Goal: Task Accomplishment & Management: Use online tool/utility

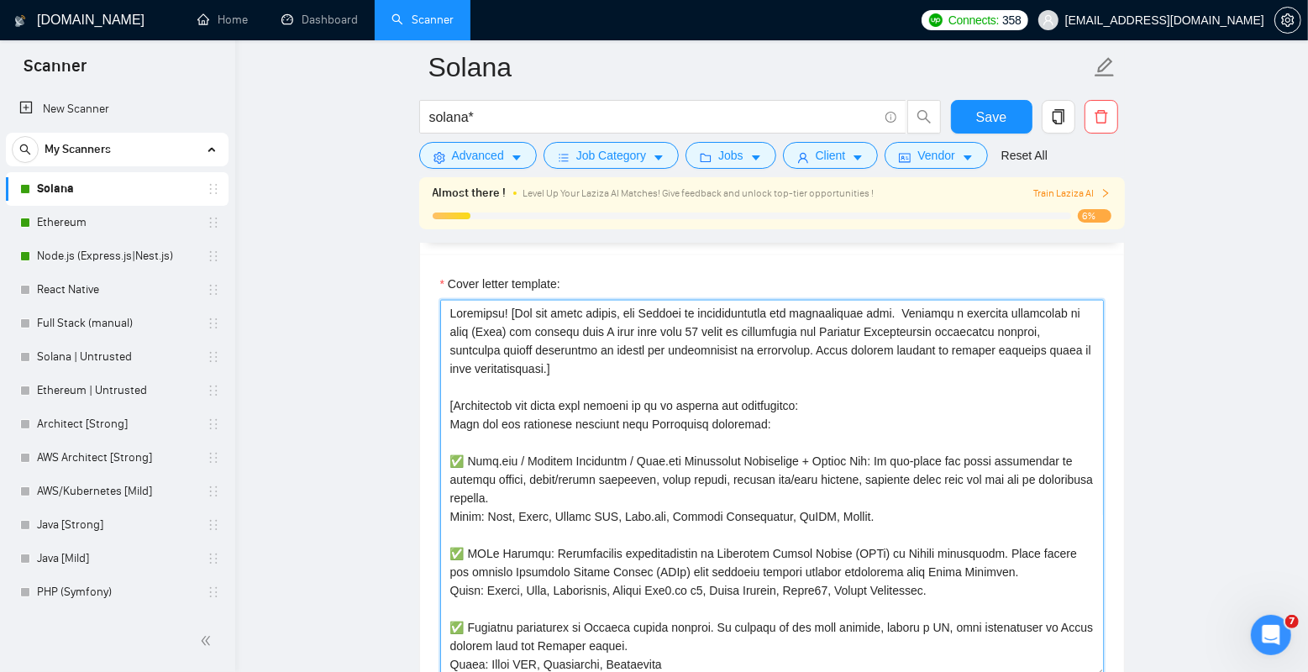
click at [648, 381] on textarea "Cover letter template:" at bounding box center [772, 489] width 664 height 378
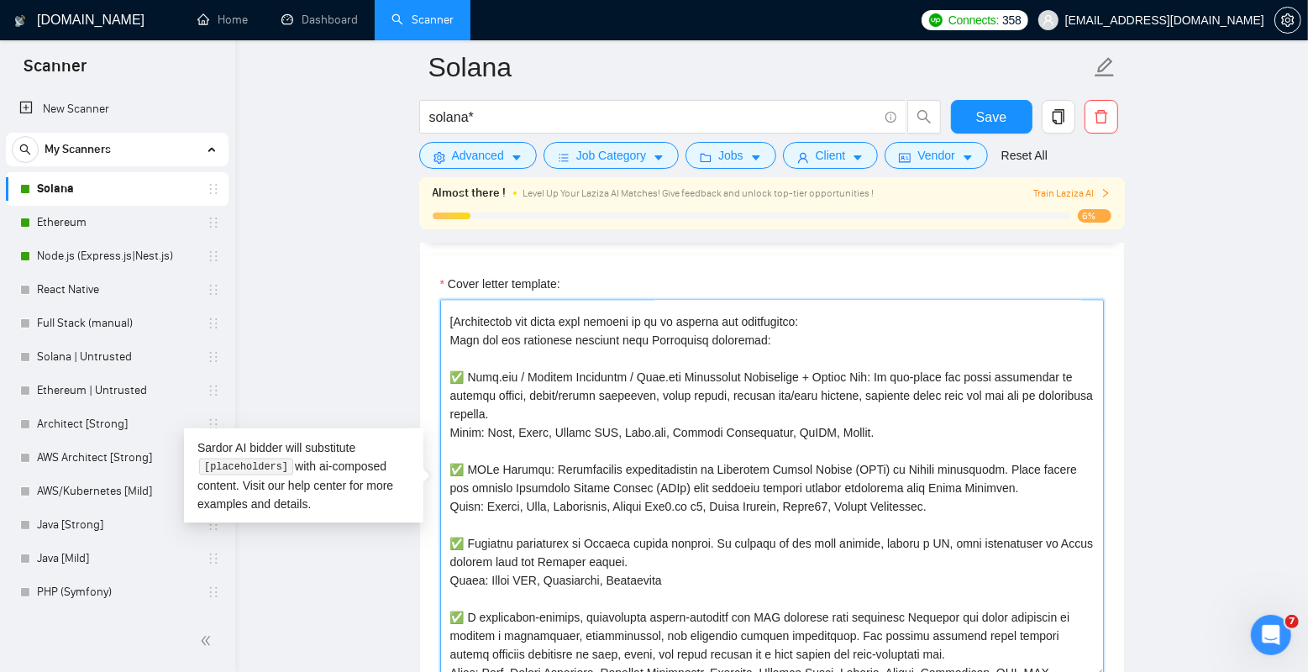
scroll to position [63, 0]
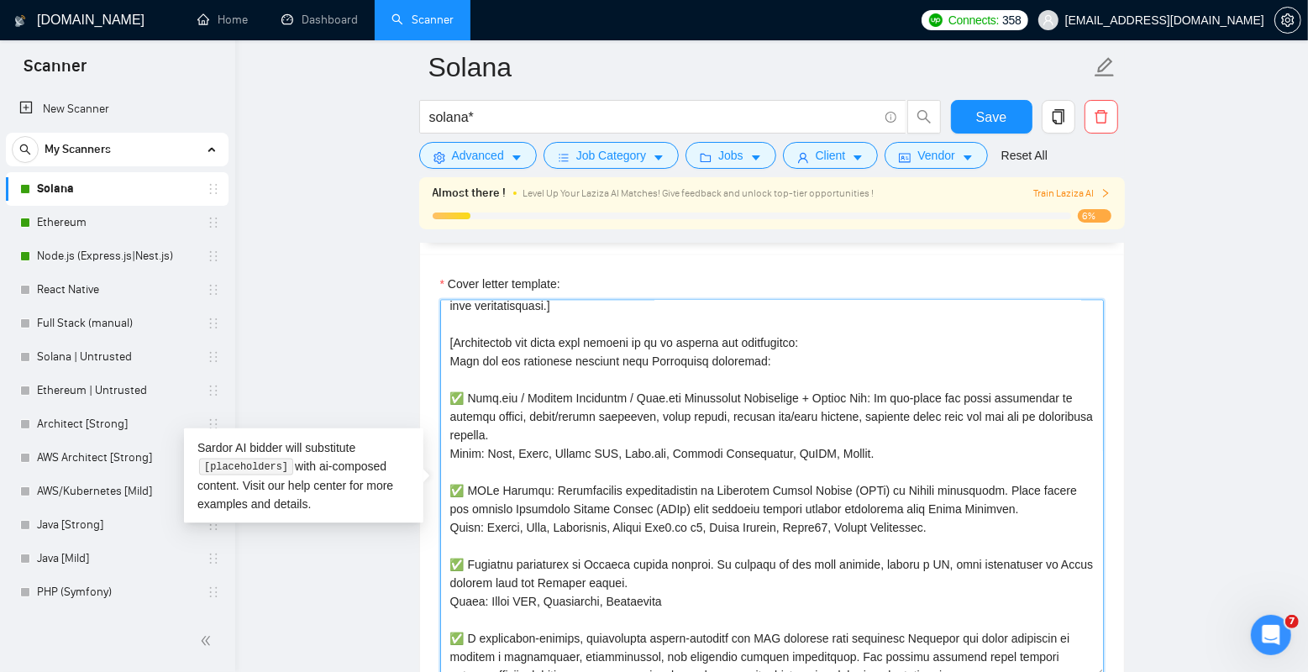
click at [792, 326] on textarea "Cover letter template:" at bounding box center [772, 489] width 664 height 378
click at [807, 346] on textarea "Cover letter template:" at bounding box center [772, 489] width 664 height 378
click at [807, 367] on textarea "Cover letter template:" at bounding box center [772, 489] width 664 height 378
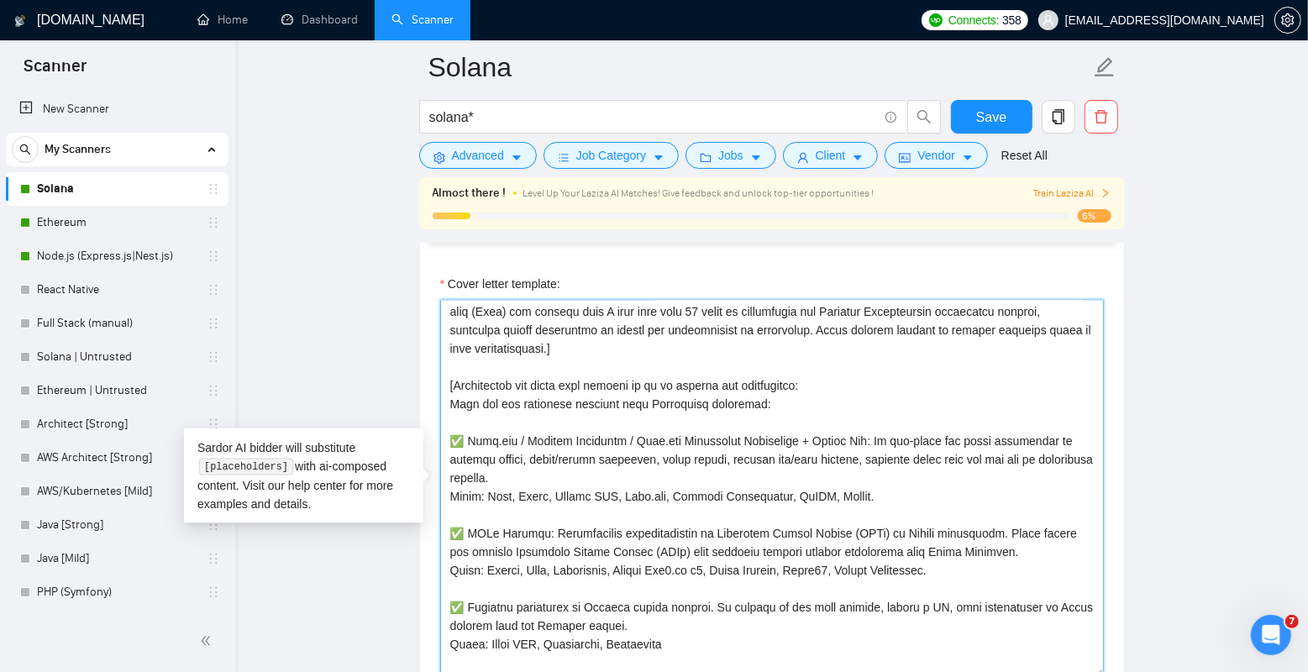
scroll to position [19, 0]
click at [344, 380] on main "[PERSON_NAME]* Save Advanced Job Category Jobs Client Vendor Reset All Almost t…" at bounding box center [771, 626] width 1019 height 4744
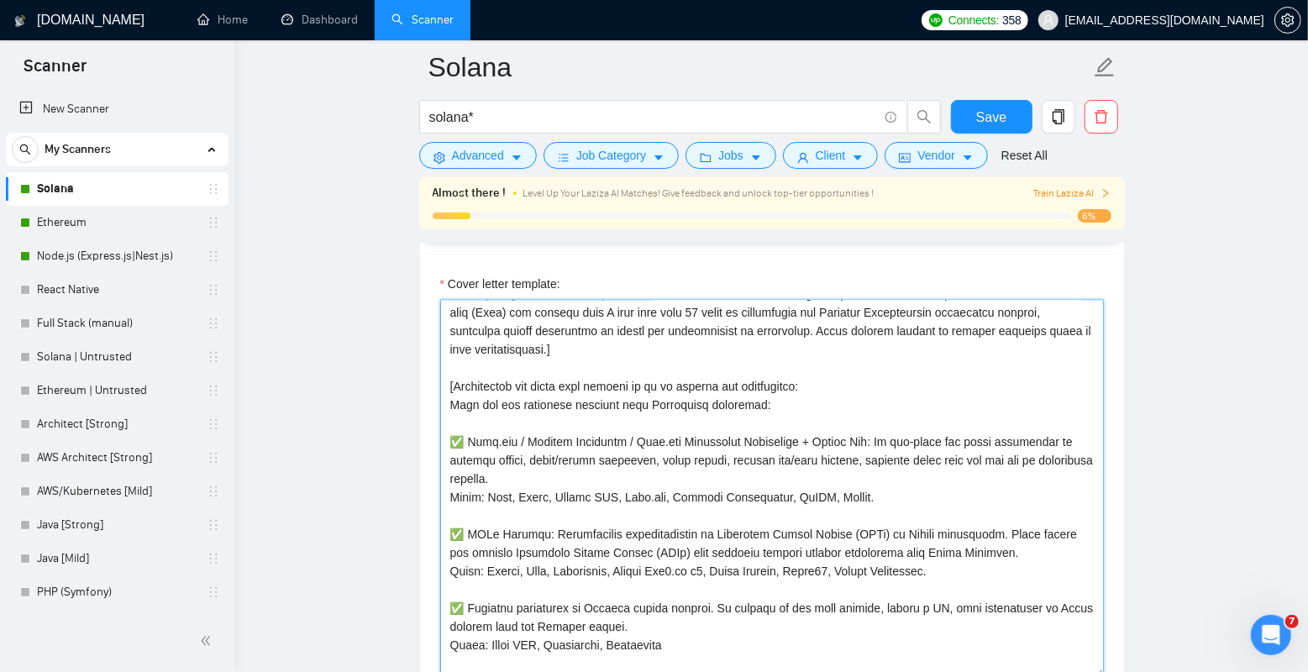
click at [631, 398] on textarea "Cover letter template:" at bounding box center [772, 489] width 664 height 378
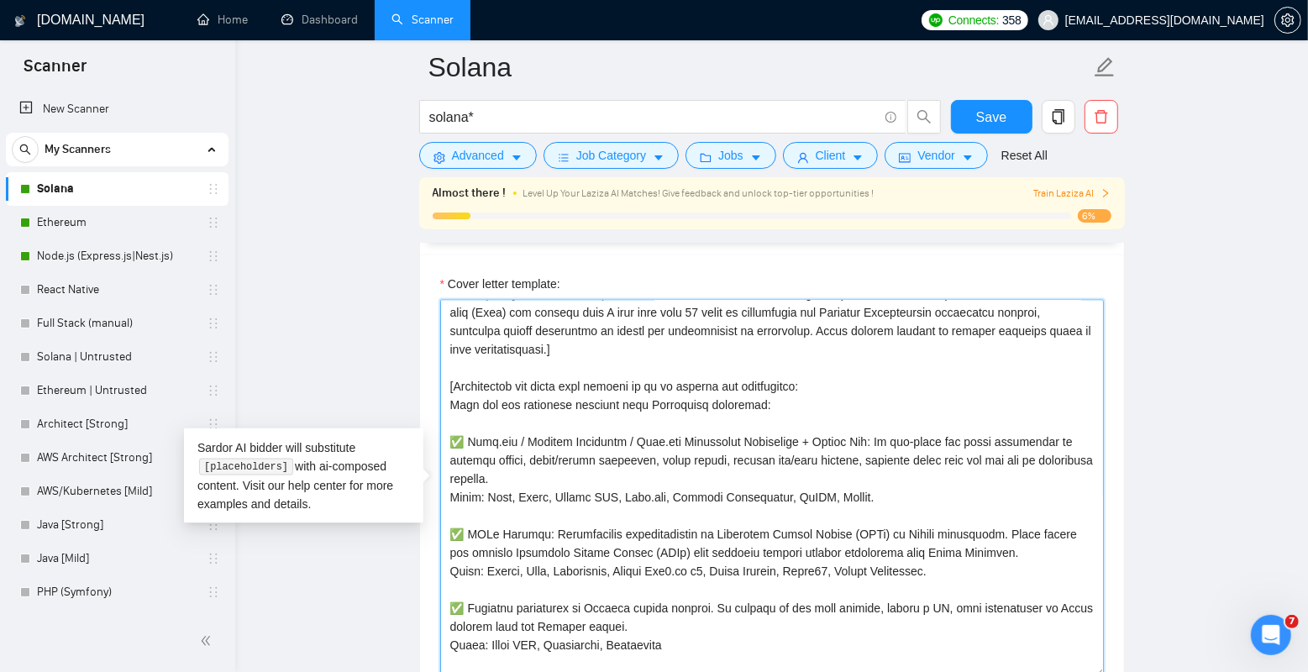
click at [802, 384] on textarea "Cover letter template:" at bounding box center [772, 489] width 664 height 378
click at [825, 381] on textarea "Cover letter template:" at bounding box center [772, 489] width 664 height 378
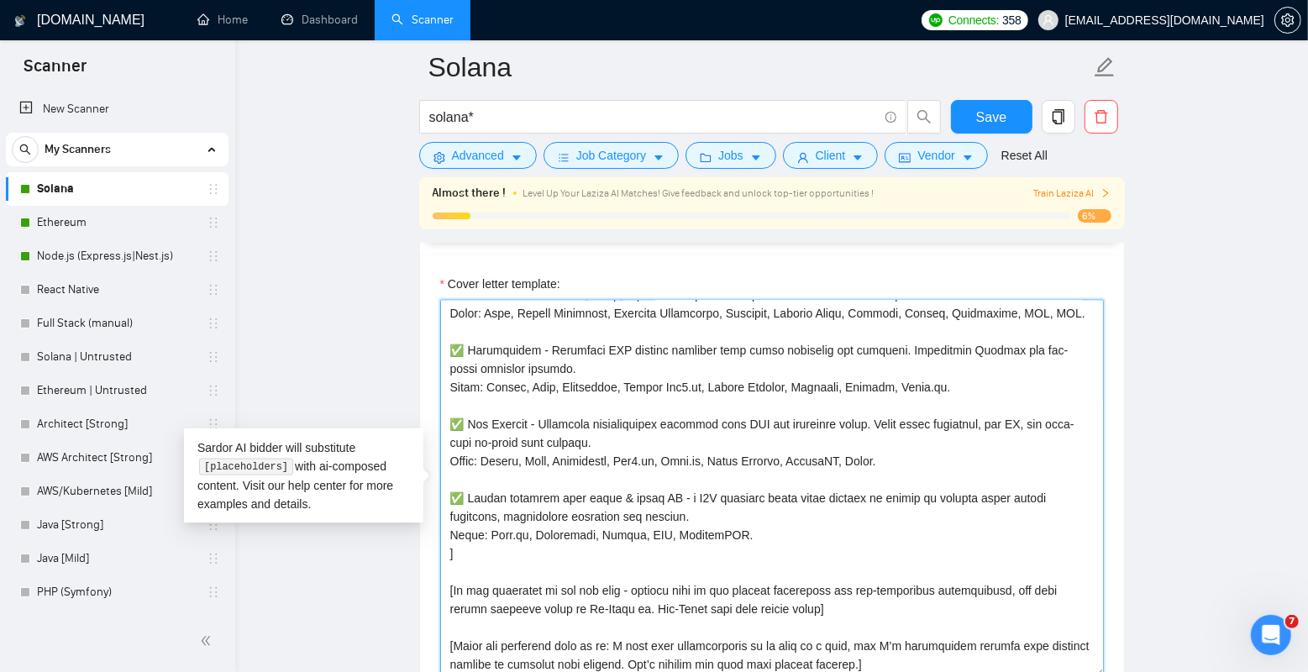
scroll to position [572, 0]
click at [633, 555] on textarea "Cover letter template:" at bounding box center [772, 489] width 664 height 378
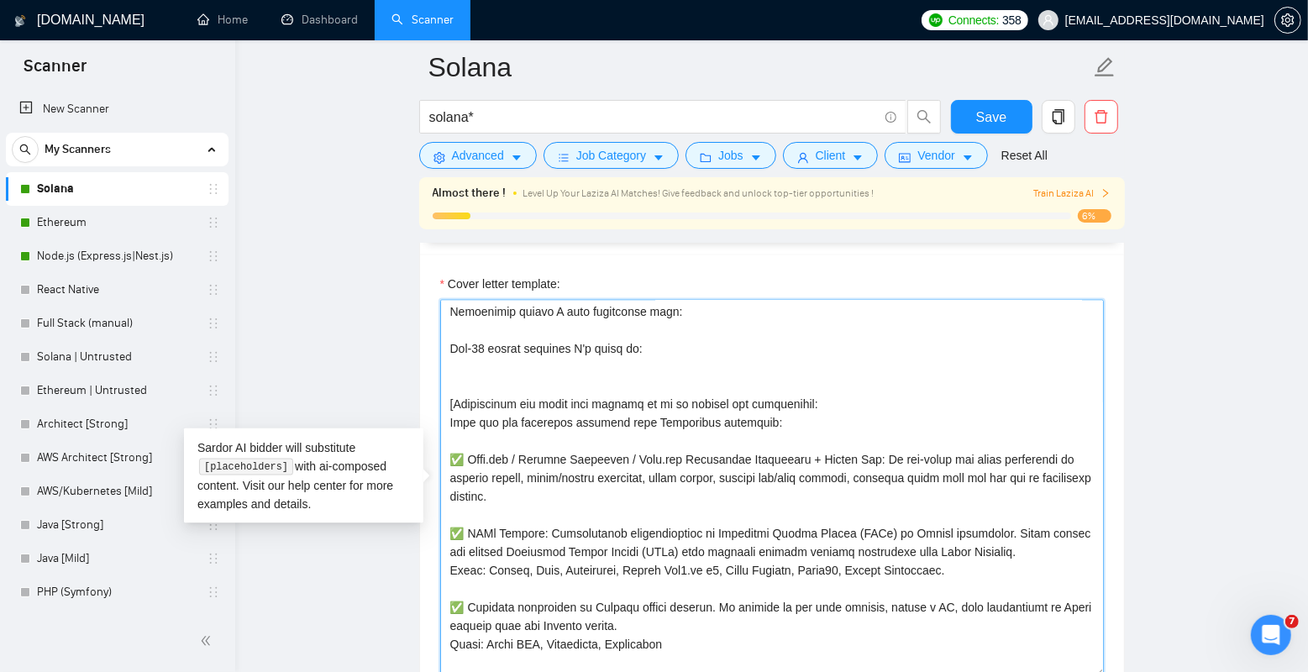
scroll to position [109, 0]
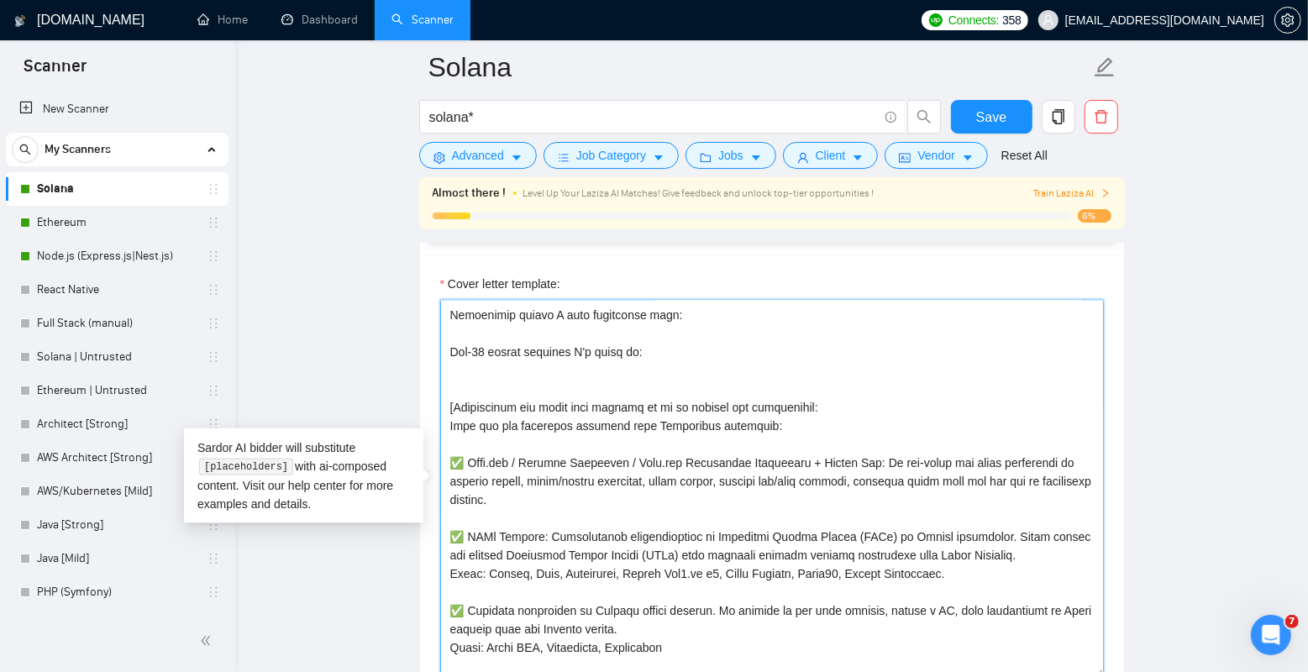
click at [459, 407] on textarea "Cover letter template:" at bounding box center [772, 489] width 664 height 378
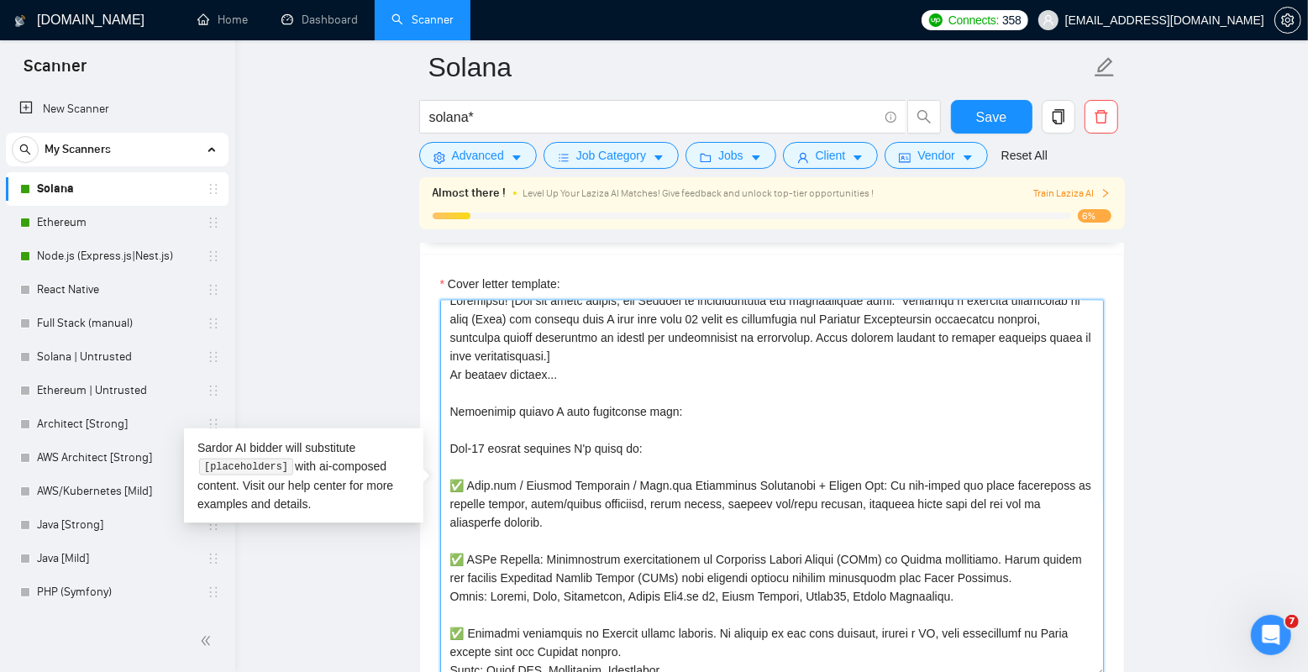
scroll to position [0, 0]
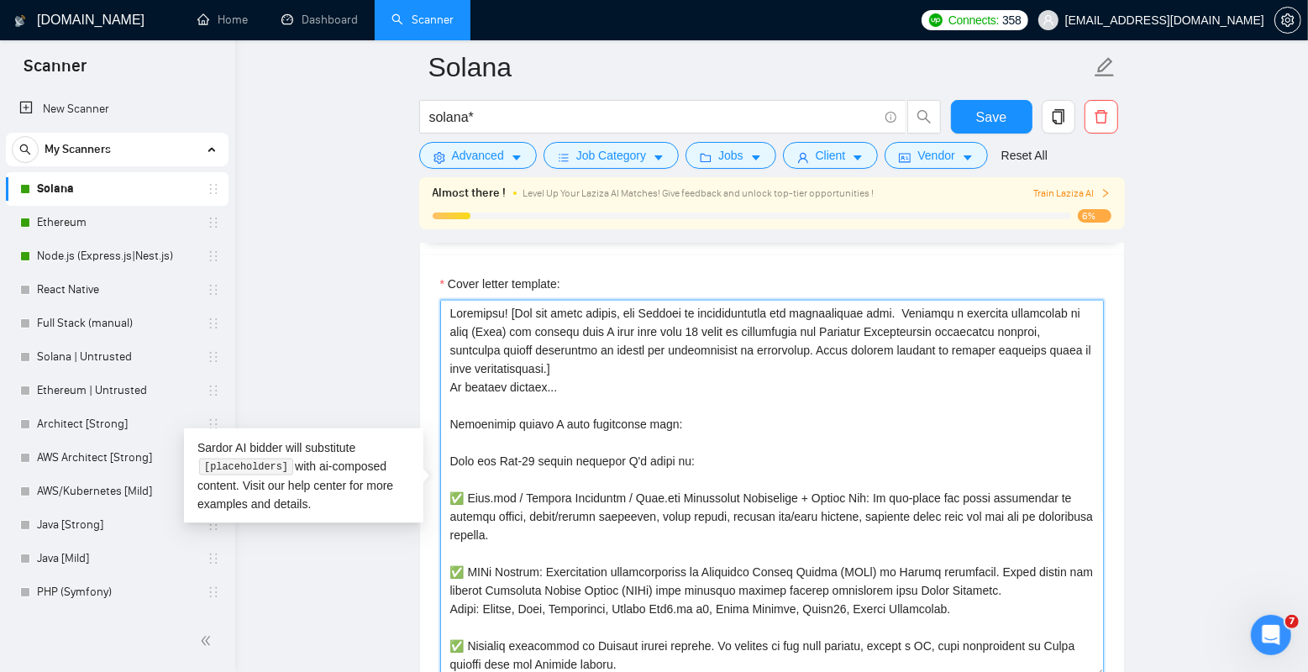
click at [654, 386] on textarea "Cover letter template:" at bounding box center [772, 489] width 664 height 378
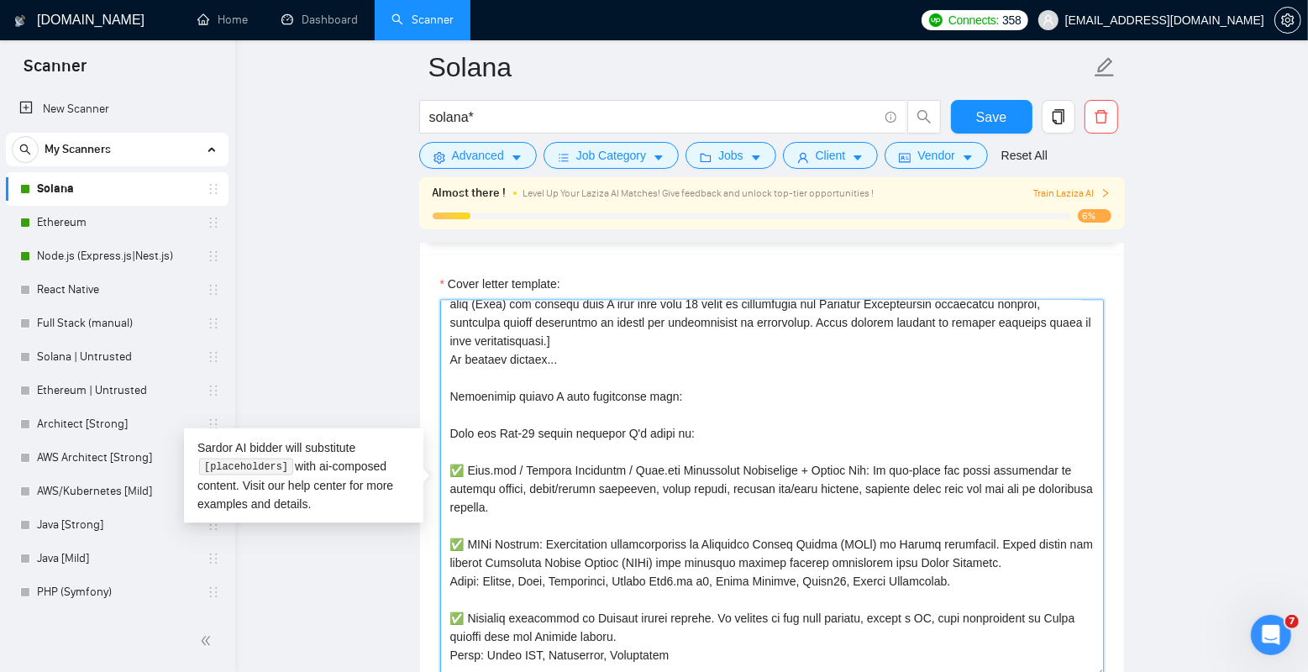
scroll to position [7, 0]
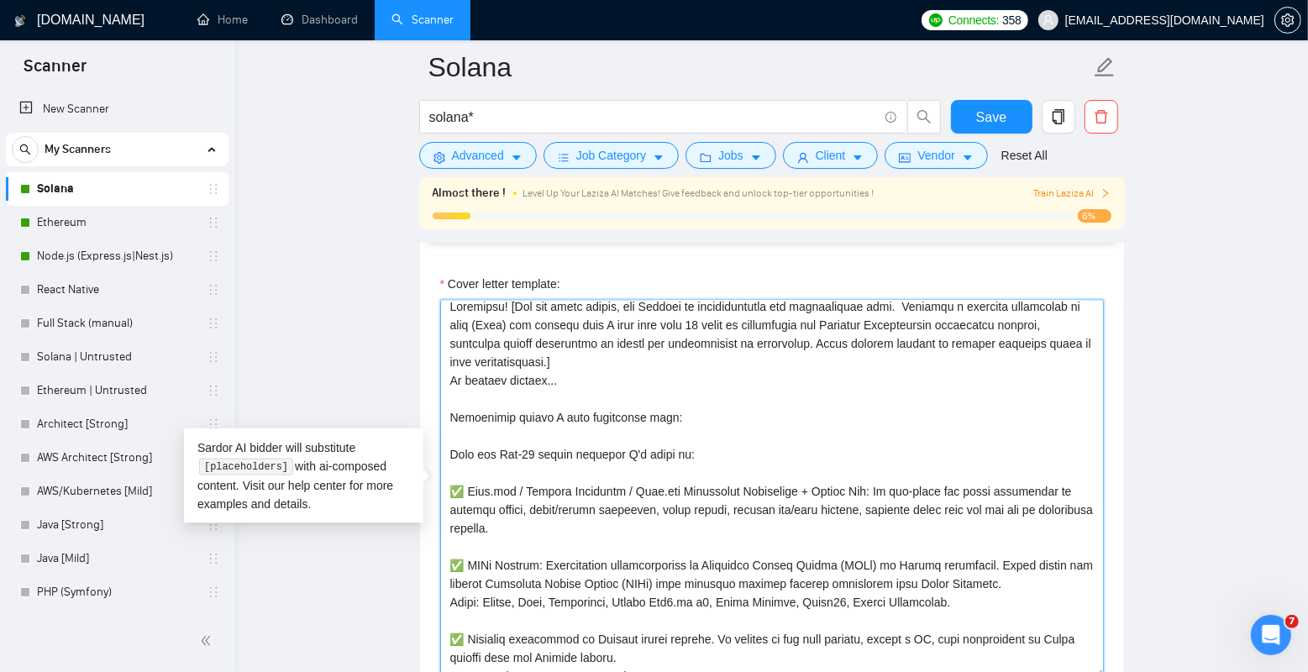
click at [704, 367] on textarea "Cover letter template:" at bounding box center [772, 489] width 664 height 378
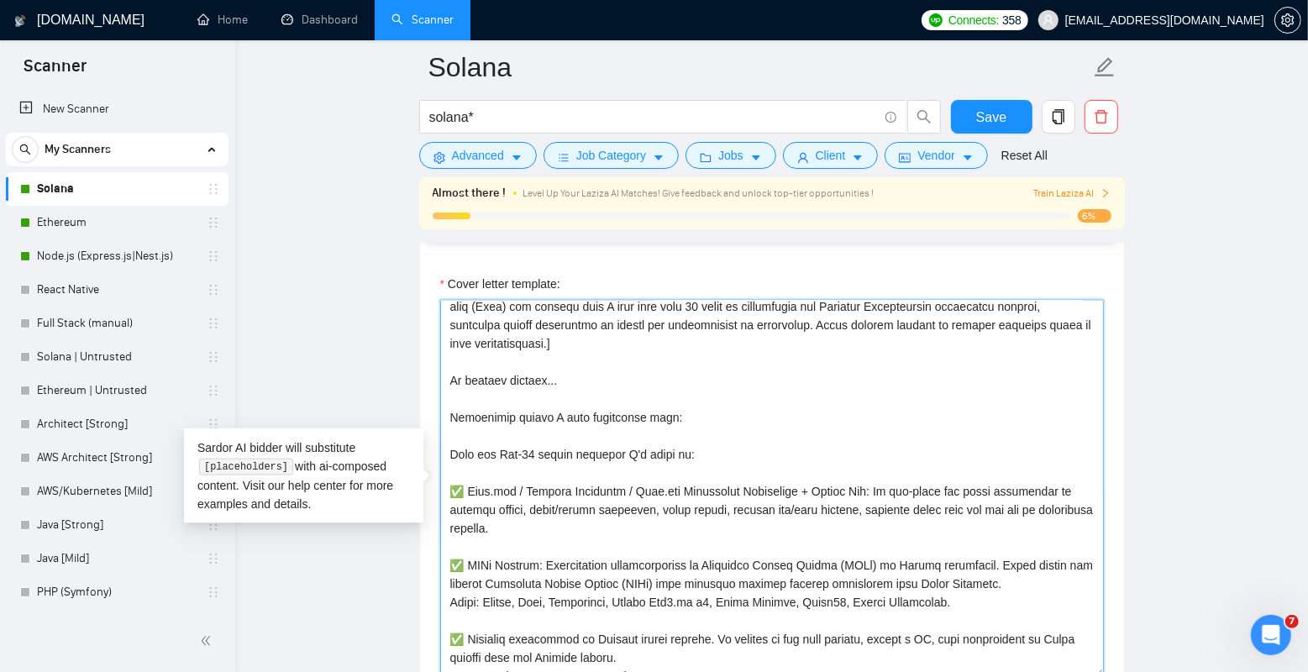
scroll to position [0, 0]
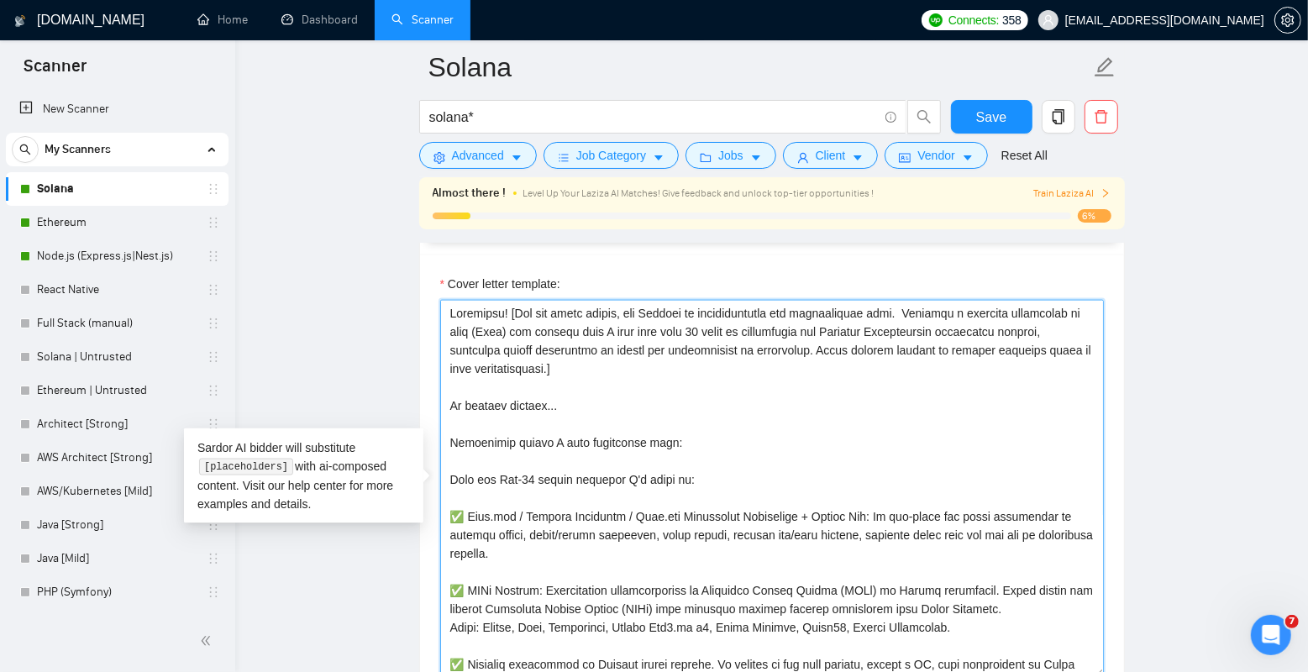
click at [586, 402] on textarea "Cover letter template:" at bounding box center [772, 489] width 664 height 378
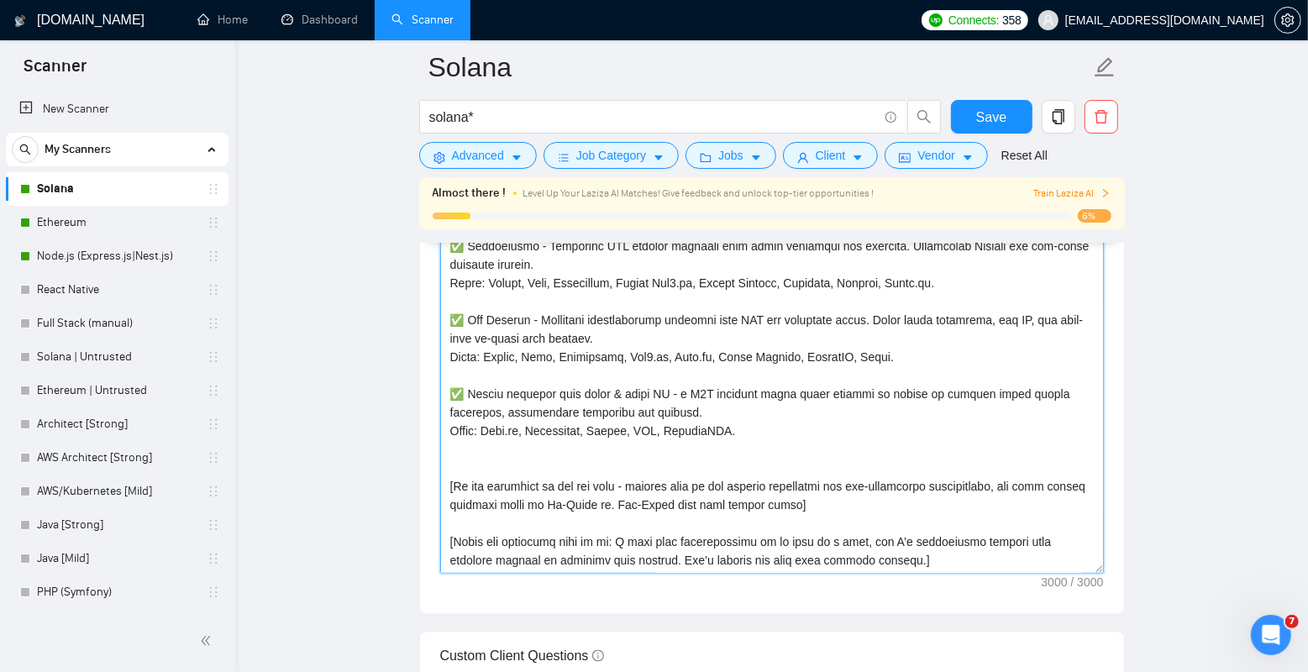
scroll to position [562, 0]
click at [676, 439] on textarea "Cover letter template:" at bounding box center [772, 385] width 664 height 378
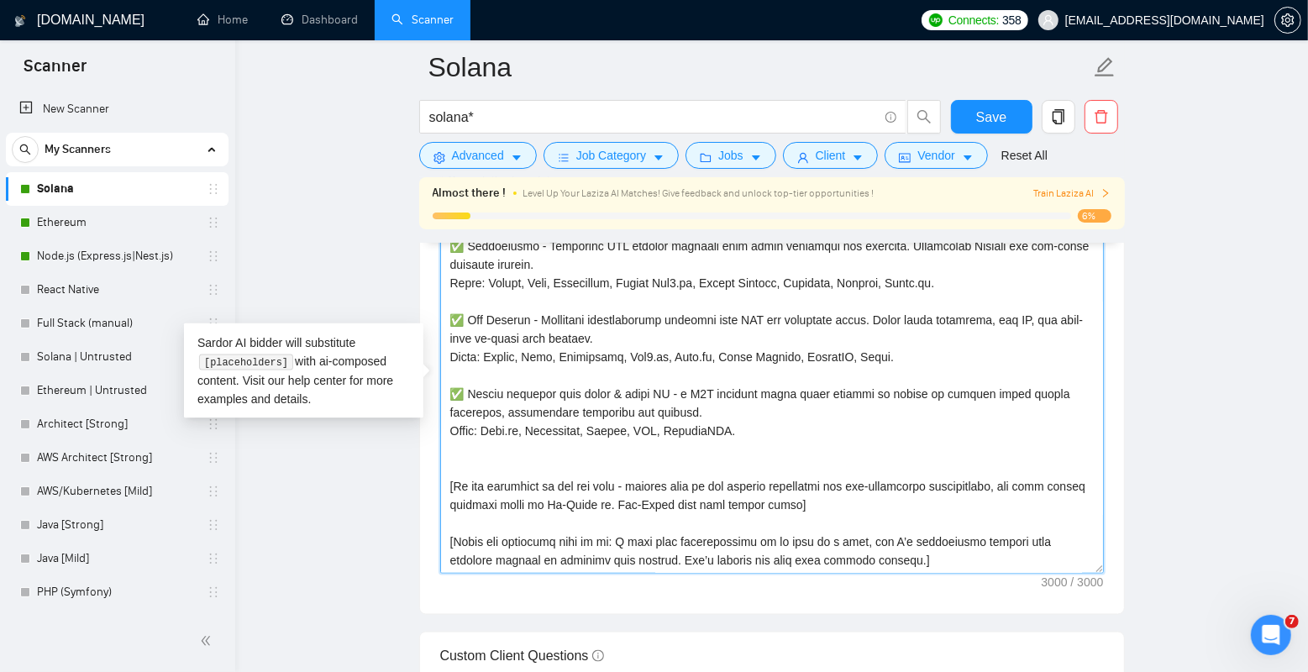
click at [769, 439] on textarea "Cover letter template:" at bounding box center [772, 385] width 664 height 378
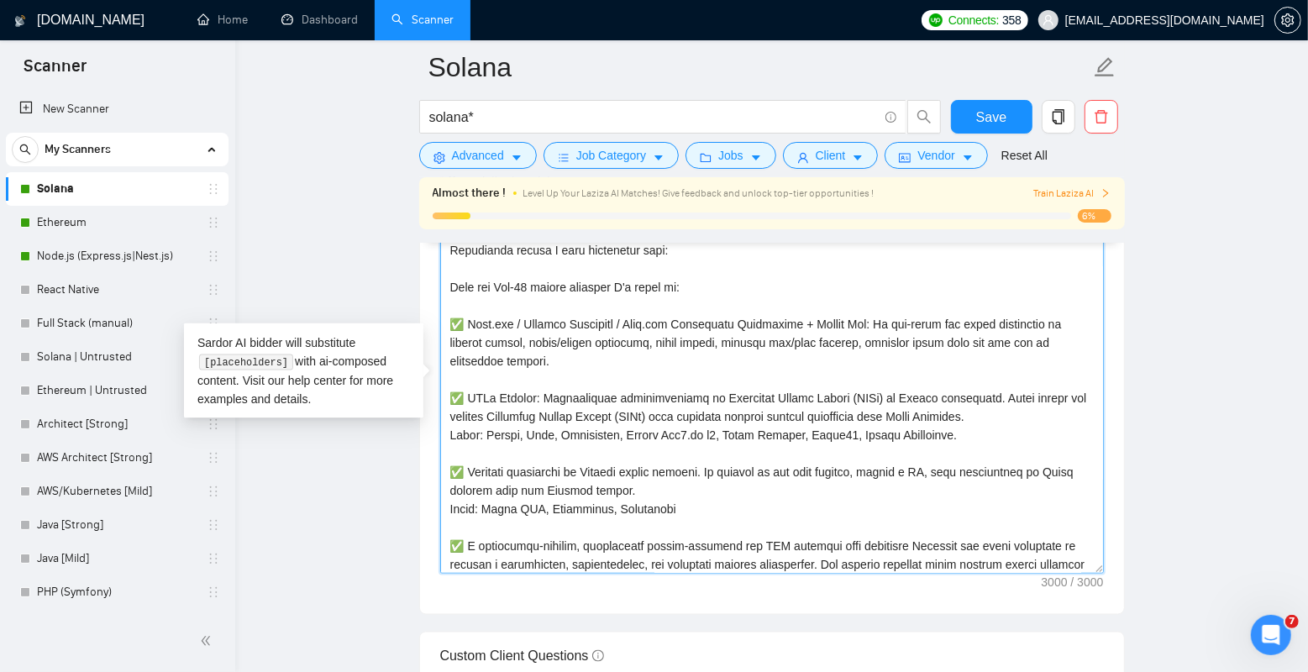
scroll to position [133, 0]
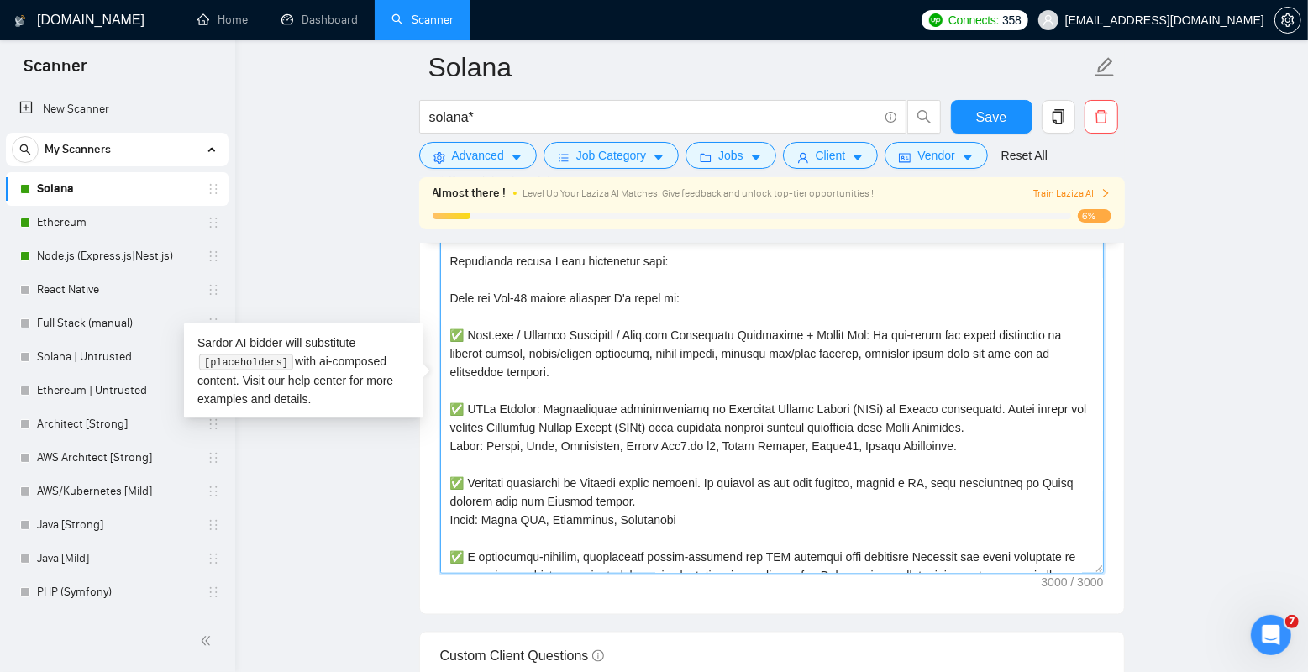
drag, startPoint x: 493, startPoint y: 331, endPoint x: 440, endPoint y: 331, distance: 52.9
click at [440, 331] on textarea "Cover letter template:" at bounding box center [772, 385] width 664 height 378
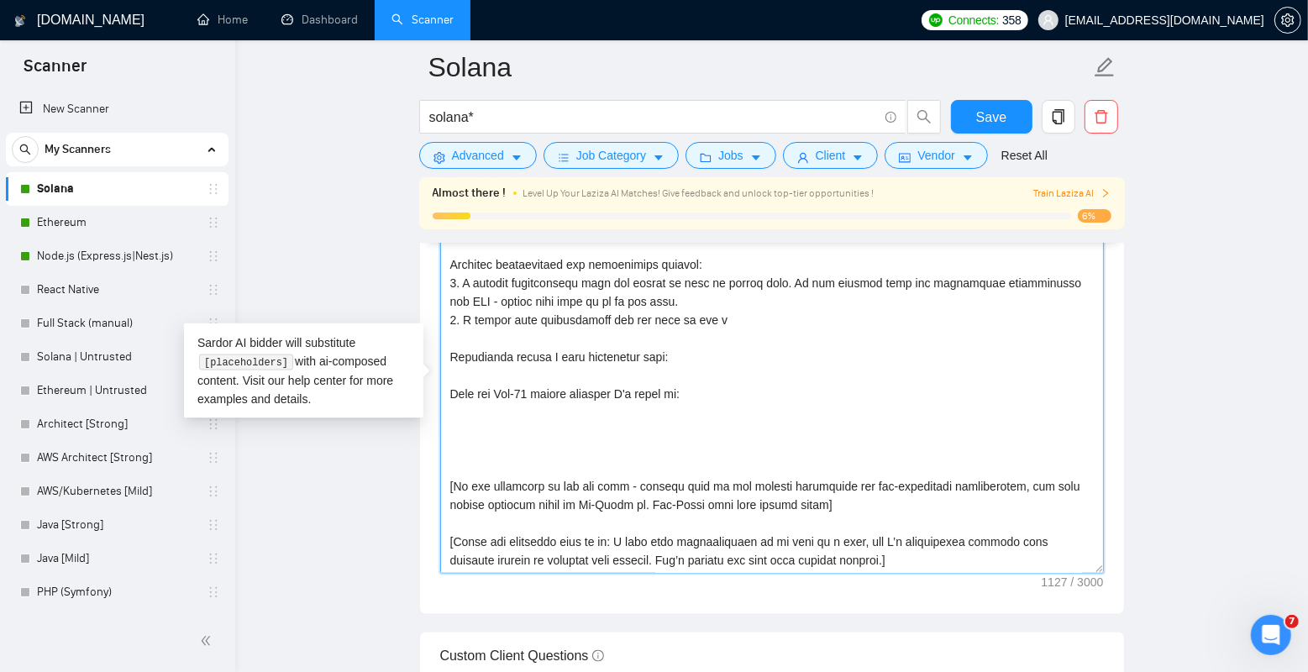
scroll to position [37, 0]
click at [564, 476] on textarea "Cover letter template:" at bounding box center [772, 385] width 664 height 378
click at [571, 468] on textarea "Cover letter template:" at bounding box center [772, 385] width 664 height 378
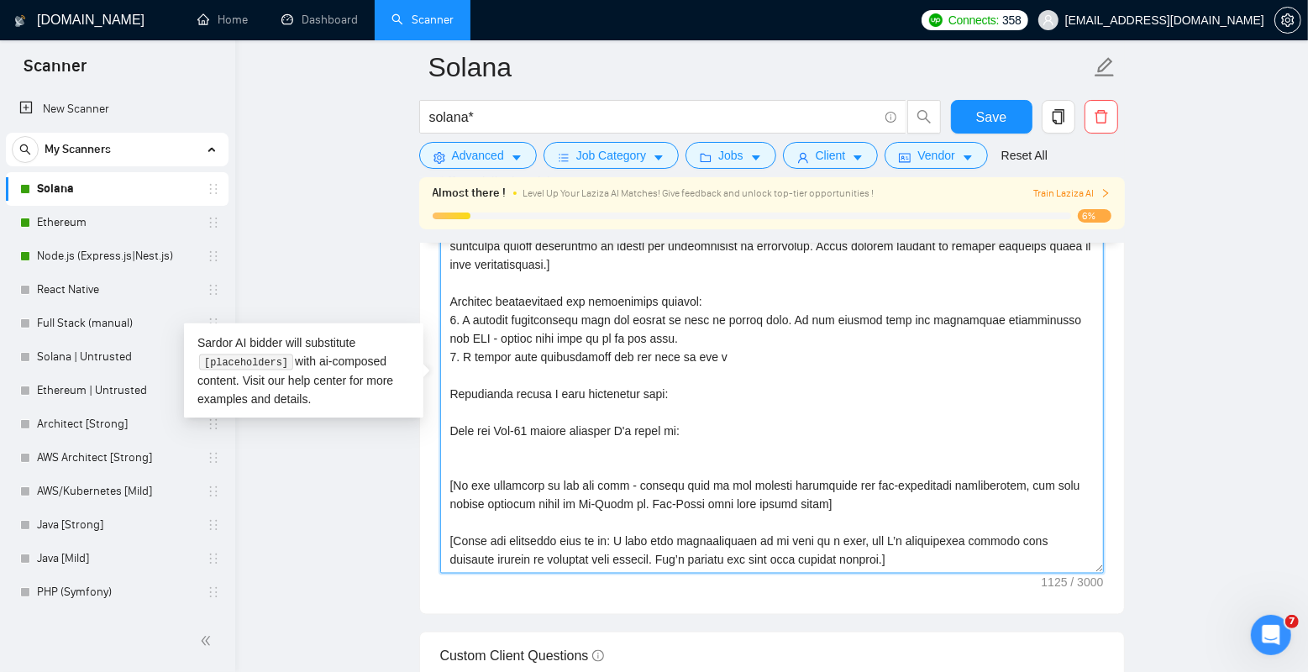
scroll to position [1900, 0]
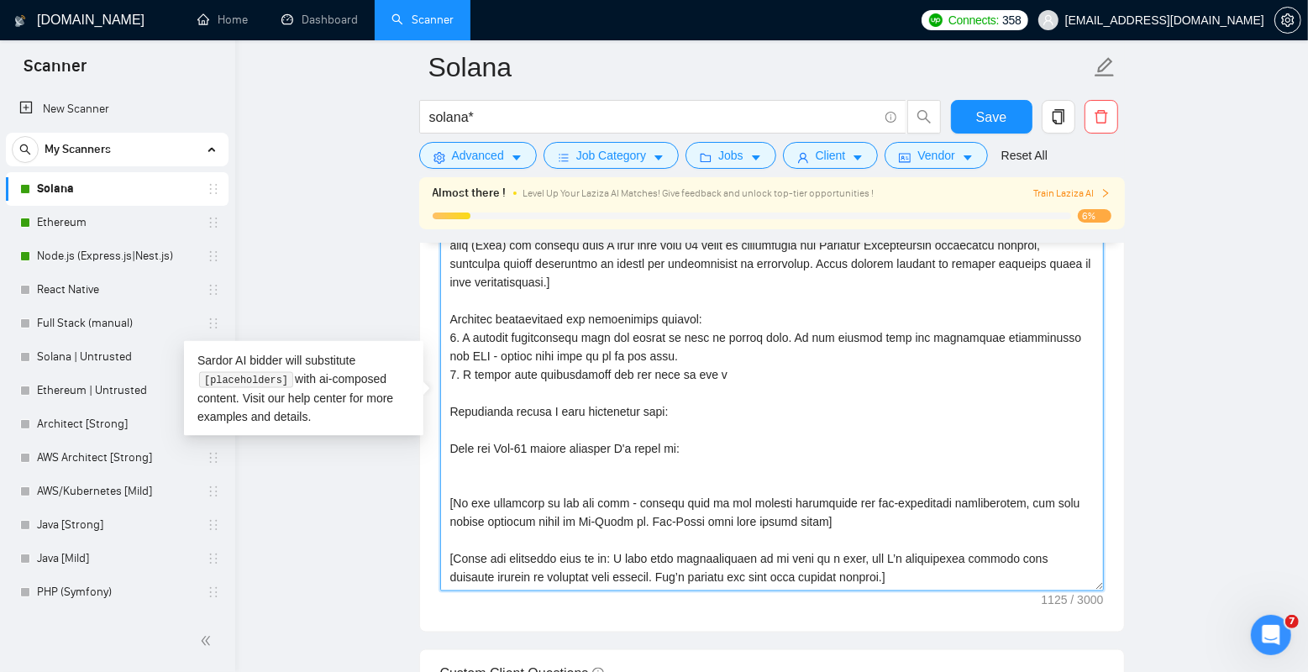
click at [855, 522] on textarea "Cover letter template:" at bounding box center [772, 402] width 664 height 378
drag, startPoint x: 855, startPoint y: 518, endPoint x: 438, endPoint y: 500, distance: 417.9
click at [438, 500] on div "Cover letter template:" at bounding box center [772, 400] width 704 height 464
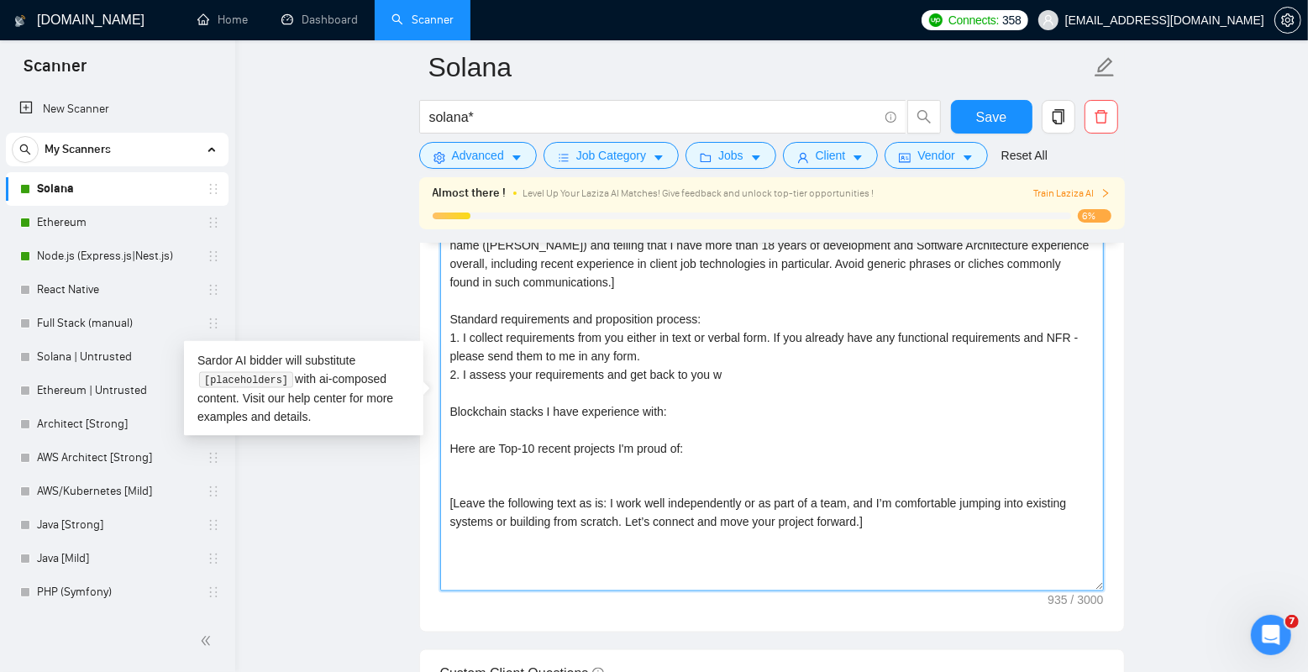
click at [622, 481] on textarea "Greetings! [For the cover letter, use English in conversational yet professiona…" at bounding box center [772, 402] width 664 height 378
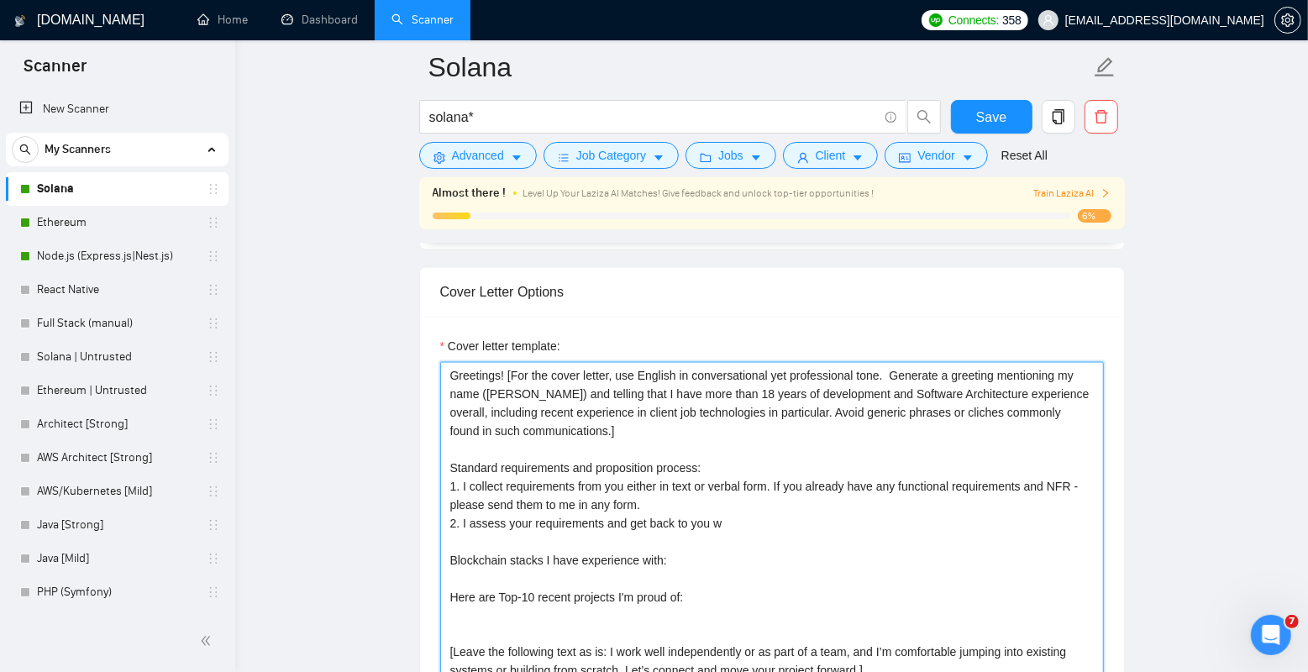
scroll to position [1742, 0]
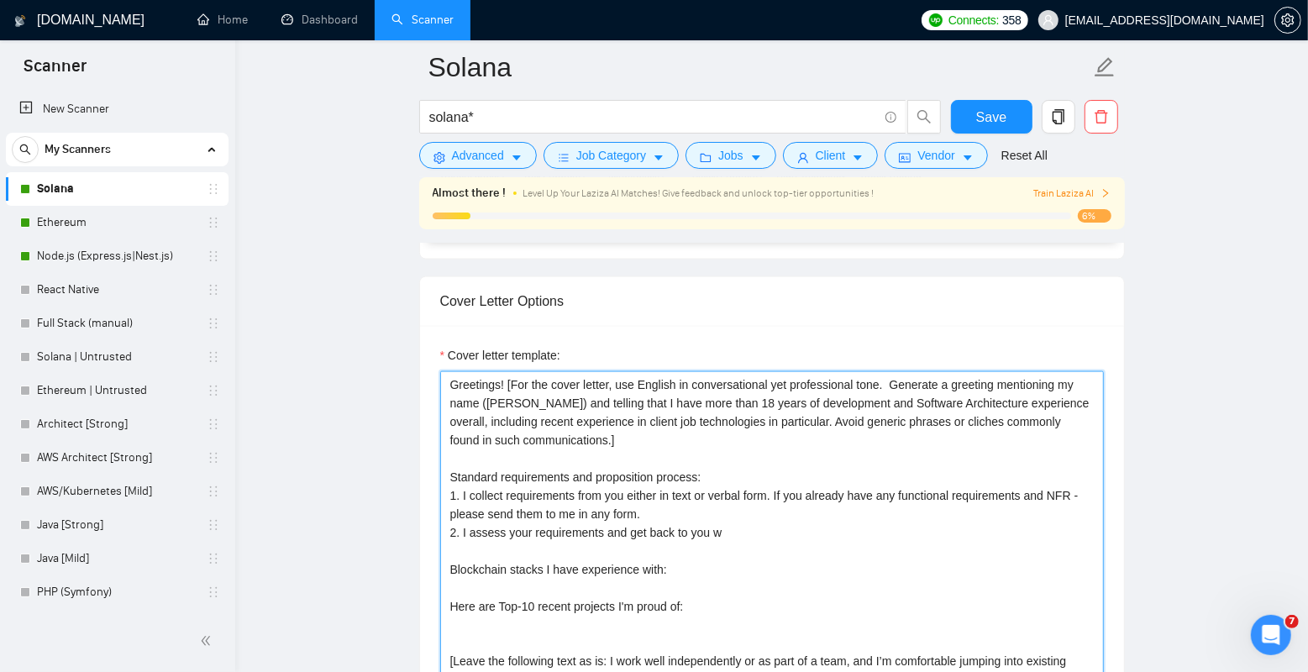
click at [554, 444] on textarea "Greetings! [For the cover letter, use English in conversational yet professiona…" at bounding box center [772, 560] width 664 height 378
click at [547, 454] on textarea "Greetings! [For the cover letter, use English in conversational yet professiona…" at bounding box center [772, 560] width 664 height 378
drag, startPoint x: 657, startPoint y: 438, endPoint x: 484, endPoint y: 379, distance: 182.8
click at [484, 379] on textarea "Greetings! [For the cover letter, use English in conversational yet professiona…" at bounding box center [772, 560] width 664 height 378
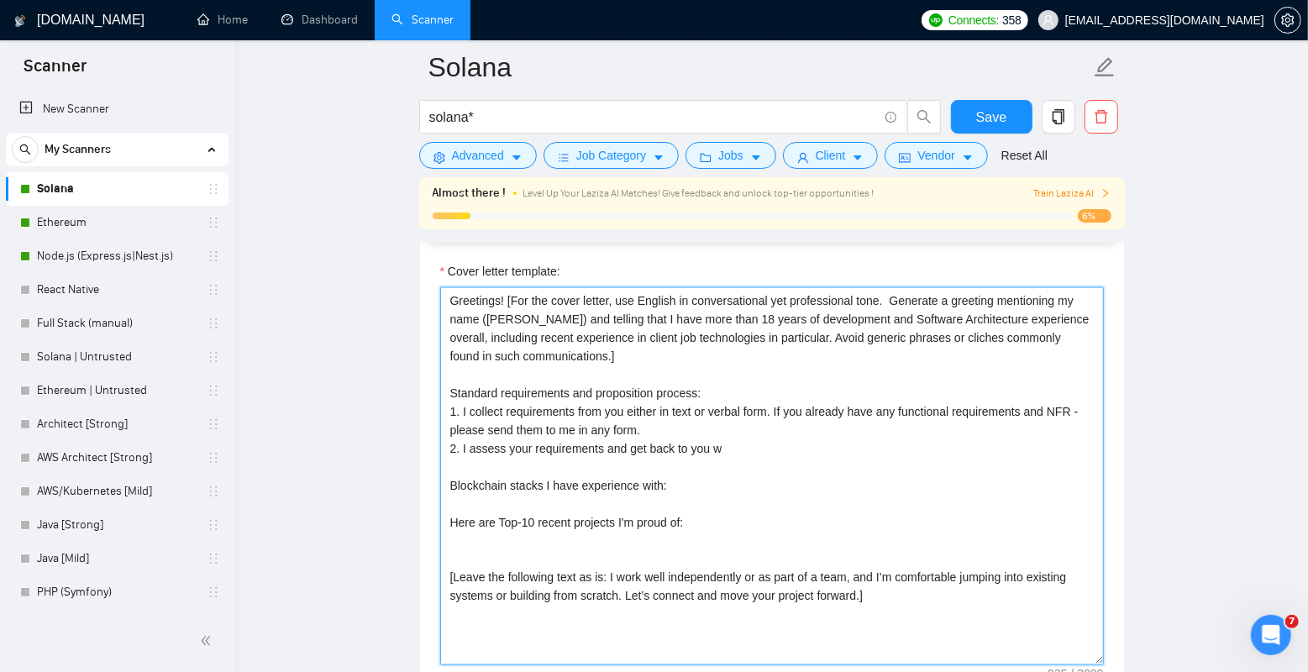
scroll to position [1839, 0]
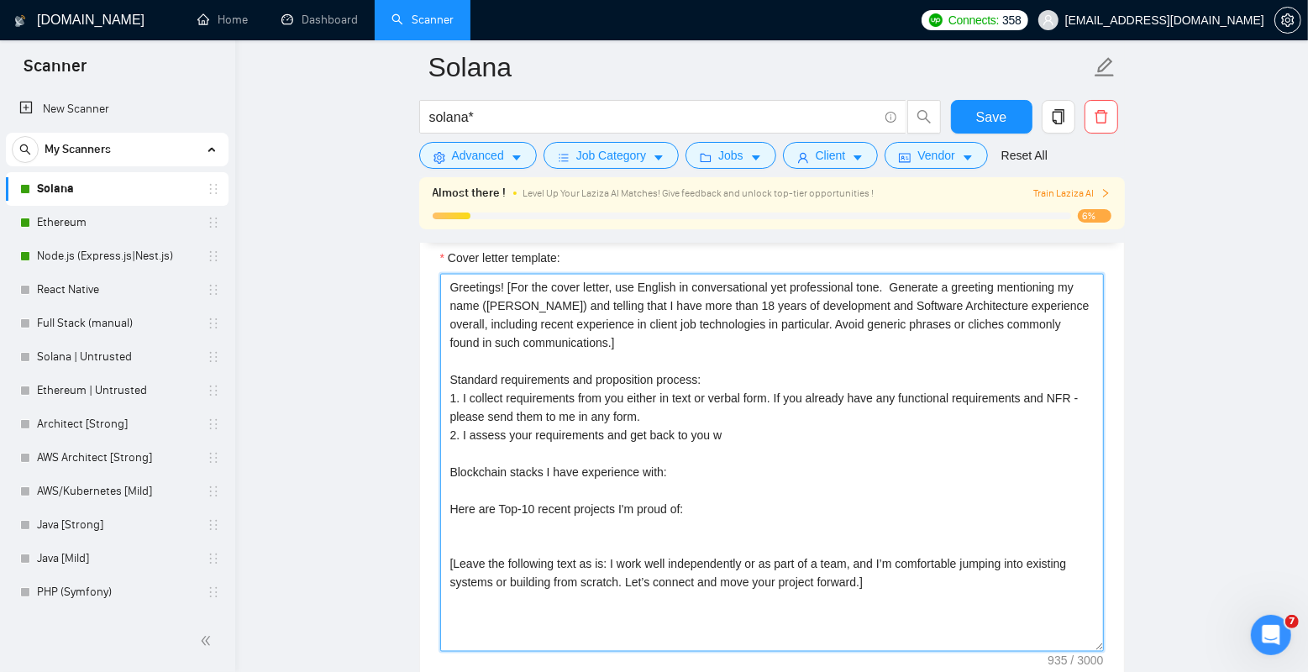
click at [502, 365] on textarea "Greetings! [For the cover letter, use English in conversational yet professiona…" at bounding box center [772, 463] width 664 height 378
click at [721, 374] on textarea "Greetings! [For the cover letter, use English in conversational yet professiona…" at bounding box center [772, 463] width 664 height 378
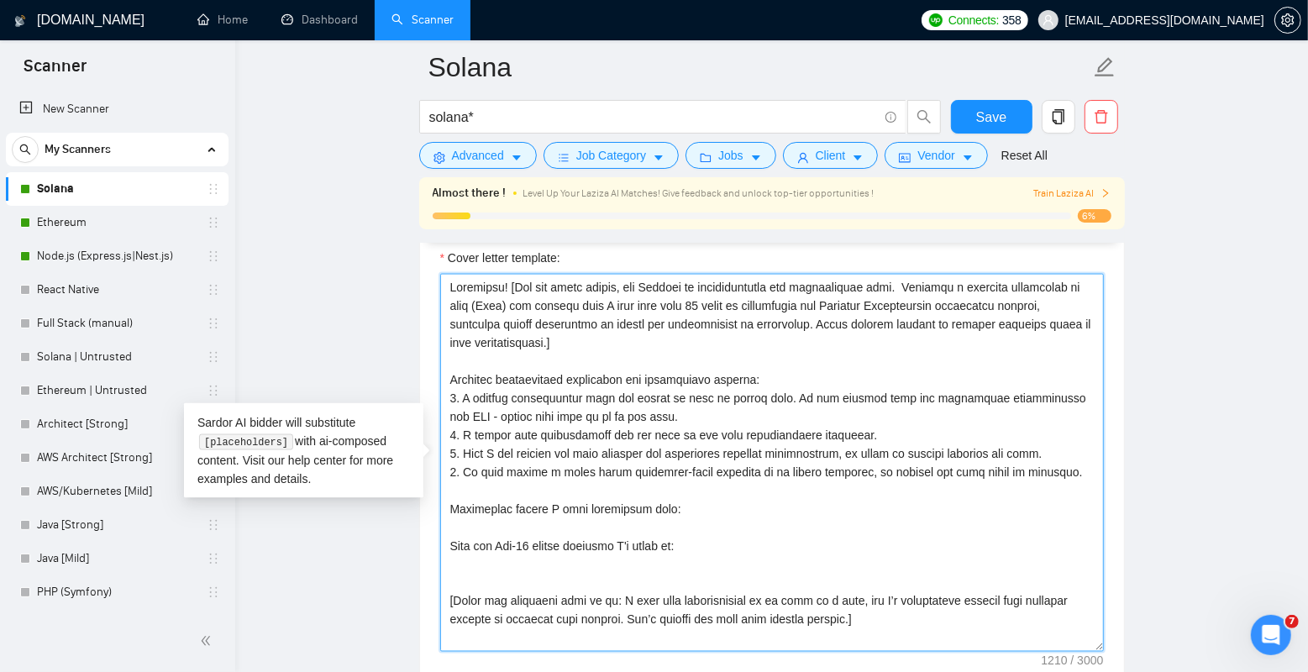
click at [1046, 476] on textarea "Cover letter template:" at bounding box center [772, 463] width 664 height 378
paste textarea
click at [949, 489] on textarea "Cover letter template:" at bounding box center [772, 463] width 664 height 378
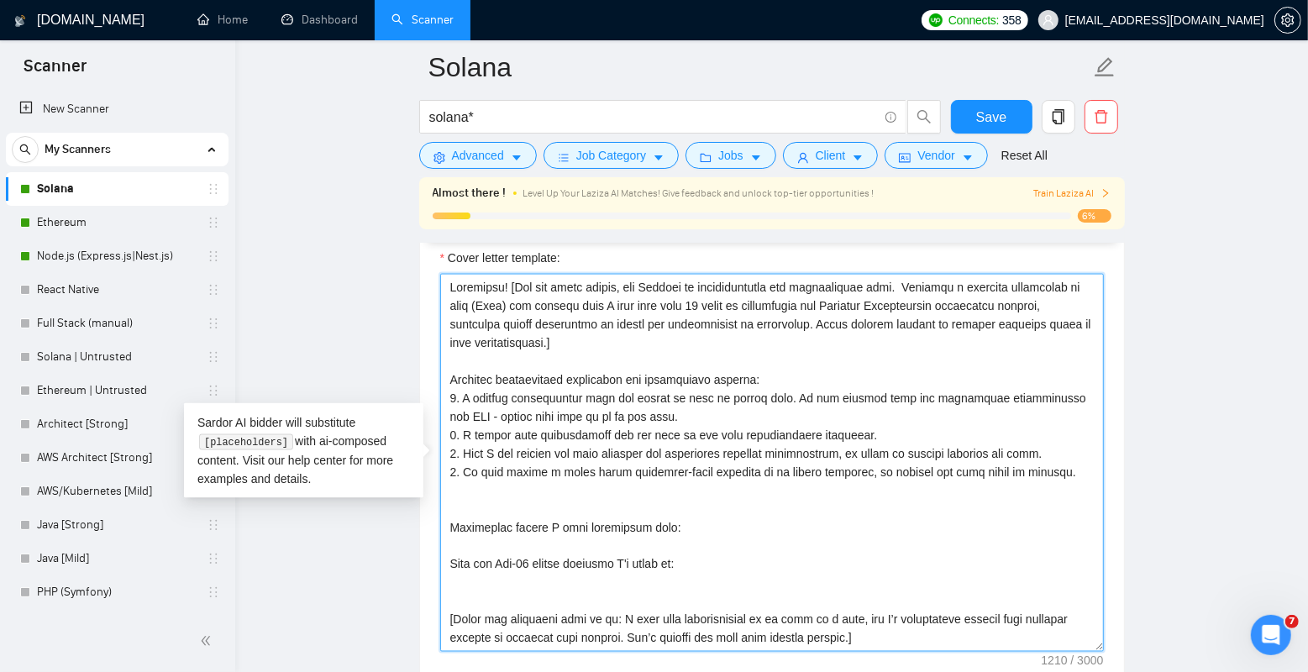
click at [506, 491] on textarea "Cover letter template:" at bounding box center [772, 463] width 664 height 378
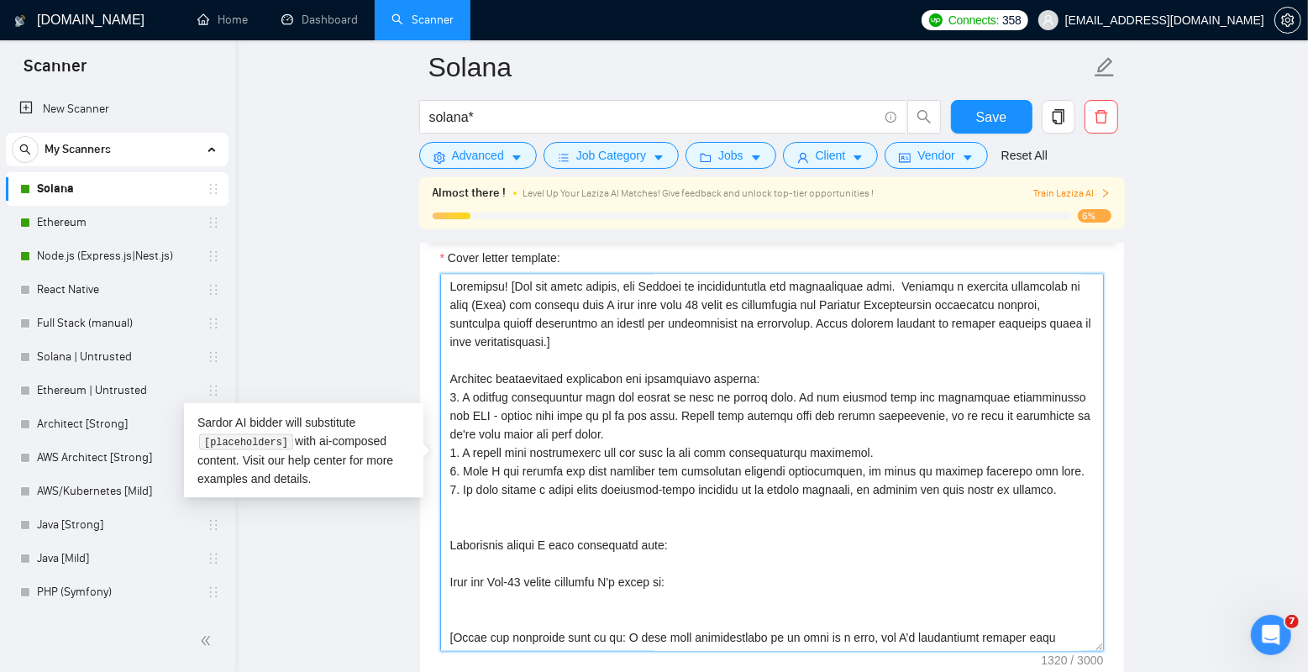
scroll to position [18, 0]
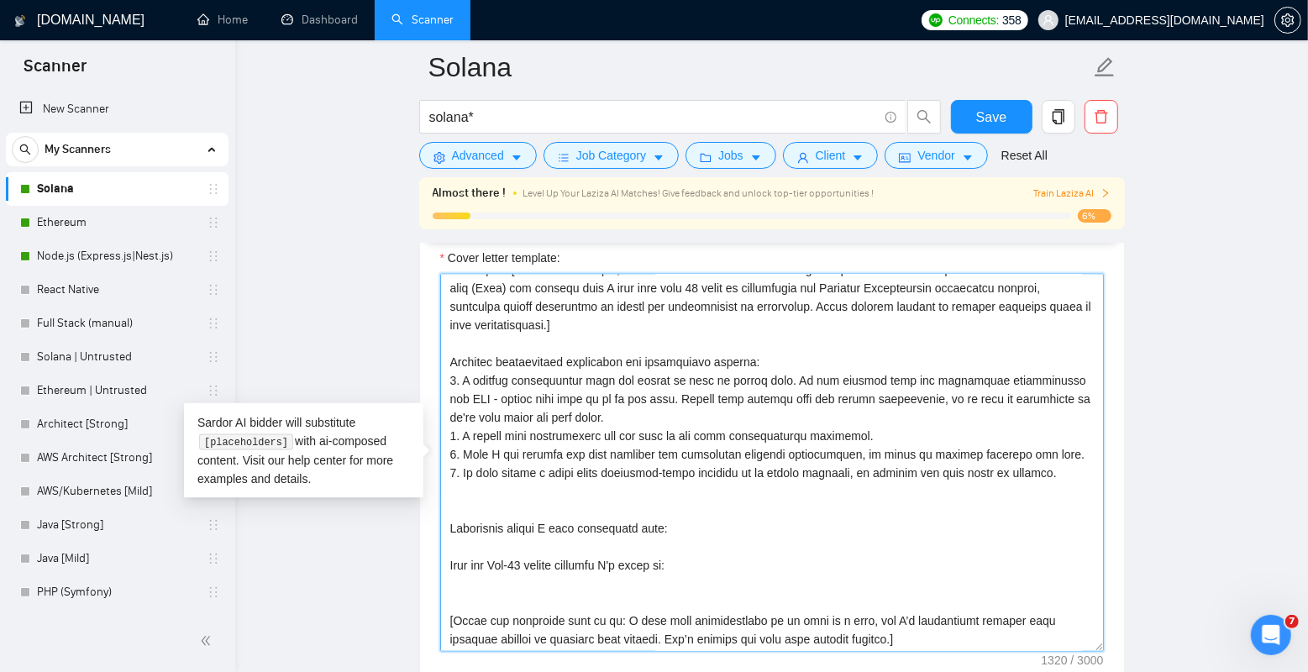
drag, startPoint x: 471, startPoint y: 455, endPoint x: 1076, endPoint y: 467, distance: 605.0
click at [1076, 467] on textarea "Cover letter template:" at bounding box center [772, 463] width 664 height 378
click at [478, 452] on textarea "Cover letter template:" at bounding box center [772, 463] width 664 height 378
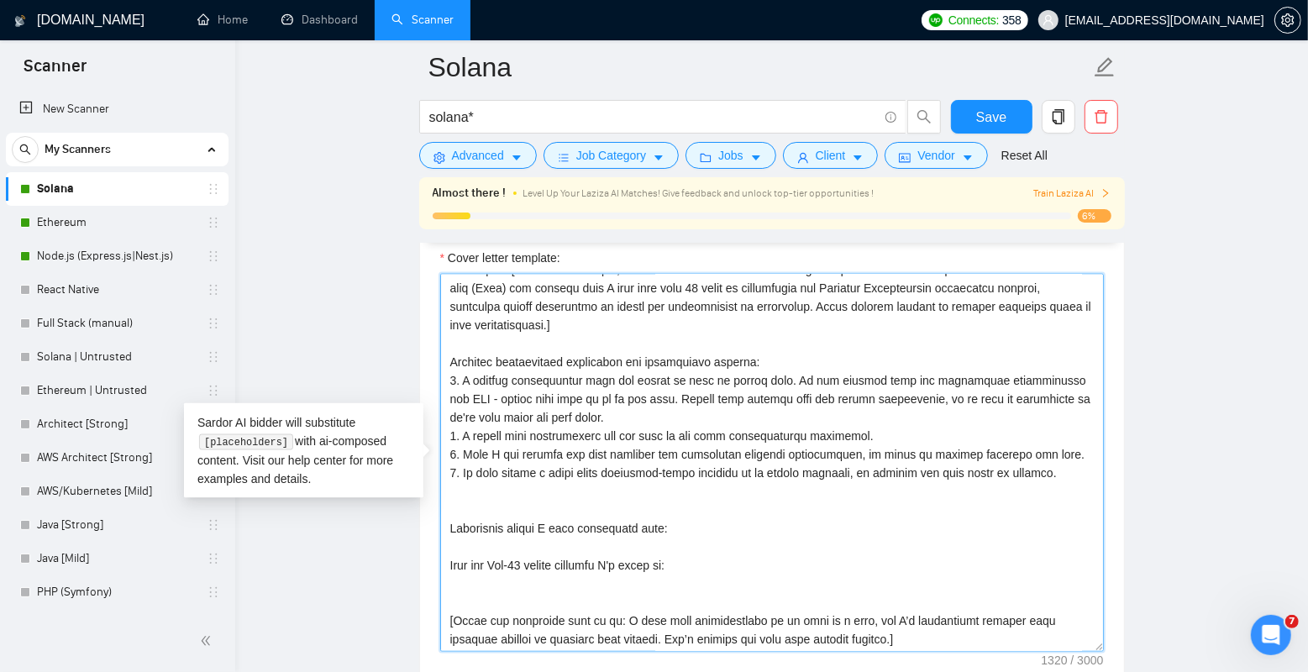
click at [461, 467] on textarea "Cover letter template:" at bounding box center [772, 463] width 664 height 378
click at [466, 467] on textarea "Cover letter template:" at bounding box center [772, 463] width 664 height 378
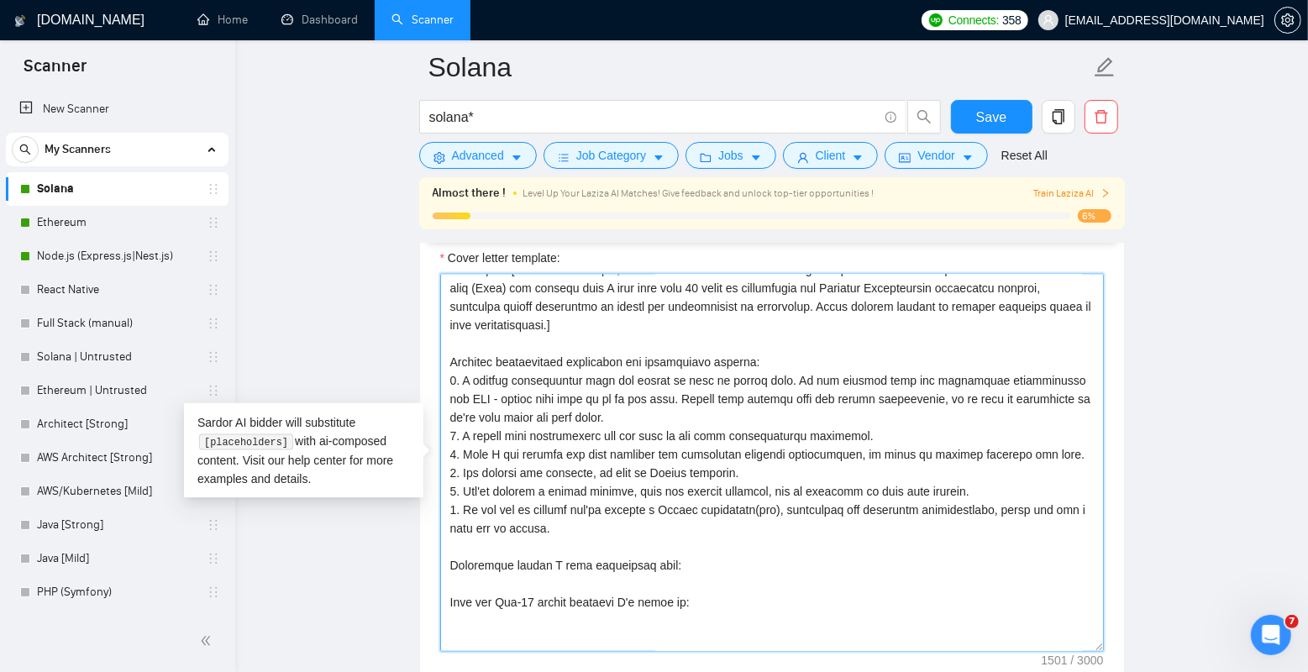
scroll to position [55, 0]
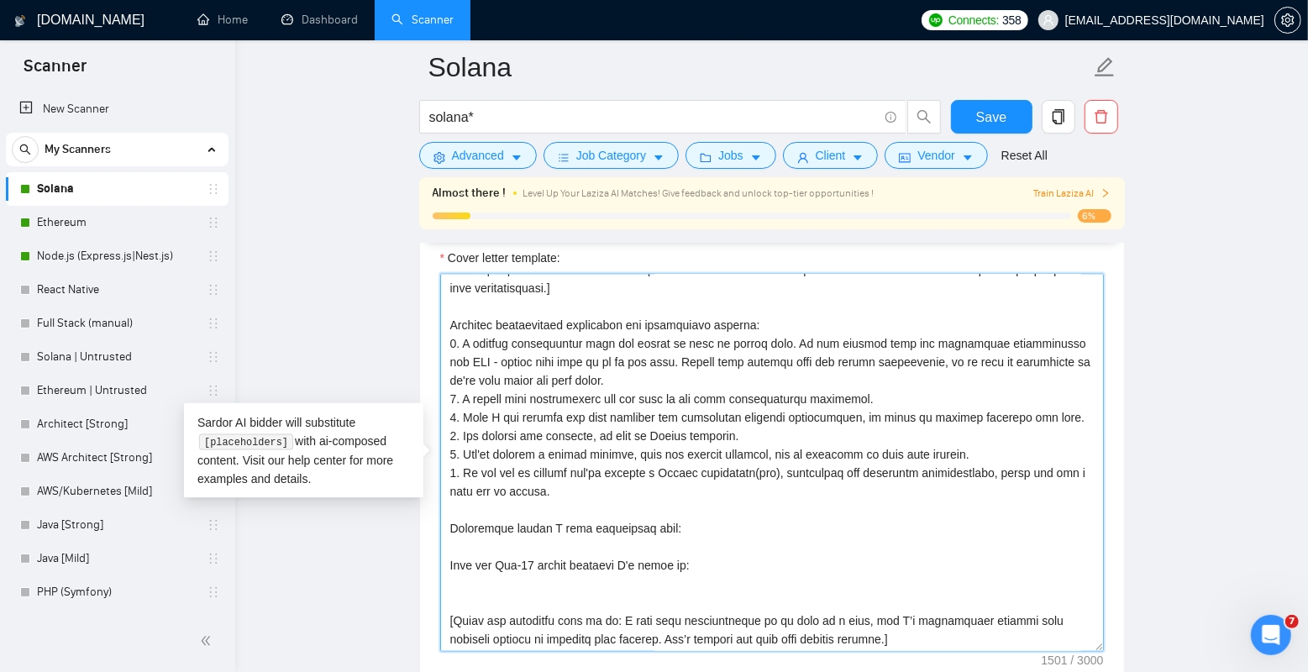
drag, startPoint x: 490, startPoint y: 325, endPoint x: 674, endPoint y: 496, distance: 250.9
click at [674, 496] on textarea "Cover letter template:" at bounding box center [772, 463] width 664 height 378
click at [758, 328] on textarea "Cover letter template:" at bounding box center [772, 463] width 664 height 378
click at [455, 316] on textarea "Cover letter template:" at bounding box center [772, 463] width 664 height 378
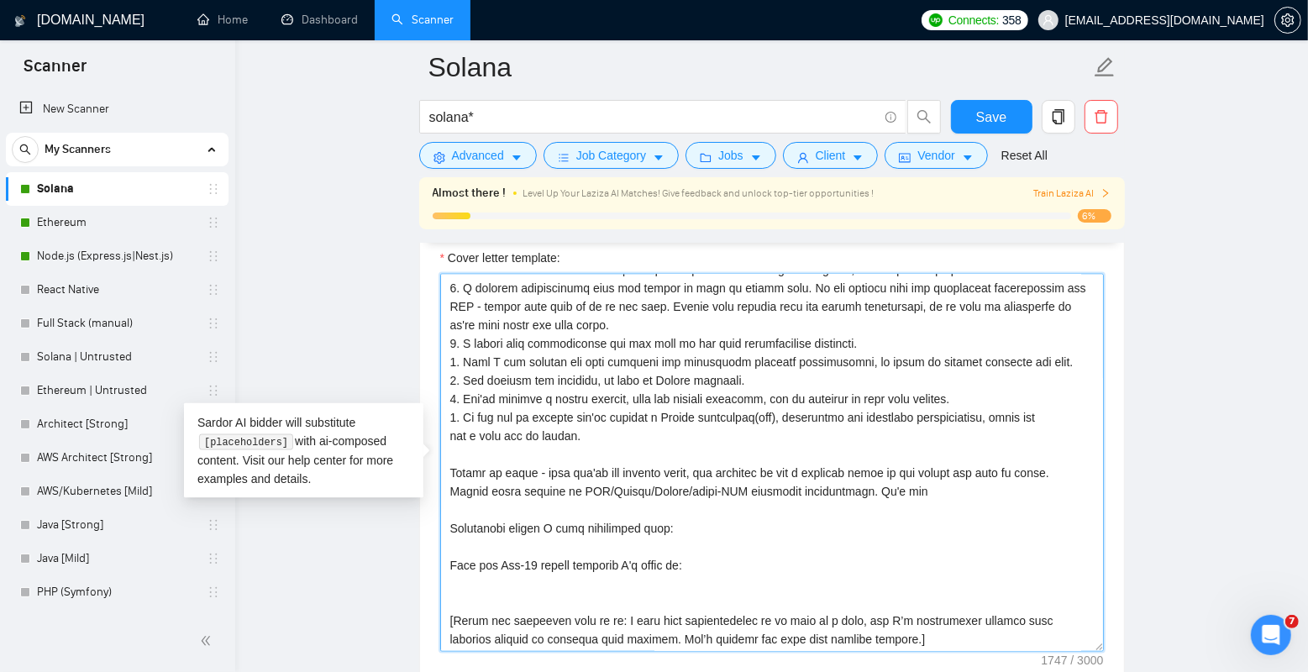
scroll to position [125, 0]
drag, startPoint x: 555, startPoint y: 491, endPoint x: 961, endPoint y: 494, distance: 405.8
click at [961, 494] on textarea "Cover letter template:" at bounding box center [772, 463] width 664 height 378
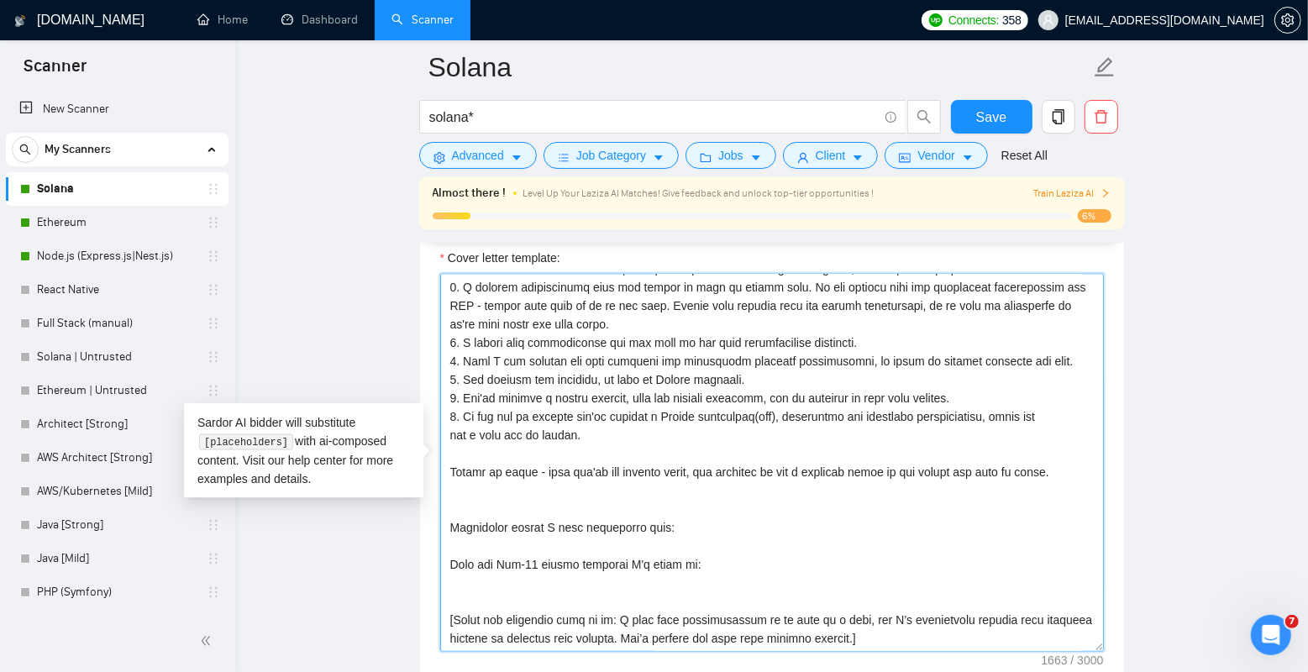
paste textarea "avoid sending me GPT/Gemini/[PERSON_NAME]/other-LLM generated requirements."
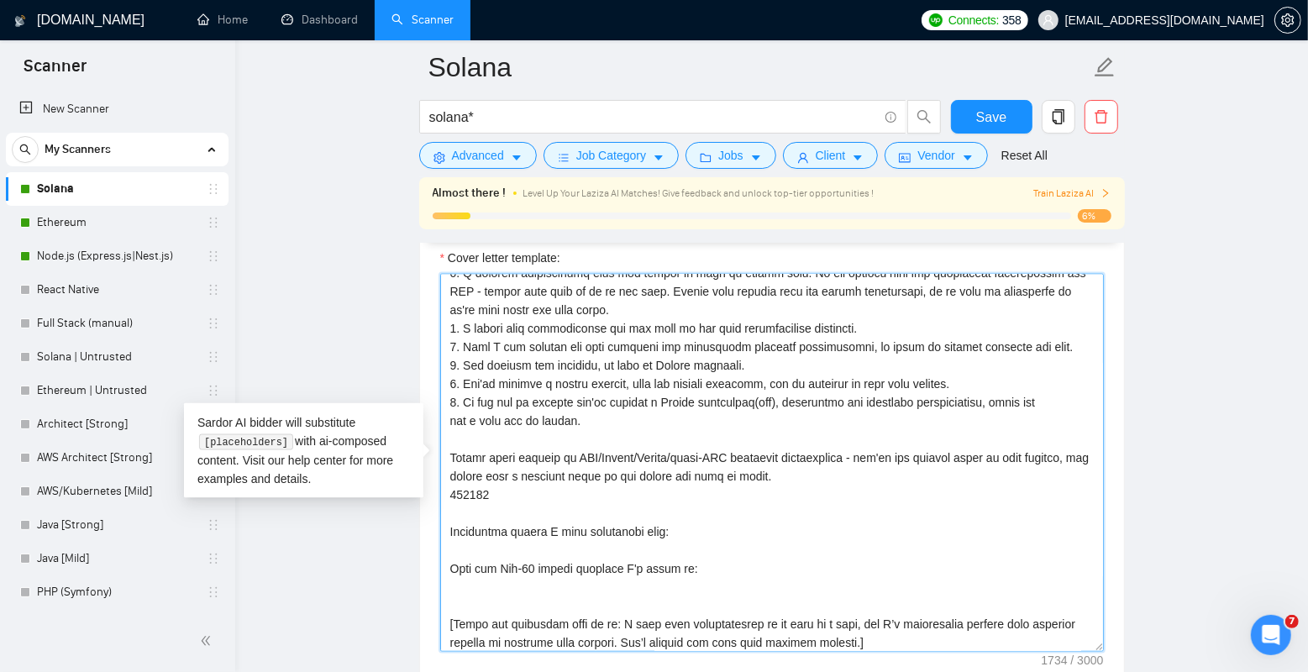
click at [654, 413] on textarea "Cover letter template:" at bounding box center [772, 463] width 664 height 378
click at [580, 456] on textarea "Cover letter template:" at bounding box center [772, 463] width 664 height 378
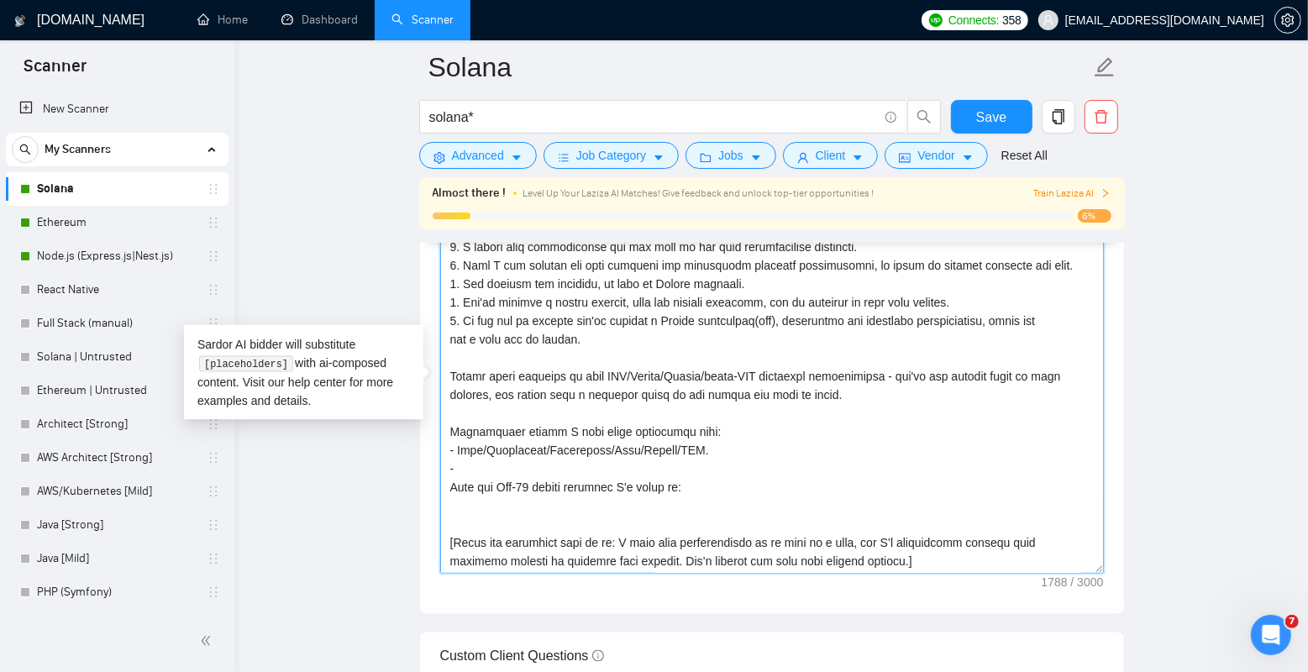
scroll to position [1919, 0]
click at [449, 449] on textarea "Cover letter template:" at bounding box center [772, 383] width 664 height 378
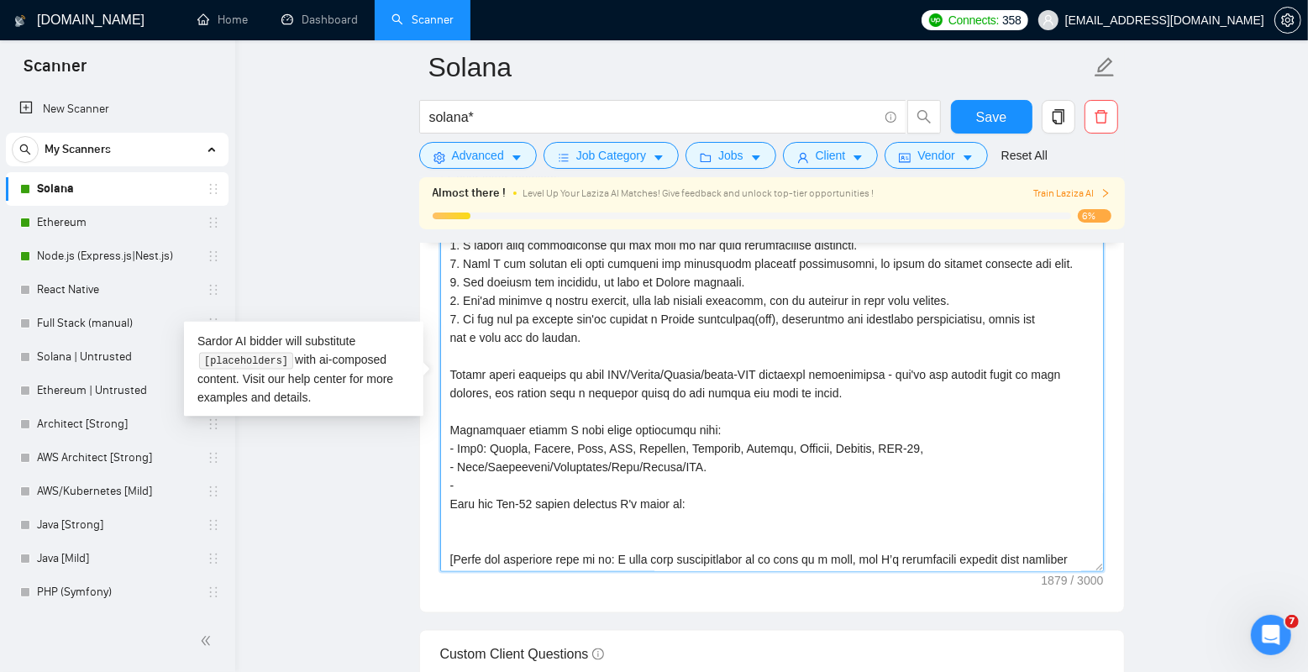
paste textarea "ERC- 20"
paste textarea "1155"
click at [891, 460] on textarea "Cover letter template:" at bounding box center [772, 383] width 664 height 378
drag, startPoint x: 470, startPoint y: 465, endPoint x: 692, endPoint y: 465, distance: 221.8
click at [692, 465] on textarea "Cover letter template:" at bounding box center [772, 383] width 664 height 378
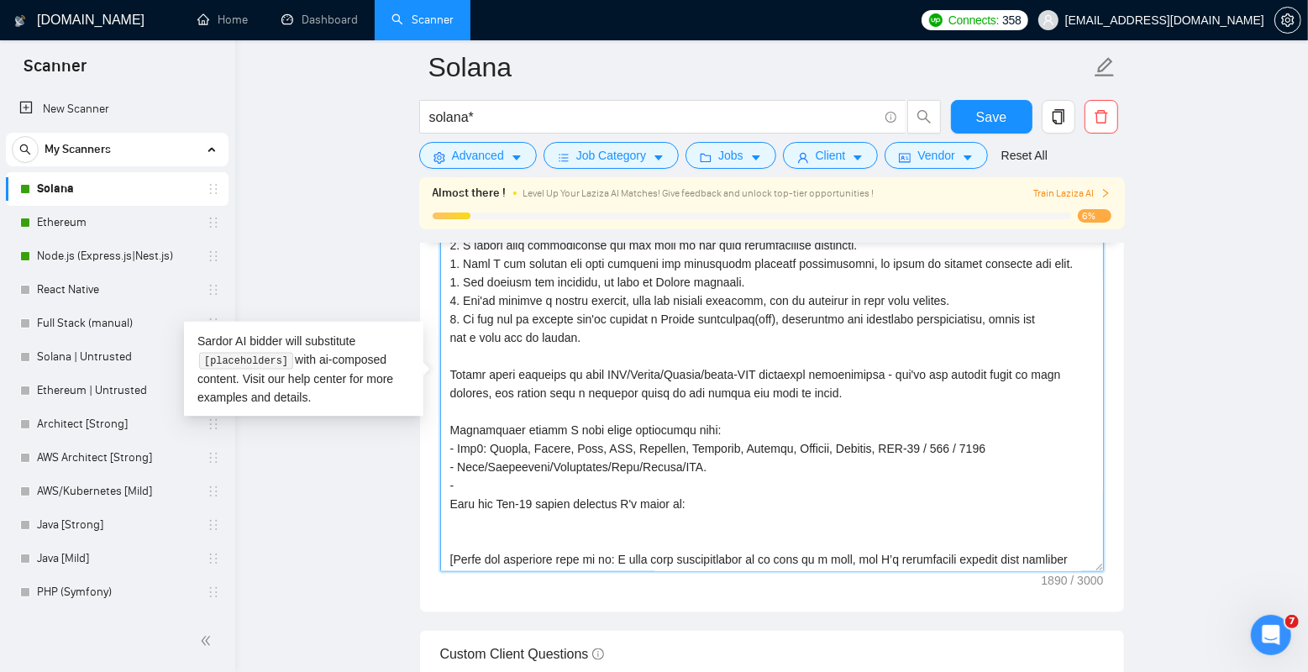
click at [692, 465] on textarea "Cover letter template:" at bounding box center [772, 383] width 664 height 378
click at [460, 470] on textarea "Cover letter template:" at bounding box center [772, 383] width 664 height 378
click at [560, 485] on textarea "Cover letter template:" at bounding box center [772, 383] width 664 height 378
click at [518, 480] on textarea "Cover letter template:" at bounding box center [772, 383] width 664 height 378
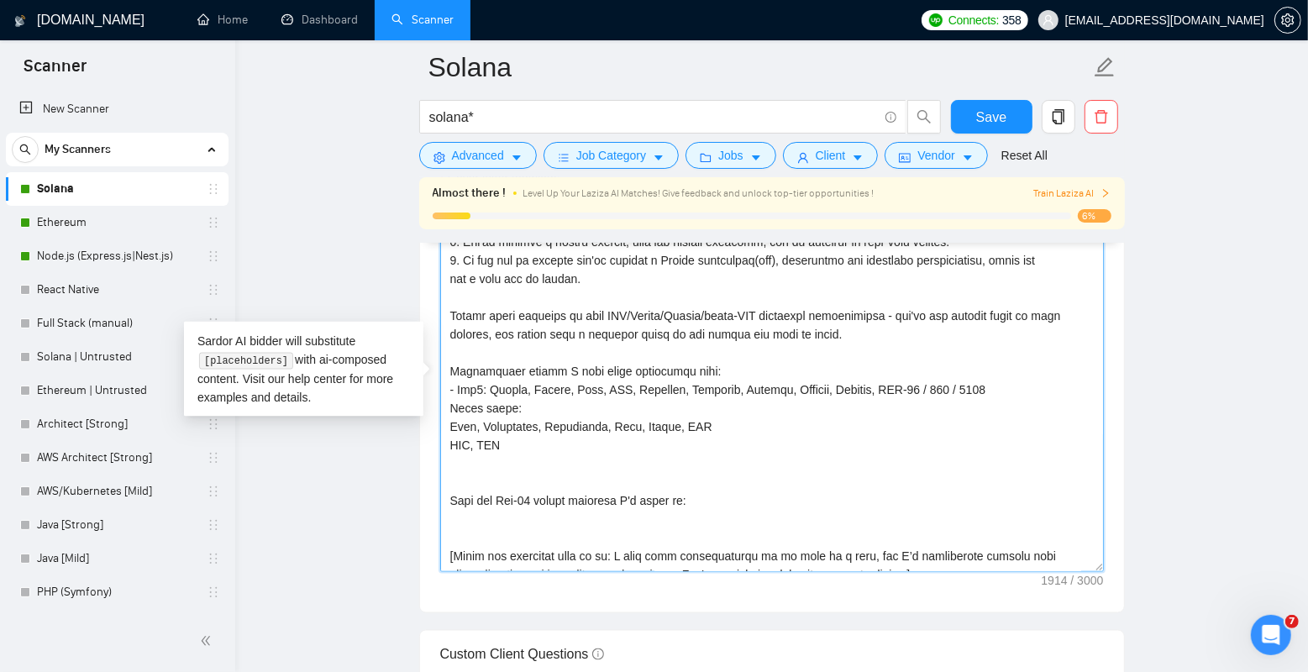
scroll to position [189, 0]
click at [535, 458] on textarea "Cover letter template:" at bounding box center [772, 383] width 664 height 378
click at [672, 462] on textarea "Cover letter template:" at bounding box center [772, 383] width 664 height 378
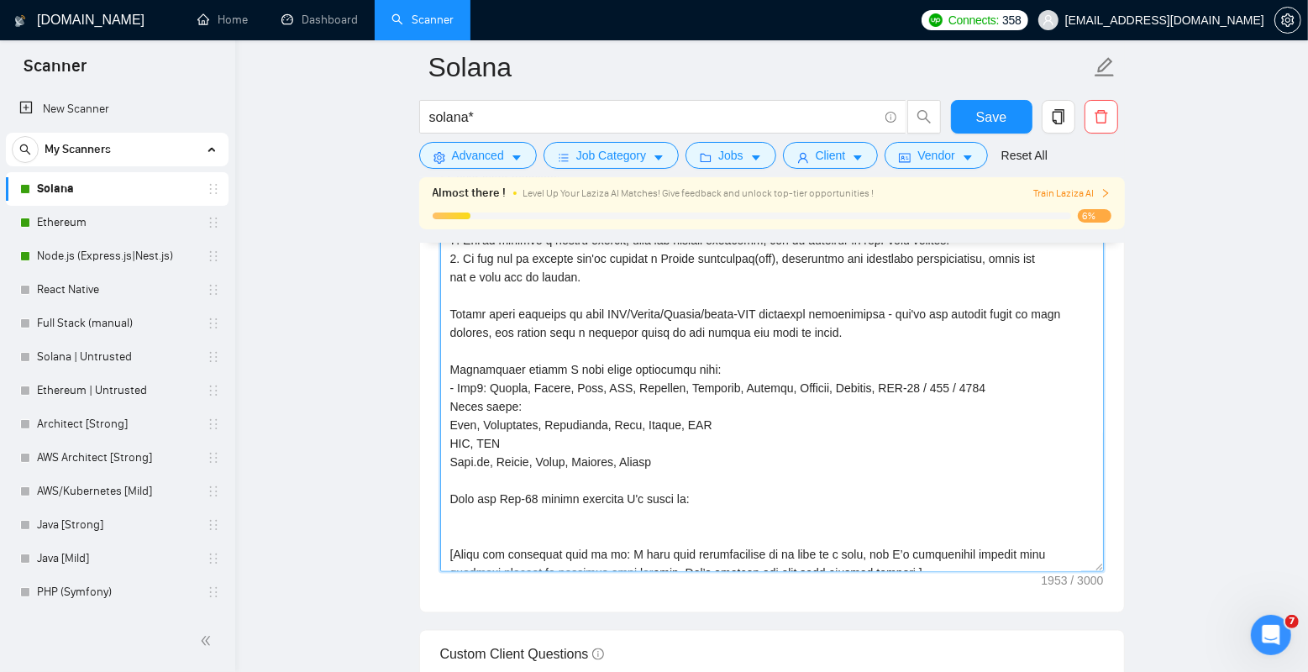
click at [671, 474] on textarea "Cover letter template:" at bounding box center [772, 383] width 664 height 378
paste textarea "• Relational: MySQL, PostgreSQL, MSSQL, Amazon RDS • NoSQL: MongoDB, Redis, Dyn…"
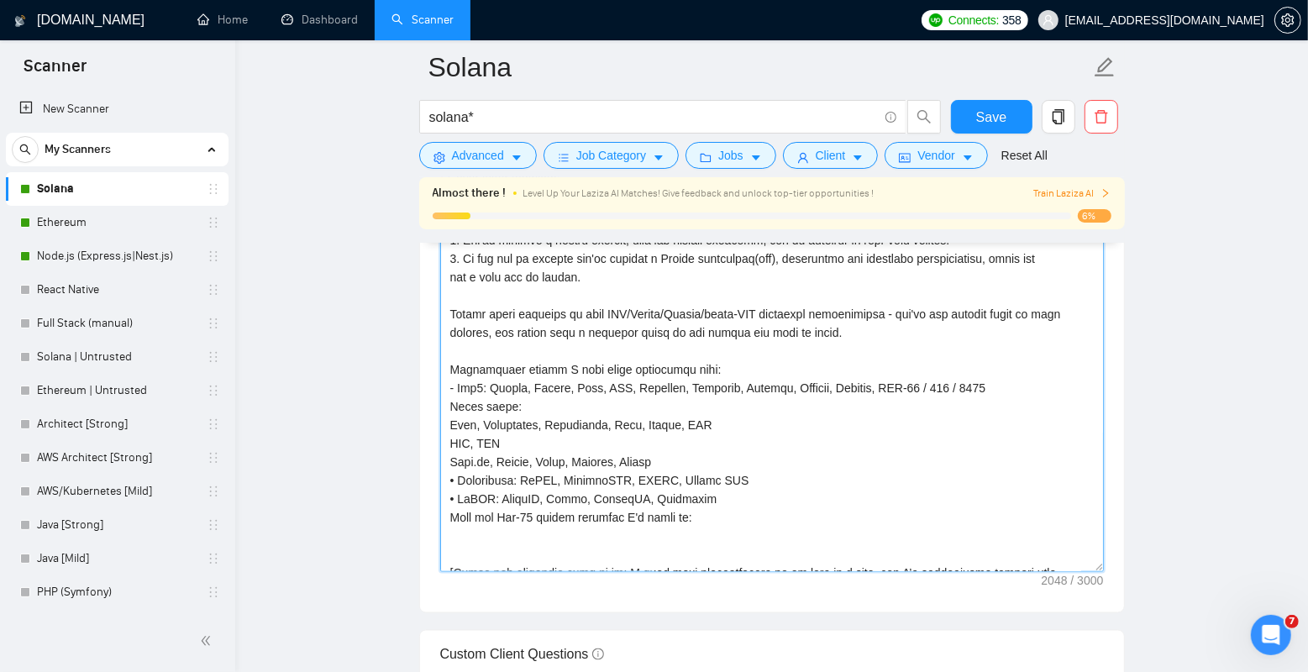
drag, startPoint x: 522, startPoint y: 478, endPoint x: 407, endPoint y: 476, distance: 114.3
click at [407, 476] on main "[PERSON_NAME]* Save Advanced Job Category Jobs Client Vendor Reset All Almost t…" at bounding box center [771, 520] width 1019 height 4744
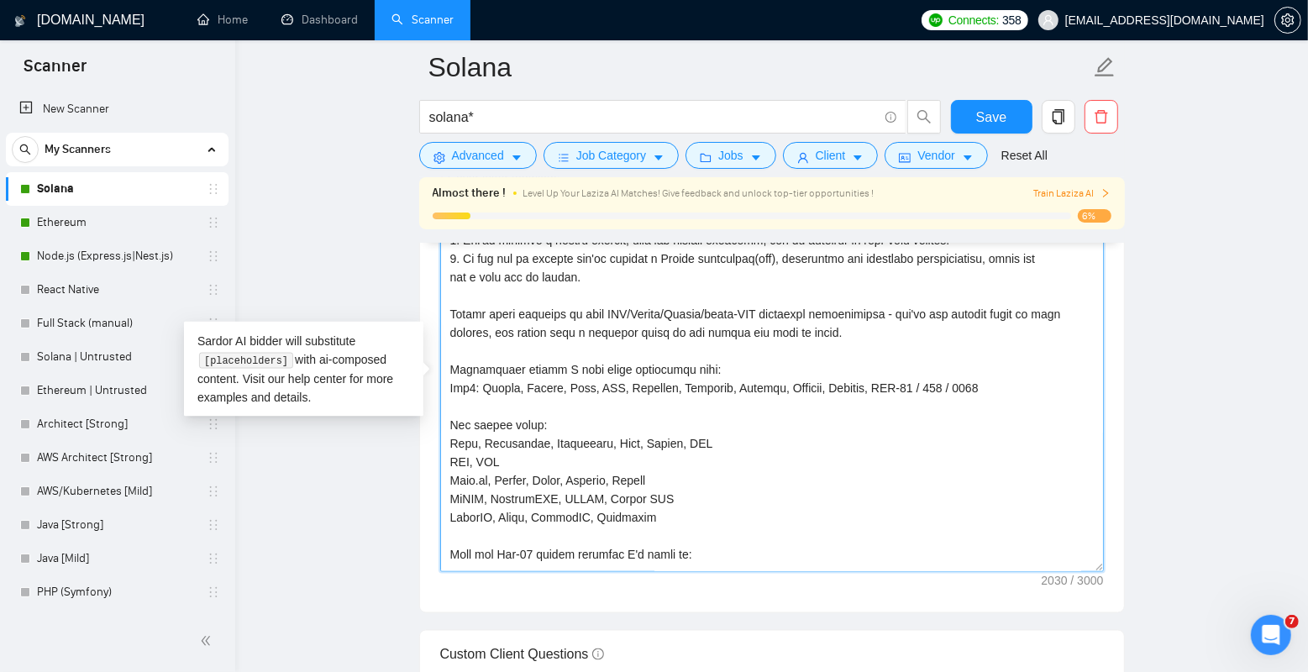
click at [509, 367] on textarea "Cover letter template:" at bounding box center [772, 383] width 664 height 378
click at [484, 371] on textarea "Cover letter template:" at bounding box center [772, 383] width 664 height 378
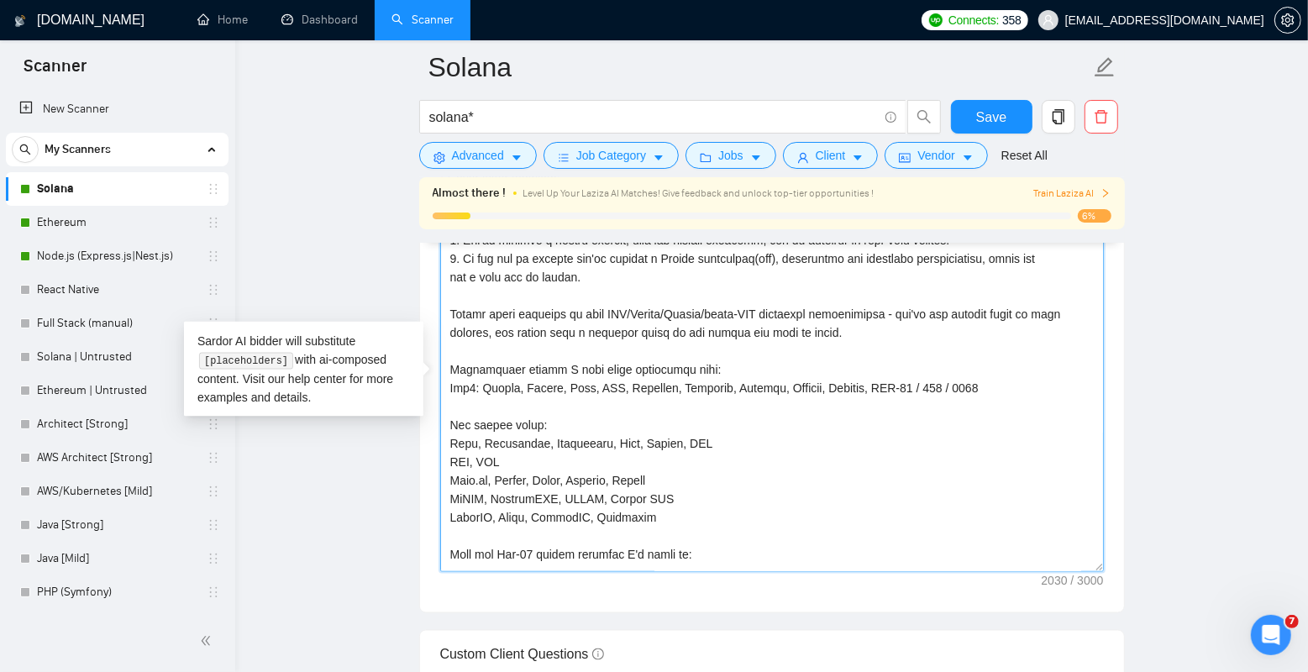
click at [506, 371] on textarea "Cover letter template:" at bounding box center [772, 383] width 664 height 378
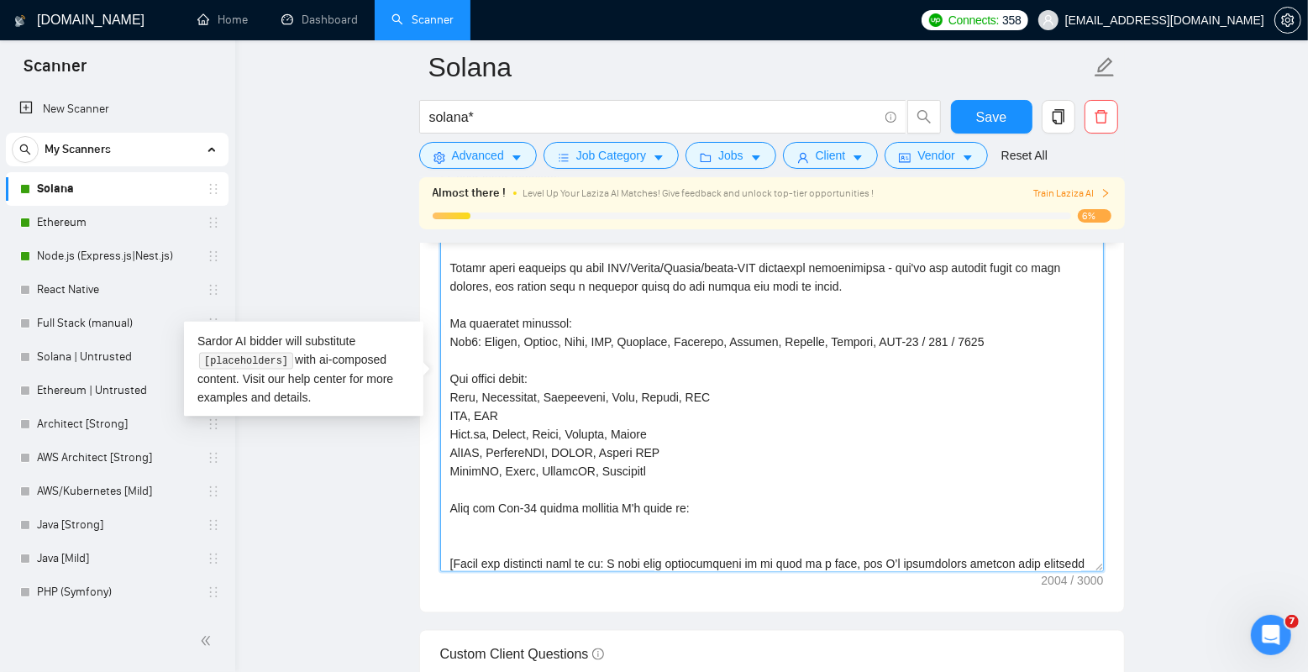
scroll to position [258, 0]
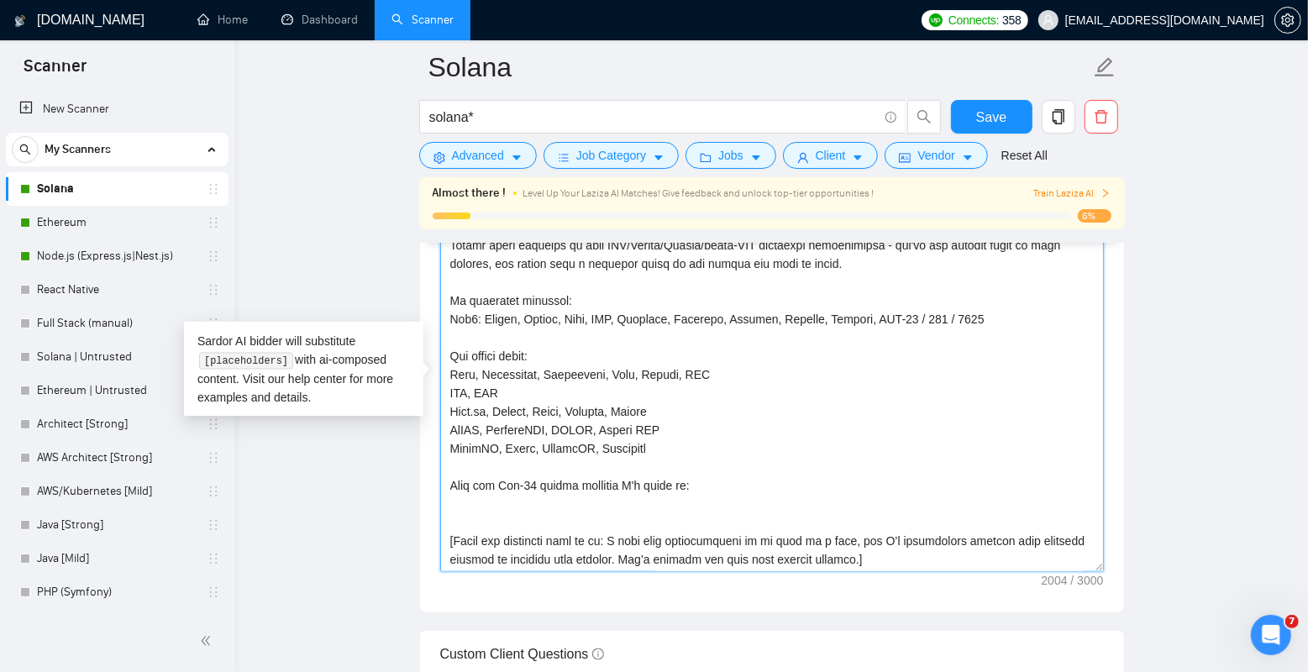
click at [588, 303] on textarea "Cover letter template:" at bounding box center [772, 383] width 664 height 378
click at [515, 376] on textarea "Cover letter template:" at bounding box center [772, 383] width 664 height 378
click at [515, 391] on textarea "Cover letter template:" at bounding box center [772, 383] width 664 height 378
click at [452, 371] on textarea "Cover letter template:" at bounding box center [772, 383] width 664 height 378
paste textarea "-"
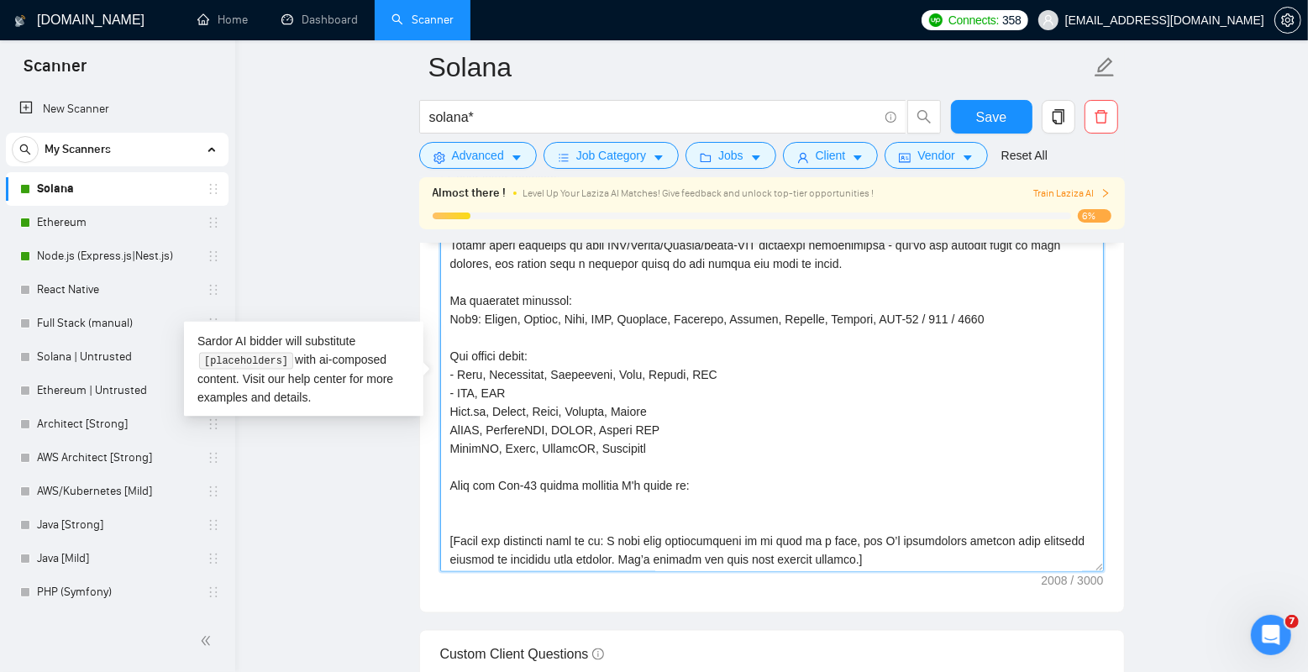
paste textarea "-"
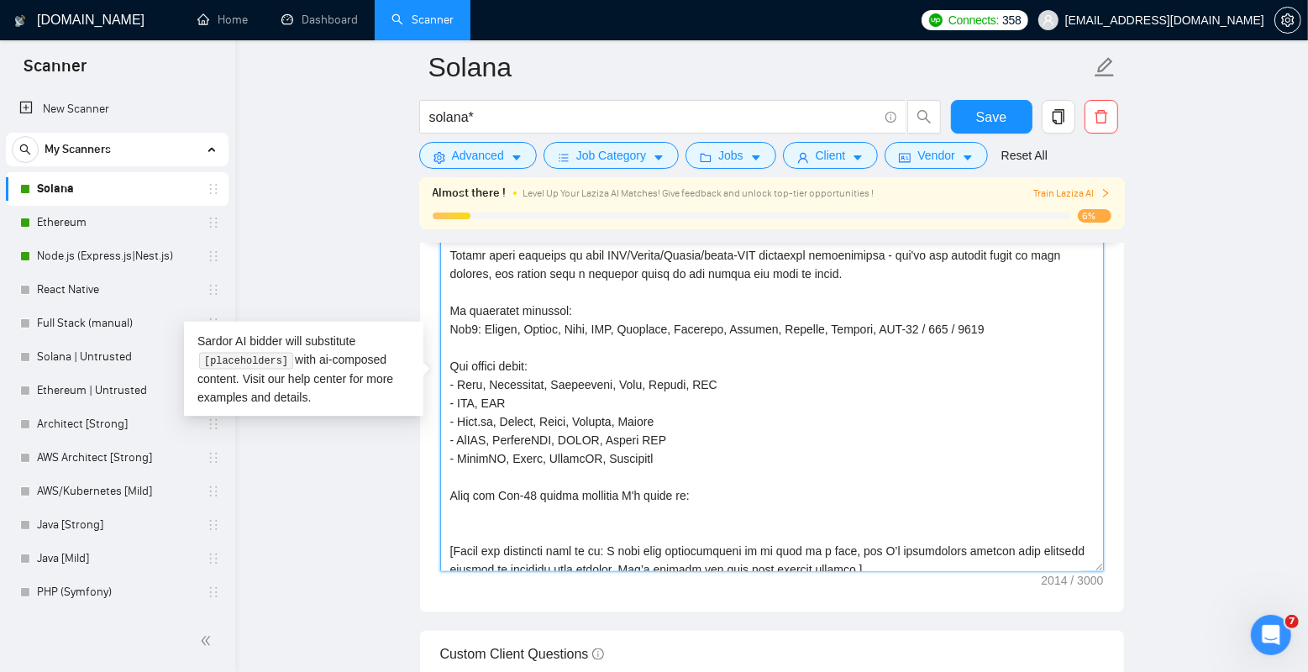
click at [509, 360] on textarea "Cover letter template:" at bounding box center [772, 383] width 664 height 378
click at [464, 371] on textarea "Cover letter template:" at bounding box center [772, 383] width 664 height 378
drag, startPoint x: 453, startPoint y: 385, endPoint x: 441, endPoint y: 385, distance: 11.8
click at [441, 385] on textarea "Cover letter template:" at bounding box center [772, 383] width 664 height 378
click at [468, 329] on textarea "Cover letter template:" at bounding box center [772, 383] width 664 height 378
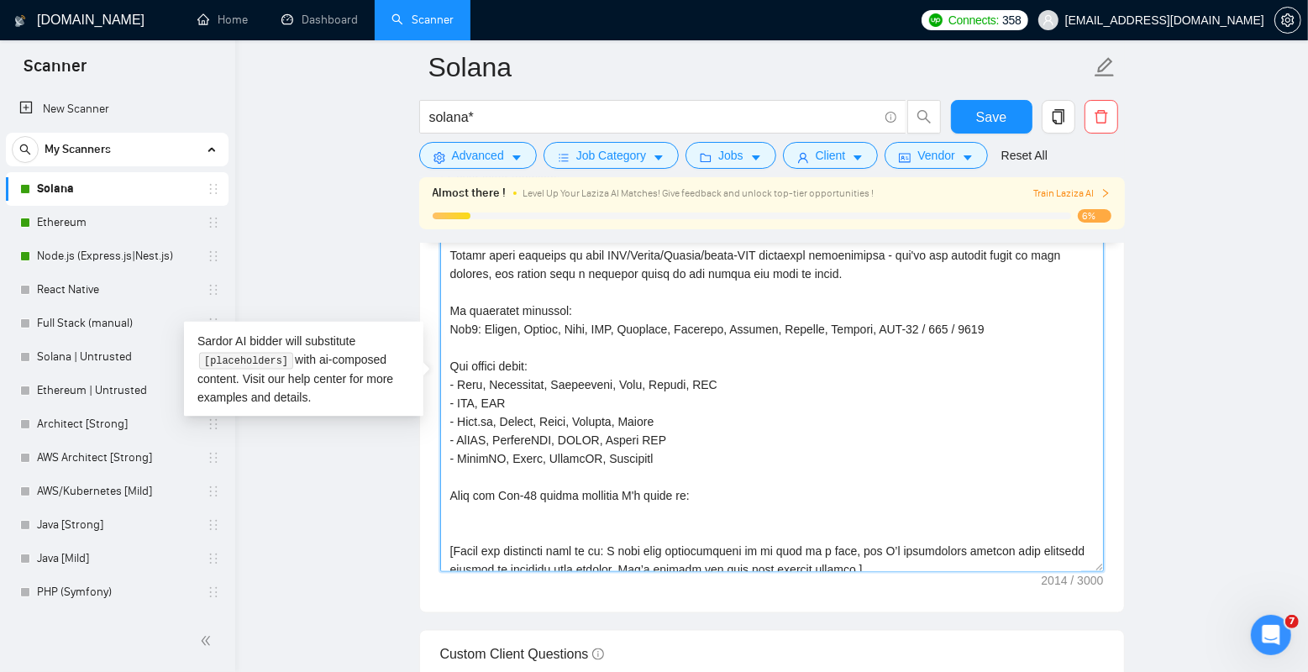
click at [468, 342] on textarea "Cover letter template:" at bounding box center [772, 383] width 664 height 378
paste textarea "⛏"
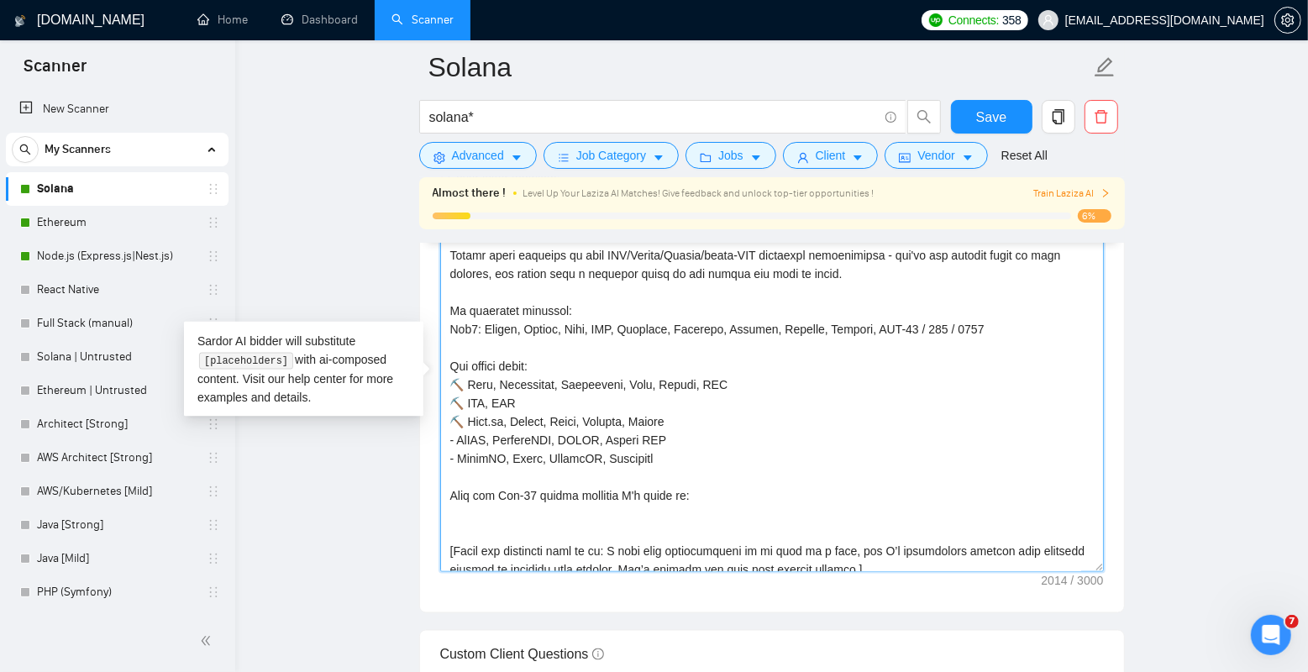
paste textarea "⛏"
click at [485, 325] on textarea "Cover letter template:" at bounding box center [772, 383] width 664 height 378
click at [471, 329] on textarea "Cover letter template:" at bounding box center [772, 383] width 664 height 378
paste textarea "⛓"
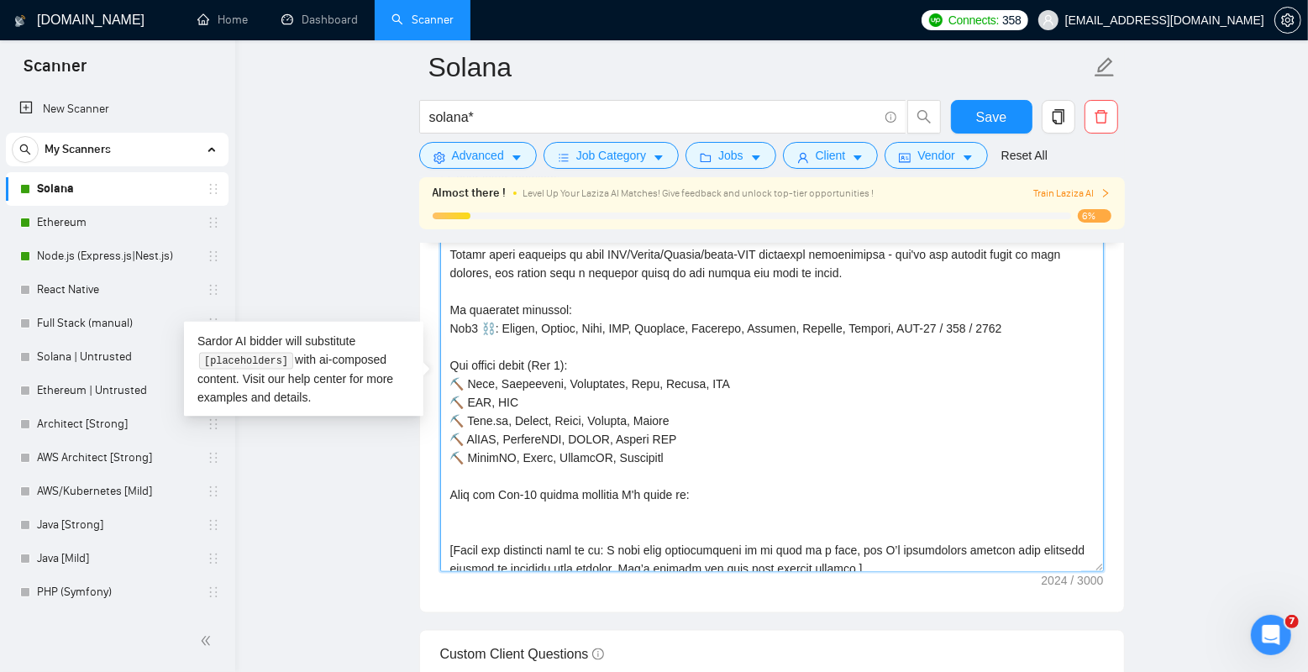
scroll to position [254, 0]
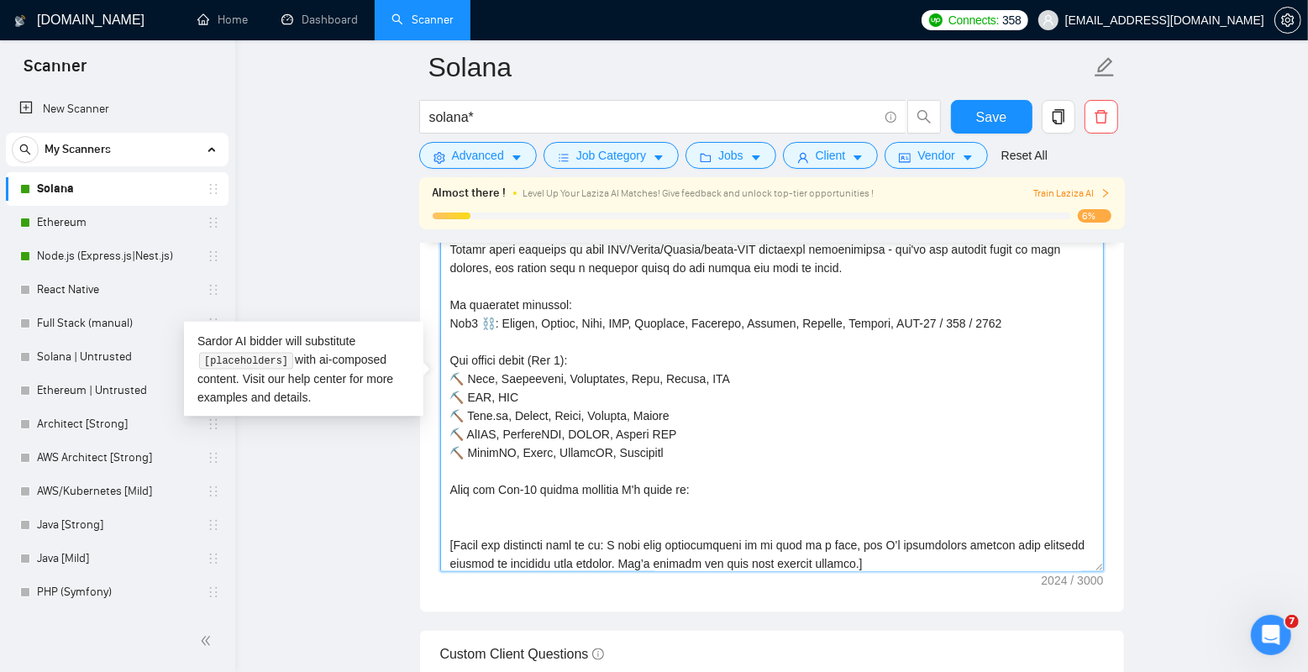
click at [544, 475] on textarea "Cover letter template:" at bounding box center [772, 383] width 664 height 378
click at [614, 368] on textarea "Cover letter template:" at bounding box center [772, 383] width 664 height 378
click at [588, 350] on textarea "Cover letter template:" at bounding box center [772, 383] width 664 height 378
click at [603, 344] on textarea "Cover letter template:" at bounding box center [772, 383] width 664 height 378
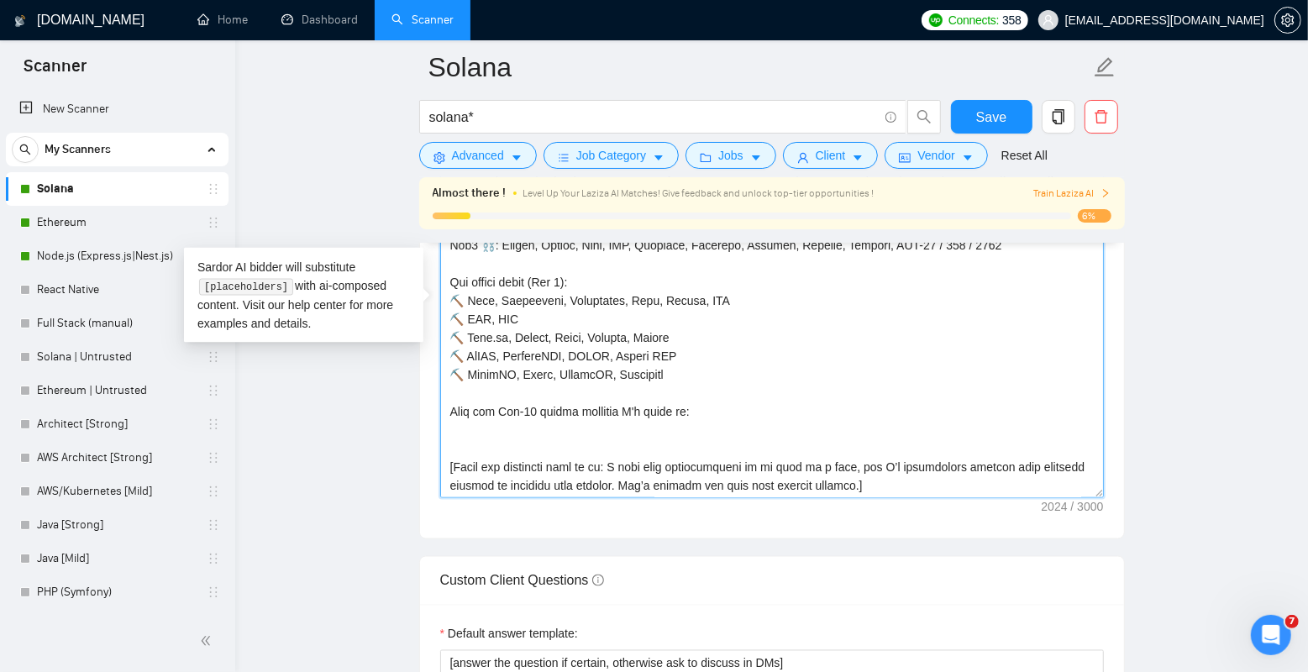
scroll to position [2001, 0]
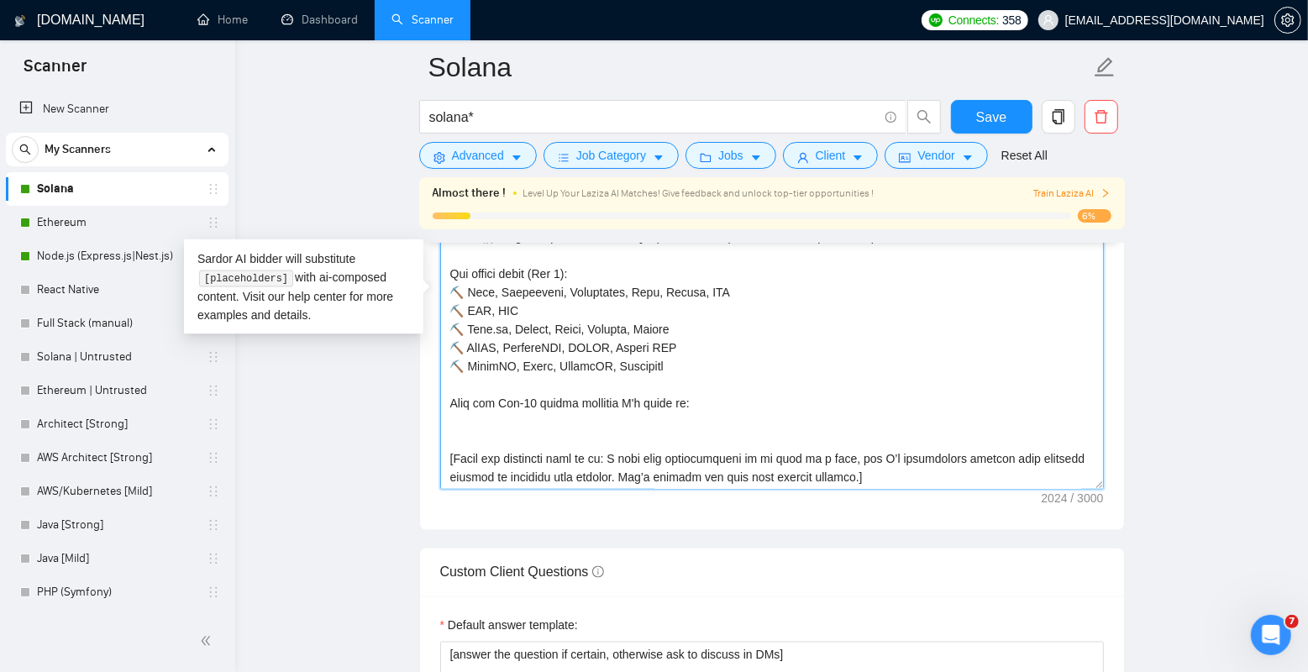
click at [576, 441] on textarea "Cover letter template:" at bounding box center [772, 301] width 664 height 378
click at [587, 419] on textarea "Cover letter template:" at bounding box center [772, 301] width 664 height 378
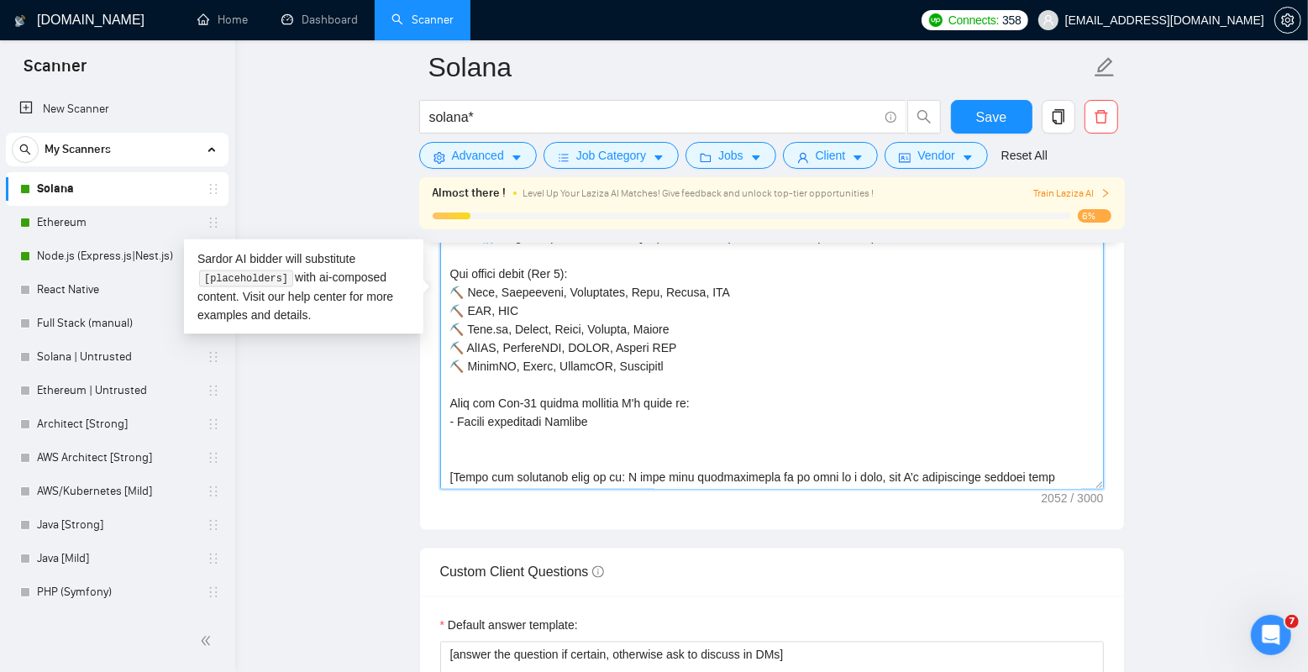
scroll to position [276, 0]
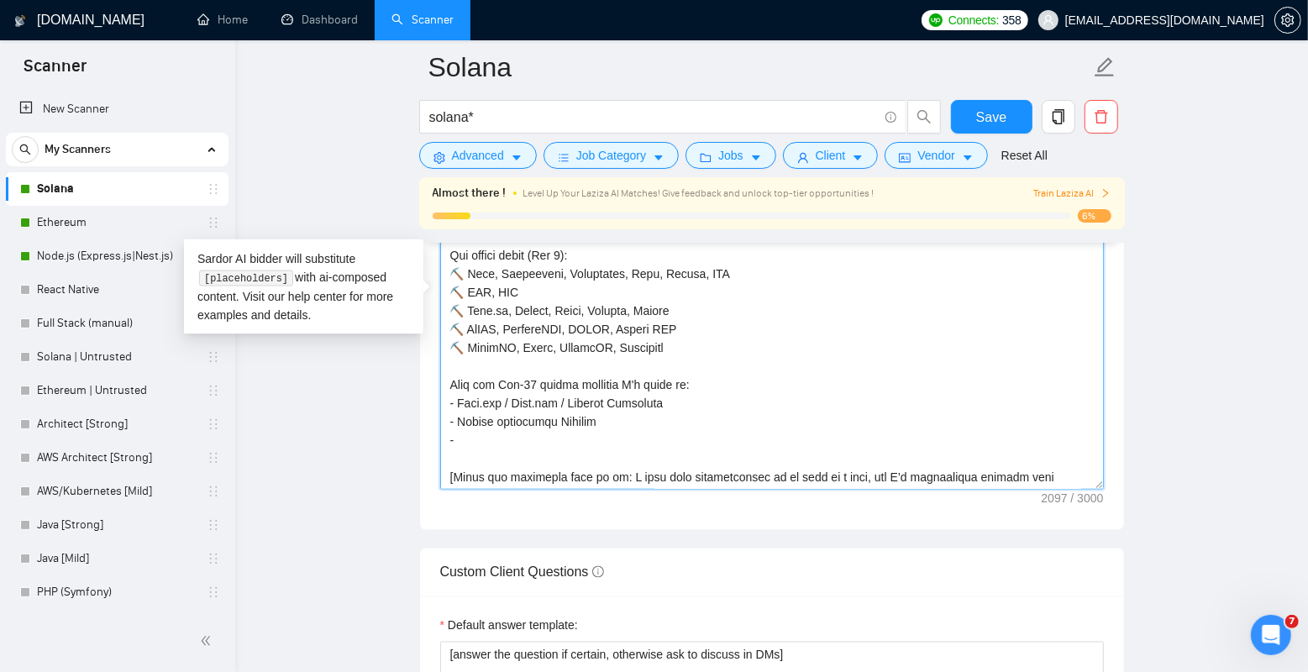
click at [462, 407] on textarea "Cover letter template:" at bounding box center [772, 301] width 664 height 378
paste textarea "🎯"
paste textarea
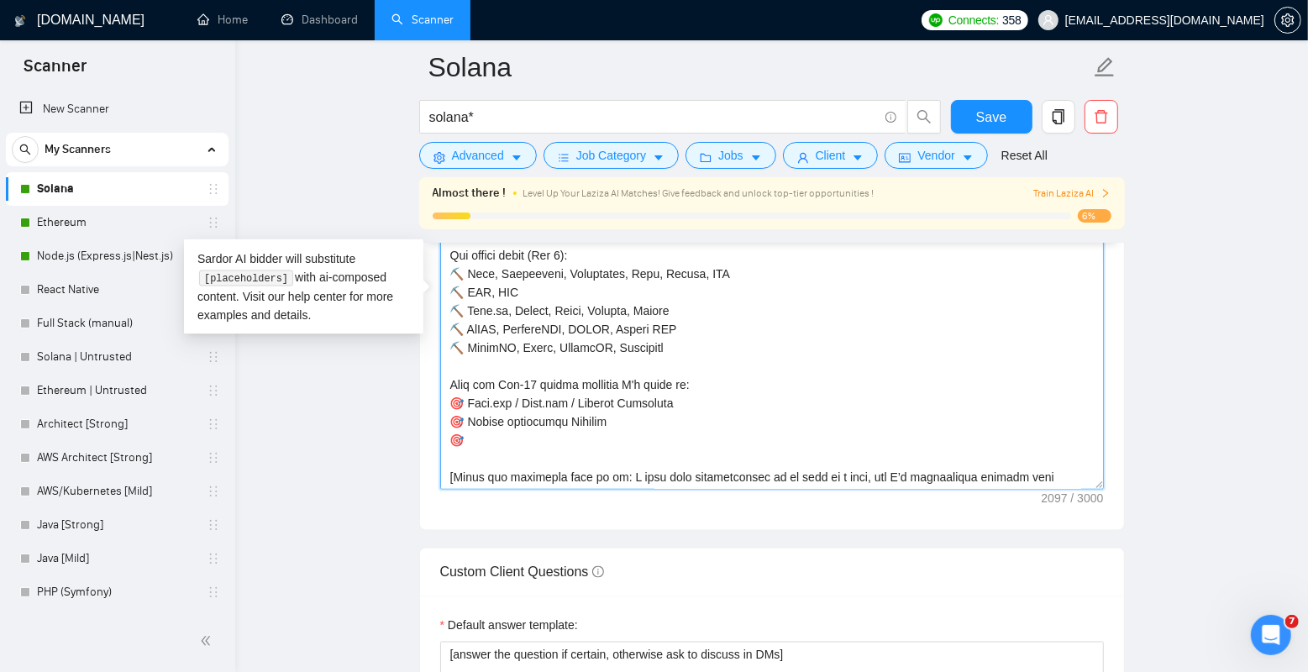
click at [621, 427] on textarea "Cover letter template:" at bounding box center [772, 301] width 664 height 378
click at [617, 432] on textarea "Cover letter template:" at bounding box center [772, 301] width 664 height 378
paste textarea "AMMs Program"
drag, startPoint x: 639, startPoint y: 434, endPoint x: 382, endPoint y: 431, distance: 257.1
click at [382, 431] on main "[PERSON_NAME]* Save Advanced Job Category Jobs Client Vendor Reset All Almost t…" at bounding box center [771, 438] width 1019 height 4744
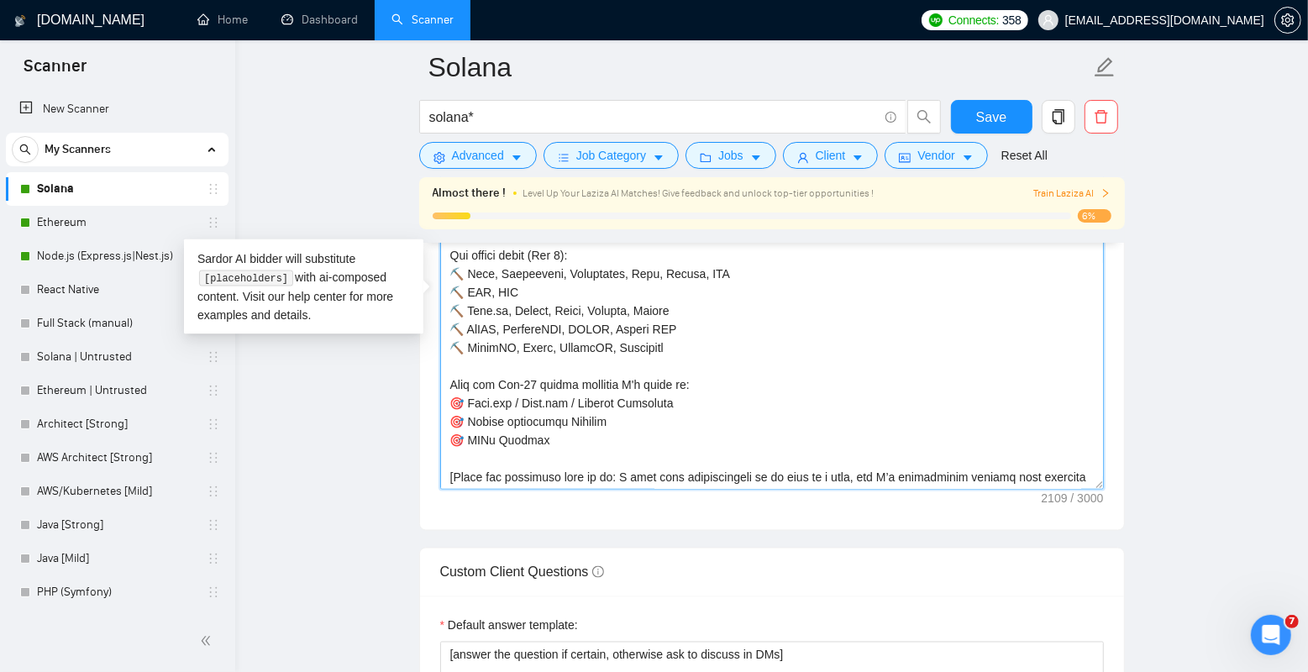
click at [606, 434] on textarea "Cover letter template:" at bounding box center [772, 301] width 664 height 378
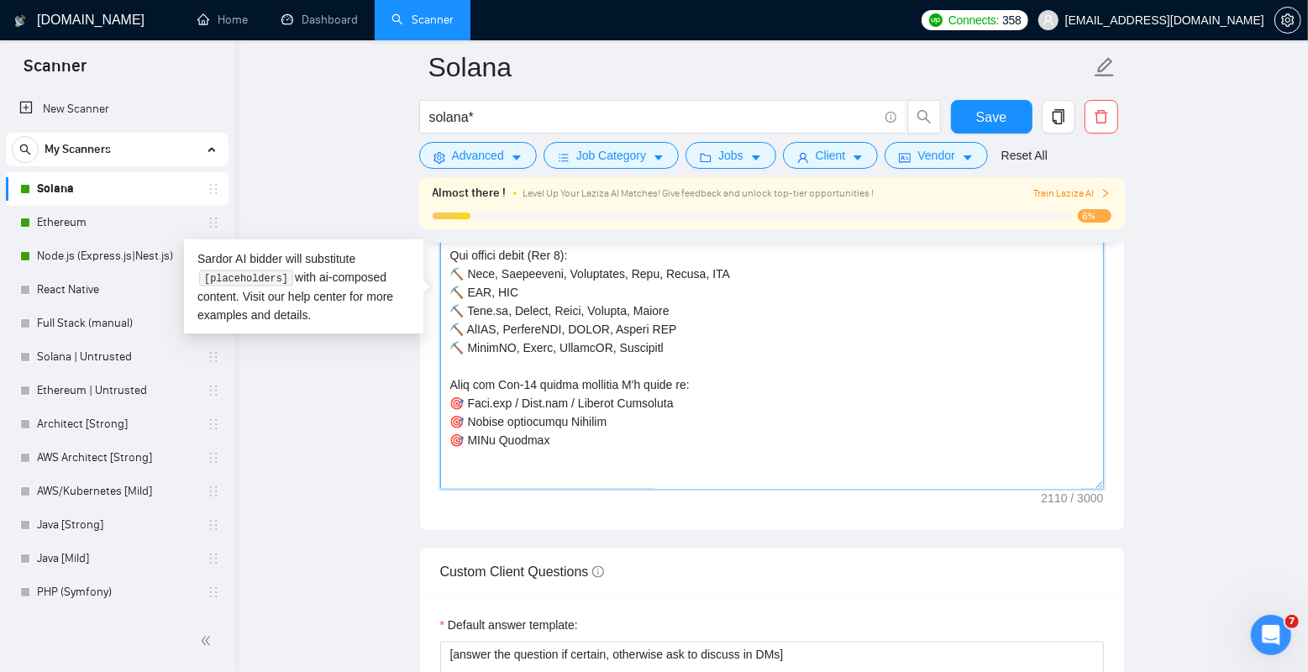
paste textarea "🎯 AMMs Program"
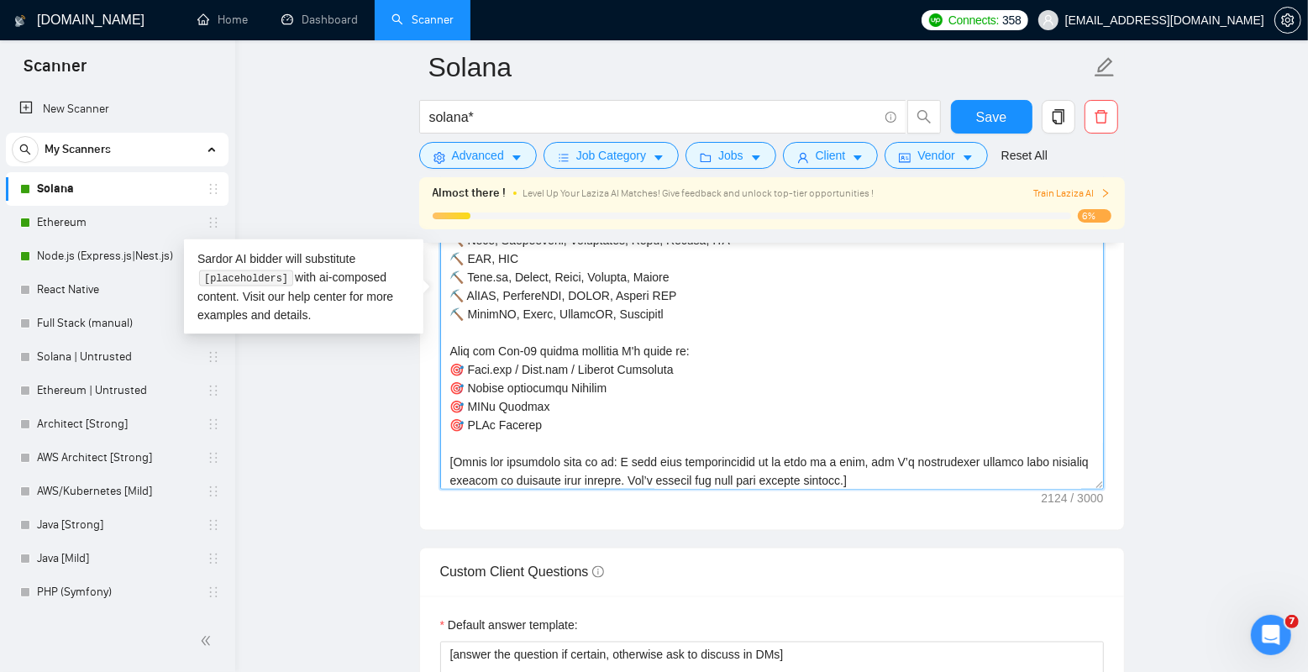
scroll to position [313, 0]
drag, startPoint x: 559, startPoint y: 418, endPoint x: 463, endPoint y: 417, distance: 95.8
click at [463, 417] on textarea "Cover letter template:" at bounding box center [772, 301] width 664 height 378
paste textarea "Movement blockchain to Nightly wallet adapter"
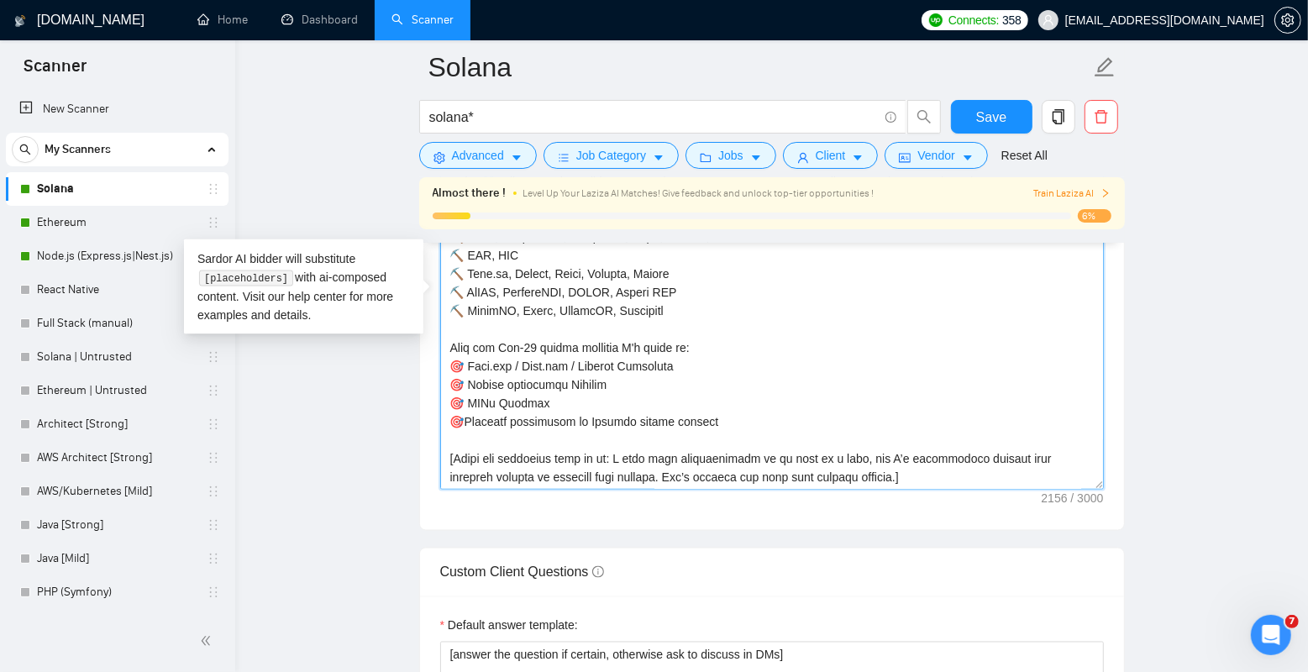
click at [453, 419] on textarea "Cover letter template:" at bounding box center [772, 301] width 664 height 378
click at [467, 439] on textarea "Cover letter template:" at bounding box center [772, 301] width 664 height 378
paste textarea "🎯"
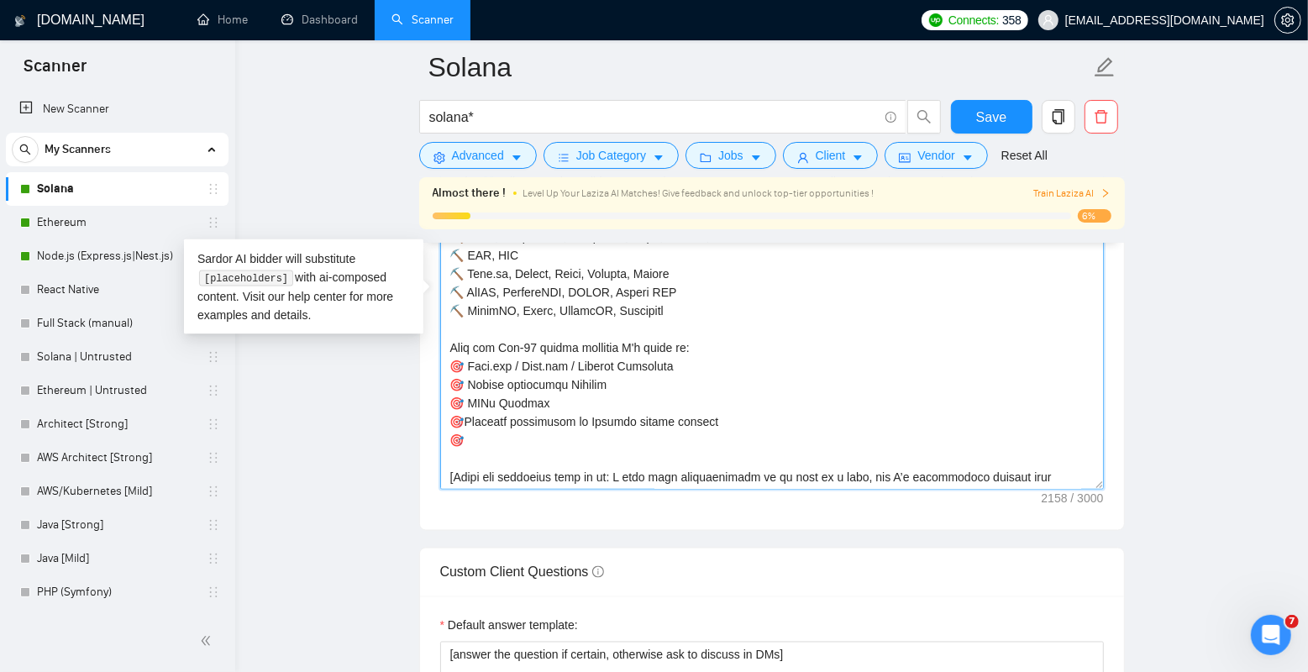
paste textarea "🎯"
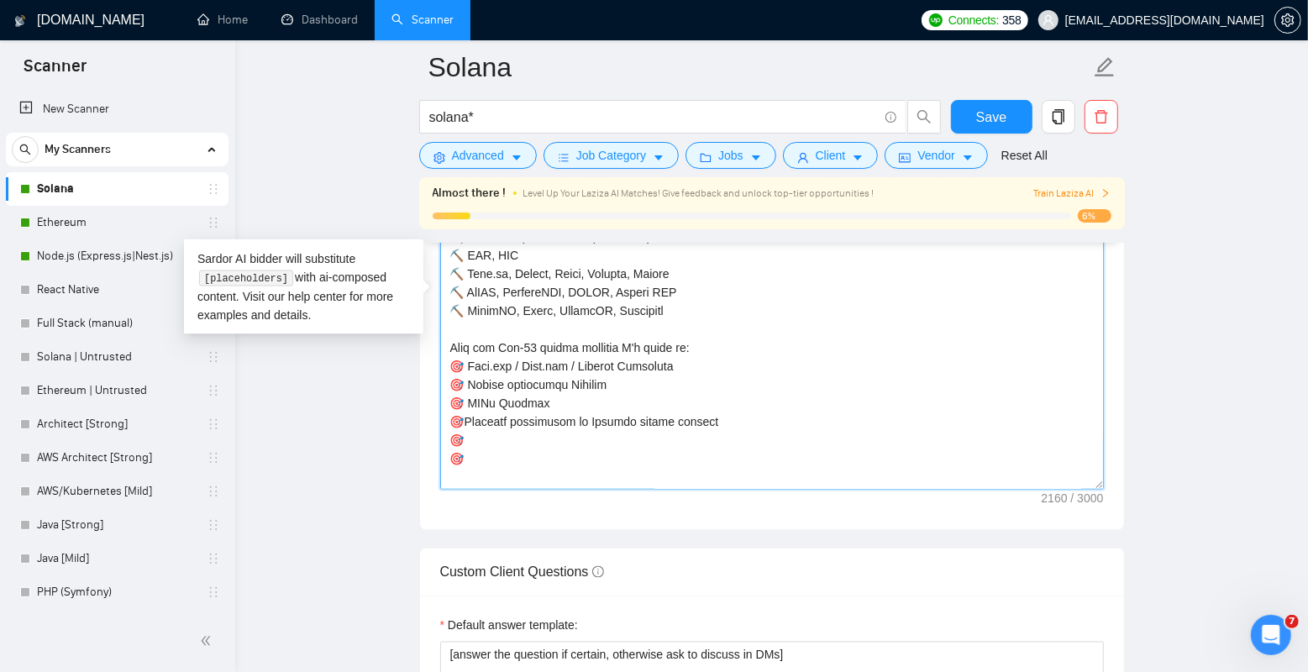
paste textarea "🎯"
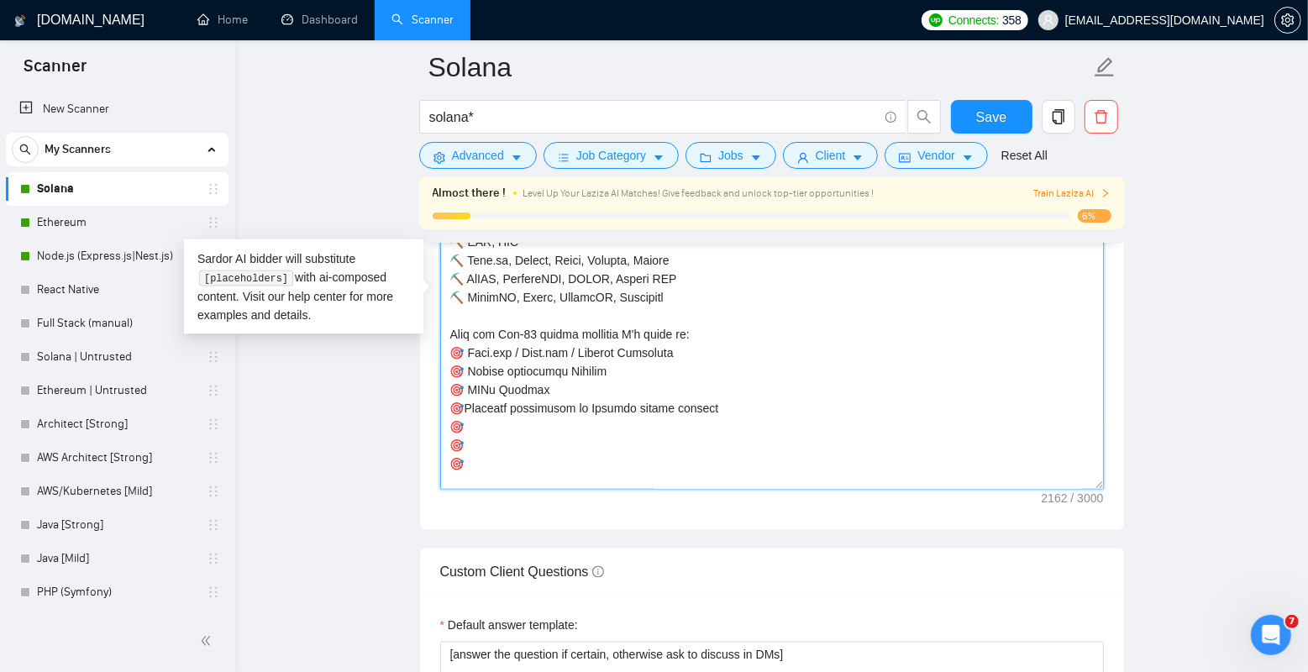
paste textarea "🎯"
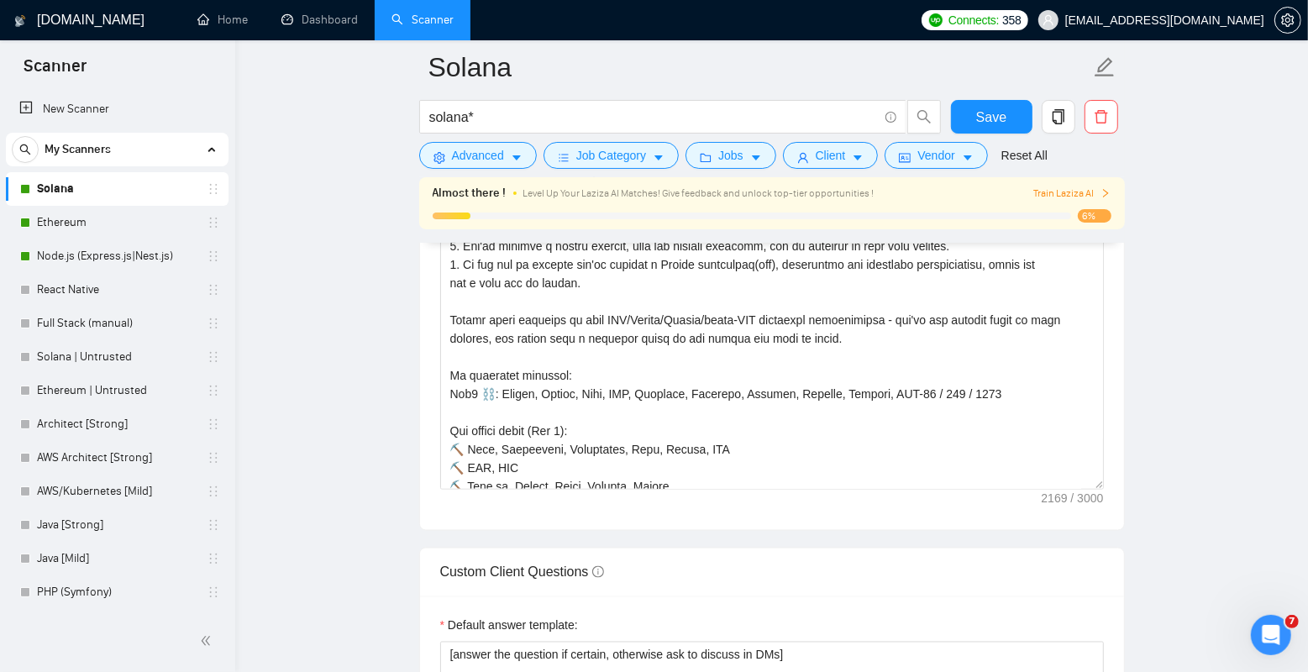
scroll to position [0, 0]
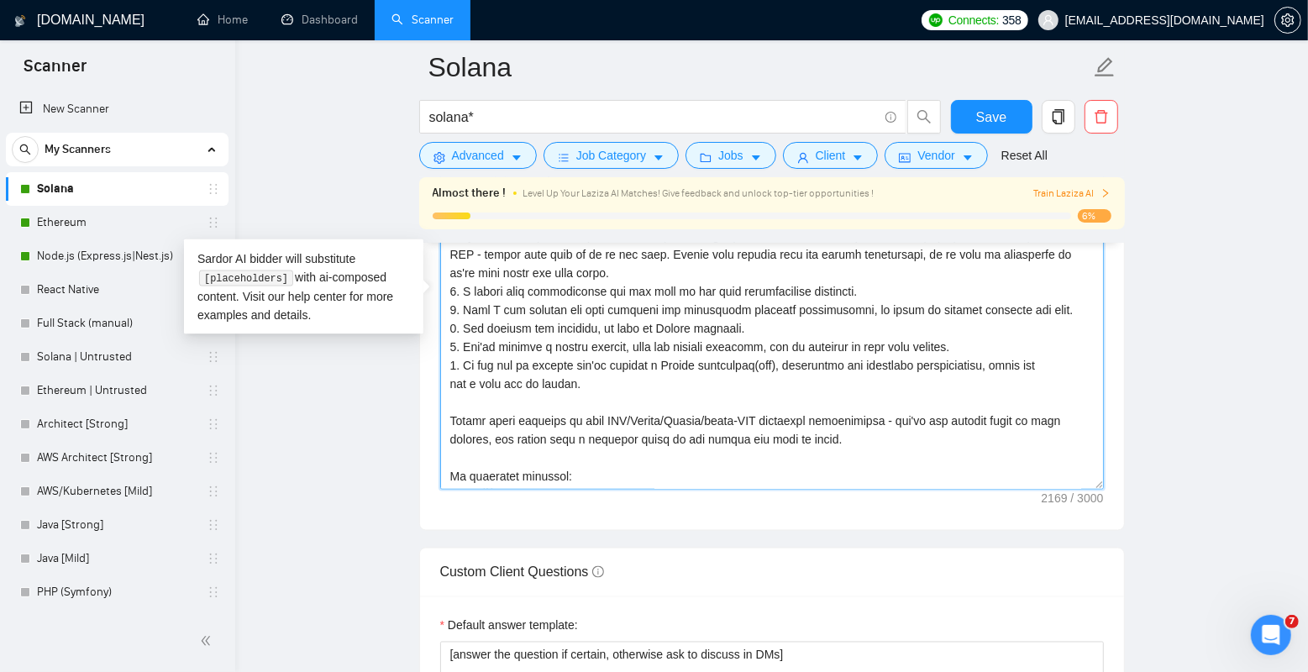
click at [533, 305] on textarea "Cover letter template:" at bounding box center [772, 301] width 664 height 378
click at [717, 269] on textarea "Cover letter template:" at bounding box center [772, 301] width 664 height 378
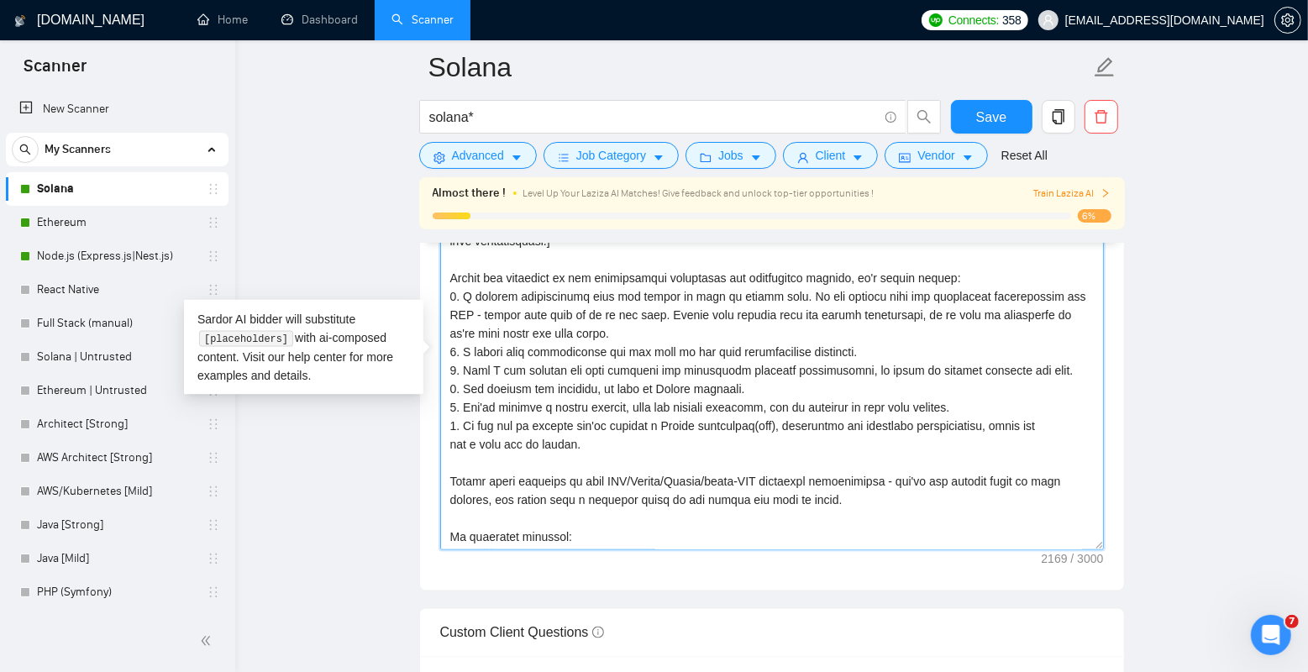
scroll to position [1929, 0]
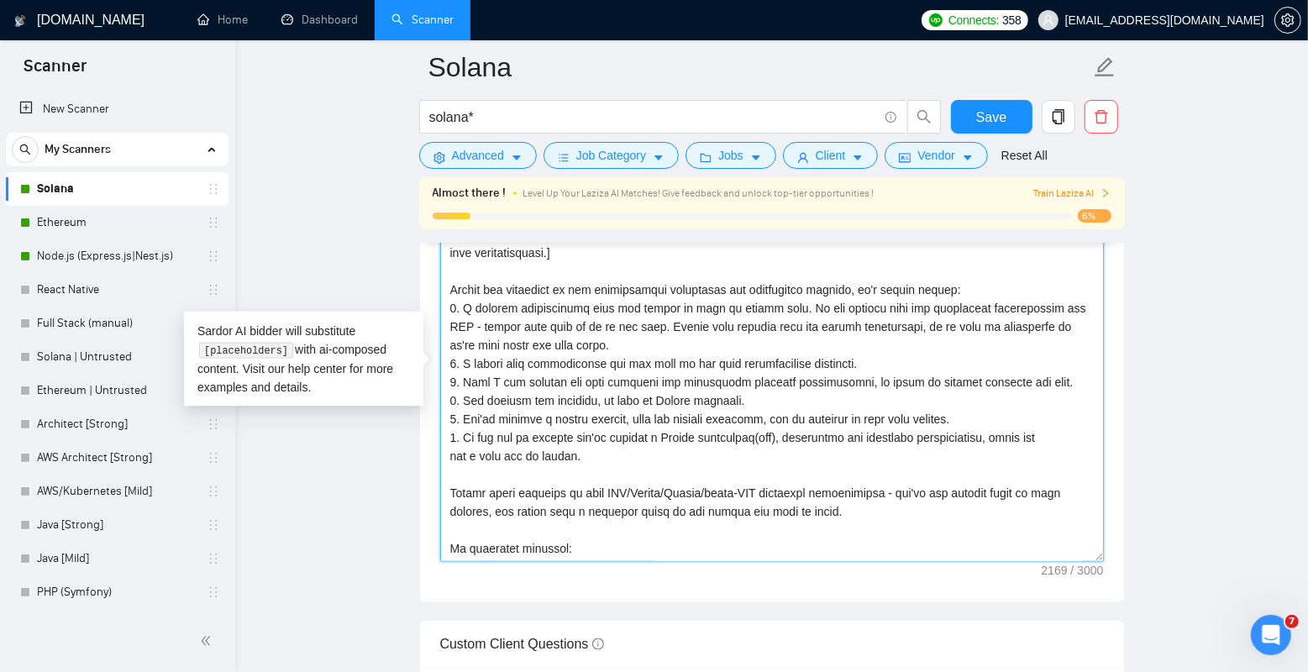
click at [451, 292] on textarea "Cover letter template:" at bounding box center [772, 373] width 664 height 378
click at [474, 287] on textarea "Cover letter template:" at bounding box center [772, 373] width 664 height 378
drag, startPoint x: 565, startPoint y: 294, endPoint x: 732, endPoint y: 287, distance: 166.5
click at [732, 287] on textarea "Cover letter template:" at bounding box center [772, 373] width 664 height 378
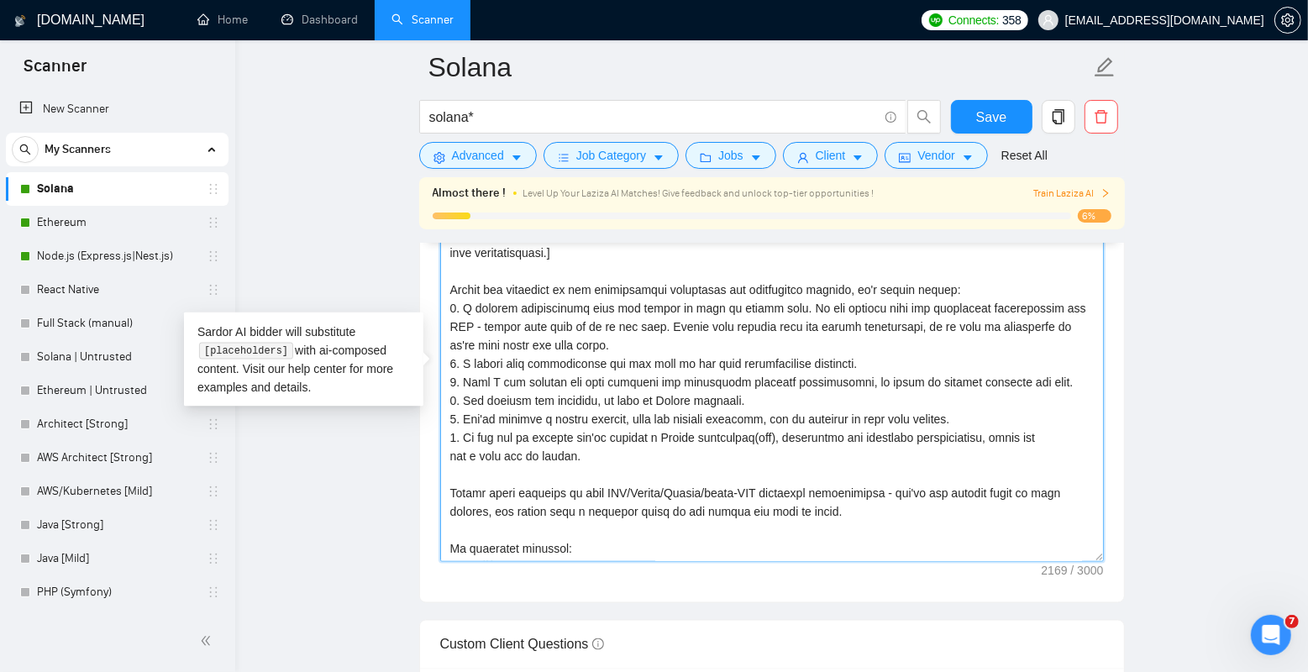
click at [732, 287] on textarea "Cover letter template:" at bounding box center [772, 373] width 664 height 378
click at [671, 288] on textarea "Cover letter template:" at bounding box center [772, 373] width 664 height 378
drag, startPoint x: 604, startPoint y: 289, endPoint x: 428, endPoint y: 284, distance: 176.5
click at [428, 284] on div "Cover letter template:" at bounding box center [772, 371] width 704 height 464
click at [718, 298] on textarea "Cover letter template:" at bounding box center [772, 373] width 664 height 378
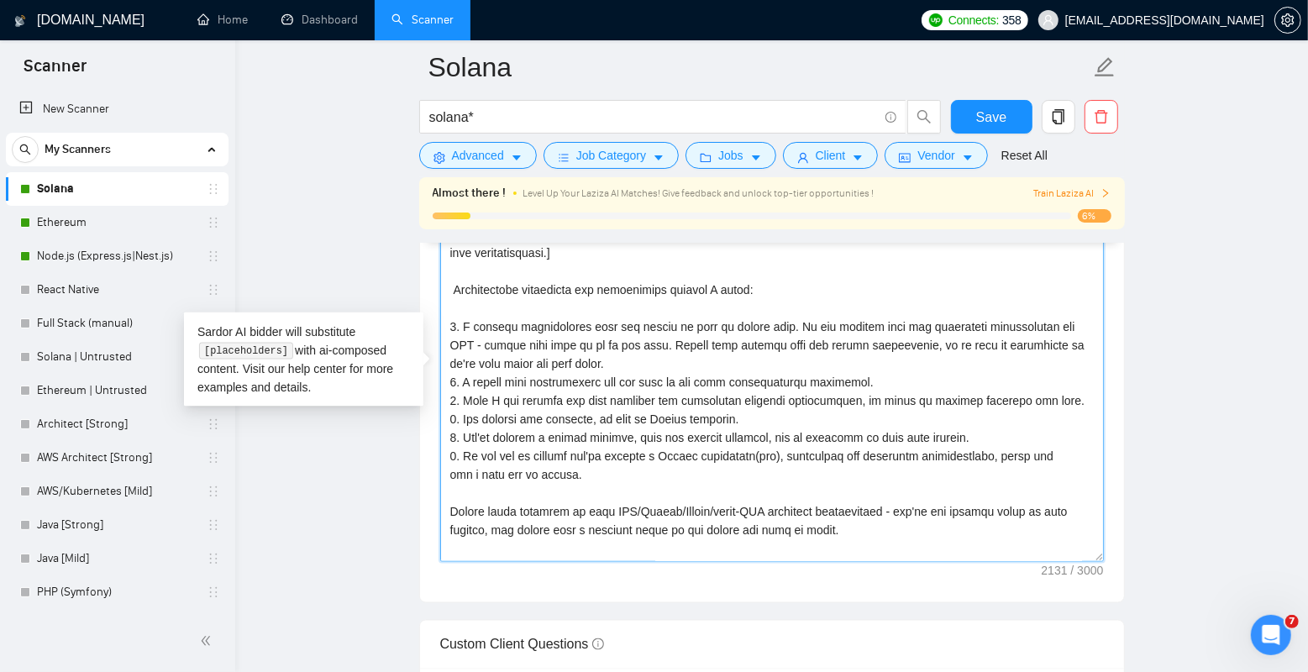
paste textarea "📃"
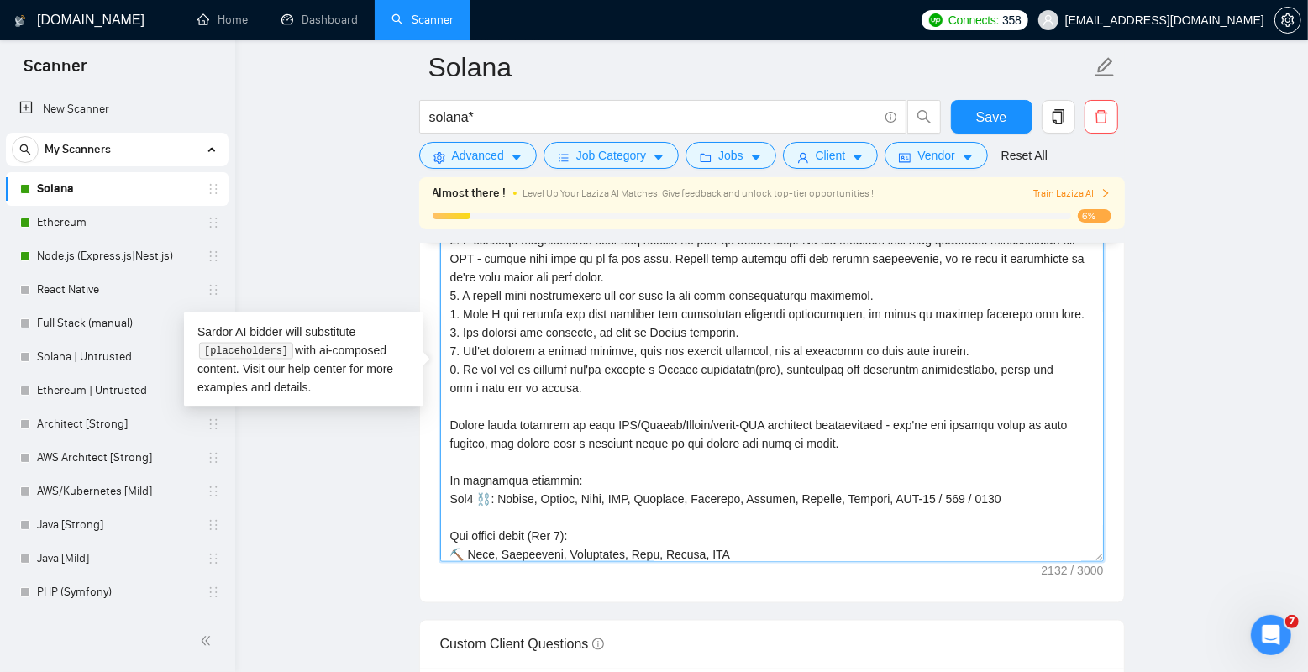
scroll to position [121, 0]
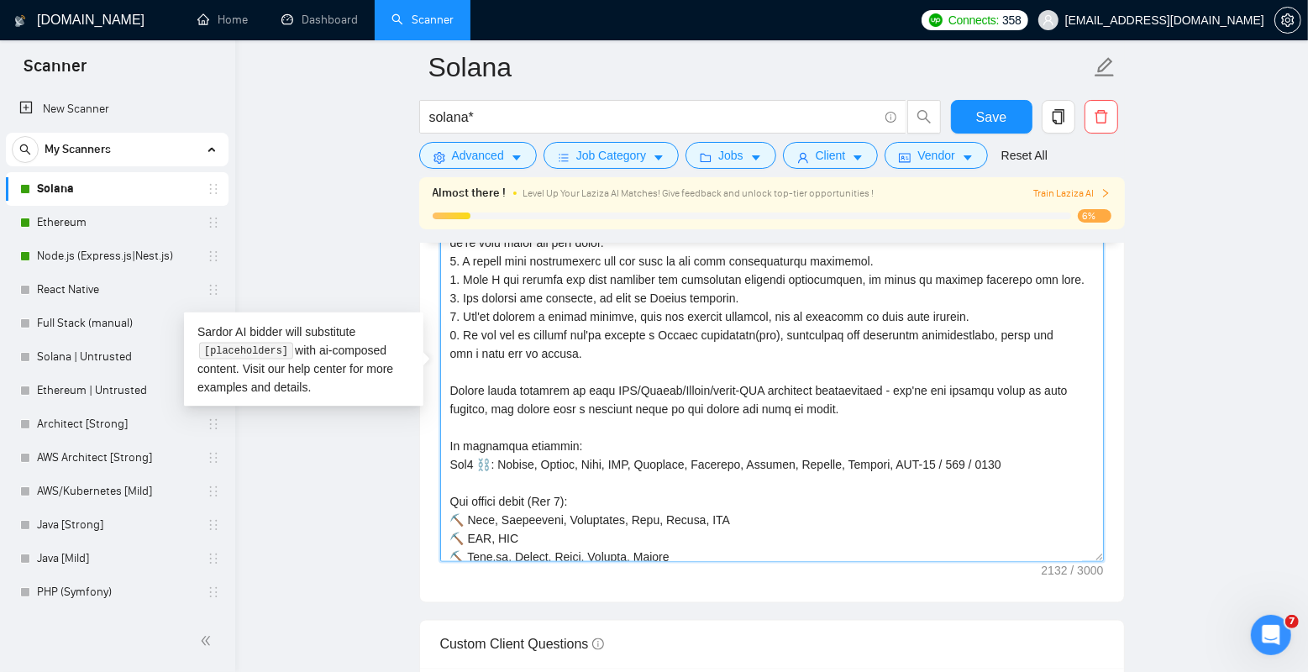
click at [459, 445] on textarea "Cover letter template:" at bounding box center [772, 373] width 664 height 378
click at [450, 445] on textarea "Cover letter template:" at bounding box center [772, 373] width 664 height 378
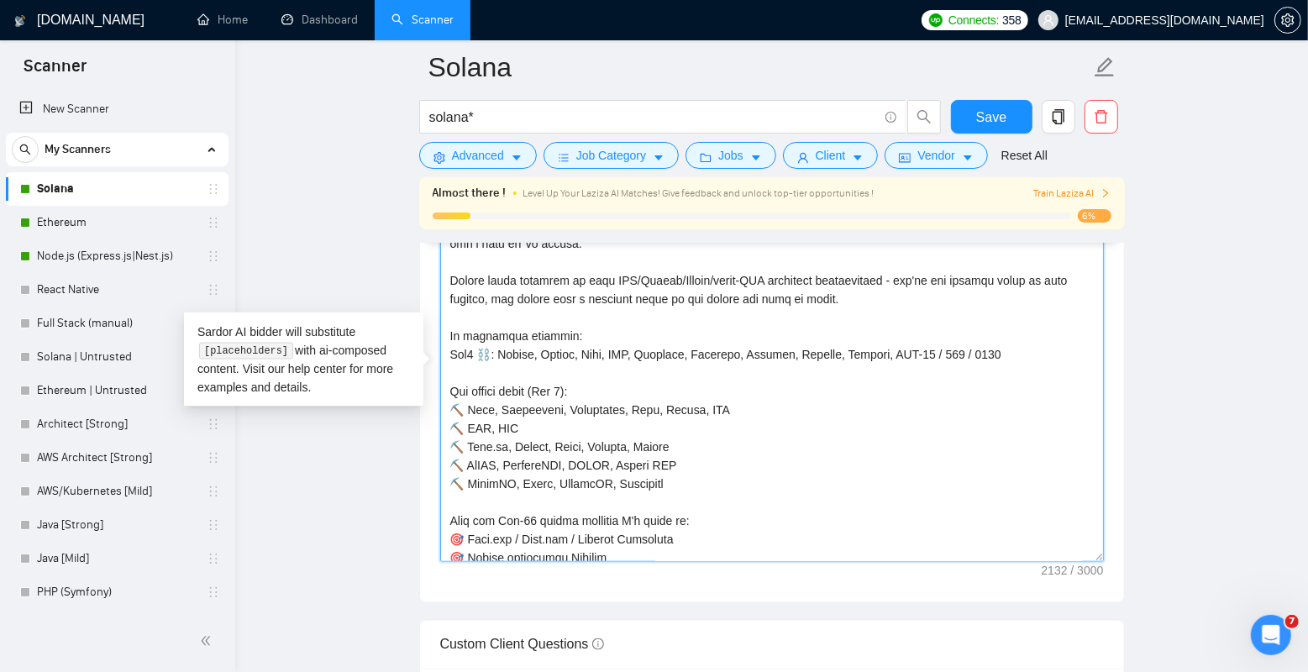
scroll to position [229, 0]
click at [464, 411] on textarea "Cover letter template:" at bounding box center [772, 373] width 664 height 378
click at [462, 413] on textarea "Cover letter template:" at bounding box center [772, 373] width 664 height 378
paste textarea
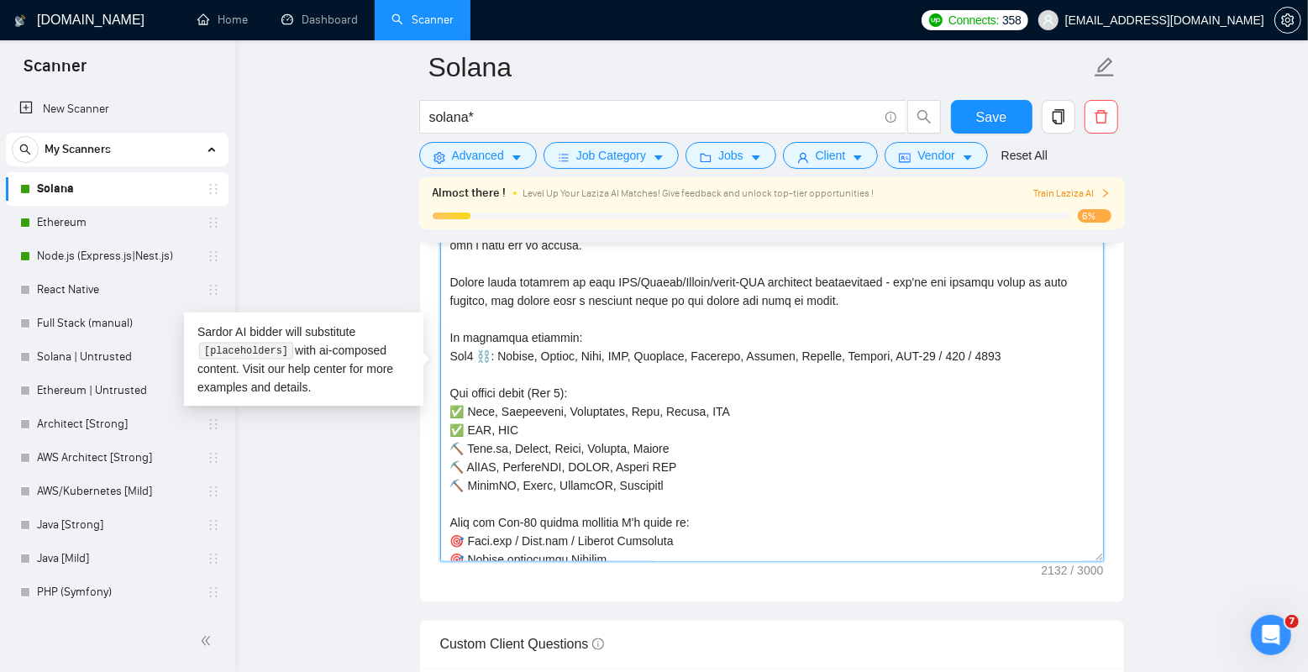
paste textarea
paste textarea "✅"
click at [528, 349] on textarea "Cover letter template:" at bounding box center [772, 373] width 664 height 378
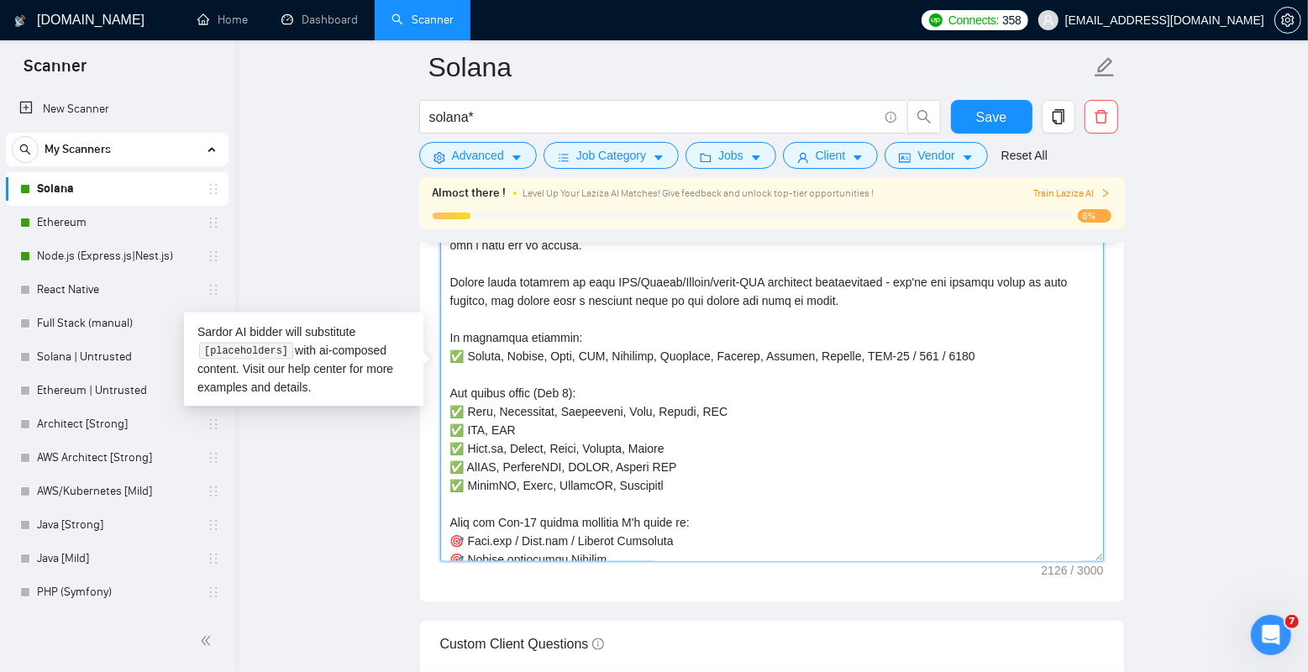
click at [579, 354] on textarea "Cover letter template:" at bounding box center [772, 373] width 664 height 378
click at [616, 354] on textarea "Cover letter template:" at bounding box center [772, 373] width 664 height 378
click at [641, 355] on textarea "Cover letter template:" at bounding box center [772, 373] width 664 height 378
drag, startPoint x: 686, startPoint y: 358, endPoint x: 986, endPoint y: 355, distance: 300.8
click at [986, 355] on textarea "Cover letter template:" at bounding box center [772, 373] width 664 height 378
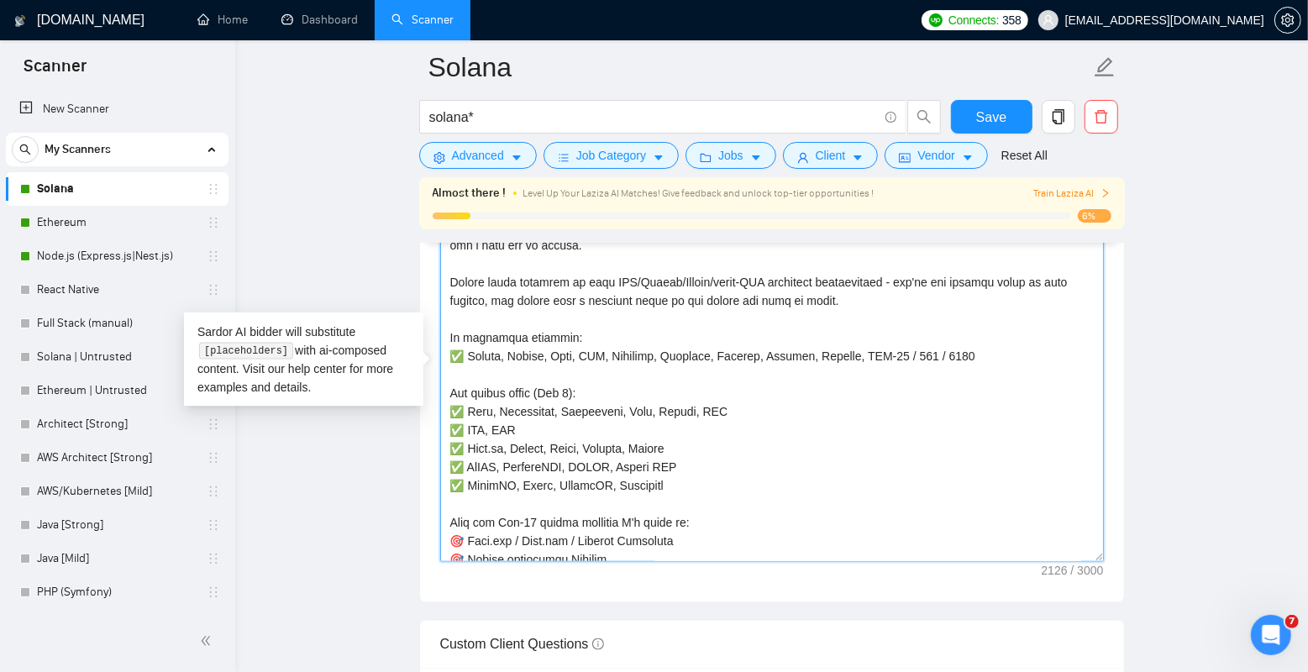
click at [986, 355] on textarea "Cover letter template:" at bounding box center [772, 373] width 664 height 378
click at [665, 355] on textarea "Cover letter template:" at bounding box center [772, 373] width 664 height 378
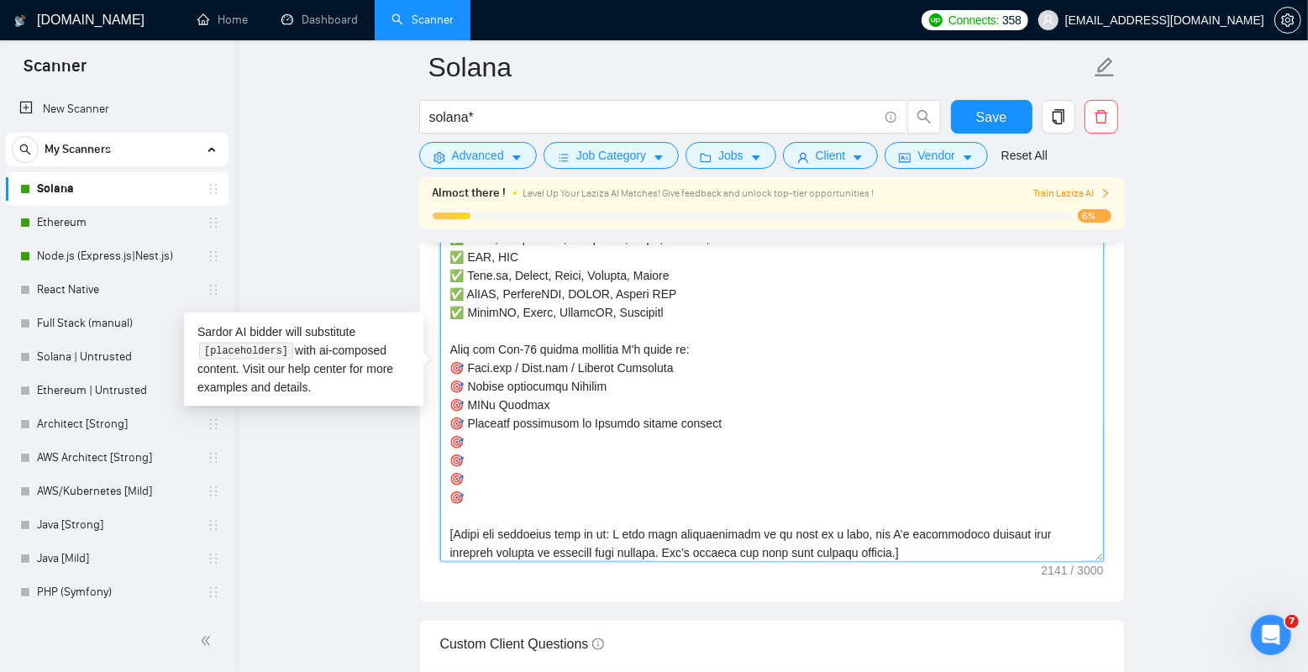
scroll to position [406, 0]
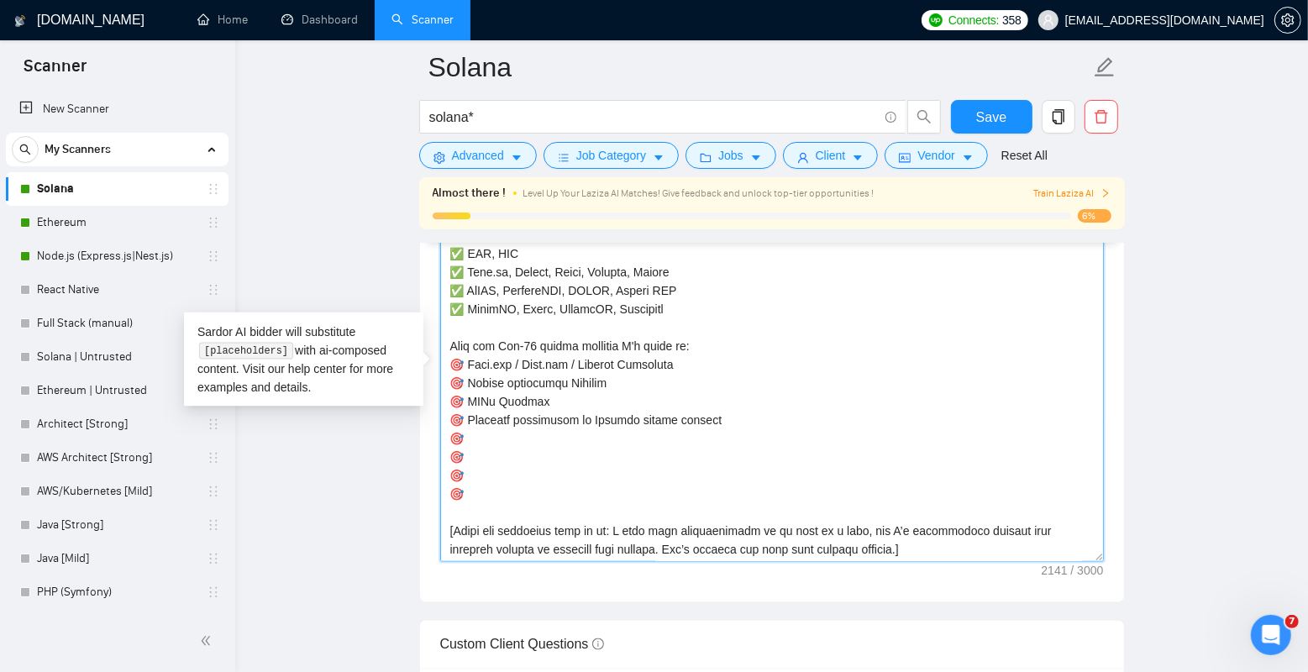
click at [641, 441] on textarea "Cover letter template:" at bounding box center [772, 373] width 664 height 378
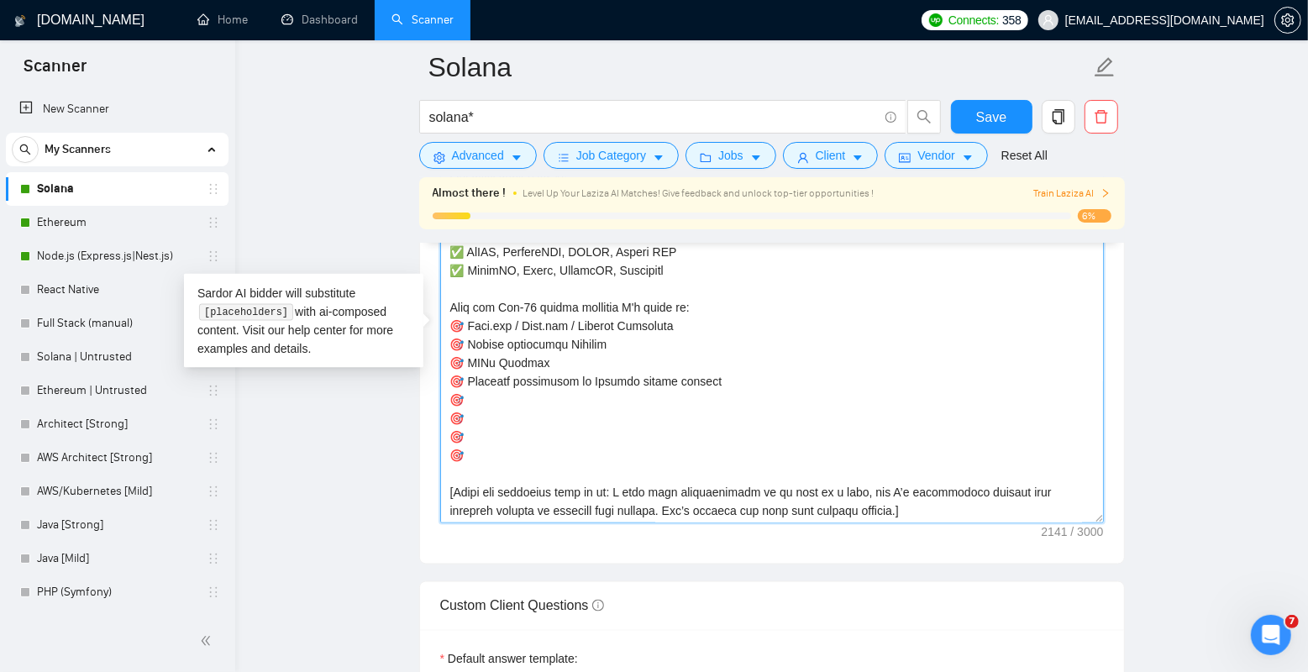
scroll to position [1969, 0]
click at [717, 321] on textarea "Cover letter template:" at bounding box center [772, 333] width 664 height 378
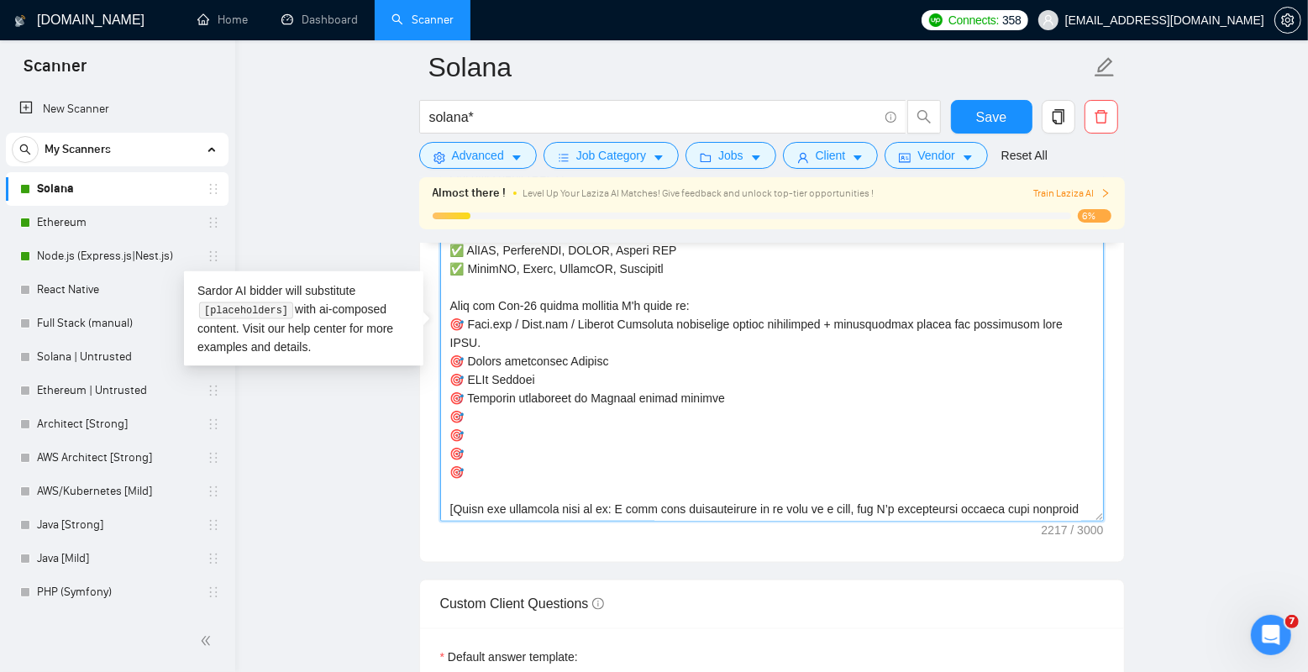
click at [597, 360] on textarea "Cover letter template:" at bounding box center [772, 333] width 664 height 378
click at [617, 360] on textarea "Cover letter template:" at bounding box center [772, 333] width 664 height 378
click at [502, 413] on textarea "Cover letter template:" at bounding box center [772, 333] width 664 height 378
paste textarea "NFT minting platform with smart contracts and frontend"
click at [504, 414] on textarea "Cover letter template:" at bounding box center [772, 333] width 664 height 378
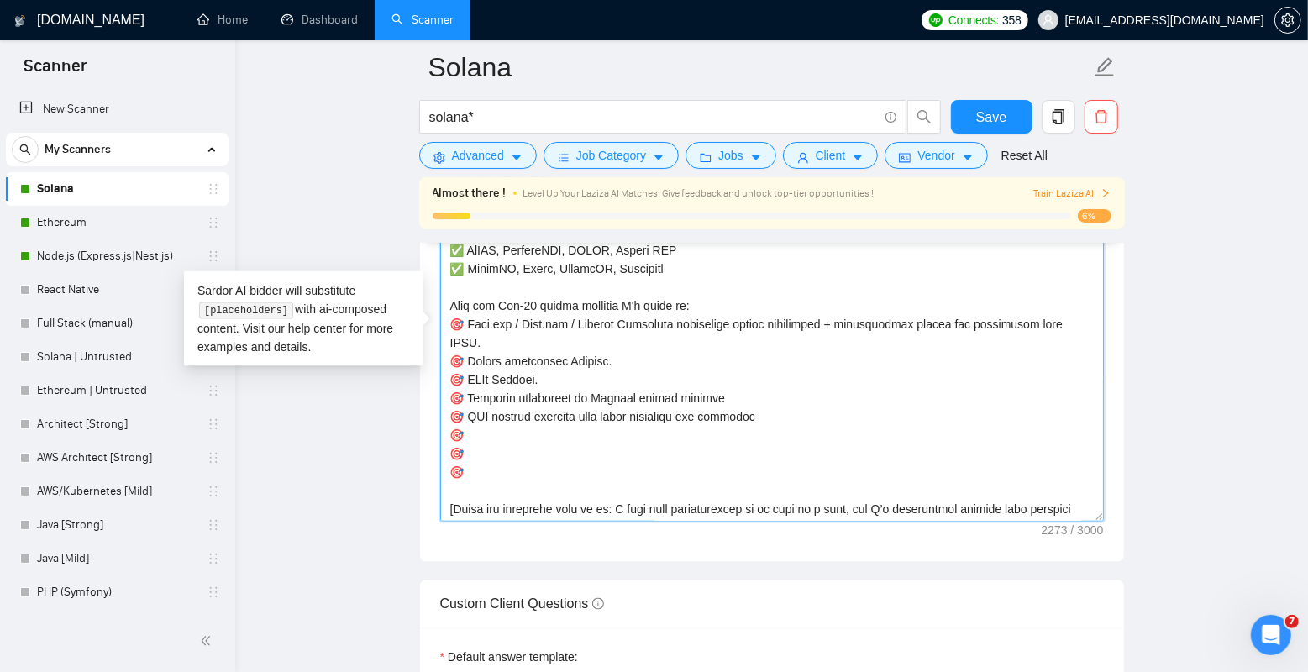
click at [549, 414] on textarea "Cover letter template:" at bounding box center [772, 333] width 664 height 378
click at [583, 432] on textarea "Cover letter template:" at bounding box center [772, 333] width 664 height 378
click at [602, 437] on textarea "Cover letter template:" at bounding box center [772, 333] width 664 height 378
click at [732, 428] on textarea "Cover letter template:" at bounding box center [772, 333] width 664 height 378
paste textarea "decentralized exchange with AMM and launchpad logic"
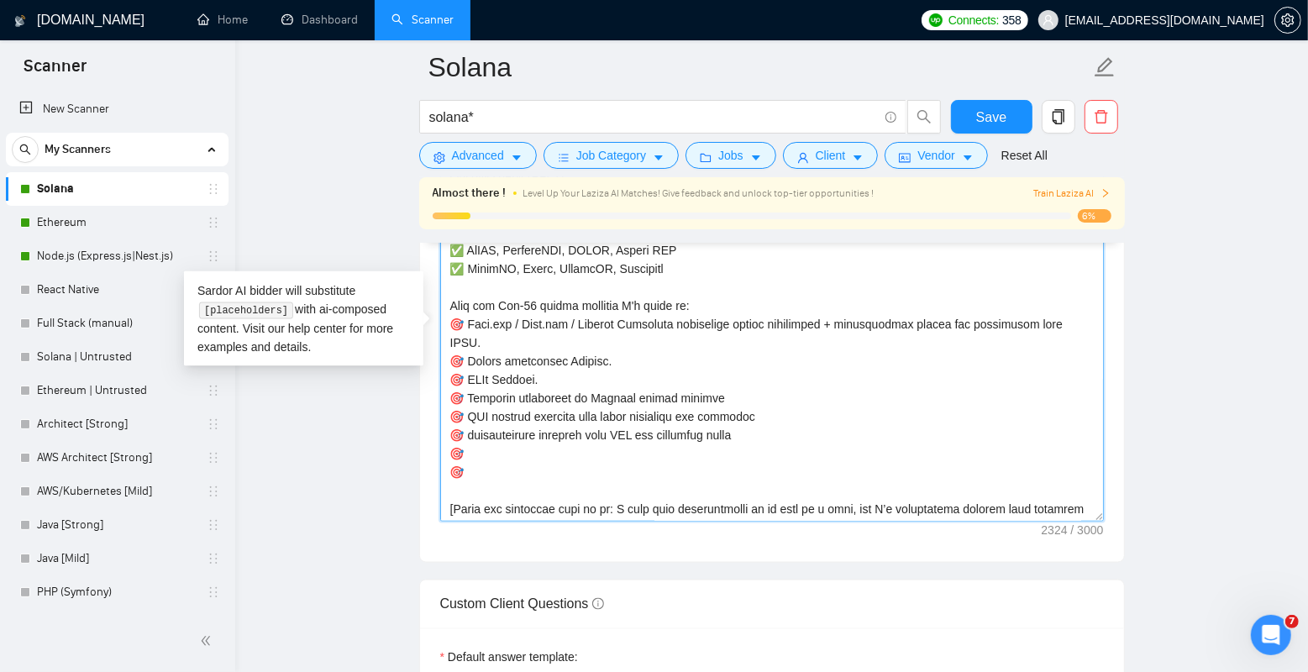
click at [467, 434] on textarea "Cover letter template:" at bounding box center [772, 333] width 664 height 378
drag, startPoint x: 561, startPoint y: 374, endPoint x: 440, endPoint y: 374, distance: 121.0
click at [440, 374] on textarea "Cover letter template:" at bounding box center [772, 333] width 664 height 378
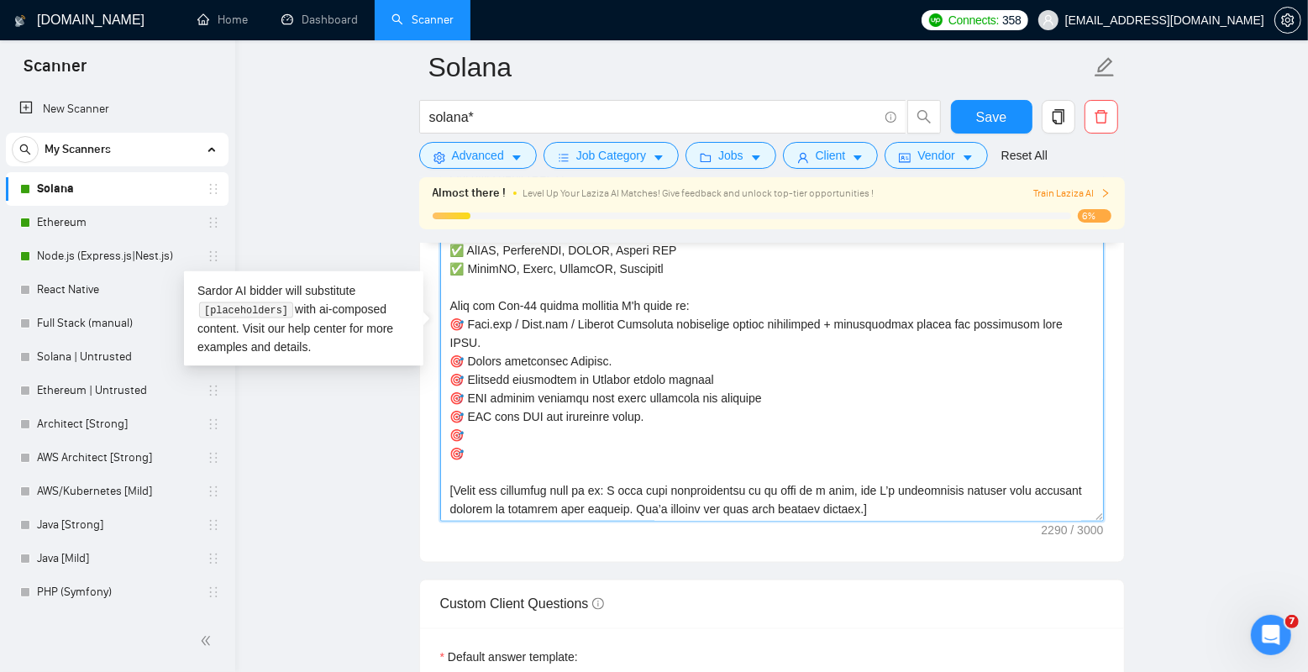
click at [569, 437] on textarea "Cover letter template:" at bounding box center [772, 333] width 664 height 378
paste textarea "Mining facility user panel & admin UI"
click at [532, 444] on textarea "Cover letter template:" at bounding box center [772, 333] width 664 height 378
click at [532, 299] on textarea "Cover letter template:" at bounding box center [772, 333] width 664 height 378
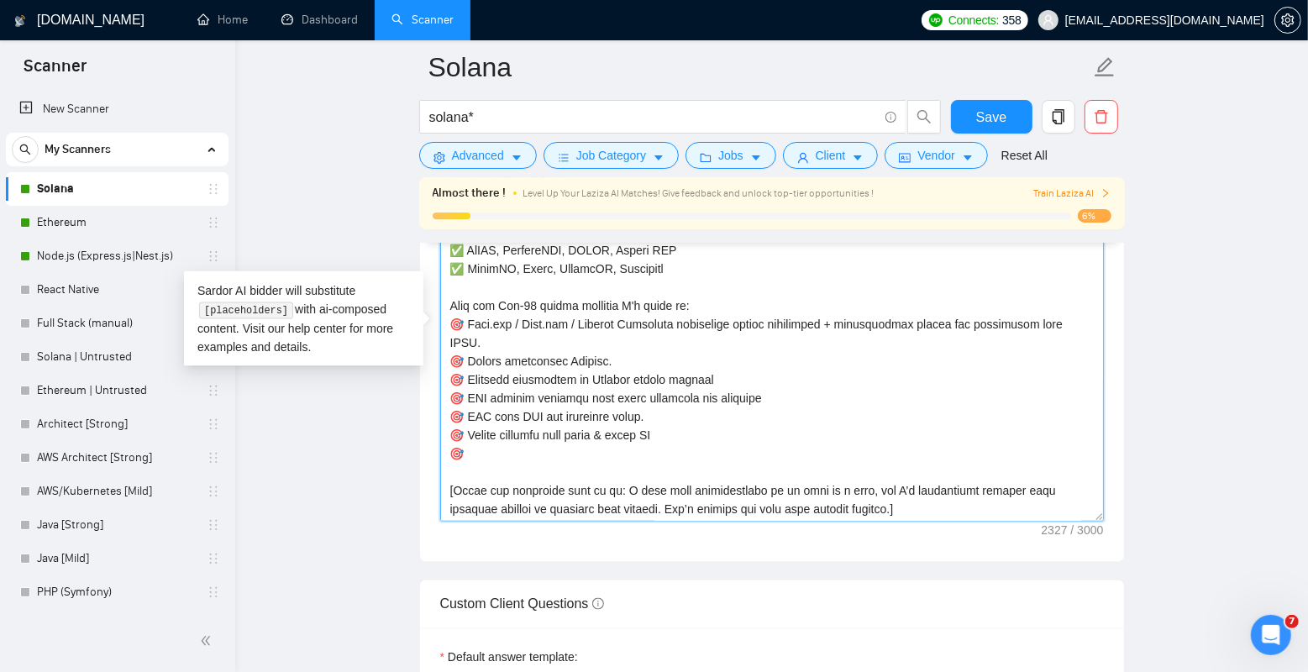
click at [488, 314] on textarea "Cover letter template:" at bounding box center [772, 333] width 664 height 378
click at [488, 353] on textarea "Cover letter template:" at bounding box center [772, 333] width 664 height 378
click at [486, 386] on textarea "Cover letter template:" at bounding box center [772, 333] width 664 height 378
click at [483, 400] on textarea "Cover letter template:" at bounding box center [772, 333] width 664 height 378
click at [481, 413] on textarea "Cover letter template:" at bounding box center [772, 333] width 664 height 378
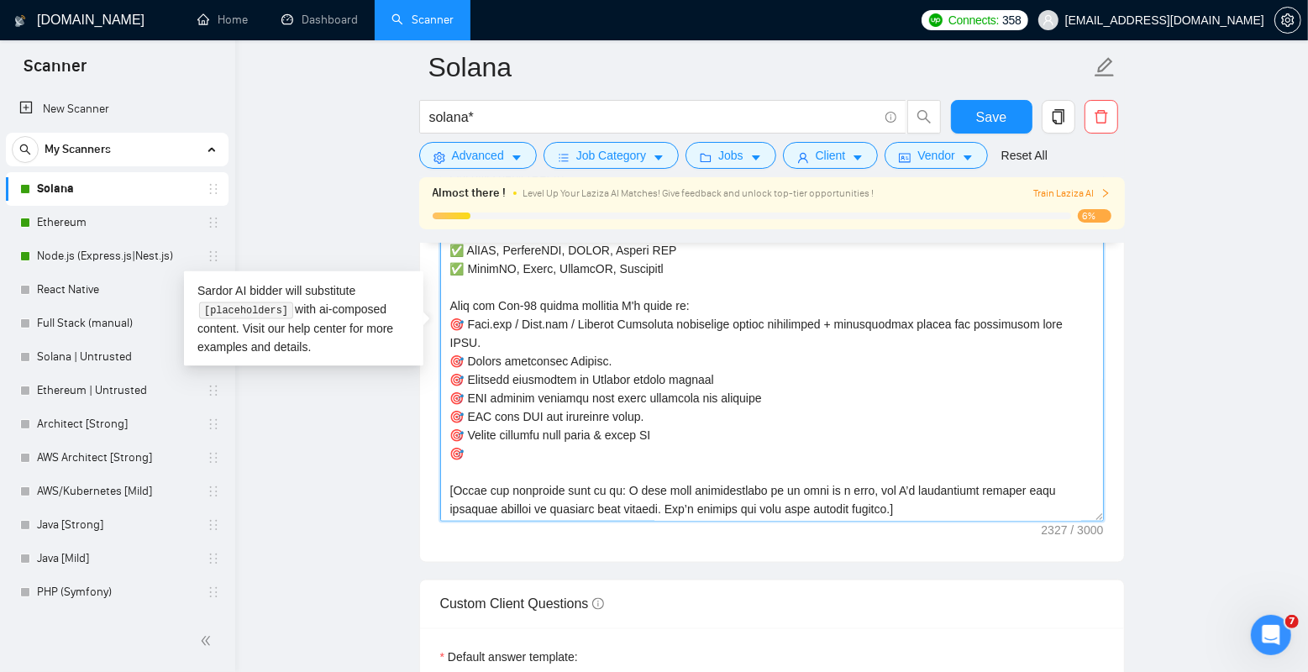
click at [481, 429] on textarea "Cover letter template:" at bounding box center [772, 333] width 664 height 378
click at [528, 297] on textarea "Cover letter template:" at bounding box center [772, 333] width 664 height 378
click at [535, 309] on textarea "Cover letter template:" at bounding box center [772, 333] width 664 height 378
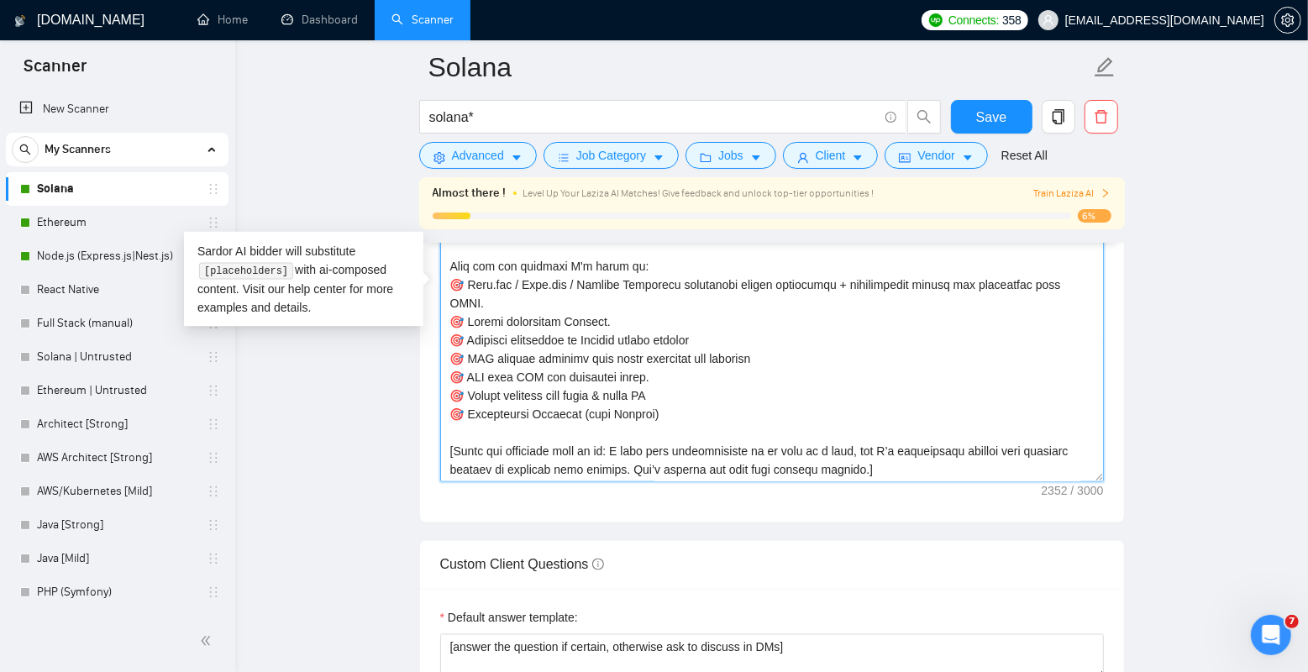
scroll to position [2016, 0]
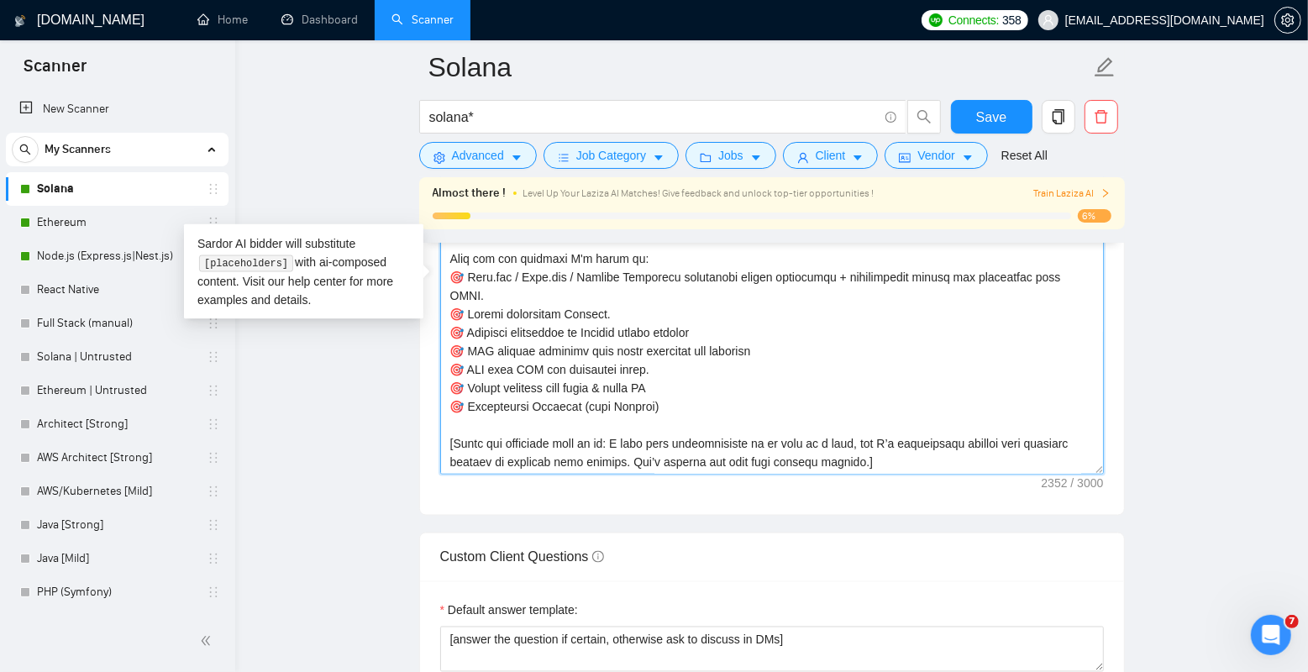
click at [537, 419] on textarea "Cover letter template:" at bounding box center [772, 286] width 664 height 378
click at [635, 294] on textarea "Cover letter template:" at bounding box center [772, 286] width 664 height 378
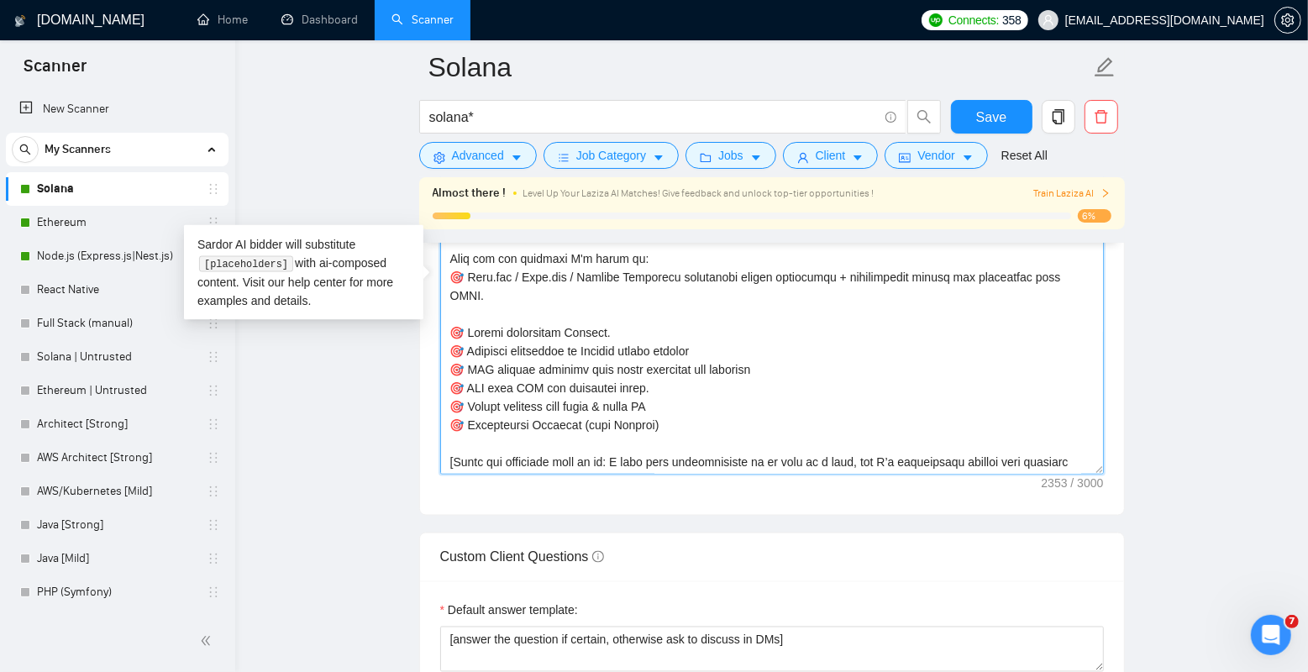
paste textarea "🎯"
click at [726, 347] on textarea "Cover letter template:" at bounding box center [772, 286] width 664 height 378
click at [798, 373] on textarea "Cover letter template:" at bounding box center [772, 286] width 664 height 378
click at [742, 401] on textarea "Cover letter template:" at bounding box center [772, 286] width 664 height 378
click at [725, 411] on textarea "Cover letter template:" at bounding box center [772, 286] width 664 height 378
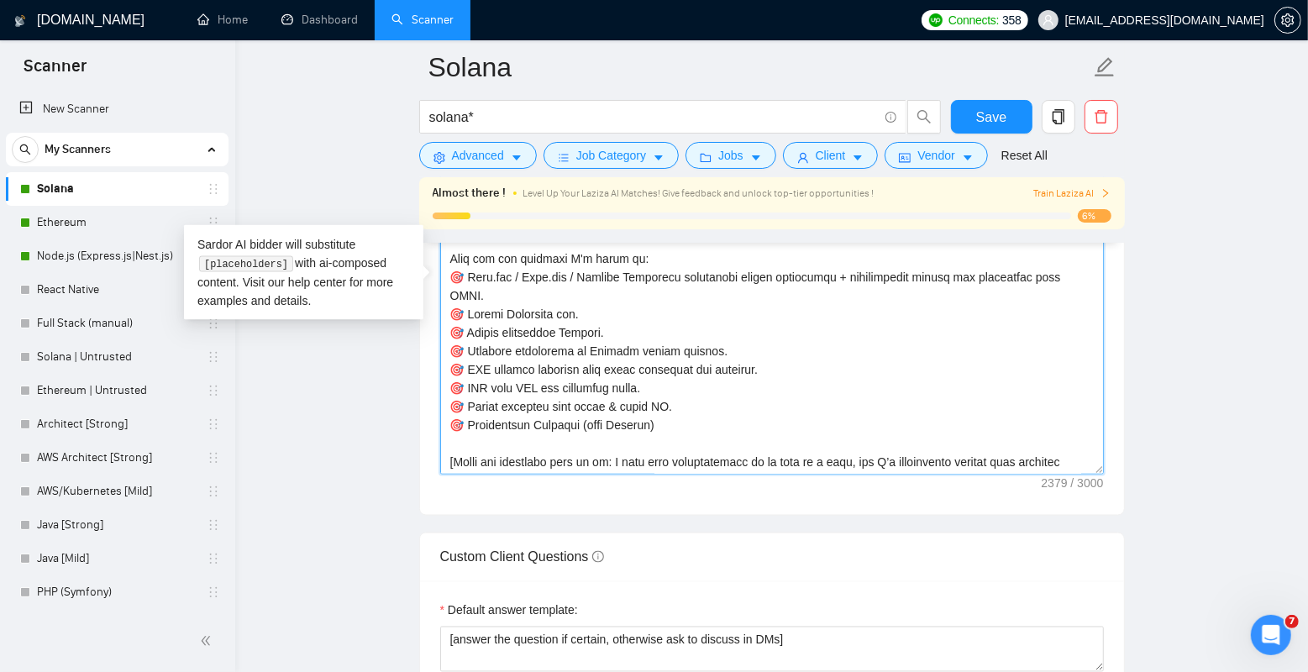
click at [718, 425] on textarea "Cover letter template:" at bounding box center [772, 286] width 664 height 378
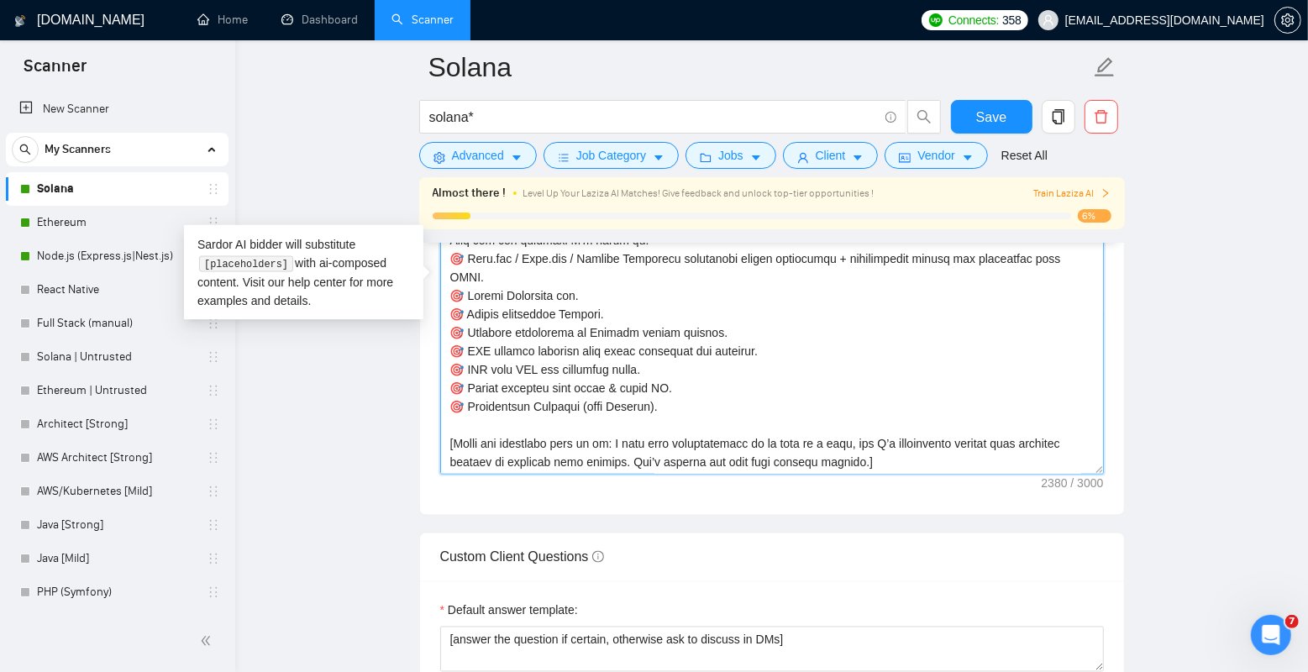
click at [686, 431] on textarea "Cover letter template:" at bounding box center [772, 286] width 664 height 378
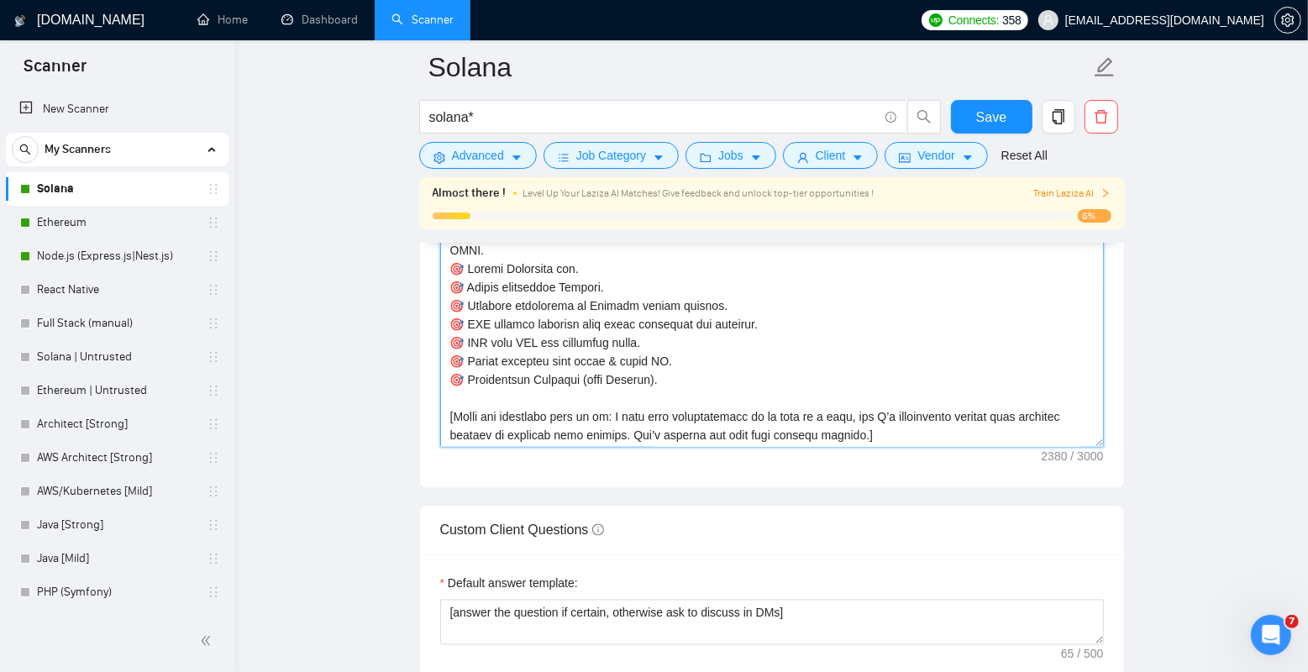
scroll to position [2025, 0]
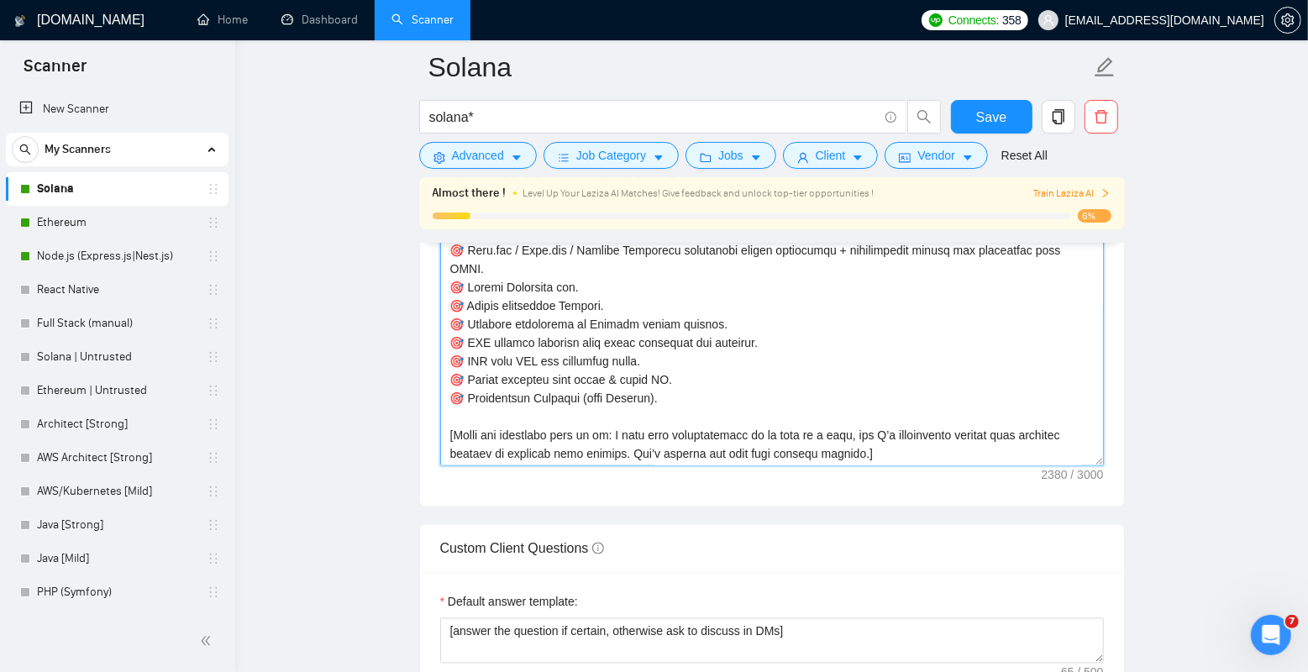
drag, startPoint x: 616, startPoint y: 432, endPoint x: 412, endPoint y: 432, distance: 204.2
click at [412, 432] on main "[PERSON_NAME]* Save Advanced Job Category Jobs Client Vendor Reset All Almost t…" at bounding box center [771, 414] width 1019 height 4744
drag, startPoint x: 493, startPoint y: 450, endPoint x: 764, endPoint y: 449, distance: 270.5
click at [764, 449] on textarea "Cover letter template:" at bounding box center [772, 277] width 664 height 378
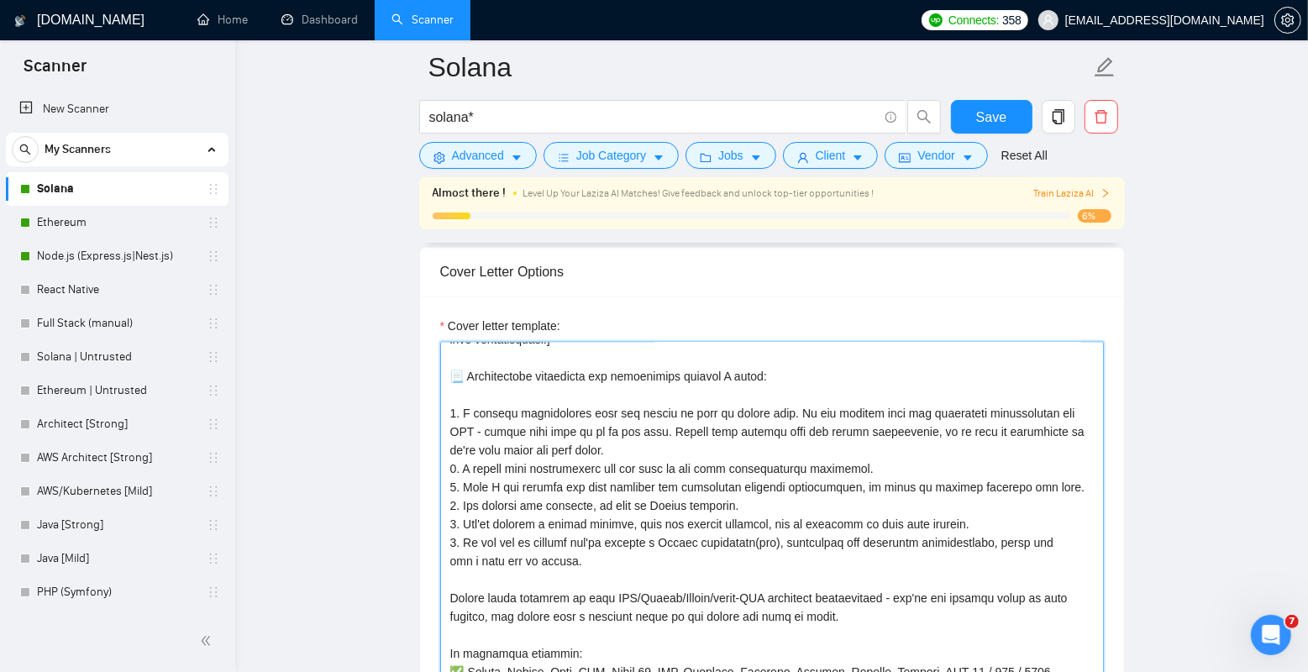
scroll to position [64, 0]
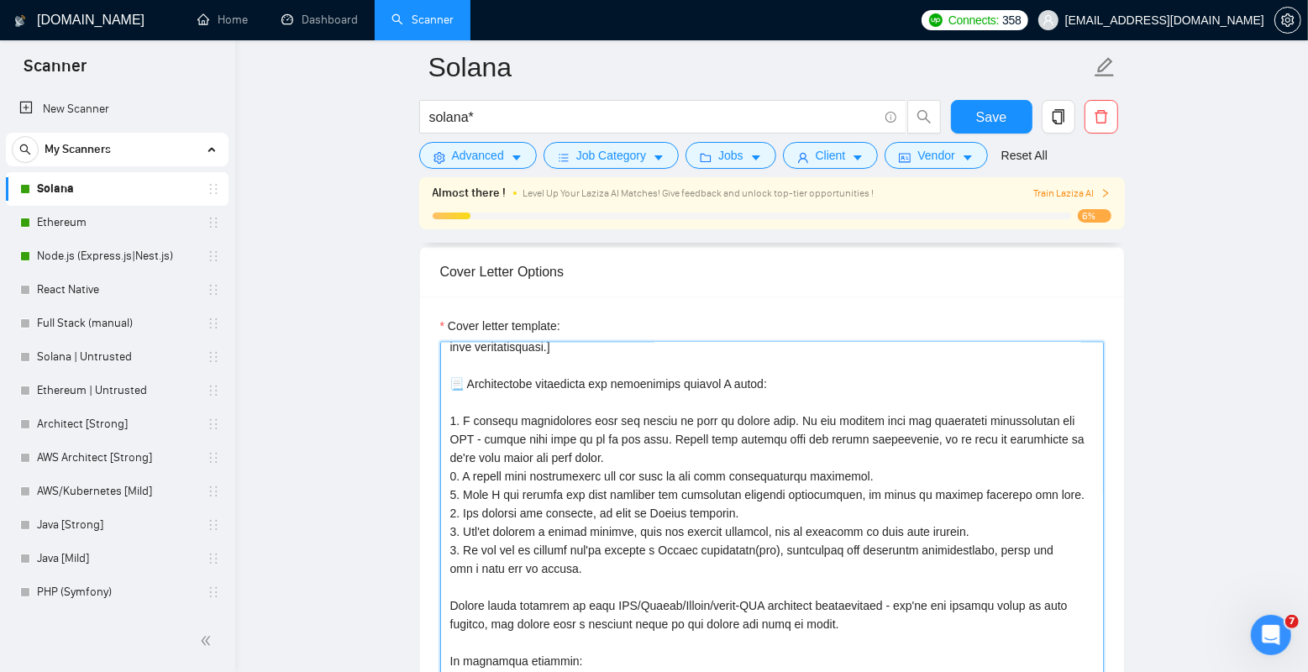
click at [539, 407] on textarea "Cover letter template:" at bounding box center [772, 531] width 664 height 378
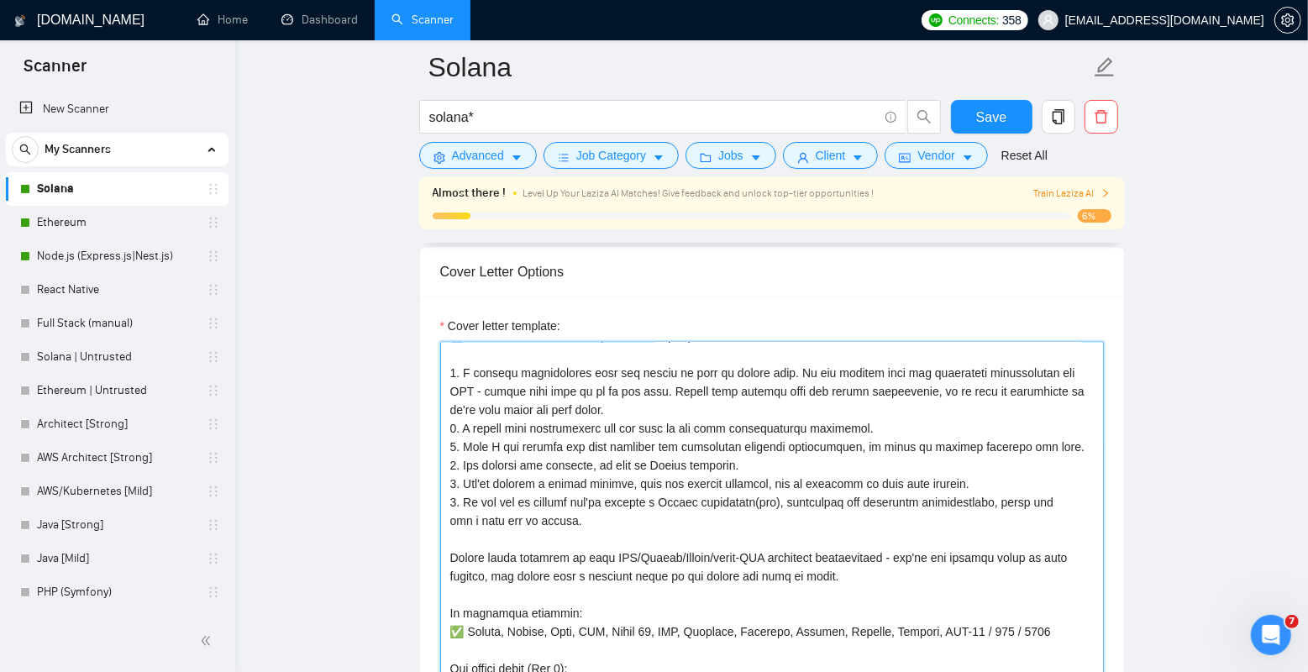
scroll to position [122, 0]
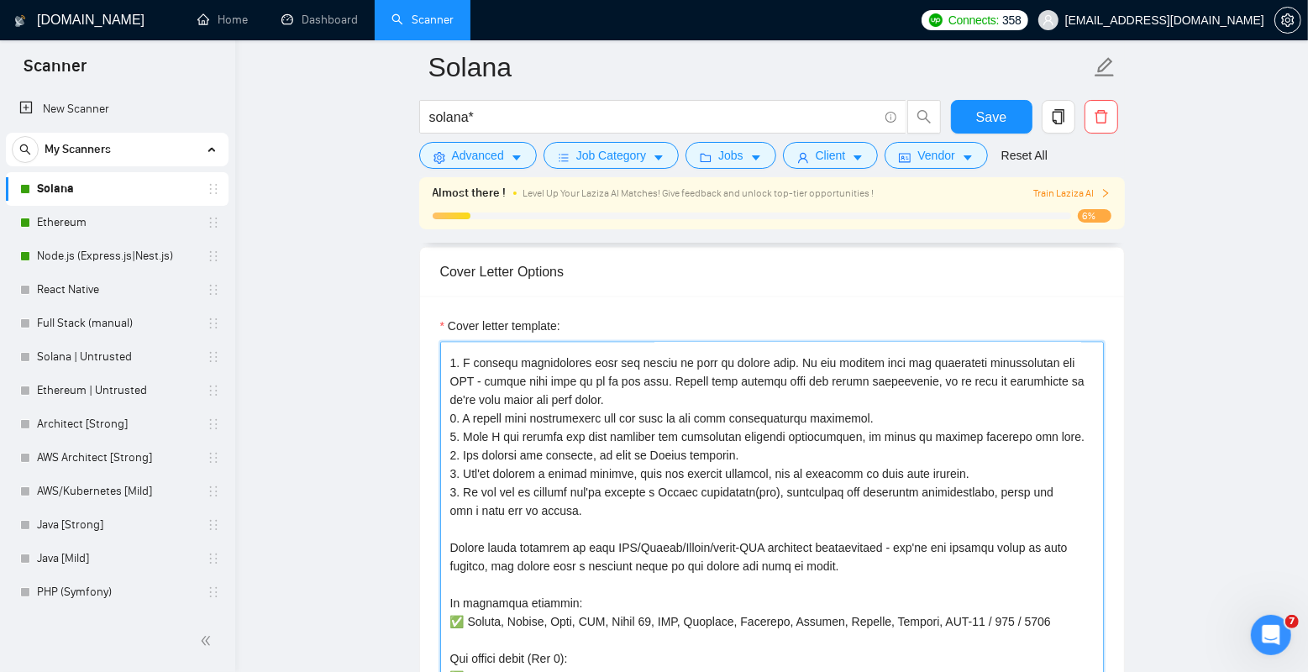
drag, startPoint x: 468, startPoint y: 365, endPoint x: 595, endPoint y: 463, distance: 160.5
click at [595, 463] on textarea "Cover letter template:" at bounding box center [772, 531] width 664 height 378
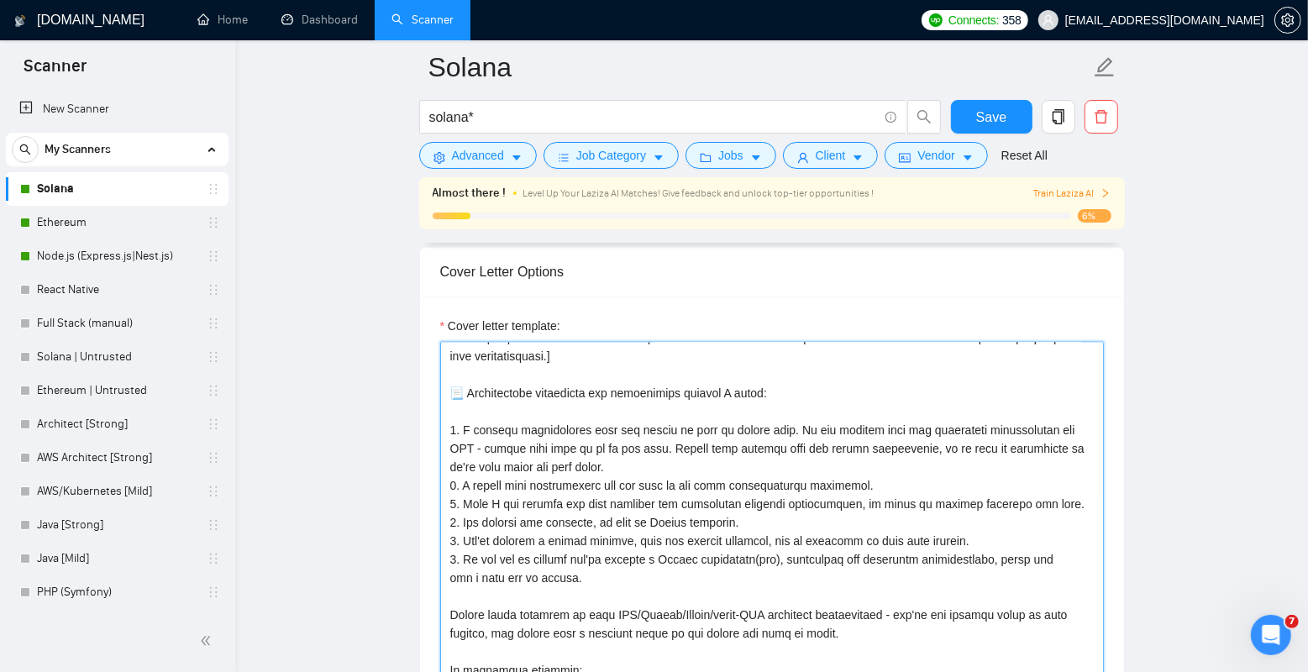
scroll to position [40, 0]
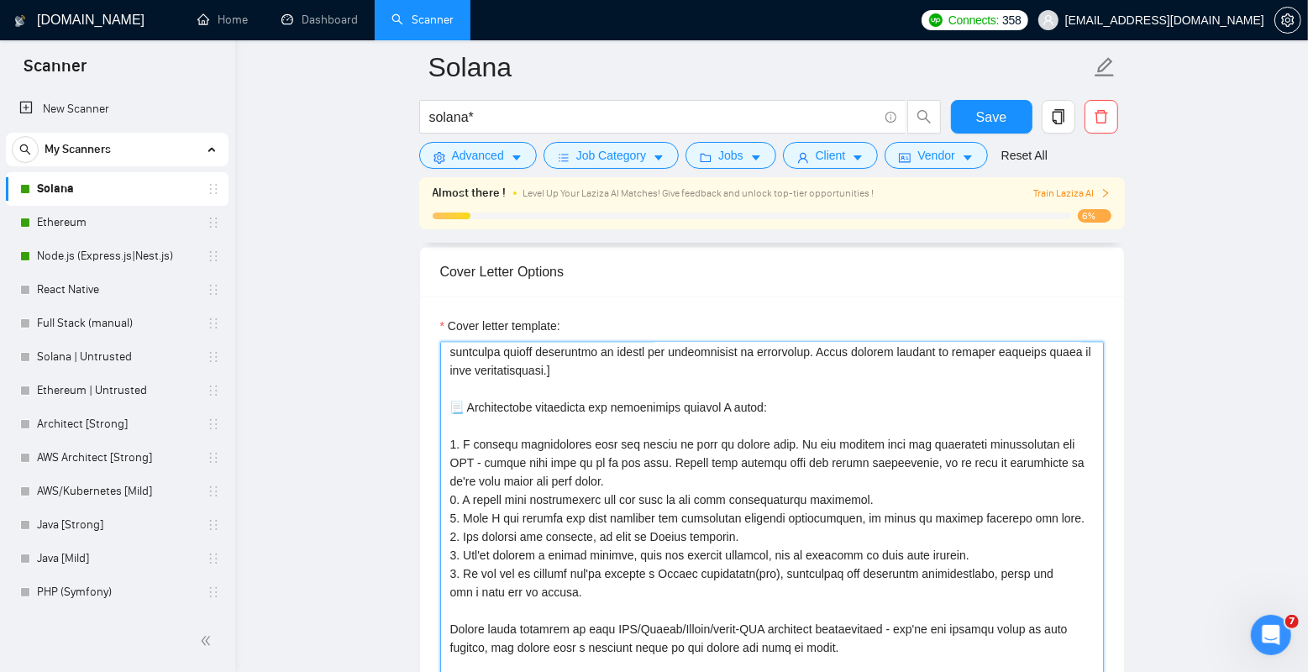
click at [575, 430] on textarea "Cover letter template:" at bounding box center [772, 531] width 664 height 378
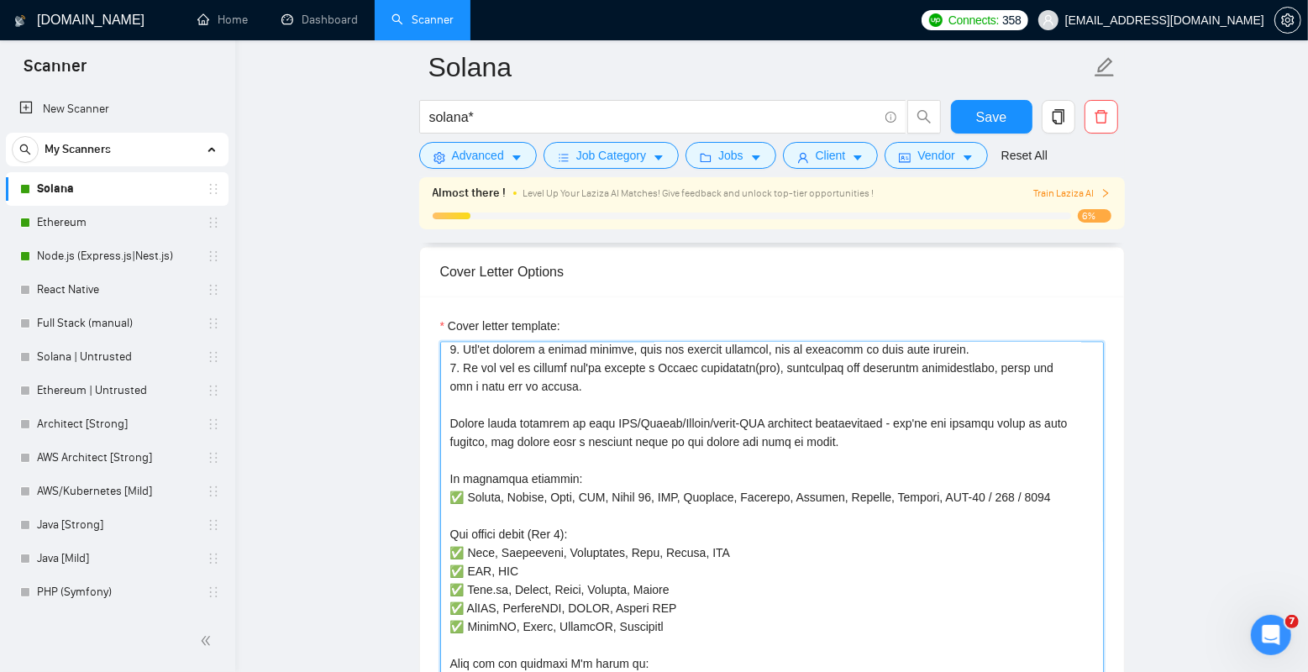
scroll to position [235, 0]
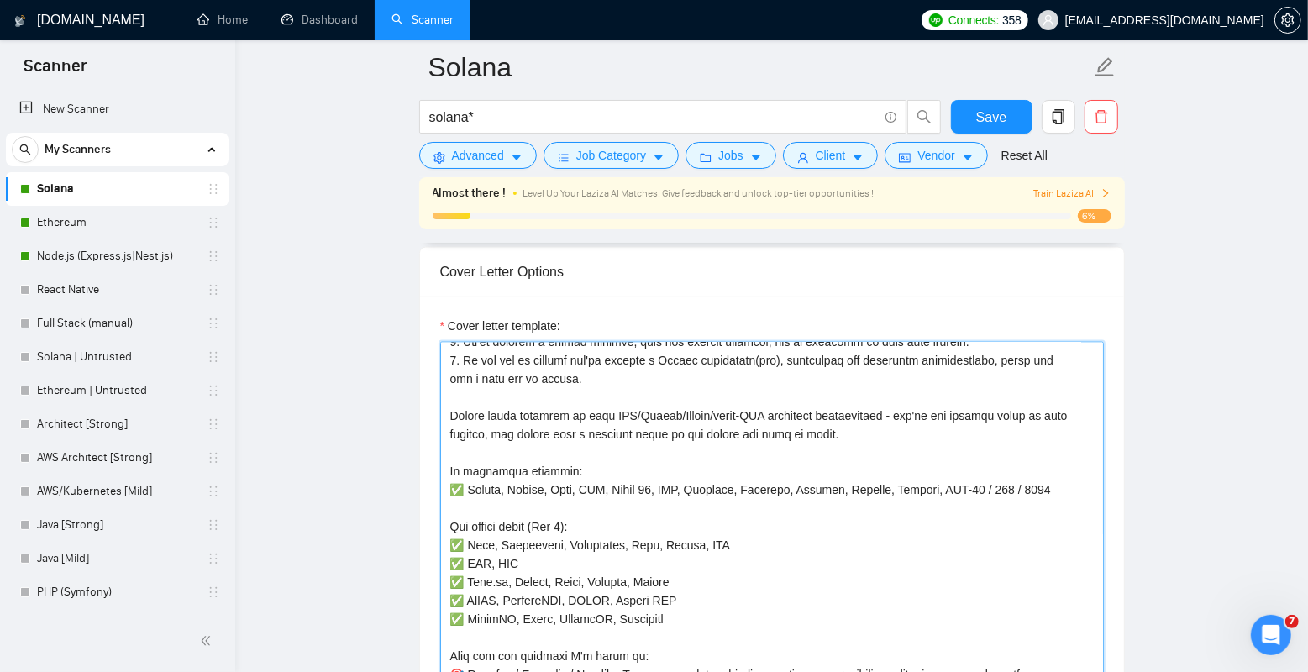
click at [518, 410] on textarea "Cover letter template:" at bounding box center [772, 531] width 664 height 378
click at [449, 415] on textarea "Cover letter template:" at bounding box center [772, 531] width 664 height 378
click at [880, 432] on textarea "Cover letter template:" at bounding box center [772, 531] width 664 height 378
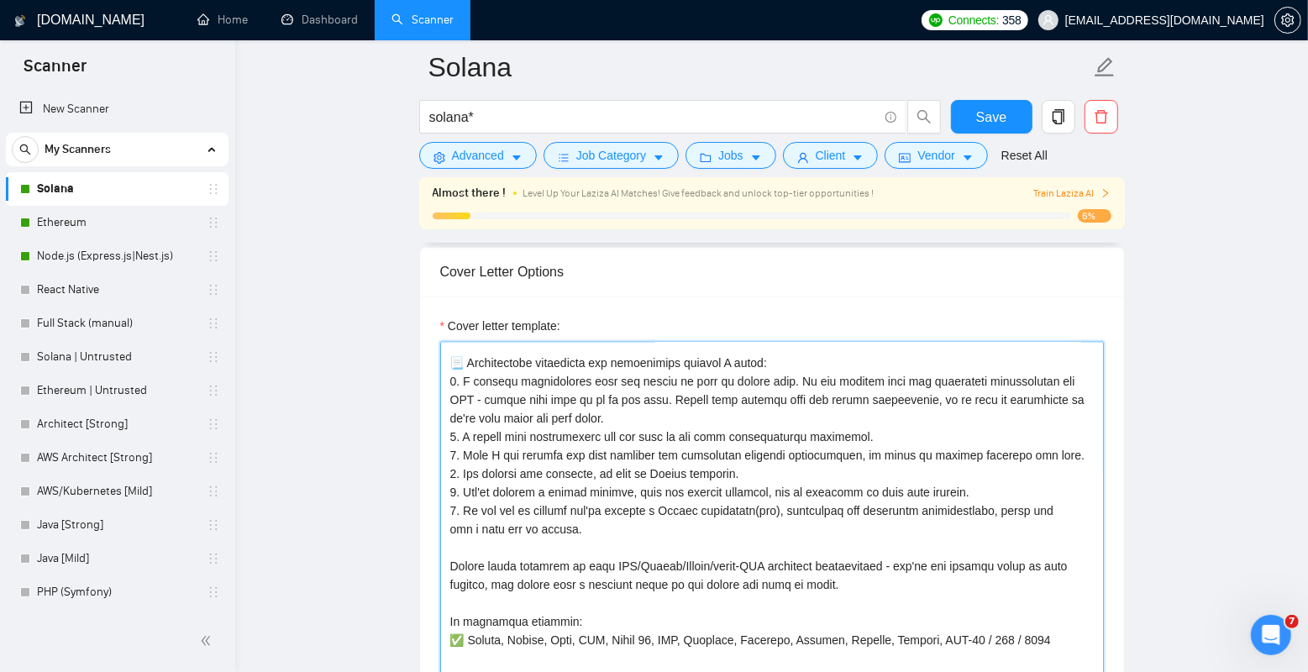
scroll to position [79, 0]
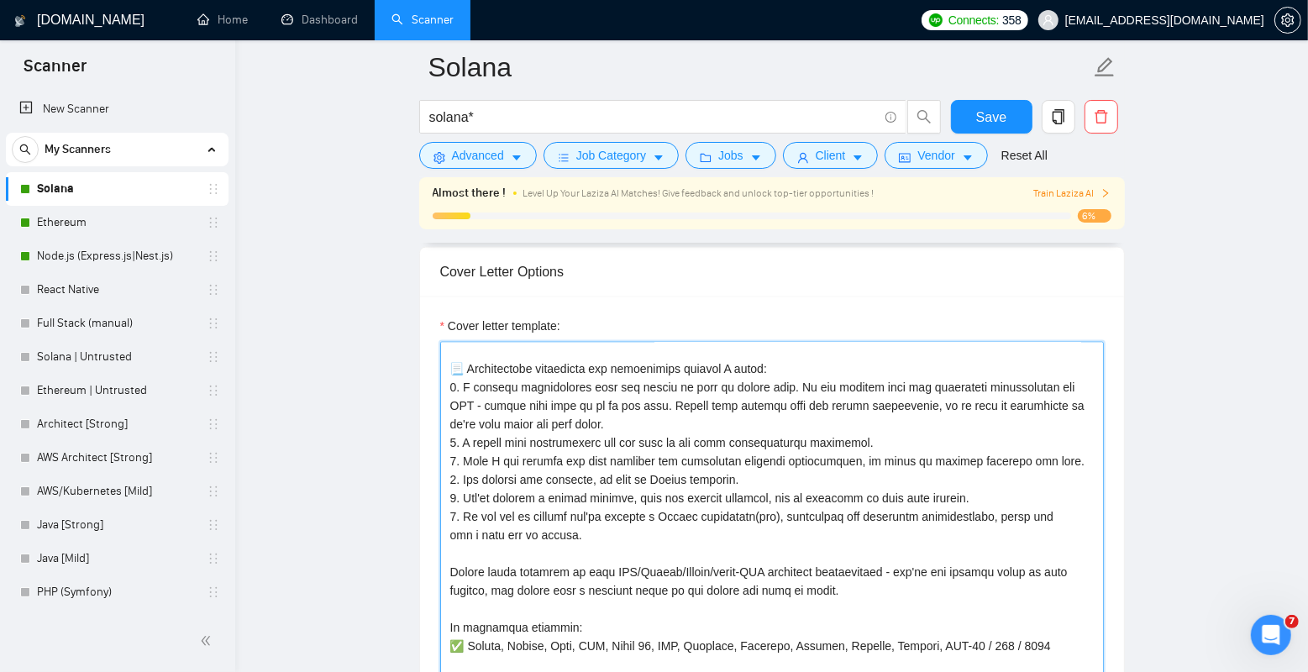
drag, startPoint x: 513, startPoint y: 392, endPoint x: 441, endPoint y: 367, distance: 76.3
click at [441, 367] on textarea "Cover letter template:" at bounding box center [772, 531] width 664 height 378
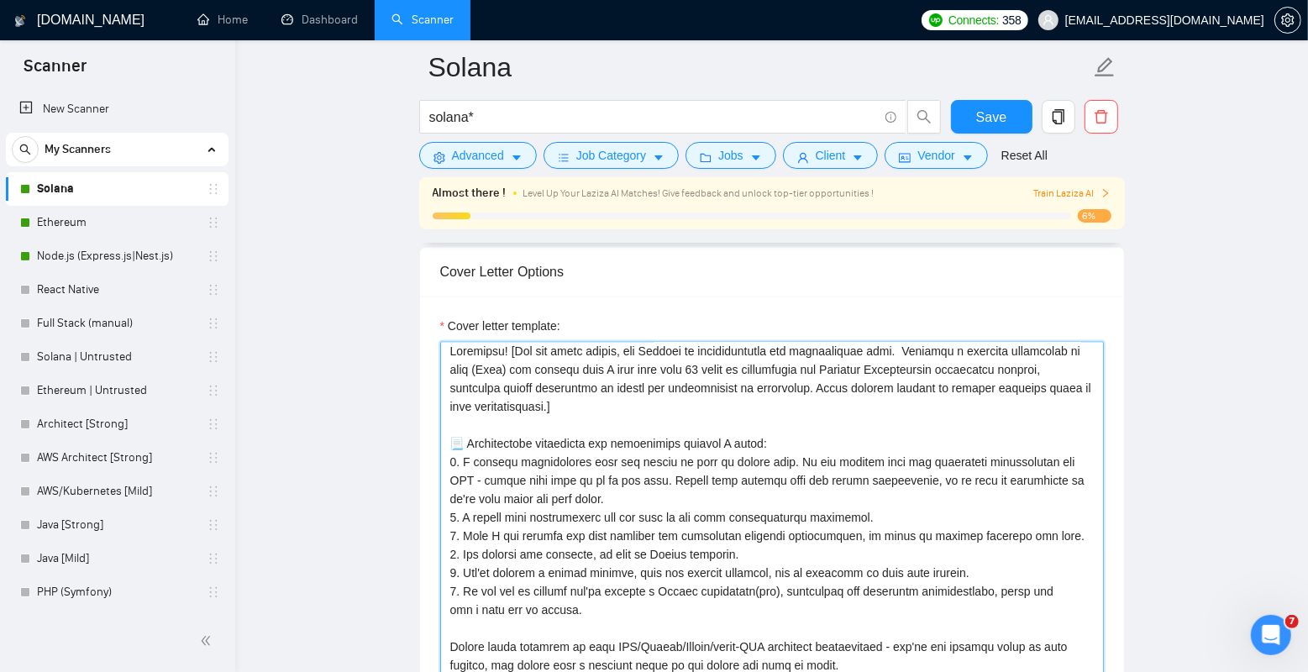
scroll to position [0, 0]
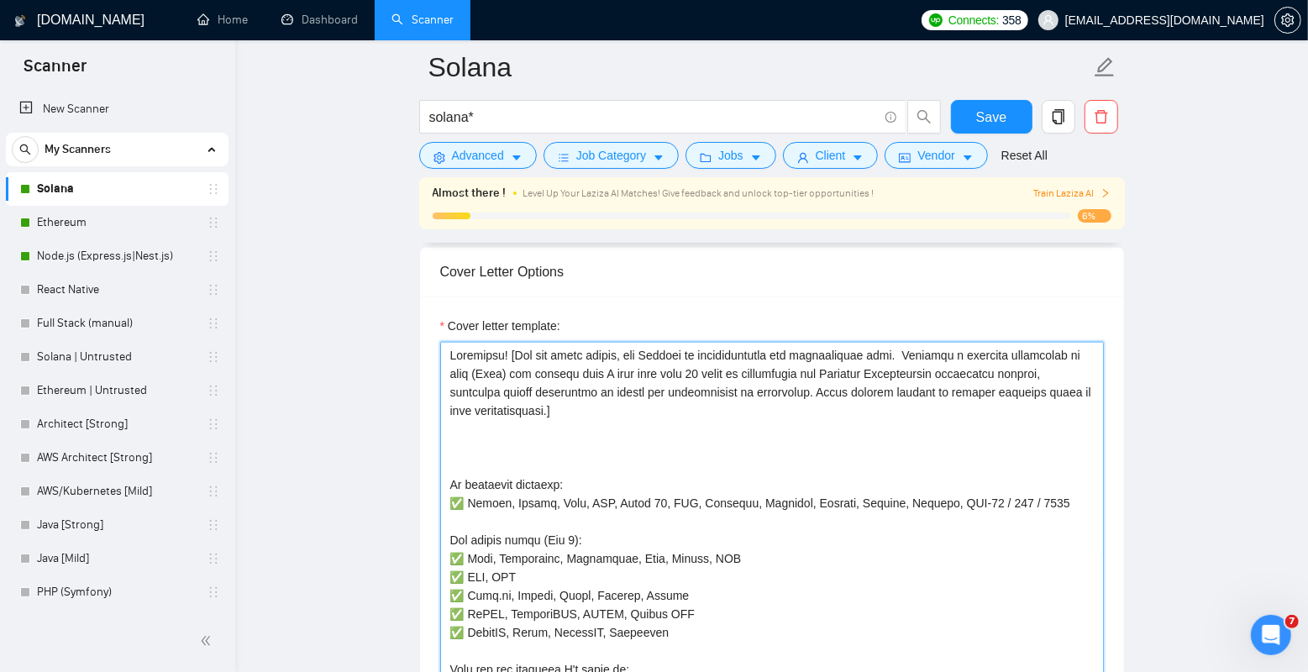
click at [550, 470] on textarea "Cover letter template:" at bounding box center [772, 531] width 664 height 378
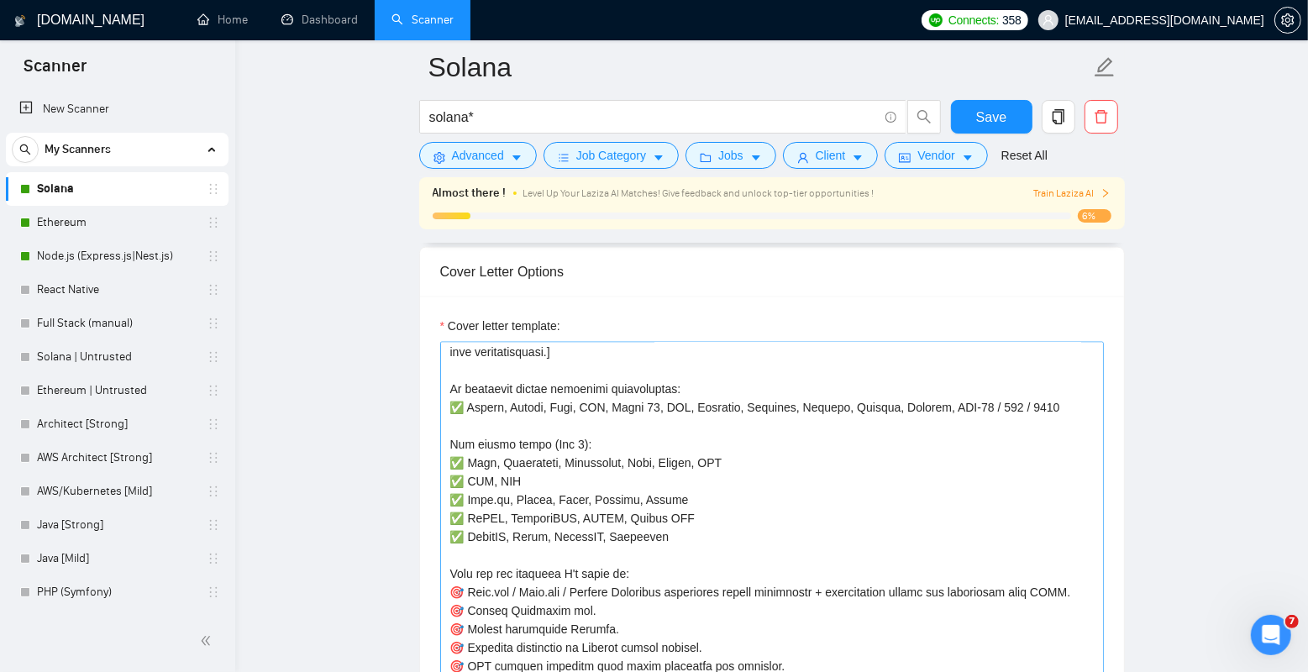
scroll to position [147, 0]
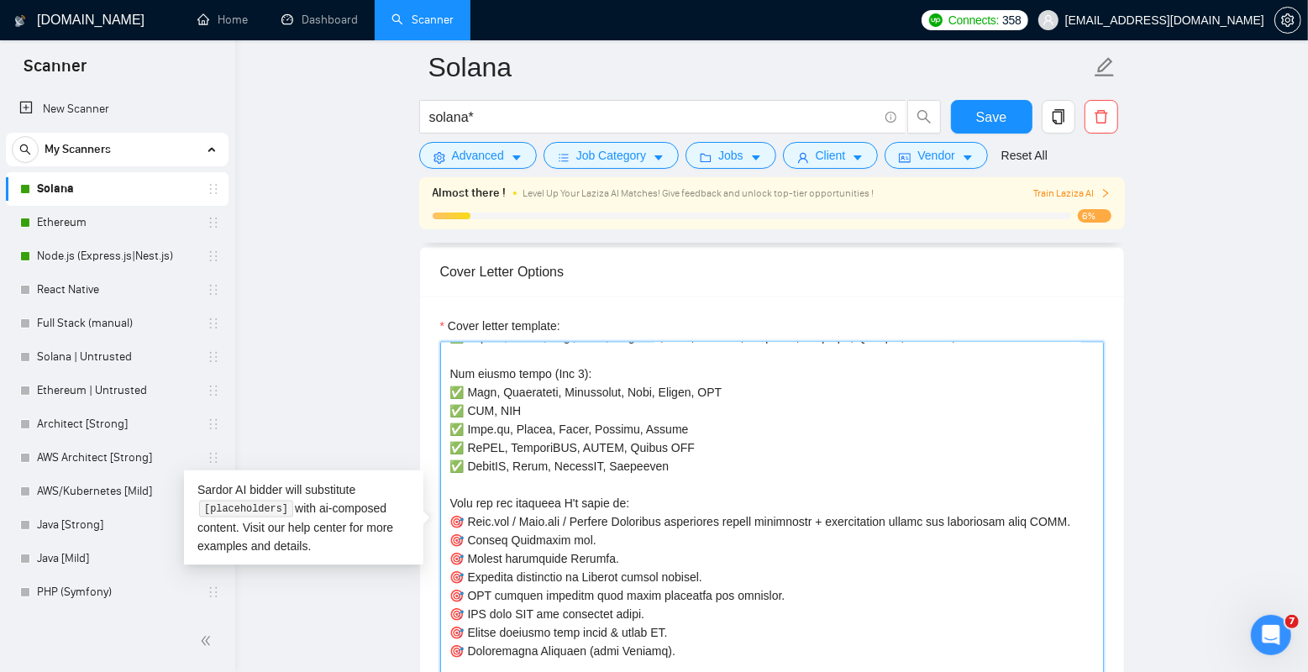
click at [684, 596] on textarea "Cover letter template:" at bounding box center [772, 531] width 664 height 378
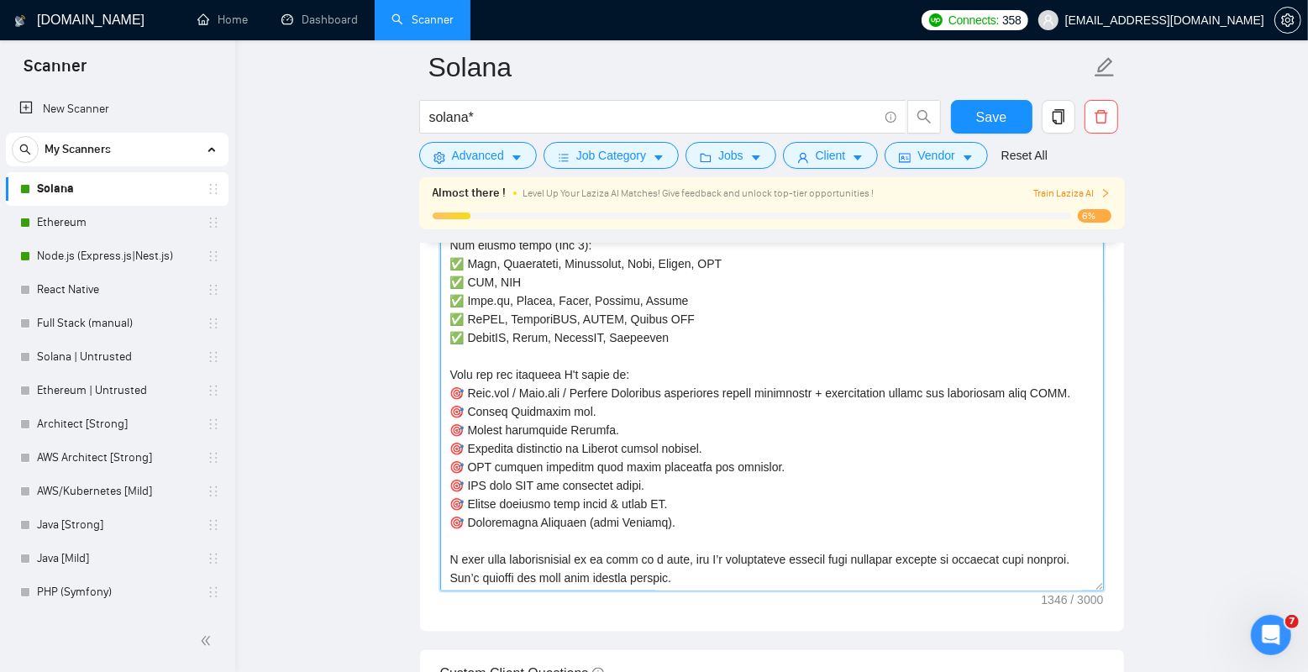
scroll to position [1910, 0]
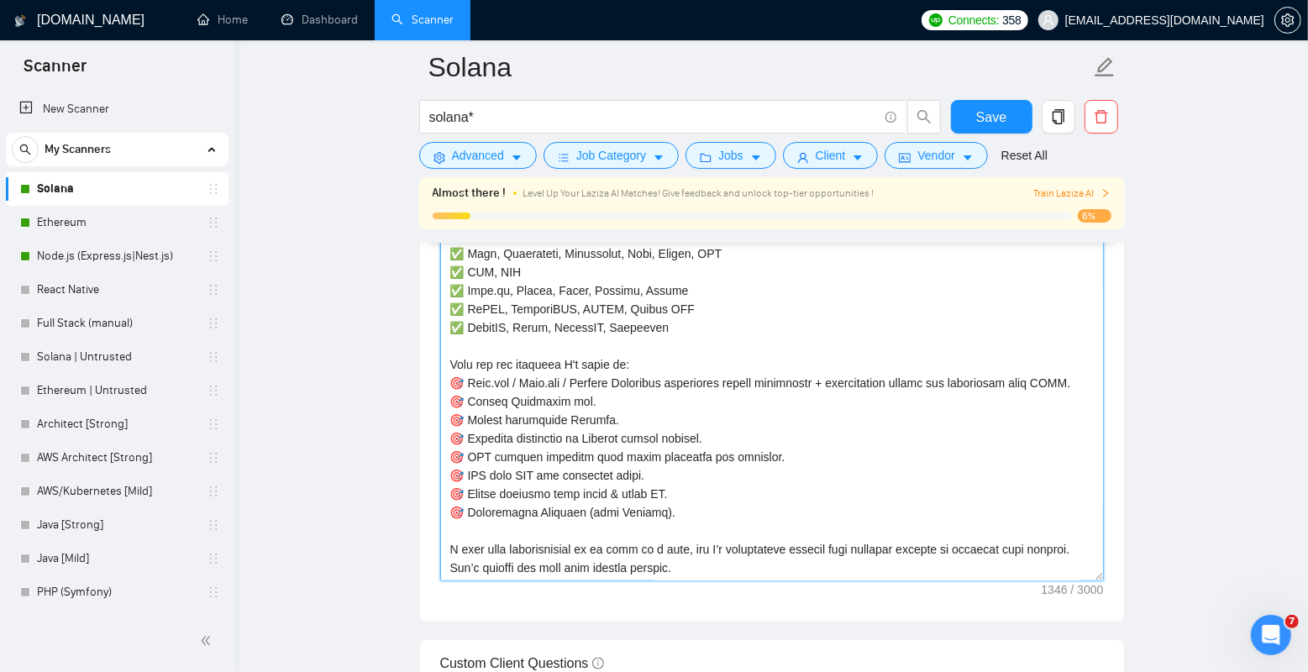
click at [716, 521] on textarea "Cover letter template:" at bounding box center [772, 392] width 664 height 378
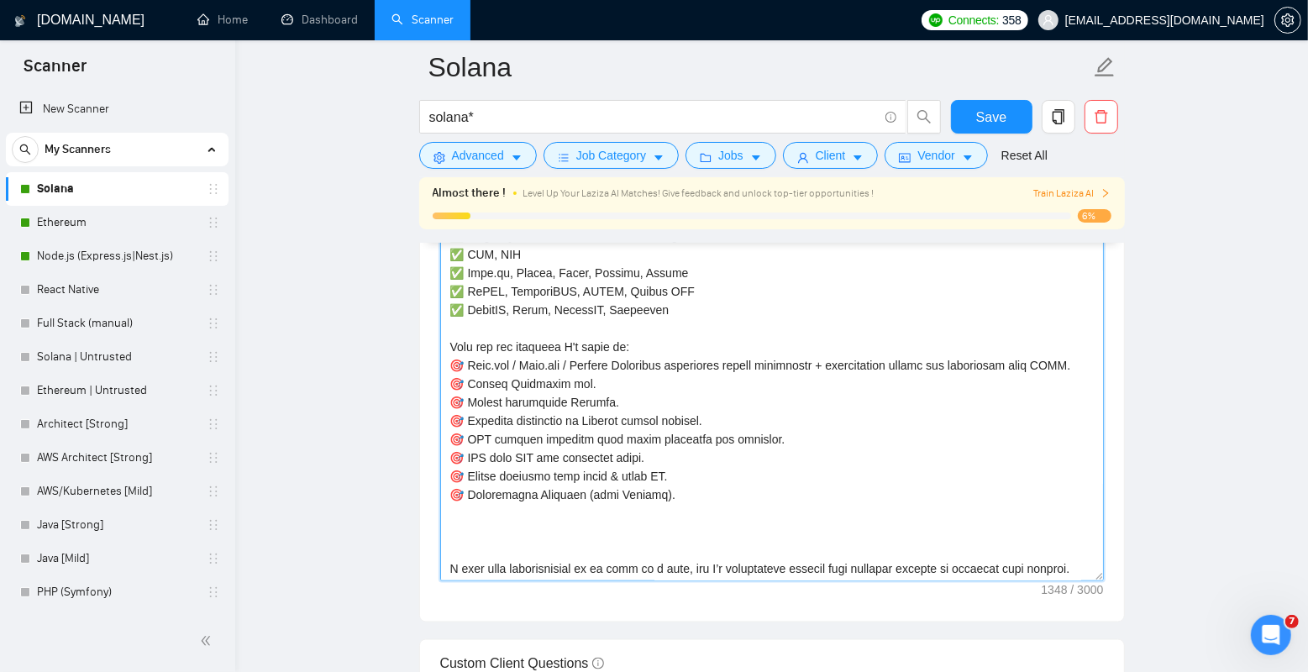
paste textarea "📃 Requirements collection and contracting process I offer: 1. I collect require…"
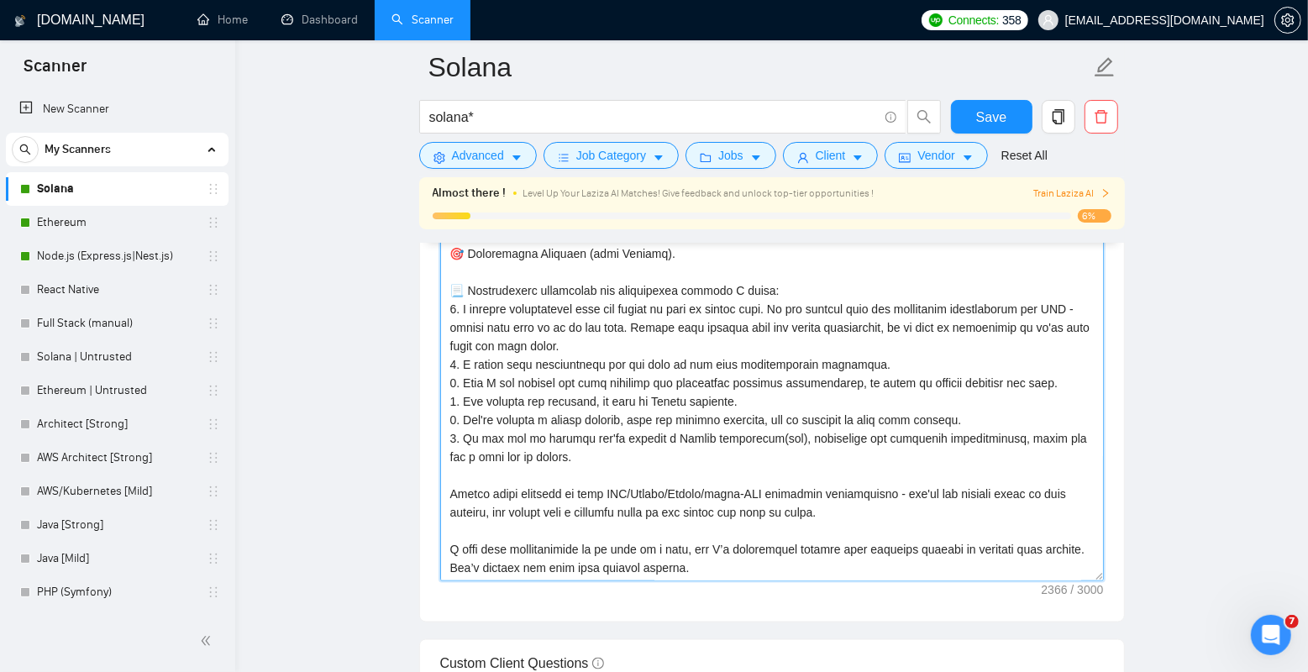
scroll to position [406, 0]
click at [523, 477] on textarea "Cover letter template:" at bounding box center [772, 392] width 664 height 378
click at [686, 519] on textarea "Cover letter template:" at bounding box center [772, 392] width 664 height 378
click at [827, 525] on textarea "Cover letter template:" at bounding box center [772, 392] width 664 height 378
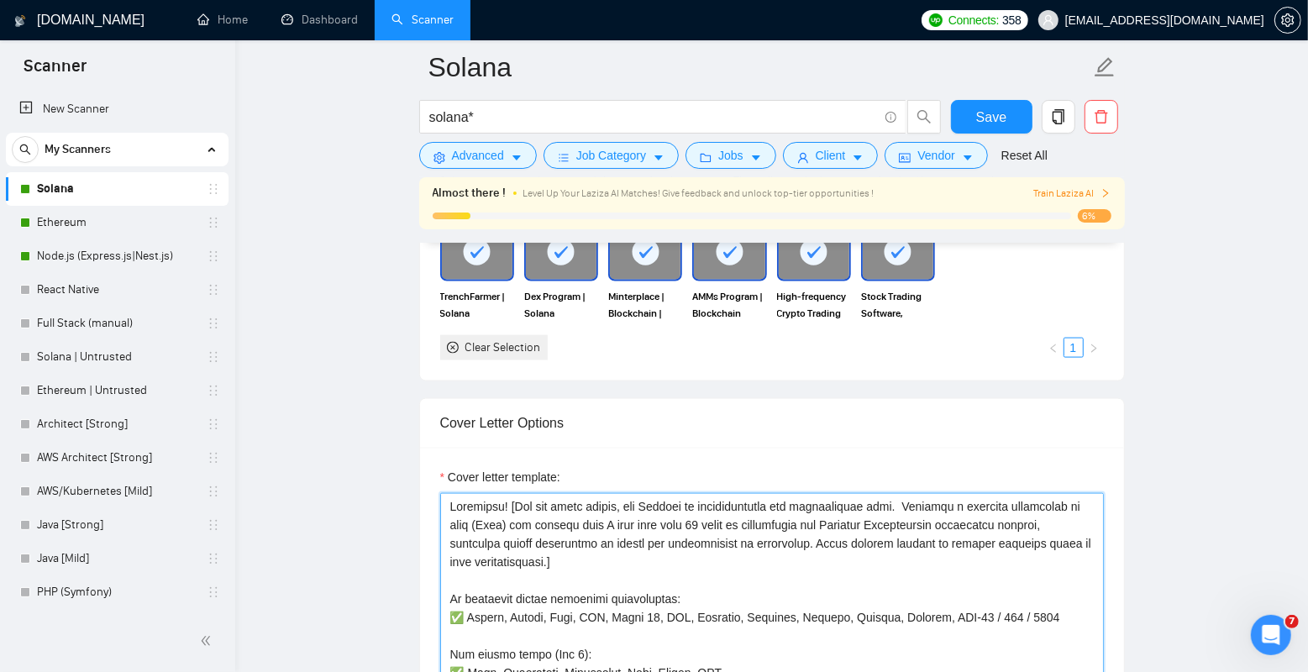
scroll to position [2033, 0]
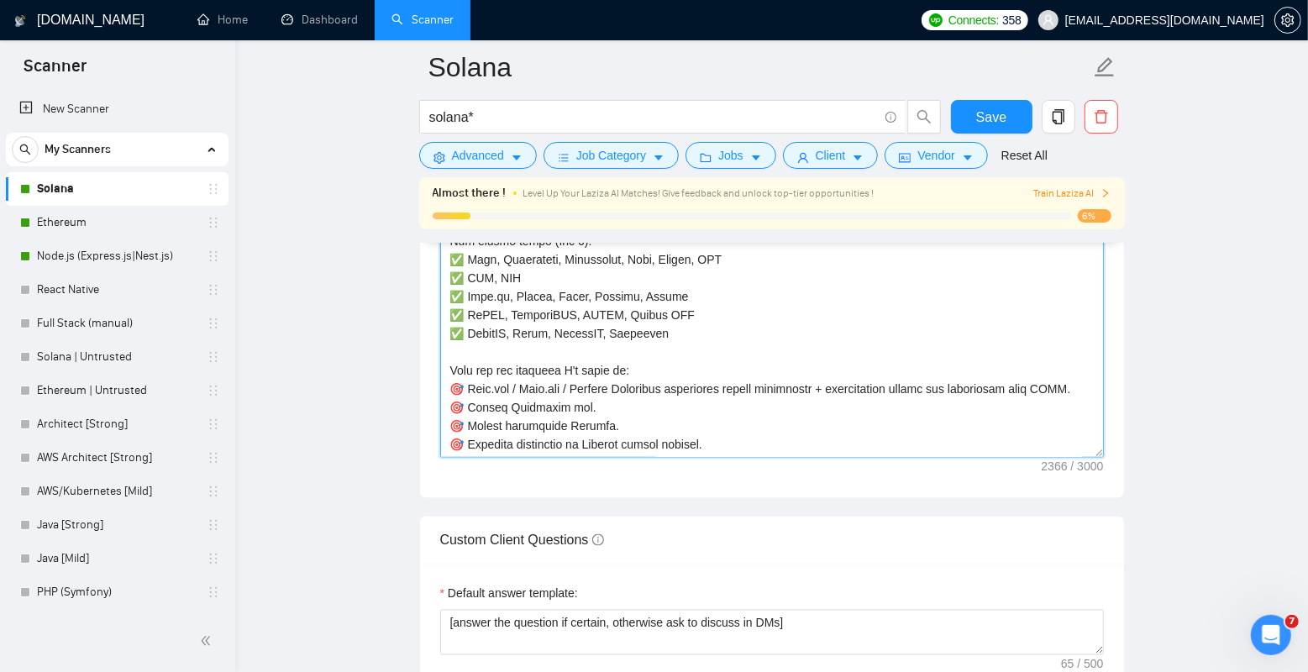
click at [739, 394] on textarea "Cover letter template:" at bounding box center [772, 269] width 664 height 378
type textarea "Loremipsu! [Dol sit ametc adipis, eli Seddoei te incididuntutla etd magnaaliqua…"
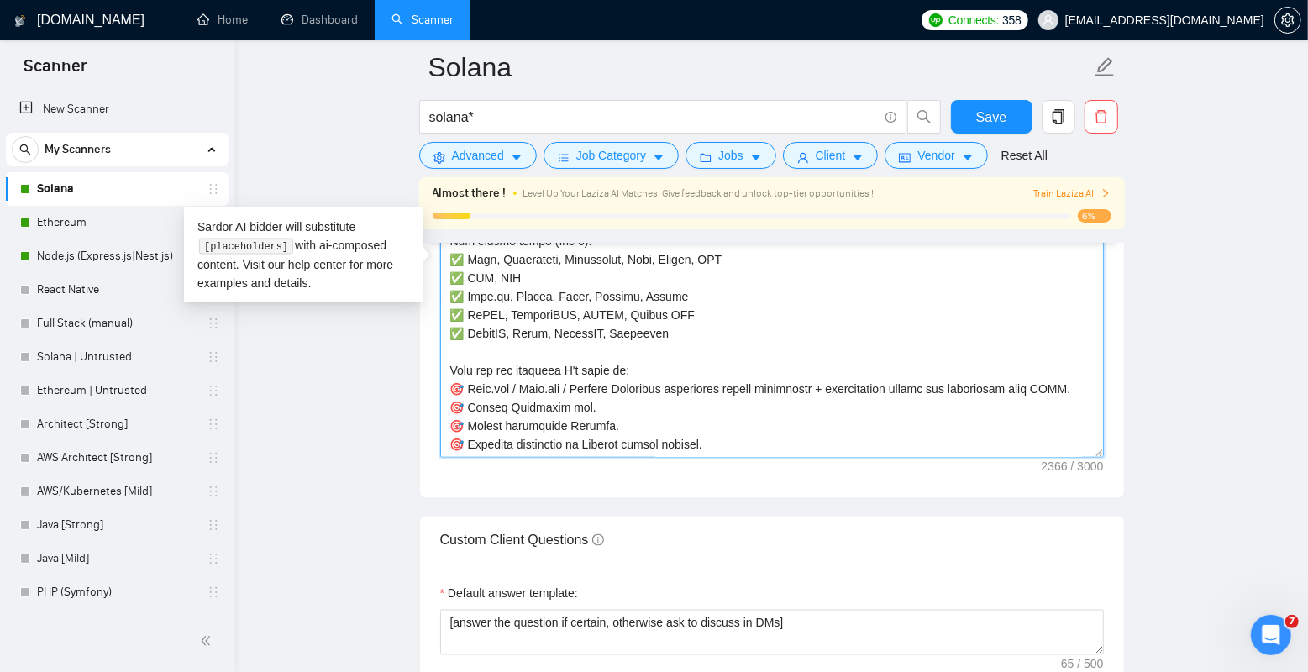
click at [975, 347] on textarea "Cover letter template:" at bounding box center [772, 269] width 664 height 378
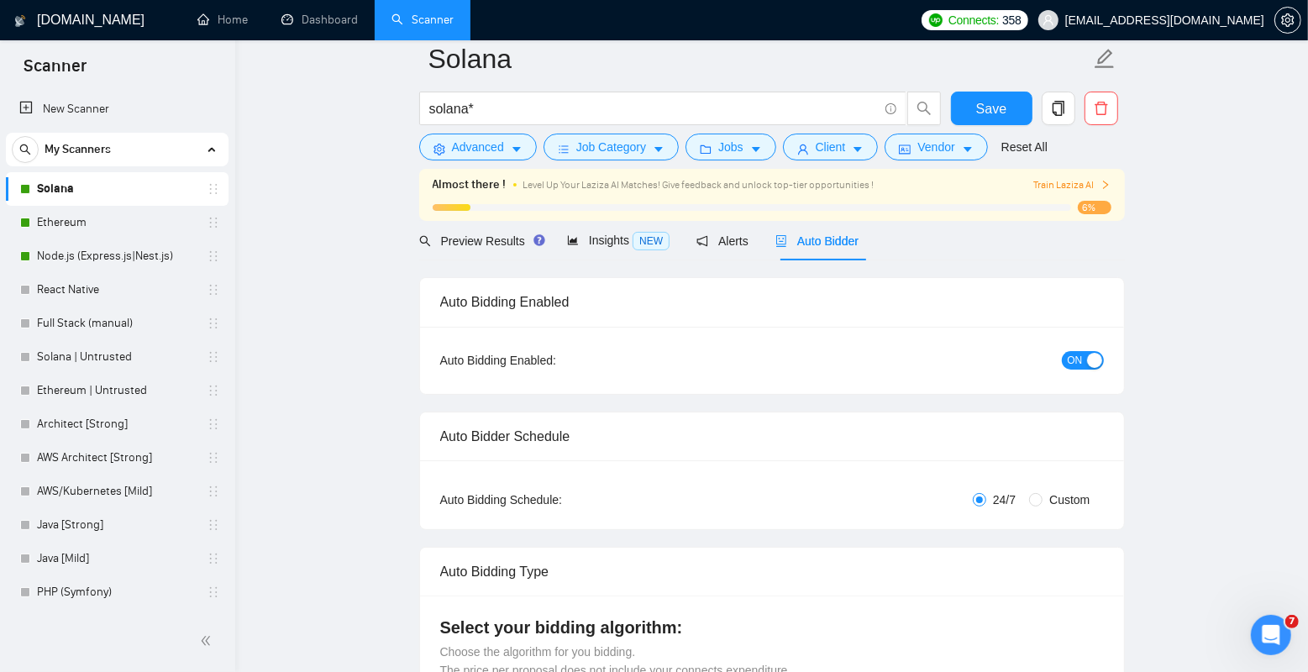
scroll to position [0, 0]
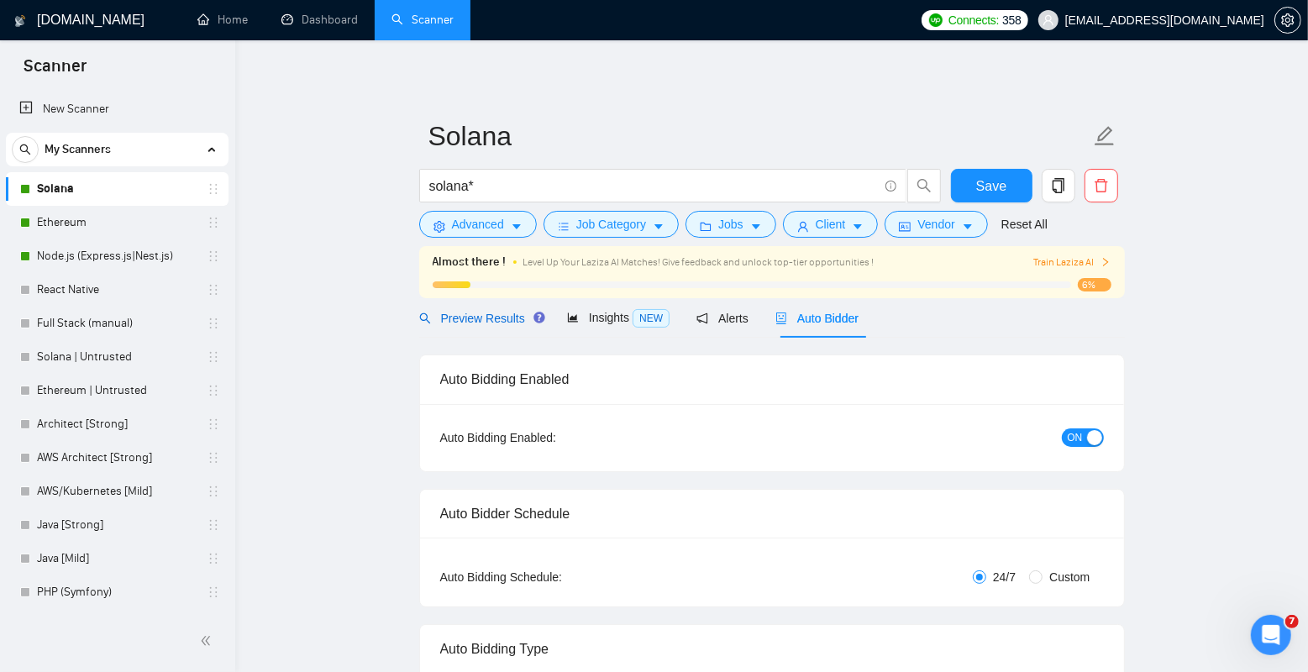
click at [491, 322] on span "Preview Results" at bounding box center [479, 318] width 121 height 13
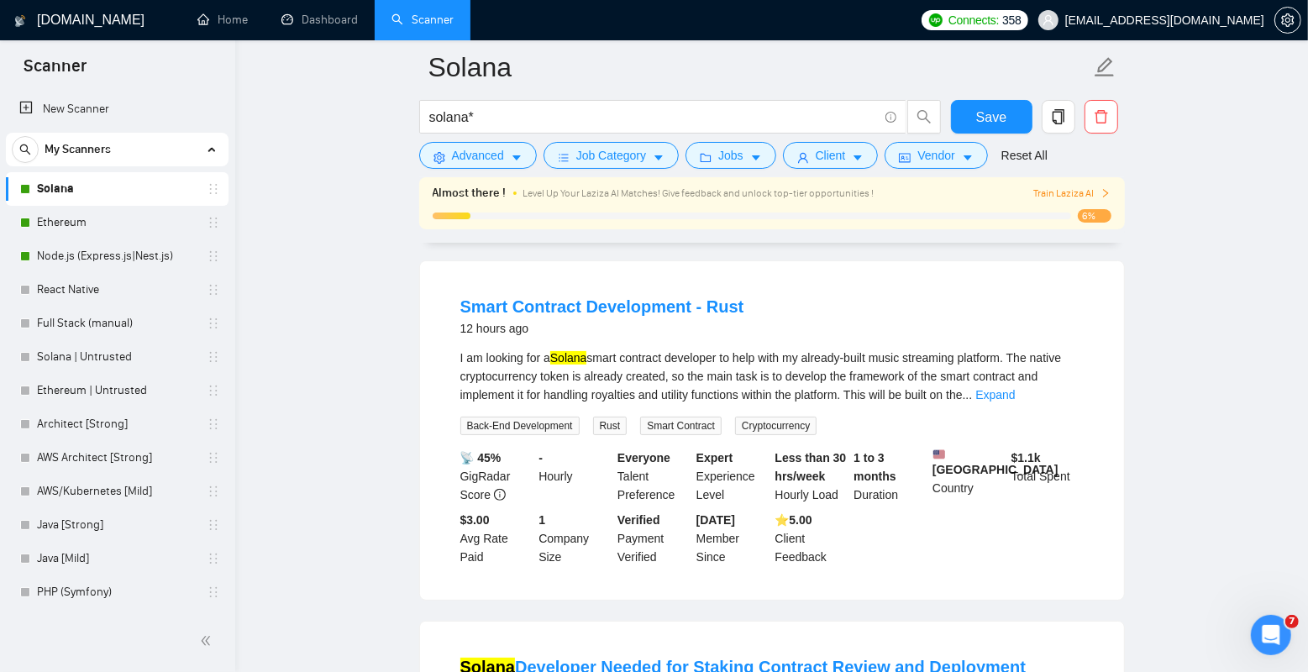
scroll to position [90, 0]
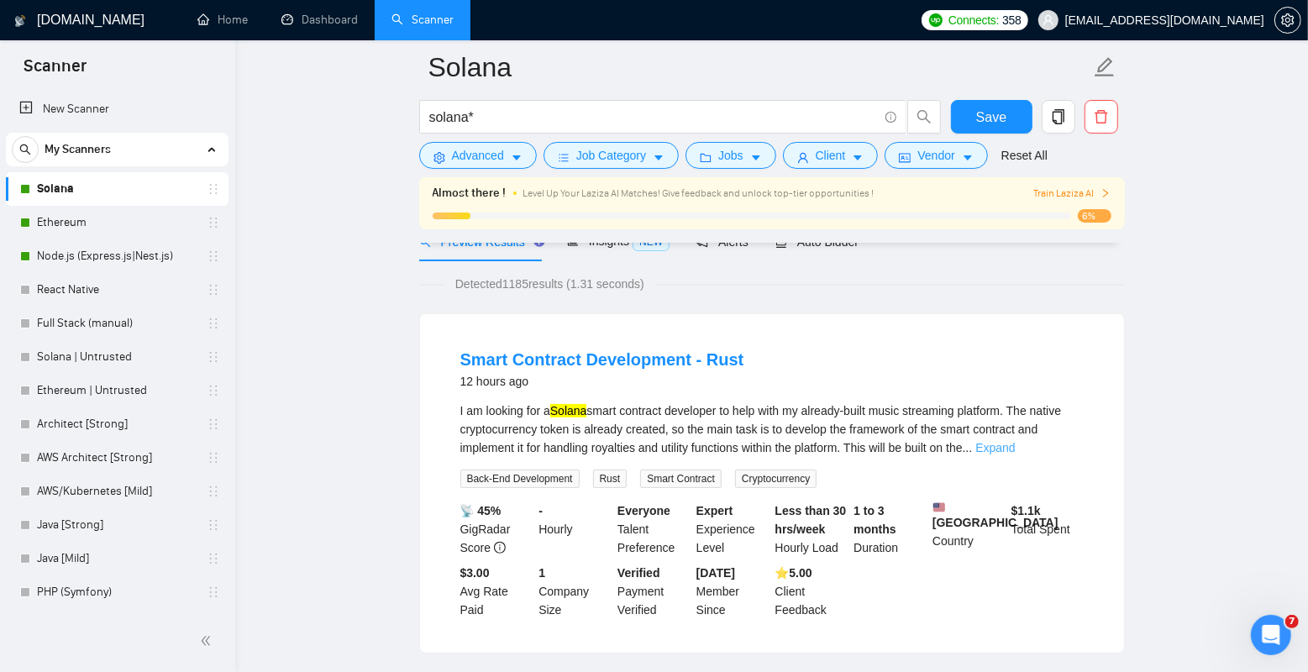
click at [1015, 445] on link "Expand" at bounding box center [994, 447] width 39 height 13
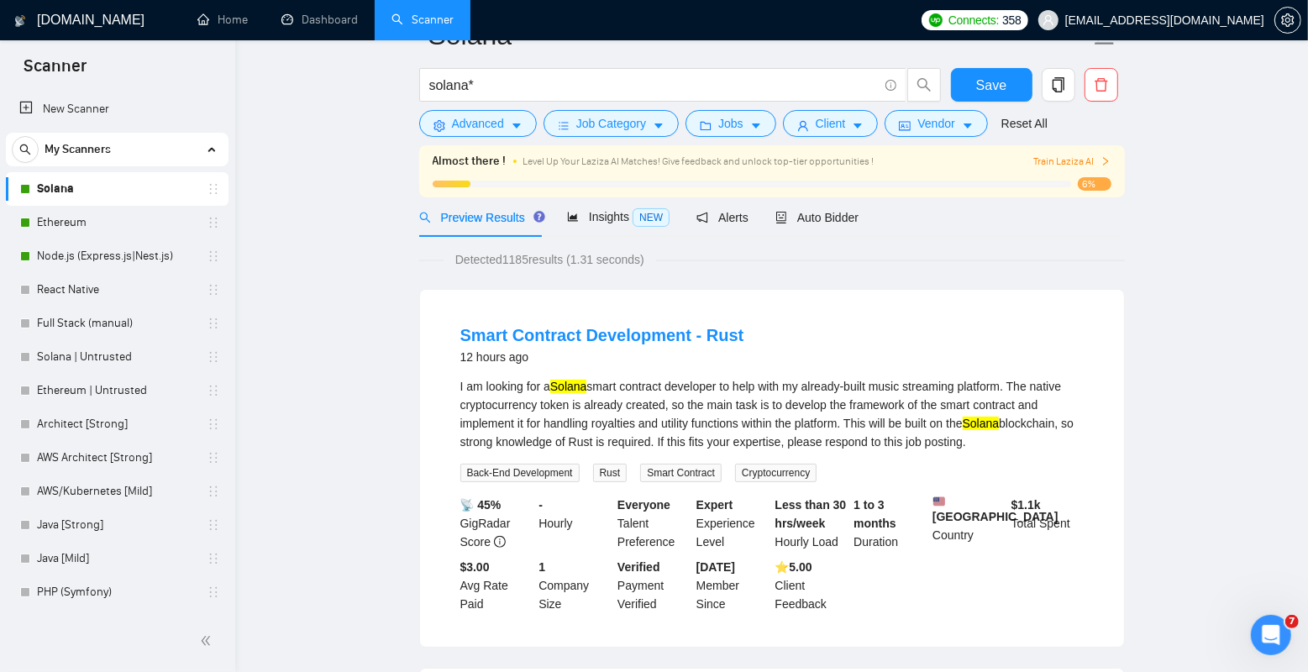
scroll to position [0, 0]
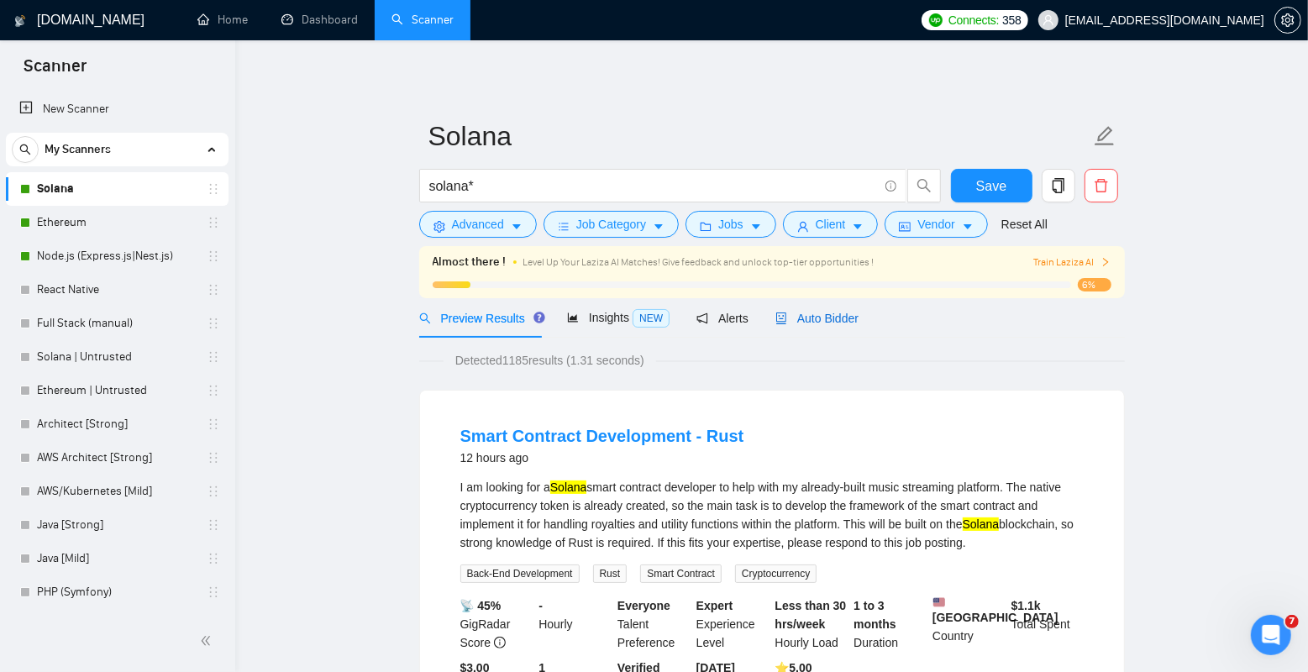
click at [832, 324] on div "Auto Bidder" at bounding box center [816, 318] width 83 height 18
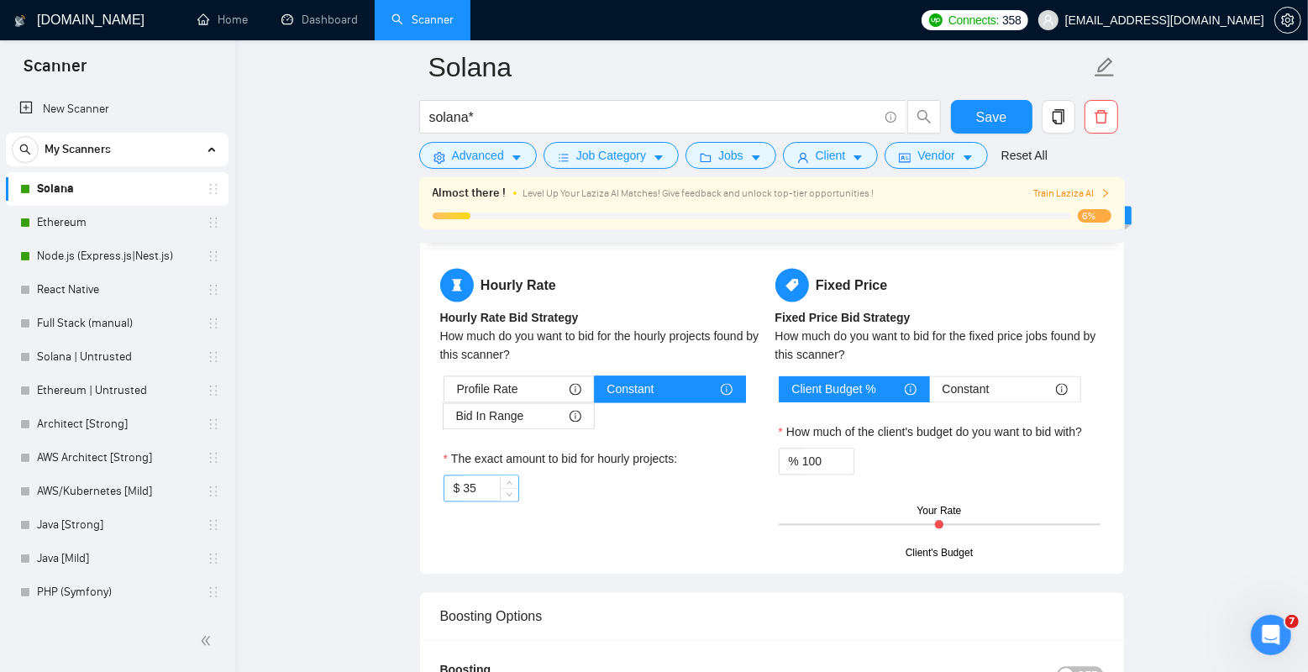
scroll to position [2581, 0]
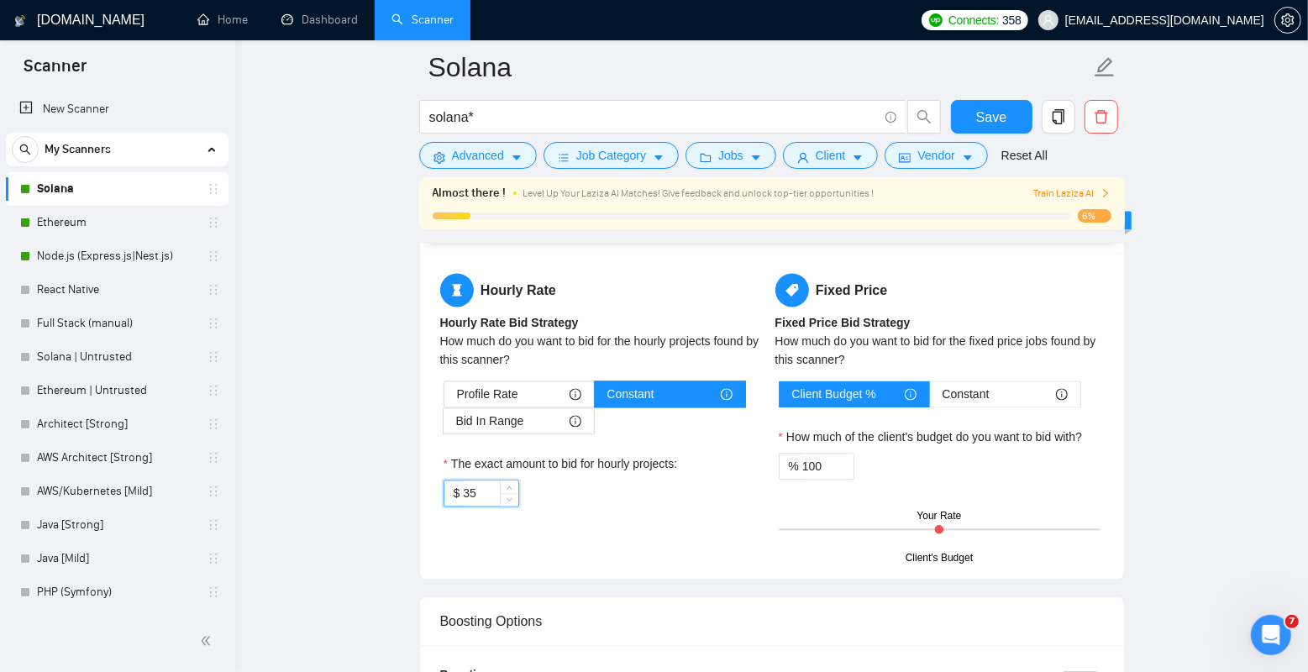
click at [481, 492] on input "35" at bounding box center [490, 493] width 55 height 25
click at [476, 486] on input "35" at bounding box center [490, 493] width 55 height 25
click at [482, 495] on input "35" at bounding box center [490, 493] width 55 height 25
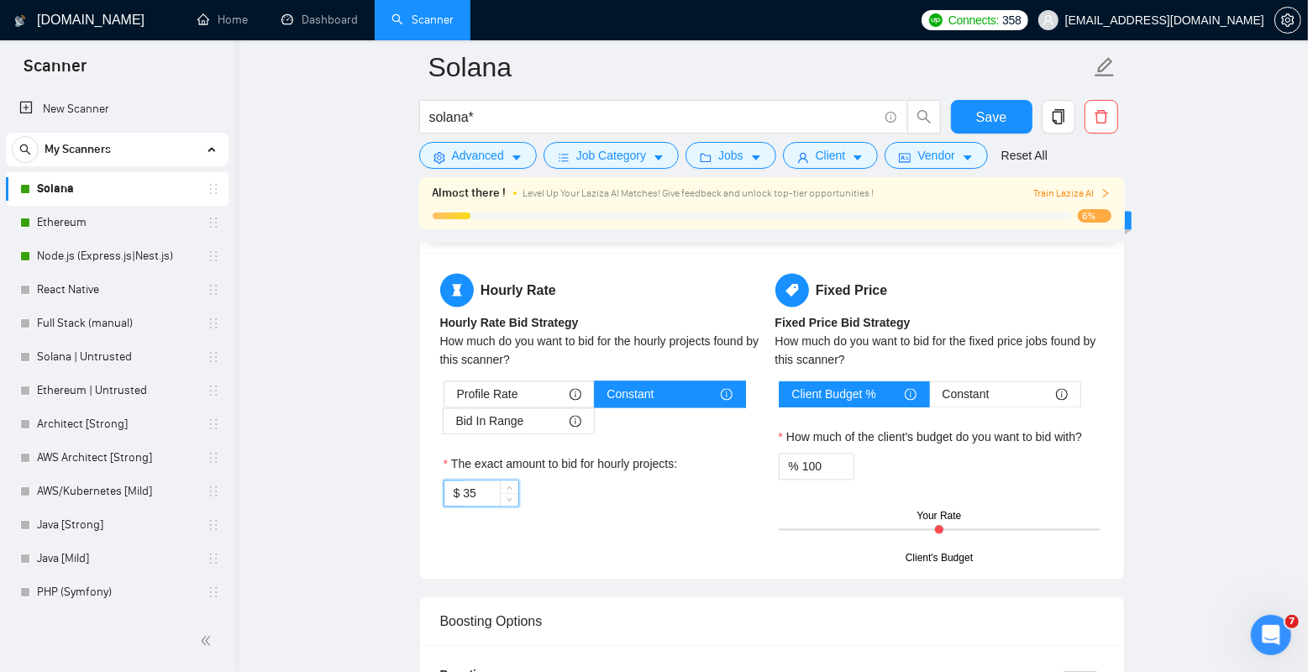
click at [482, 495] on input "35" at bounding box center [490, 493] width 55 height 25
type input "40"
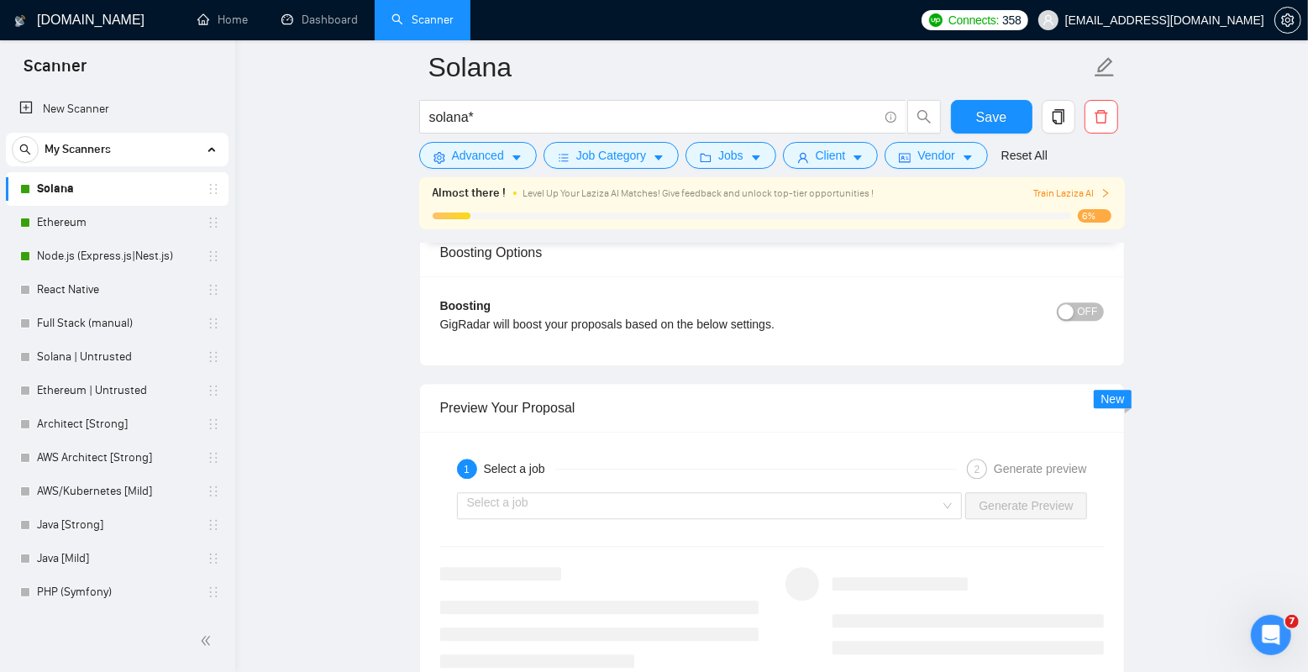
scroll to position [3006, 0]
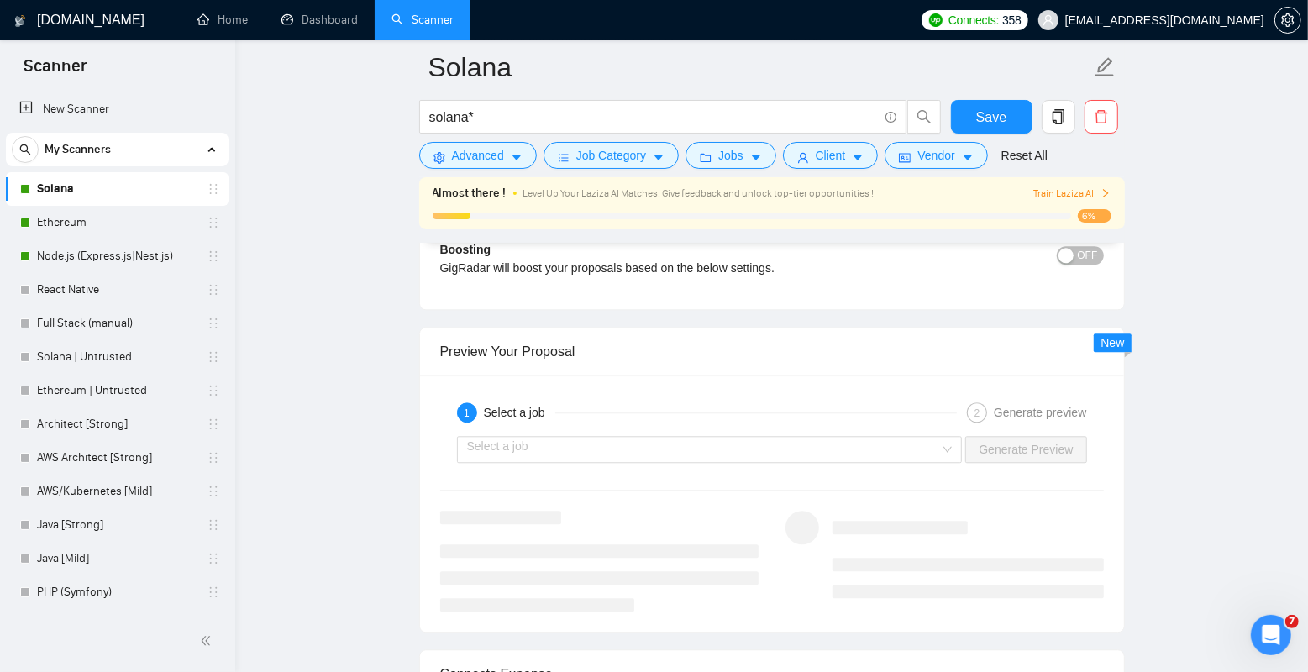
click at [582, 430] on div "Select a job Generate Preview" at bounding box center [772, 449] width 667 height 40
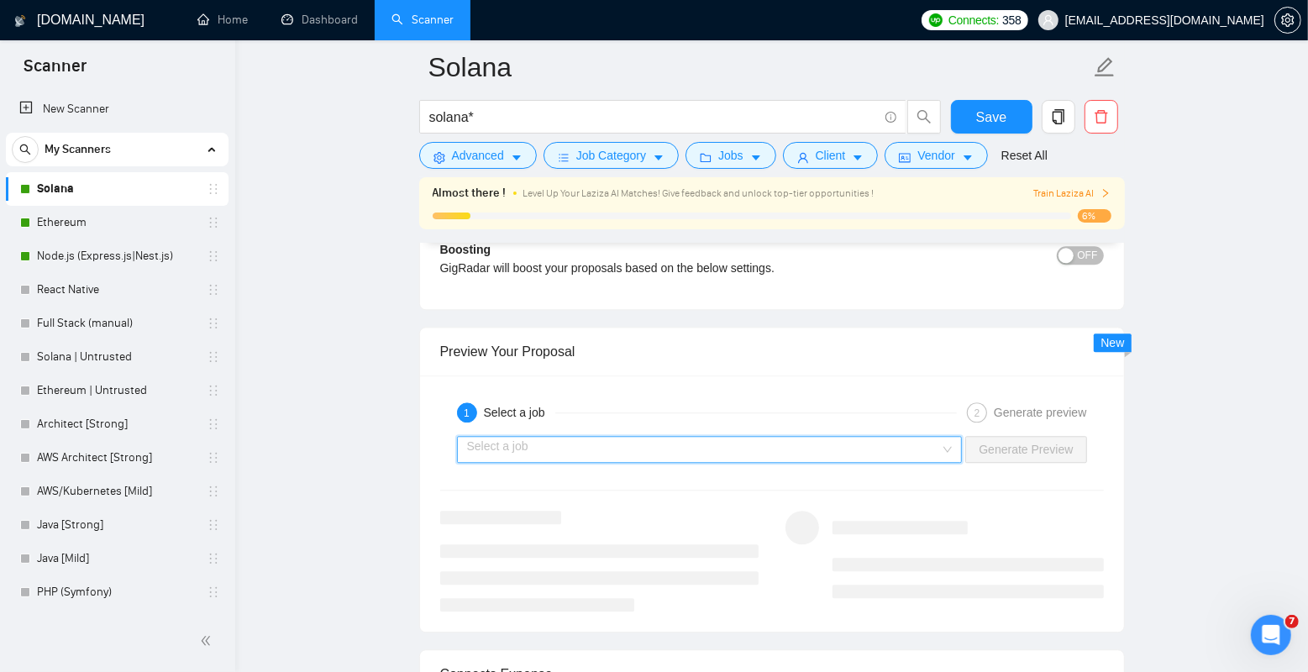
click at [569, 442] on input "search" at bounding box center [704, 449] width 474 height 25
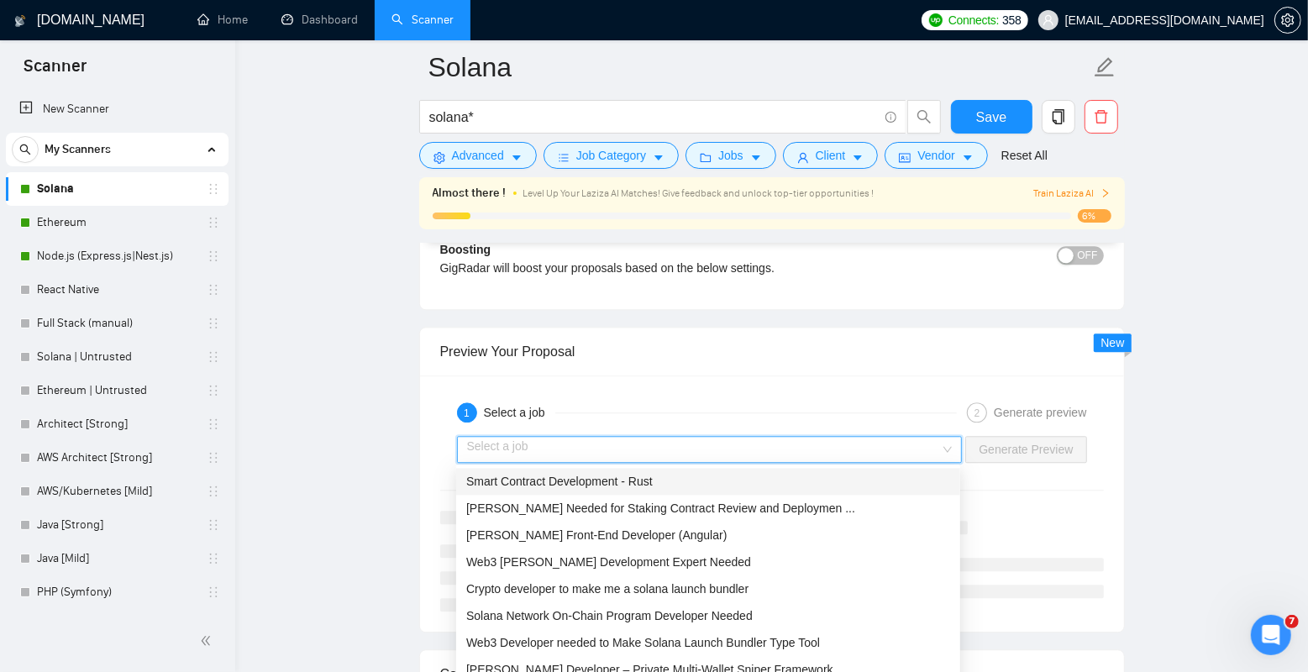
click at [581, 481] on span "Smart Contract Development - Rust" at bounding box center [559, 481] width 187 height 13
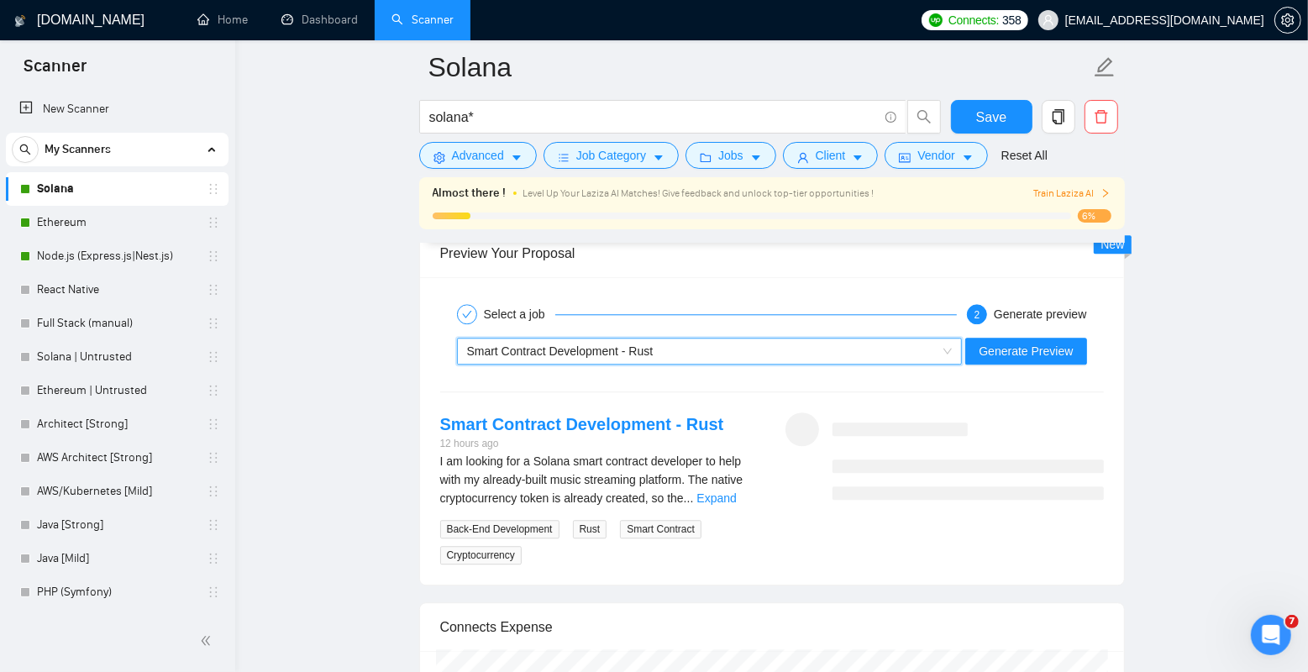
scroll to position [3113, 0]
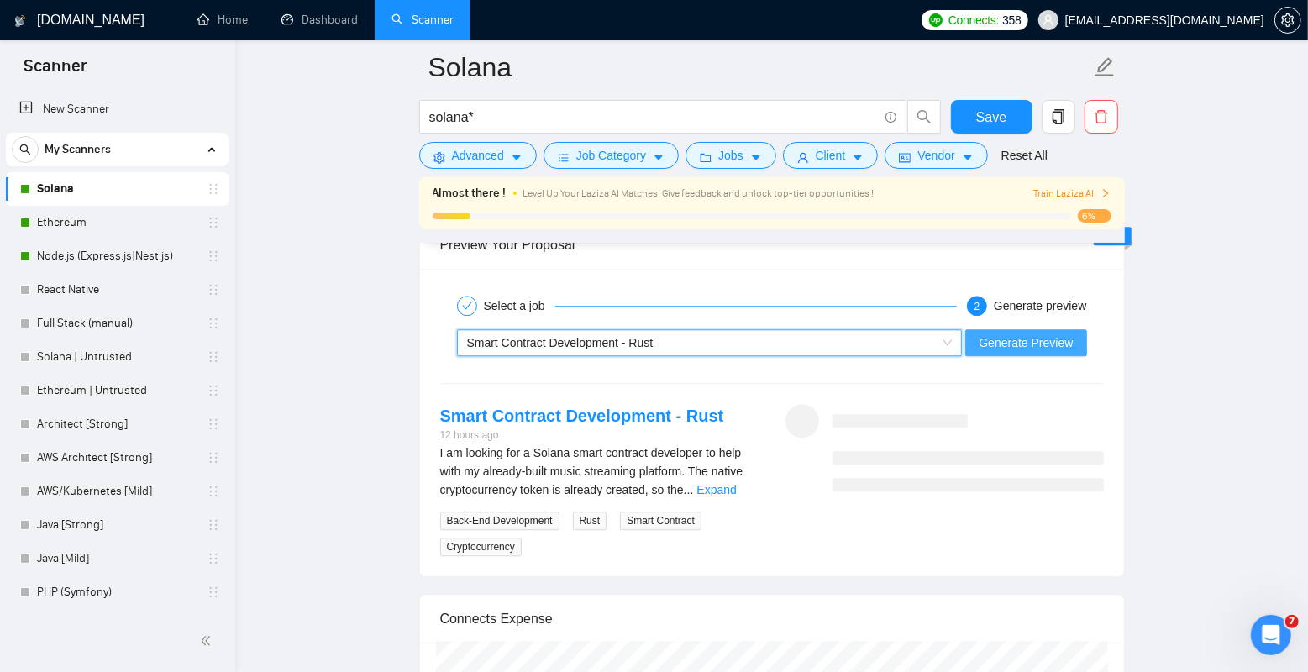
click at [1020, 341] on span "Generate Preview" at bounding box center [1026, 343] width 94 height 18
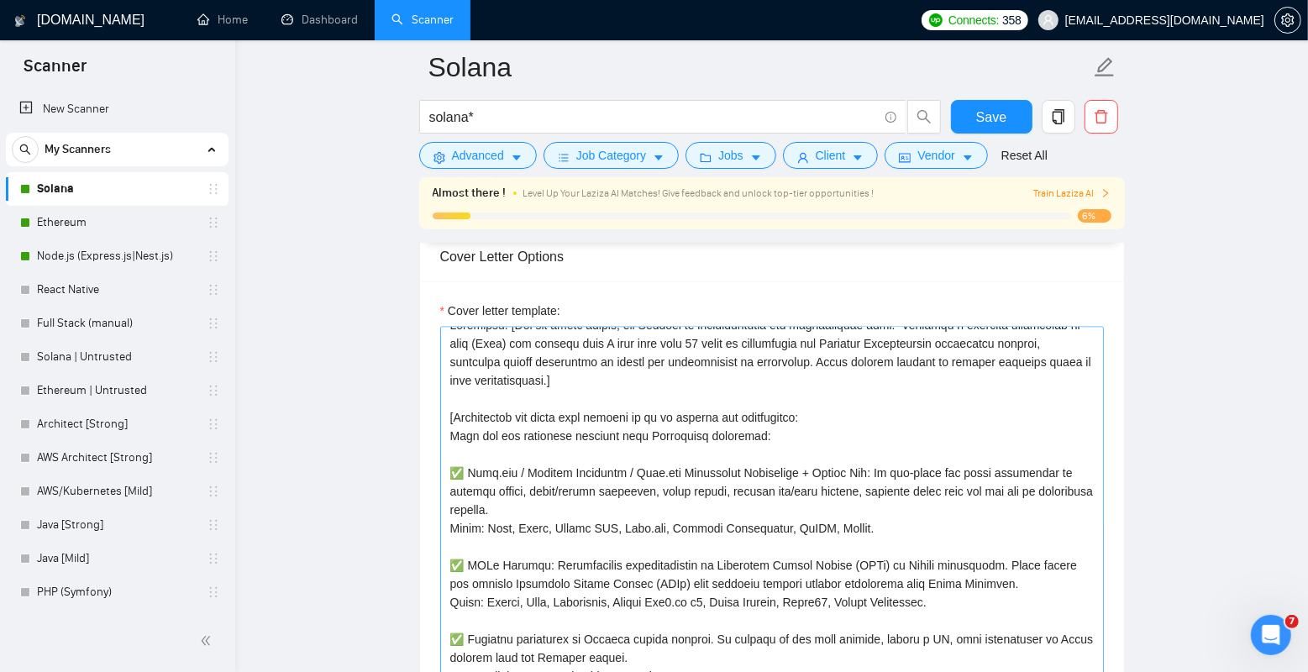
scroll to position [0, 0]
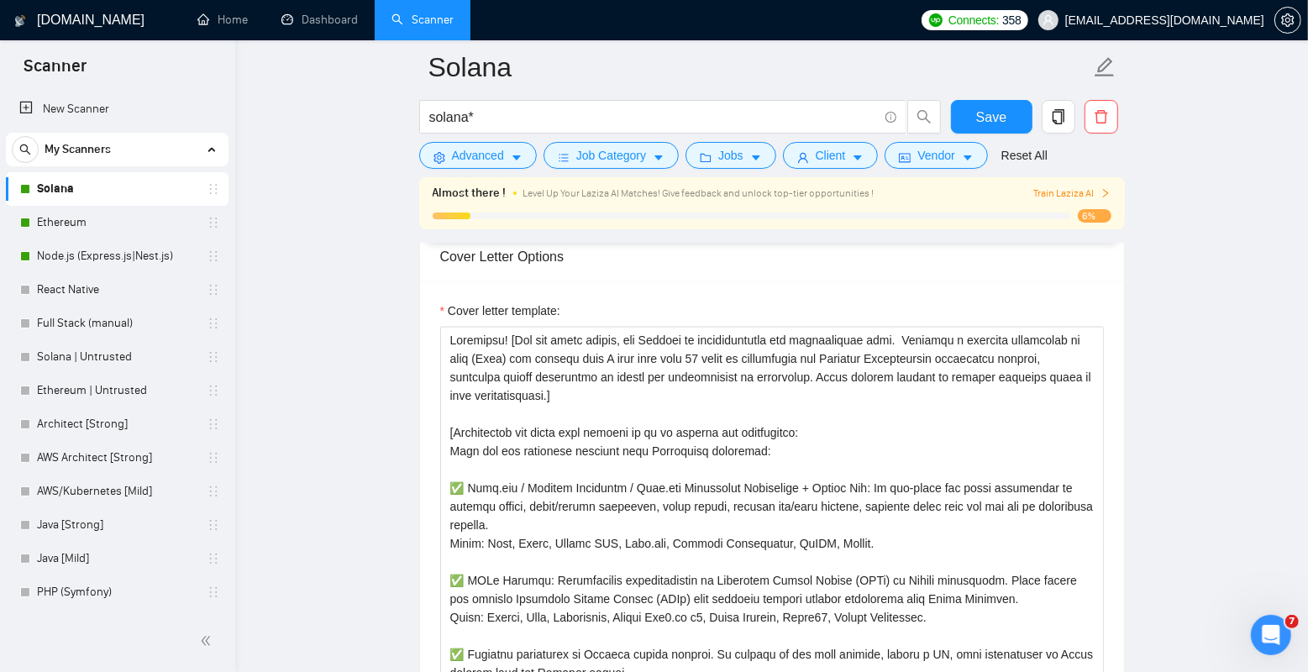
click at [384, 362] on main "[PERSON_NAME]* Save Advanced Job Category Jobs Client Vendor Reset All Almost t…" at bounding box center [771, 679] width 1019 height 4796
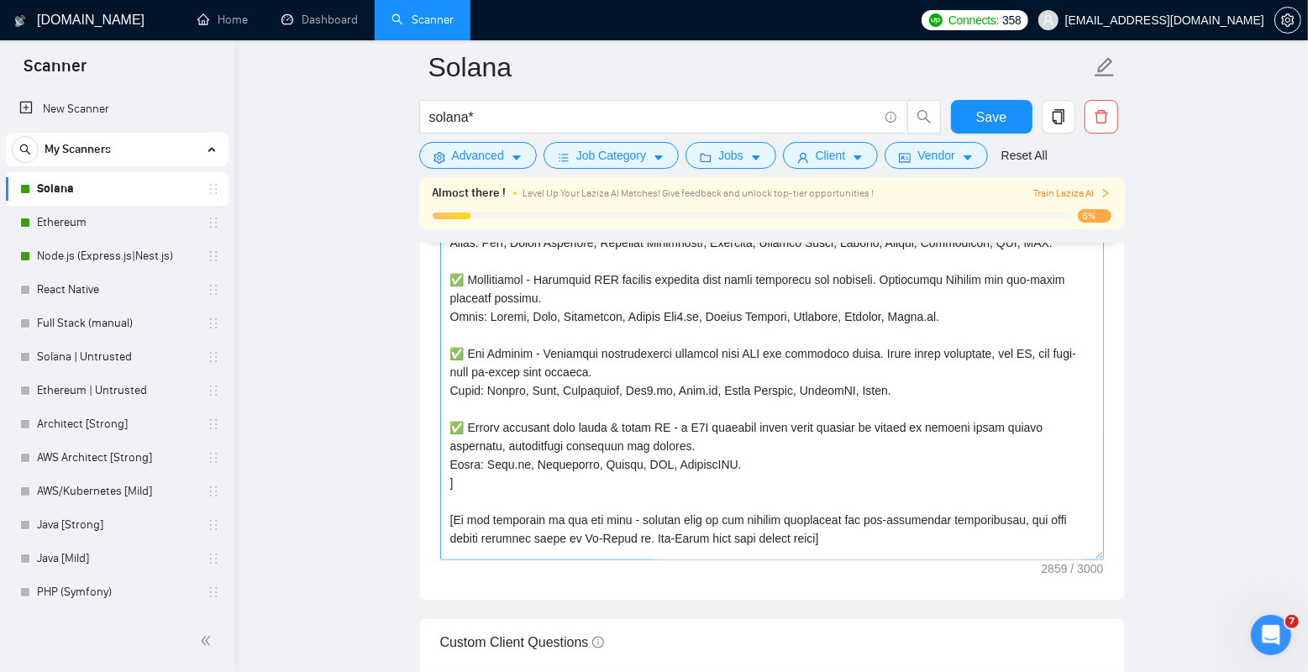
scroll to position [480, 0]
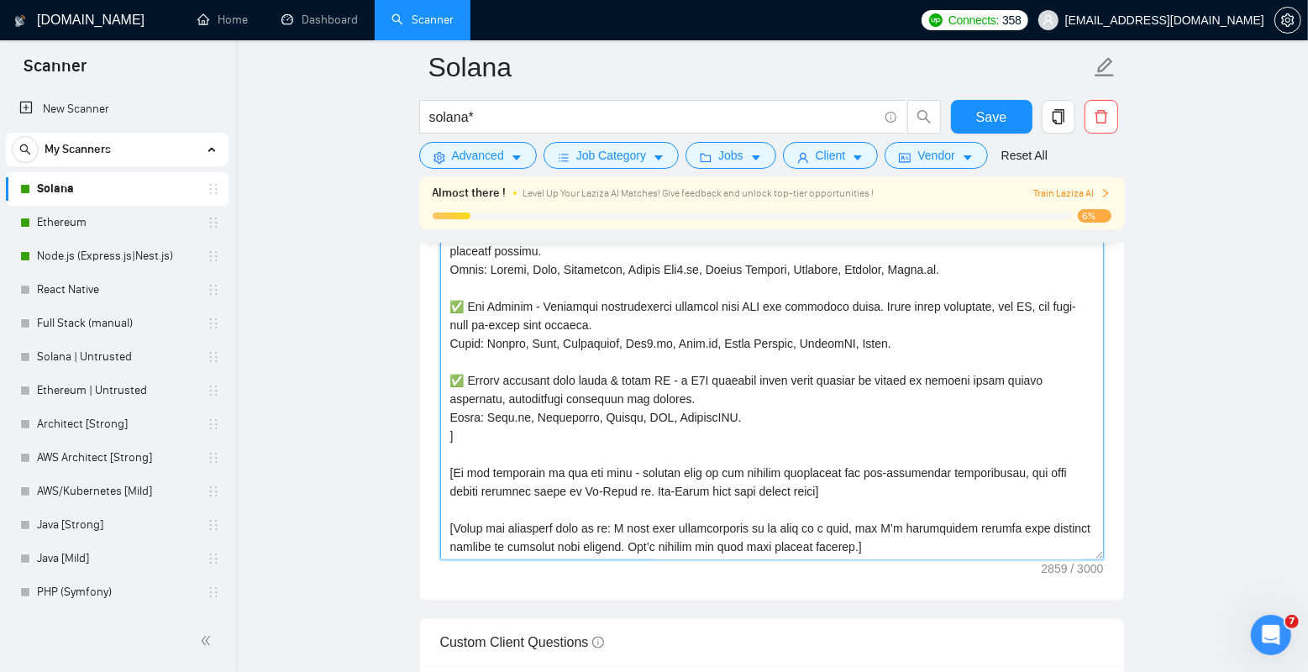
click at [867, 363] on textarea "Cover letter template:" at bounding box center [772, 371] width 664 height 378
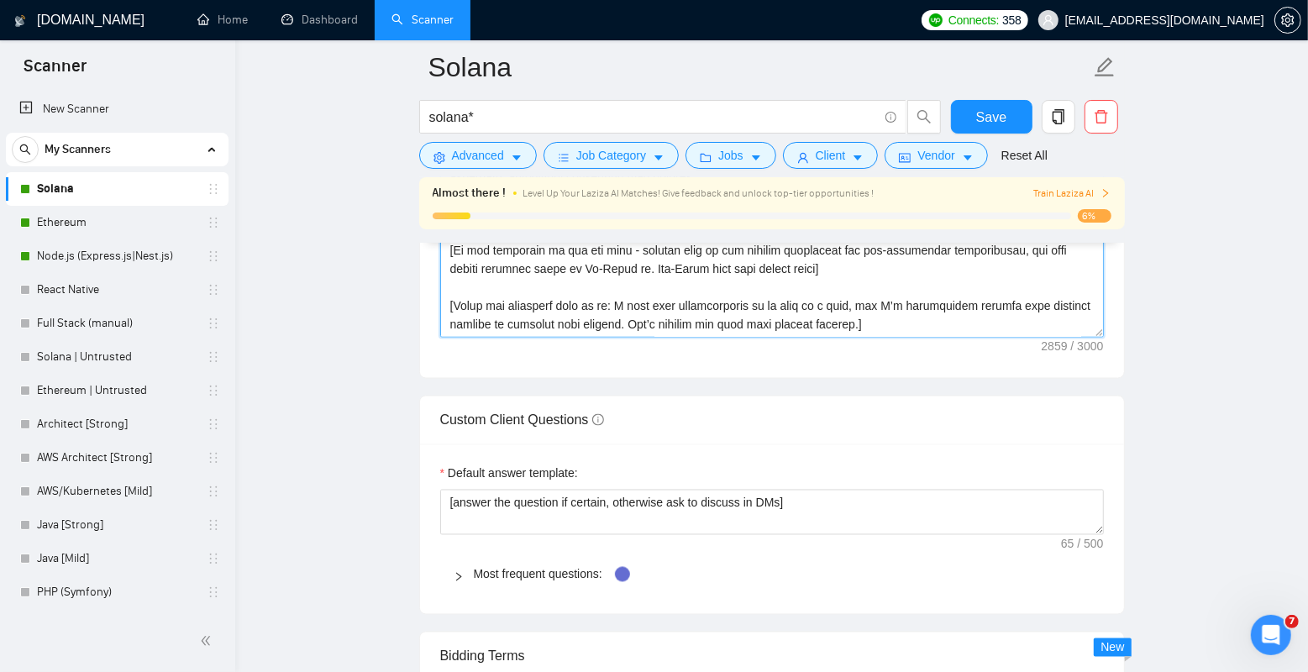
scroll to position [1789, 0]
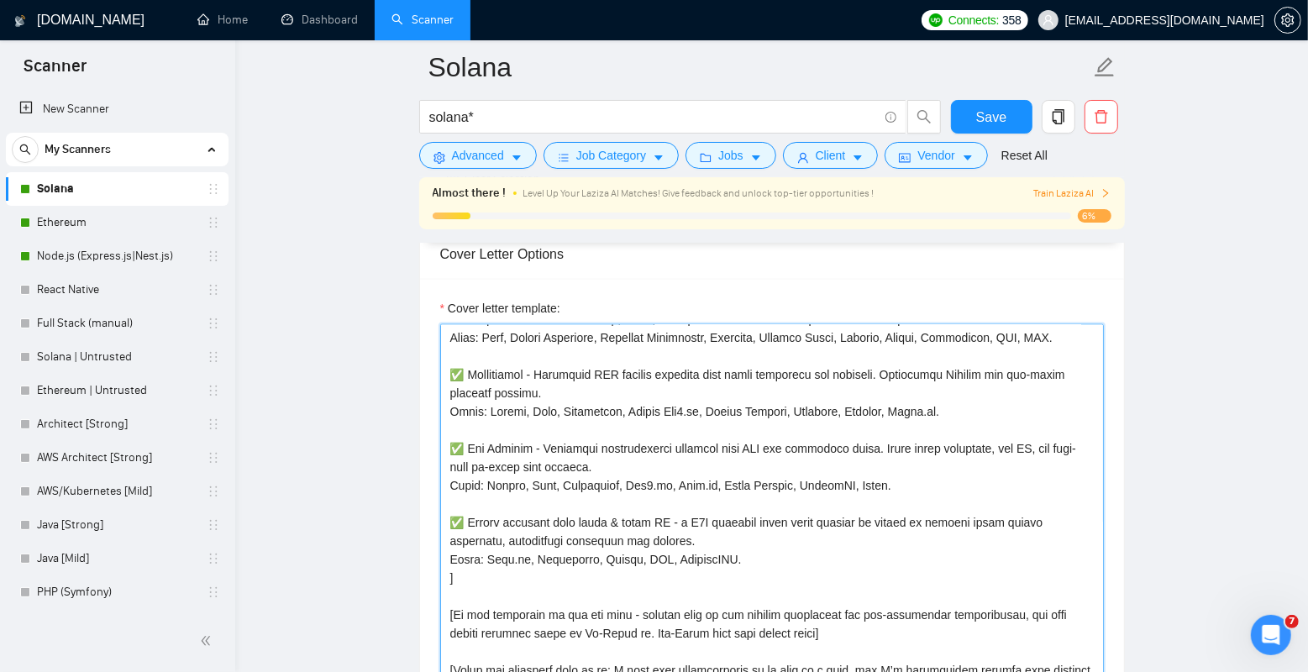
click at [811, 385] on textarea "Cover letter template:" at bounding box center [772, 513] width 664 height 378
paste textarea "Lo ipsumdolo sitame consectet adipiscingel: ✅ Seddoe, Tempor, Inci, UTL, Etdol …"
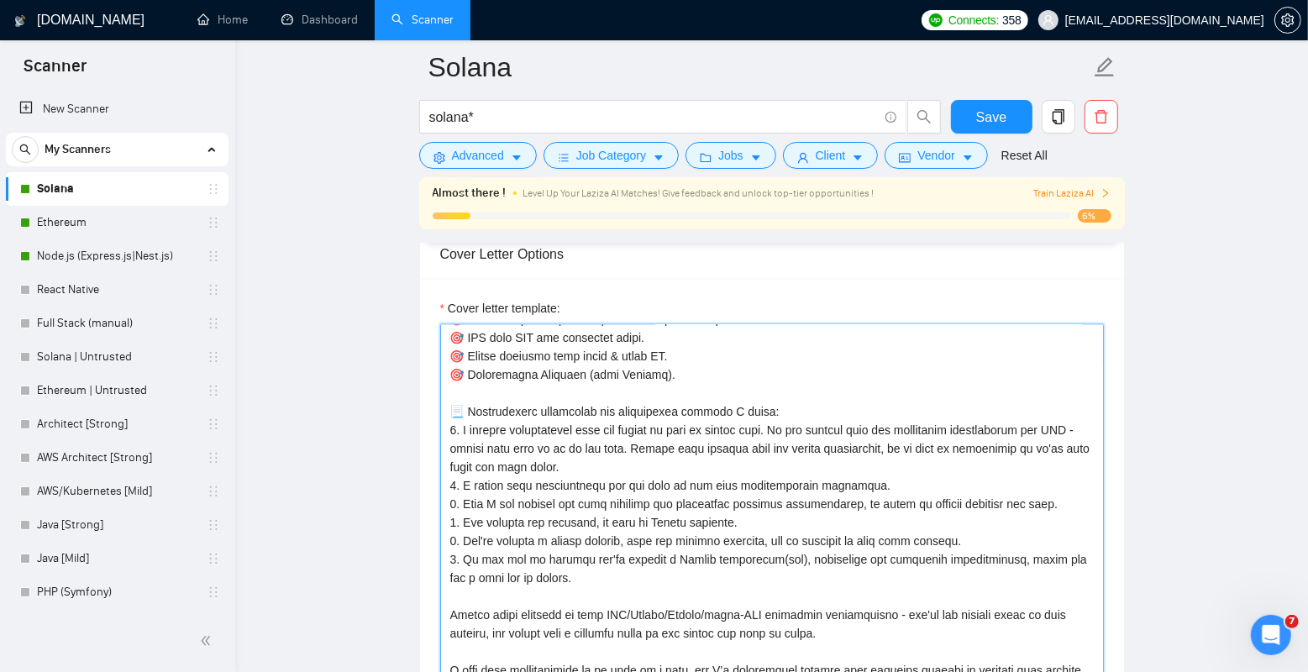
scroll to position [1816, 0]
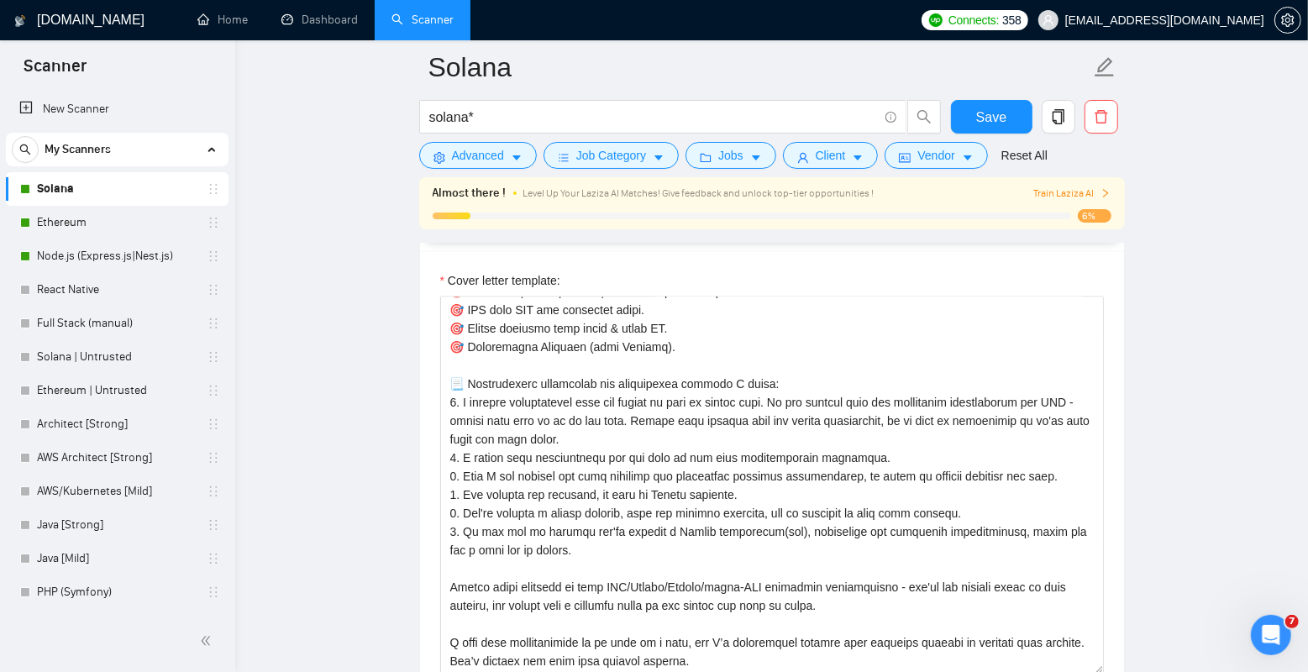
click at [360, 458] on main "[PERSON_NAME]* Save Advanced Job Category Jobs Client Vendor Reset All Almost t…" at bounding box center [771, 649] width 1019 height 4796
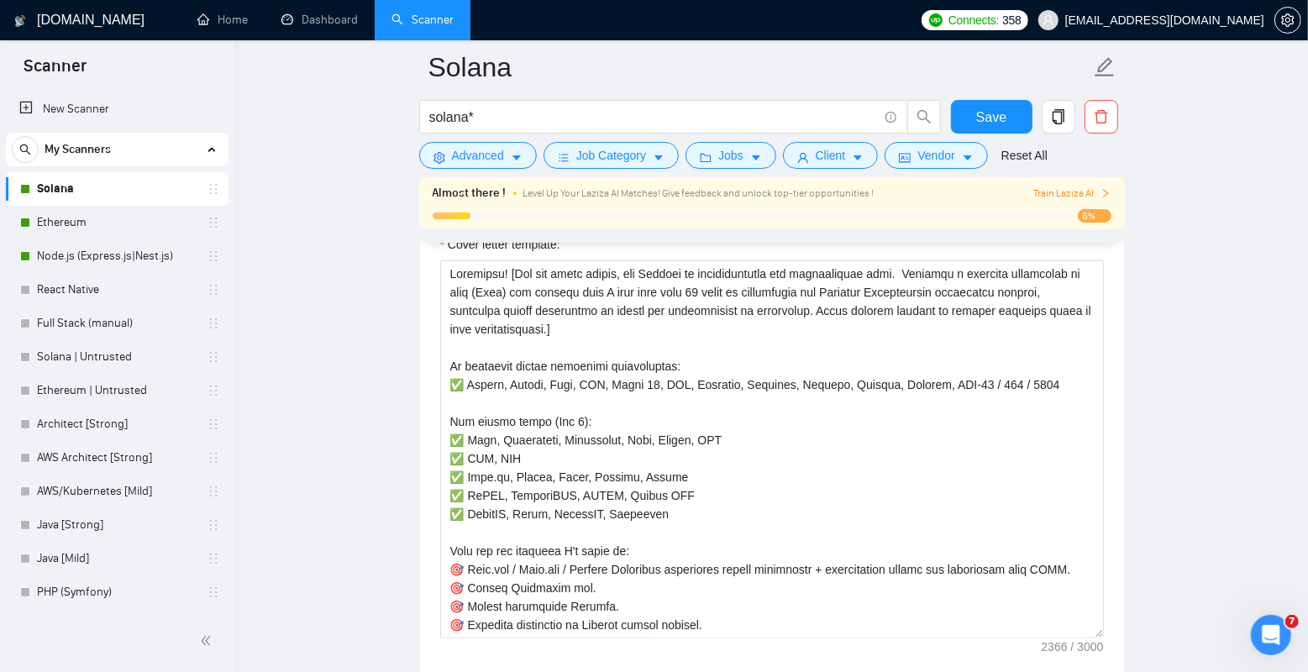
scroll to position [1836, 0]
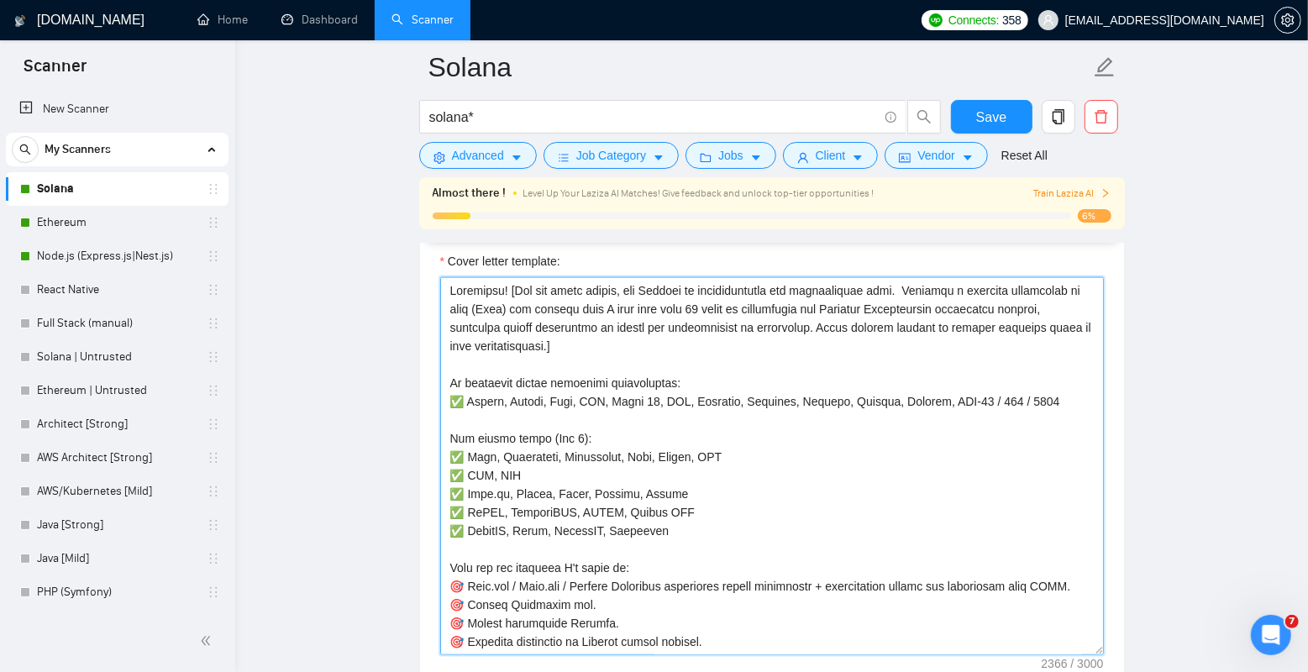
click at [674, 398] on textarea "Cover letter template:" at bounding box center [772, 466] width 664 height 378
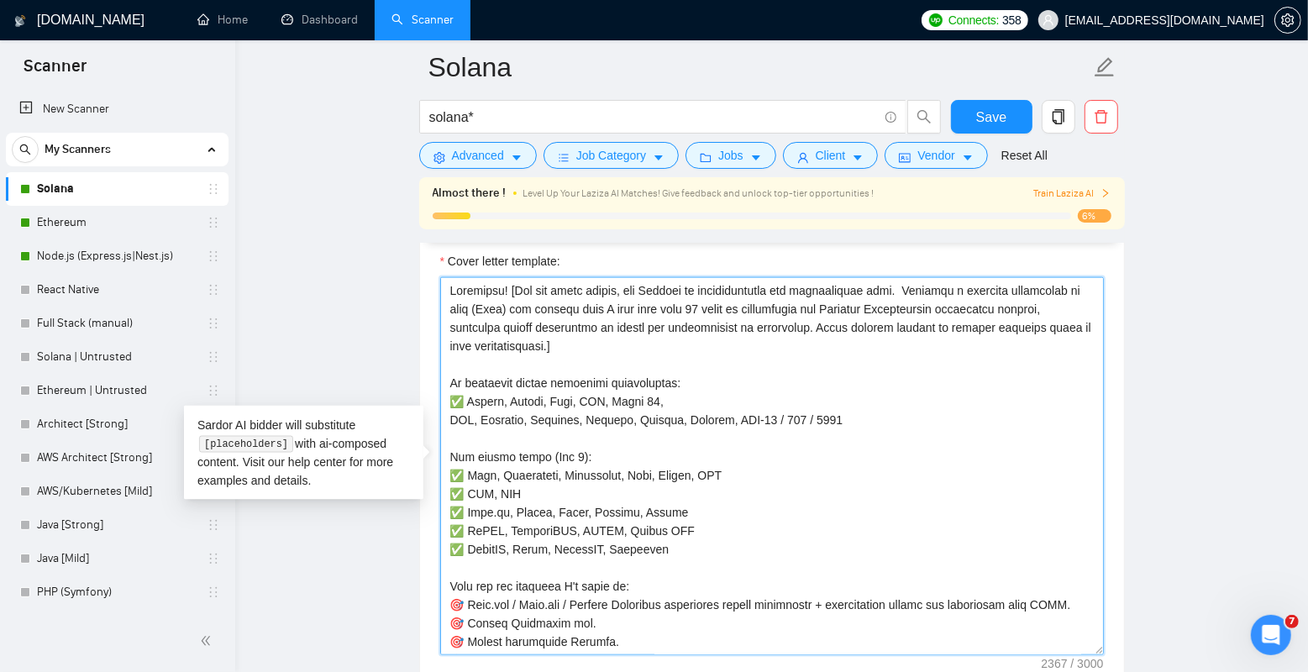
paste textarea "✅"
drag, startPoint x: 609, startPoint y: 421, endPoint x: 855, endPoint y: 420, distance: 246.2
click at [855, 420] on textarea "Cover letter template:" at bounding box center [772, 466] width 664 height 378
click at [807, 404] on textarea "Cover letter template:" at bounding box center [772, 466] width 664 height 378
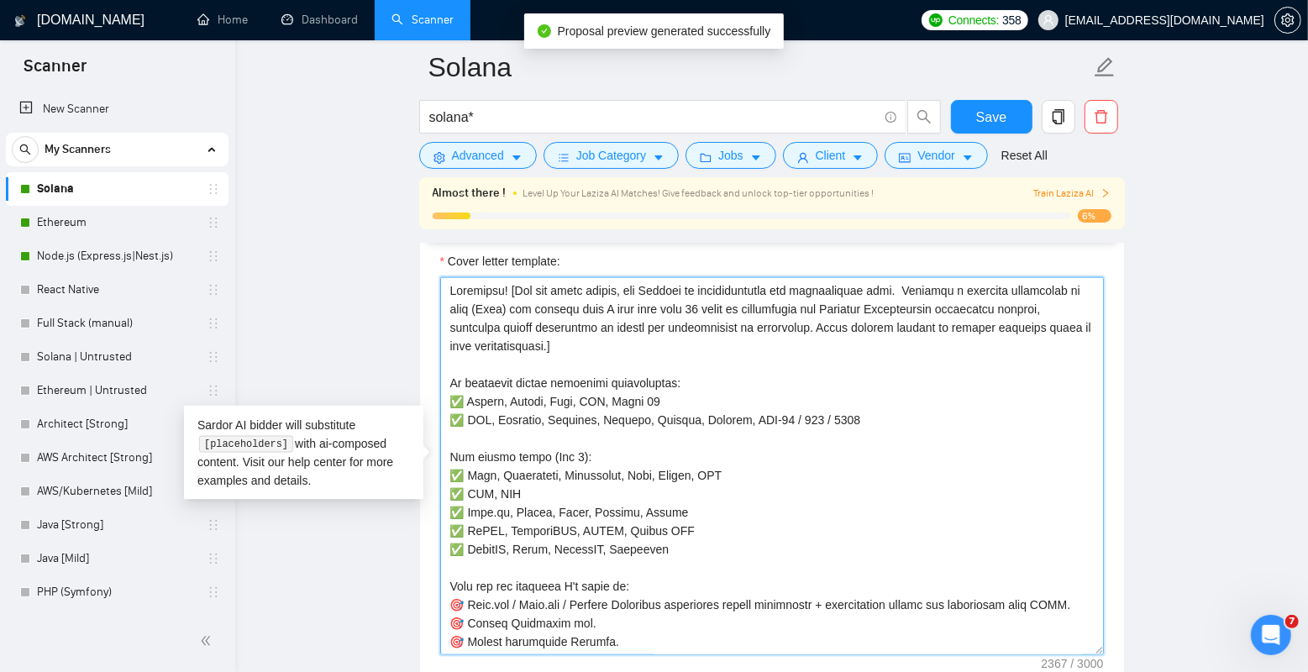
click at [579, 398] on textarea "Cover letter template:" at bounding box center [772, 466] width 664 height 378
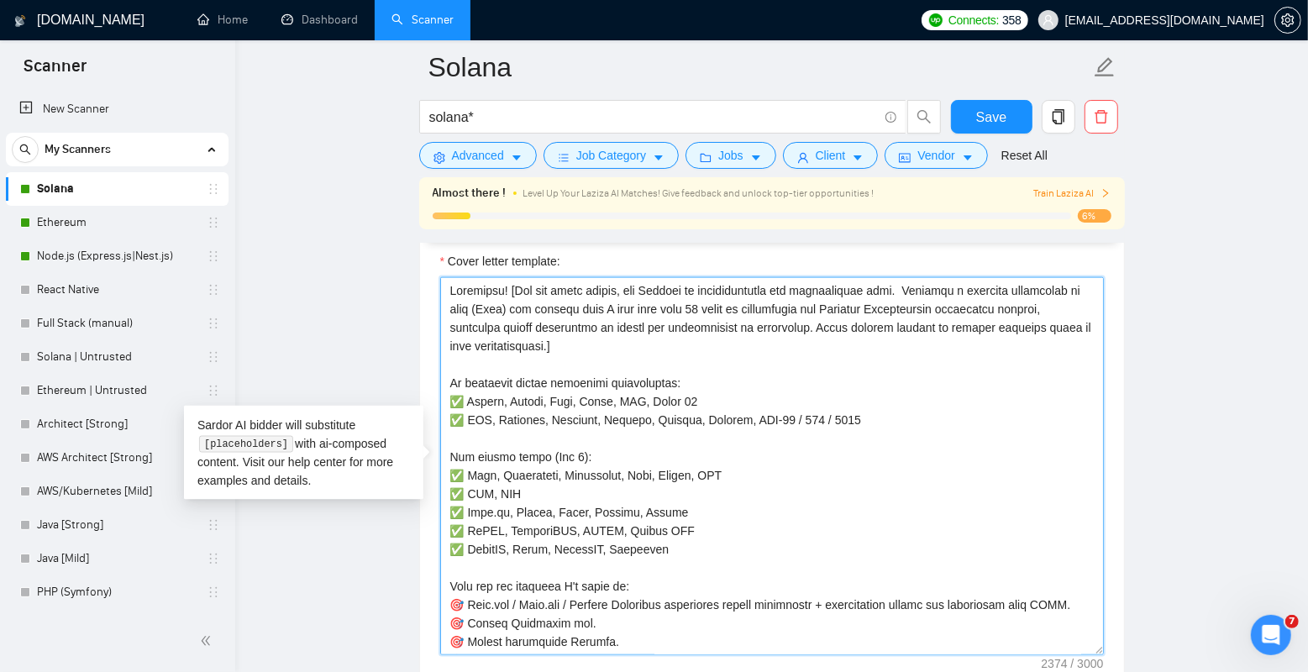
click at [597, 402] on textarea "Cover letter template:" at bounding box center [772, 466] width 664 height 378
click at [646, 435] on textarea "Cover letter template:" at bounding box center [772, 466] width 664 height 378
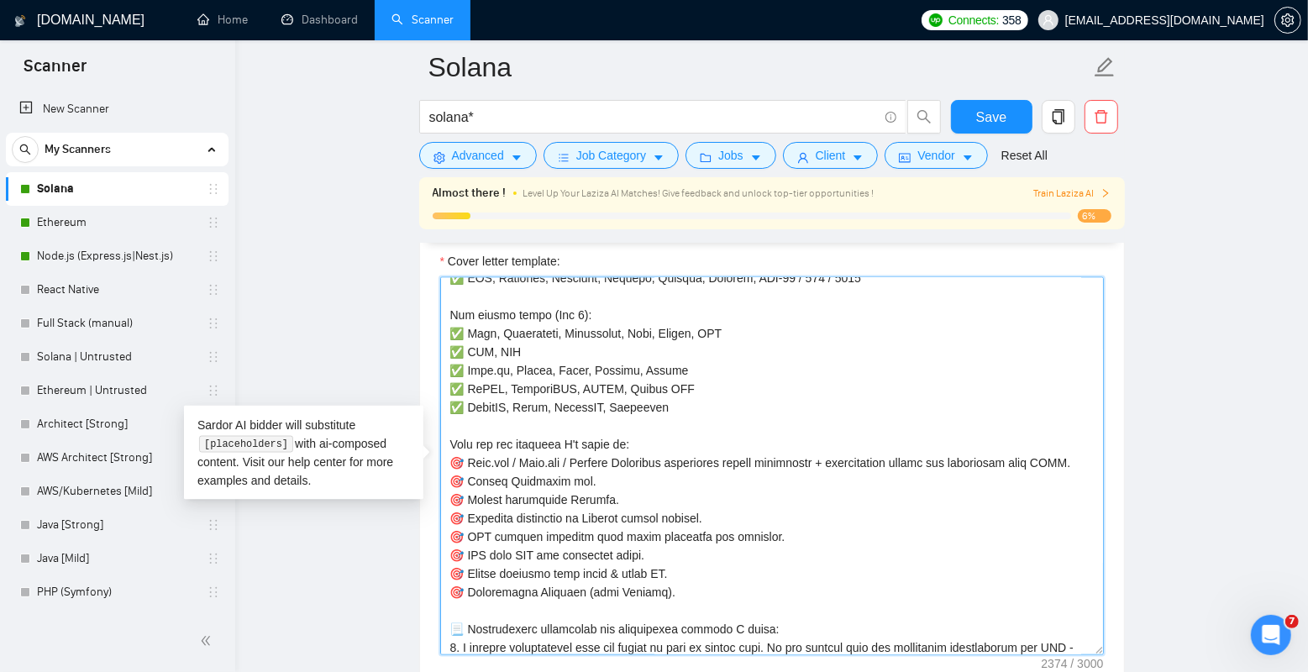
scroll to position [107, 0]
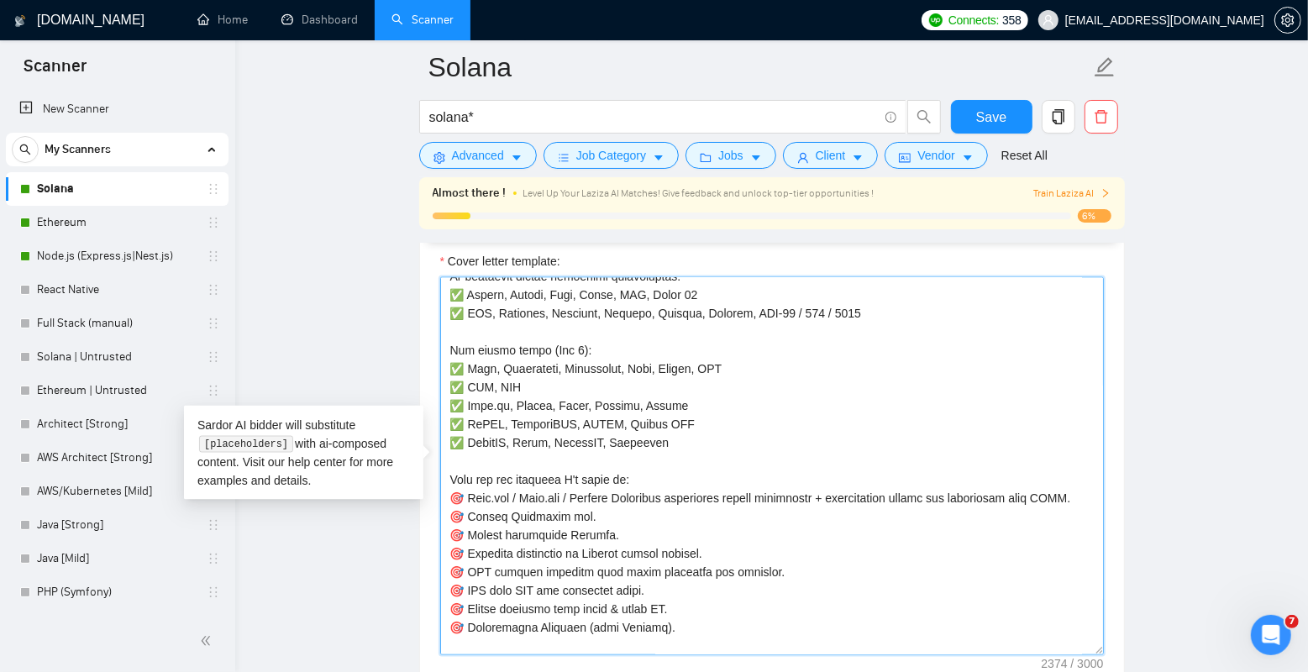
drag, startPoint x: 467, startPoint y: 368, endPoint x: 733, endPoint y: 402, distance: 268.5
click at [733, 402] on textarea "Cover letter template:" at bounding box center [772, 466] width 664 height 378
drag, startPoint x: 549, startPoint y: 413, endPoint x: 693, endPoint y: 407, distance: 143.8
click at [693, 407] on textarea "Cover letter template:" at bounding box center [772, 466] width 664 height 378
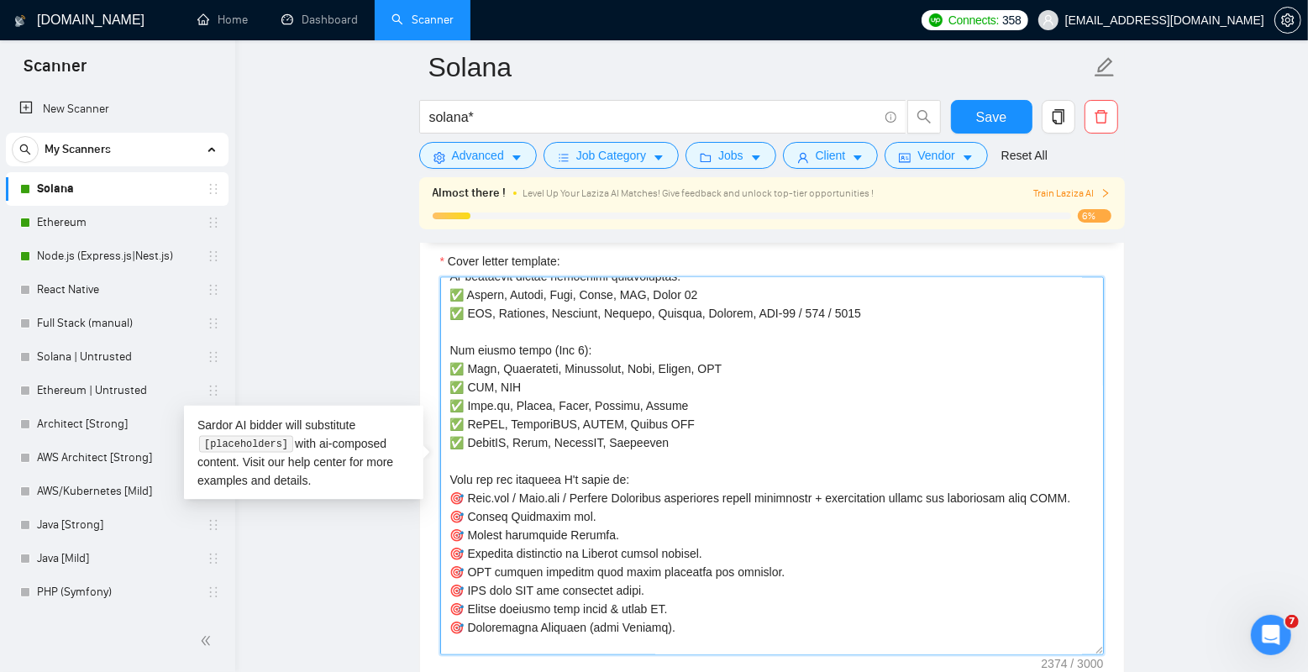
click at [693, 407] on textarea "Cover letter template:" at bounding box center [772, 466] width 664 height 378
drag, startPoint x: 593, startPoint y: 407, endPoint x: 679, endPoint y: 406, distance: 85.7
click at [679, 406] on textarea "Cover letter template:" at bounding box center [772, 466] width 664 height 378
click at [688, 406] on textarea "Cover letter template:" at bounding box center [772, 466] width 664 height 378
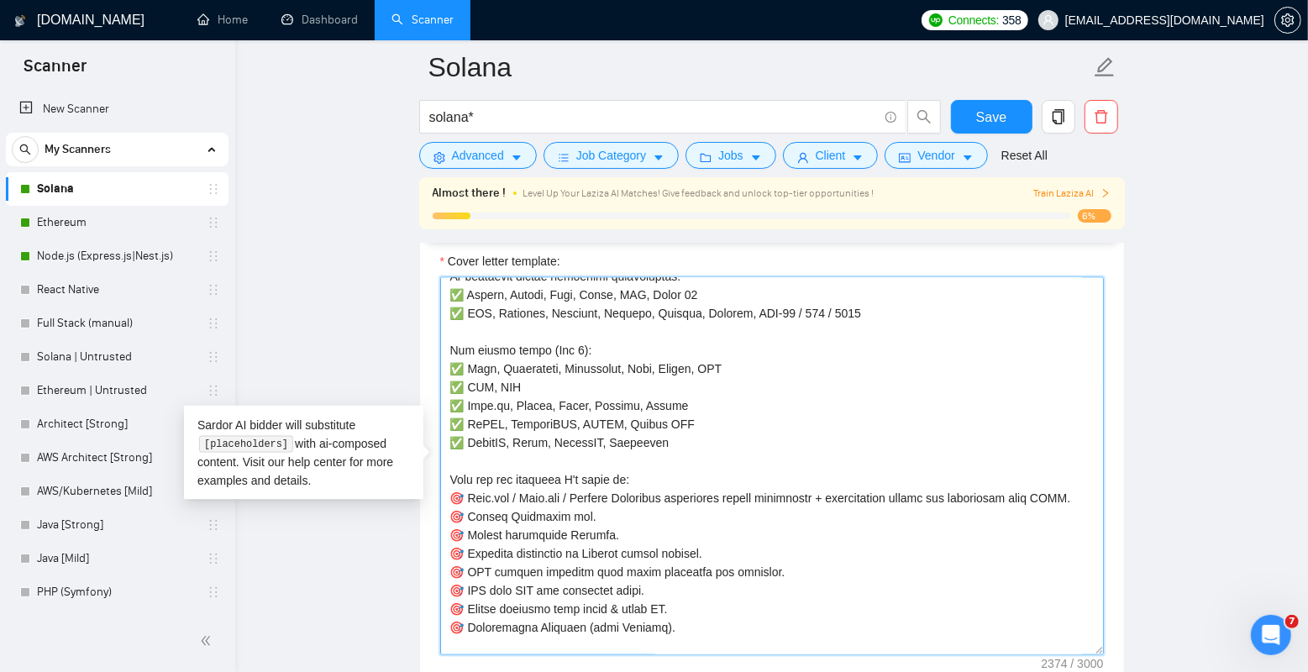
drag, startPoint x: 482, startPoint y: 405, endPoint x: 607, endPoint y: 405, distance: 125.2
click at [607, 405] on textarea "Cover letter template:" at bounding box center [772, 466] width 664 height 378
click at [545, 405] on textarea "Cover letter template:" at bounding box center [772, 466] width 664 height 378
drag, startPoint x: 478, startPoint y: 426, endPoint x: 662, endPoint y: 423, distance: 184.0
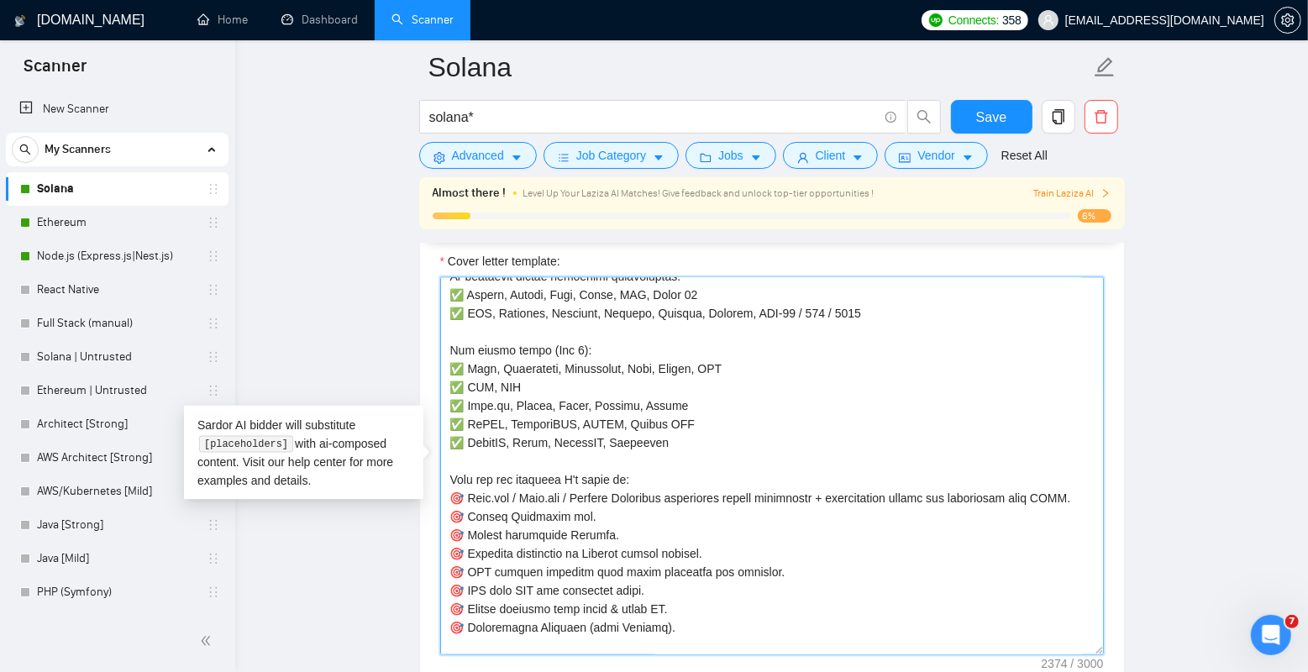
click at [662, 423] on textarea "Cover letter template:" at bounding box center [772, 466] width 664 height 378
click at [686, 413] on textarea "Cover letter template:" at bounding box center [772, 466] width 664 height 378
click at [712, 413] on textarea "Cover letter template:" at bounding box center [772, 466] width 664 height 378
drag, startPoint x: 710, startPoint y: 420, endPoint x: 440, endPoint y: 355, distance: 277.3
click at [440, 355] on textarea "Cover letter template:" at bounding box center [772, 466] width 664 height 378
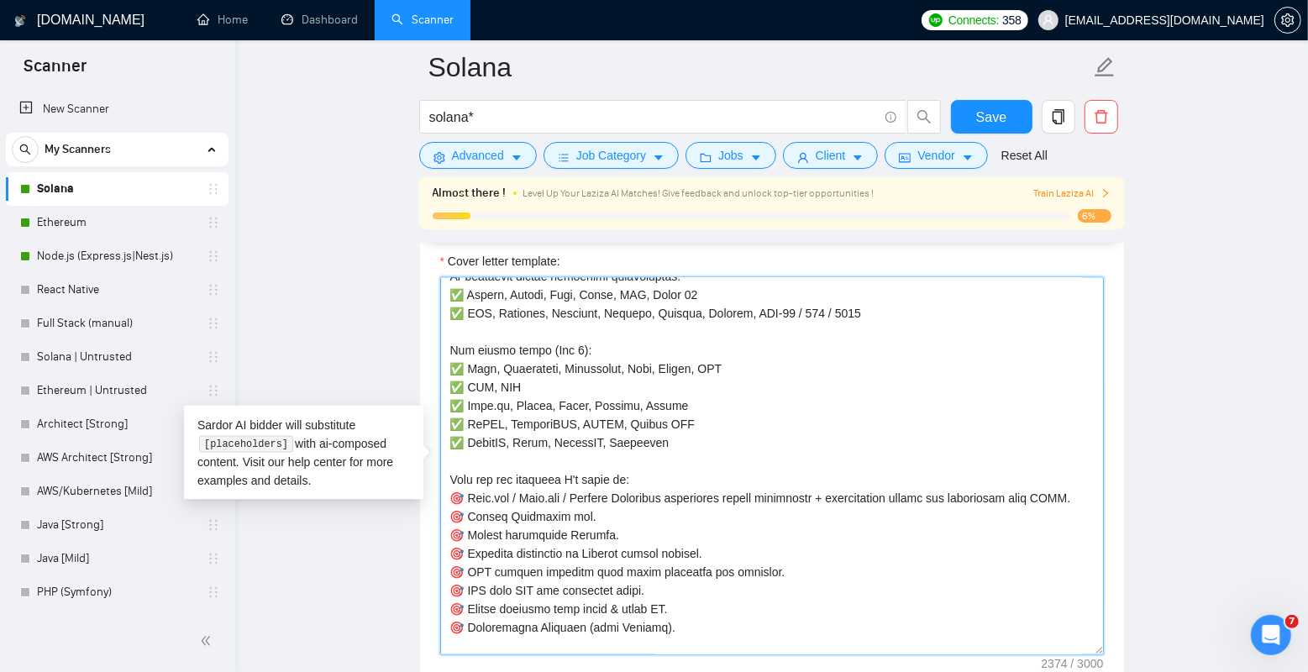
click at [454, 355] on textarea "Cover letter template:" at bounding box center [772, 466] width 664 height 378
drag, startPoint x: 452, startPoint y: 347, endPoint x: 738, endPoint y: 443, distance: 301.3
click at [738, 443] on textarea "Cover letter template:" at bounding box center [772, 466] width 664 height 378
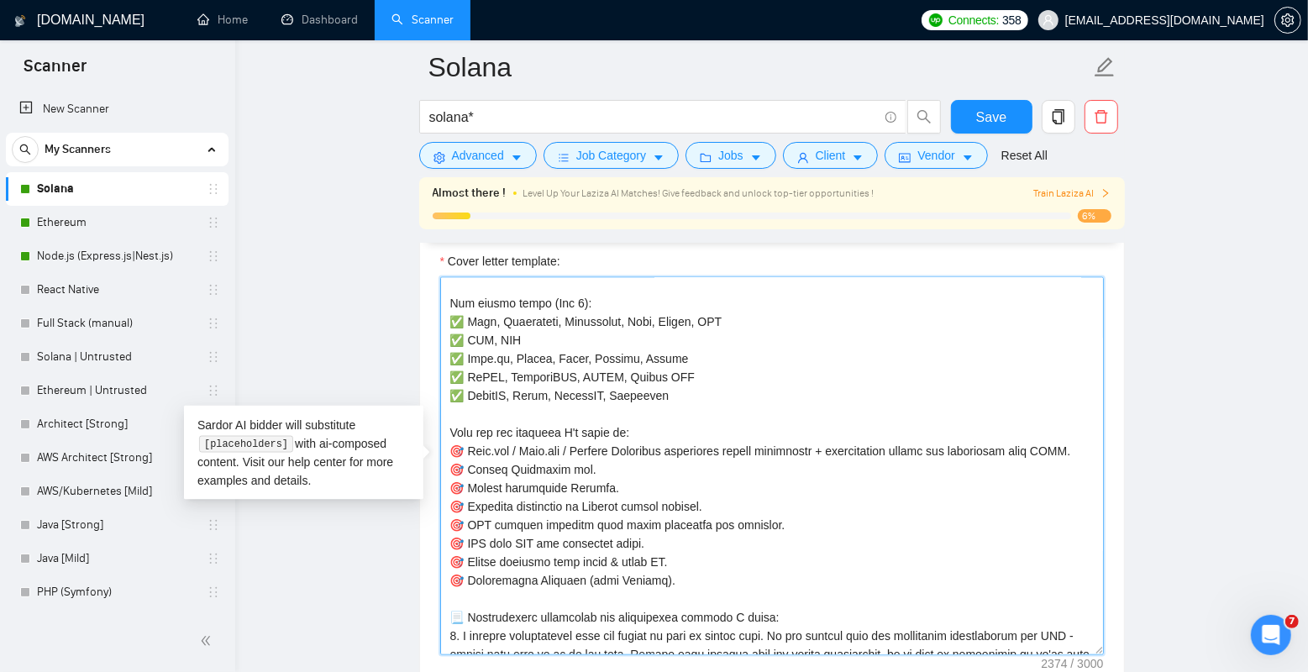
scroll to position [159, 0]
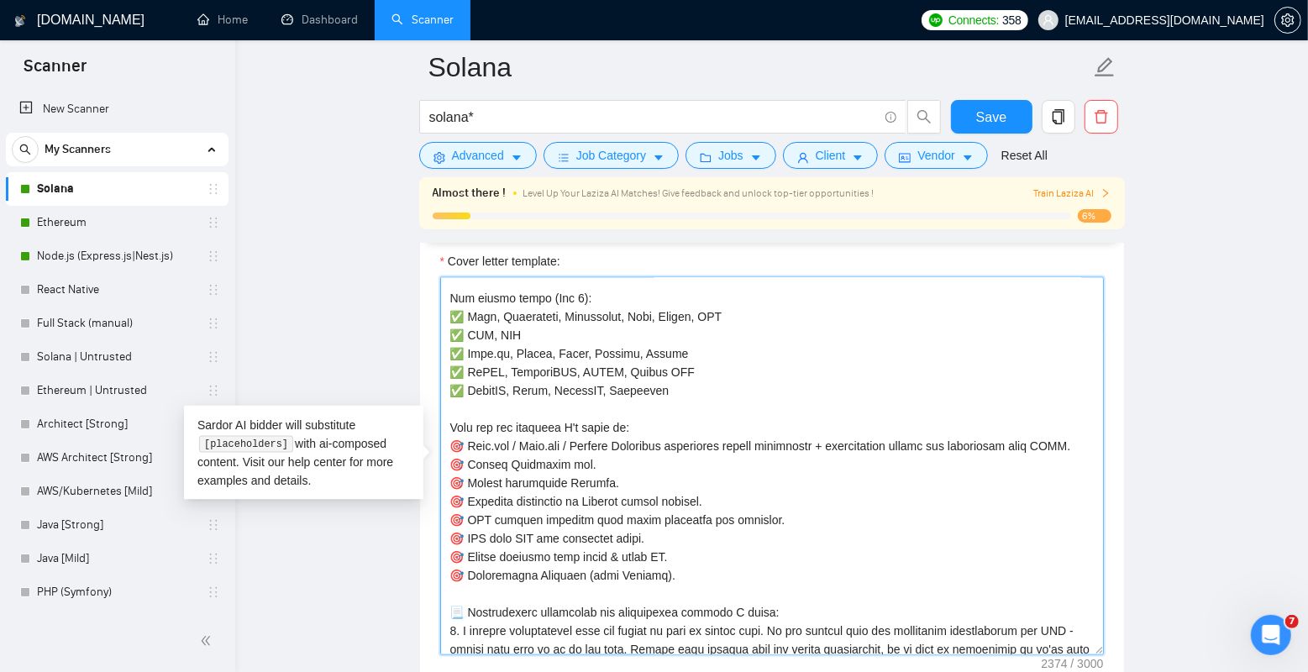
paste textarea "✅"
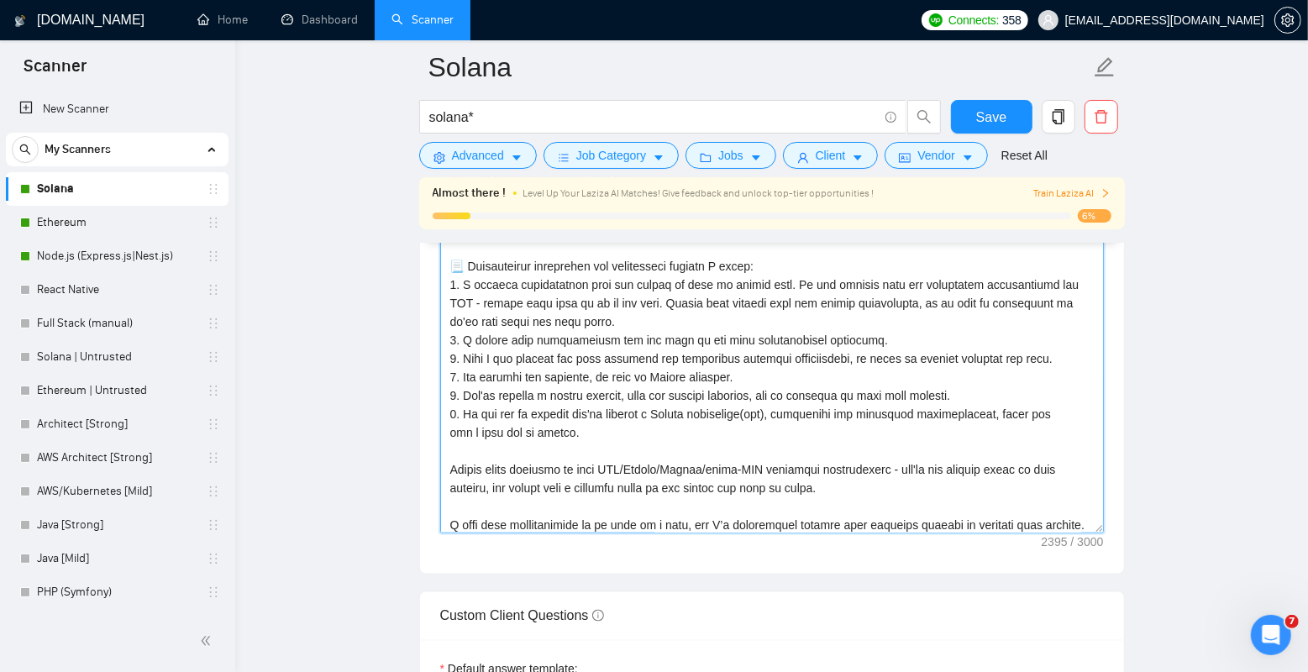
scroll to position [407, 0]
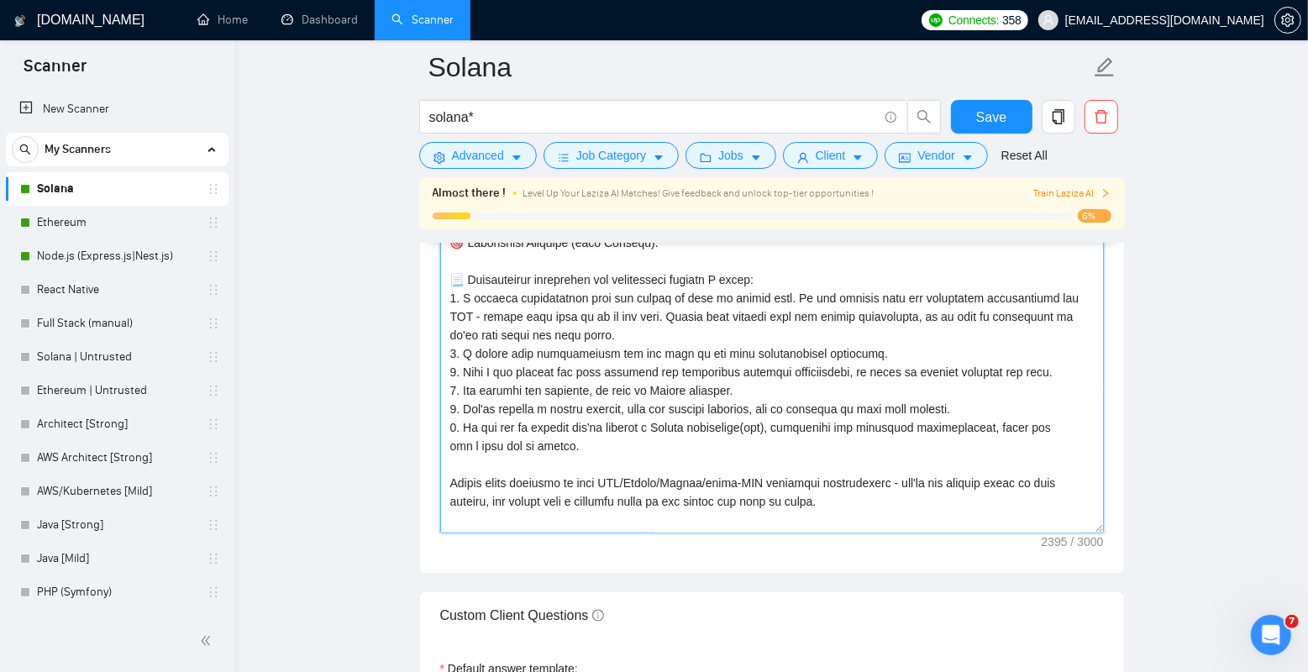
click at [900, 347] on textarea "Cover letter template:" at bounding box center [772, 344] width 664 height 378
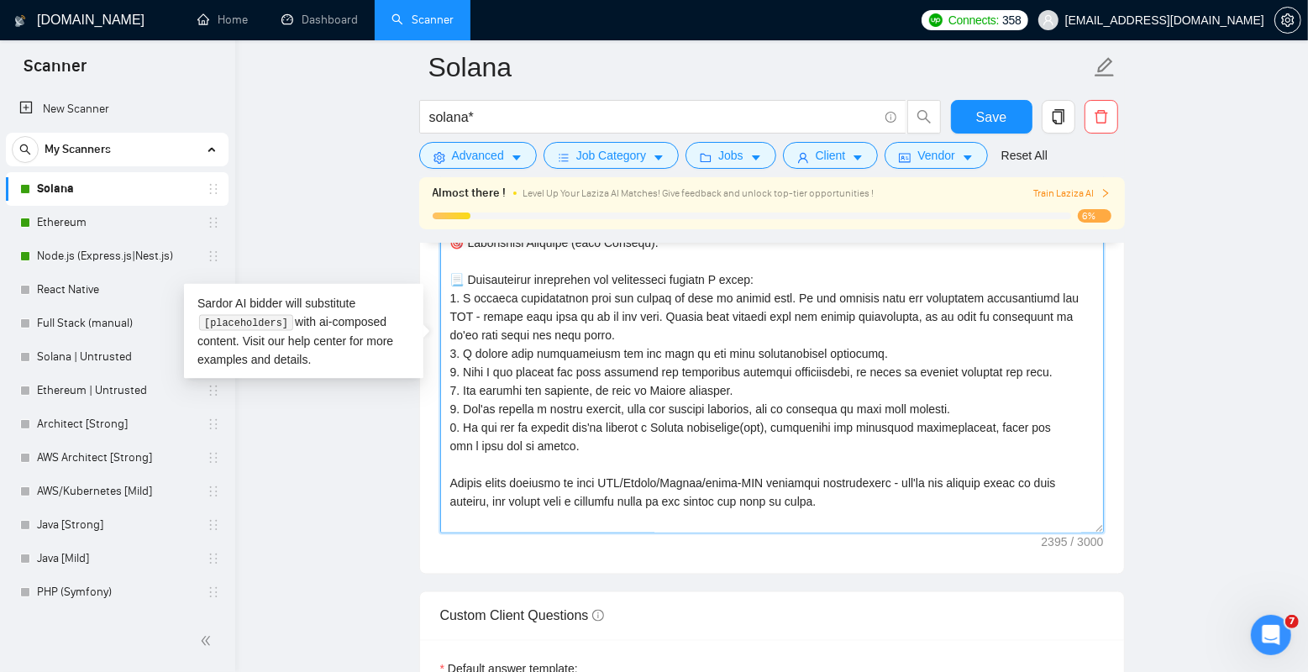
click at [975, 417] on textarea "Cover letter template:" at bounding box center [772, 344] width 664 height 378
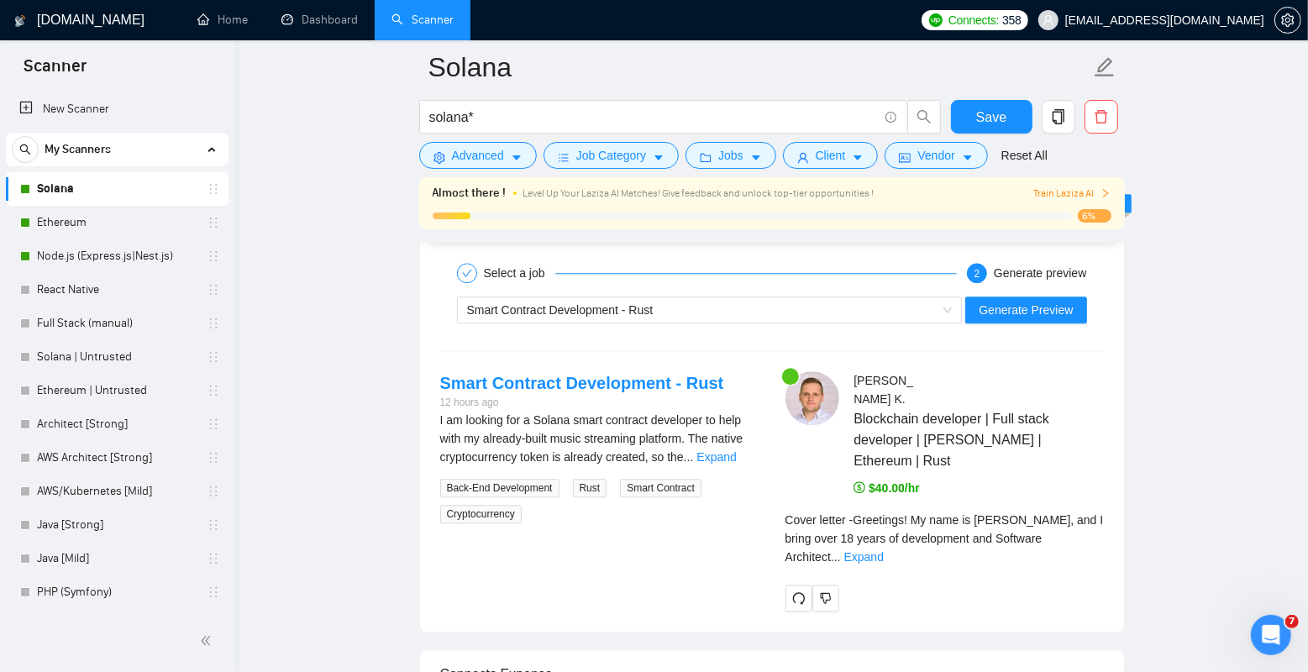
scroll to position [3110, 0]
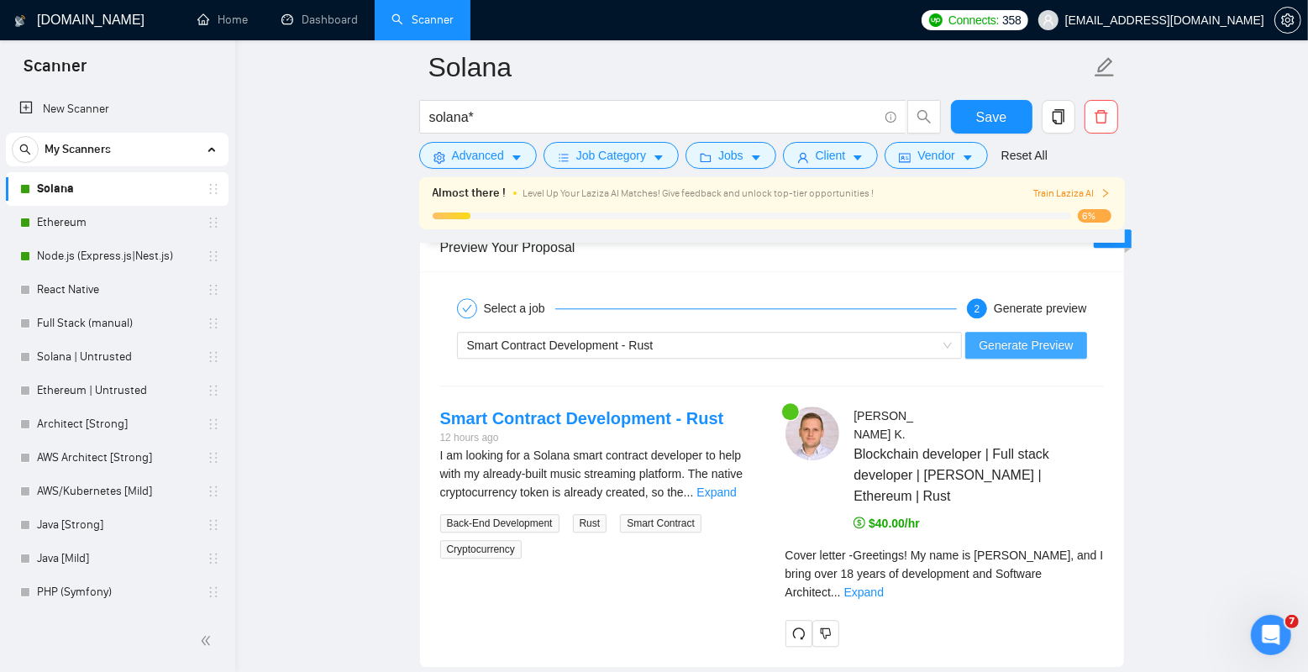
click at [1022, 340] on span "Generate Preview" at bounding box center [1026, 345] width 94 height 18
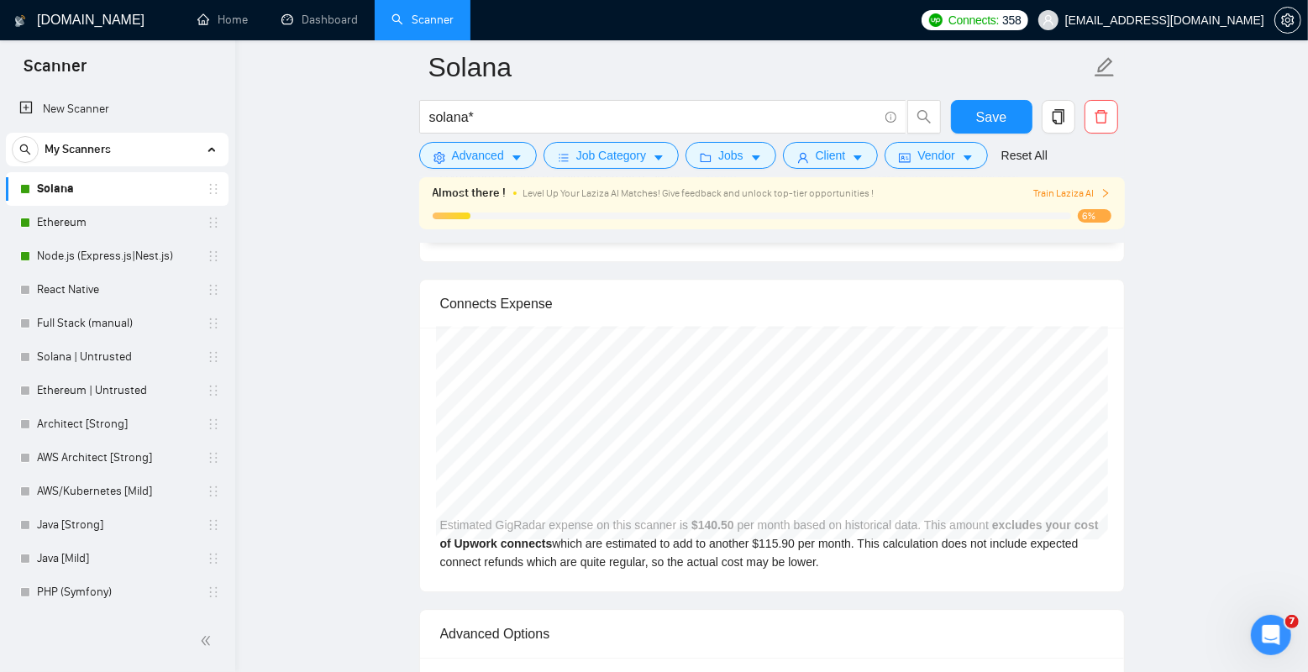
scroll to position [3442, 0]
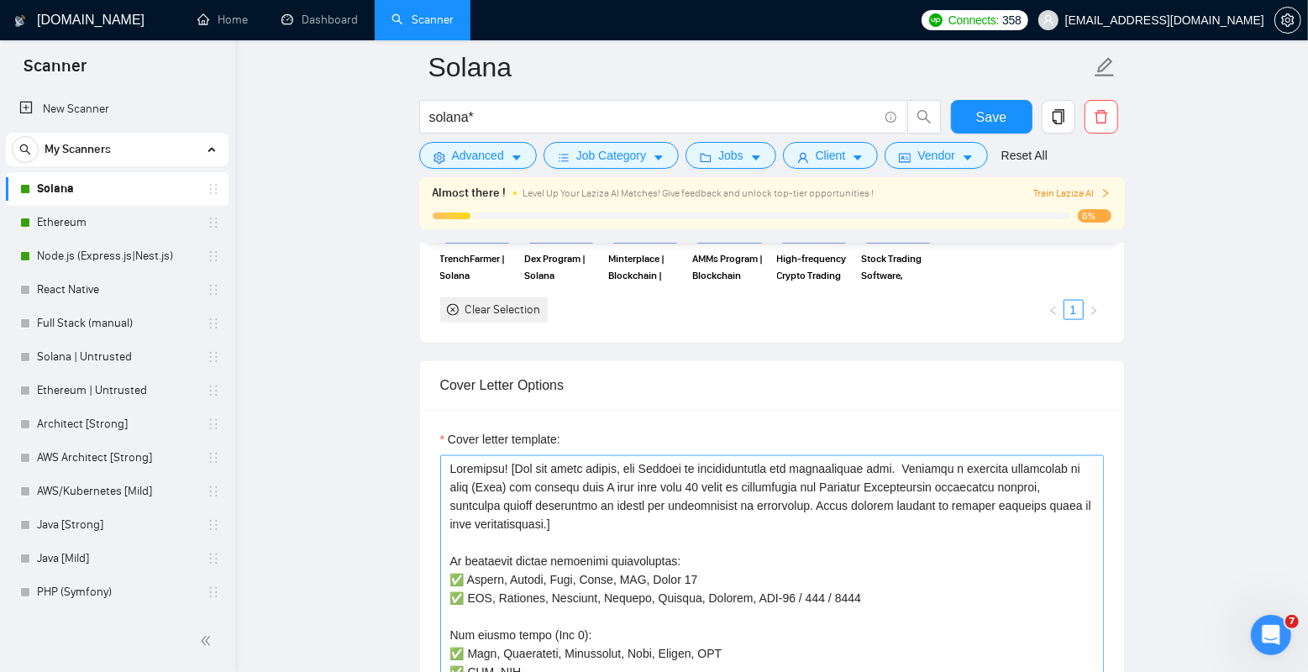
scroll to position [1653, 0]
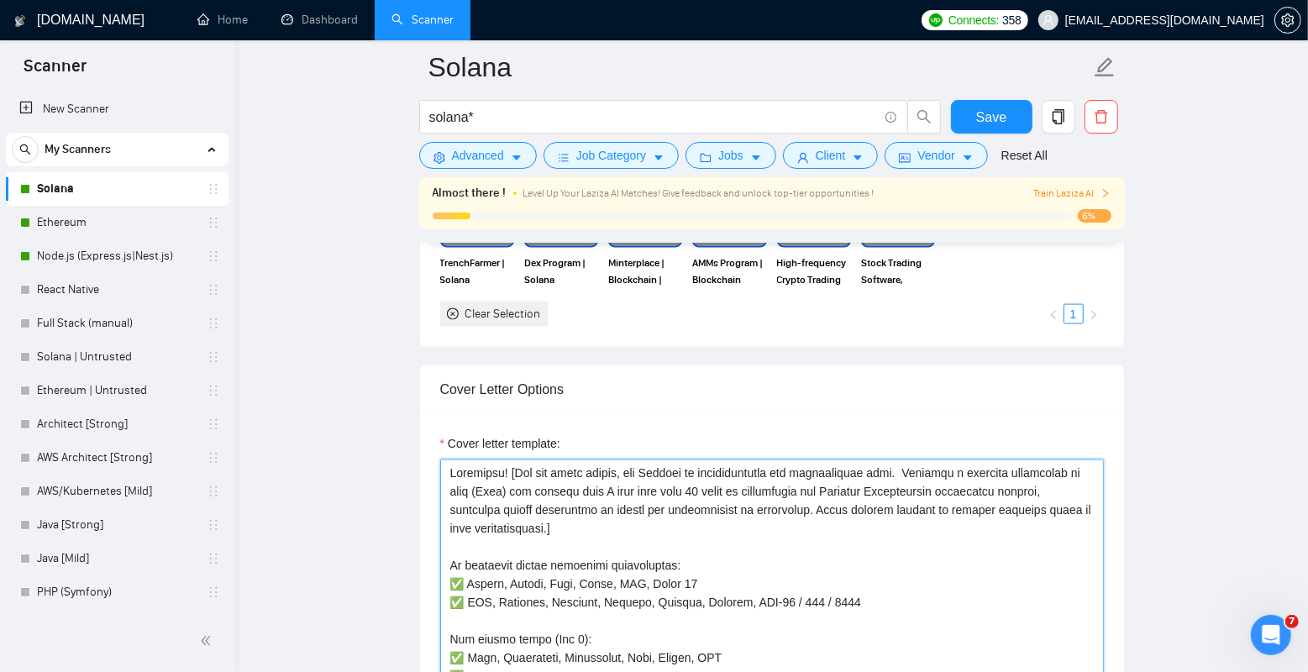
click at [691, 524] on textarea "Cover letter template:" at bounding box center [772, 649] width 664 height 378
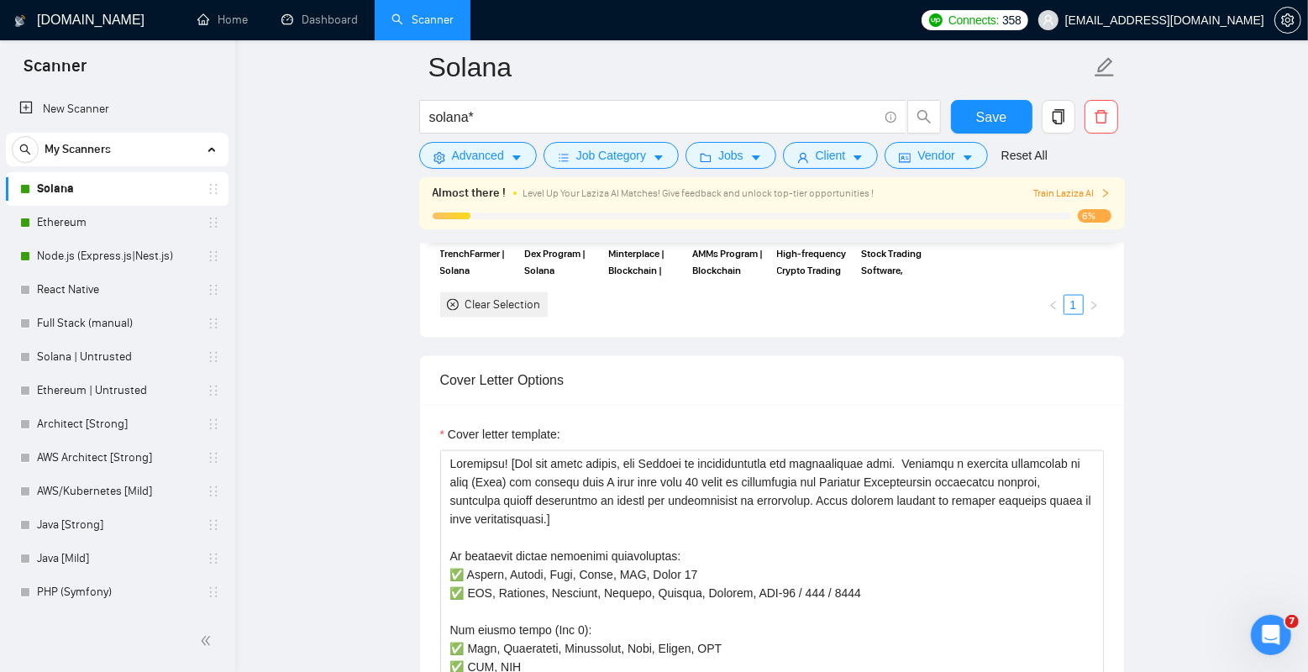
scroll to position [1706, 0]
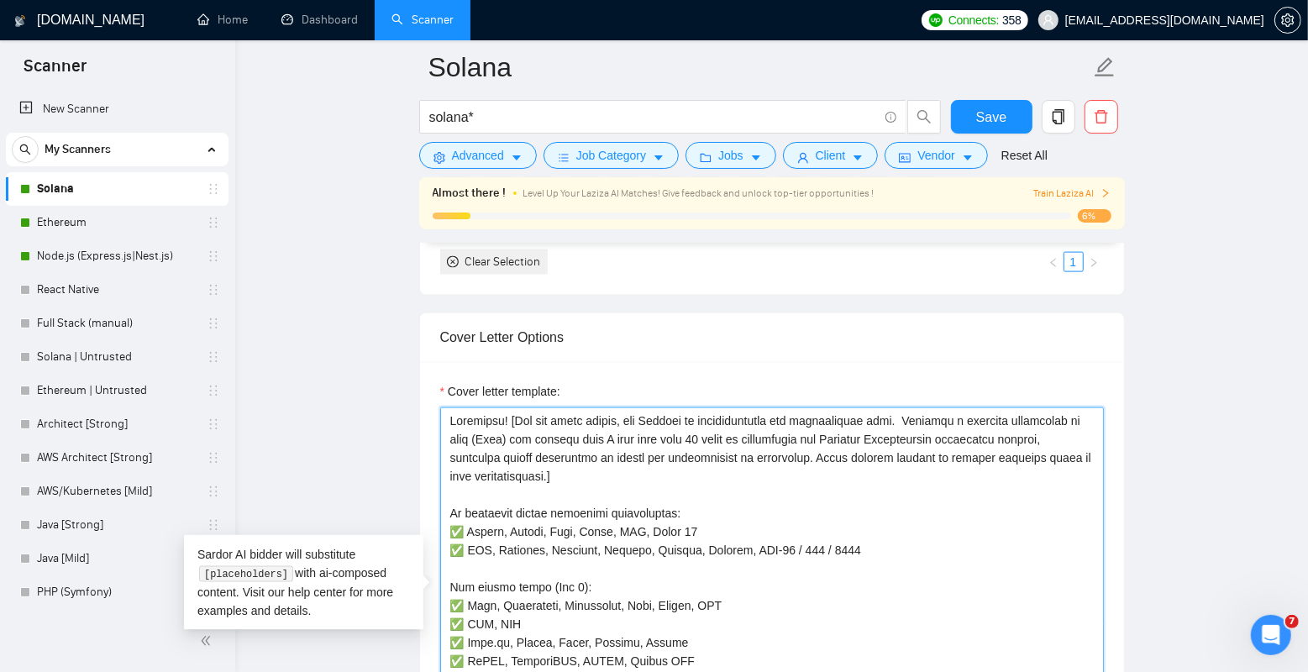
click at [620, 490] on textarea "Cover letter template:" at bounding box center [772, 596] width 664 height 378
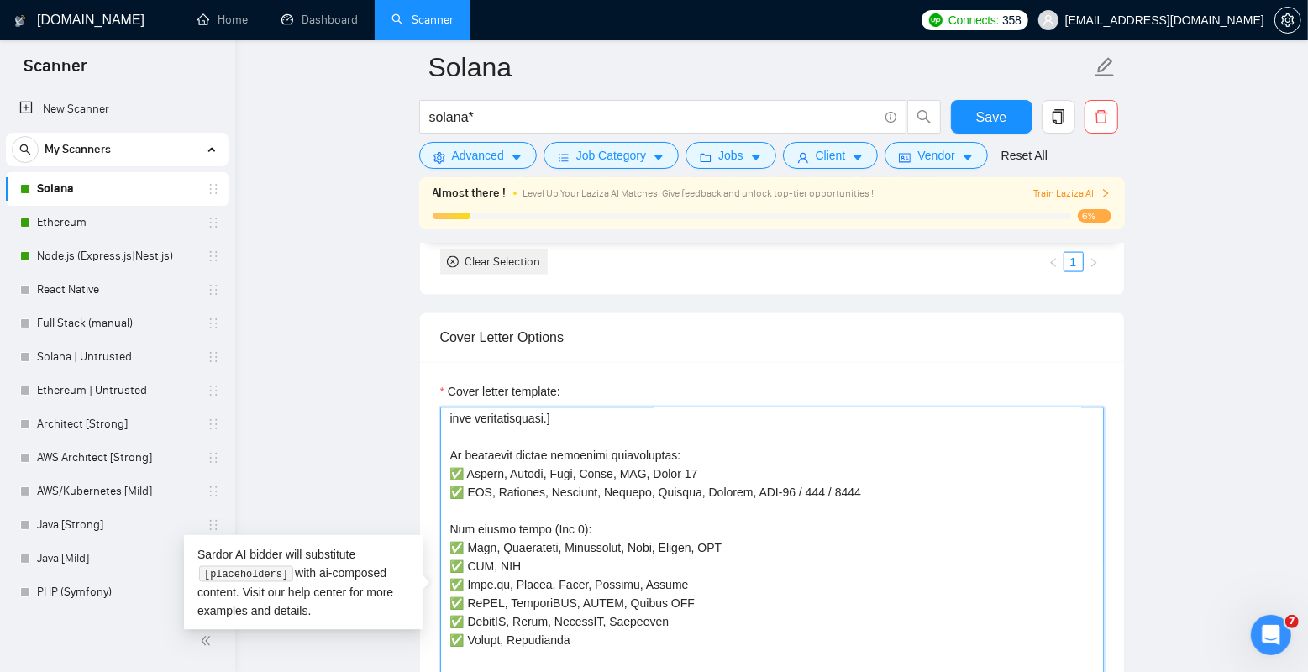
scroll to position [68, 0]
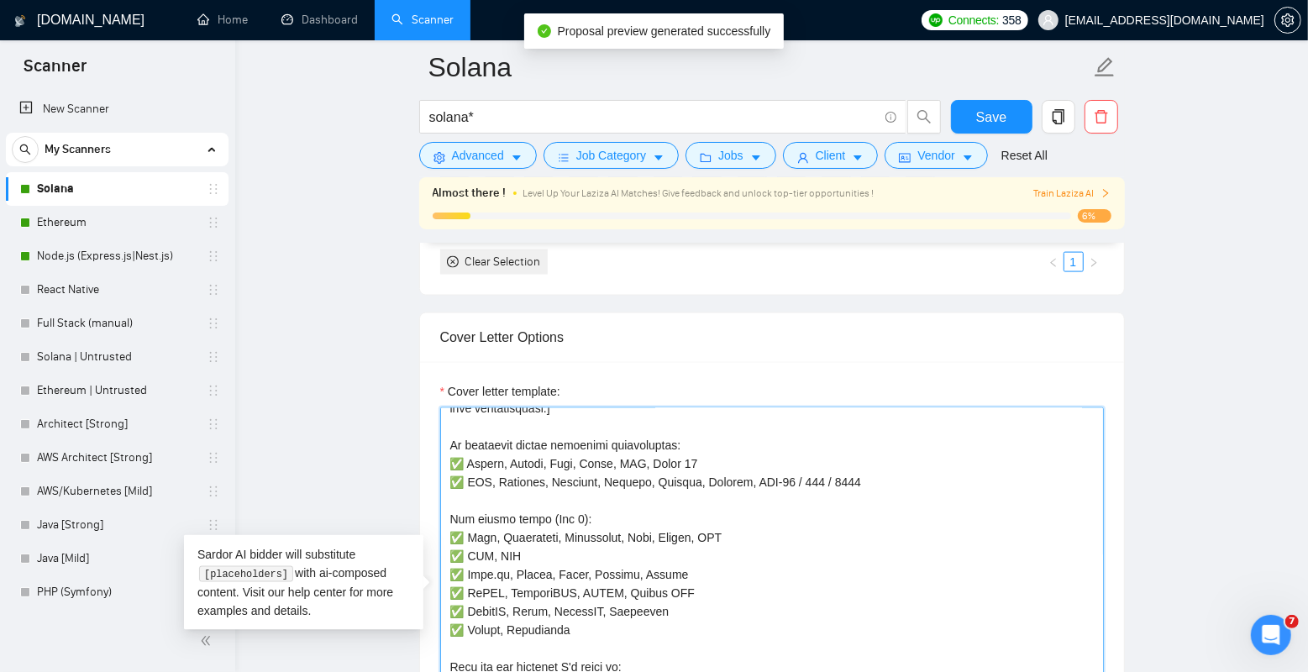
click at [714, 456] on textarea "Cover letter template:" at bounding box center [772, 596] width 664 height 378
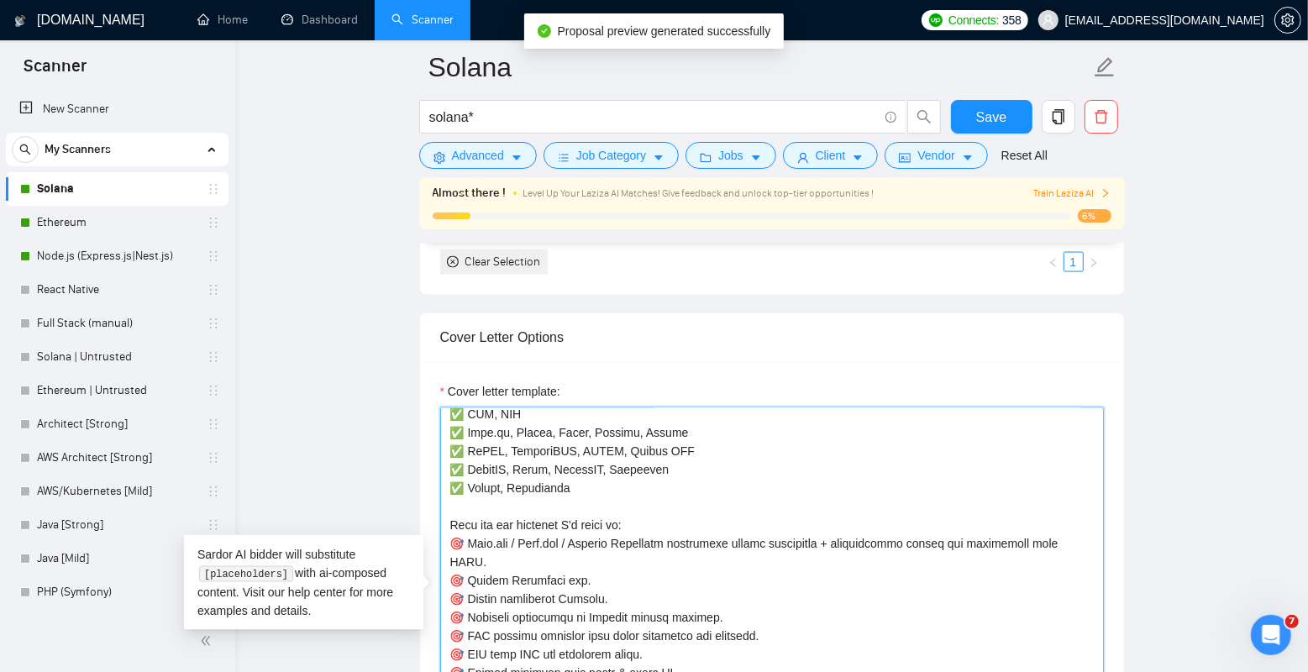
scroll to position [210, 0]
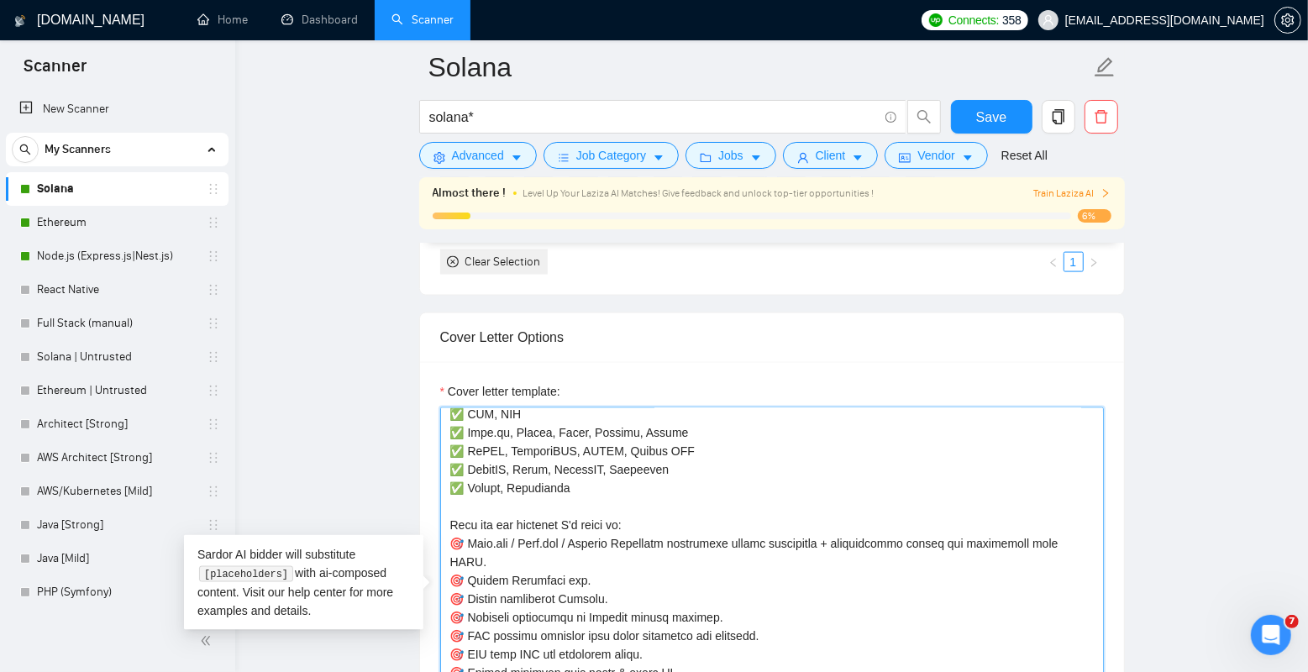
drag, startPoint x: 476, startPoint y: 525, endPoint x: 612, endPoint y: 525, distance: 136.1
click at [612, 525] on textarea "Cover letter template:" at bounding box center [772, 596] width 664 height 378
click at [517, 521] on textarea "Cover letter template:" at bounding box center [772, 596] width 664 height 378
click at [519, 521] on textarea "Cover letter template:" at bounding box center [772, 596] width 664 height 378
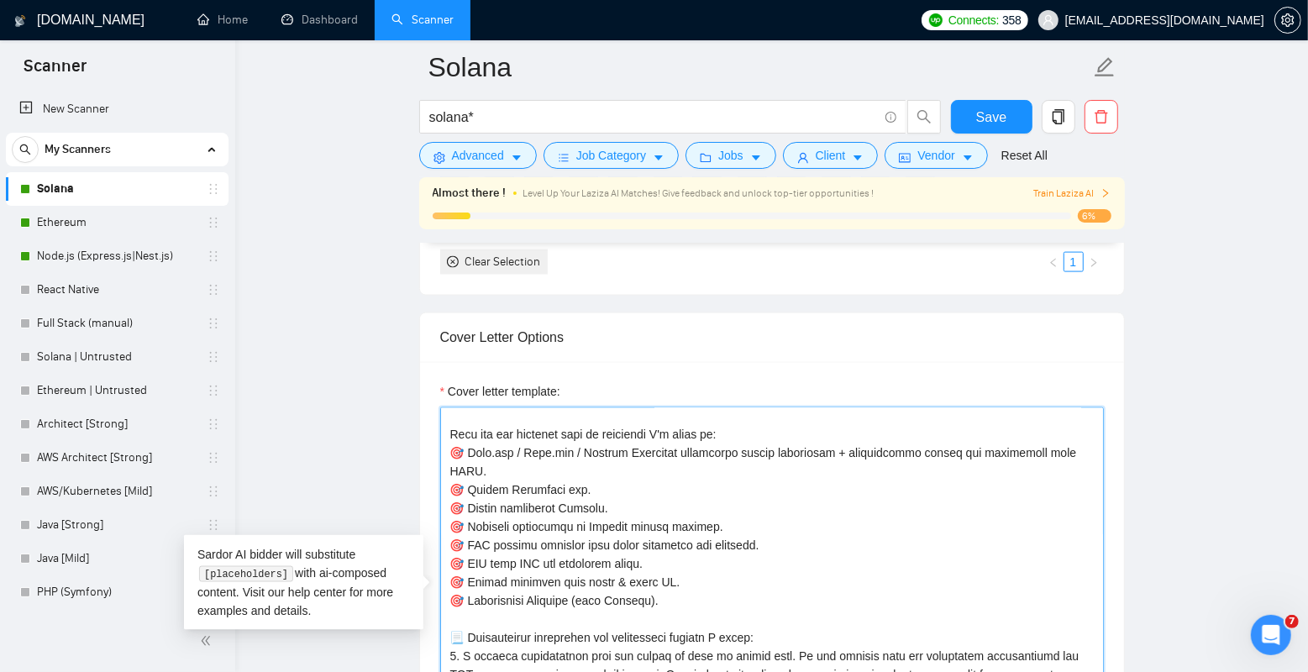
scroll to position [315, 0]
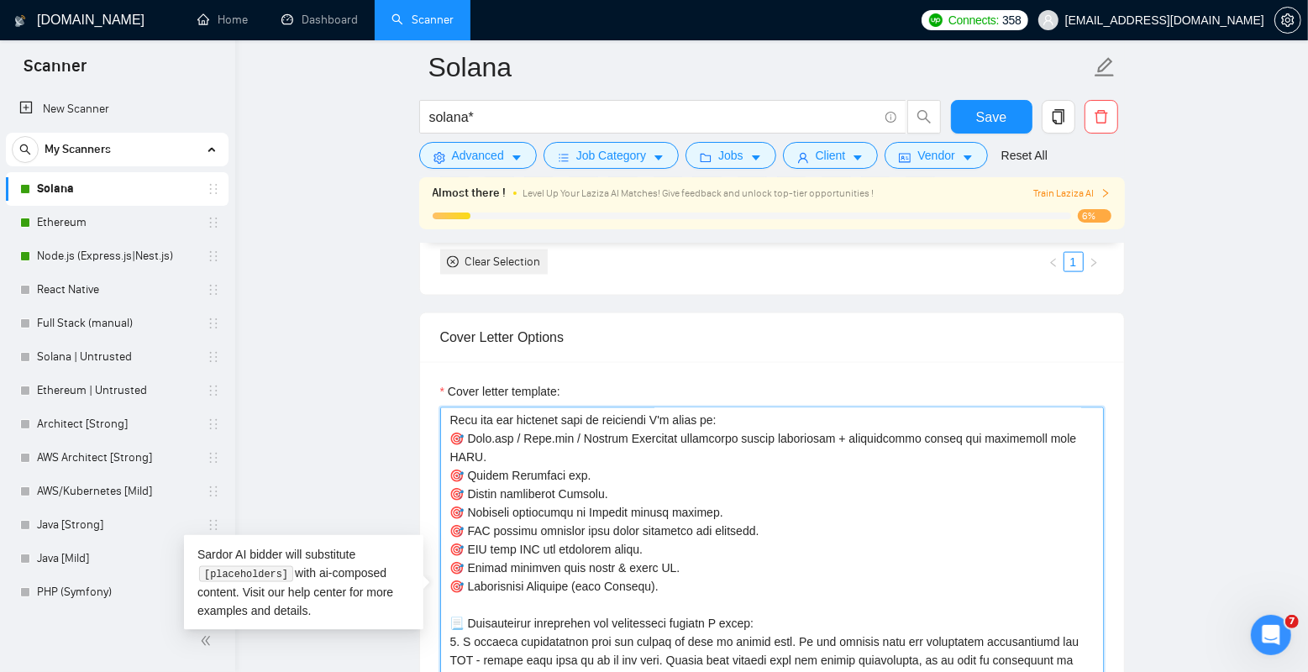
click at [600, 459] on textarea "Cover letter template:" at bounding box center [772, 596] width 664 height 378
click at [717, 436] on textarea "Cover letter template:" at bounding box center [772, 596] width 664 height 378
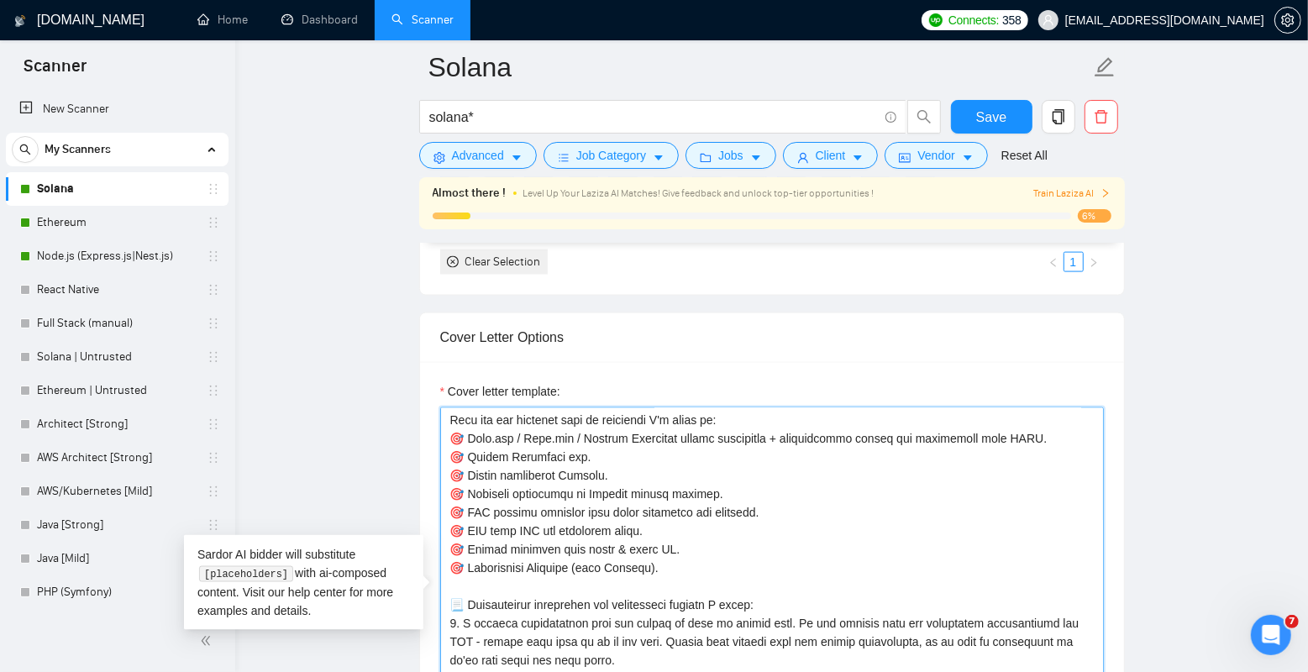
click at [802, 435] on textarea "Cover letter template:" at bounding box center [772, 596] width 664 height 378
click at [879, 431] on textarea "Cover letter template:" at bounding box center [772, 596] width 664 height 378
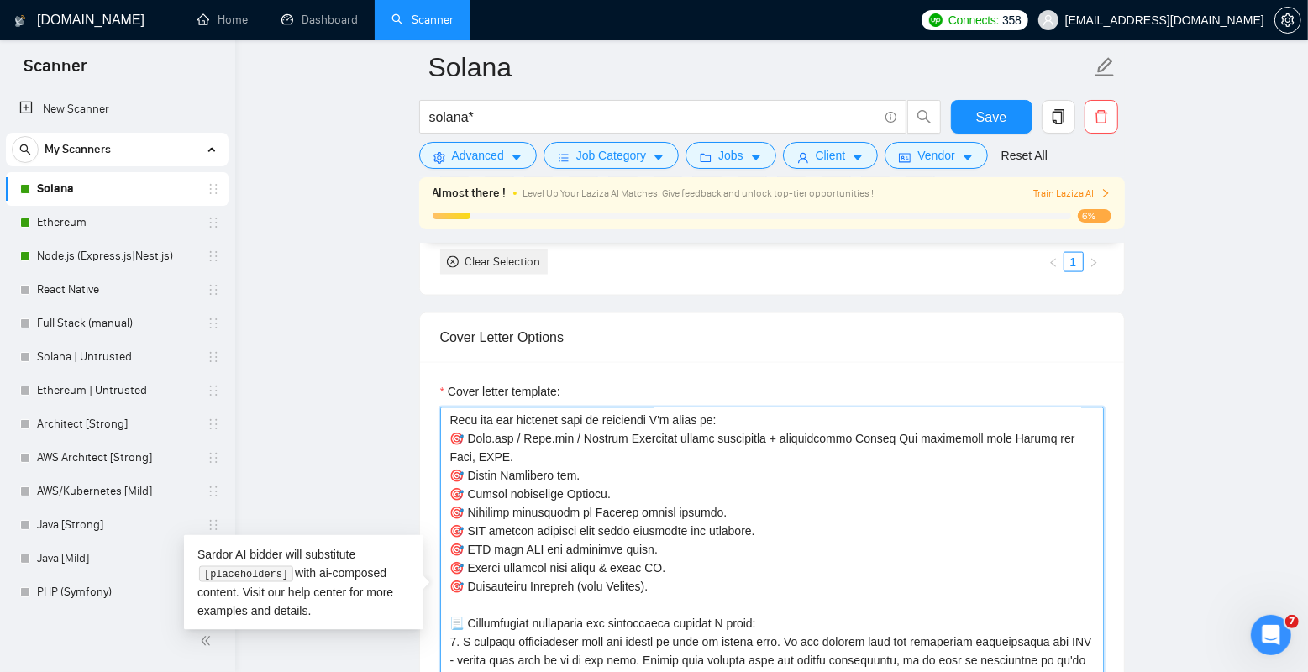
click at [591, 458] on textarea "Cover letter template:" at bounding box center [772, 596] width 664 height 378
click at [600, 456] on textarea "Cover letter template:" at bounding box center [772, 596] width 664 height 378
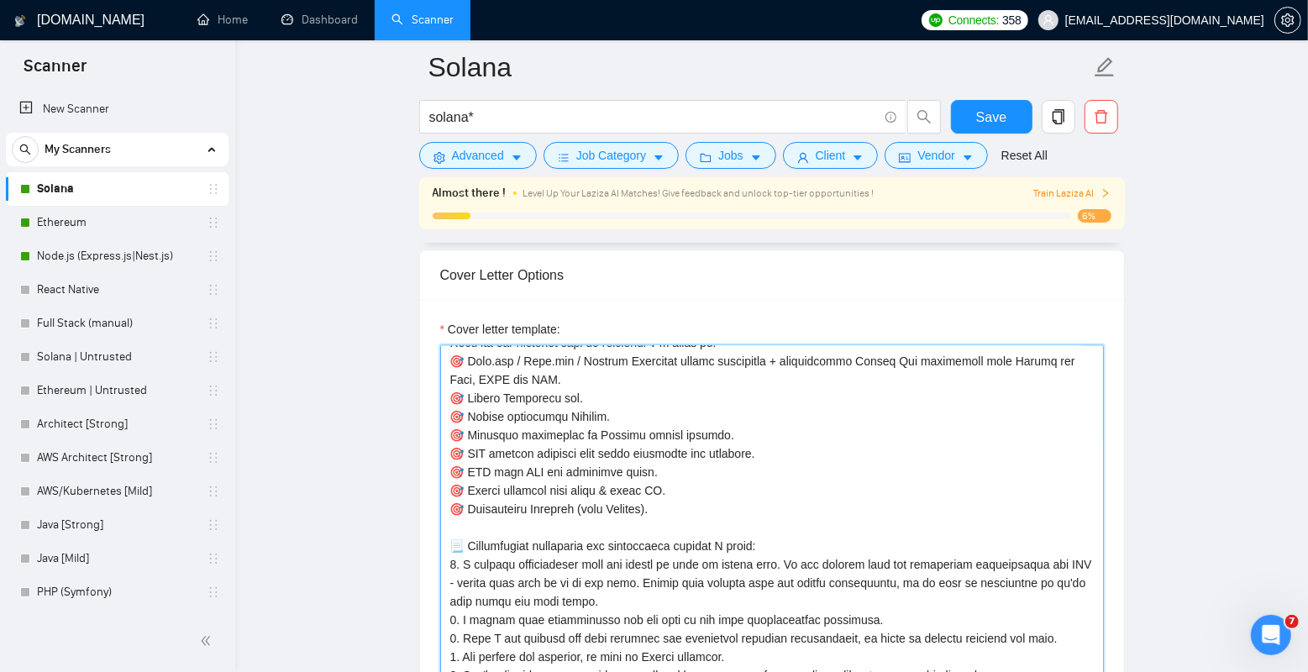
scroll to position [1785, 0]
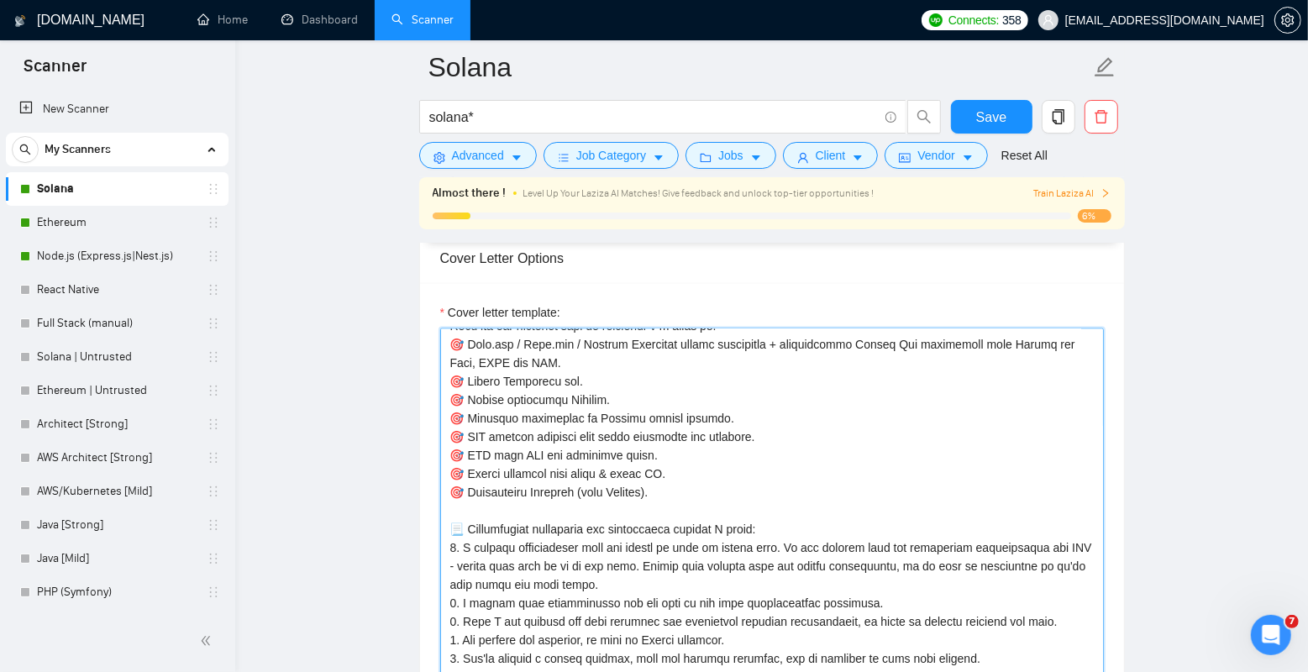
click at [660, 485] on textarea "Cover letter template:" at bounding box center [772, 518] width 664 height 378
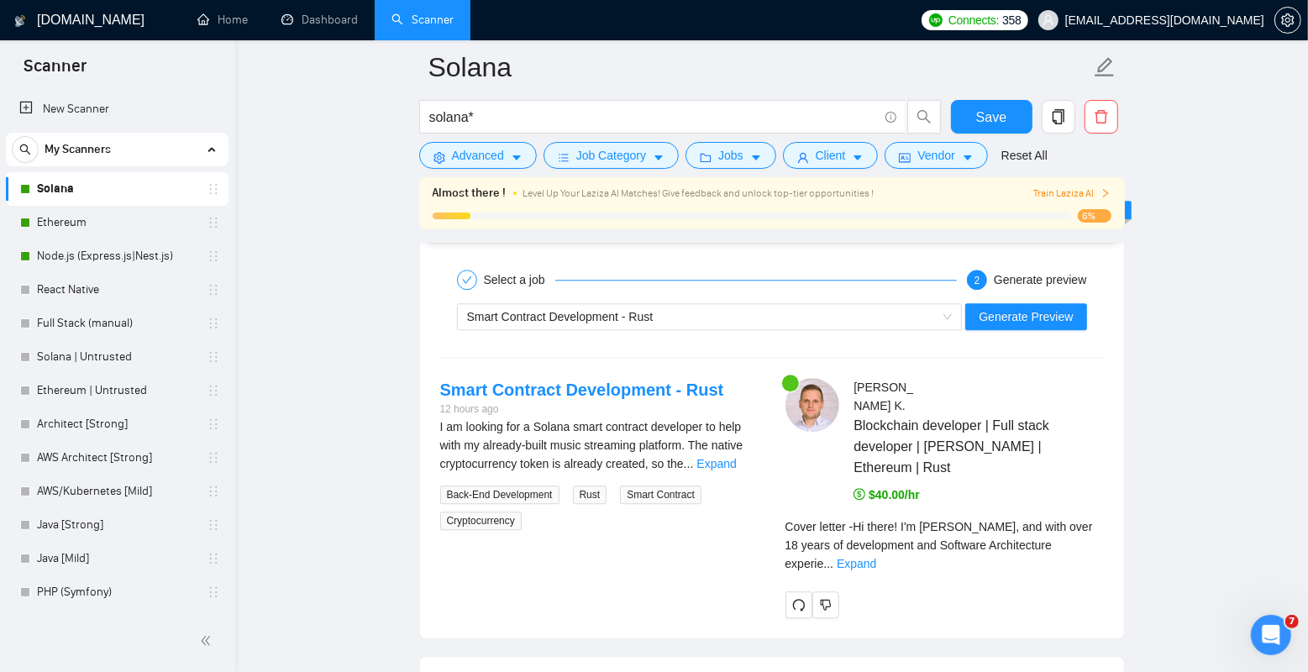
scroll to position [3163, 0]
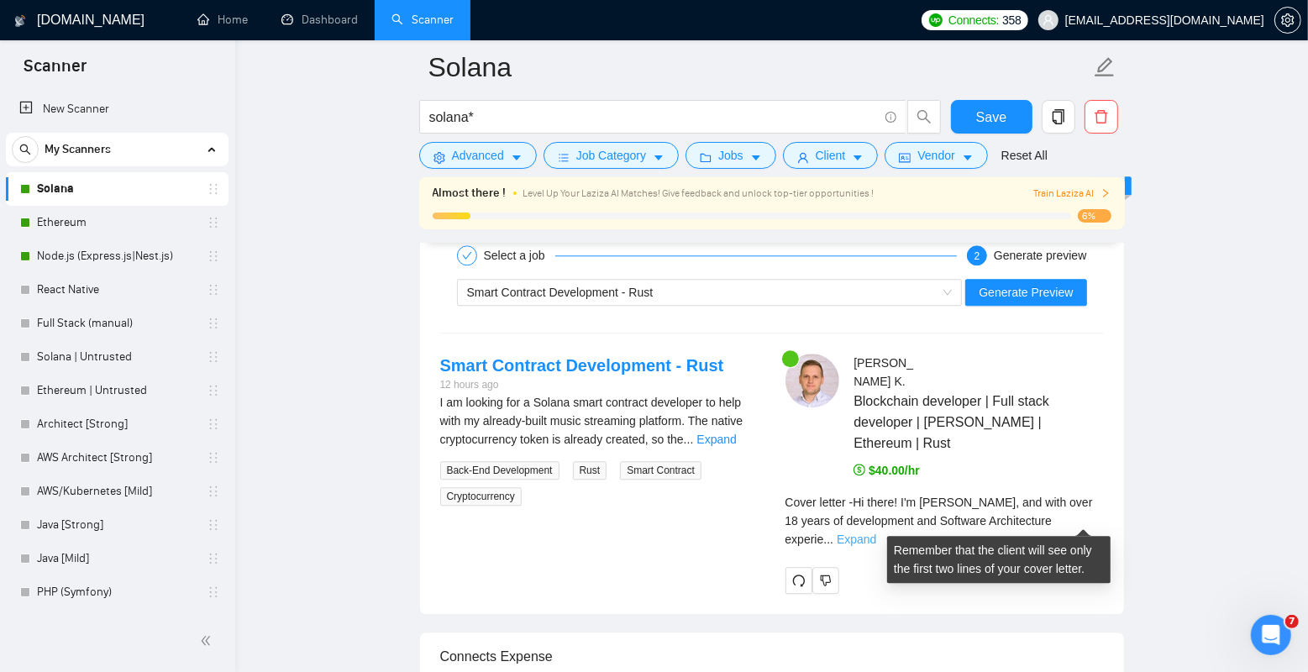
click at [876, 533] on link "Expand" at bounding box center [856, 539] width 39 height 13
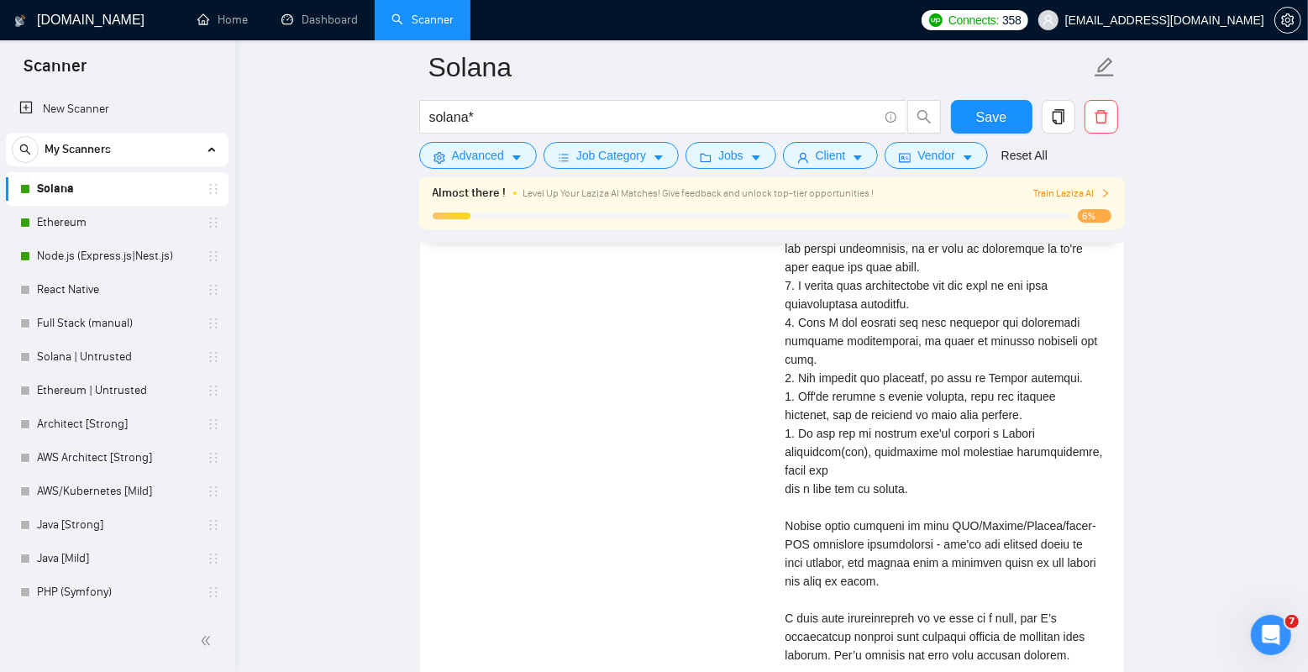
scroll to position [4008, 0]
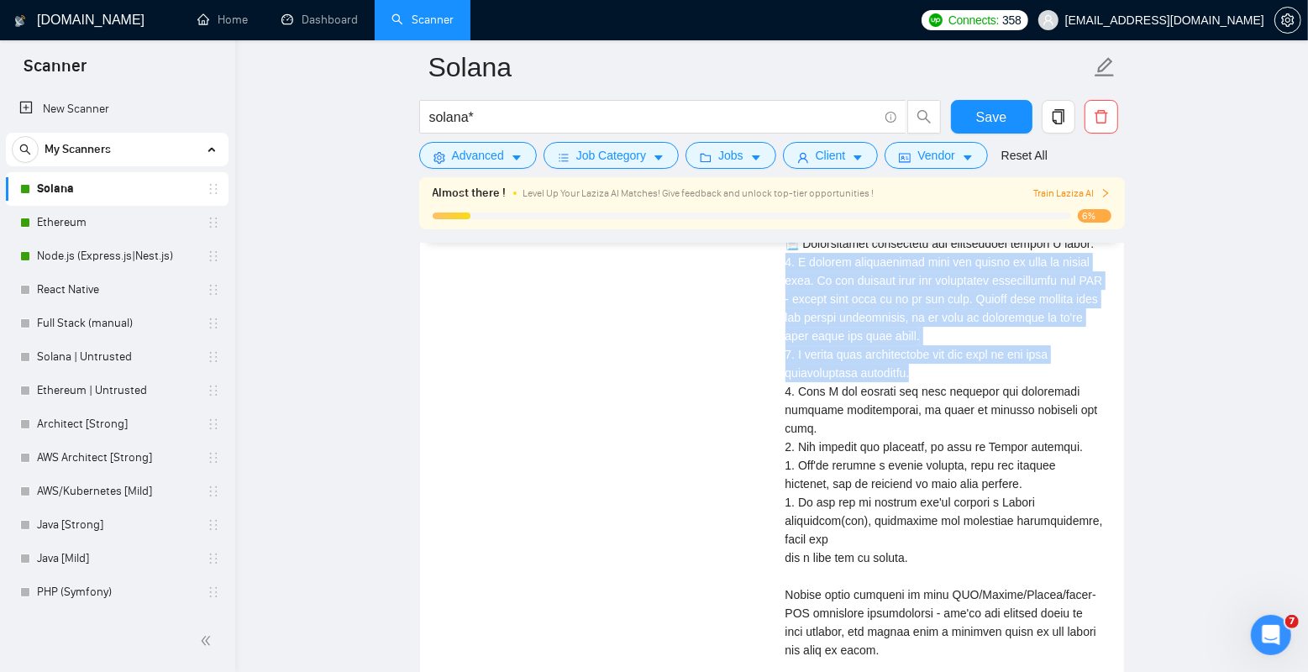
drag, startPoint x: 777, startPoint y: 293, endPoint x: 1064, endPoint y: 406, distance: 307.8
click at [1064, 406] on div "[PERSON_NAME] Blockchain developer | Full stack developer | Solana | Ethereum |…" at bounding box center [944, 143] width 345 height 1269
click at [1064, 406] on div "Cover letter" at bounding box center [945, 197] width 318 height 1072
drag, startPoint x: 1069, startPoint y: 406, endPoint x: 793, endPoint y: 303, distance: 294.0
click at [793, 303] on div "Cover letter" at bounding box center [945, 197] width 318 height 1072
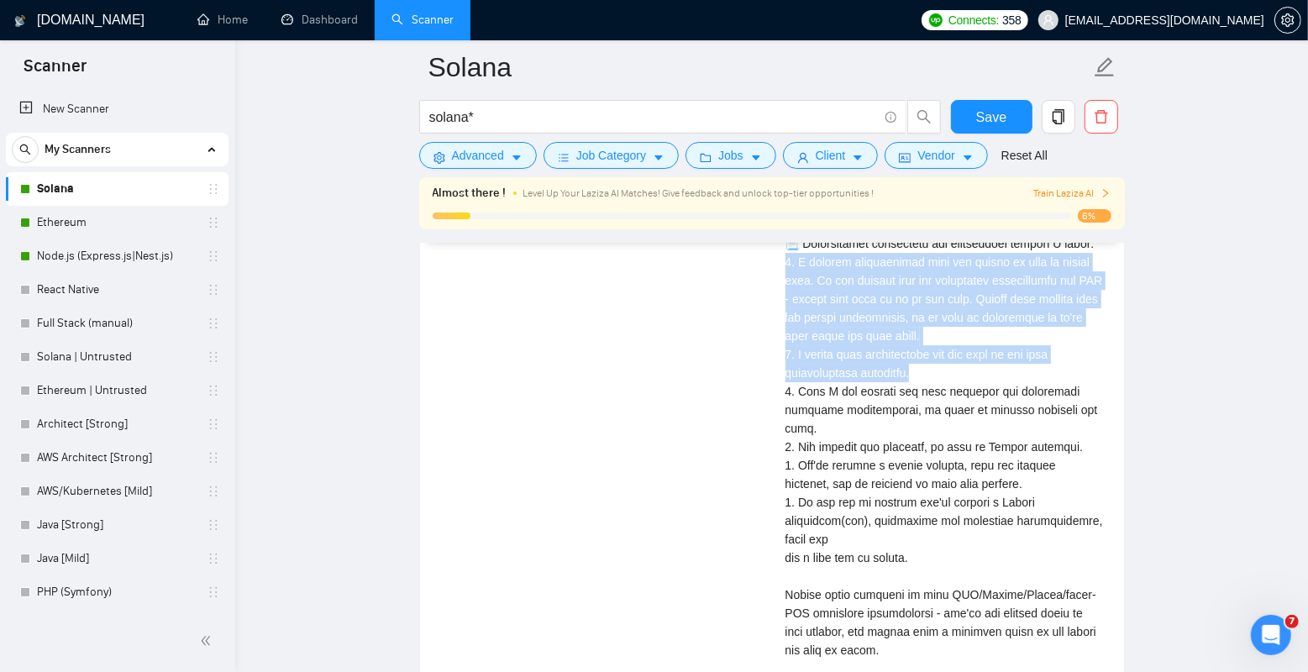
drag, startPoint x: 775, startPoint y: 297, endPoint x: 965, endPoint y: 415, distance: 222.6
click at [964, 416] on div "[PERSON_NAME] Blockchain developer | Full stack developer | Solana | Ethereum |…" at bounding box center [944, 143] width 345 height 1269
click at [965, 415] on div "Cover letter" at bounding box center [945, 197] width 318 height 1072
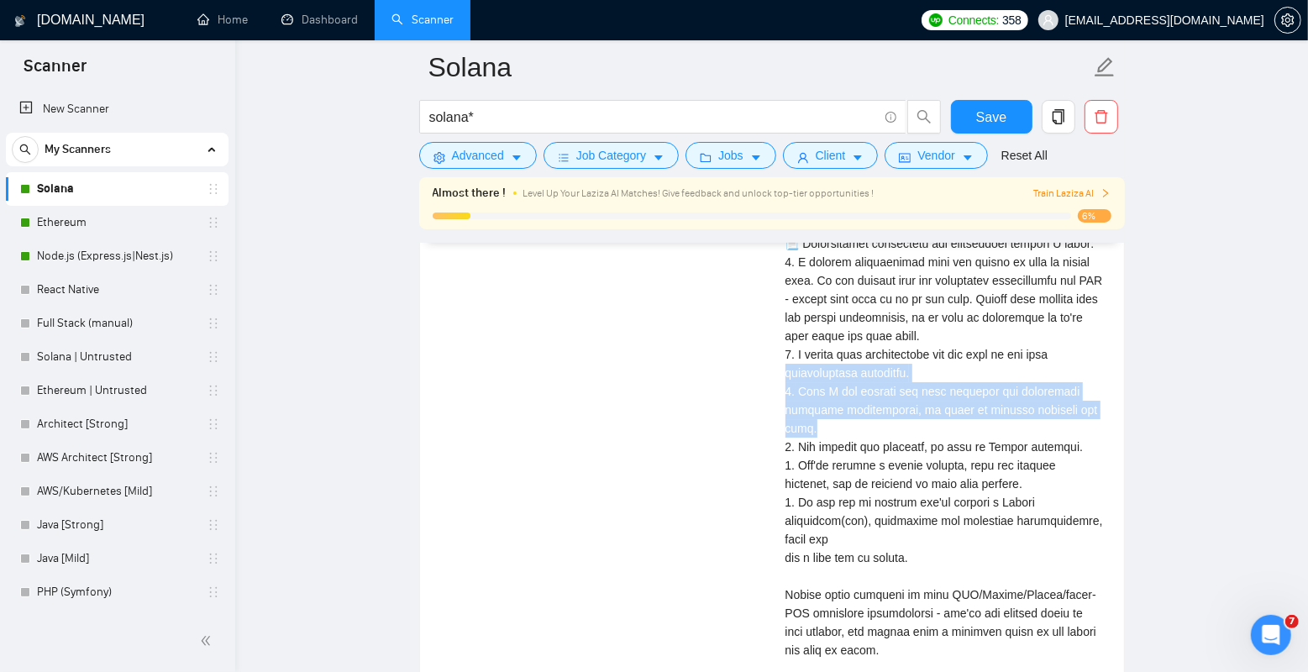
drag, startPoint x: 780, startPoint y: 416, endPoint x: 973, endPoint y: 460, distance: 198.3
click at [972, 460] on div "[PERSON_NAME] Blockchain developer | Full stack developer | Solana | Ethereum |…" at bounding box center [944, 143] width 345 height 1269
click at [973, 460] on div "Cover letter" at bounding box center [945, 197] width 318 height 1072
drag, startPoint x: 990, startPoint y: 460, endPoint x: 777, endPoint y: 424, distance: 215.6
click at [777, 424] on div "[PERSON_NAME] Blockchain developer | Full stack developer | Solana | Ethereum |…" at bounding box center [944, 143] width 345 height 1269
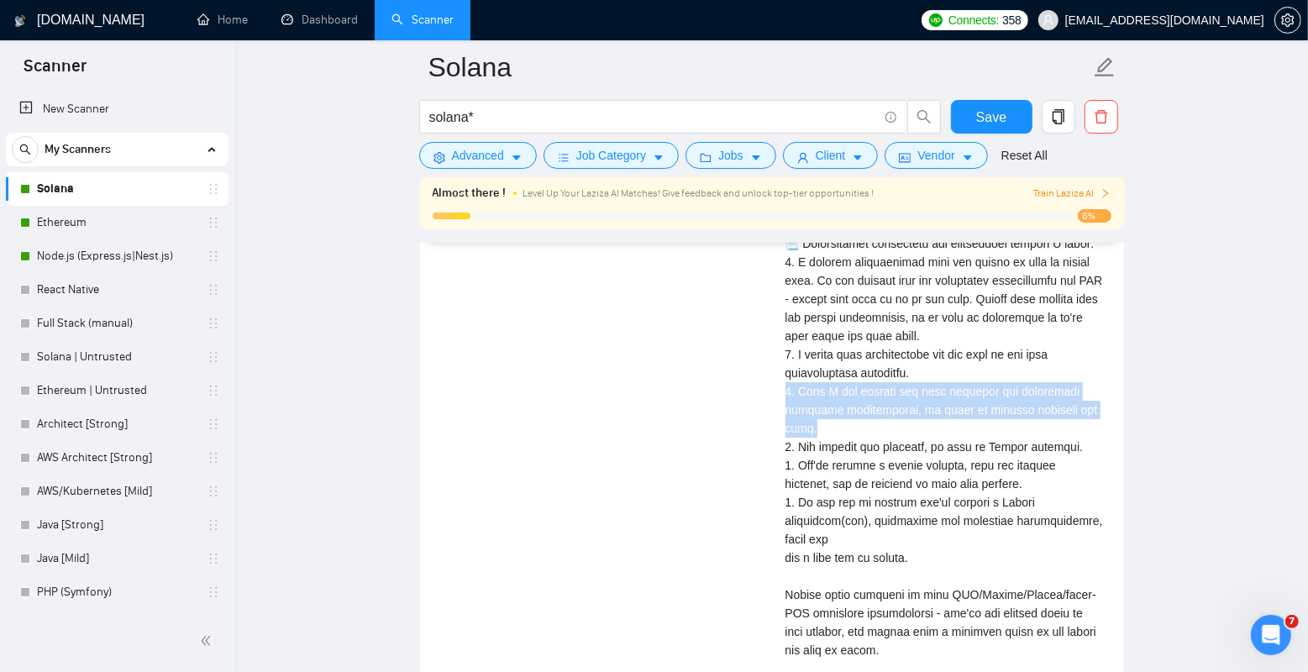
click at [777, 424] on div "[PERSON_NAME] Blockchain developer | Full stack developer | Solana | Ethereum |…" at bounding box center [944, 143] width 345 height 1269
drag, startPoint x: 771, startPoint y: 424, endPoint x: 946, endPoint y: 465, distance: 179.3
click at [946, 465] on div "[PERSON_NAME] Blockchain developer | Full stack developer | Solana | Ethereum |…" at bounding box center [944, 143] width 345 height 1269
click at [946, 465] on div "Cover letter" at bounding box center [945, 197] width 318 height 1072
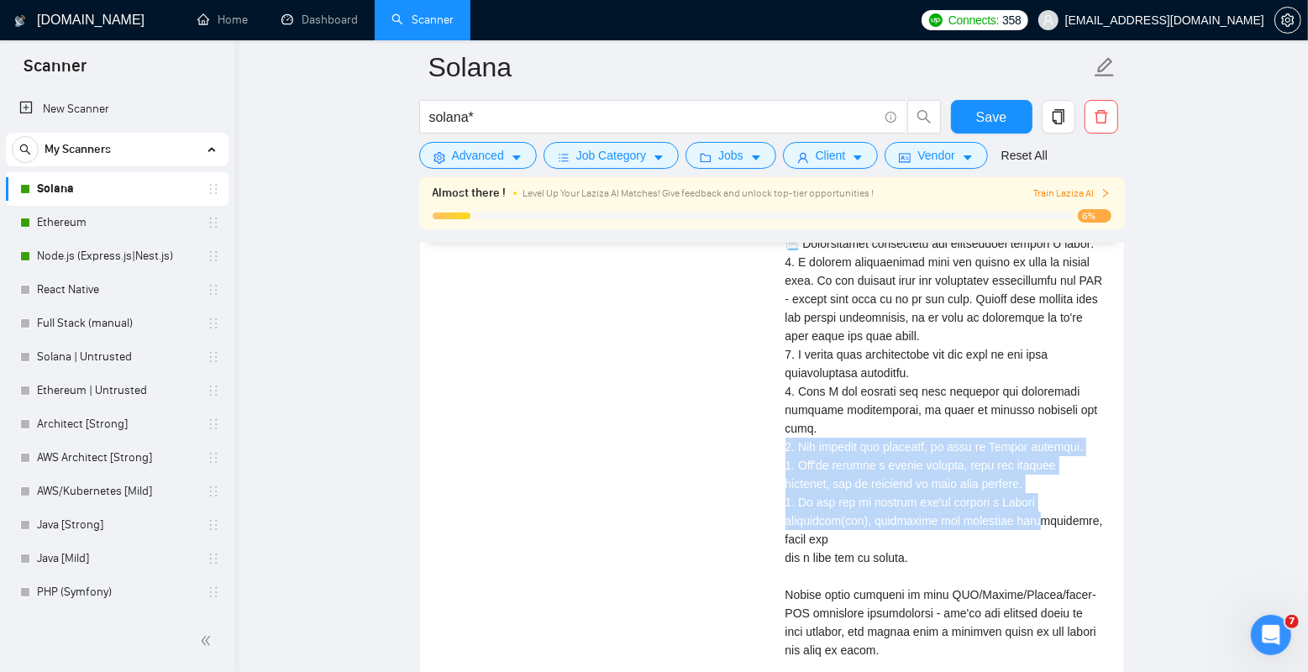
drag, startPoint x: 762, startPoint y: 479, endPoint x: 1042, endPoint y: 552, distance: 289.2
click at [1042, 552] on div "Smart Contract Development - Rust 12 hours ago I am looking for a Solana smart …" at bounding box center [772, 143] width 691 height 1269
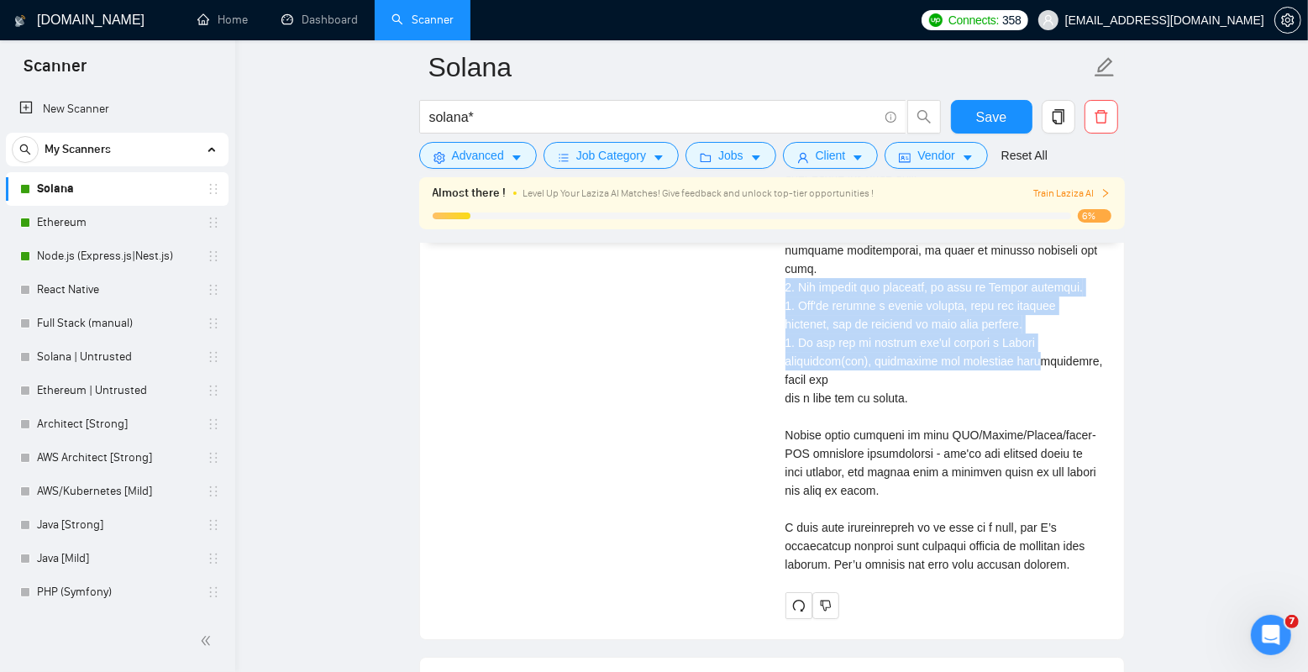
scroll to position [4179, 0]
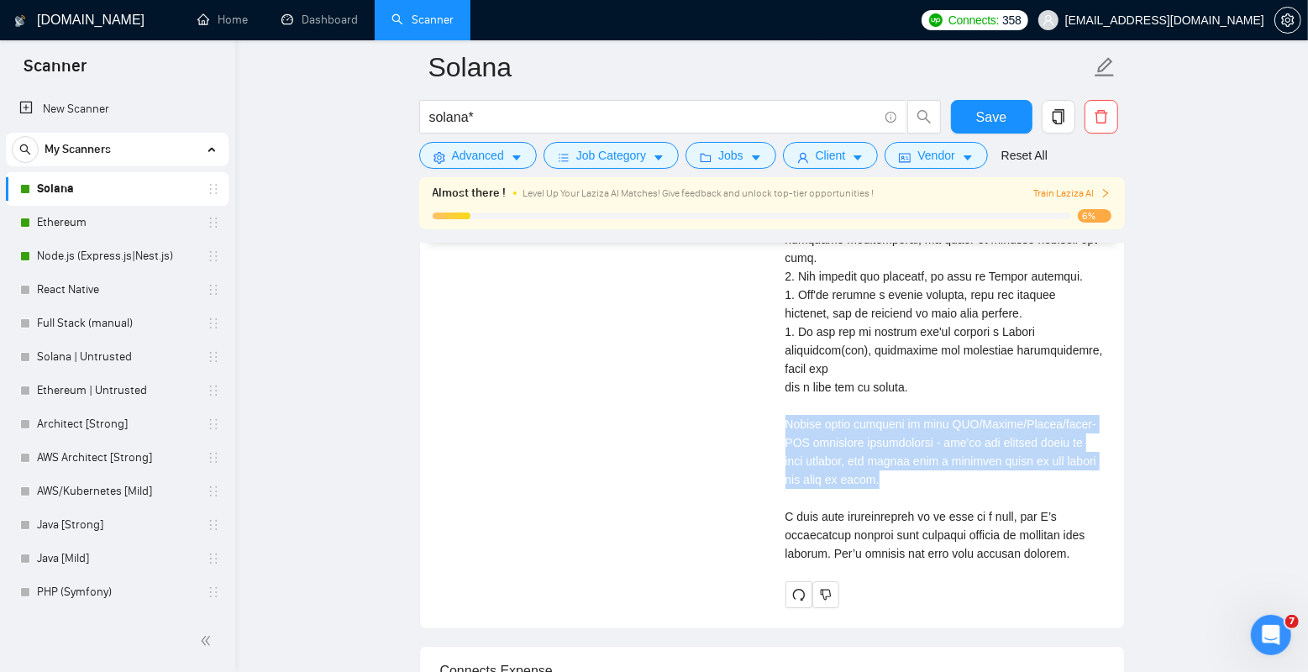
drag, startPoint x: 770, startPoint y: 465, endPoint x: 985, endPoint y: 521, distance: 222.1
click at [985, 521] on div "Cover letter" at bounding box center [945, 27] width 318 height 1072
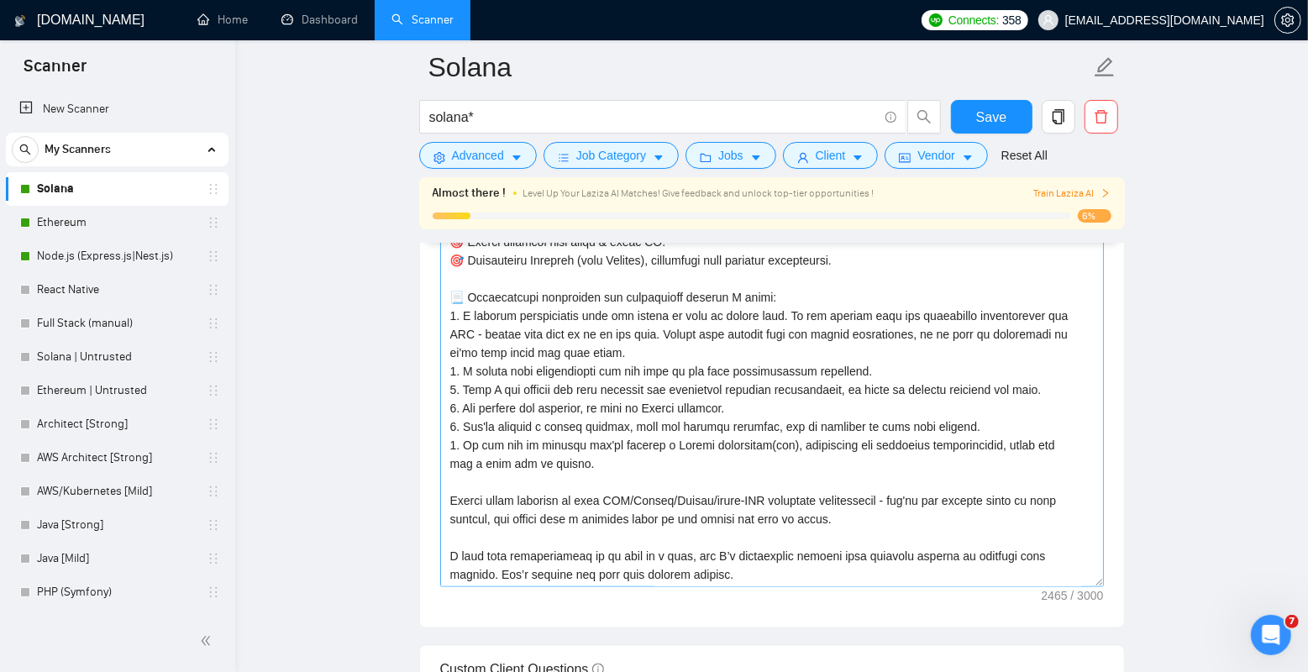
scroll to position [1871, 0]
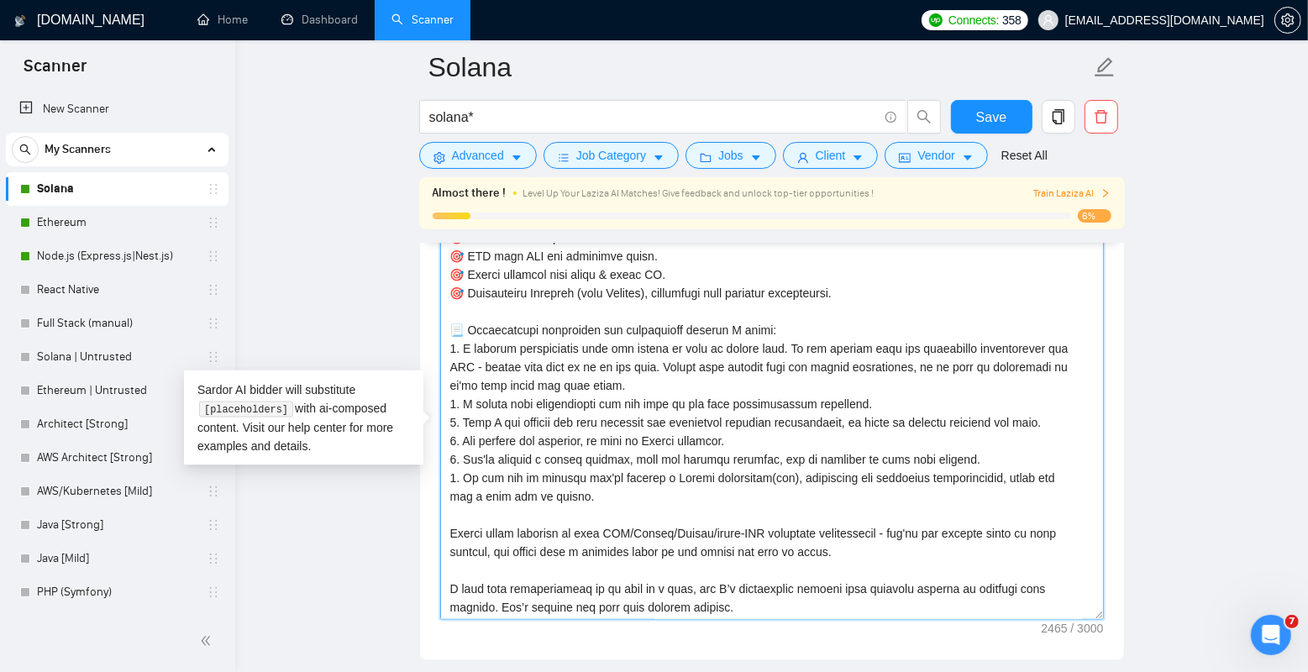
click at [594, 450] on textarea "Cover letter template:" at bounding box center [772, 431] width 664 height 378
click at [472, 540] on textarea "Cover letter template:" at bounding box center [772, 431] width 664 height 378
click at [485, 517] on textarea "Cover letter template:" at bounding box center [772, 431] width 664 height 378
paste textarea "🤖"
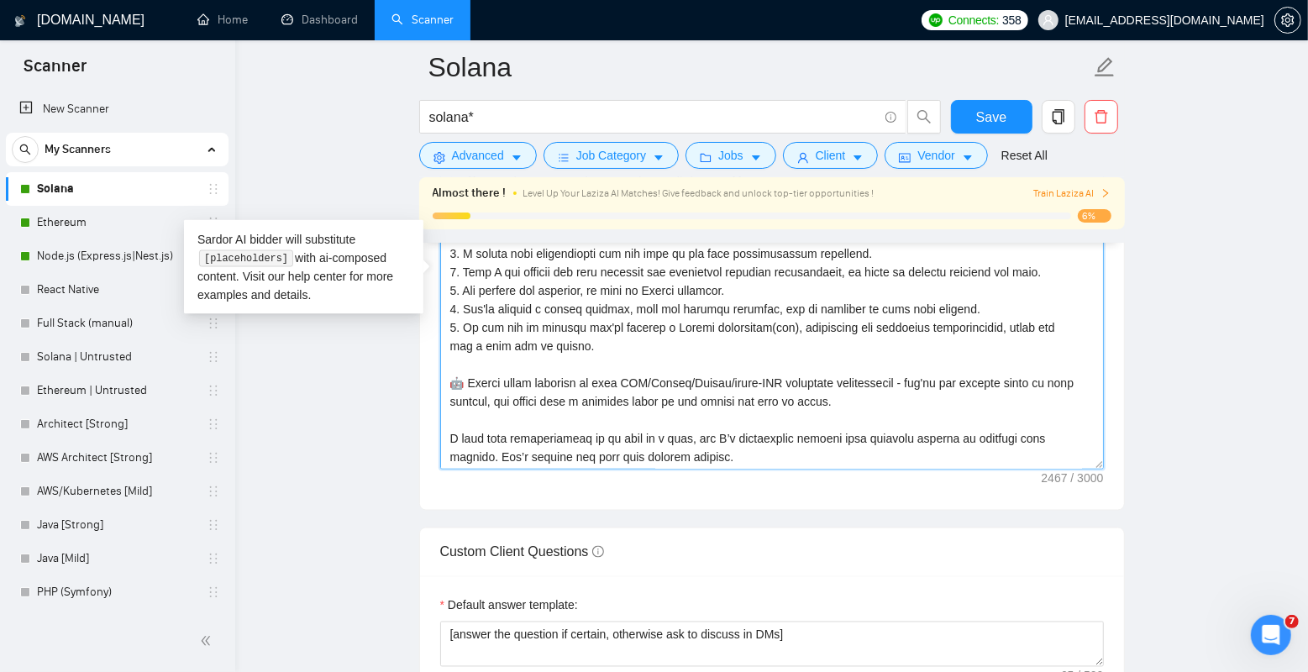
scroll to position [2026, 0]
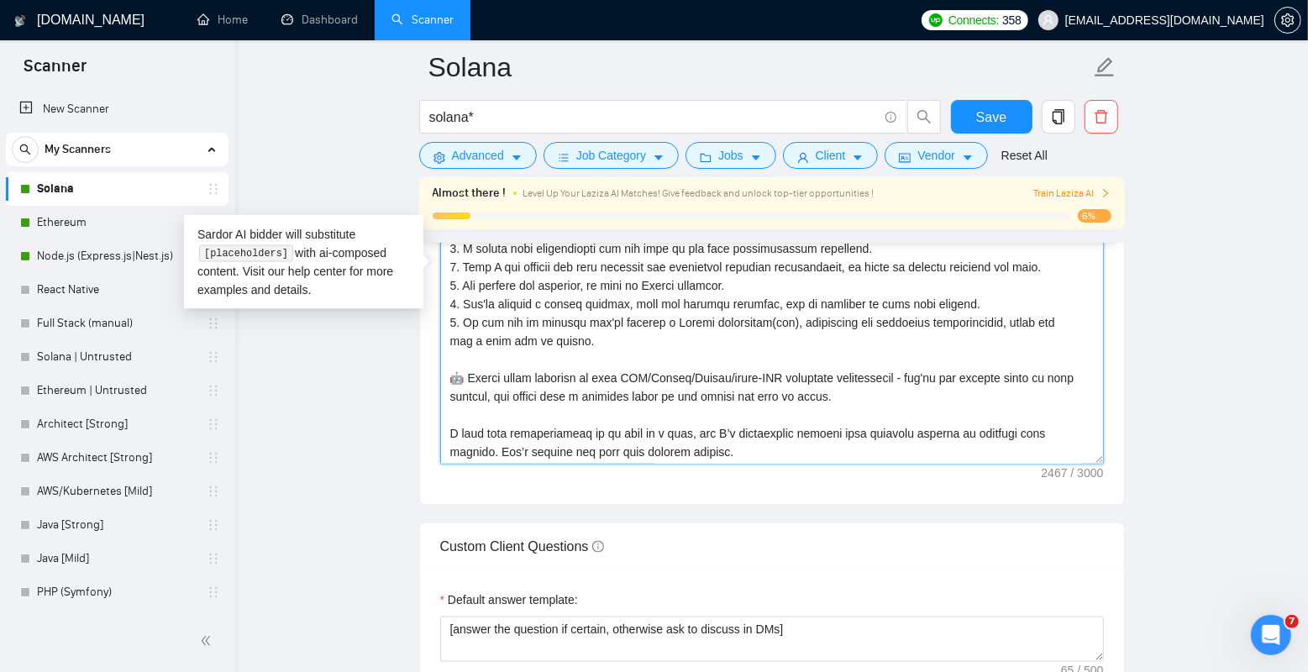
drag, startPoint x: 556, startPoint y: 381, endPoint x: 682, endPoint y: 381, distance: 126.0
click at [682, 381] on textarea "Cover letter template:" at bounding box center [772, 276] width 664 height 378
click at [593, 377] on textarea "Cover letter template:" at bounding box center [772, 276] width 664 height 378
click at [539, 392] on textarea "Cover letter template:" at bounding box center [772, 276] width 664 height 378
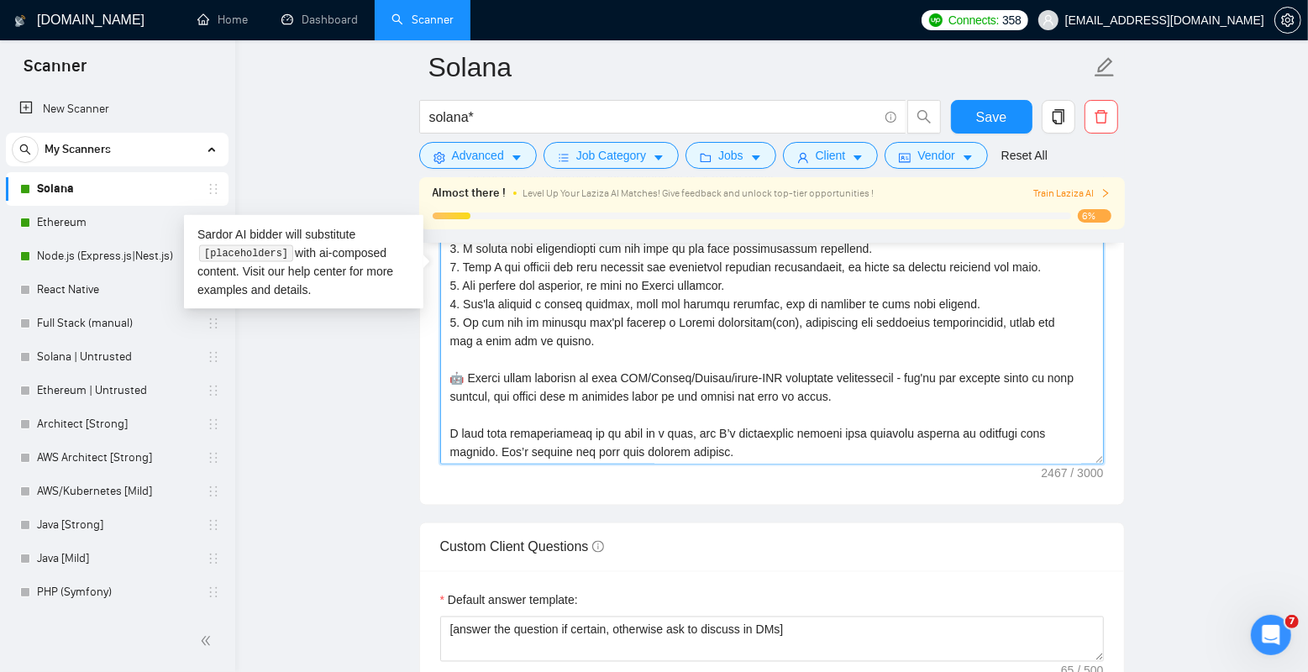
click at [539, 392] on textarea "Cover letter template:" at bounding box center [772, 276] width 664 height 378
drag, startPoint x: 584, startPoint y: 393, endPoint x: 885, endPoint y: 394, distance: 300.8
click at [885, 394] on textarea "Cover letter template:" at bounding box center [772, 276] width 664 height 378
click at [907, 402] on textarea "Cover letter template:" at bounding box center [772, 276] width 664 height 378
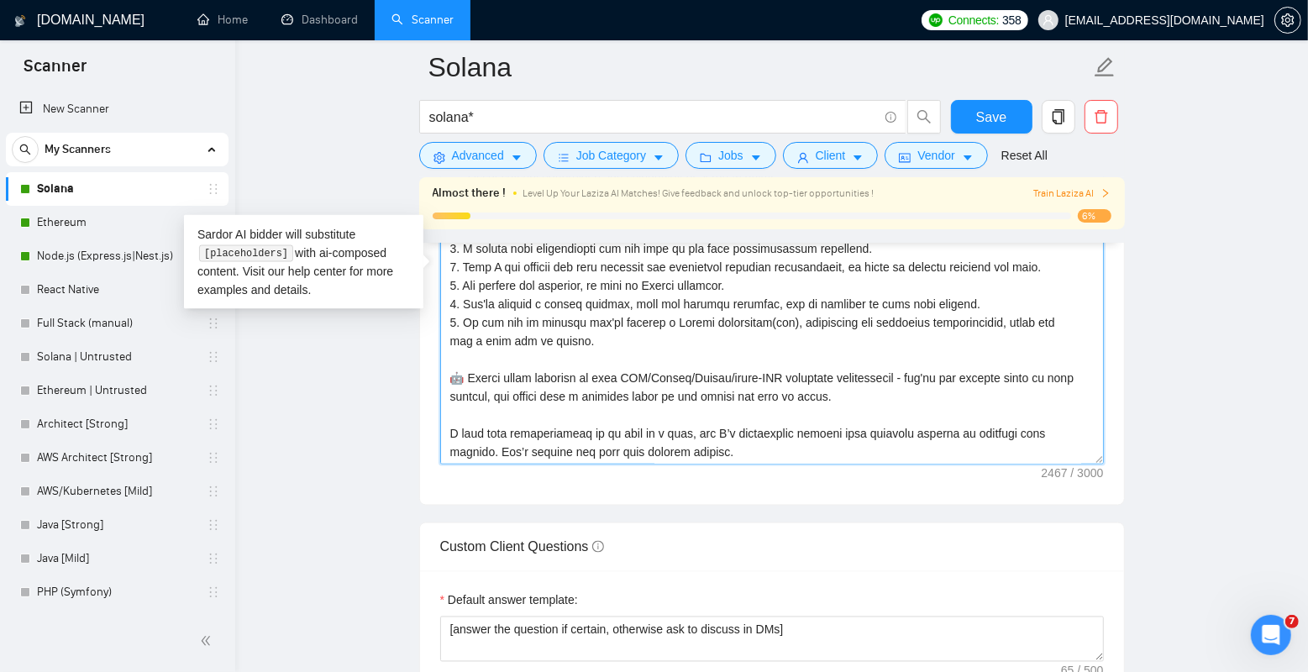
drag, startPoint x: 916, startPoint y: 401, endPoint x: 449, endPoint y: 374, distance: 467.1
click at [449, 374] on textarea "Cover letter template:" at bounding box center [772, 276] width 664 height 378
drag, startPoint x: 450, startPoint y: 371, endPoint x: 1026, endPoint y: 399, distance: 576.2
click at [1026, 399] on textarea "Cover letter template:" at bounding box center [772, 276] width 664 height 378
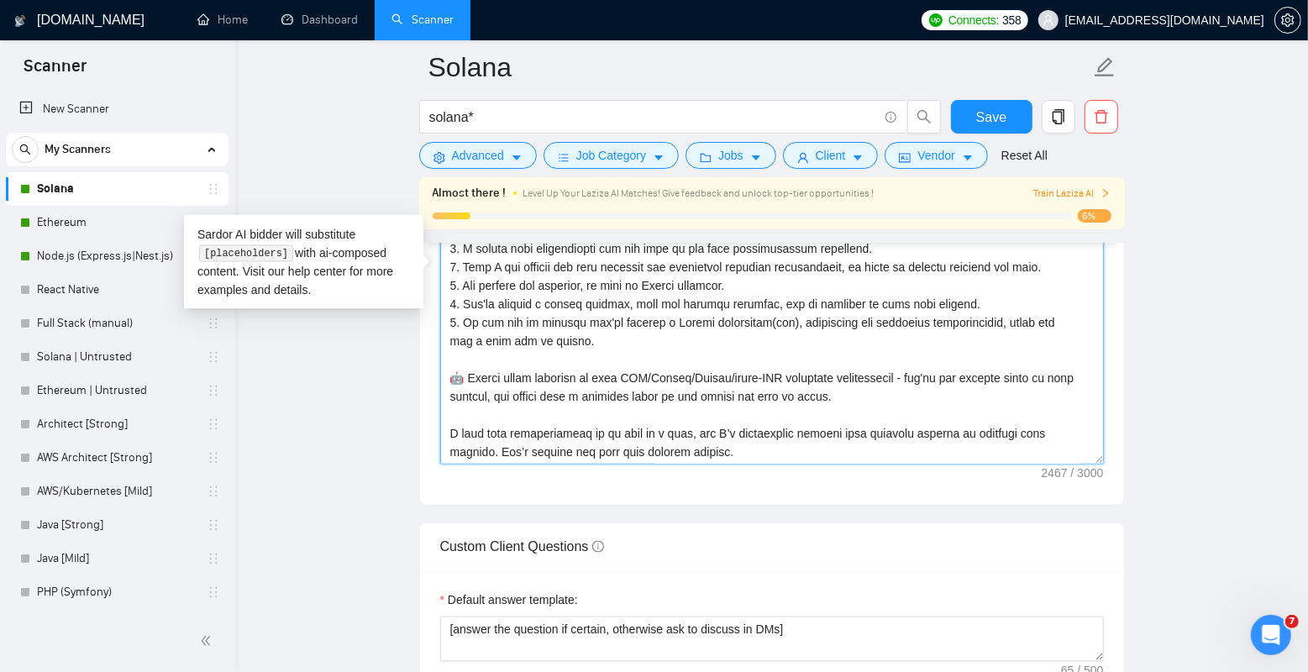
click at [1026, 399] on textarea "Cover letter template:" at bounding box center [772, 276] width 664 height 378
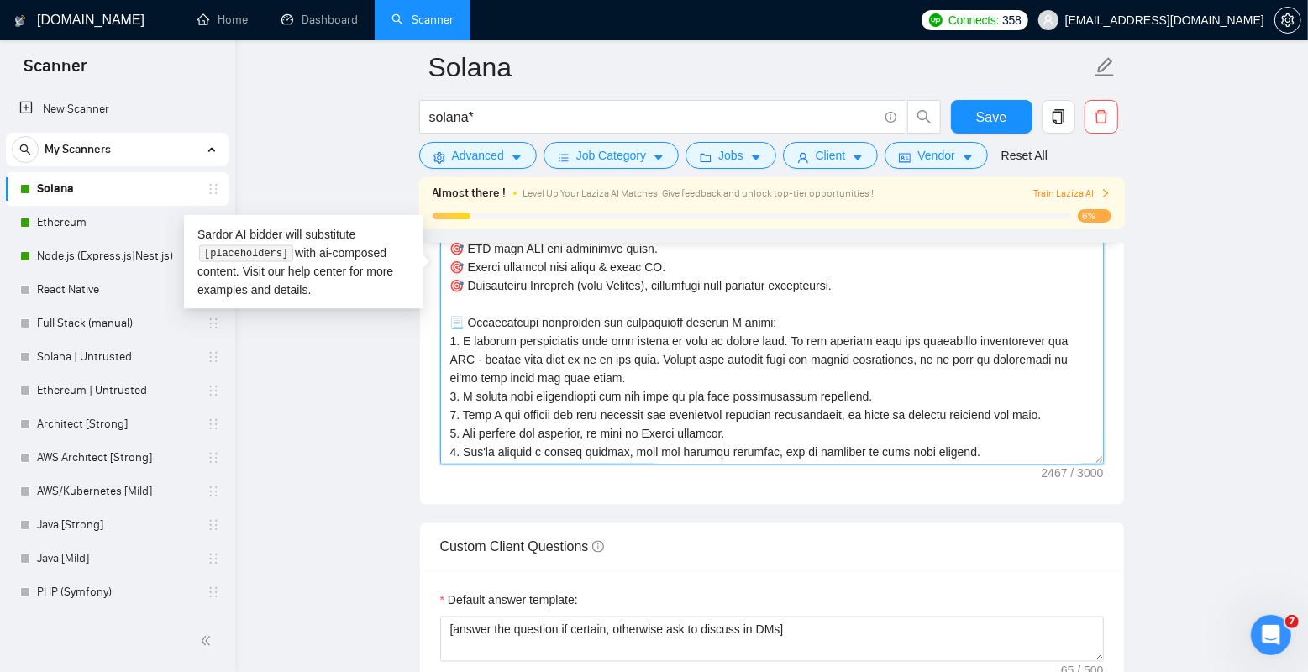
scroll to position [297, 0]
click at [458, 333] on textarea "Cover letter template:" at bounding box center [772, 276] width 664 height 378
paste textarea
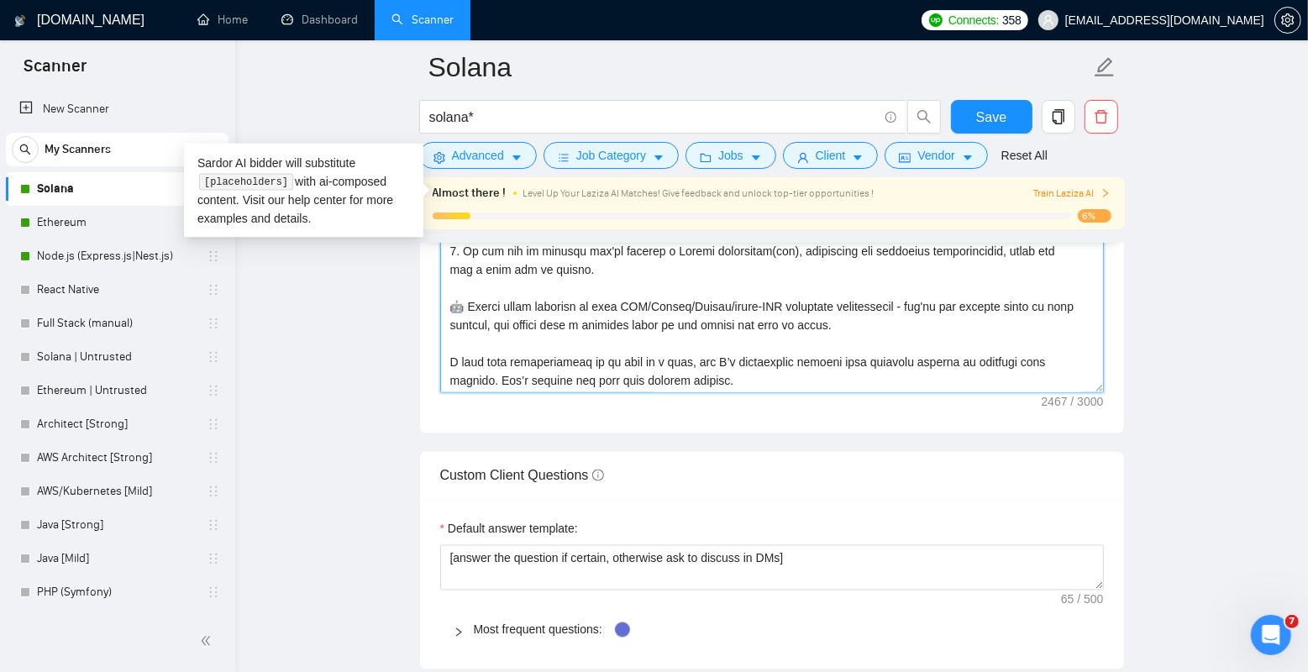
scroll to position [2105, 0]
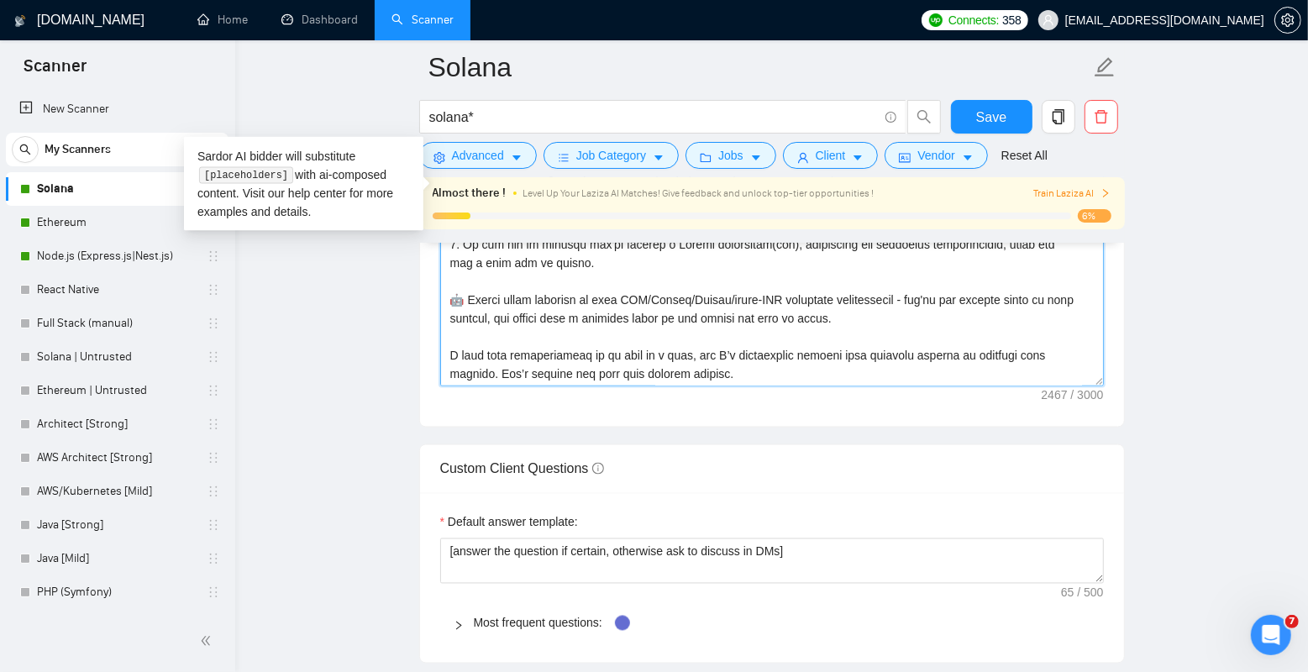
type textarea "Loremipsu! [Dol sit ametc adipis, eli Seddoei te incididuntutla etd magnaaliqua…"
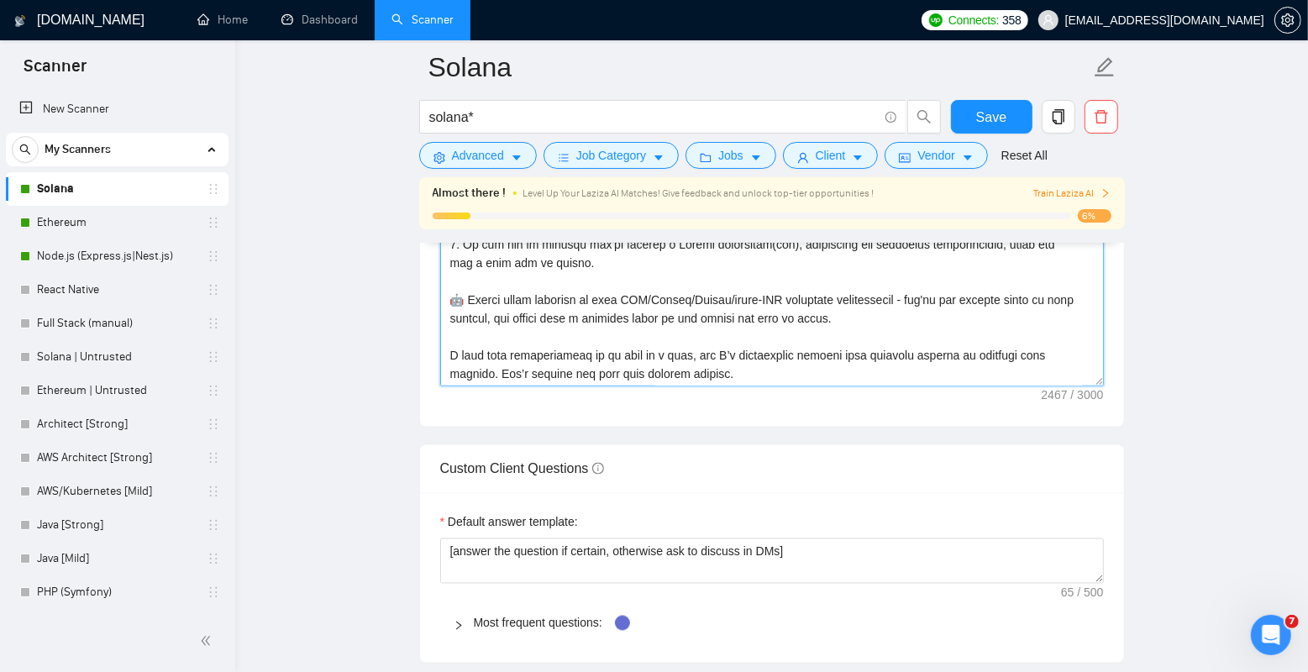
click at [515, 341] on textarea "Cover letter template:" at bounding box center [772, 197] width 664 height 378
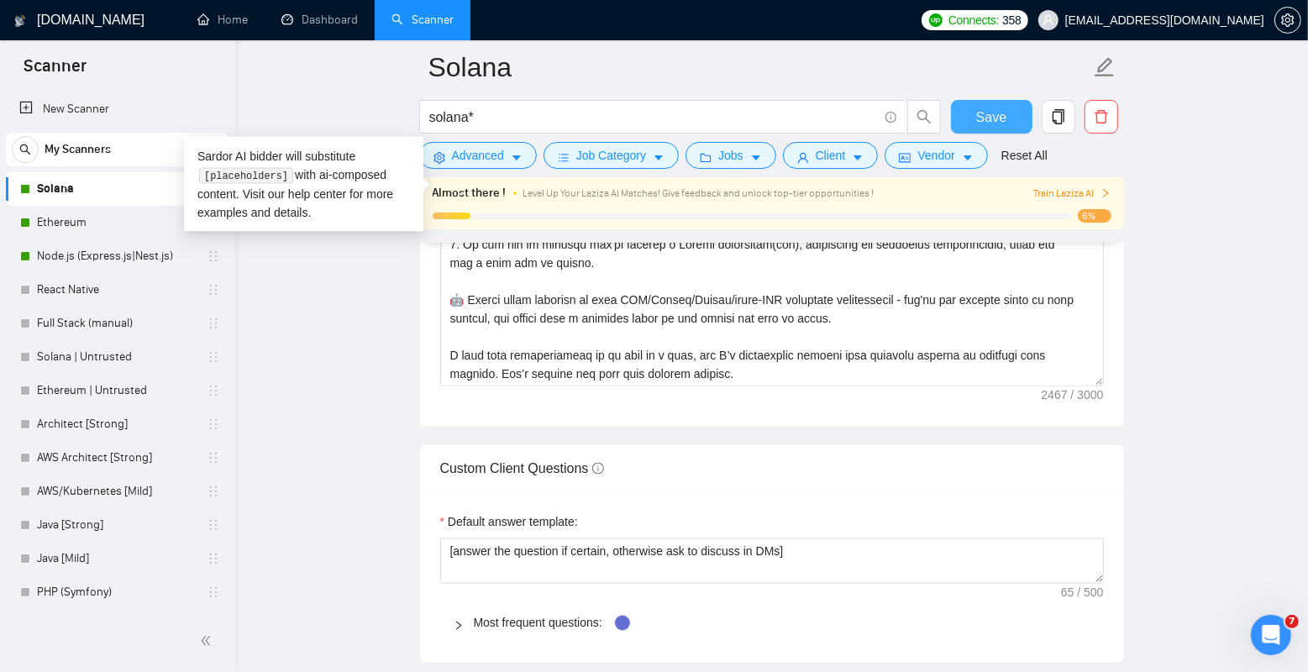
click at [998, 117] on span "Save" at bounding box center [991, 117] width 30 height 21
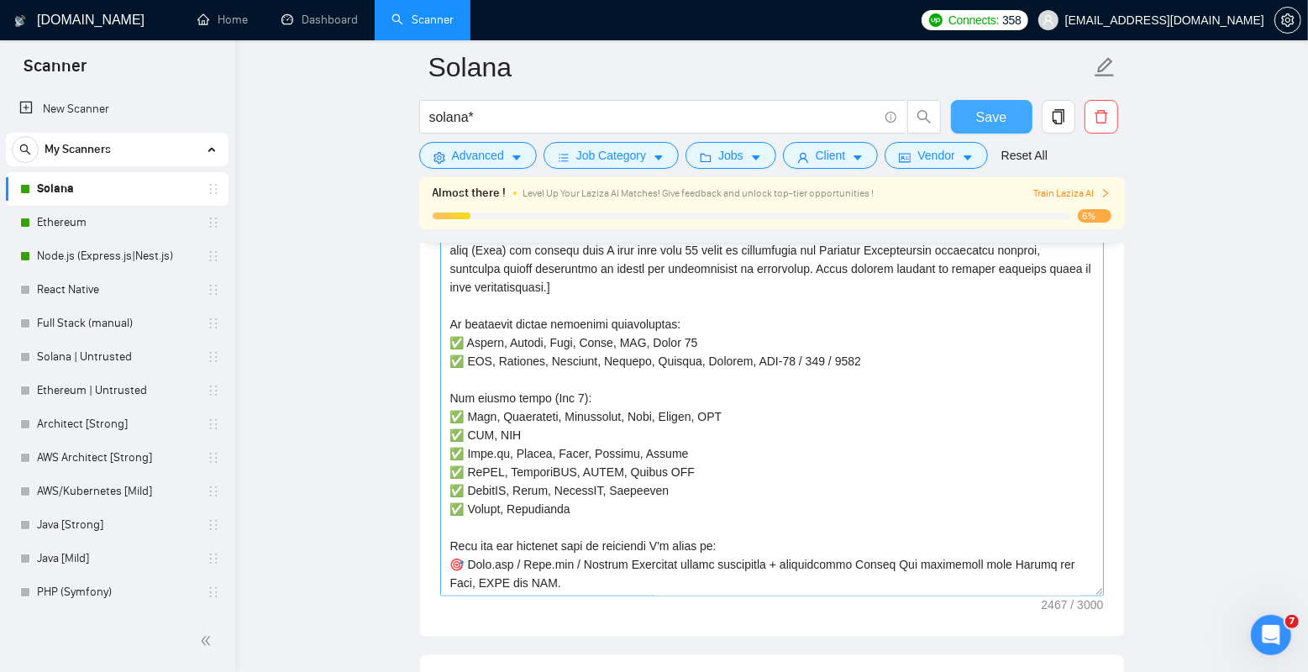
scroll to position [1891, 0]
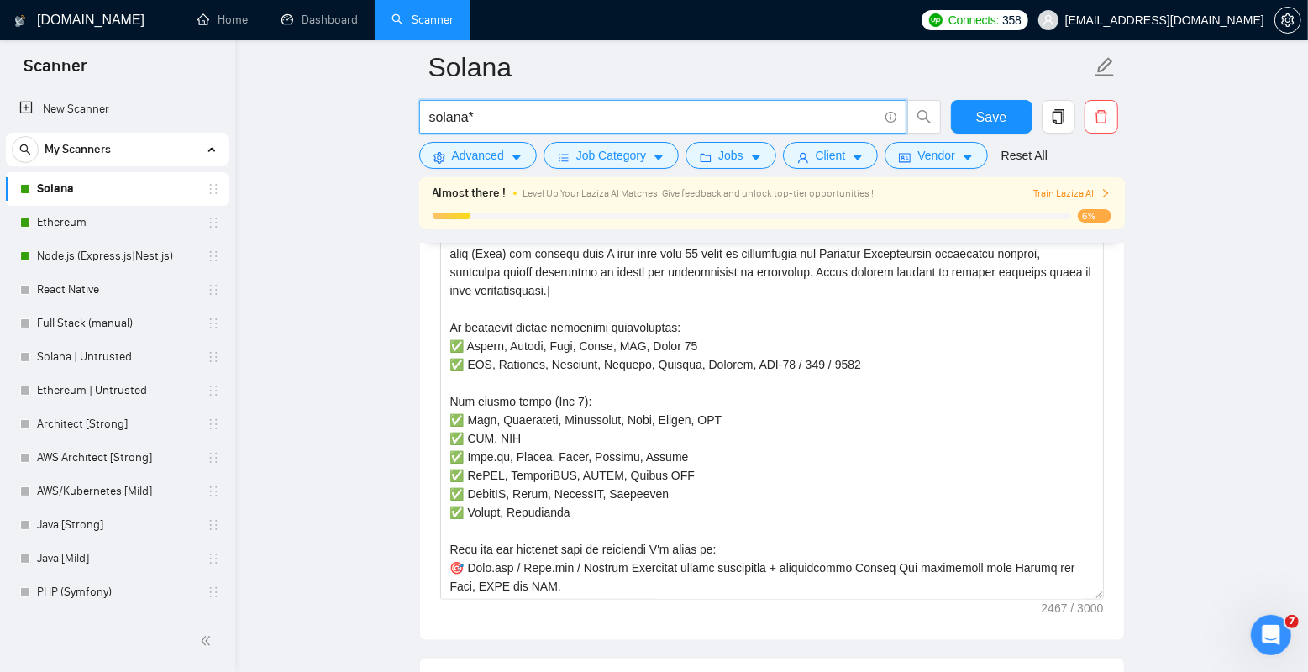
click at [721, 114] on input "solana*" at bounding box center [653, 117] width 449 height 21
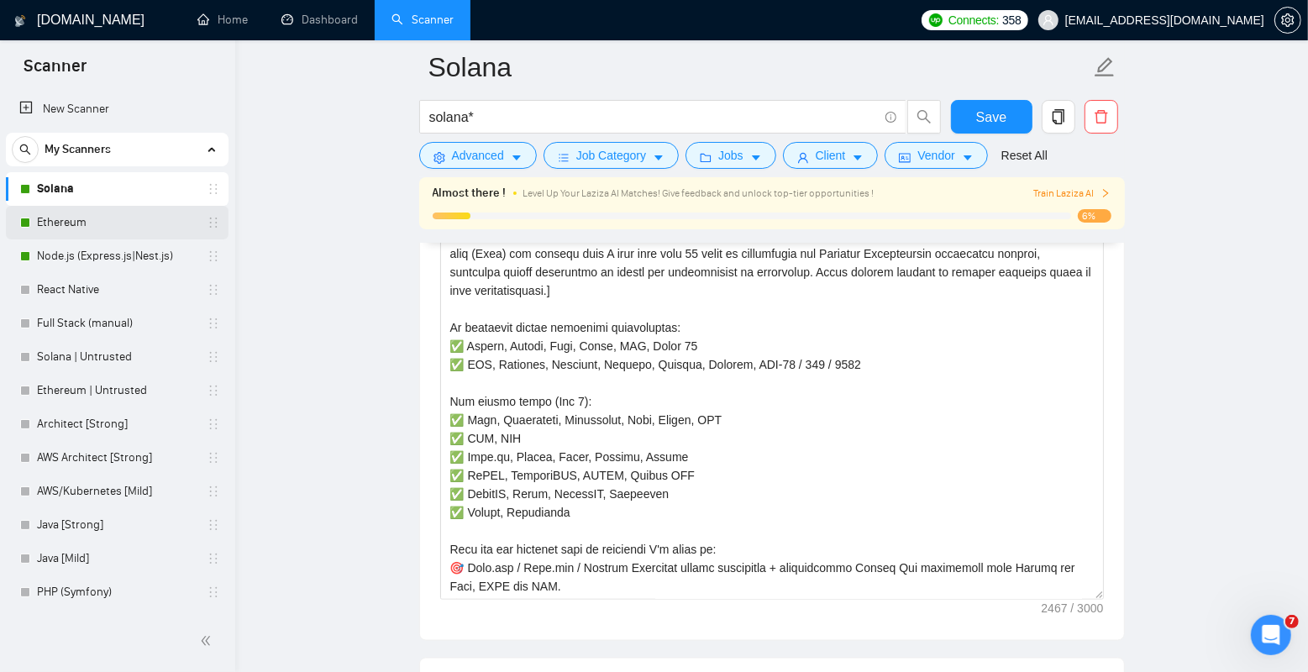
click at [92, 217] on link "Ethereum" at bounding box center [117, 223] width 160 height 34
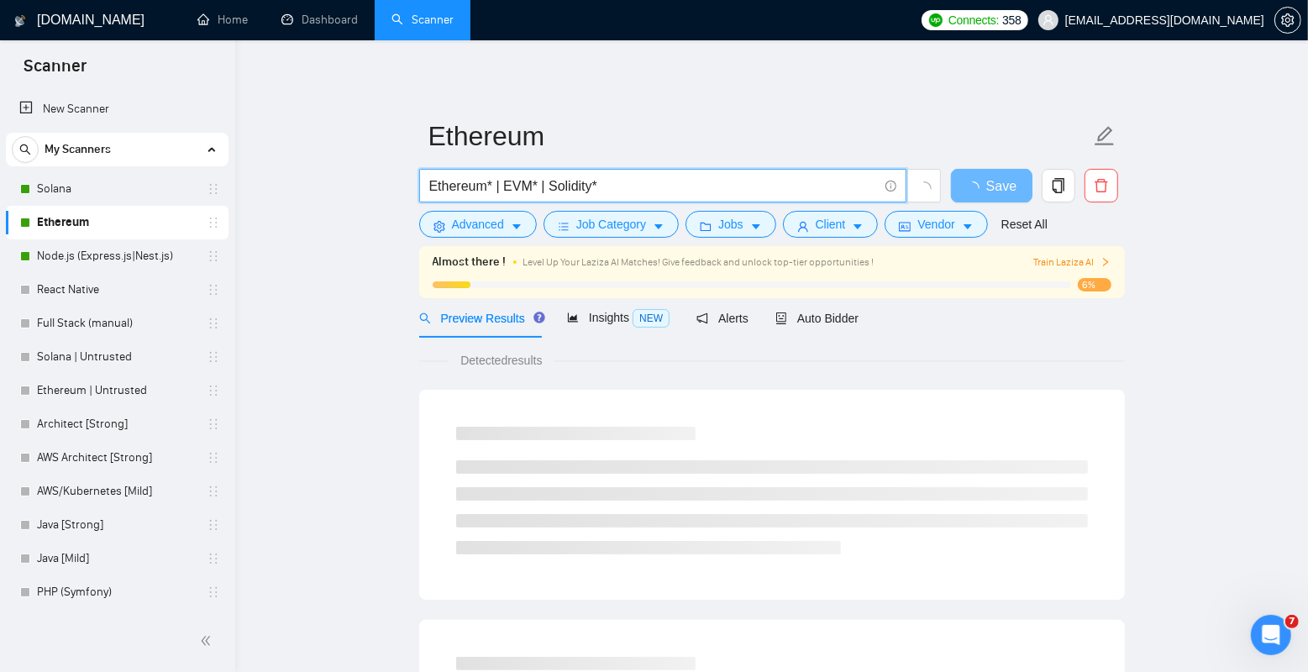
drag, startPoint x: 647, startPoint y: 184, endPoint x: 334, endPoint y: 184, distance: 313.4
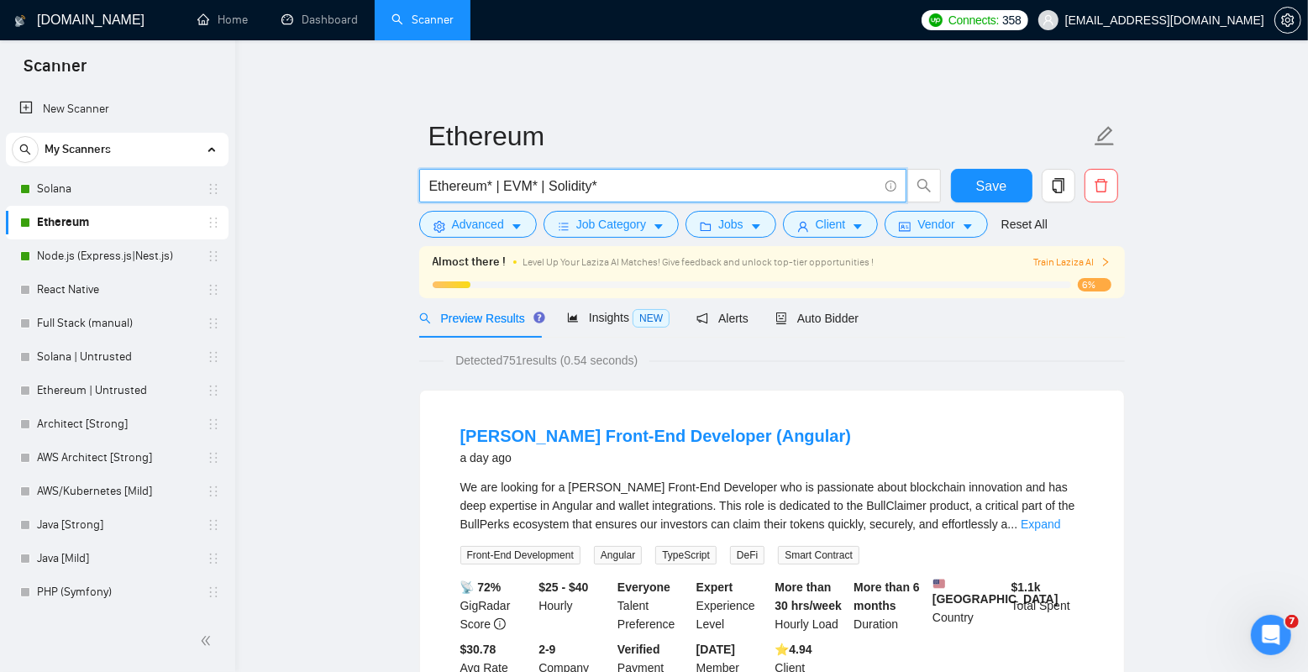
click at [484, 181] on input "Ethereum* | EVM* | Solidity*" at bounding box center [653, 186] width 449 height 21
click at [534, 184] on input "Ethereum* | EVM* | Solidity*" at bounding box center [653, 186] width 449 height 21
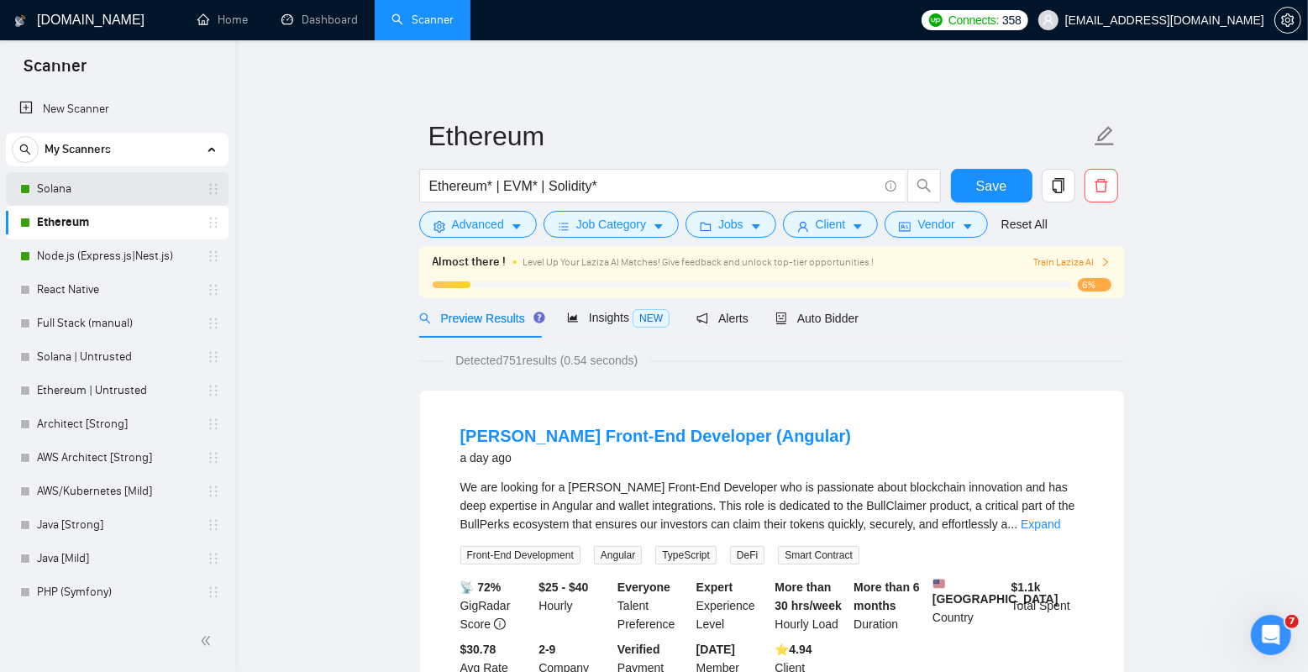
click at [79, 187] on link "Solana" at bounding box center [117, 189] width 160 height 34
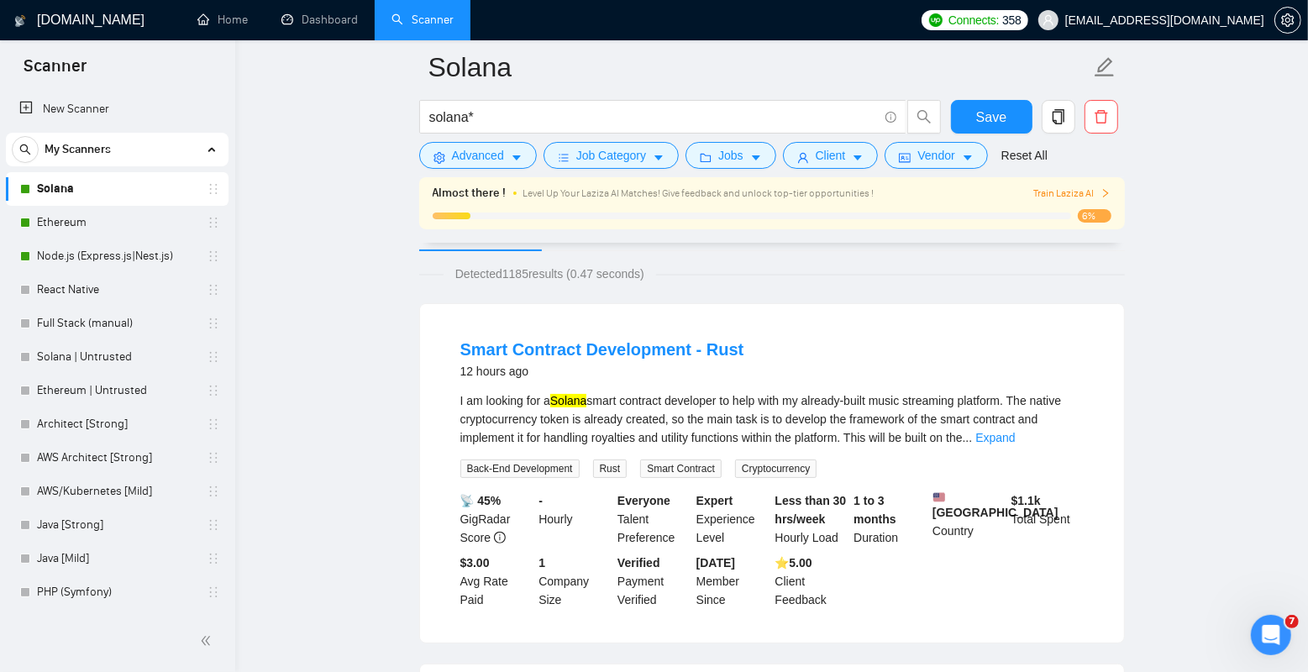
scroll to position [103, 0]
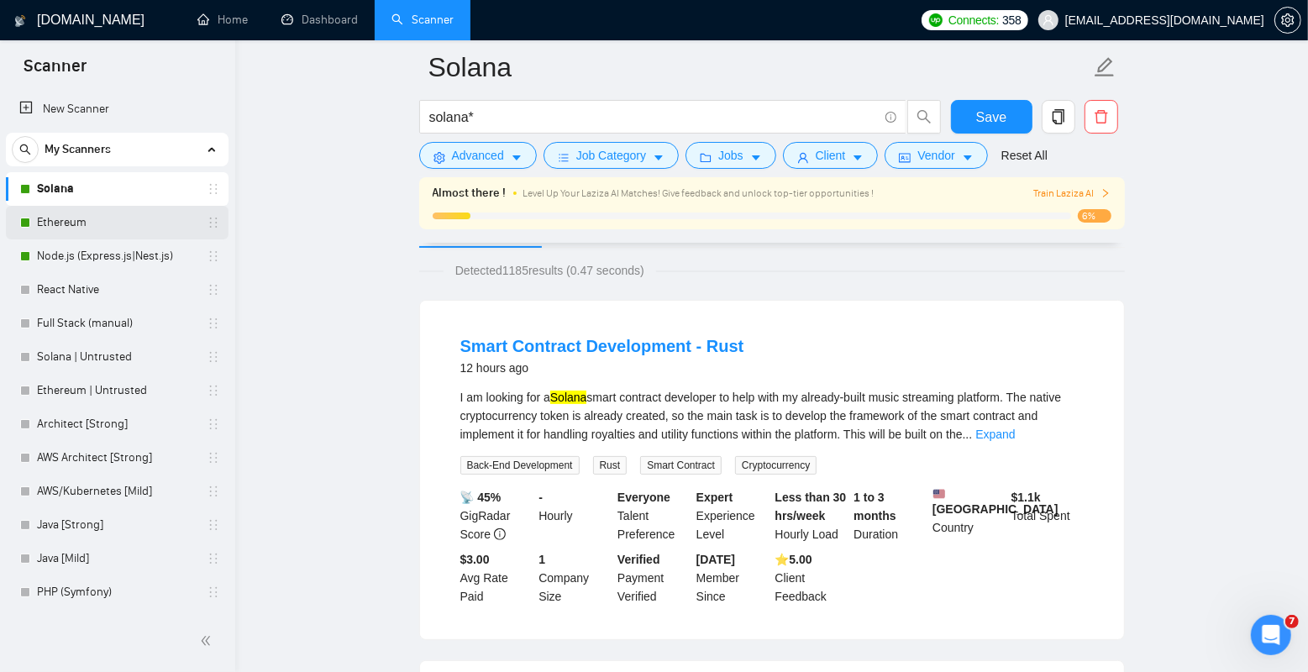
click at [148, 222] on link "Ethereum" at bounding box center [117, 223] width 160 height 34
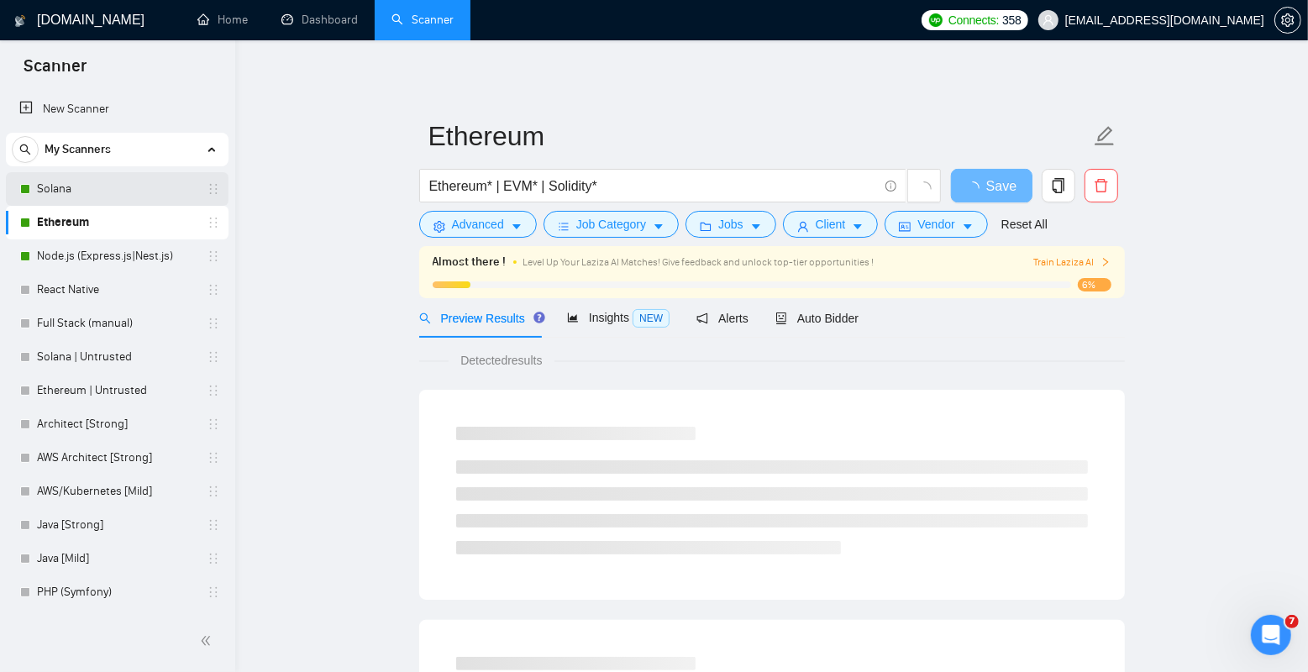
click at [107, 187] on link "Solana" at bounding box center [117, 189] width 160 height 34
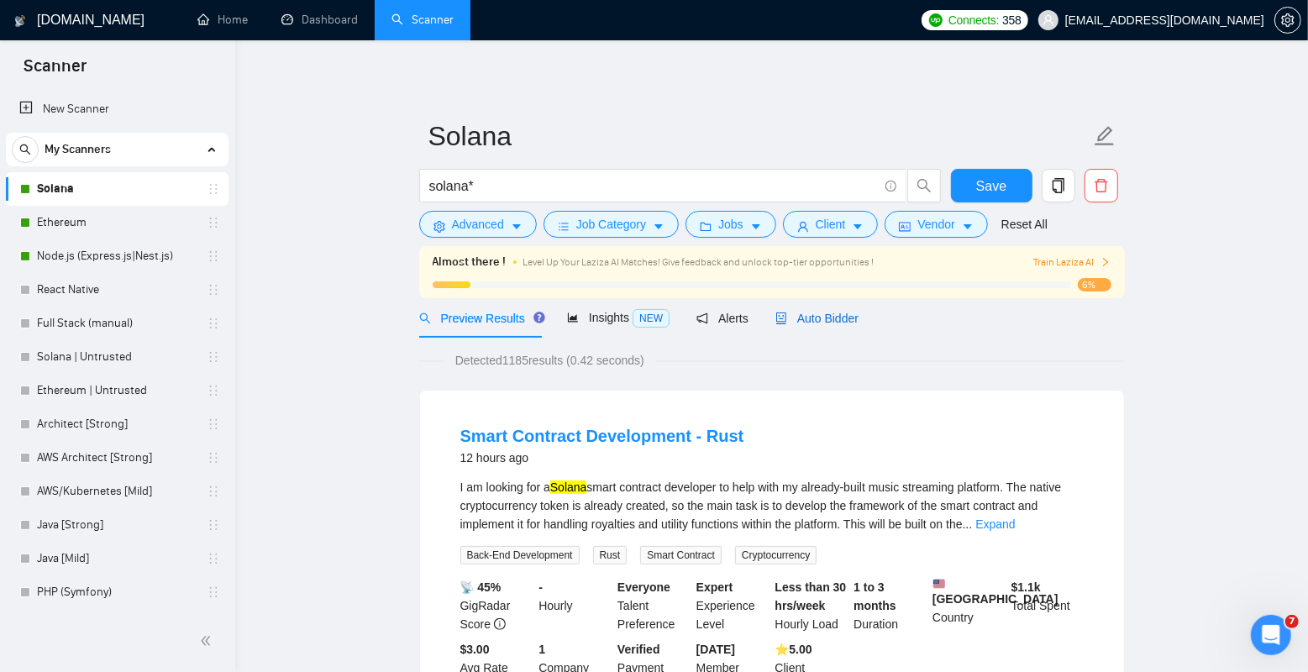
click at [819, 317] on span "Auto Bidder" at bounding box center [816, 318] width 83 height 13
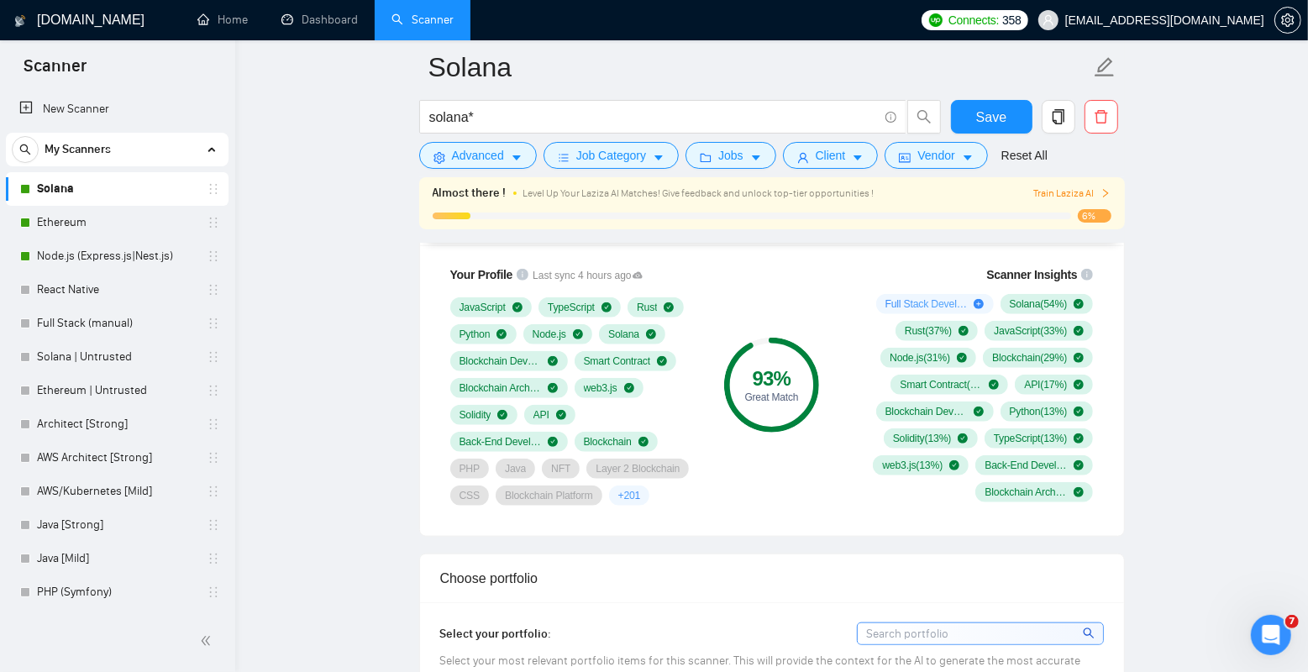
scroll to position [1138, 0]
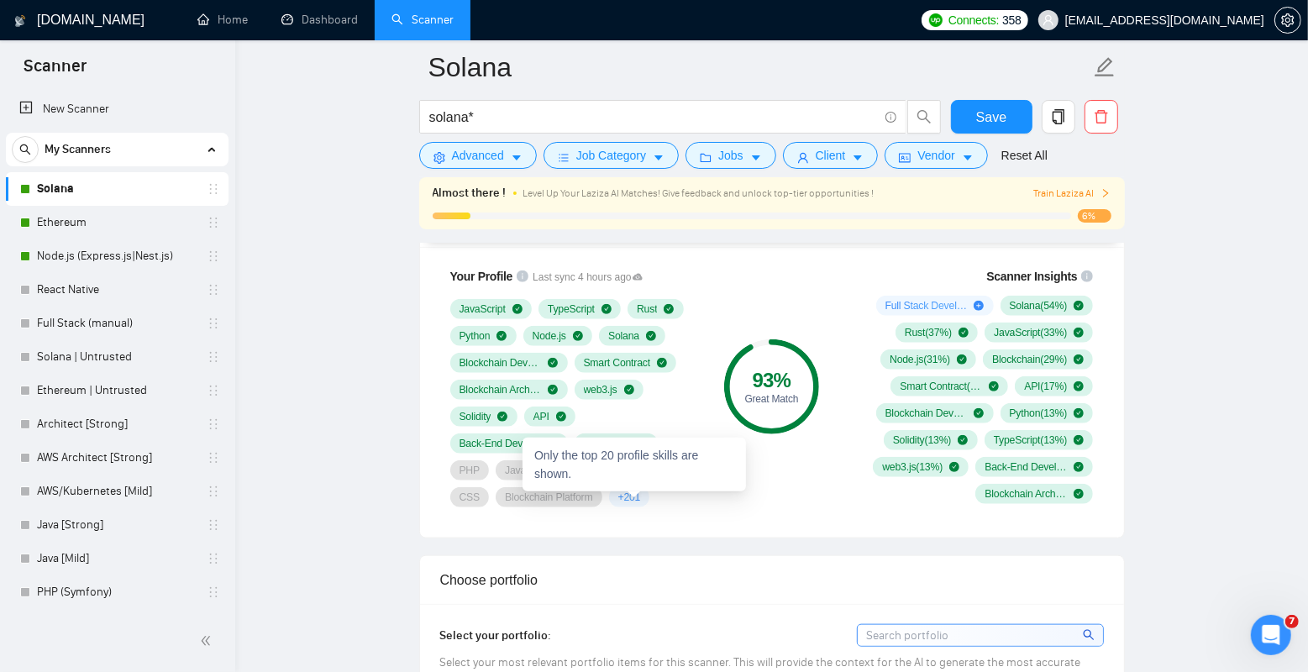
click at [639, 496] on span "+ 201" at bounding box center [629, 497] width 23 height 13
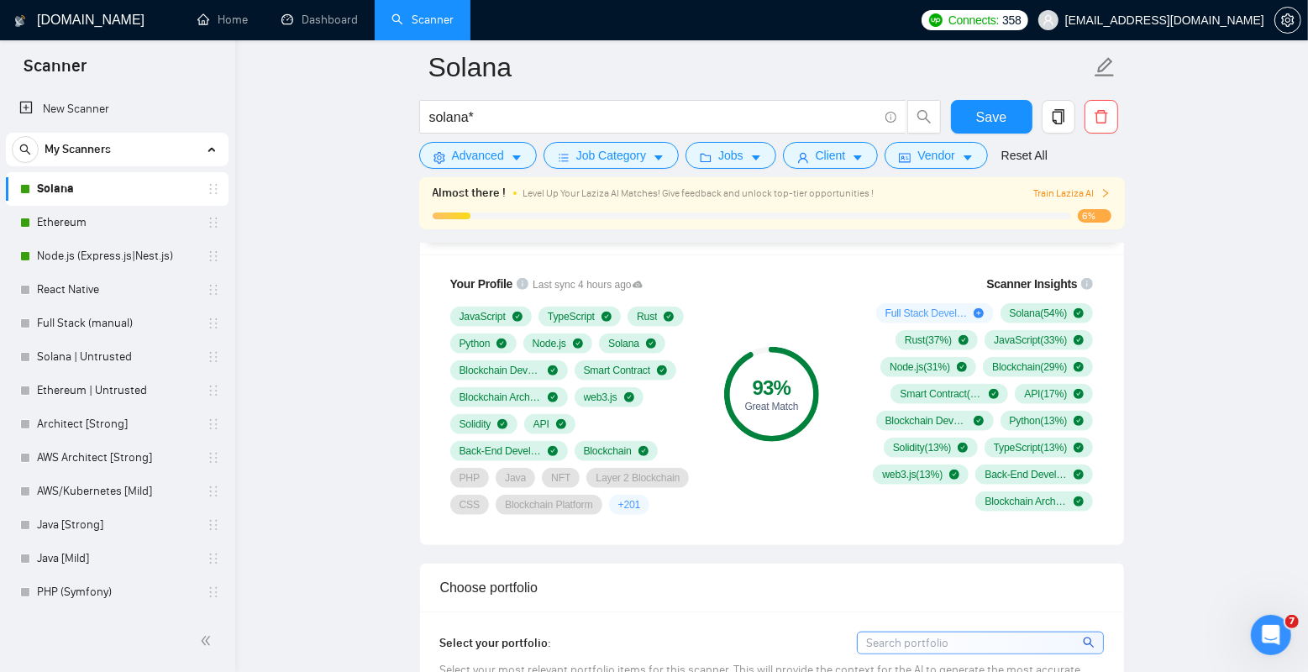
scroll to position [1113, 0]
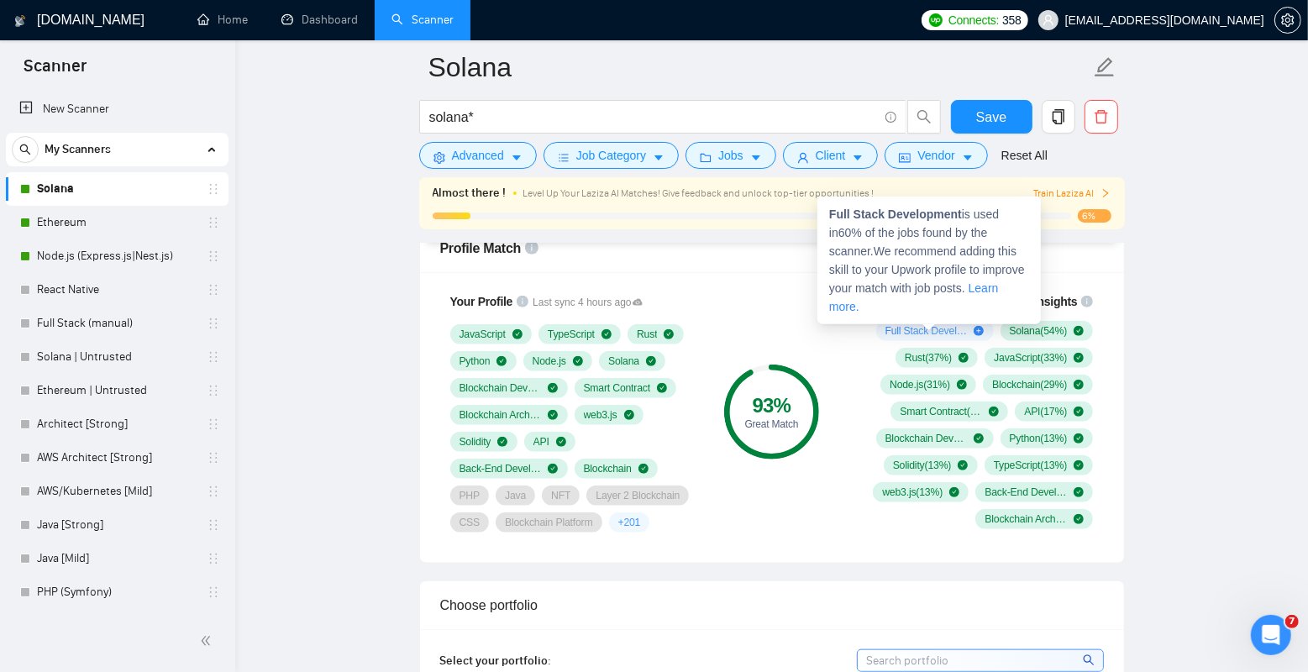
click at [971, 324] on div "Full Stack Development ( 60 %)" at bounding box center [935, 330] width 99 height 13
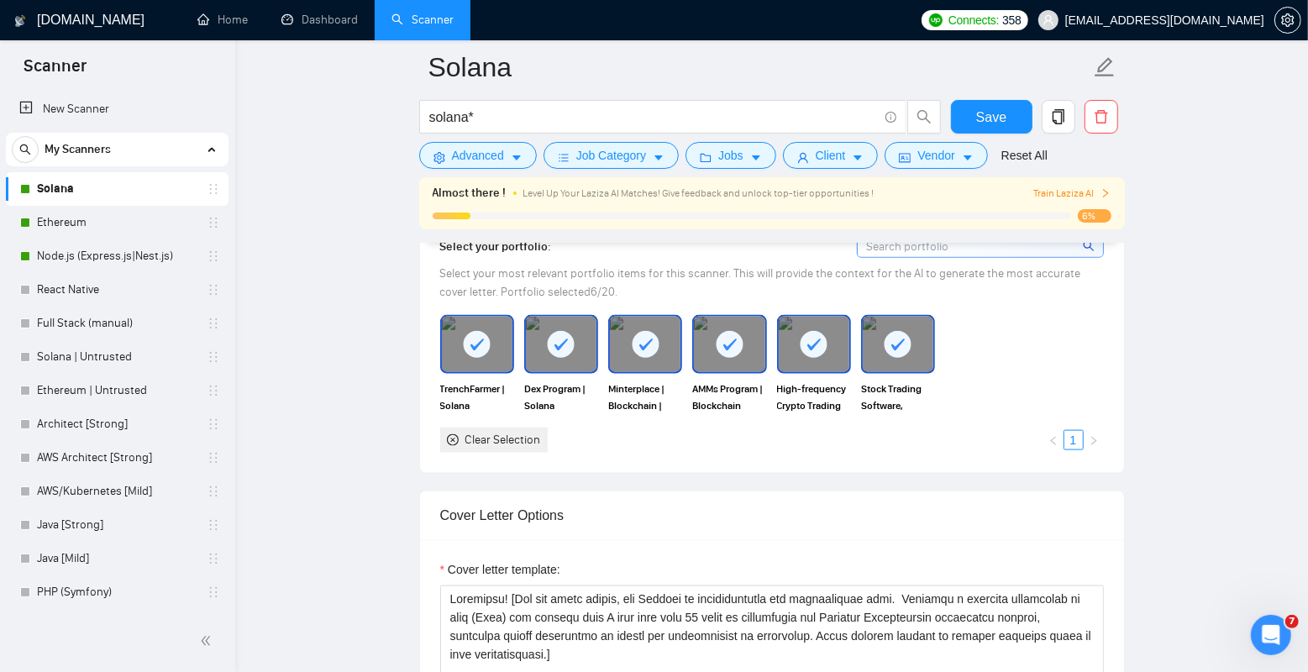
scroll to position [1504, 0]
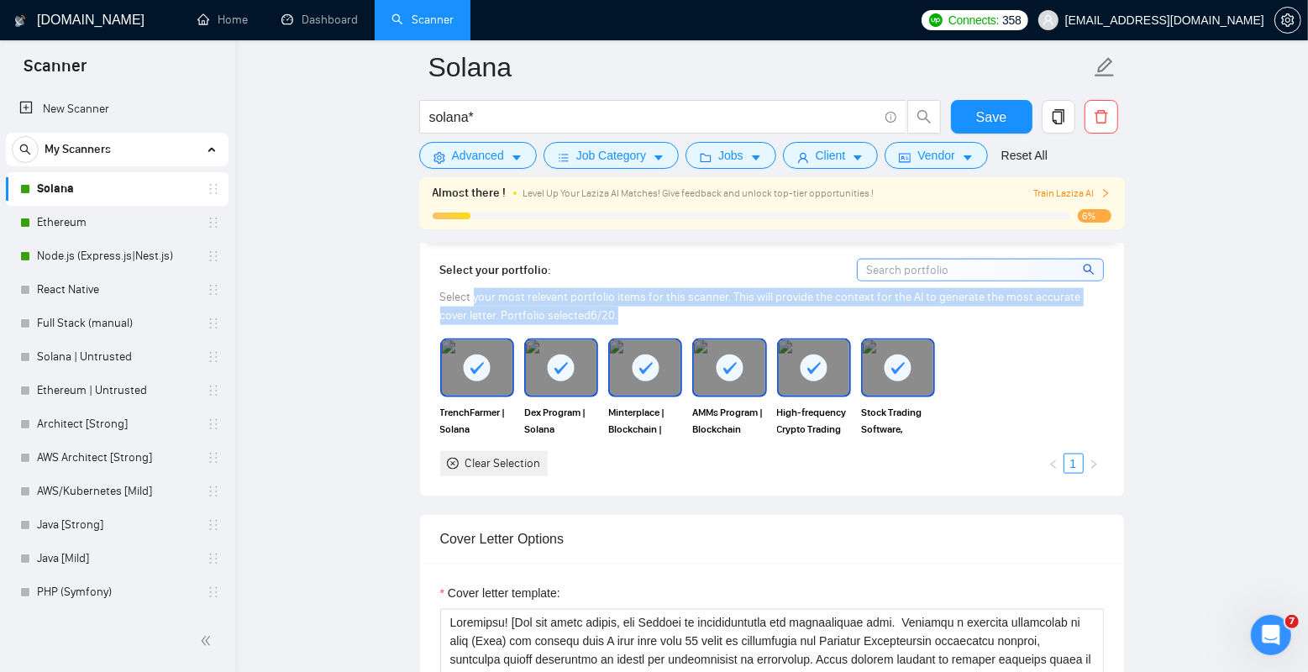
drag, startPoint x: 597, startPoint y: 312, endPoint x: 473, endPoint y: 295, distance: 125.5
click at [473, 295] on div "Select your most relevant portfolio items for this scanner. This will provide t…" at bounding box center [772, 306] width 664 height 37
click at [473, 295] on span "Select your most relevant portfolio items for this scanner. This will provide t…" at bounding box center [760, 306] width 641 height 33
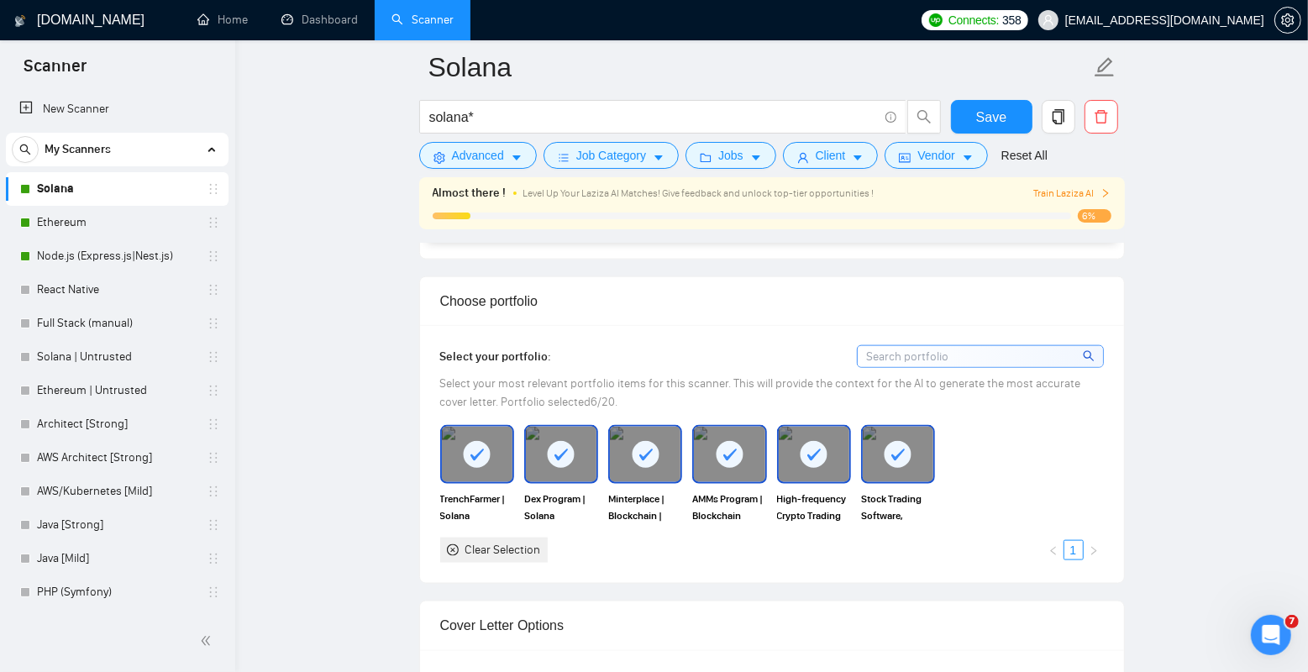
scroll to position [1411, 0]
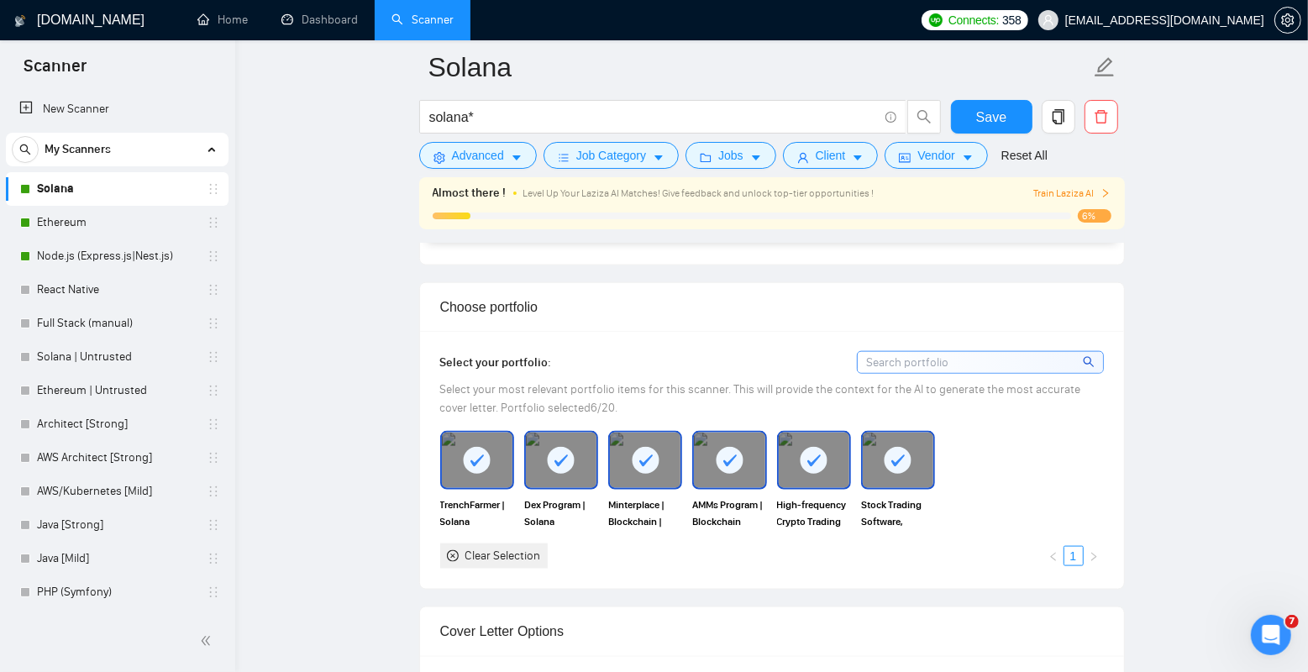
click at [921, 349] on div "Select your portfolio: Select your most relevant portfolio items for this scann…" at bounding box center [772, 460] width 704 height 258
click at [914, 357] on input at bounding box center [980, 362] width 245 height 21
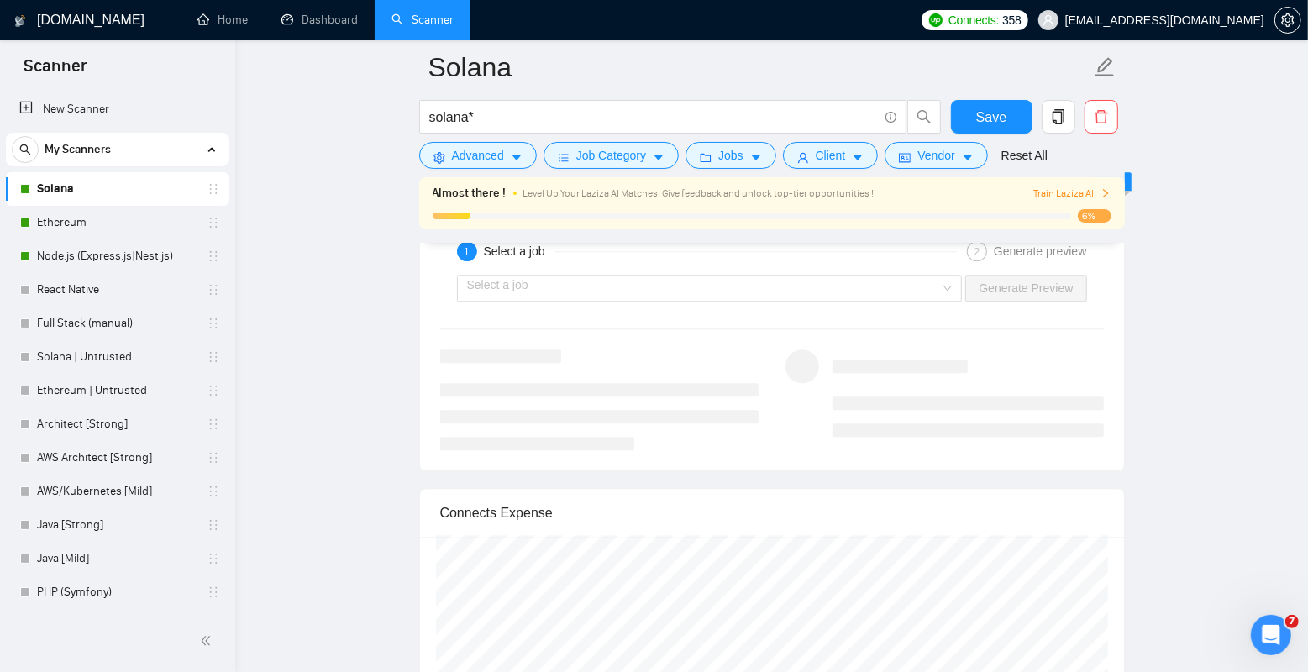
scroll to position [3008, 0]
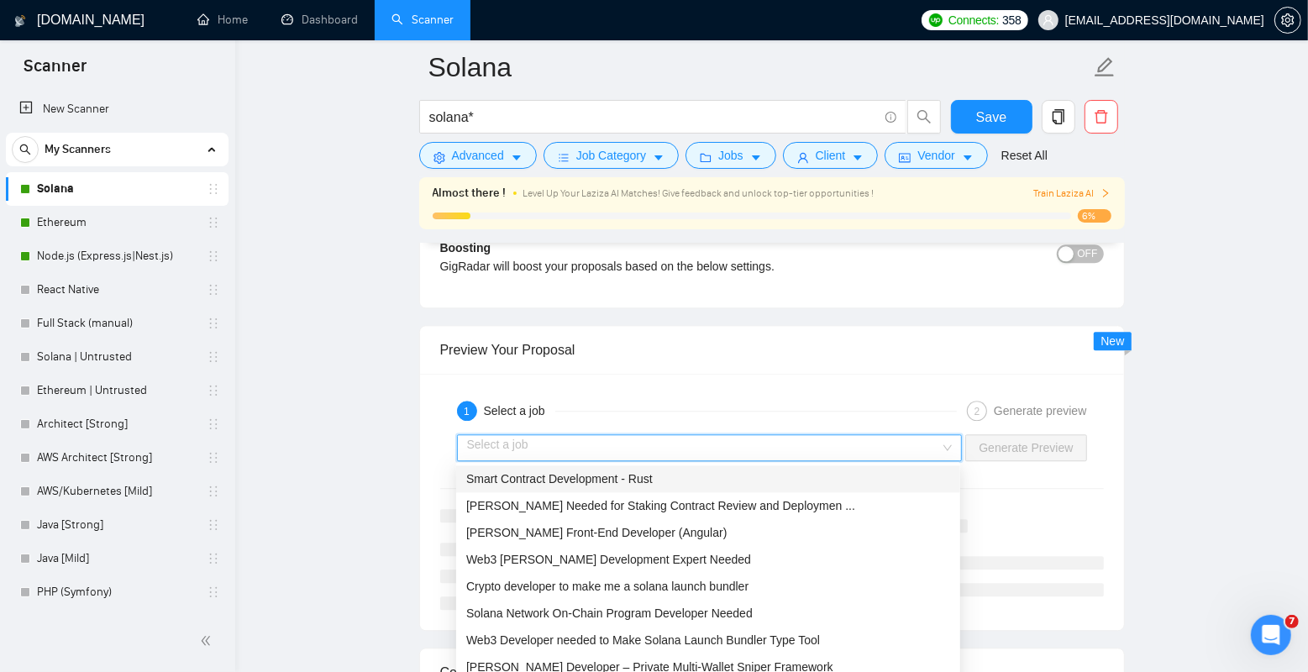
click at [798, 444] on input "search" at bounding box center [704, 447] width 474 height 25
click at [771, 509] on span "[PERSON_NAME] Needed for Staking Contract Review and Deploymen ..." at bounding box center [660, 505] width 389 height 13
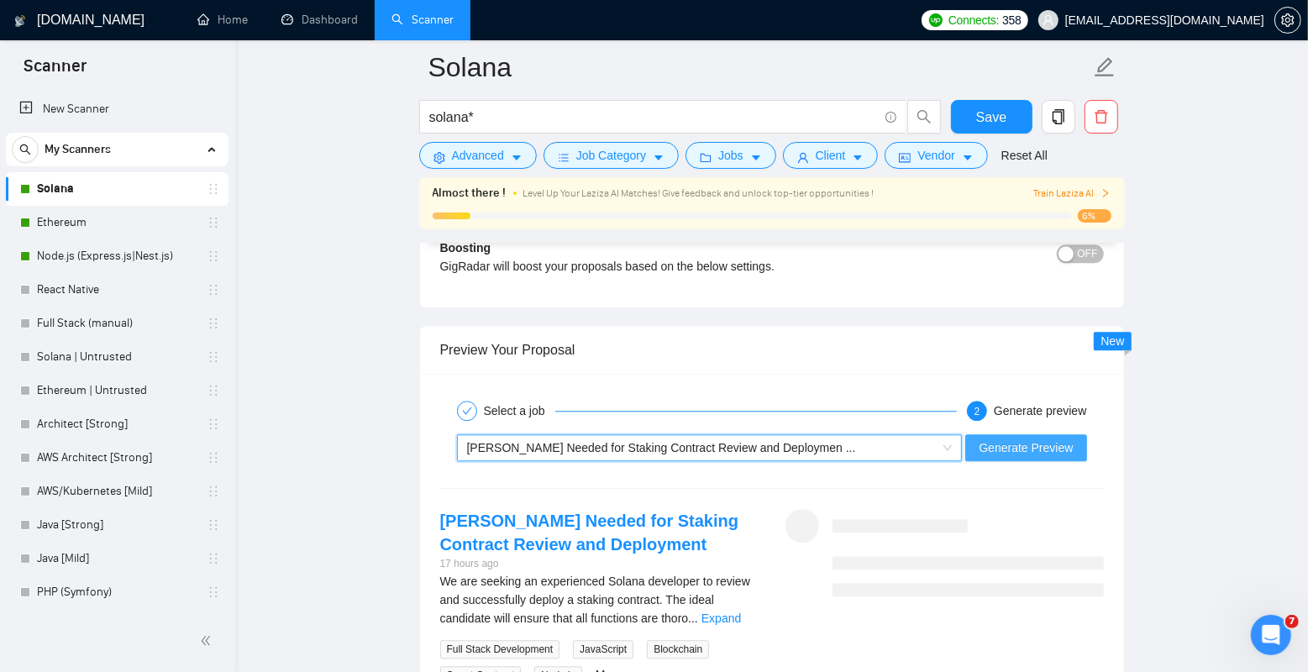
click at [1018, 442] on span "Generate Preview" at bounding box center [1026, 448] width 94 height 18
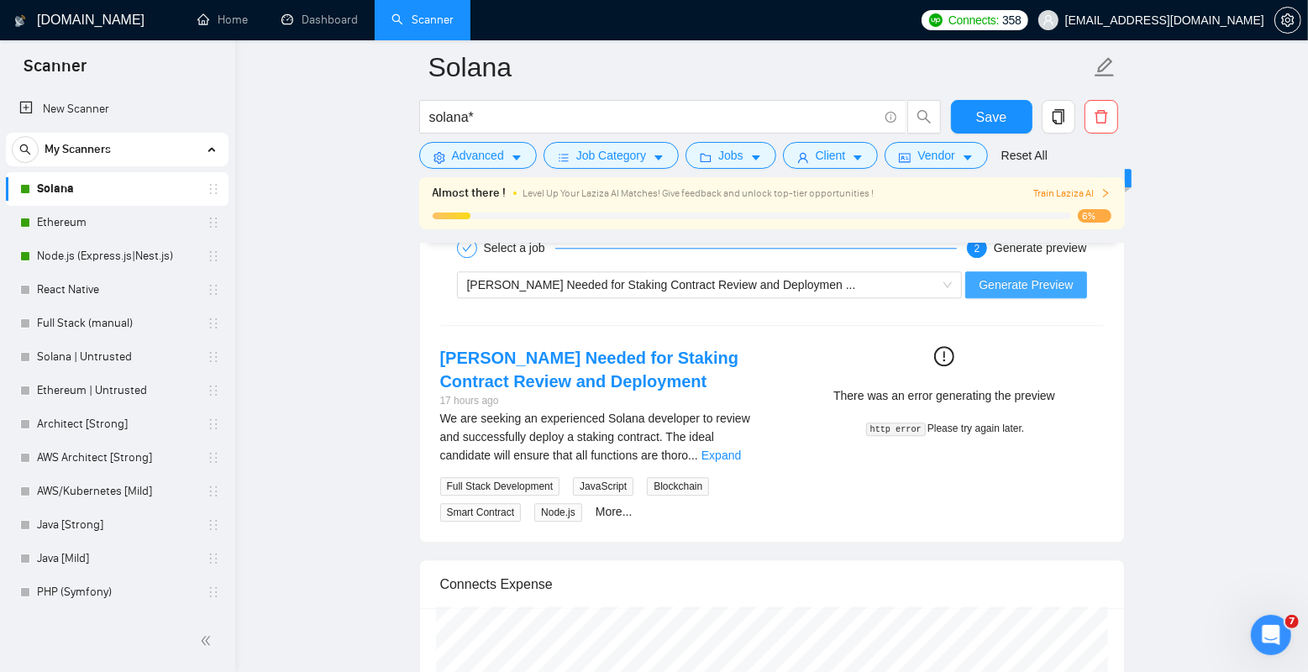
scroll to position [3132, 0]
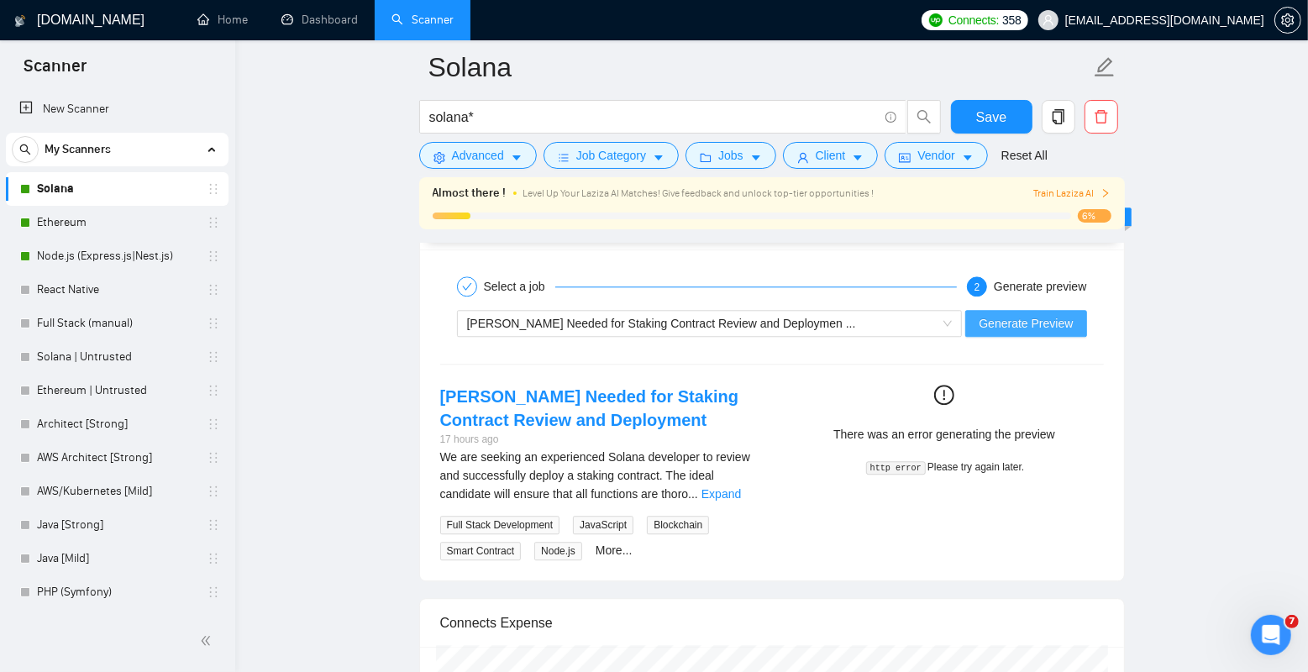
click at [1016, 325] on span "Generate Preview" at bounding box center [1026, 323] width 94 height 18
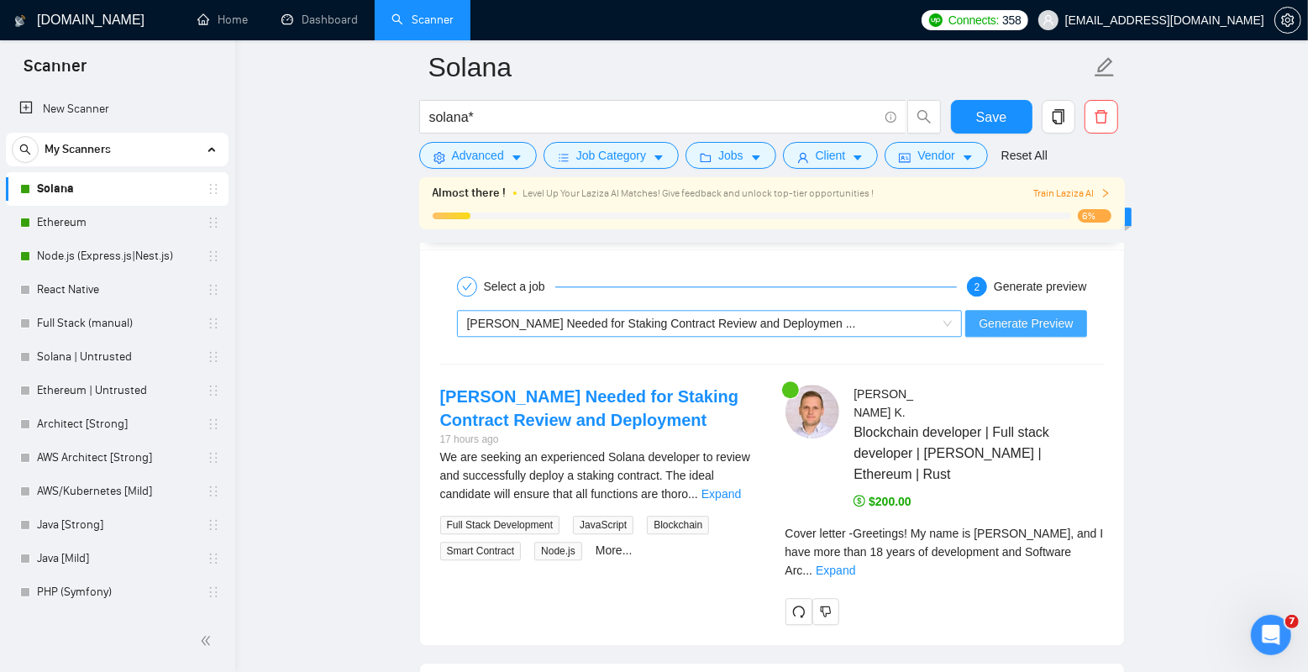
click at [765, 323] on span "[PERSON_NAME] Needed for Staking Contract Review and Deploymen ..." at bounding box center [661, 323] width 389 height 13
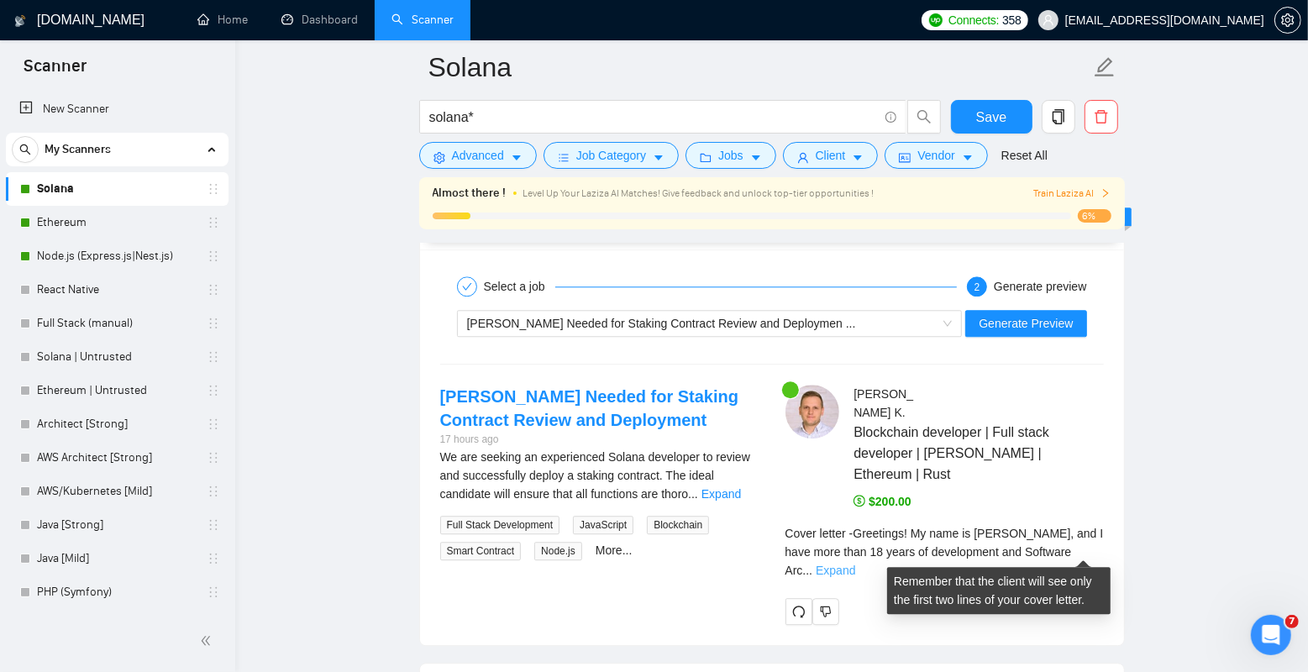
click at [855, 564] on link "Expand" at bounding box center [835, 570] width 39 height 13
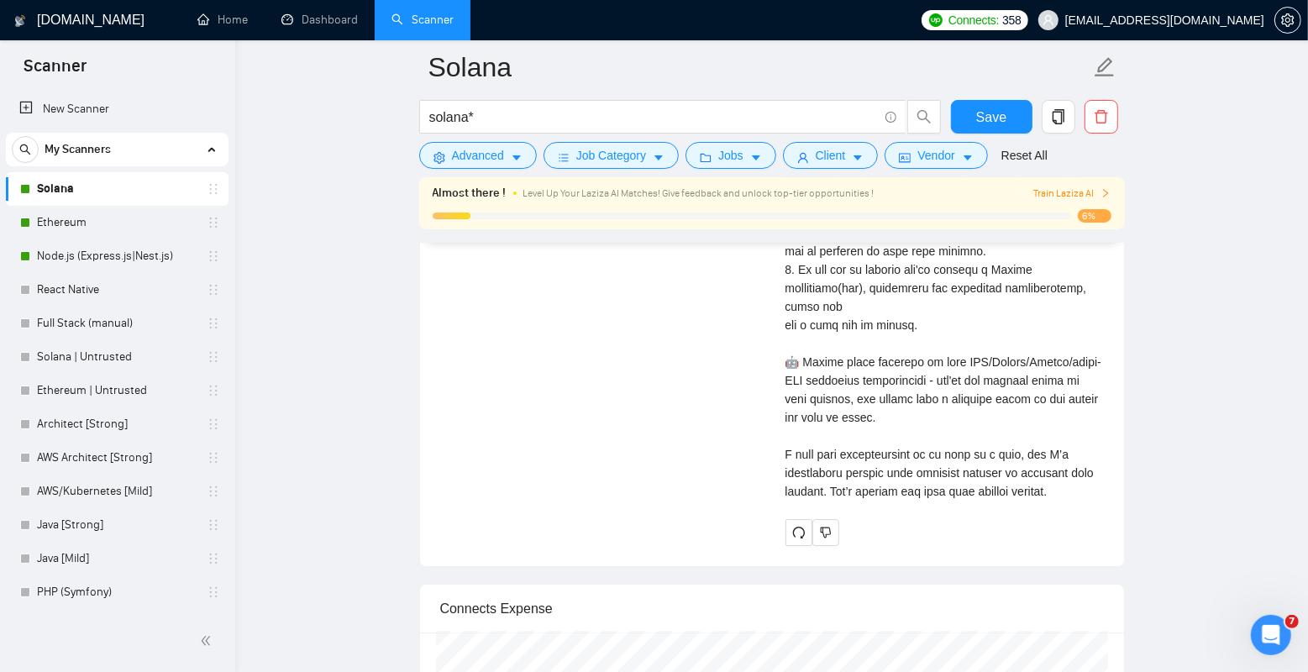
scroll to position [4292, 0]
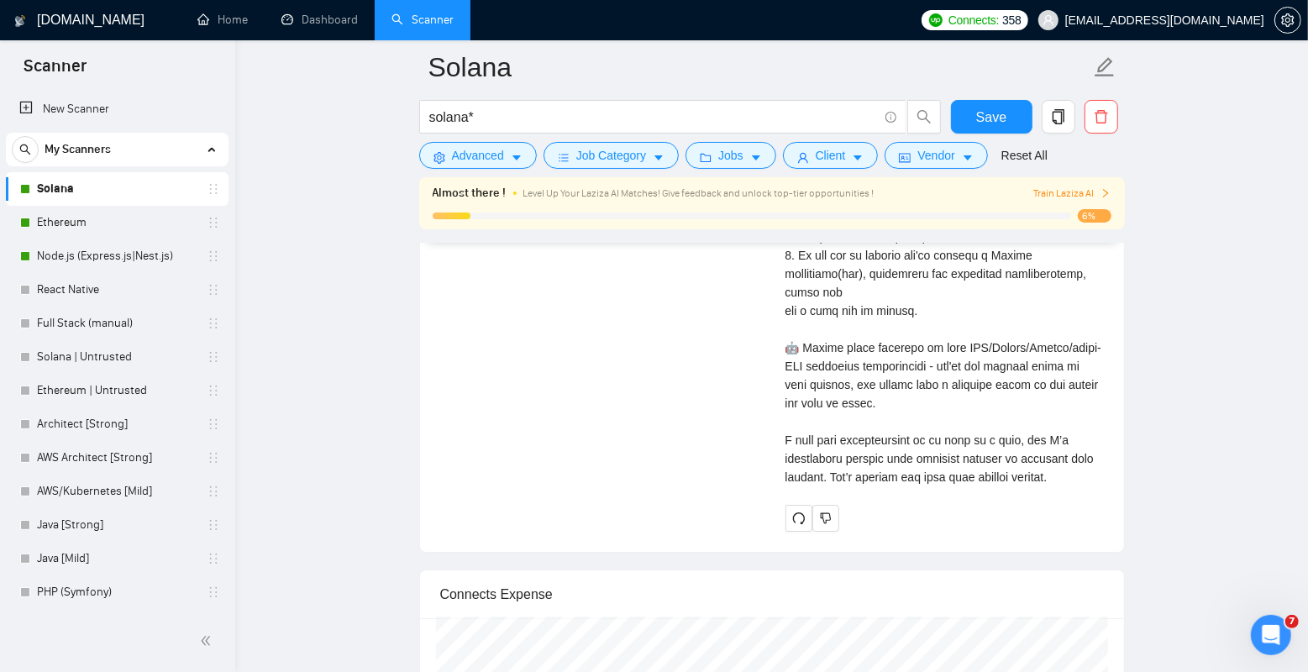
drag, startPoint x: 792, startPoint y: 478, endPoint x: 1054, endPoint y: 499, distance: 263.0
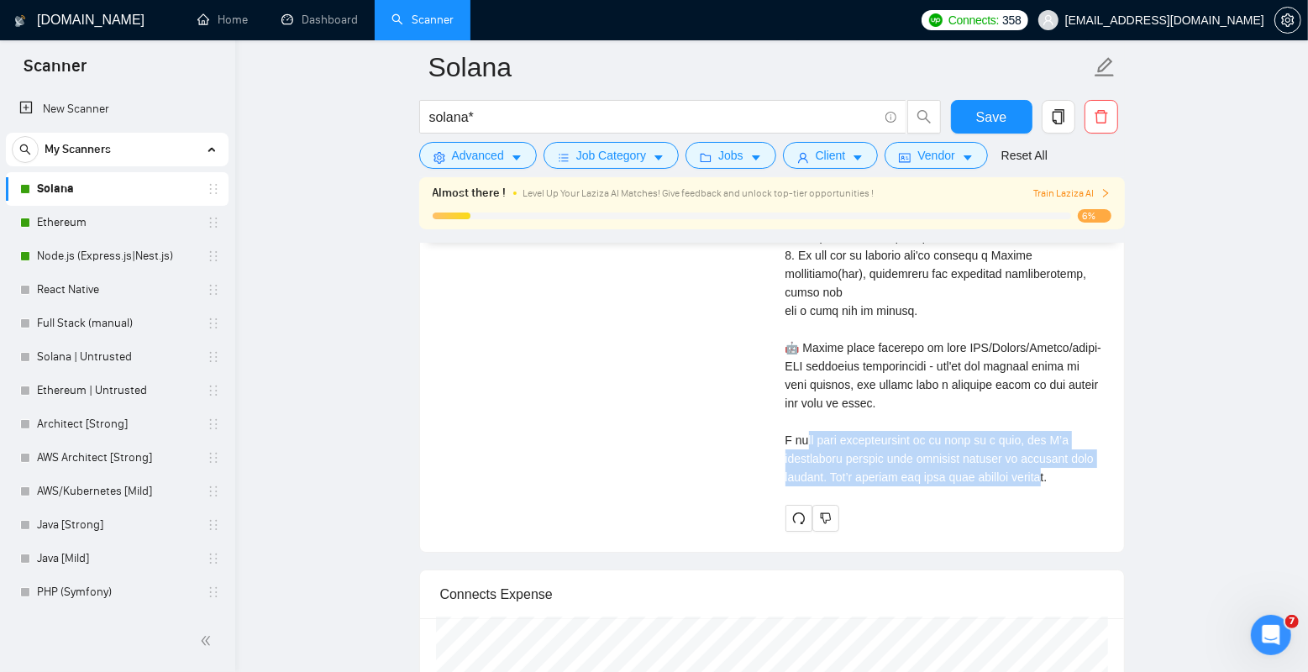
drag, startPoint x: 1069, startPoint y: 507, endPoint x: 807, endPoint y: 476, distance: 264.0
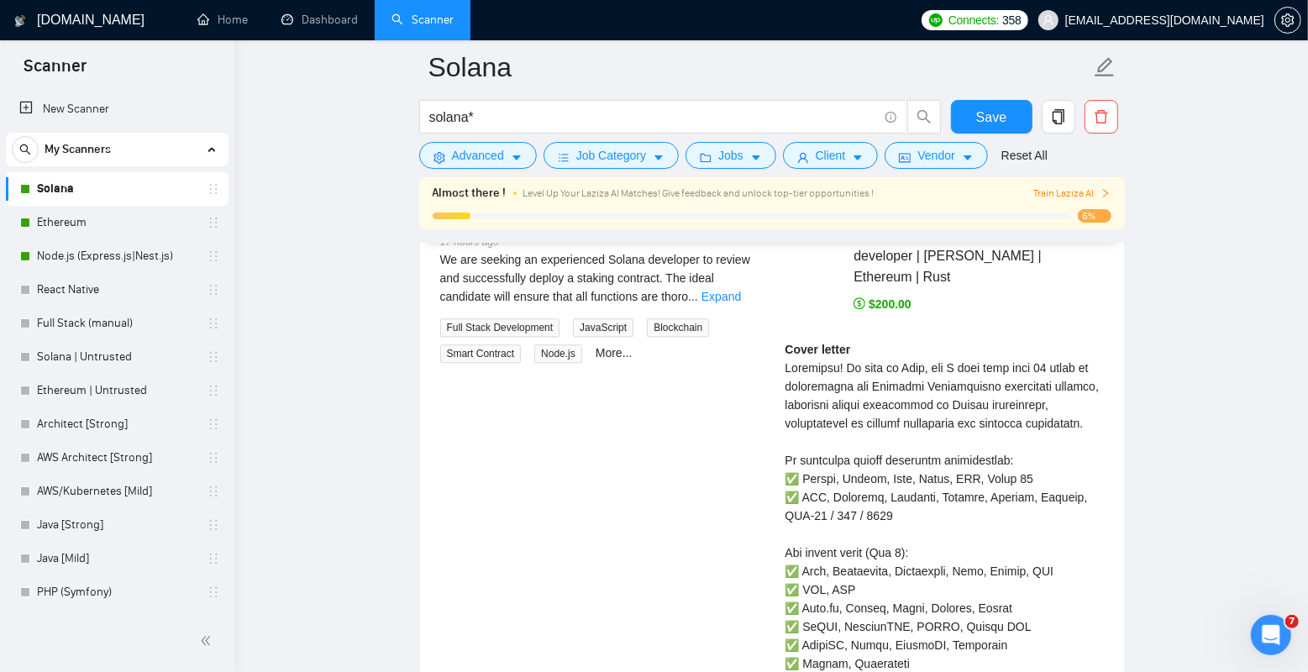
scroll to position [3319, 0]
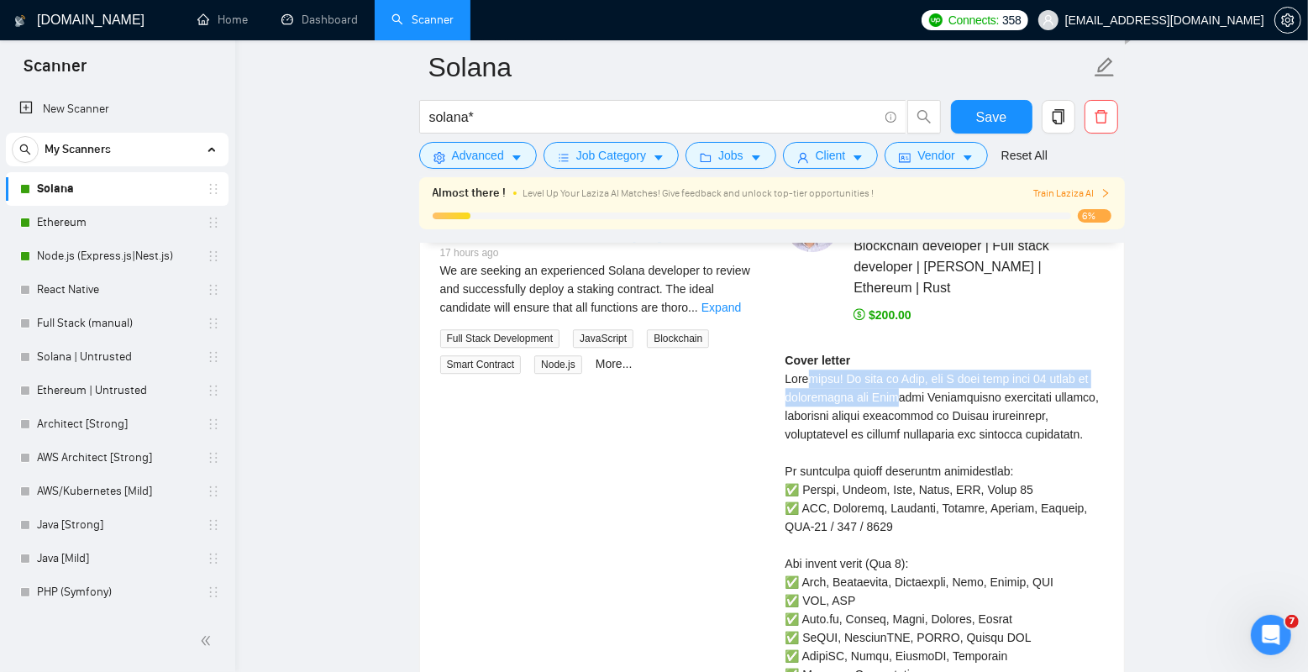
drag, startPoint x: 811, startPoint y: 377, endPoint x: 922, endPoint y: 399, distance: 113.9
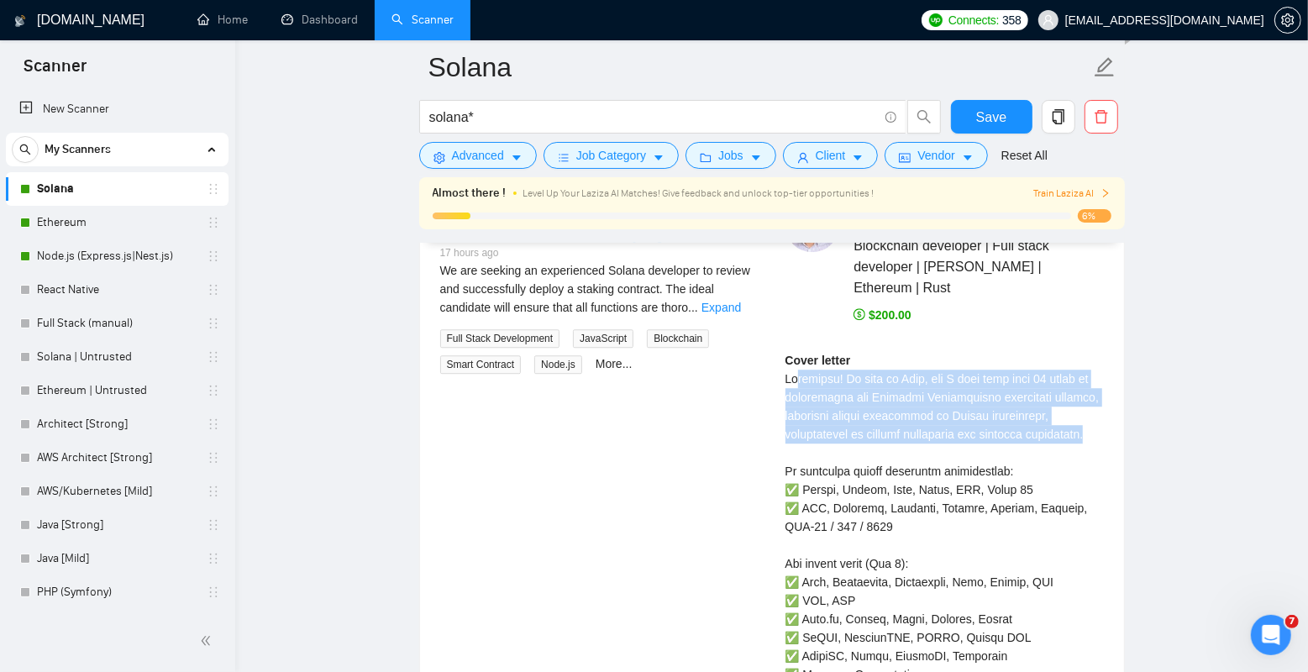
drag, startPoint x: 934, startPoint y: 456, endPoint x: 797, endPoint y: 381, distance: 156.4
drag, startPoint x: 788, startPoint y: 381, endPoint x: 954, endPoint y: 456, distance: 182.7
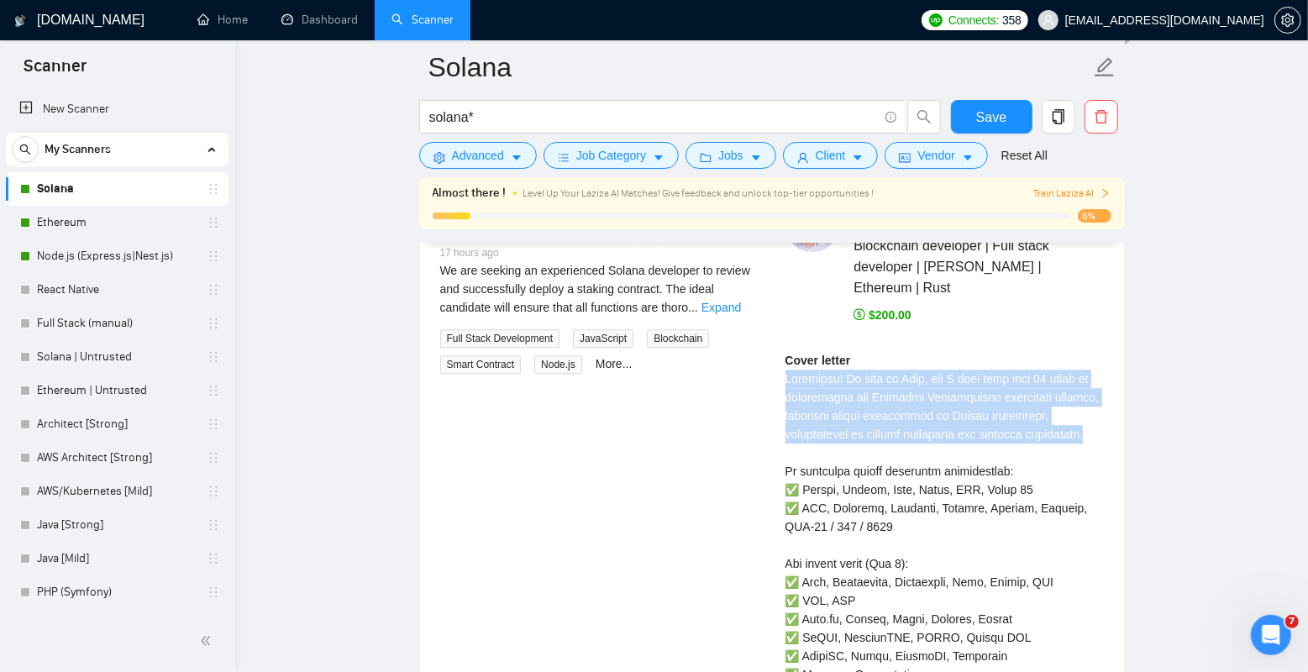
drag, startPoint x: 975, startPoint y: 448, endPoint x: 789, endPoint y: 379, distance: 198.0
drag, startPoint x: 785, startPoint y: 379, endPoint x: 975, endPoint y: 452, distance: 204.2
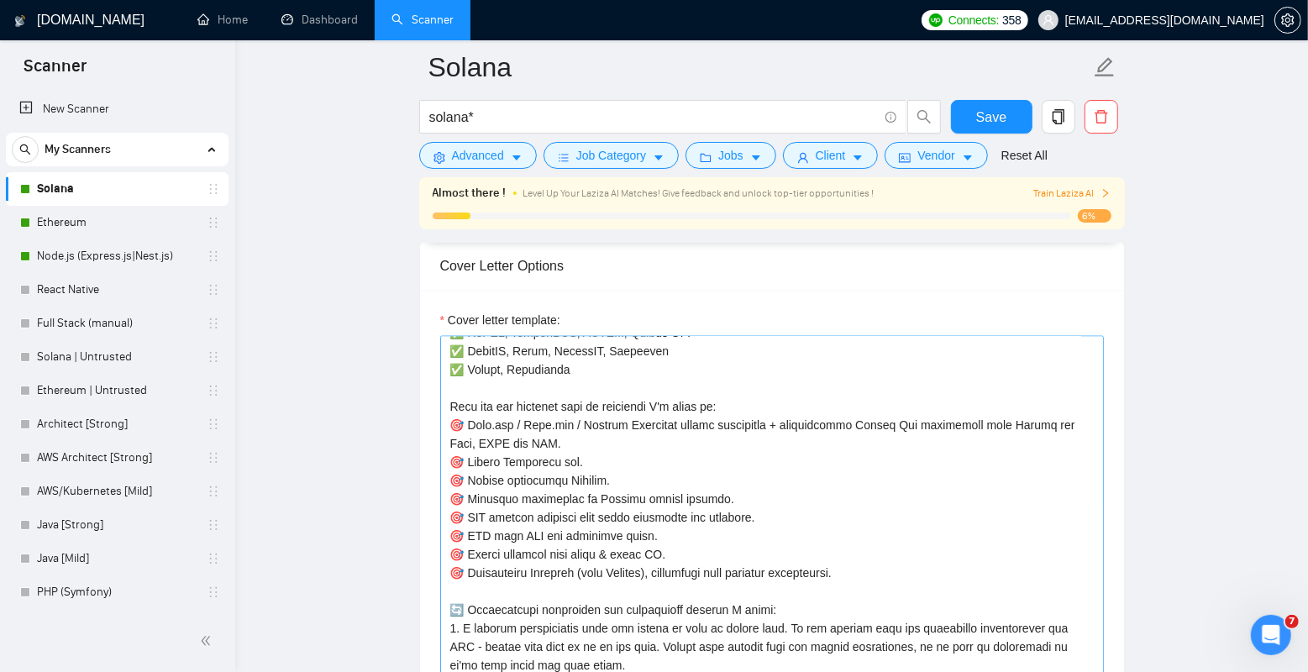
scroll to position [0, 0]
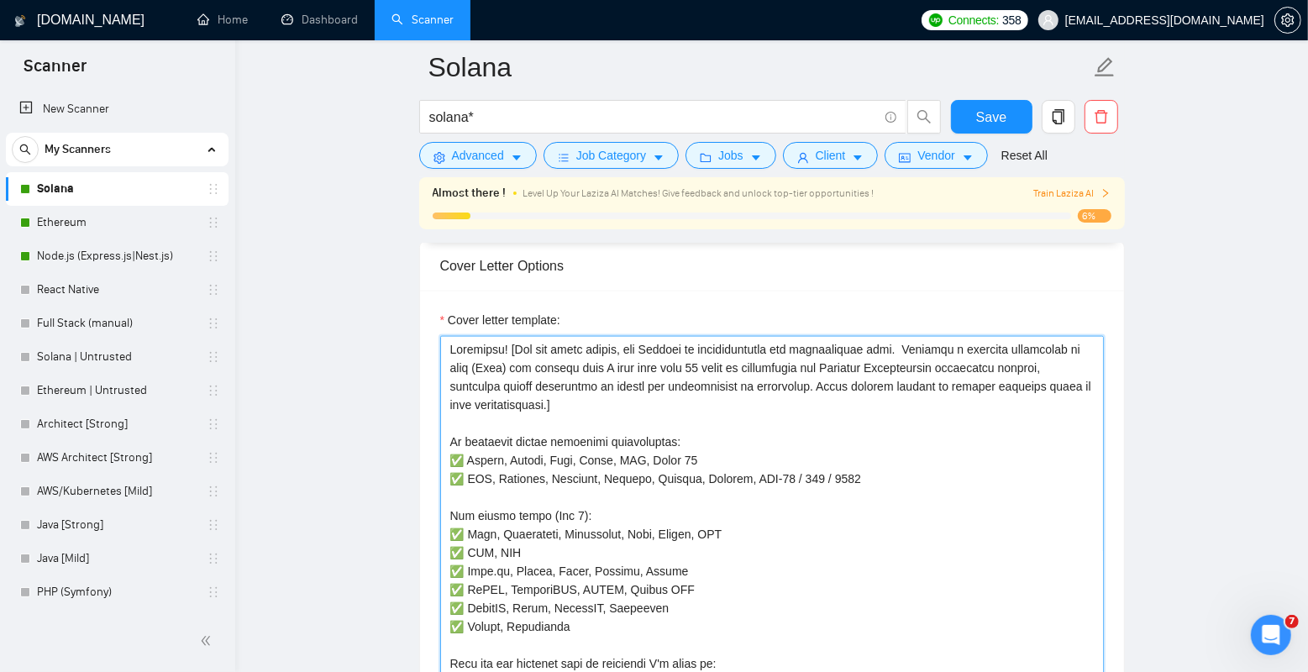
click at [826, 364] on textarea "Cover letter template:" at bounding box center [772, 525] width 664 height 378
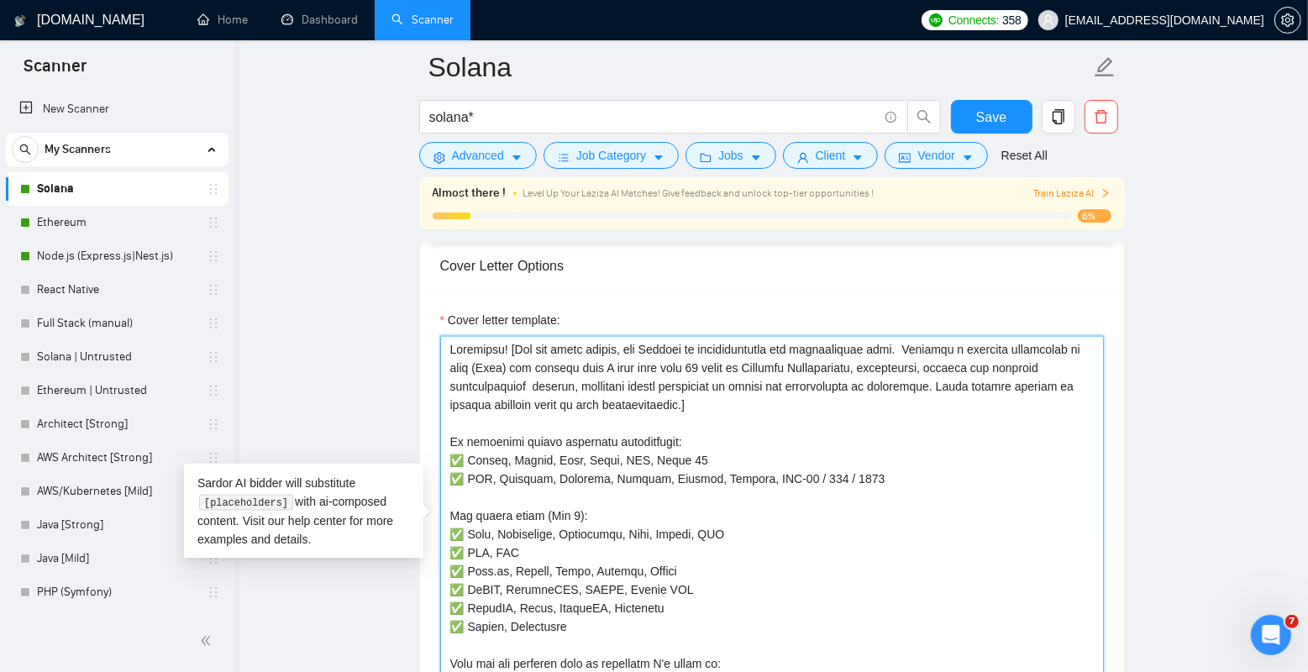
click at [759, 363] on textarea "Cover letter template:" at bounding box center [772, 525] width 664 height 378
paste textarea "experience"
type textarea "Loremipsu! [Dol sit ametc adipis, eli Seddoei te incididuntutla etd magnaaliqua…"
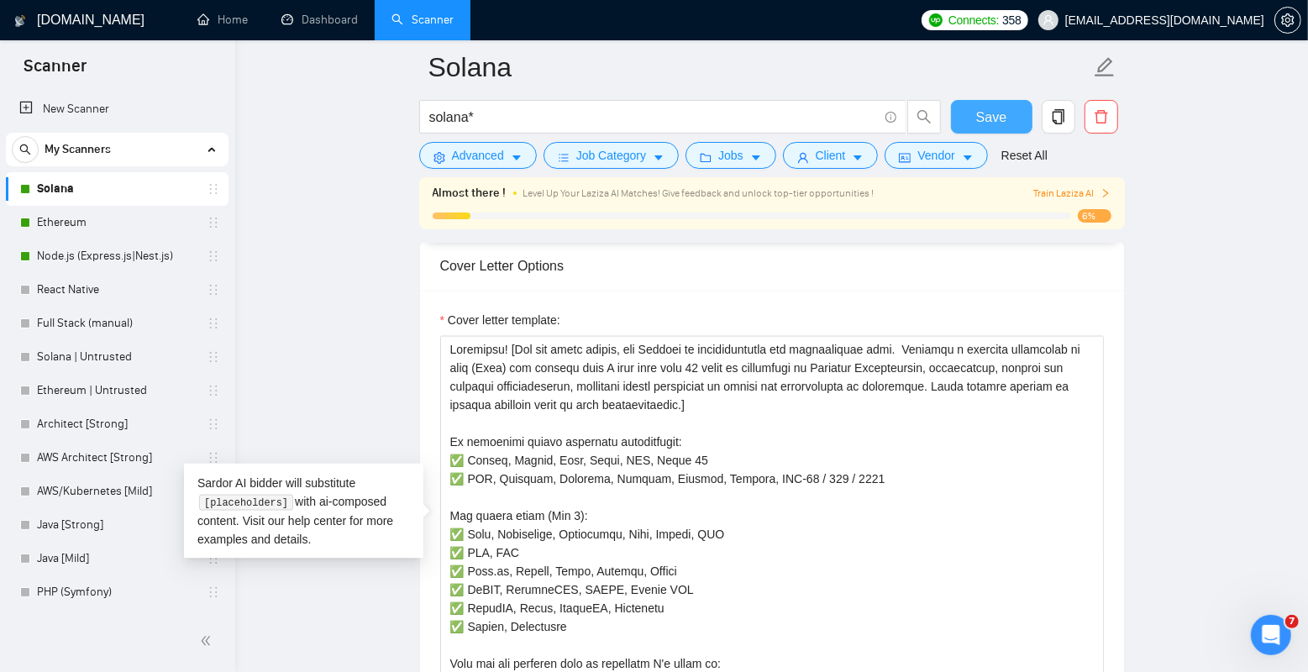
click at [984, 124] on span "Save" at bounding box center [991, 117] width 30 height 21
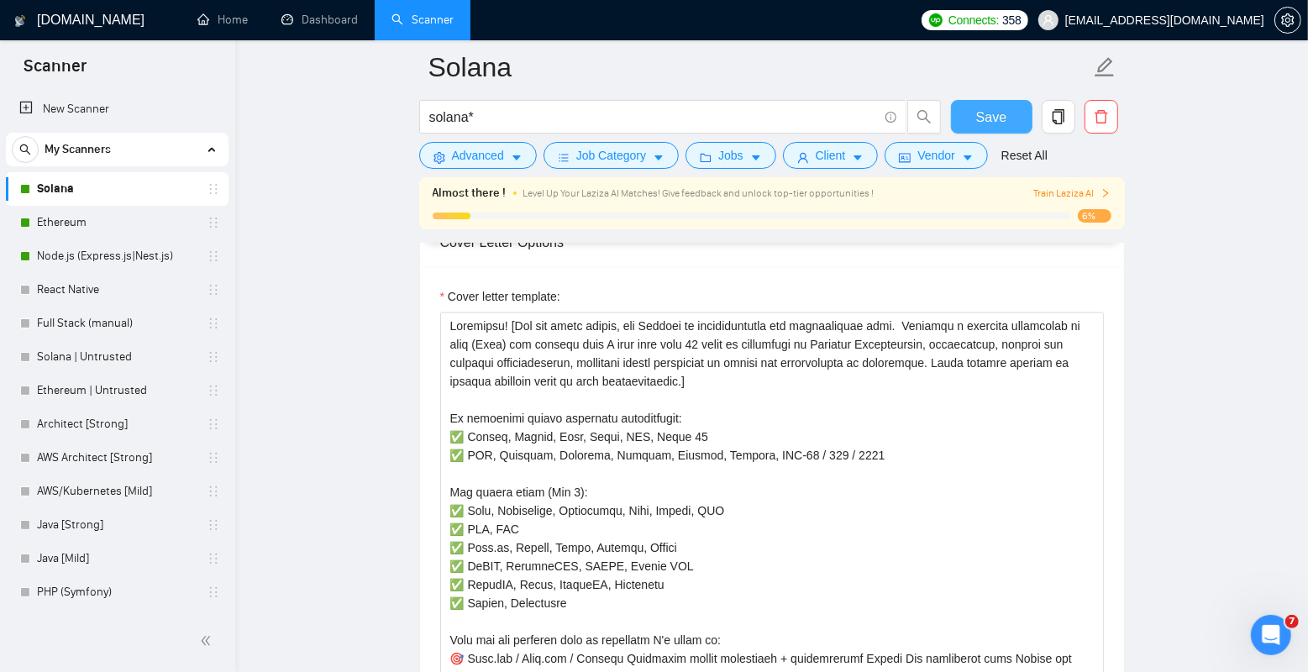
scroll to position [1755, 0]
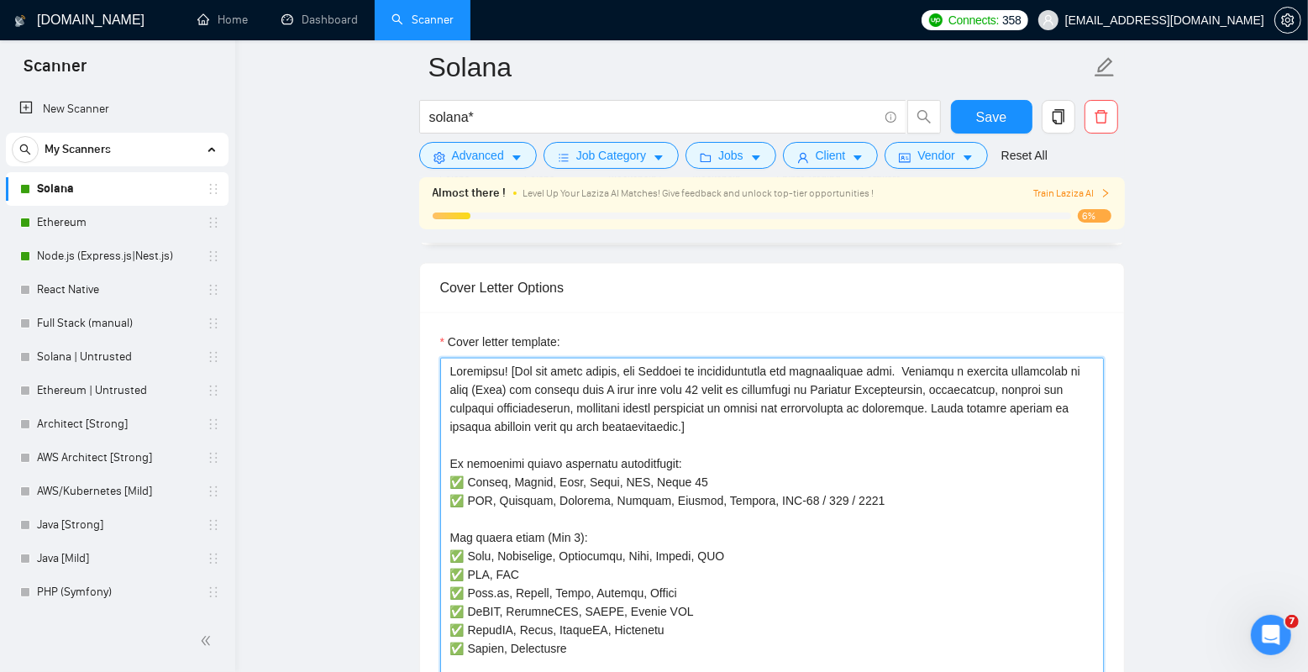
click at [901, 418] on textarea "Cover letter template:" at bounding box center [772, 547] width 664 height 378
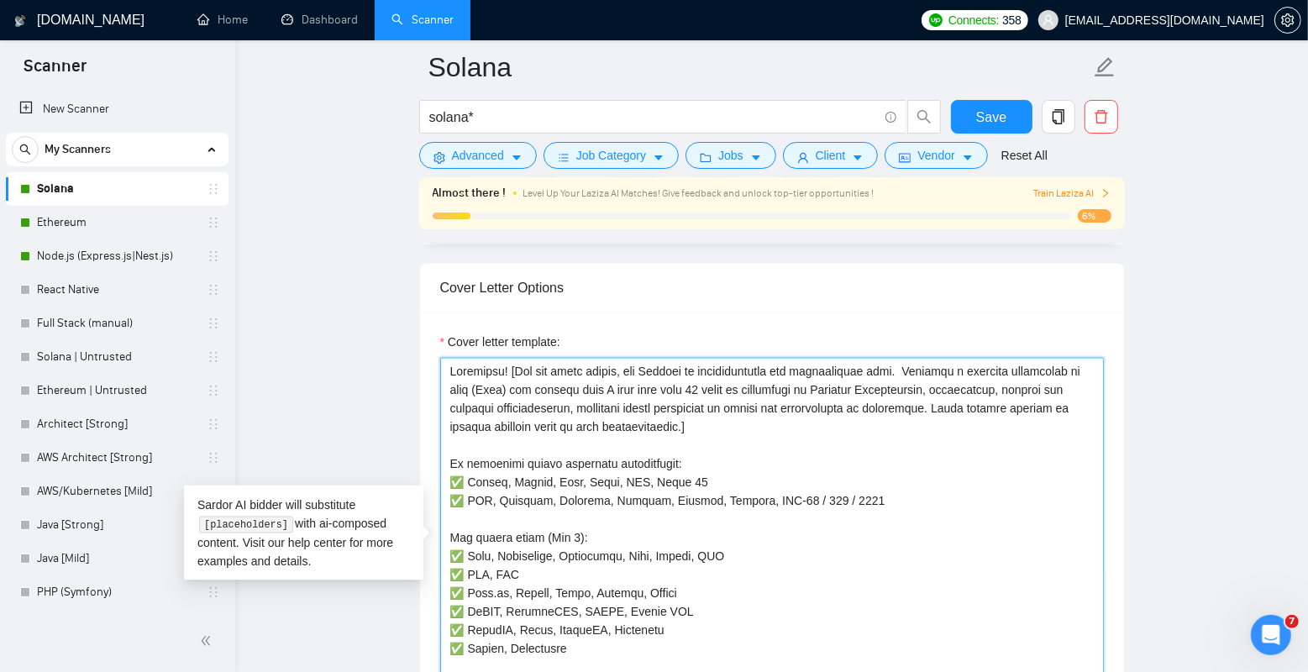
click at [658, 431] on textarea "Cover letter template:" at bounding box center [772, 547] width 664 height 378
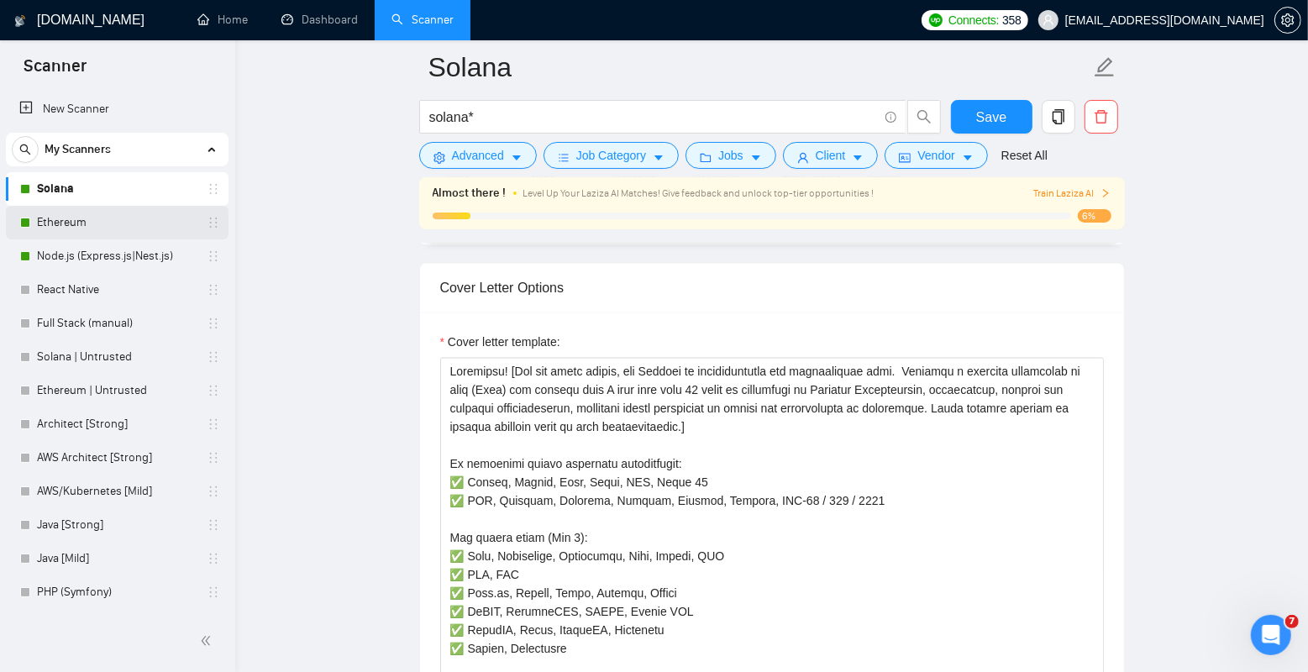
click at [118, 215] on link "Ethereum" at bounding box center [117, 223] width 160 height 34
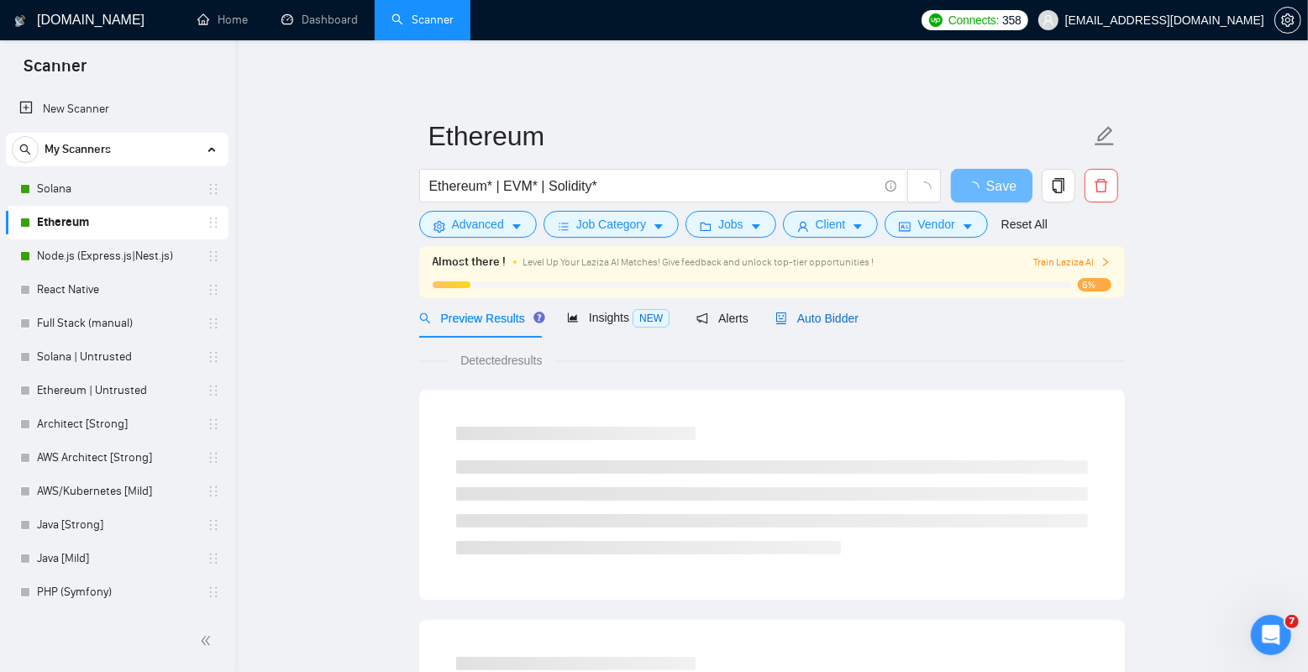
click at [847, 308] on div "Auto Bidder" at bounding box center [816, 317] width 83 height 39
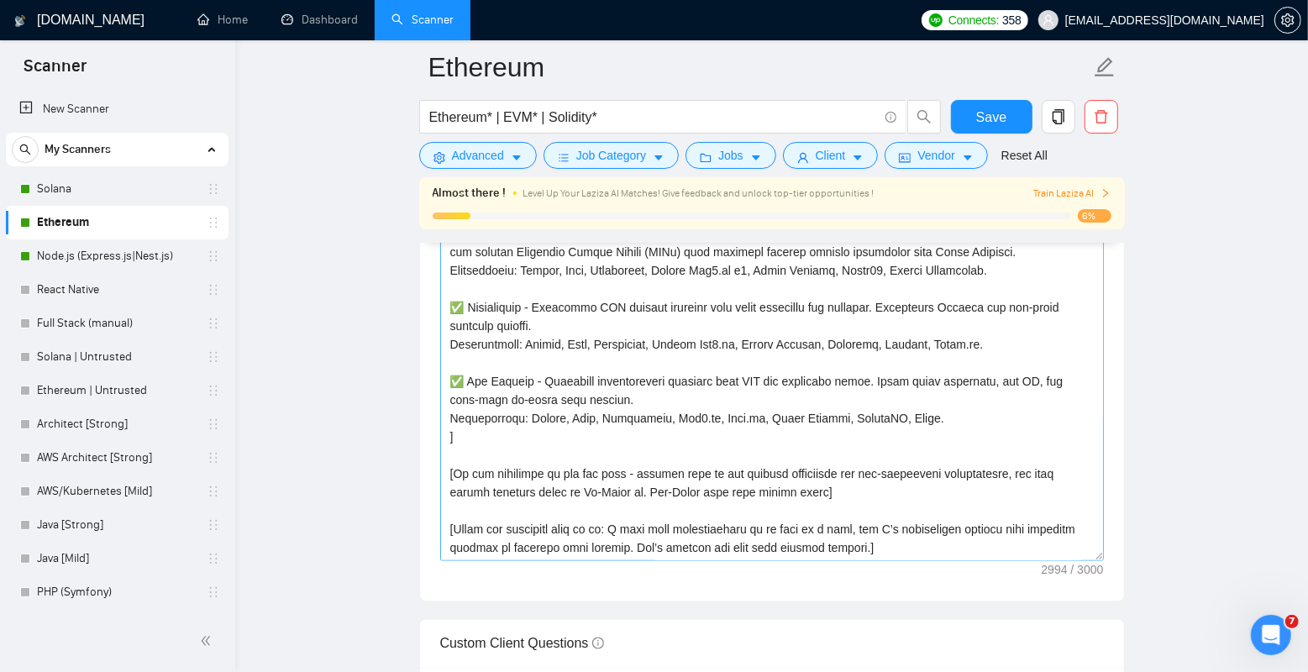
scroll to position [1937, 0]
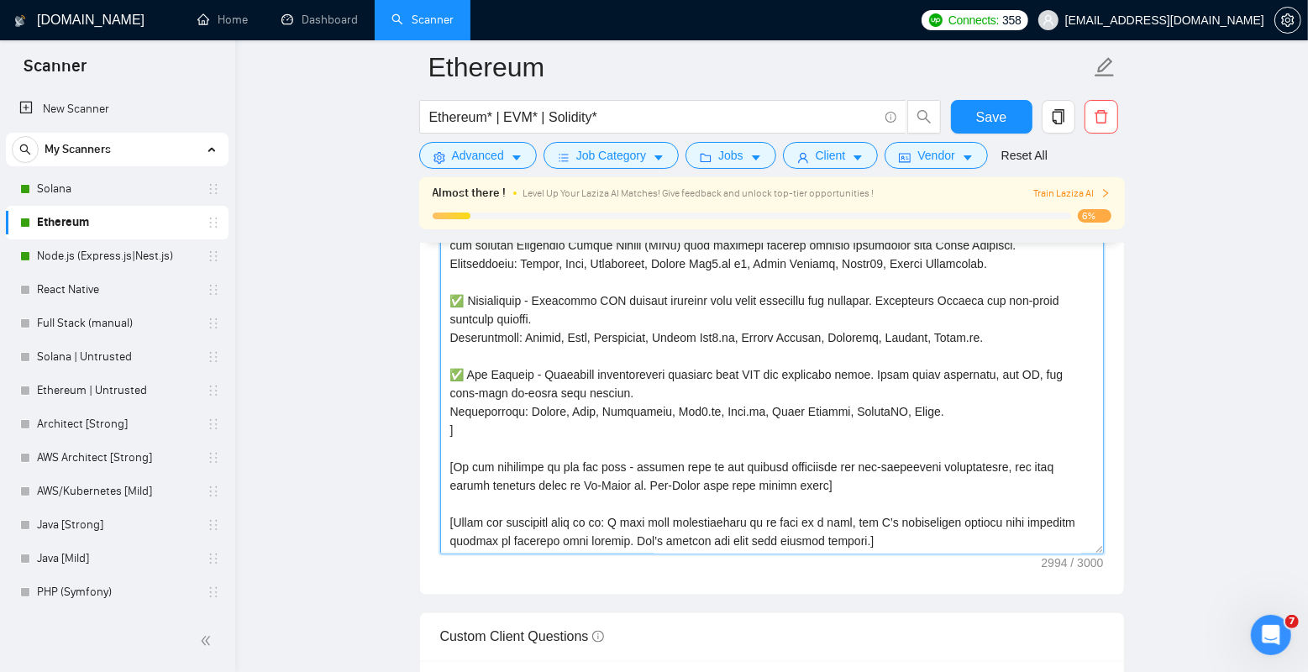
click at [547, 377] on textarea "Cover letter template:" at bounding box center [772, 365] width 664 height 378
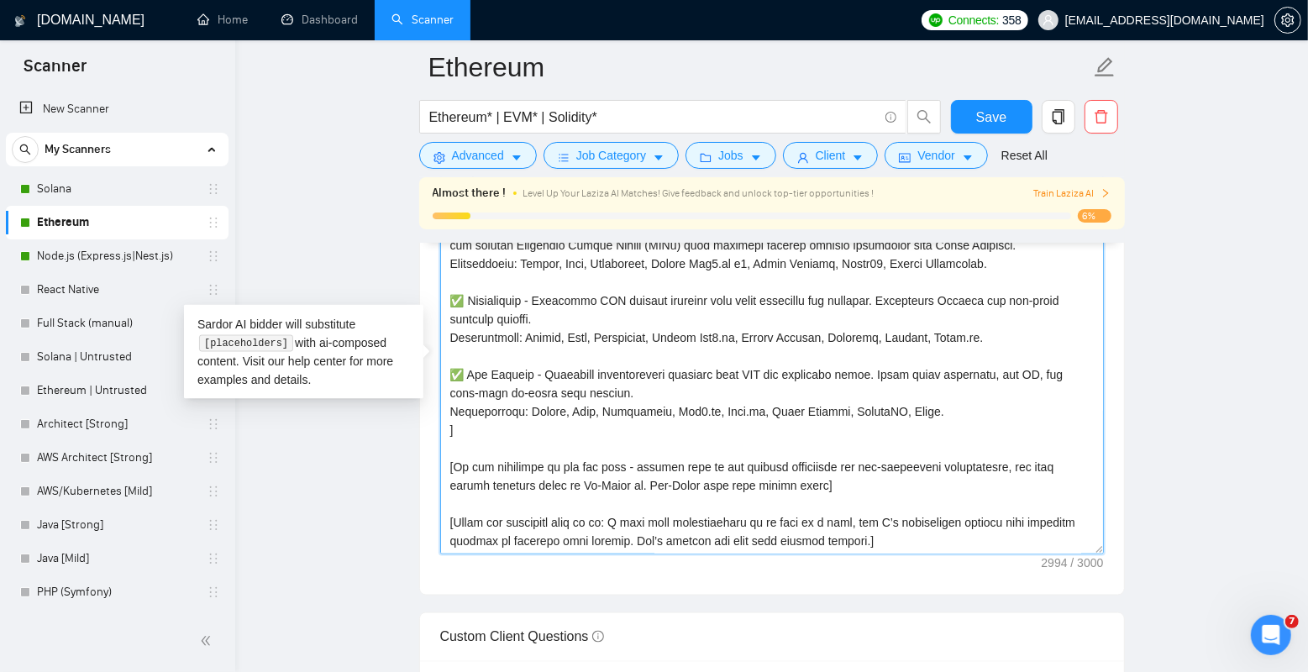
paste textarea "loremipsum do Sitametc Adipiscingel, seddoeiusmo, tempori utl etdolore magnaali…"
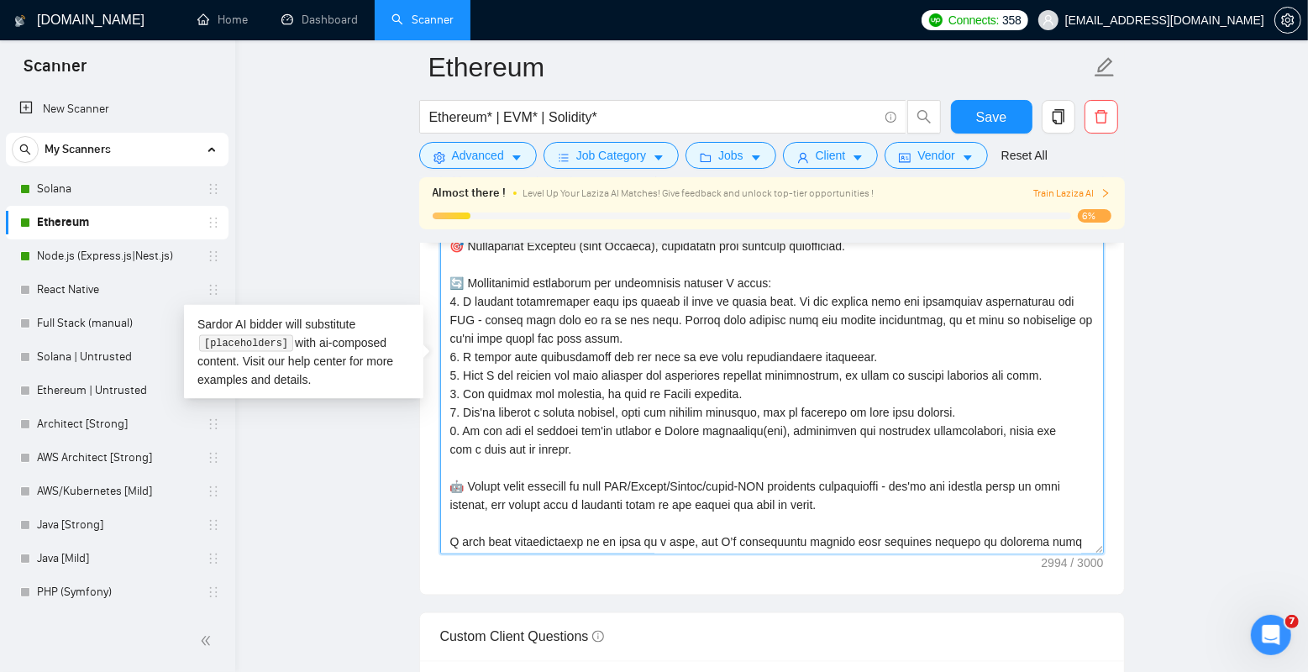
scroll to position [437, 0]
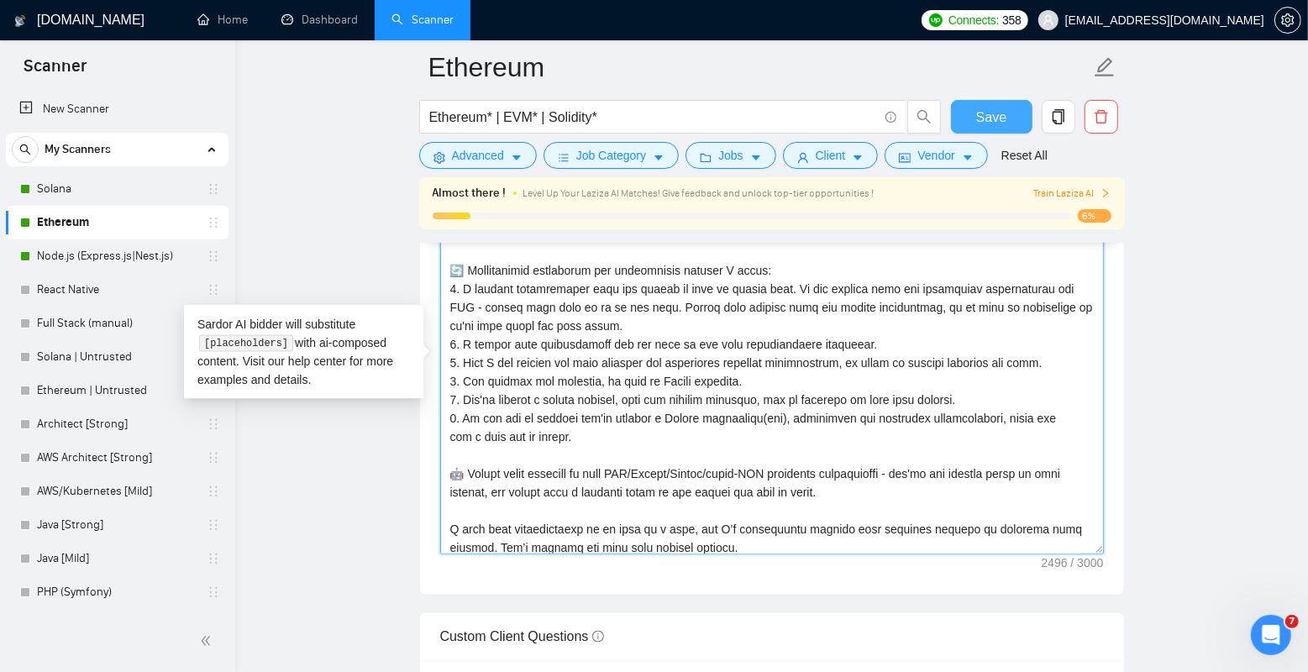
type textarea "Loremipsu! [Dol sit ametc adipis, eli Seddoei te incididuntutla etd magnaaliqua…"
click at [995, 123] on span "Save" at bounding box center [991, 117] width 30 height 21
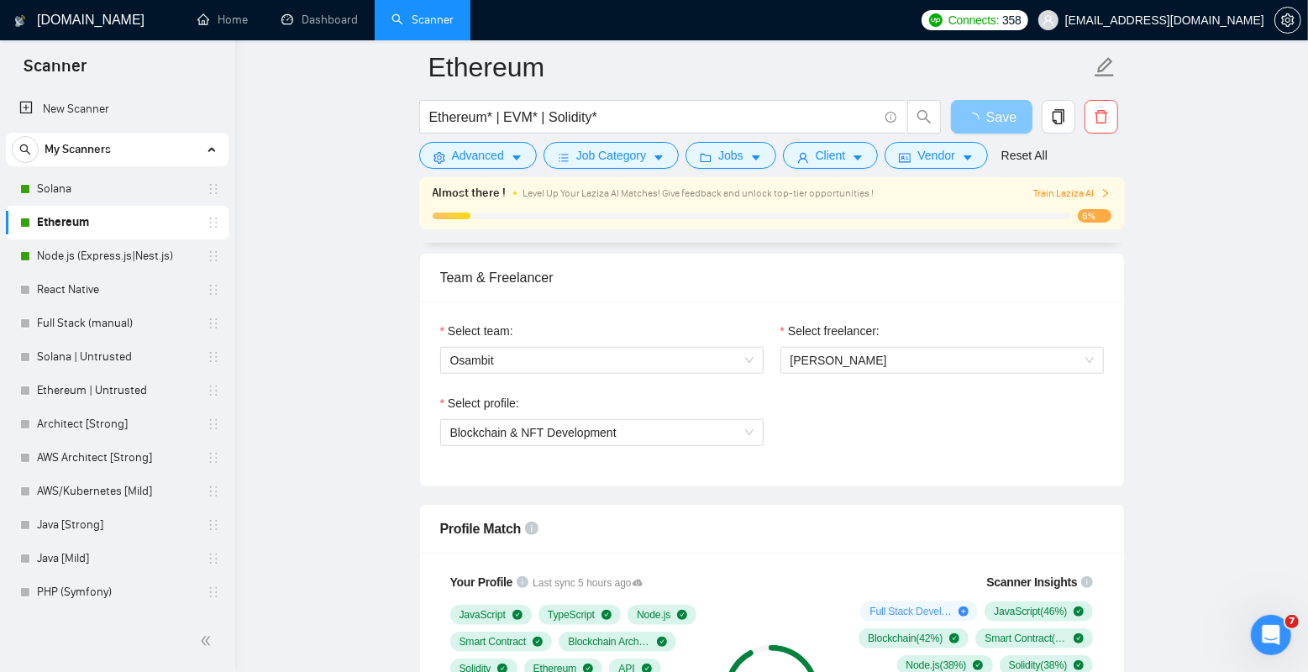
scroll to position [686, 0]
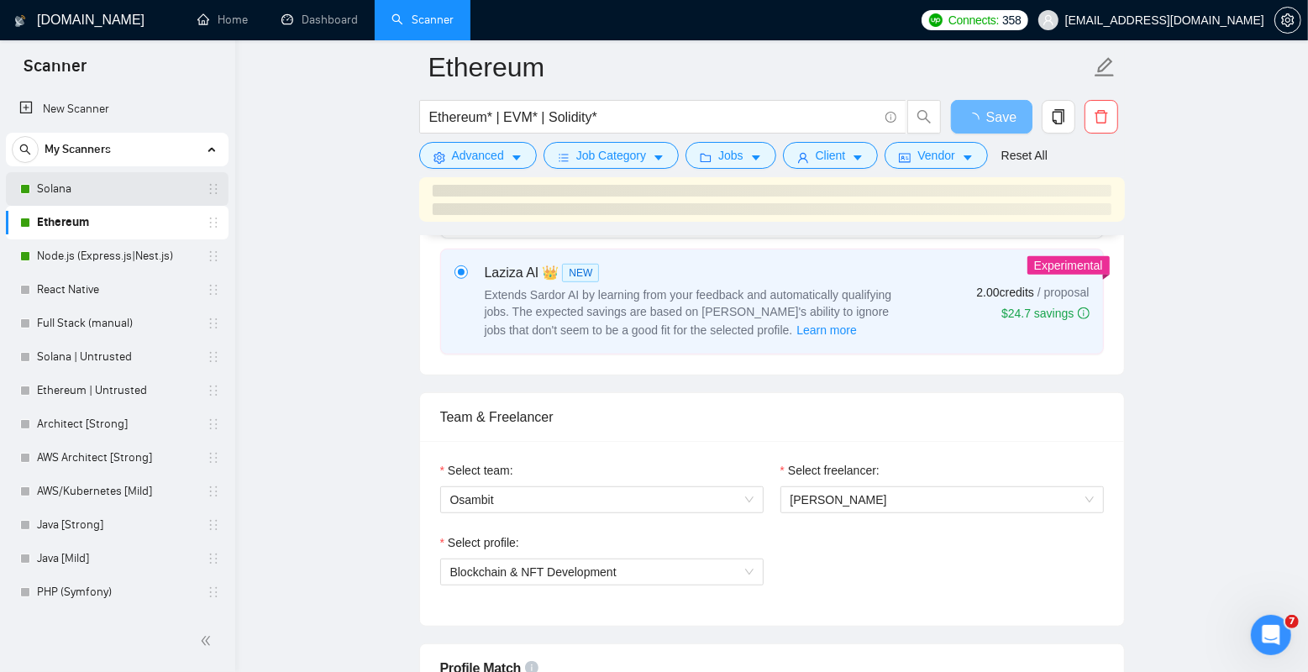
click at [128, 185] on link "Solana" at bounding box center [117, 189] width 160 height 34
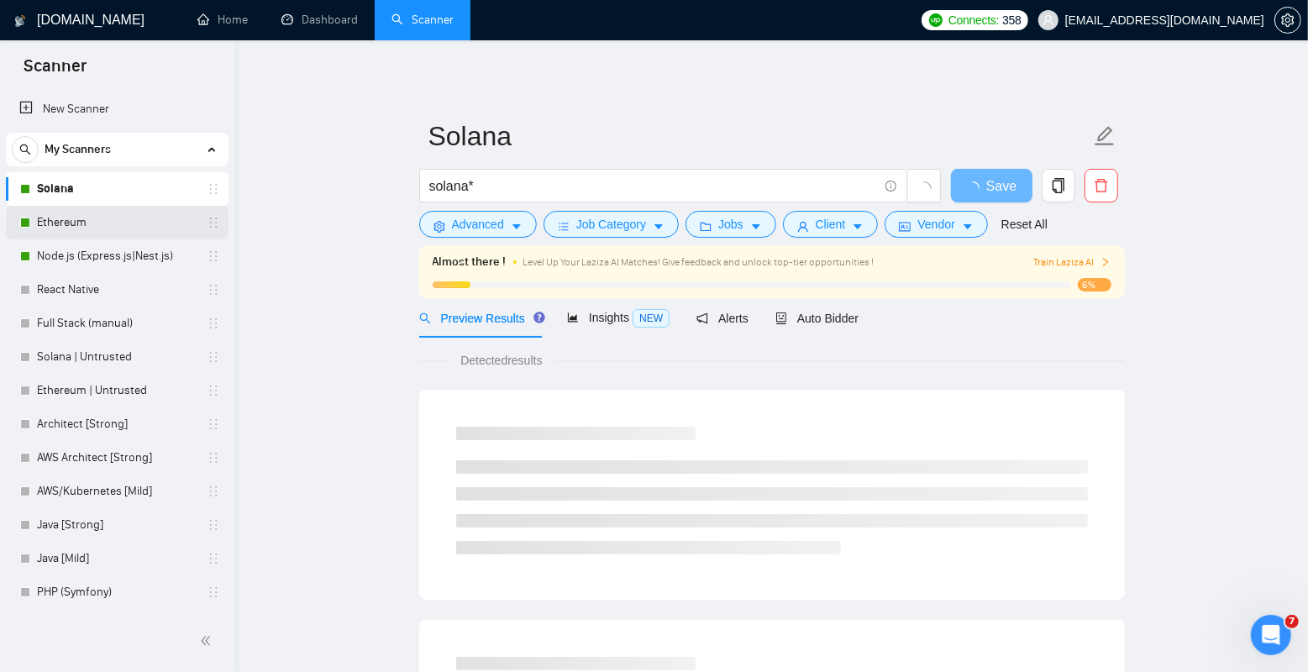
click at [140, 223] on link "Ethereum" at bounding box center [117, 223] width 160 height 34
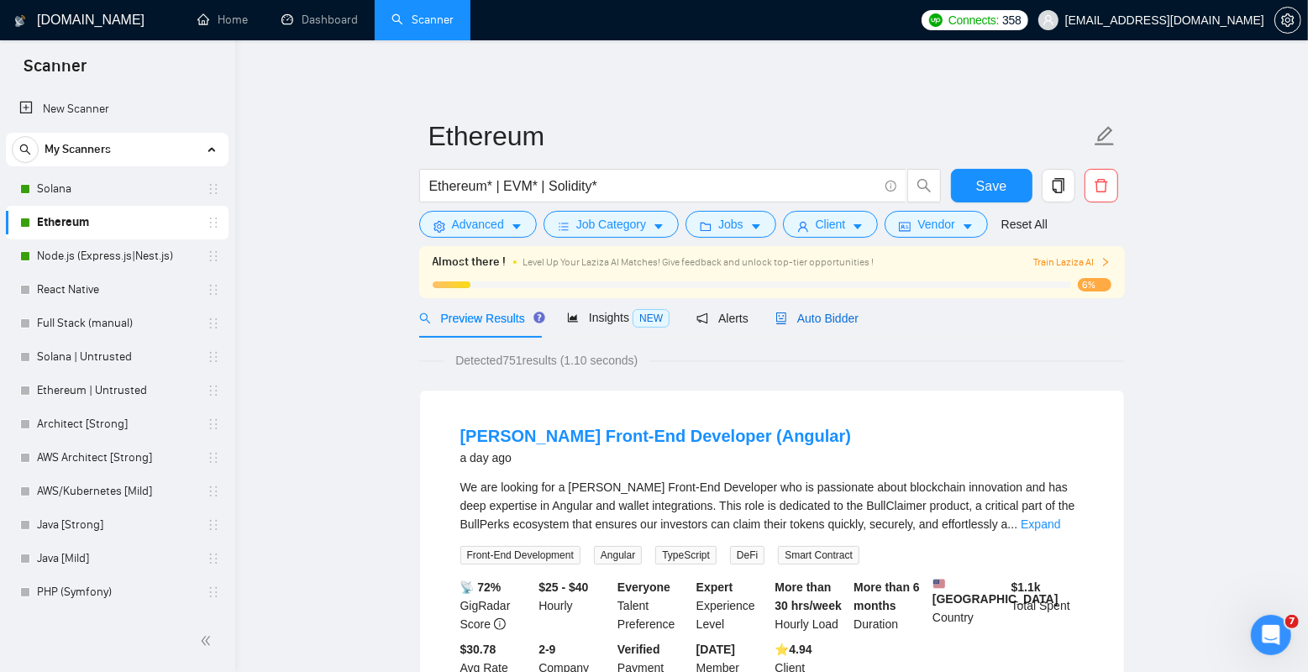
click at [821, 318] on span "Auto Bidder" at bounding box center [816, 318] width 83 height 13
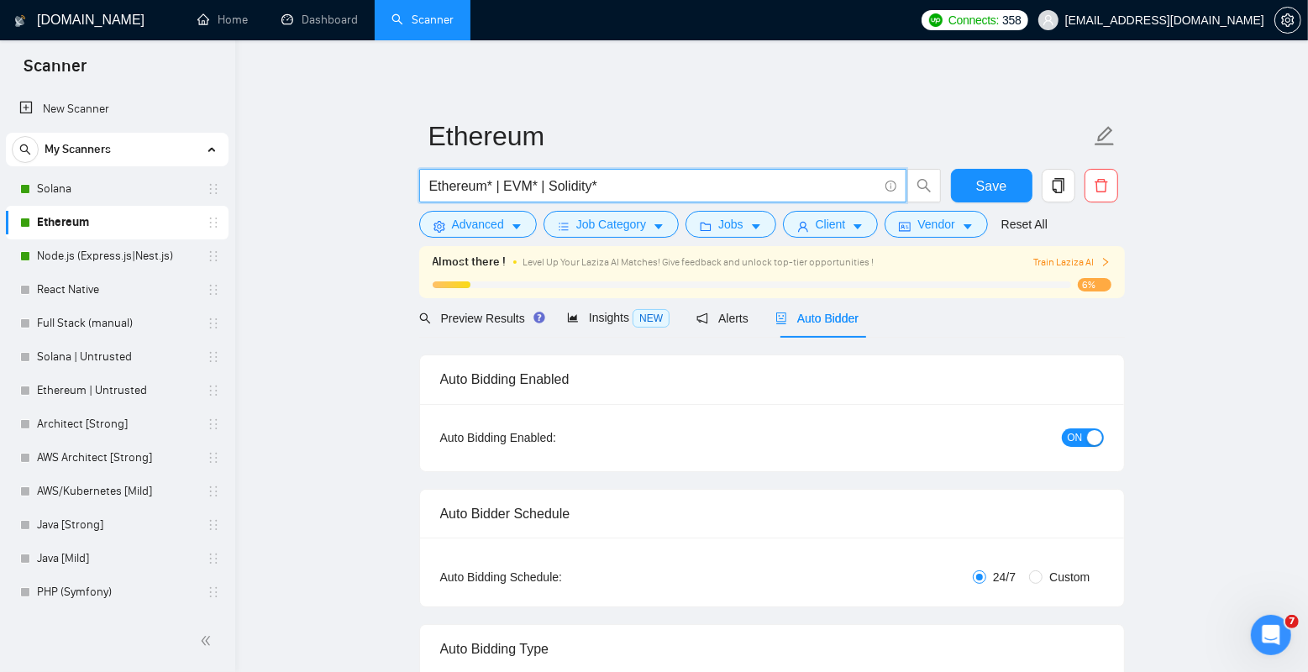
click at [686, 190] on input "Ethereum* | EVM* | Solidity*" at bounding box center [653, 186] width 449 height 21
type input "Ethereum* | EVM* | Solidity* | ERC-20 | ERC-721 | ERC-11"
type input "Ethereum* | EVM* | Solidity* | ERC-20 | ERC-721 | ERC-1155 | Truf"
click at [822, 185] on input "Ethereum* | EVM* | Solidity* | ERC-20 | ERC-721 | ERC-1155 | Truf" at bounding box center [653, 186] width 449 height 21
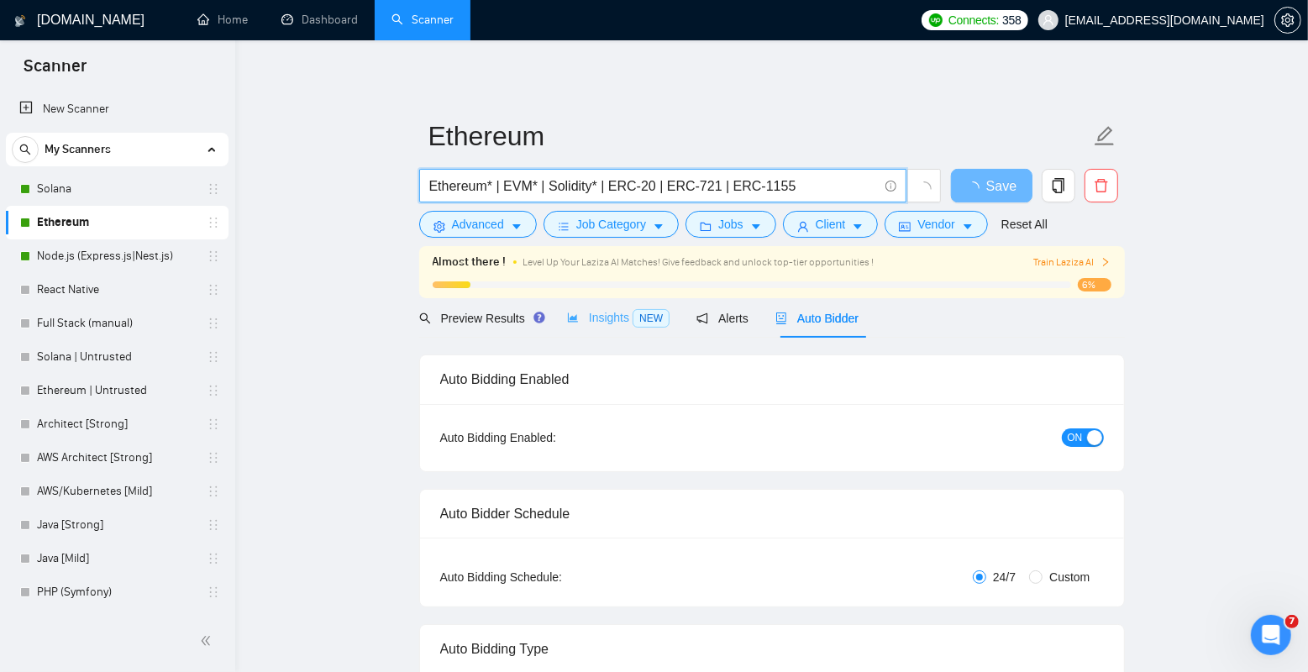
type input "Ethereum* | EVM* | Solidity* | ERC-20 | ERC-721 | ERC-1155"
click at [607, 319] on span "Insights NEW" at bounding box center [618, 317] width 102 height 13
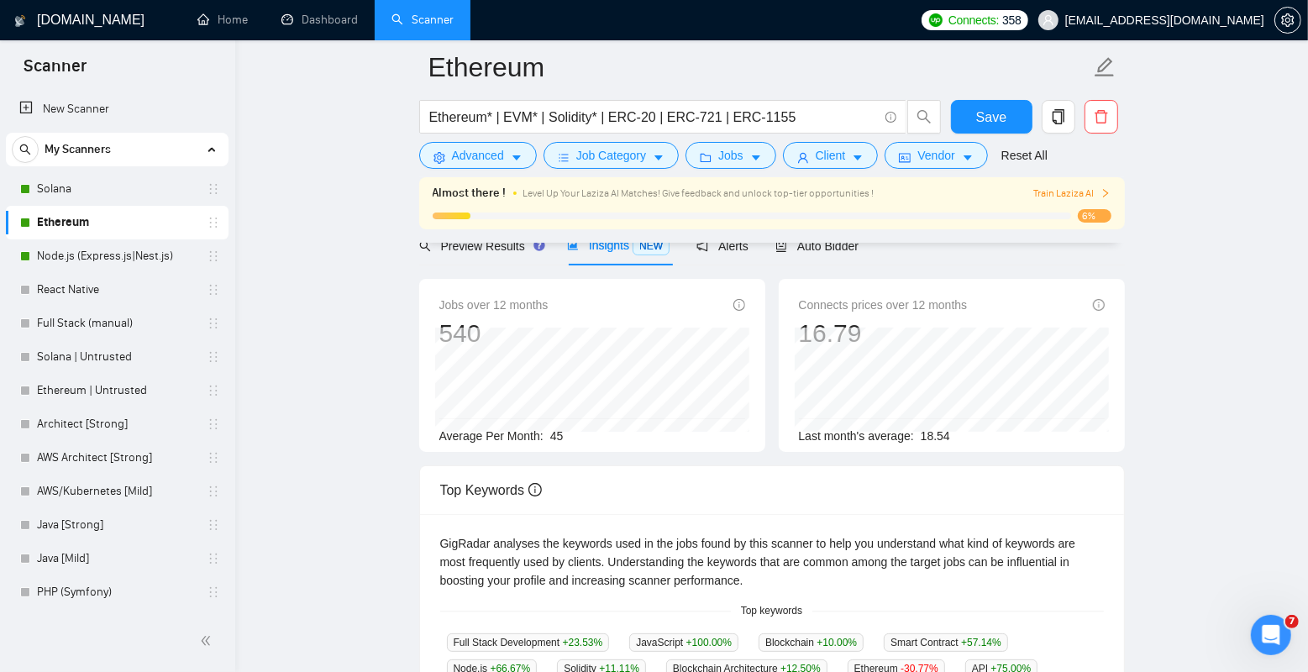
scroll to position [87, 0]
click at [997, 116] on span "Save" at bounding box center [991, 117] width 30 height 21
click at [99, 189] on link "Solana" at bounding box center [117, 189] width 160 height 34
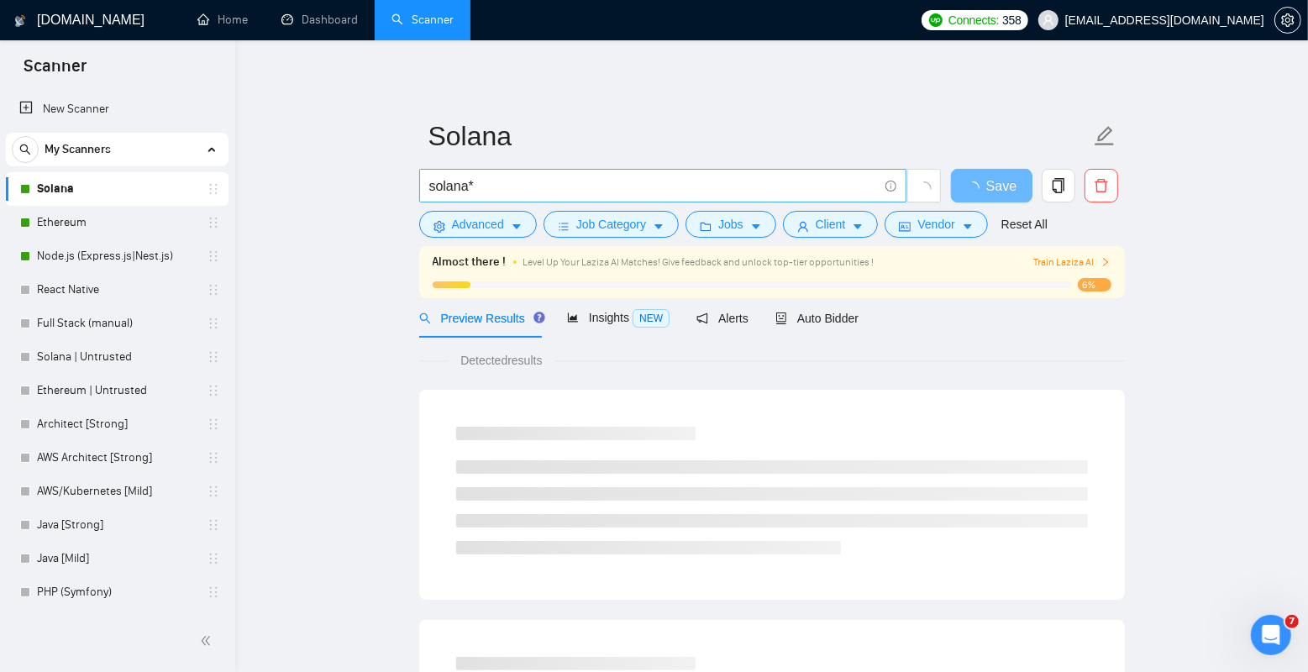
click at [588, 179] on input "solana*" at bounding box center [653, 186] width 449 height 21
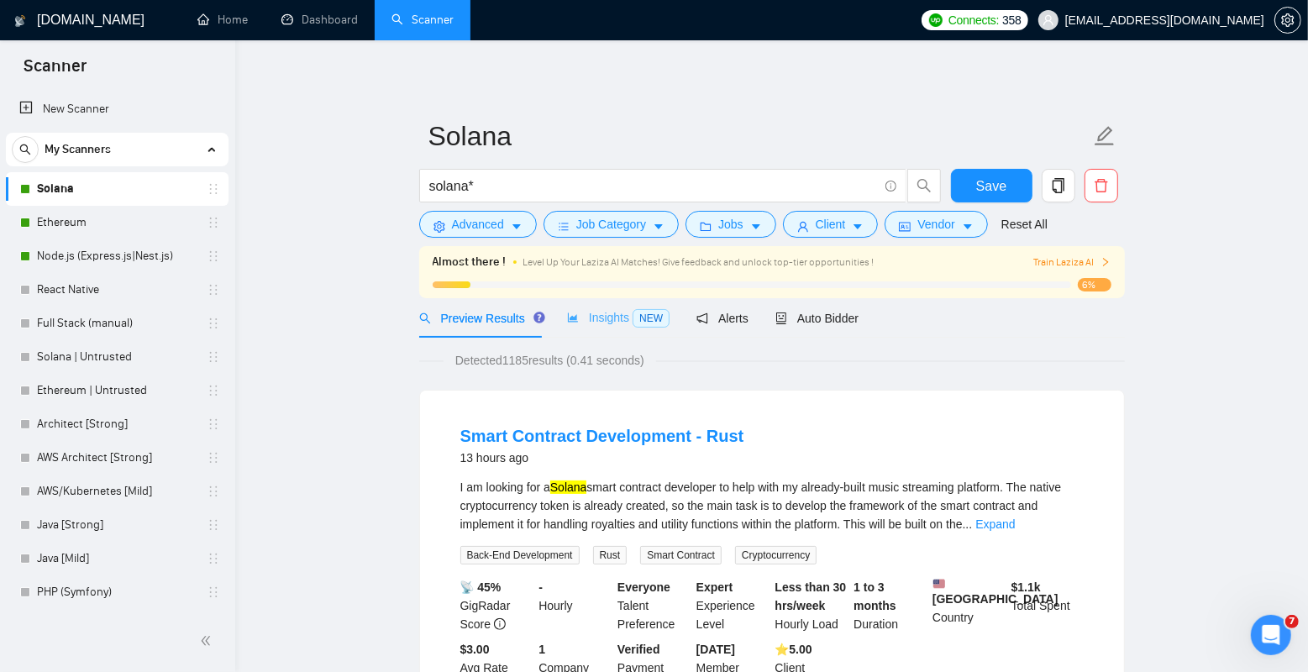
click at [615, 303] on div "Insights NEW" at bounding box center [618, 317] width 102 height 39
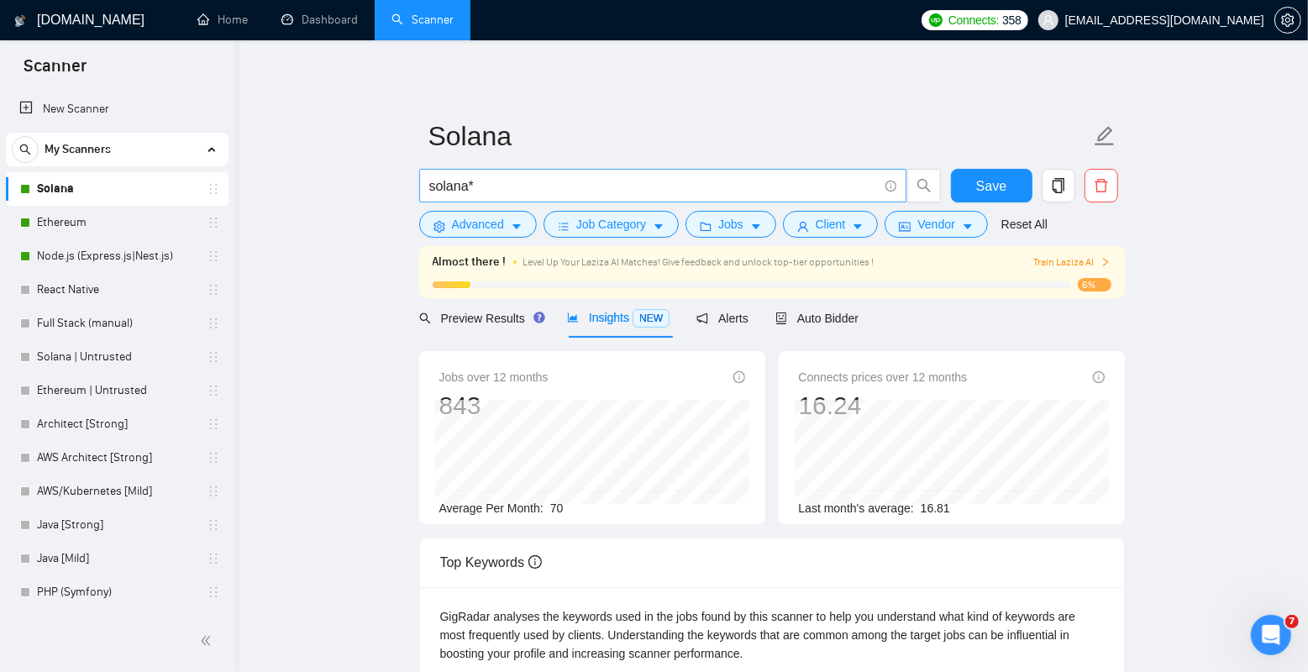
click at [599, 192] on input "solana*" at bounding box center [653, 186] width 449 height 21
click at [495, 184] on input "solana* | anchor" at bounding box center [653, 186] width 449 height 21
click at [515, 183] on input "solana*" at bounding box center [653, 186] width 449 height 21
paste input "anchor"
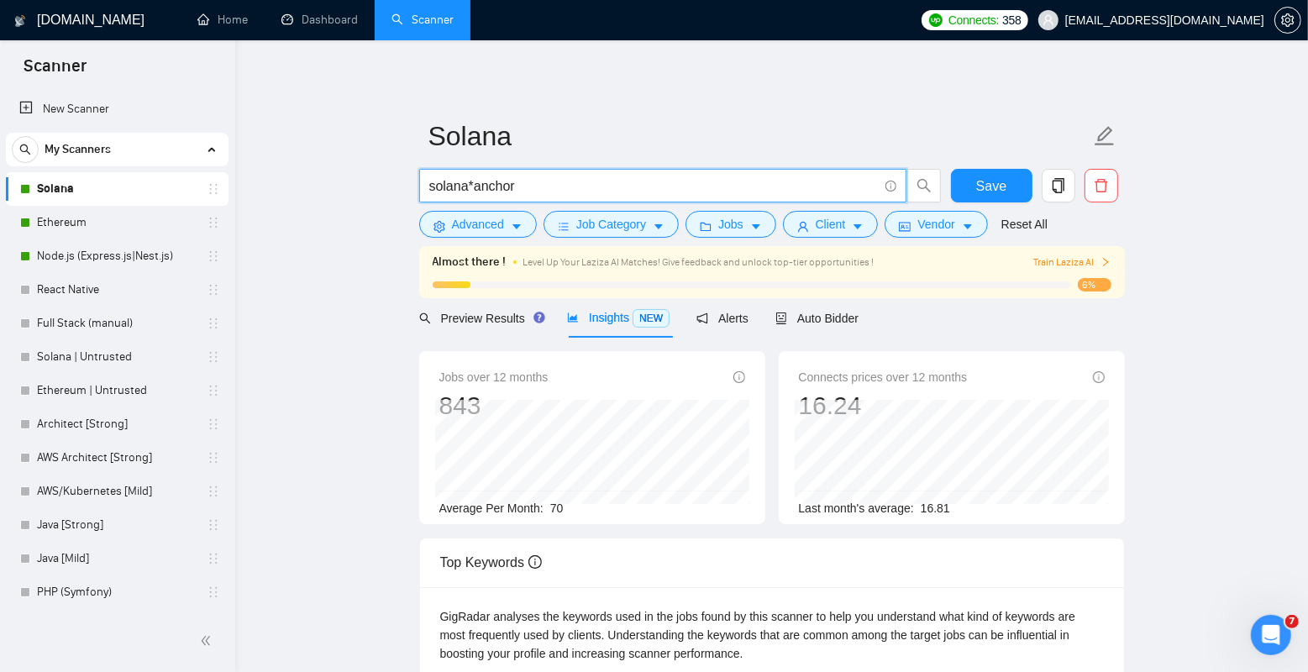
click at [476, 185] on input "solana*anchor" at bounding box center [653, 186] width 449 height 21
click at [481, 186] on input "solana* | anchor framework" at bounding box center [653, 186] width 449 height 21
click at [551, 186] on input "solana* | anchor framework" at bounding box center [653, 186] width 449 height 21
click at [360, 241] on main "Solana solana* | anchor framework Save Advanced Job Category Jobs Client Vendor…" at bounding box center [771, 643] width 1019 height 1153
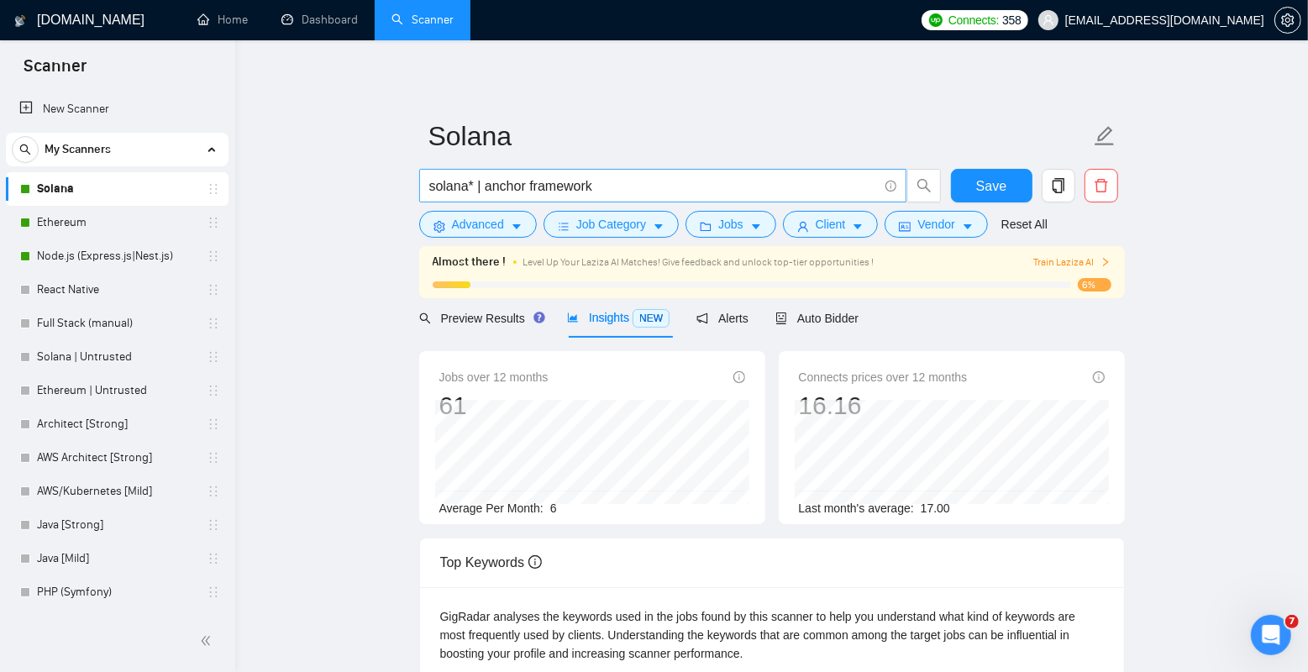
click at [550, 187] on input "solana* | anchor framework" at bounding box center [653, 186] width 449 height 21
click at [507, 187] on input "solana* | anchor framework" at bounding box center [653, 186] width 449 height 21
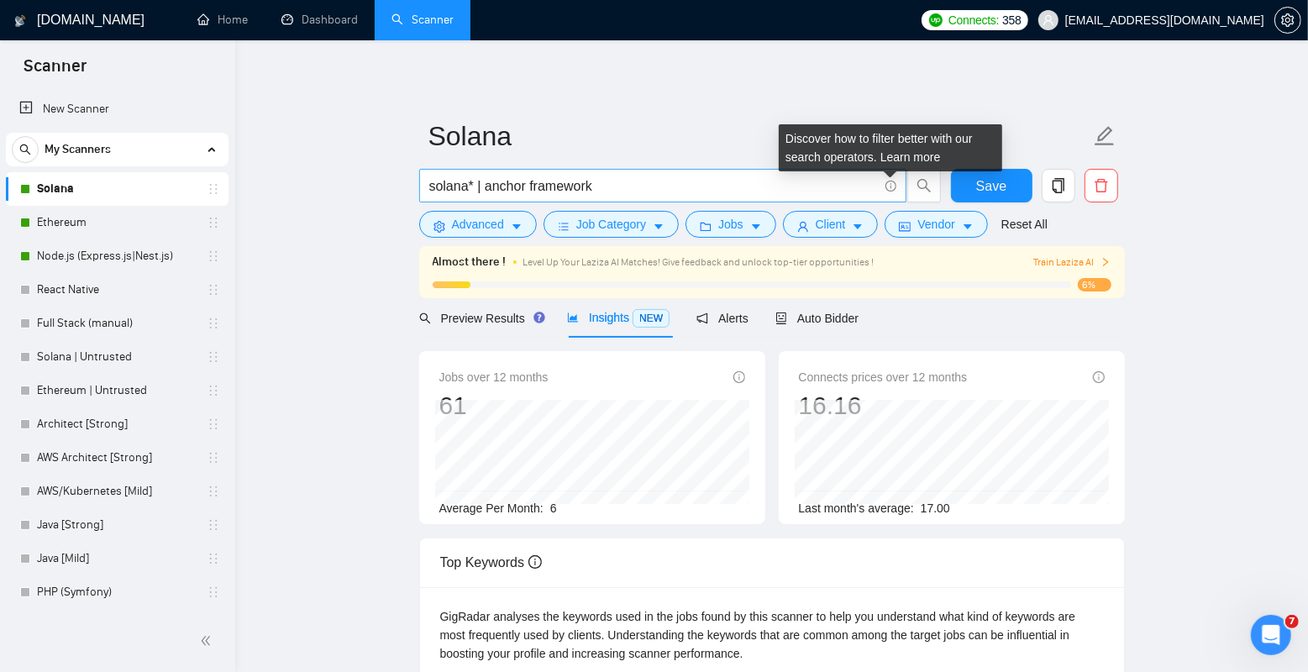
click at [894, 184] on icon "info-circle" at bounding box center [891, 186] width 11 height 11
click at [890, 185] on icon "info-circle" at bounding box center [890, 185] width 1 height 5
click at [907, 151] on link "Learn more" at bounding box center [910, 156] width 60 height 13
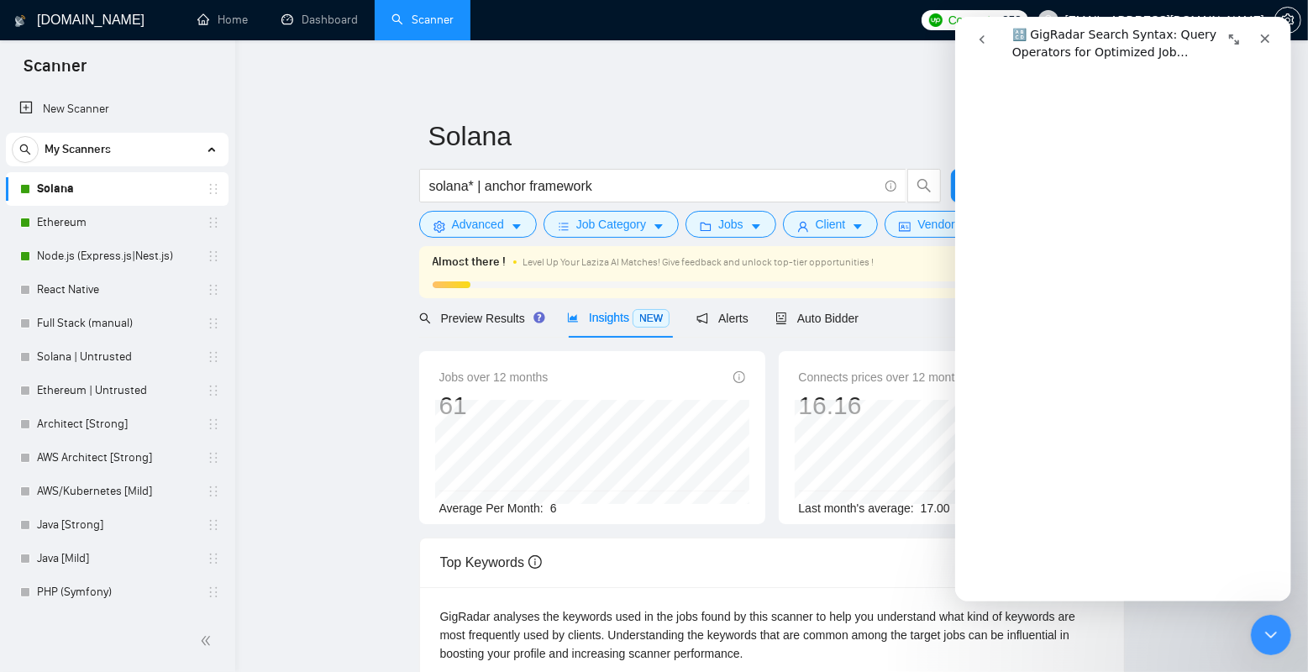
scroll to position [1196, 0]
click at [486, 182] on input "solana* | anchor framework" at bounding box center [653, 186] width 449 height 21
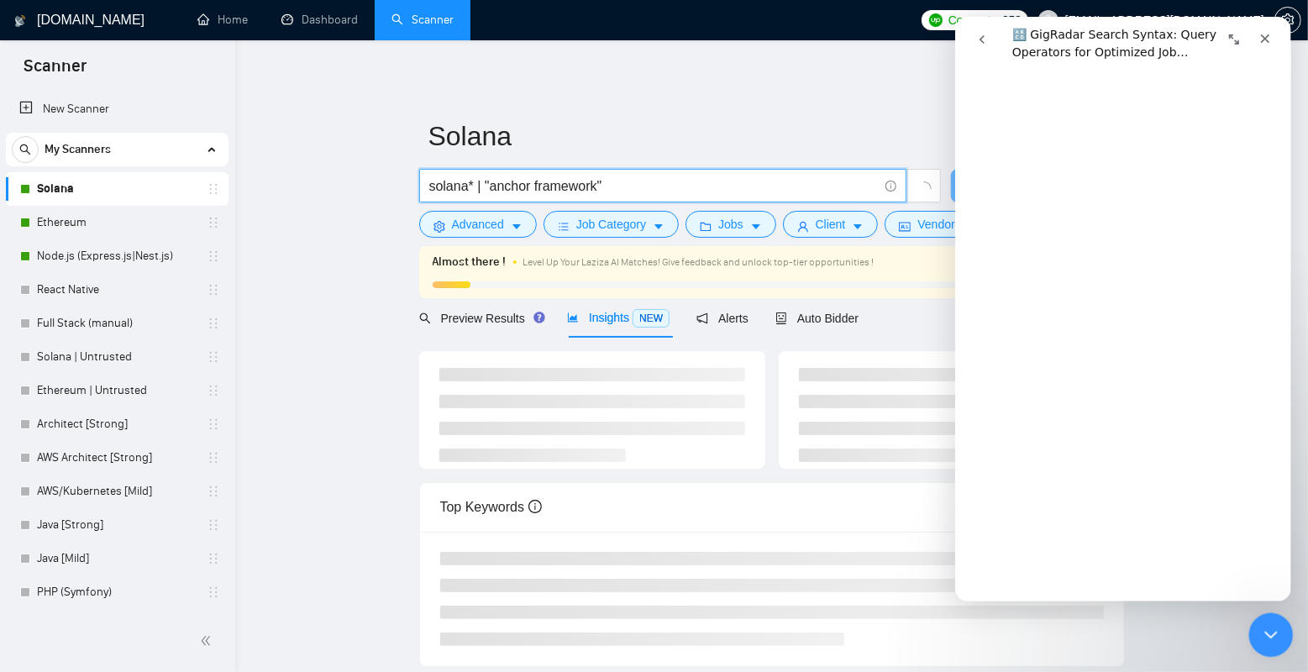
type input "solana* | "anchor framework""
click at [1279, 624] on div "Close Intercom Messenger" at bounding box center [1268, 632] width 40 height 40
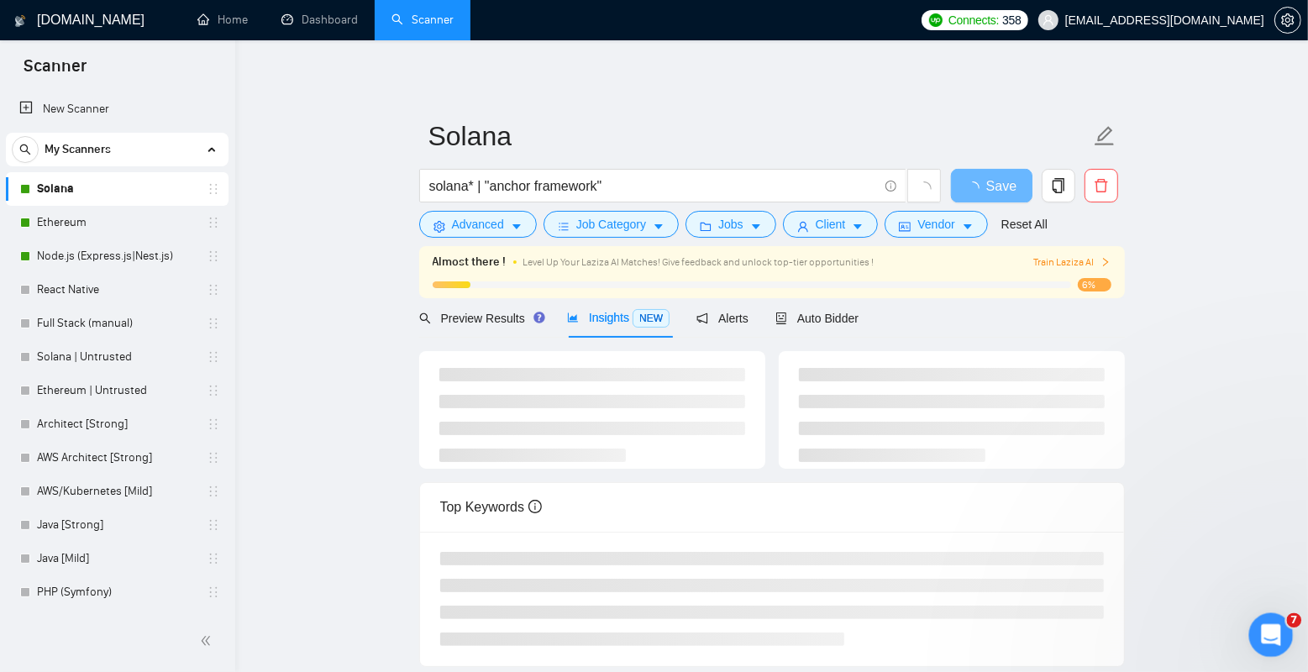
scroll to position [0, 0]
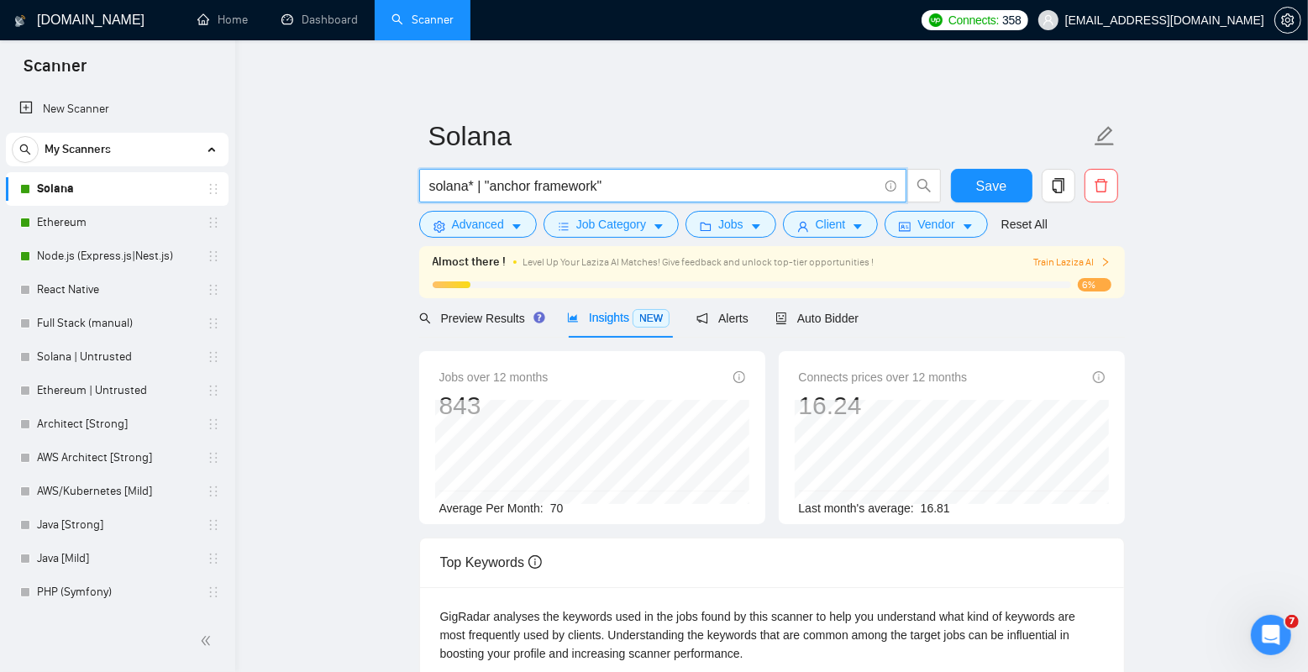
click at [489, 183] on input "solana* | "anchor framework"" at bounding box center [653, 186] width 449 height 21
click at [644, 185] on input "solana* | "anchor framework"" at bounding box center [653, 186] width 449 height 21
click at [979, 189] on span "Save" at bounding box center [991, 186] width 30 height 21
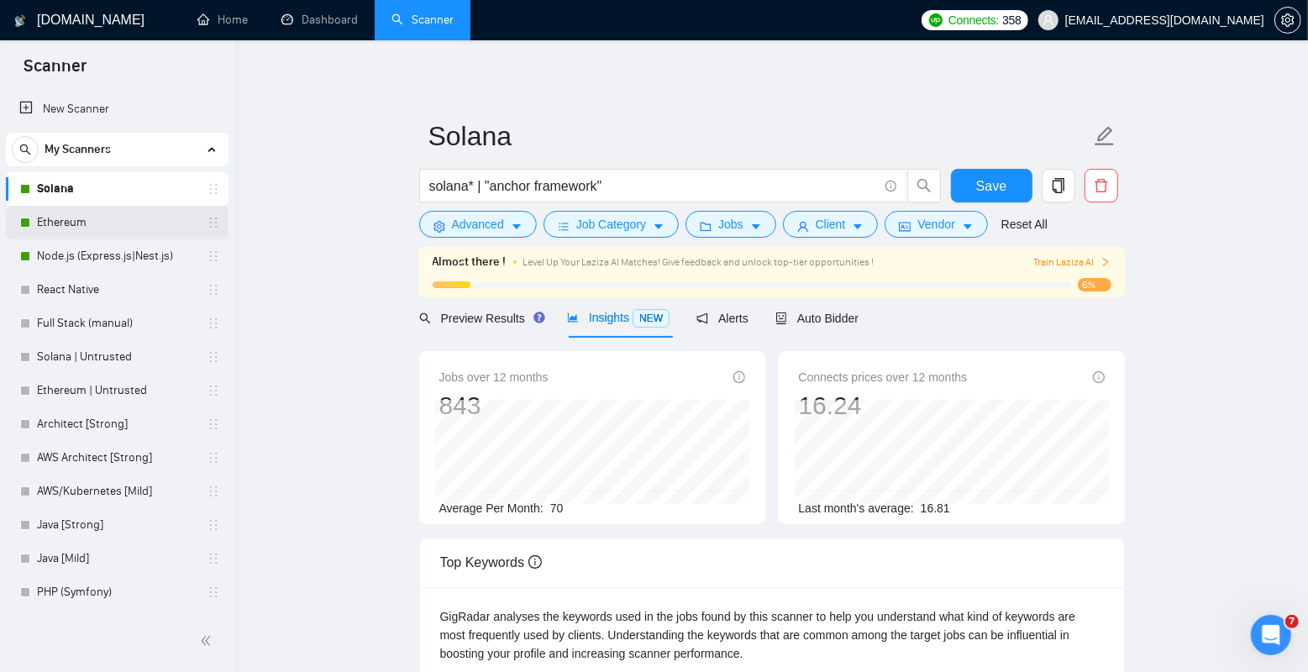
click at [108, 228] on link "Ethereum" at bounding box center [117, 223] width 160 height 34
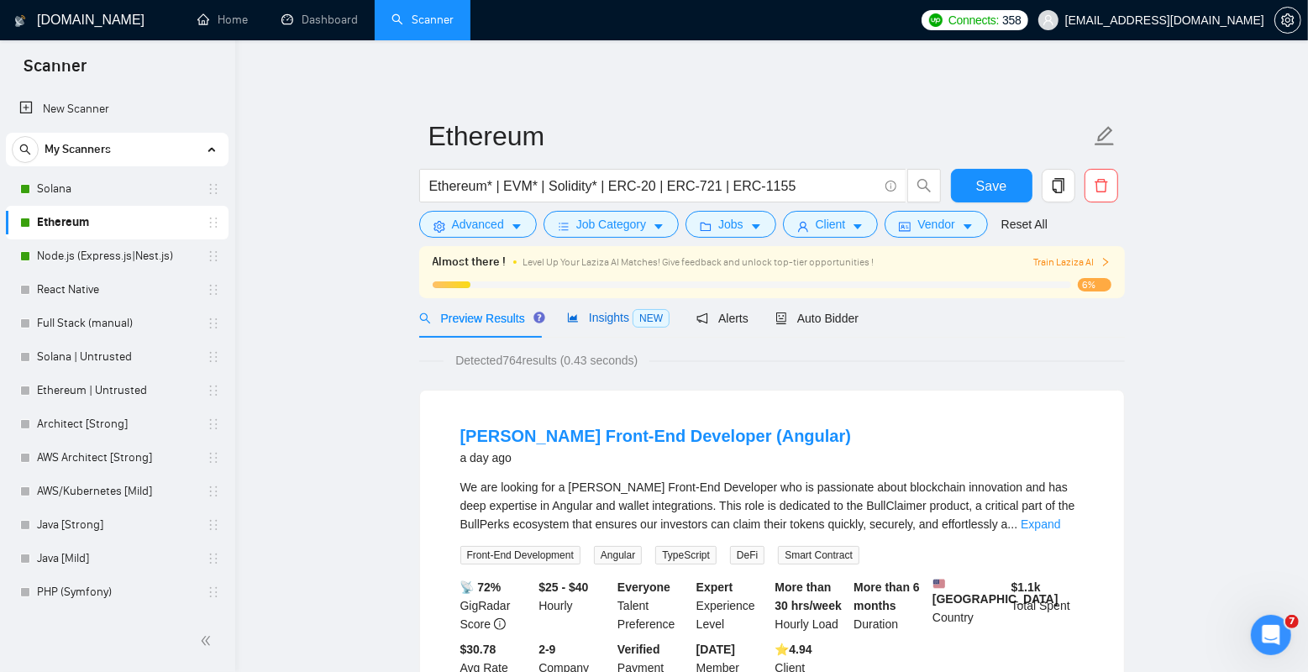
click at [606, 323] on span "Insights NEW" at bounding box center [618, 317] width 102 height 13
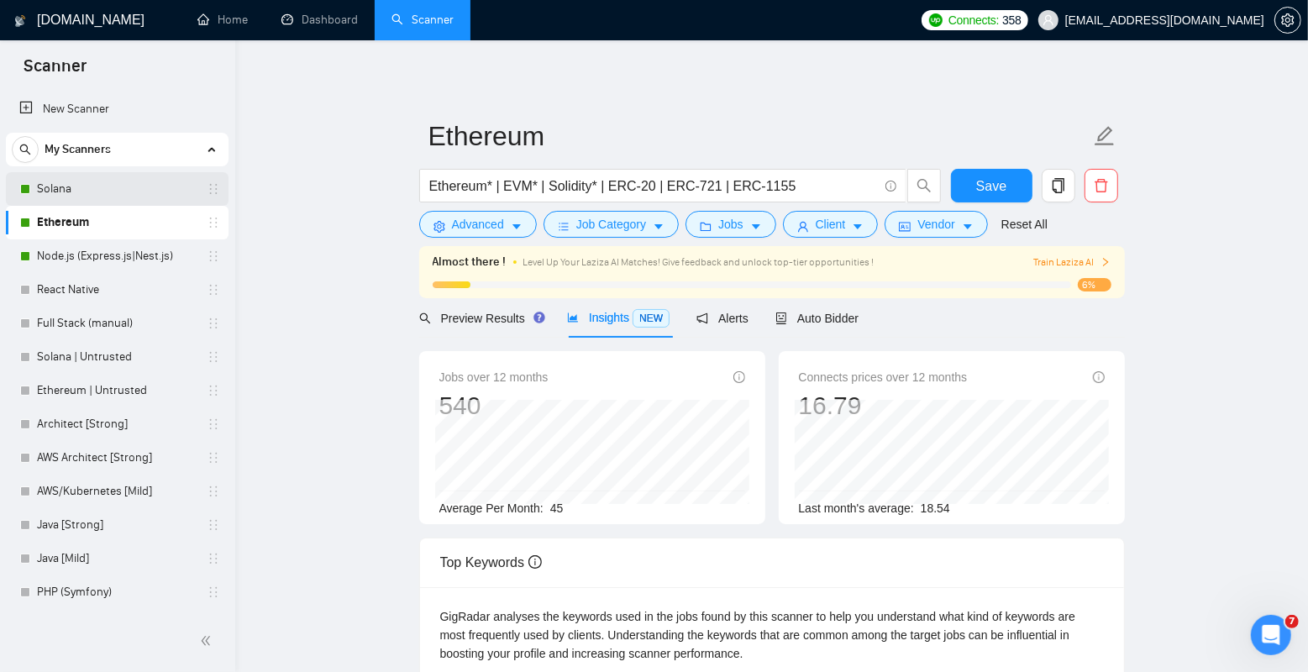
click at [97, 190] on link "Solana" at bounding box center [117, 189] width 160 height 34
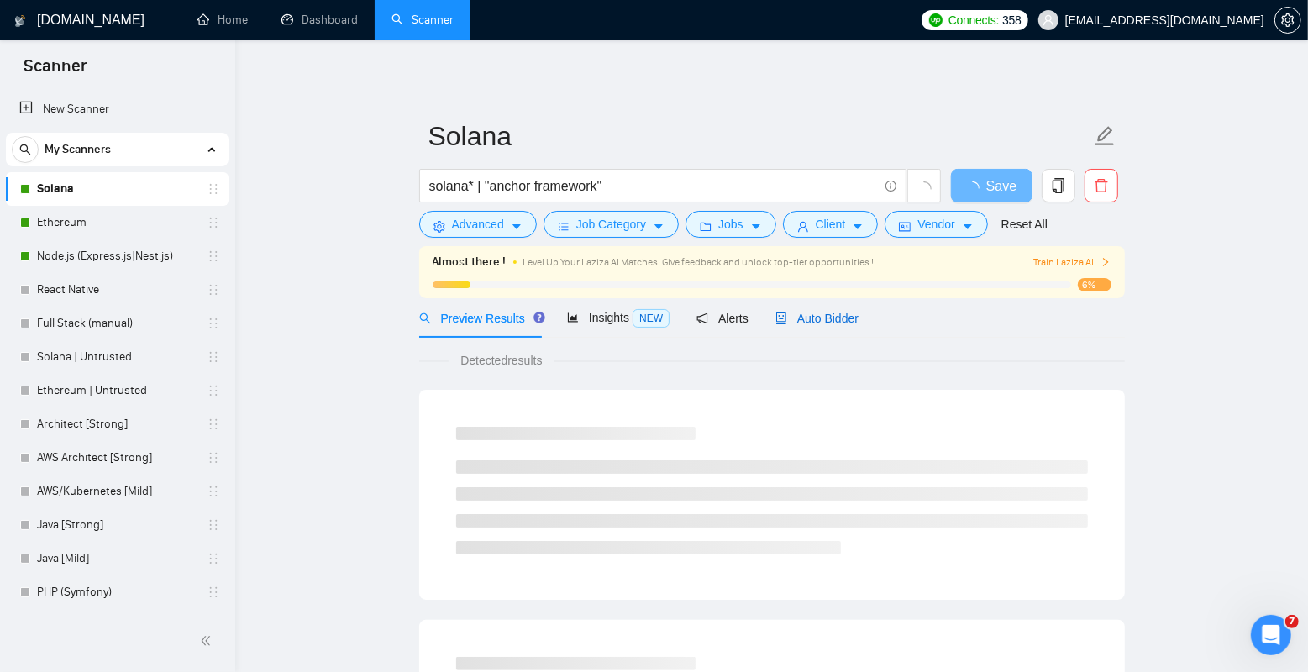
click at [828, 318] on span "Auto Bidder" at bounding box center [816, 318] width 83 height 13
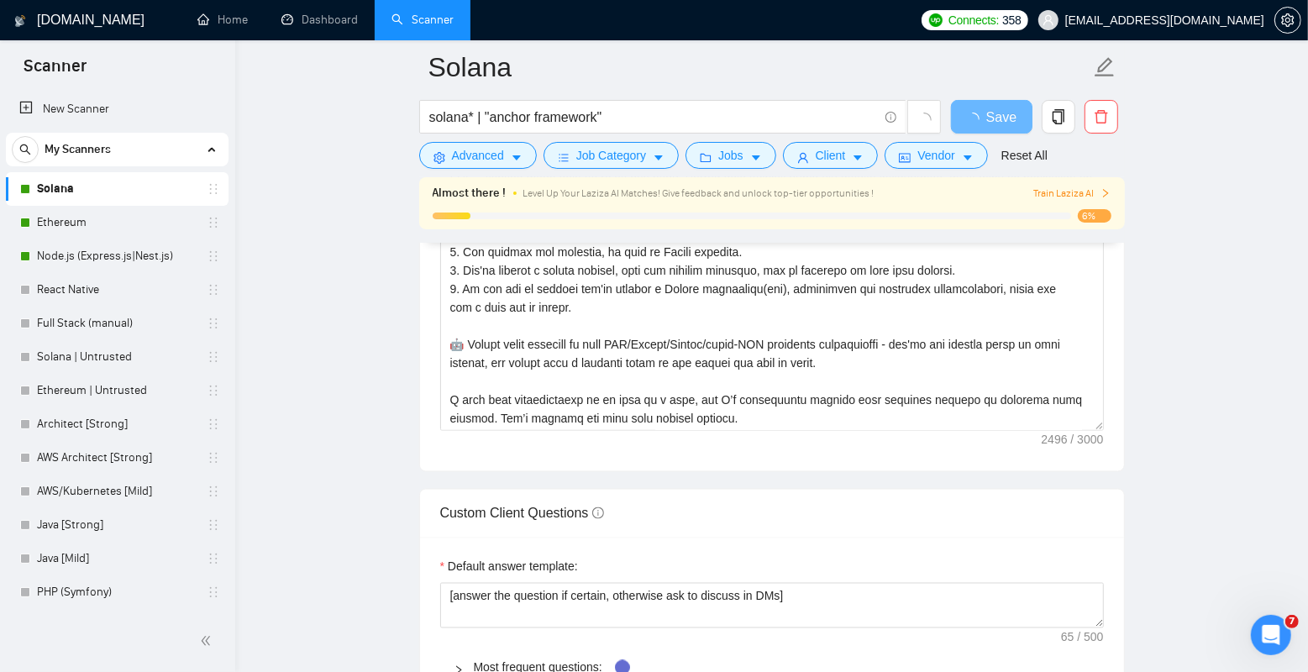
scroll to position [2050, 0]
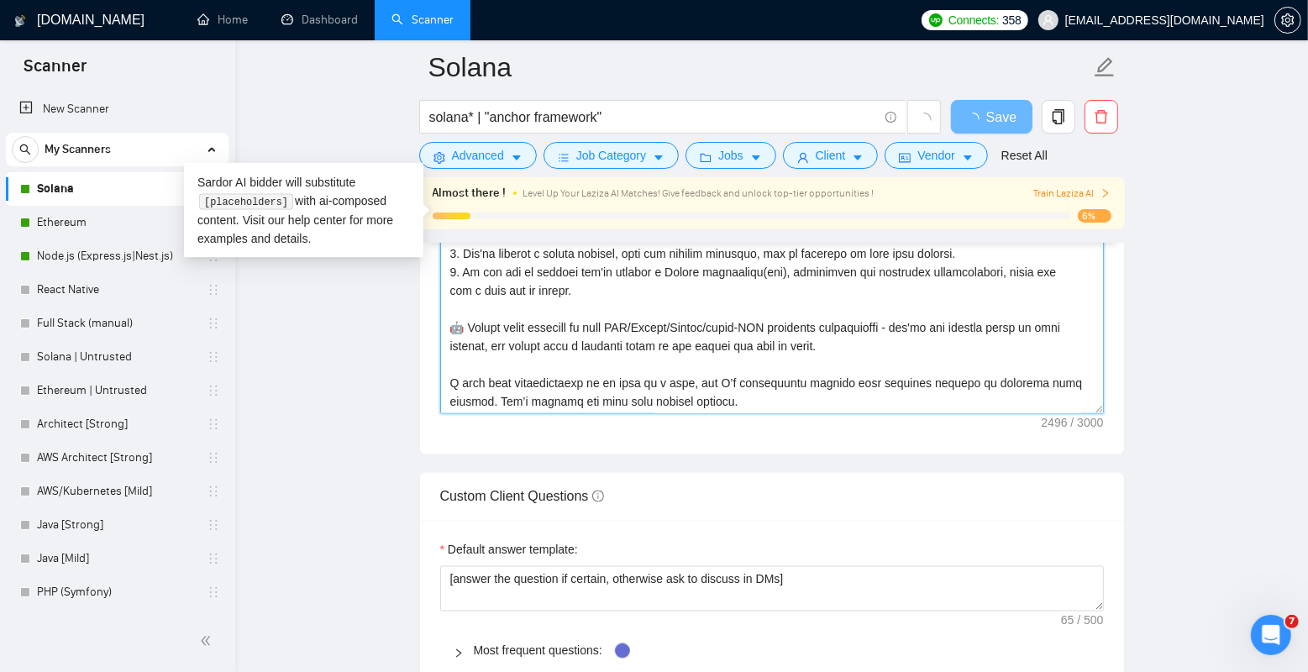
drag, startPoint x: 491, startPoint y: 325, endPoint x: 939, endPoint y: 344, distance: 448.2
click at [939, 344] on textarea "Cover letter template:" at bounding box center [772, 225] width 664 height 378
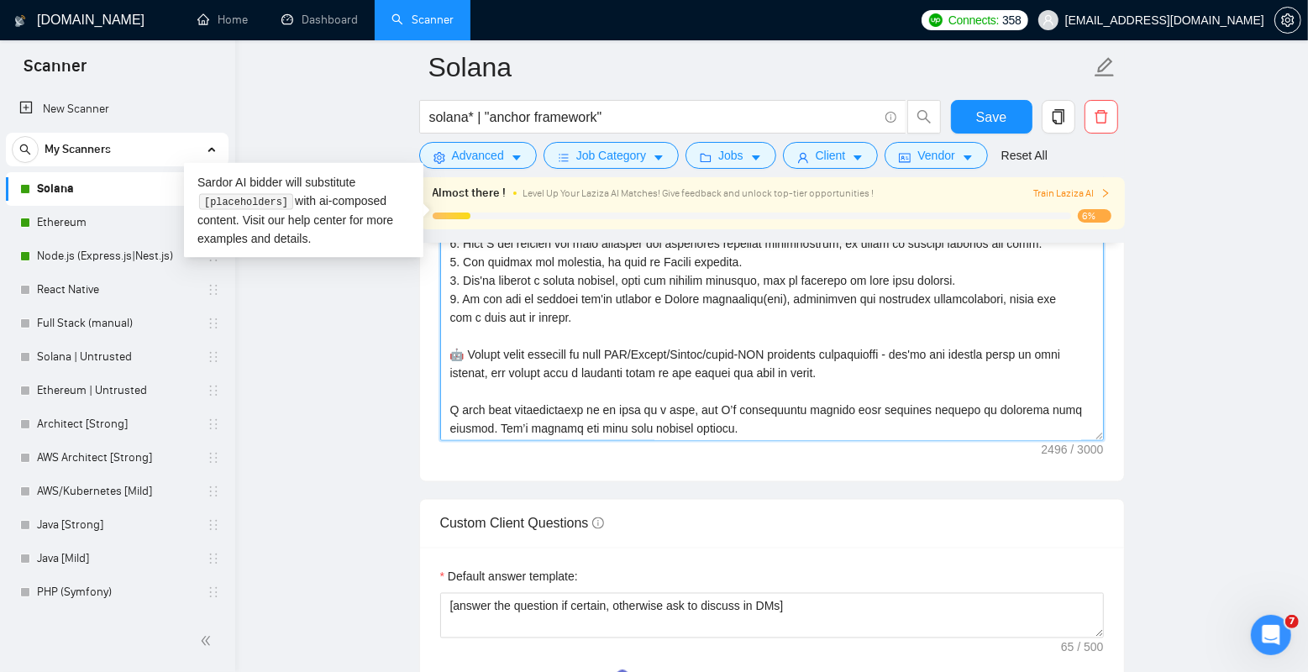
drag, startPoint x: 928, startPoint y: 340, endPoint x: 456, endPoint y: 353, distance: 472.3
click at [456, 353] on textarea "Cover letter template:" at bounding box center [772, 252] width 664 height 378
click at [505, 355] on textarea "Cover letter template:" at bounding box center [772, 252] width 664 height 378
drag, startPoint x: 907, startPoint y: 371, endPoint x: 440, endPoint y: 360, distance: 467.3
click at [440, 360] on textarea "Cover letter template:" at bounding box center [772, 252] width 664 height 378
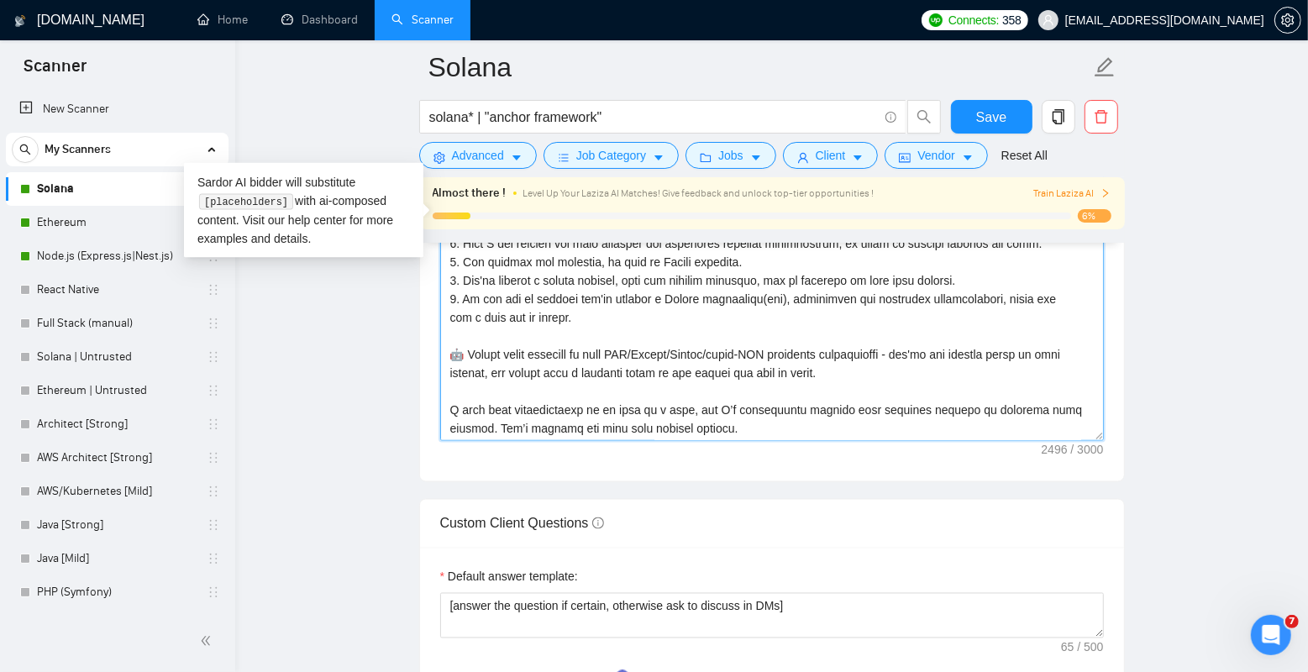
click at [623, 350] on textarea "Cover letter template:" at bounding box center [772, 252] width 664 height 378
click at [939, 351] on textarea "Cover letter template:" at bounding box center [772, 252] width 664 height 378
type textarea "Loremipsu! [Dol sit ametc adipis, eli Seddoei te incididuntutla etd magnaaliqua…"
click at [981, 117] on span "Save" at bounding box center [991, 117] width 30 height 21
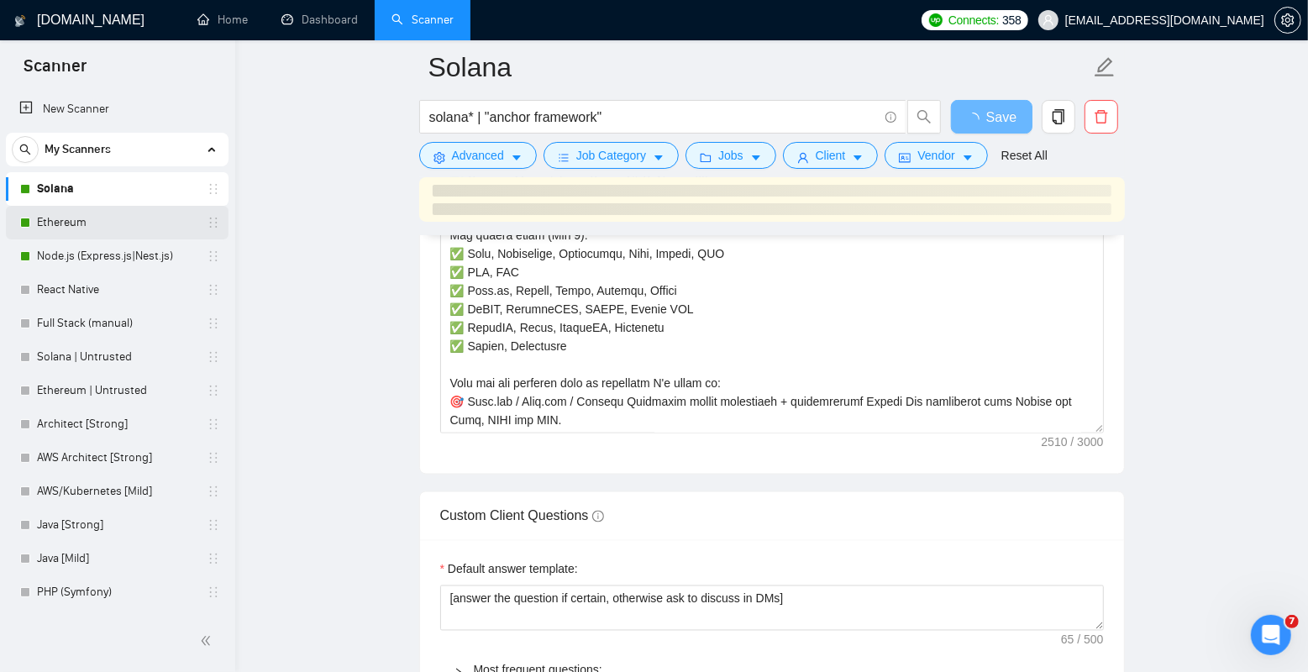
click at [97, 215] on link "Ethereum" at bounding box center [117, 223] width 160 height 34
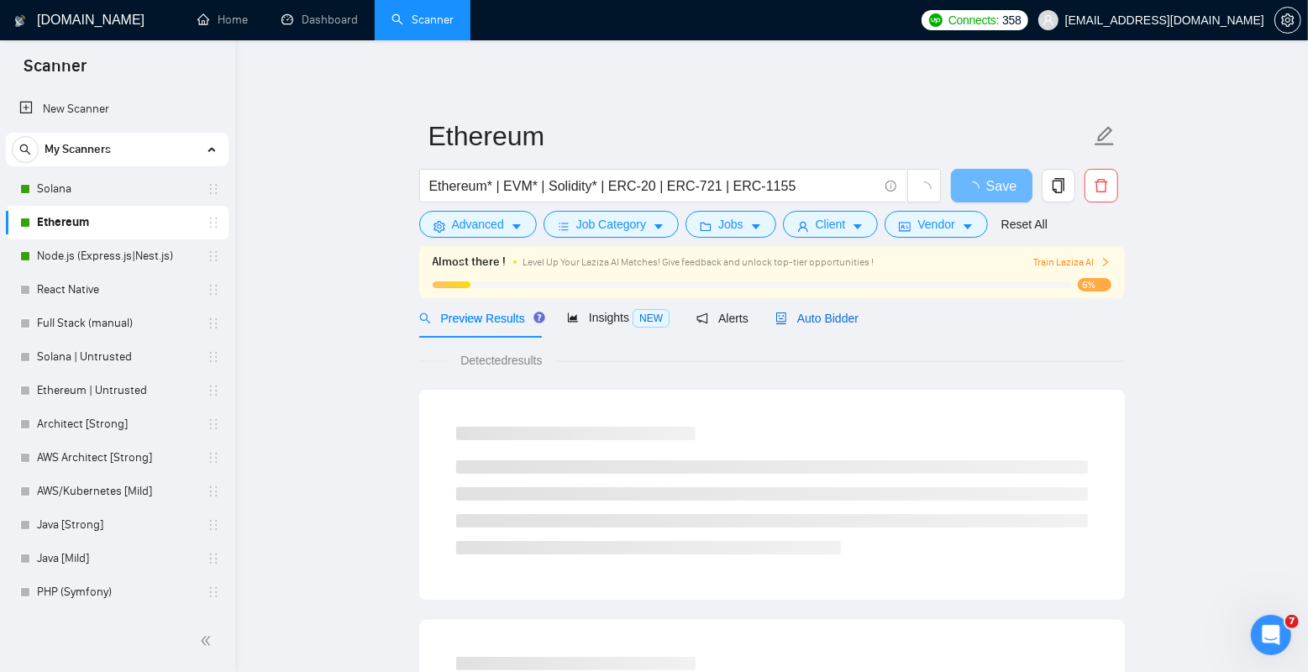
click at [844, 323] on span "Auto Bidder" at bounding box center [816, 318] width 83 height 13
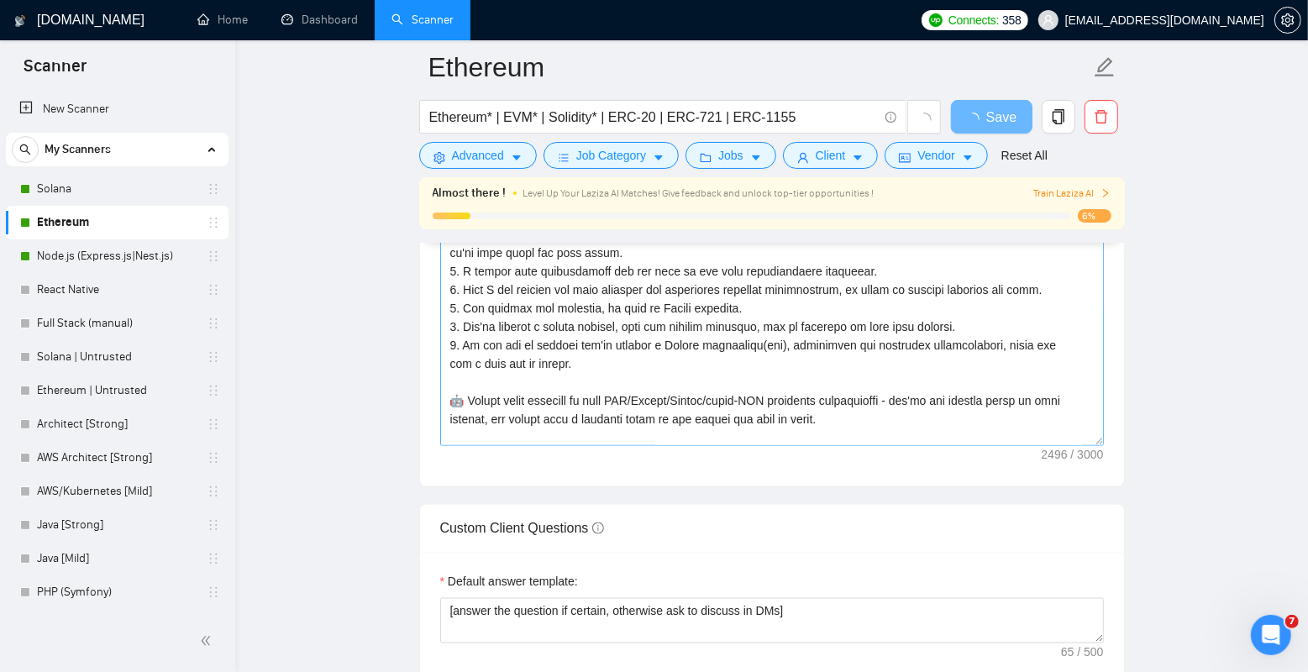
scroll to position [443, 0]
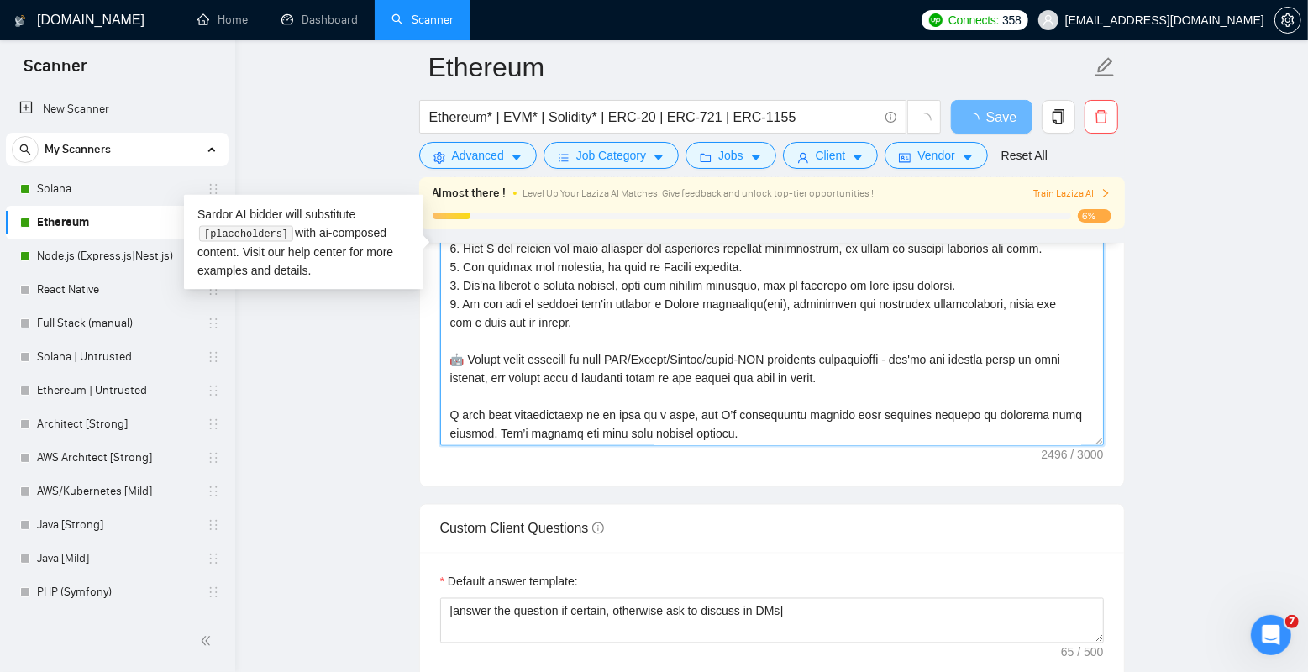
drag, startPoint x: 902, startPoint y: 380, endPoint x: 445, endPoint y: 353, distance: 457.8
click at [445, 353] on textarea "Cover letter template:" at bounding box center [772, 257] width 664 height 378
paste textarea "need to be the proud product-"
click at [925, 371] on textarea "Cover letter template:" at bounding box center [772, 257] width 664 height 378
drag, startPoint x: 947, startPoint y: 371, endPoint x: 444, endPoint y: 358, distance: 502.6
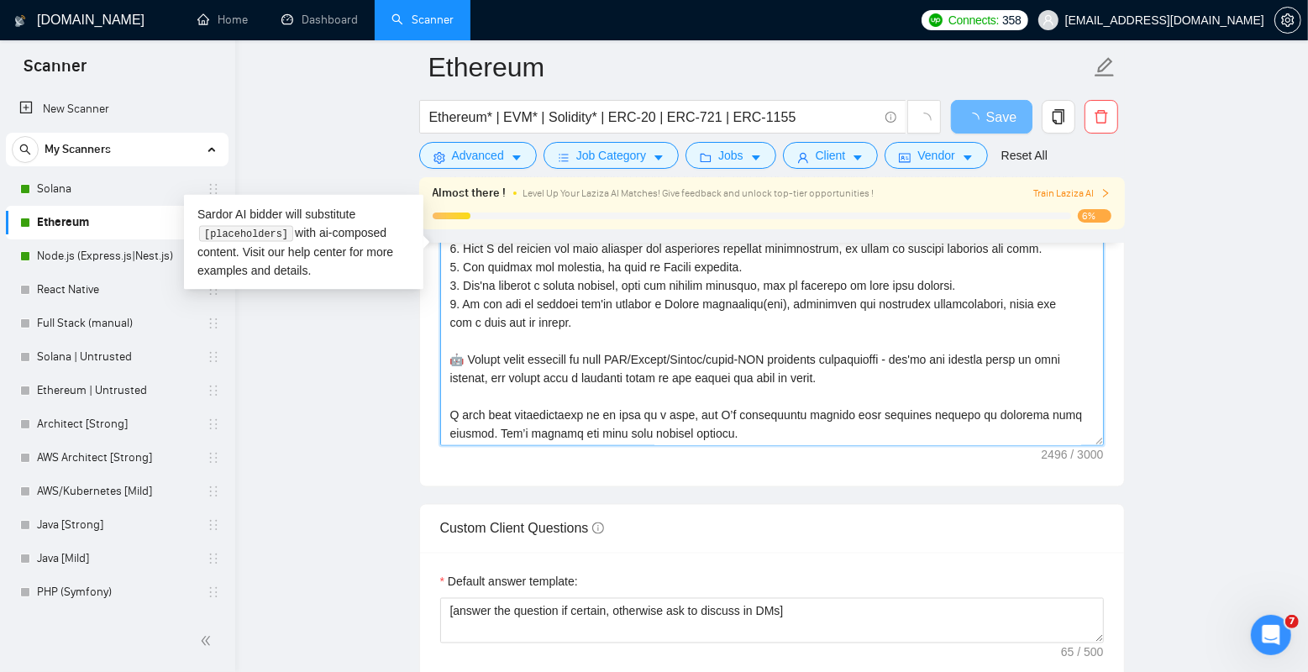
click at [444, 358] on textarea "Cover letter template:" at bounding box center [772, 257] width 664 height 378
paste textarea "need to be the proud product-"
type textarea "Loremipsu! [Dol sit ametc adipis, eli Seddoei te incididuntutla etd magnaaliqua…"
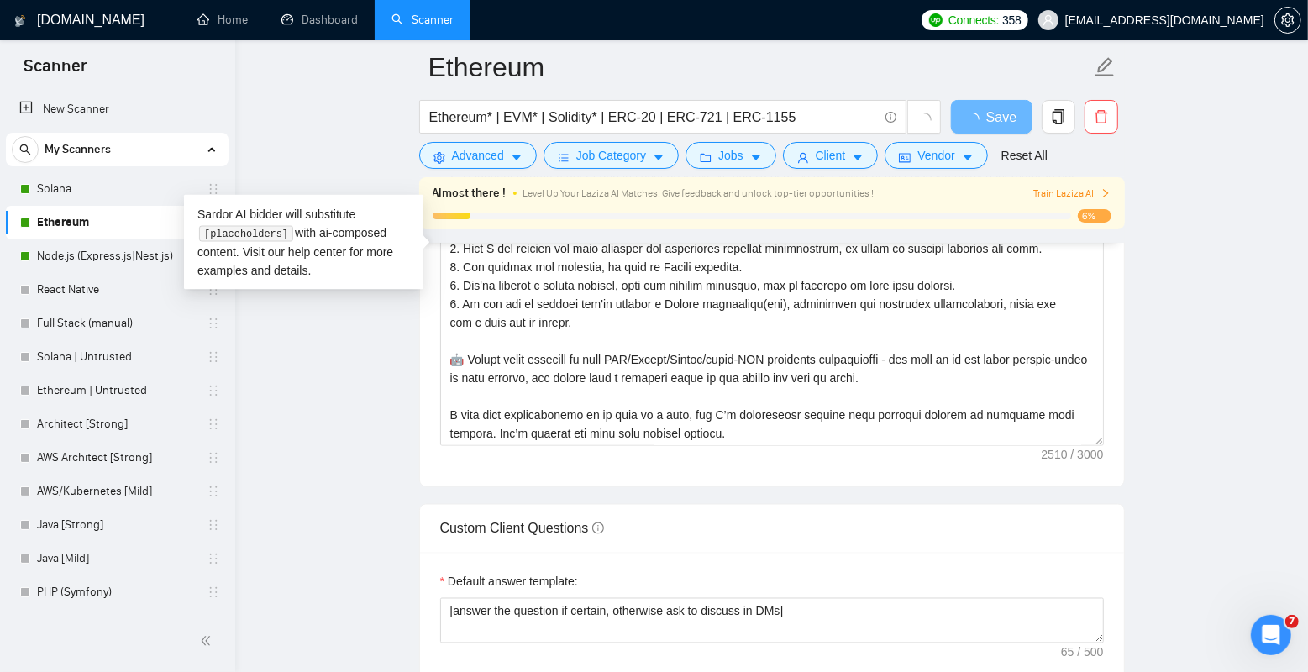
click at [1201, 234] on main "Ethereum Ethereum* | EVM* | Solidity* | ERC-20 | ERC-721 | ERC-1155 Save Advanc…" at bounding box center [771, 344] width 1019 height 4590
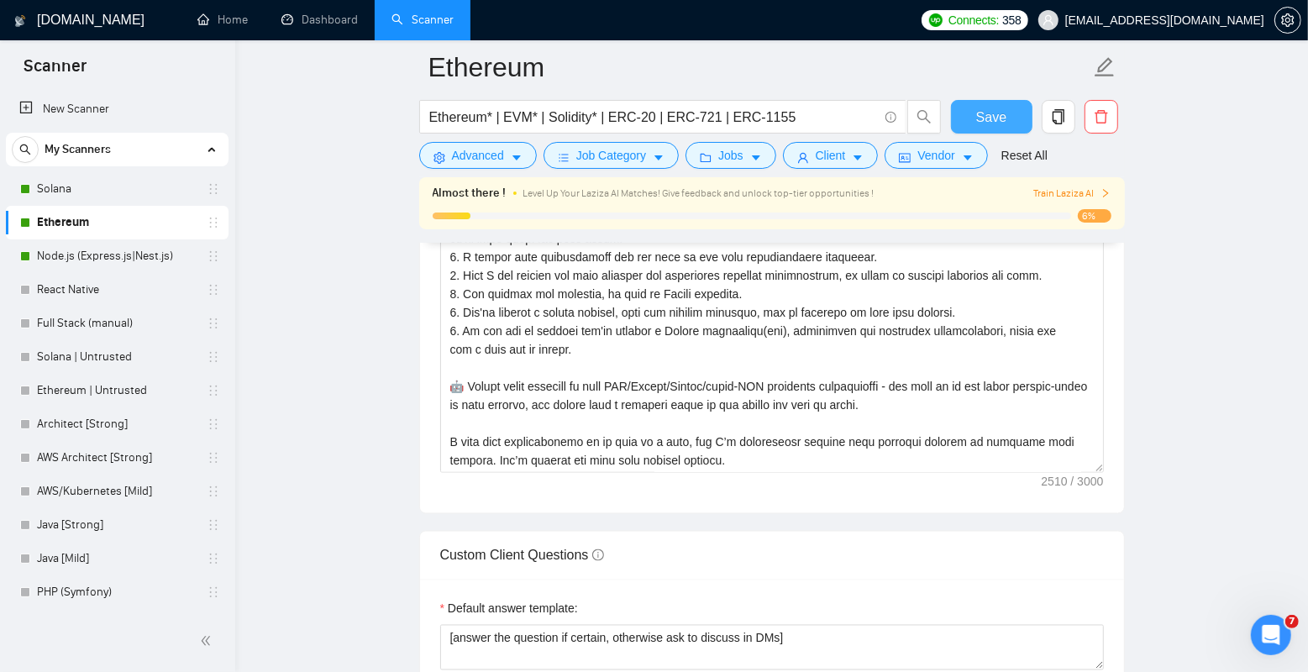
click at [988, 113] on span "Save" at bounding box center [991, 117] width 30 height 21
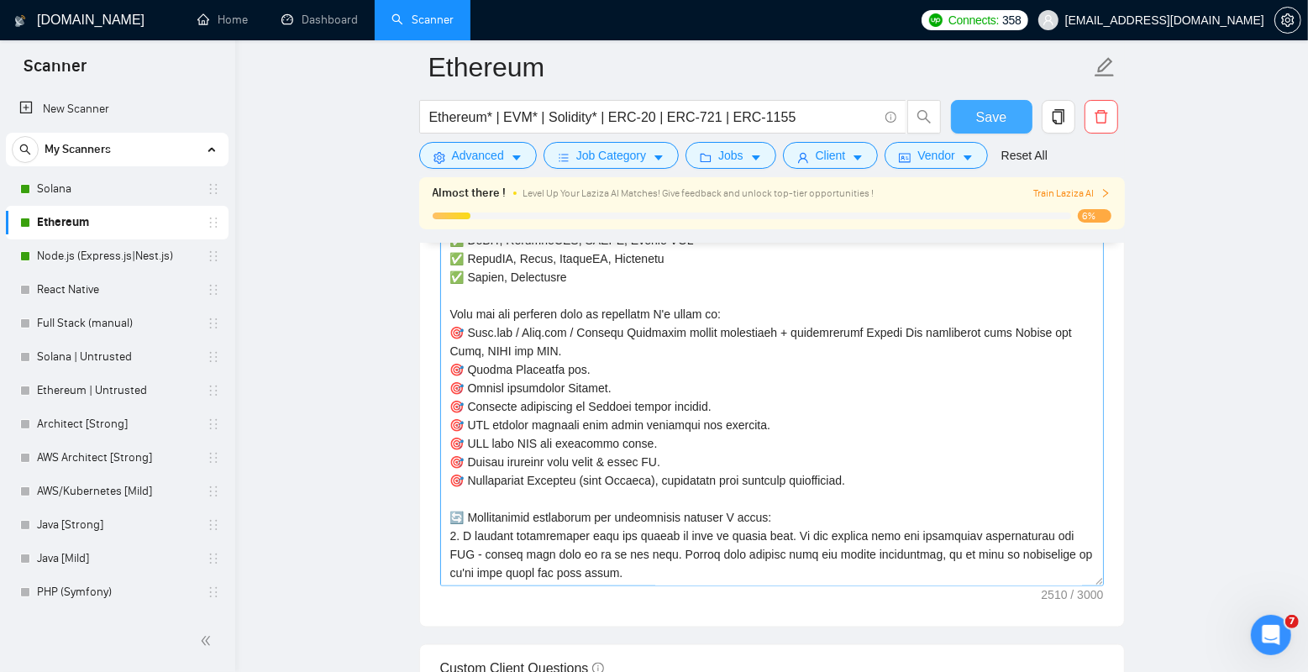
scroll to position [207, 0]
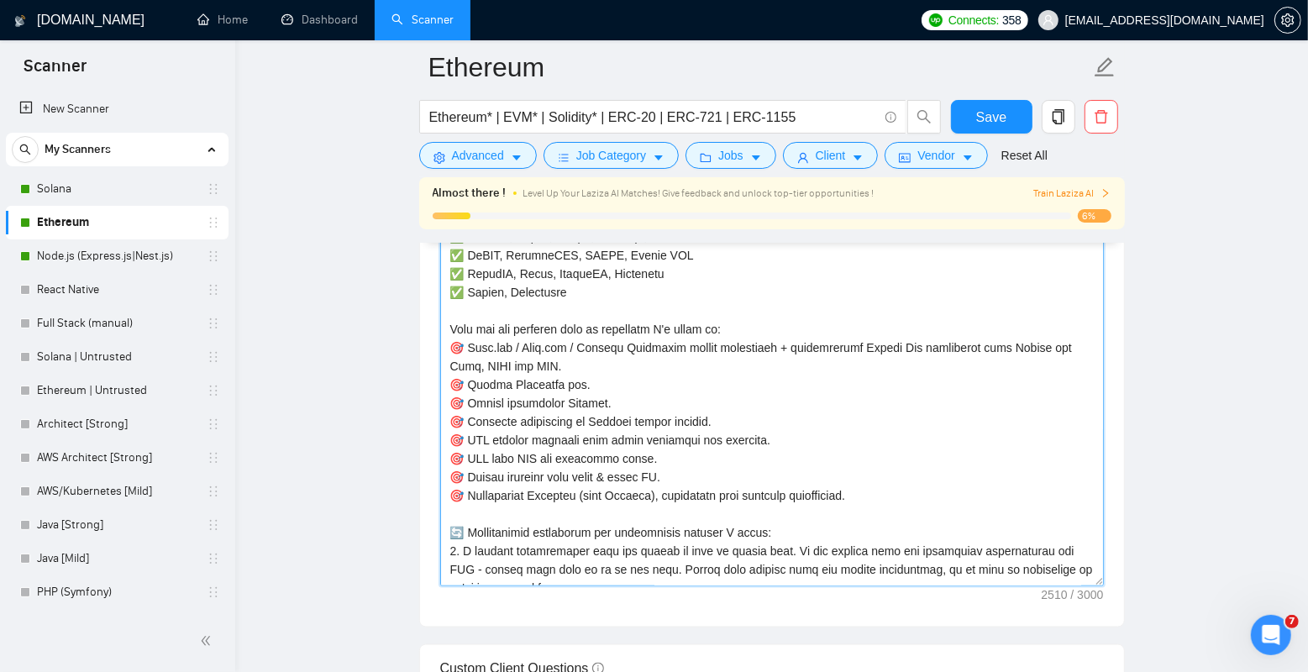
click at [528, 331] on textarea "Cover letter template:" at bounding box center [772, 397] width 664 height 378
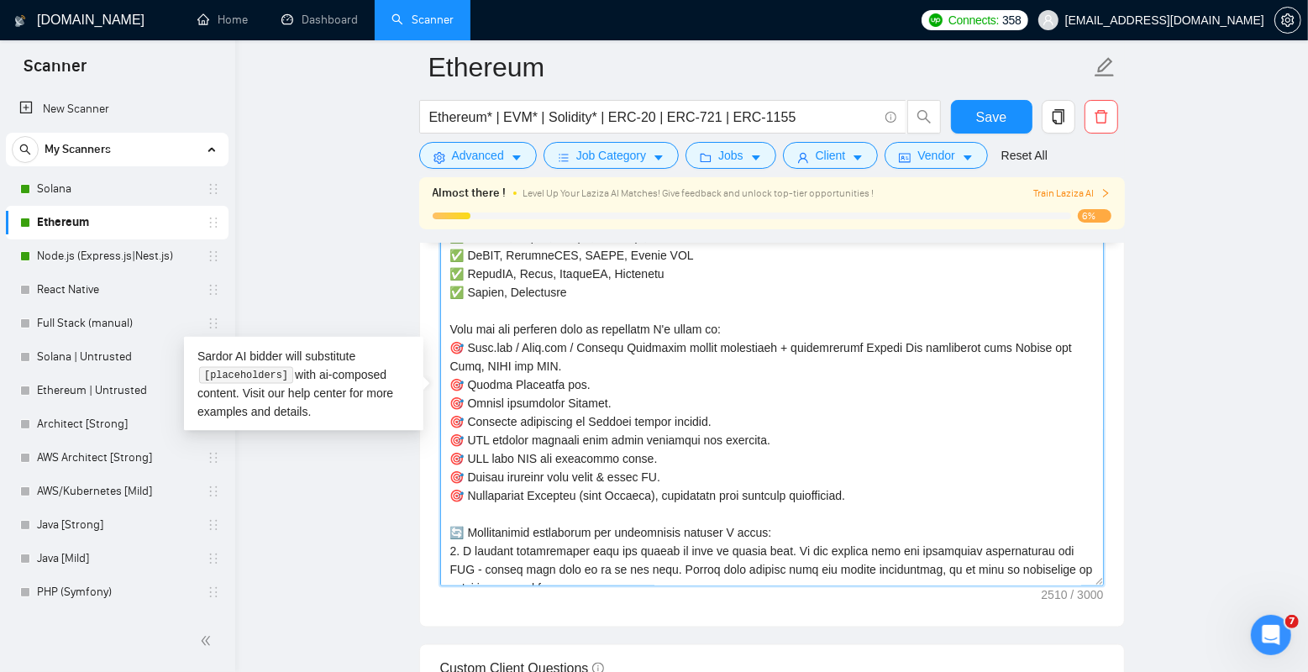
click at [480, 347] on textarea "Cover letter template:" at bounding box center [772, 397] width 664 height 378
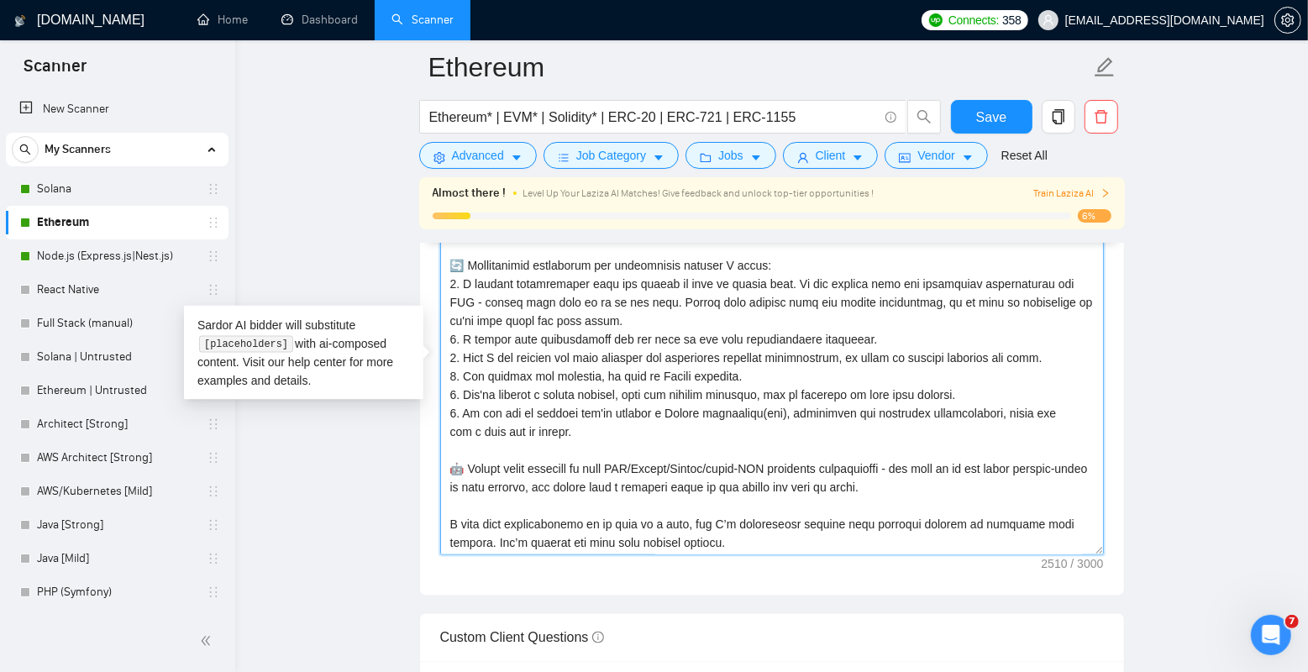
scroll to position [1949, 0]
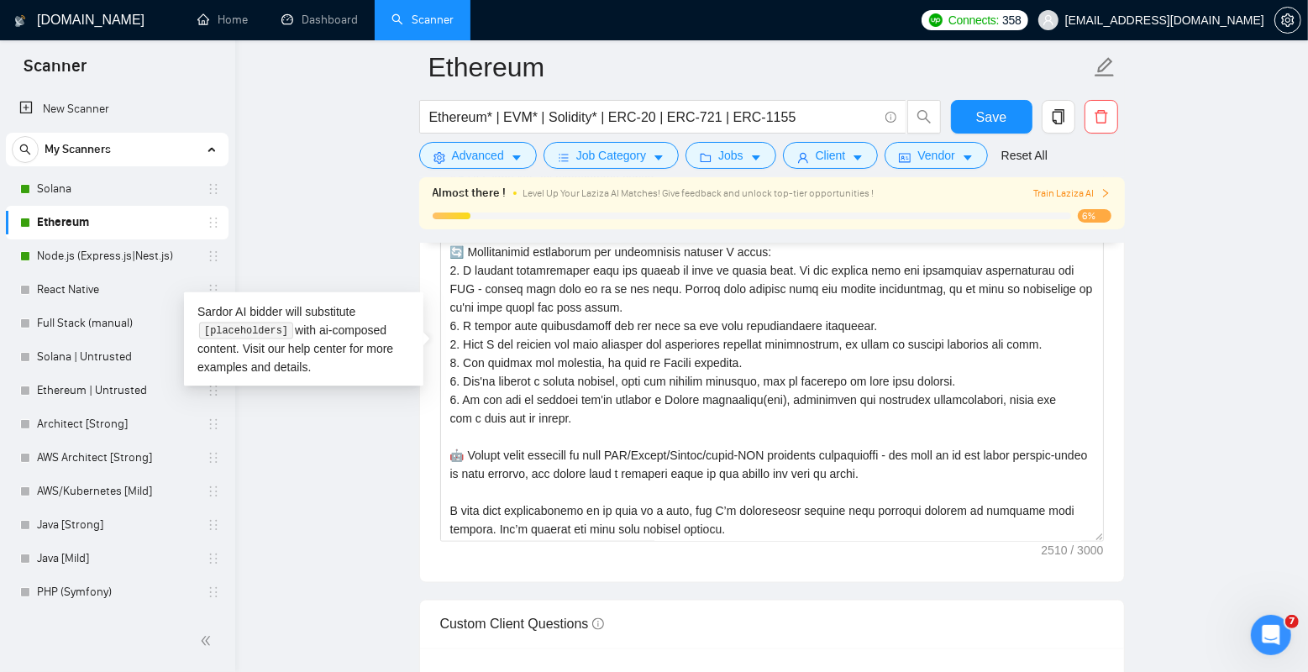
click at [1223, 372] on main "Ethereum Ethereum* | EVM* | Solidity* | ERC-20 | ERC-721 | ERC-1155 Save Advanc…" at bounding box center [771, 491] width 1019 height 4746
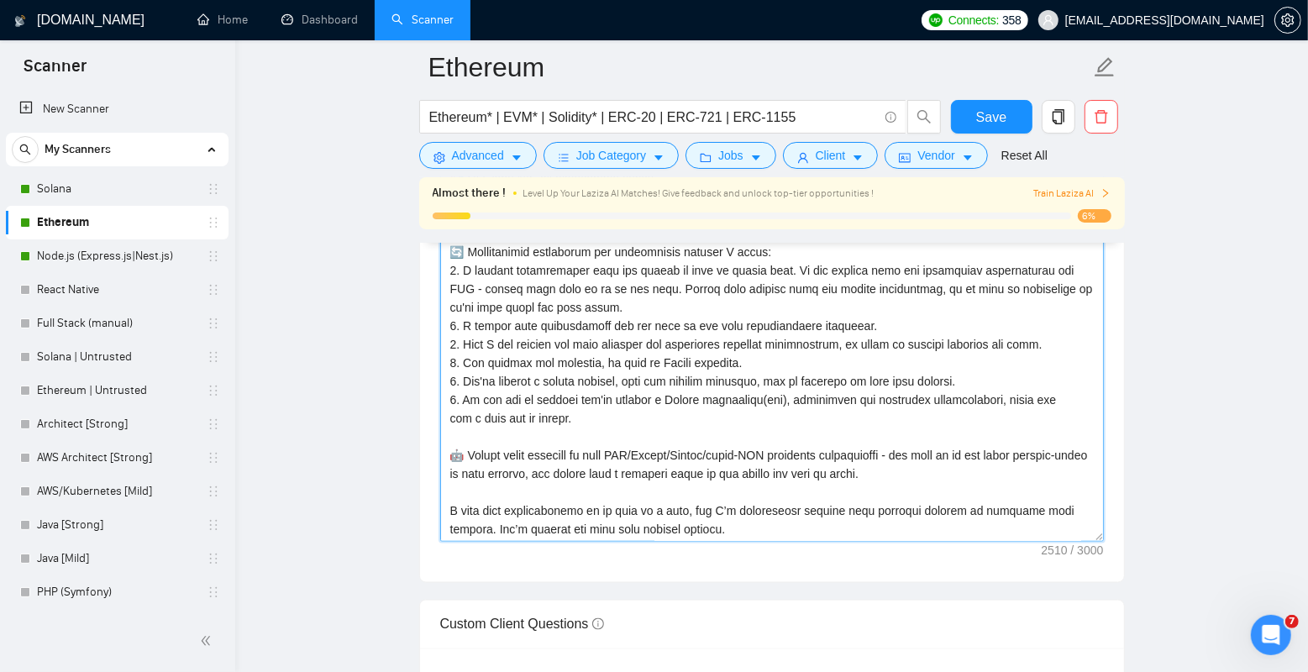
click at [1056, 450] on textarea "Cover letter template:" at bounding box center [772, 353] width 664 height 378
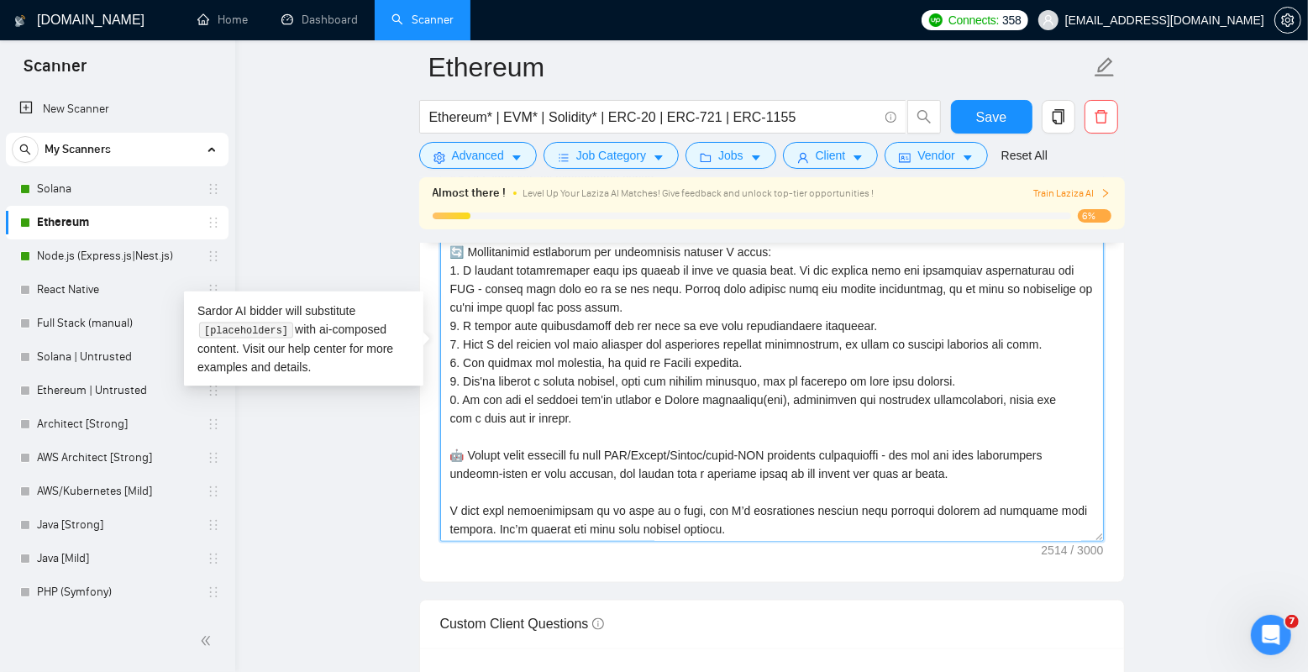
drag, startPoint x: 1042, startPoint y: 468, endPoint x: 404, endPoint y: 460, distance: 637.7
click at [404, 460] on main "Ethereum Ethereum* | EVM* | Solidity* | ERC-20 | ERC-721 | ERC-1155 Save Advanc…" at bounding box center [771, 491] width 1019 height 4746
type textarea "Loremipsu! [Dol sit ametc adipis, eli Seddoei te incididuntutla etd magnaaliqua…"
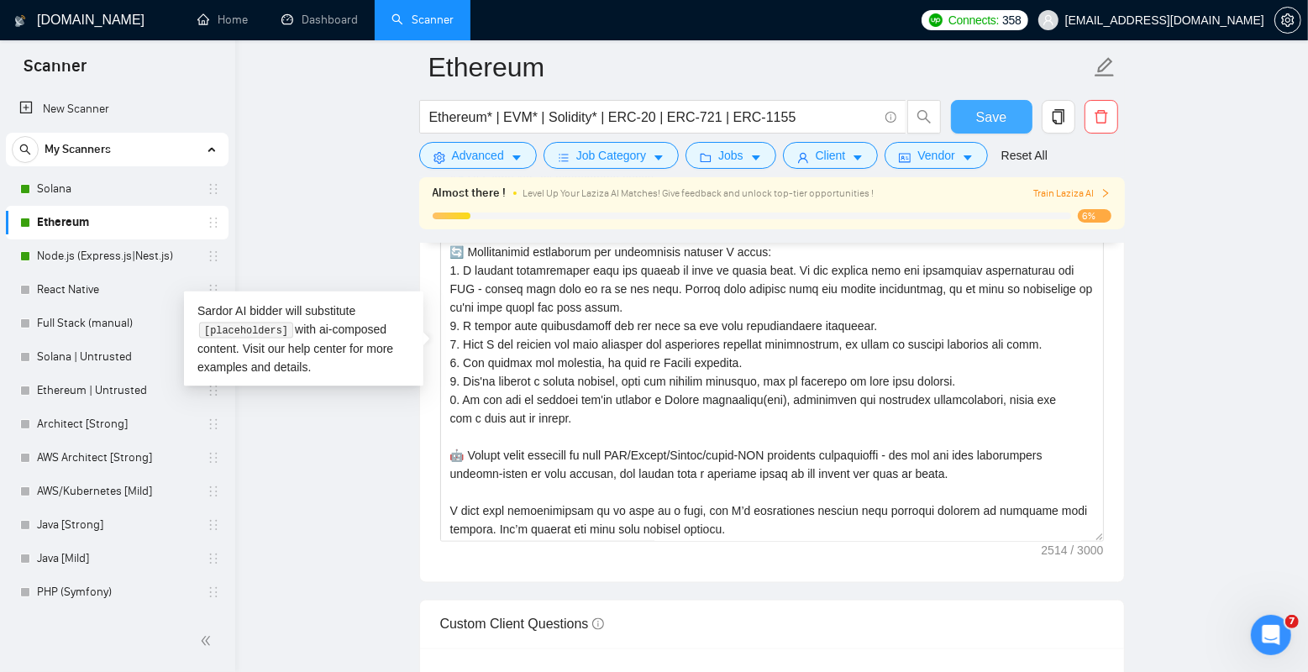
click at [1000, 119] on span "Save" at bounding box center [991, 117] width 30 height 21
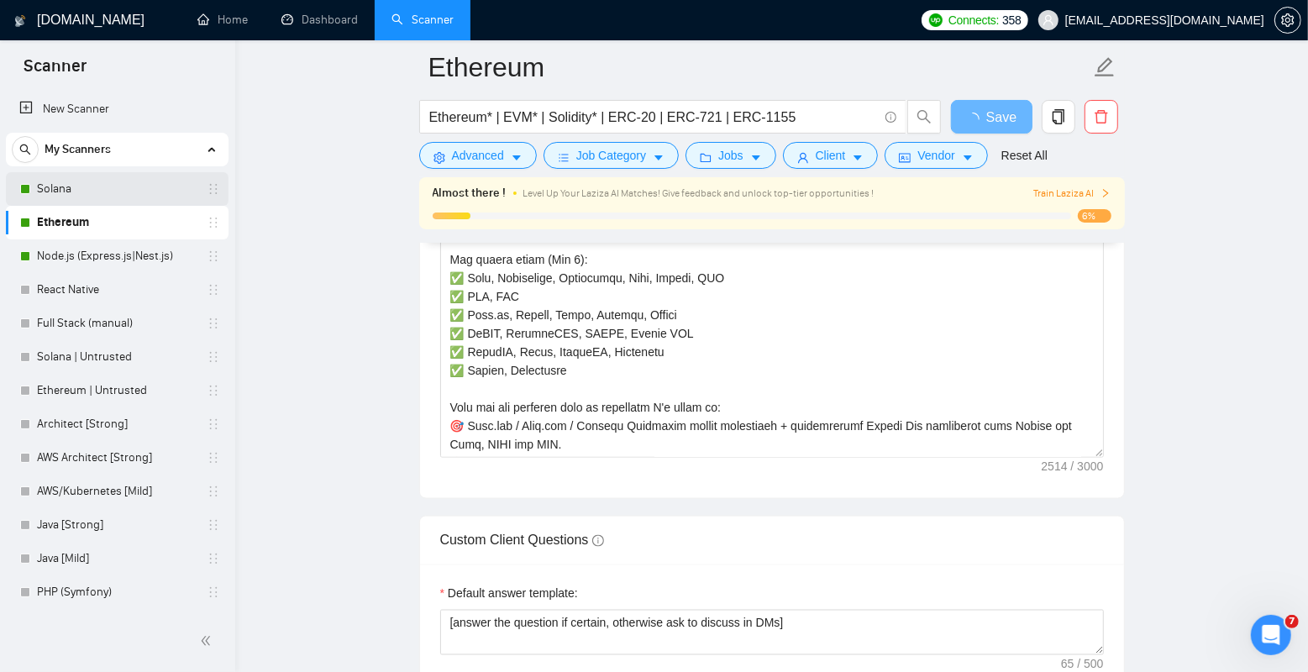
click at [118, 181] on link "Solana" at bounding box center [117, 189] width 160 height 34
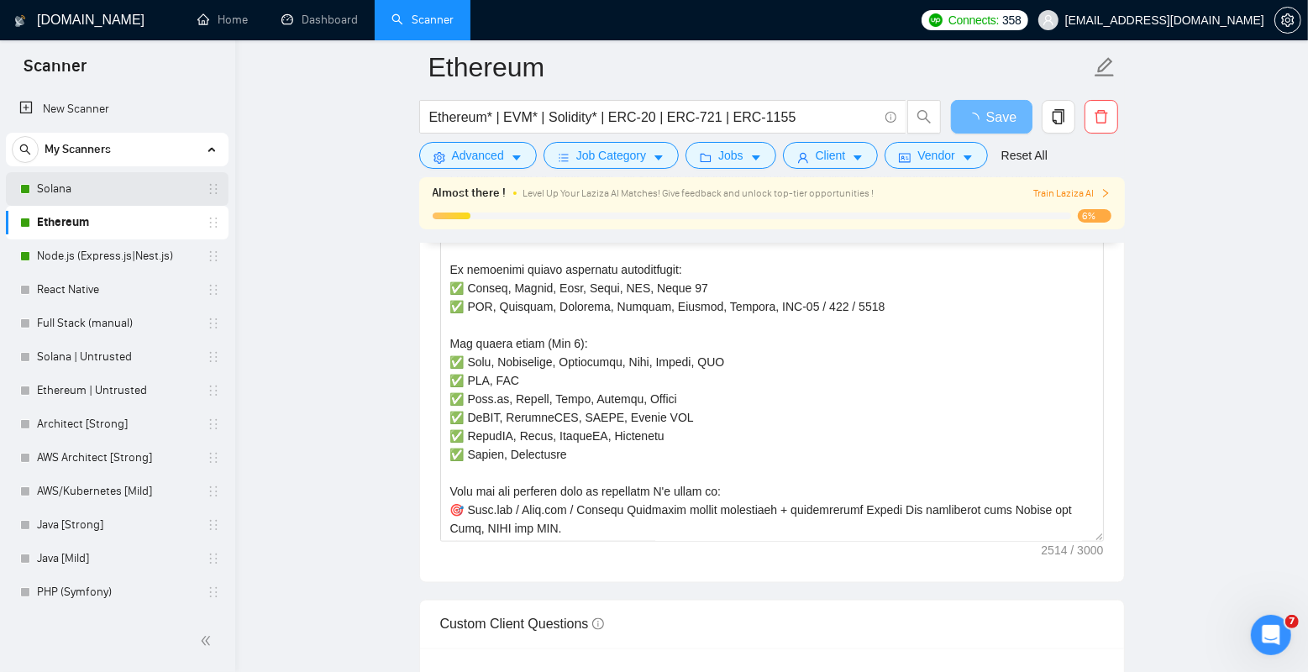
click at [81, 189] on link "Solana" at bounding box center [117, 189] width 160 height 34
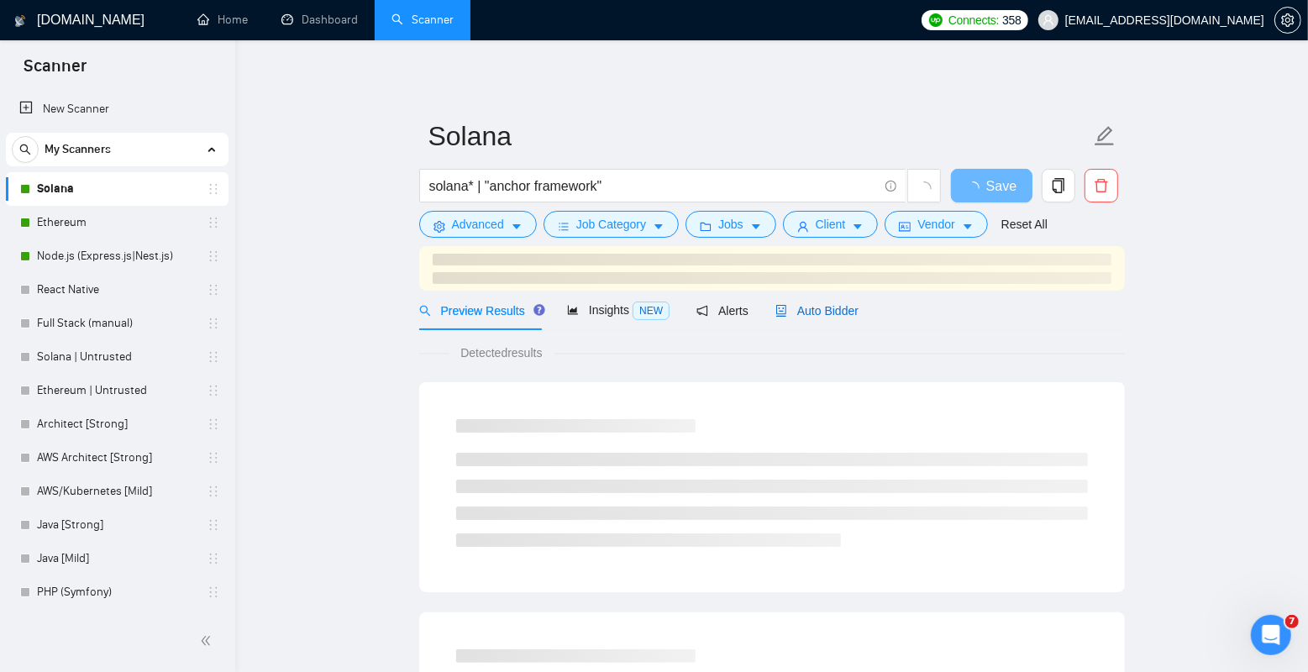
click at [822, 319] on div "Auto Bidder" at bounding box center [816, 311] width 83 height 18
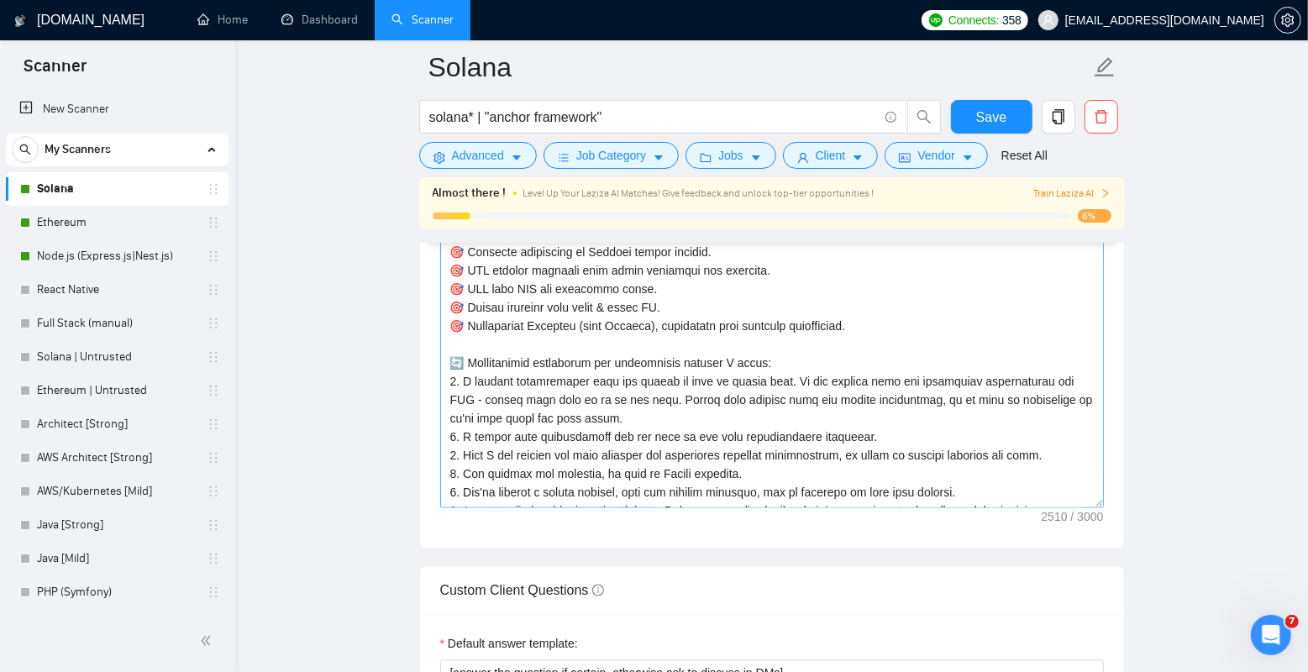
scroll to position [443, 0]
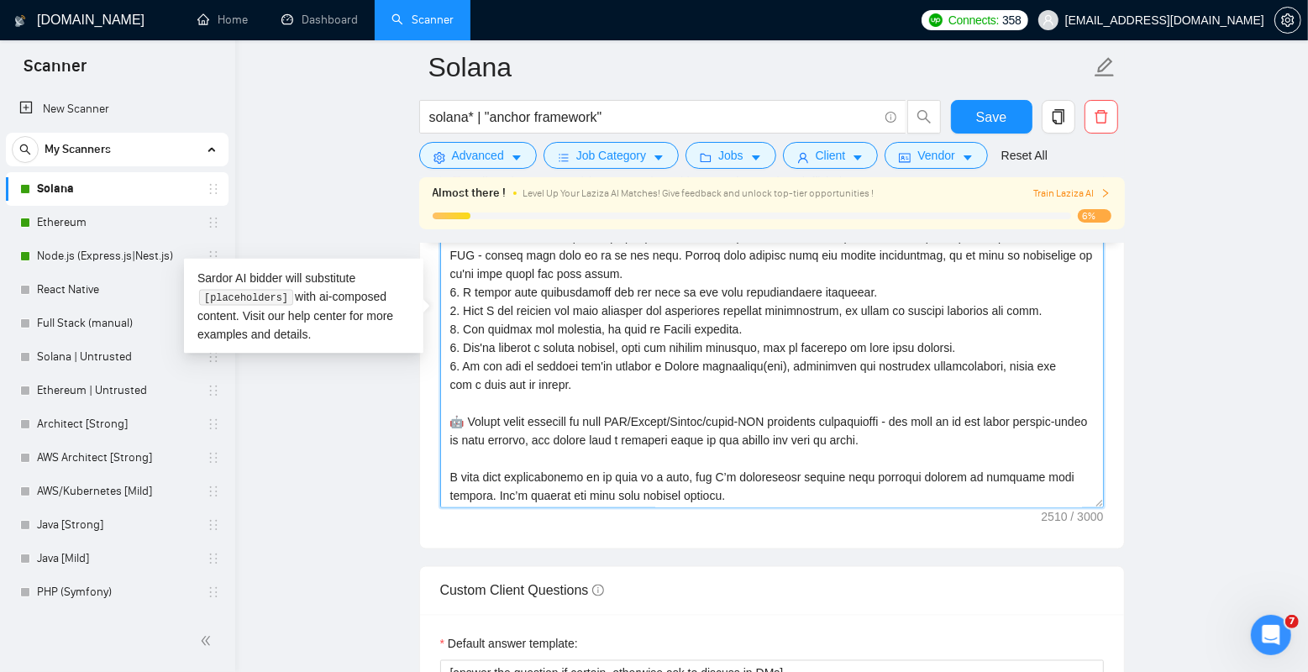
drag, startPoint x: 1004, startPoint y: 436, endPoint x: 435, endPoint y: 419, distance: 569.0
click at [435, 419] on div "Cover letter template:" at bounding box center [772, 317] width 704 height 464
paste textarea "are the most responsible"
type textarea "Loremipsu! [Dol sit ametc adipis, eli Seddoei te incididuntutla etd magnaaliqua…"
click at [986, 110] on span "Save" at bounding box center [991, 117] width 30 height 21
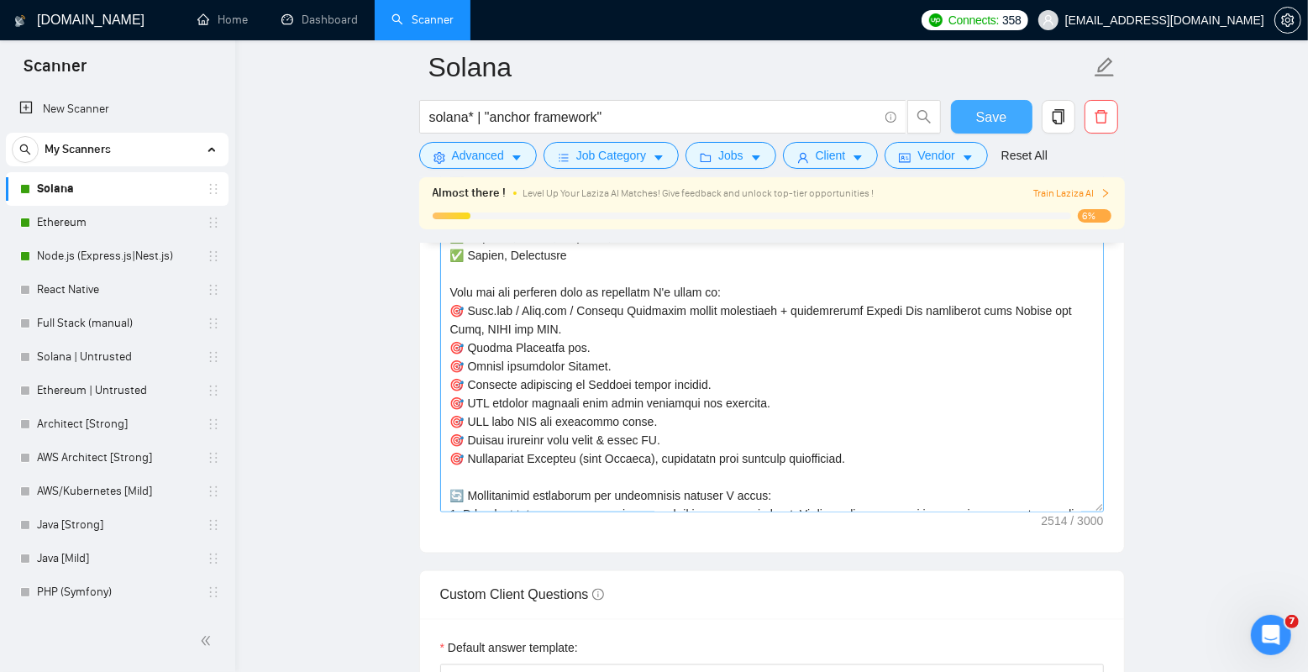
scroll to position [156, 0]
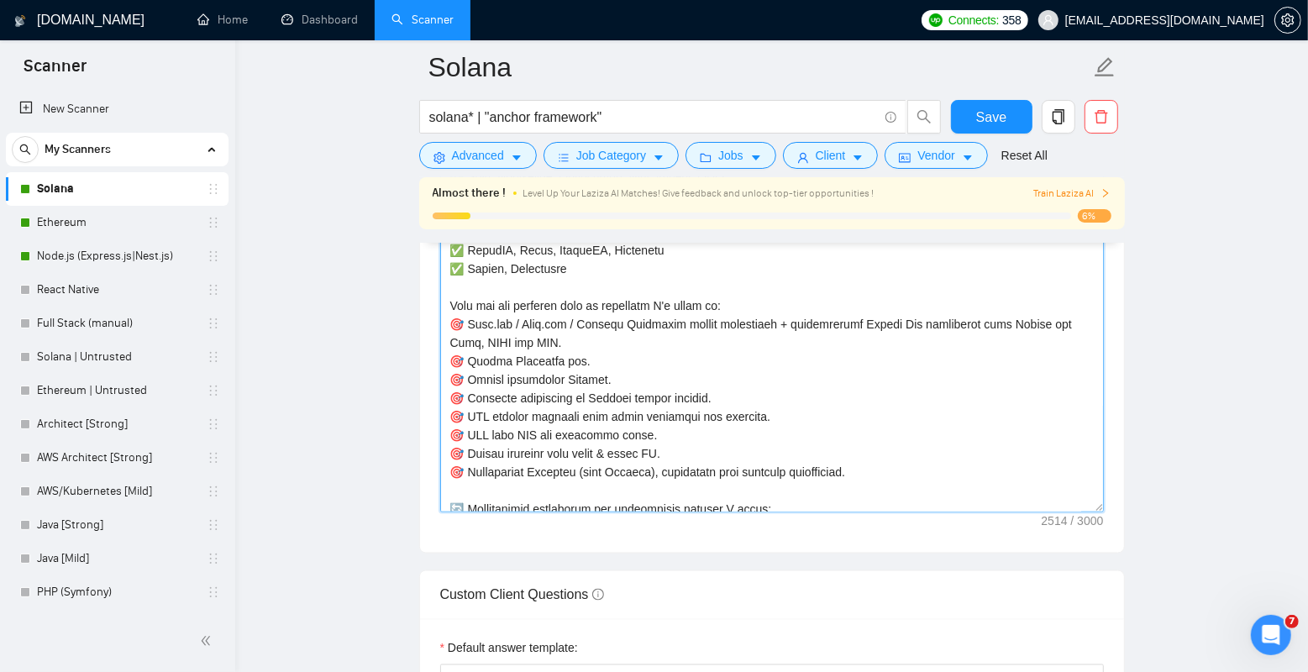
click at [572, 349] on textarea "Cover letter template:" at bounding box center [772, 323] width 664 height 378
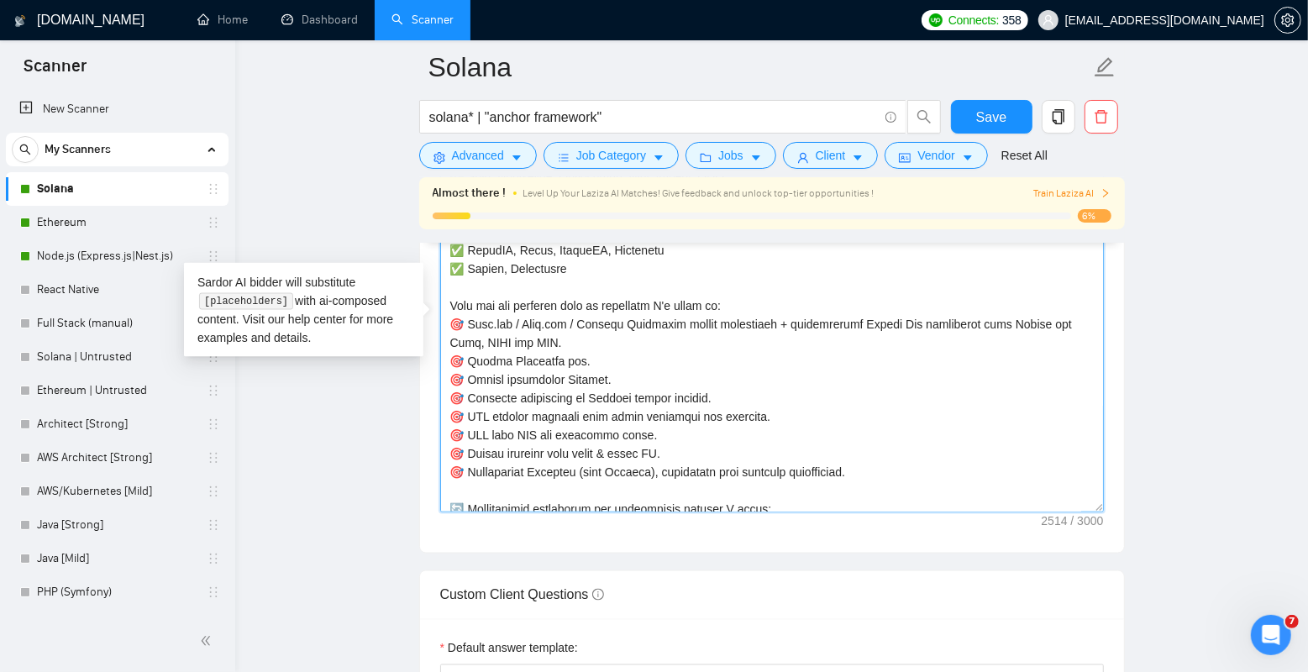
click at [602, 354] on textarea "Cover letter template:" at bounding box center [772, 323] width 664 height 378
click at [379, 413] on main "Solana solana* | "anchor framework" Save Advanced Job Category Jobs Client Vend…" at bounding box center [771, 461] width 1019 height 4744
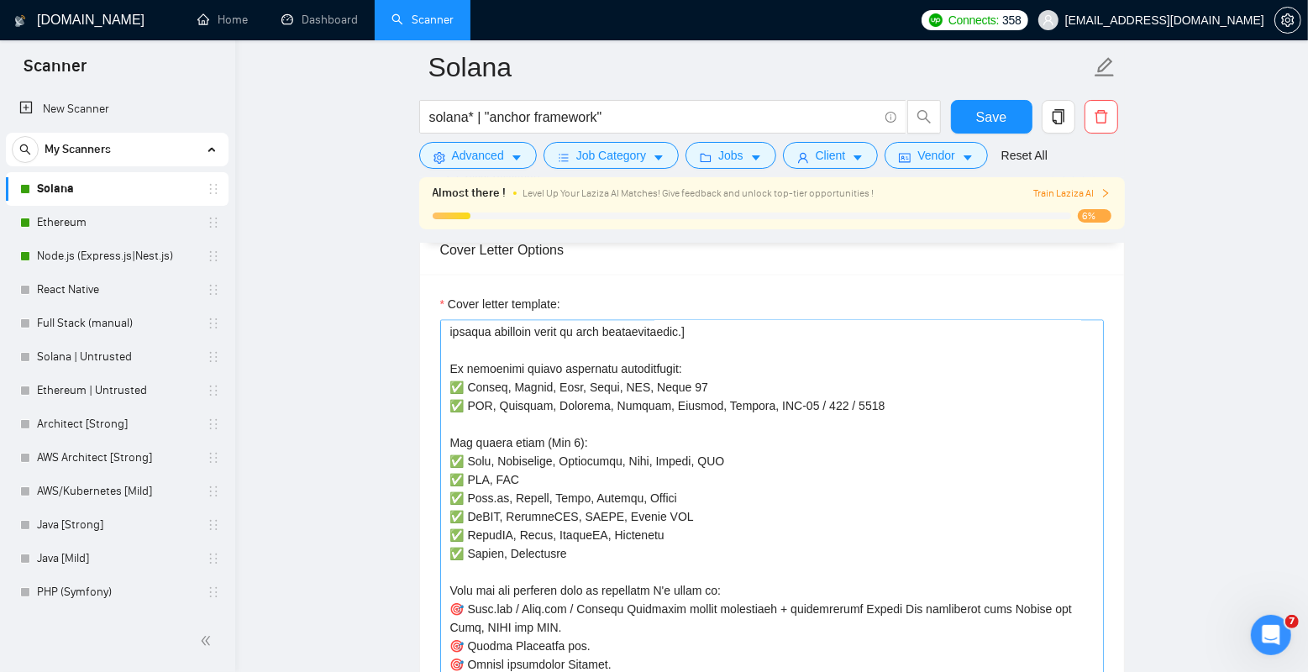
scroll to position [6, 0]
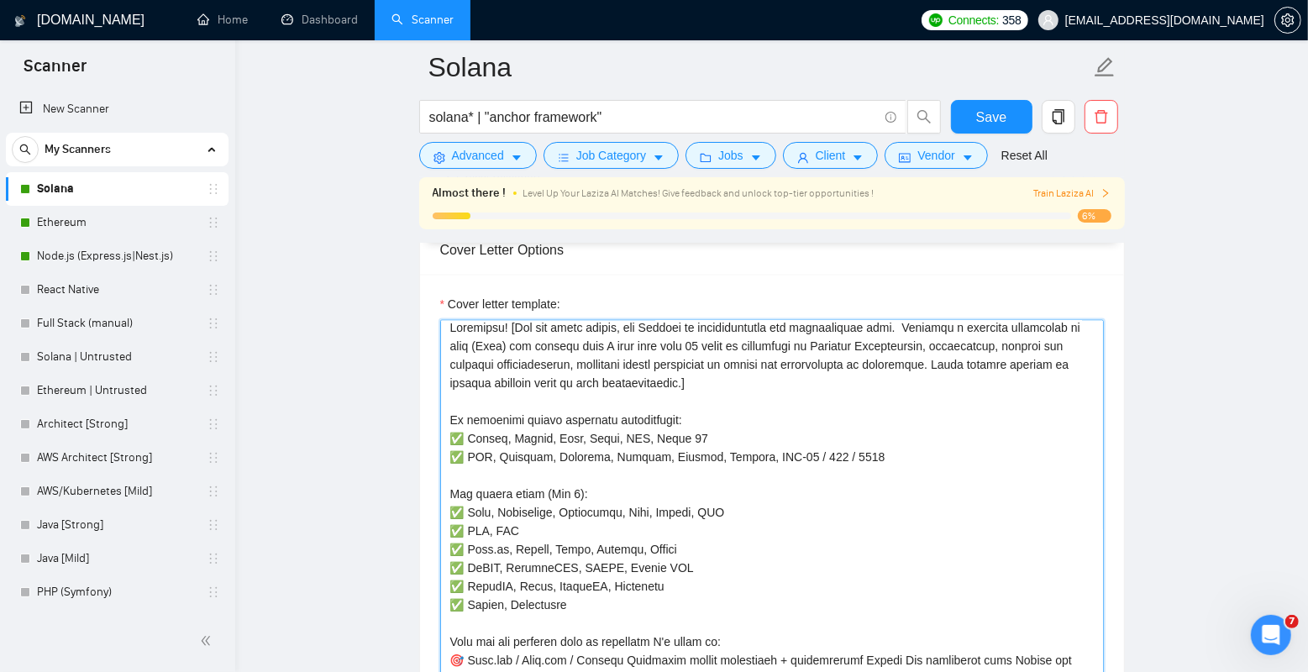
click at [739, 434] on textarea "Cover letter template:" at bounding box center [772, 509] width 664 height 378
paste textarea "Jupiter"
click at [844, 438] on textarea "Cover letter template:" at bounding box center [772, 509] width 664 height 378
type textarea "Greetings! [For the cover letter, use English in conversational yet professiona…"
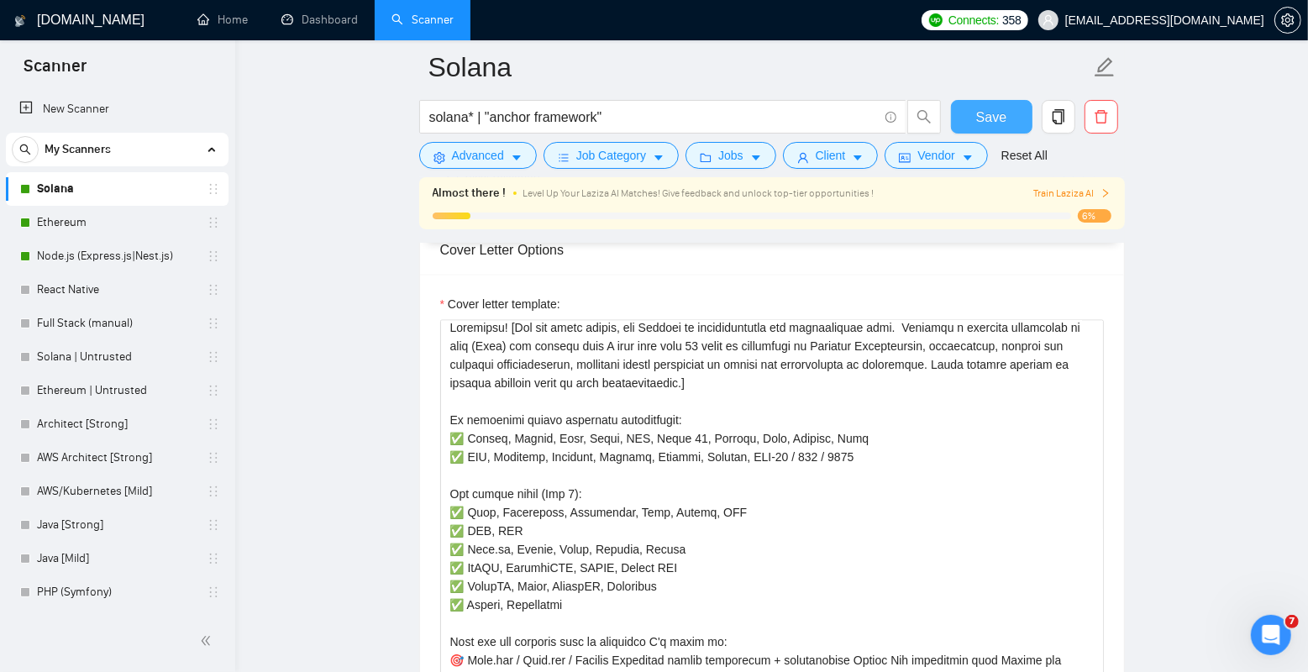
click at [984, 112] on span "Save" at bounding box center [991, 117] width 30 height 21
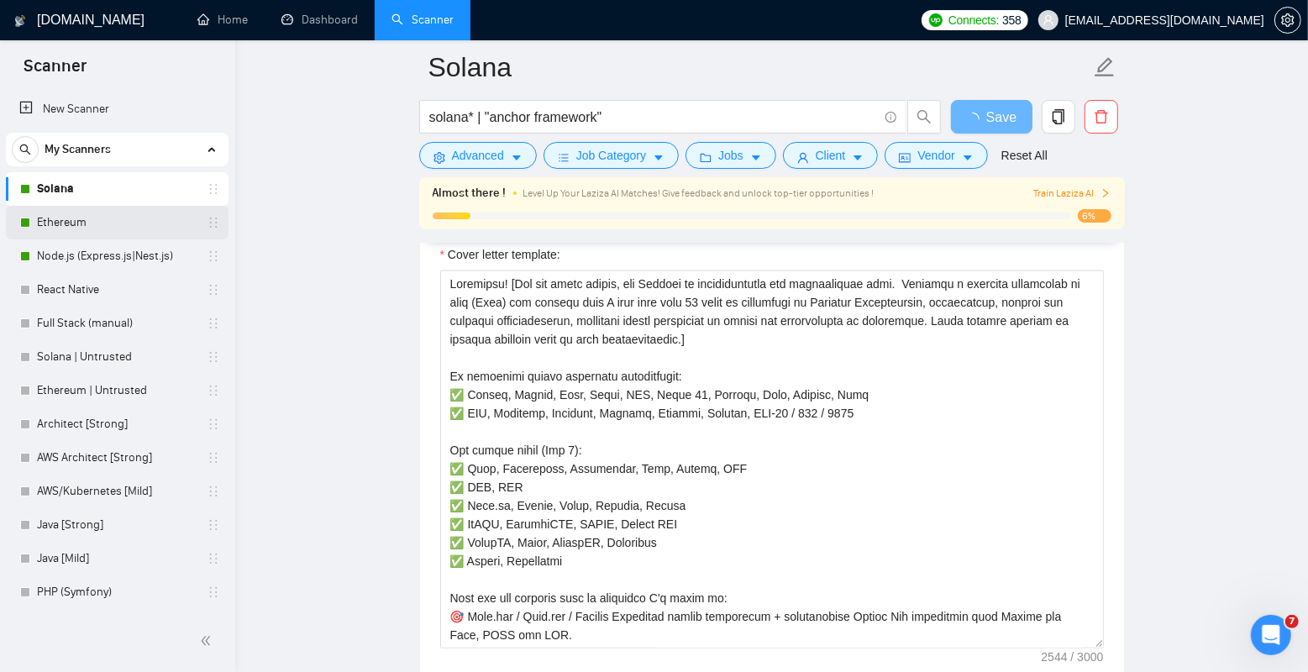
click at [108, 220] on link "Ethereum" at bounding box center [117, 223] width 160 height 34
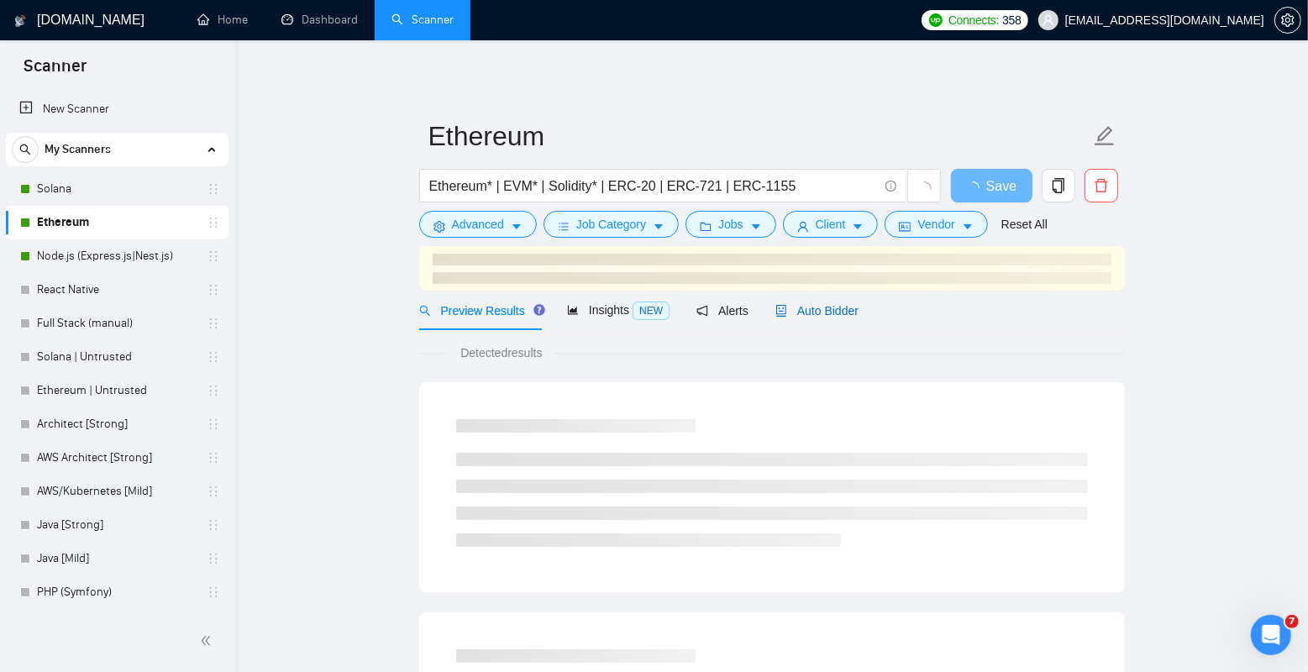
click at [803, 311] on span "Auto Bidder" at bounding box center [816, 310] width 83 height 13
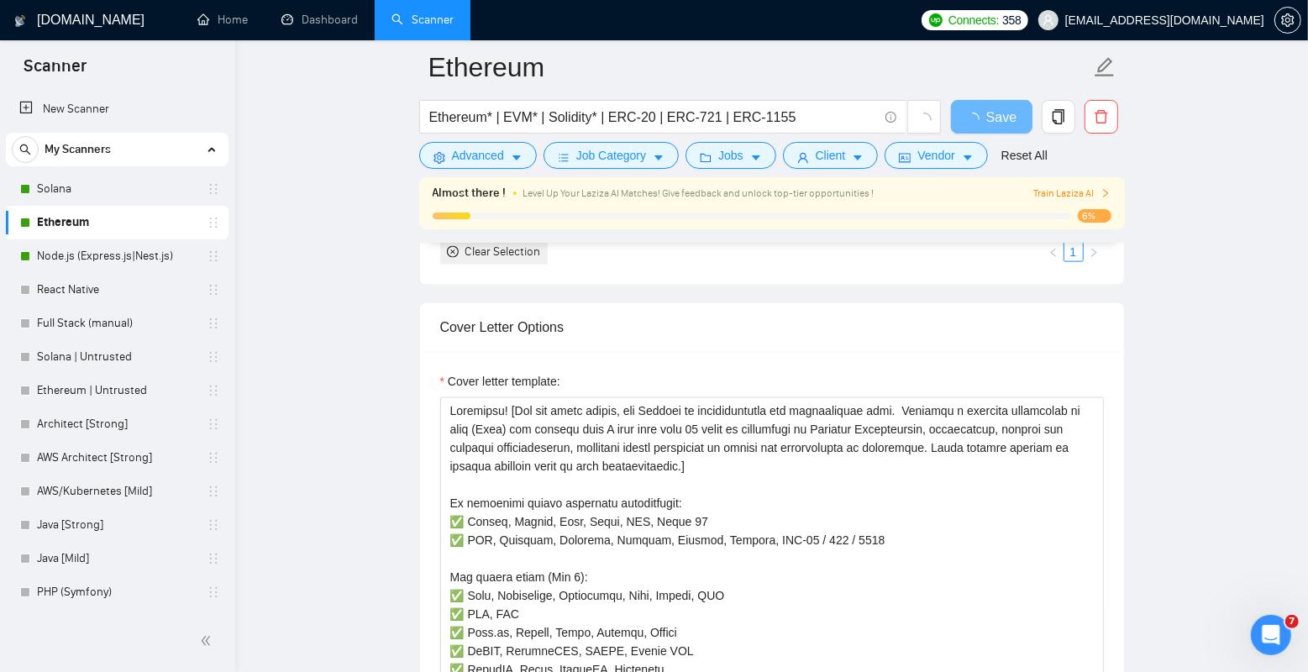
scroll to position [1773, 0]
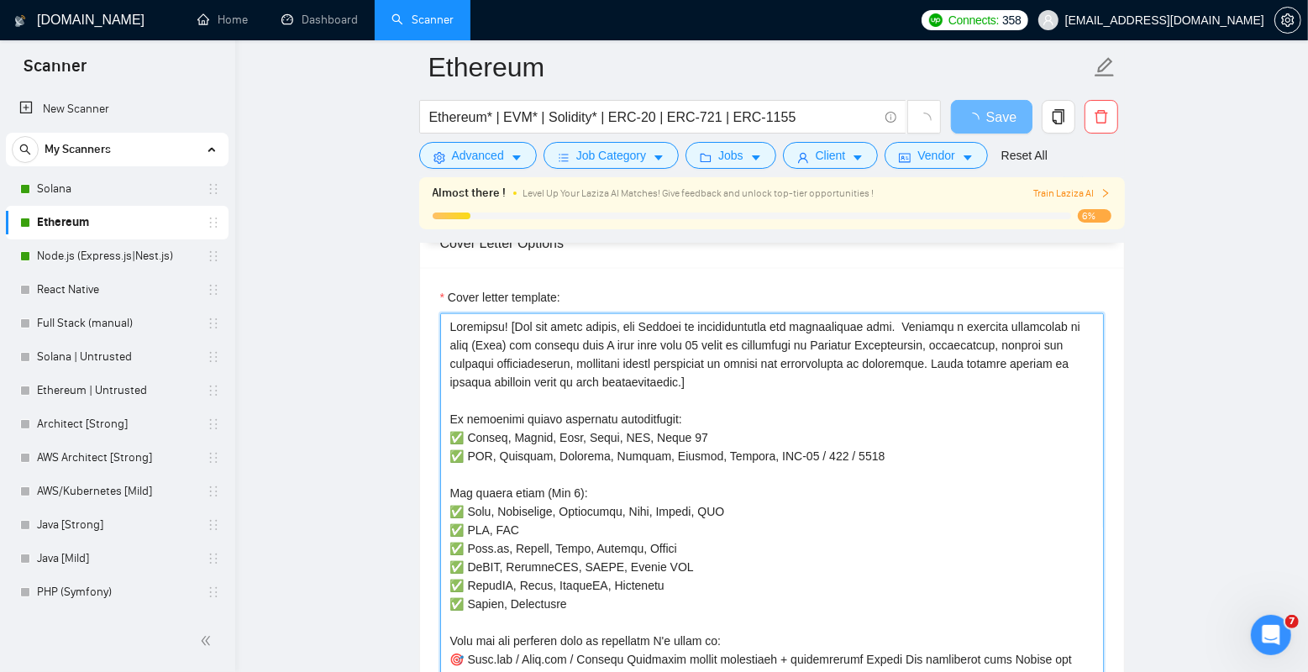
click at [649, 433] on textarea "Cover letter template:" at bounding box center [772, 502] width 664 height 378
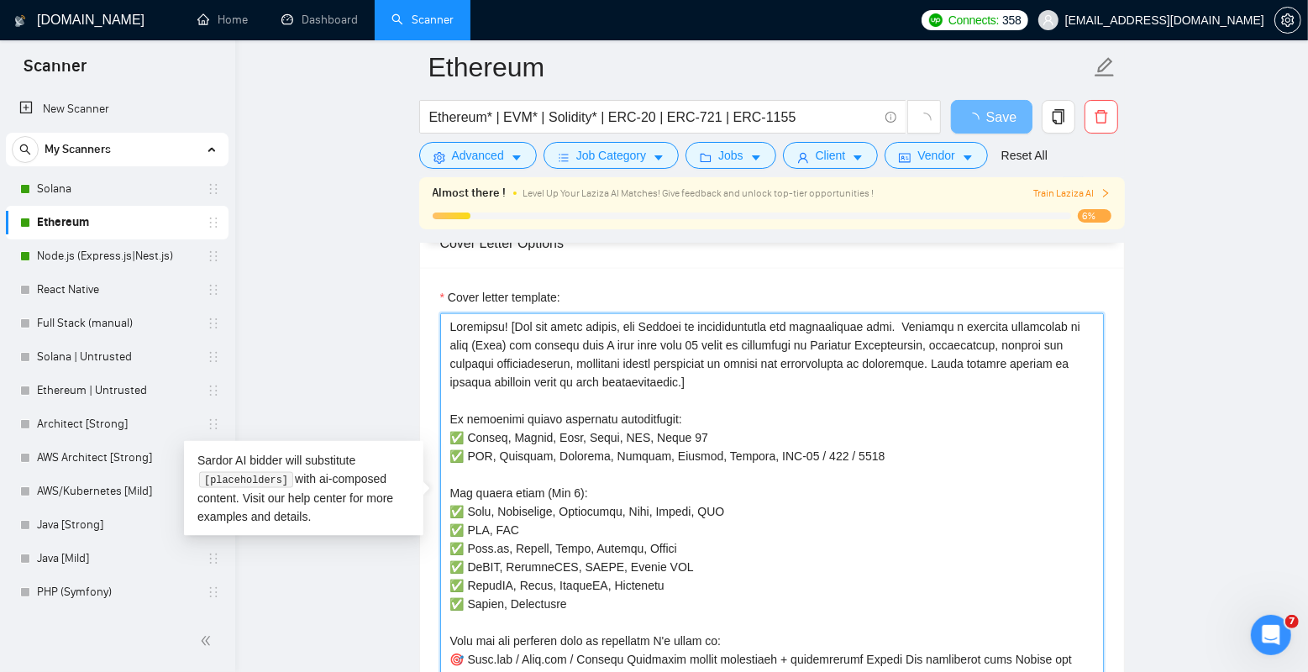
click at [649, 433] on textarea "Cover letter template:" at bounding box center [772, 502] width 664 height 378
paste textarea ", Raydium, Pump, Jupiter, Bonk"
type textarea "Greetings! [For the cover letter, use English in conversational yet professiona…"
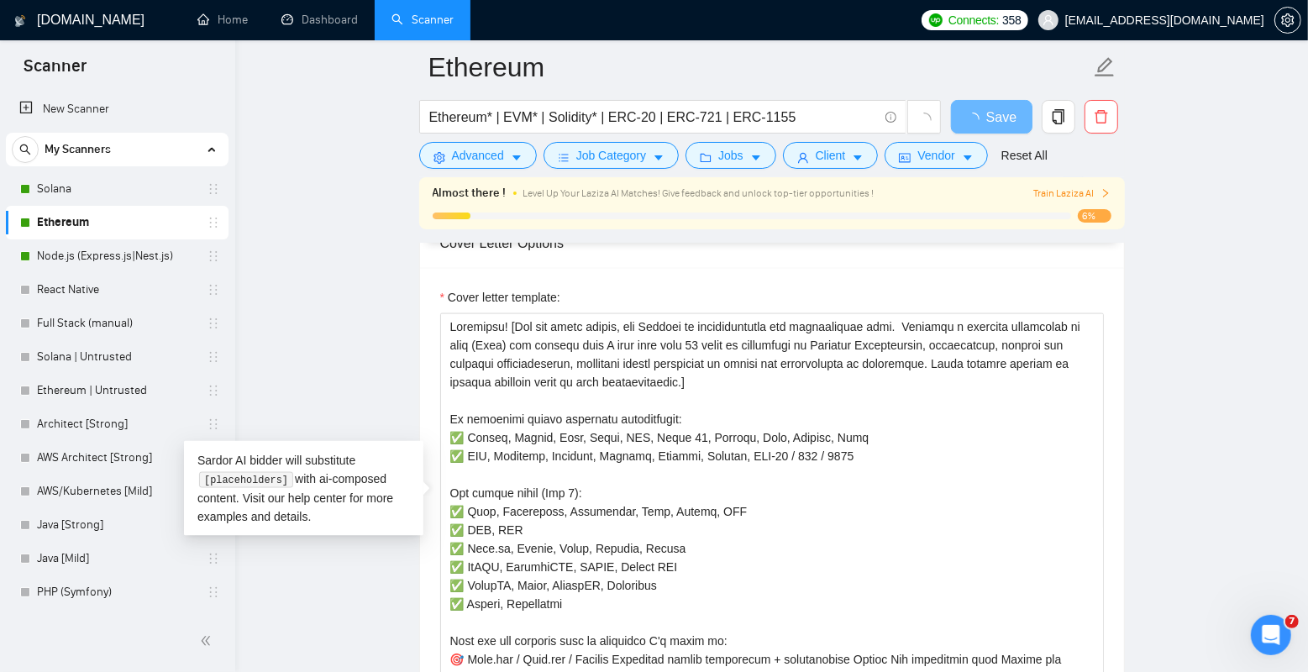
click at [1150, 297] on main "Ethereum Ethereum* | EVM* | Solidity* | ERC-20 | ERC-721 | ERC-1155 Save Advanc…" at bounding box center [771, 589] width 1019 height 4590
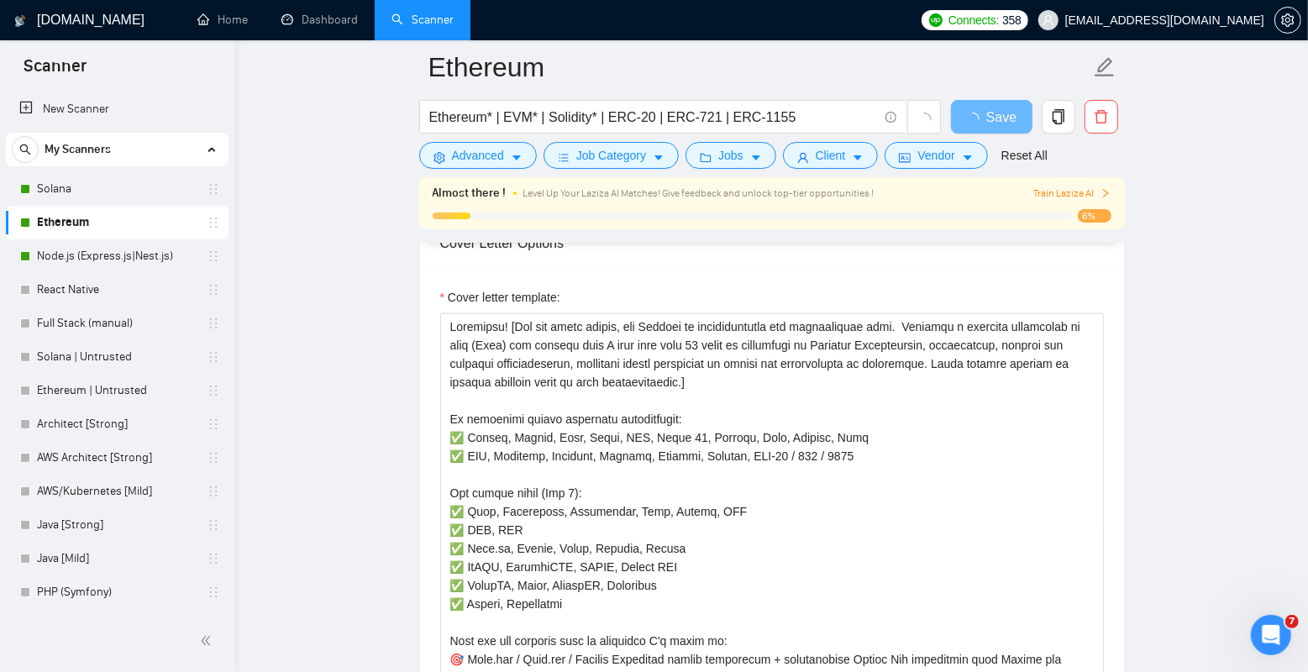
click at [1191, 260] on main "Ethereum Ethereum* | EVM* | Solidity* | ERC-20 | ERC-721 | ERC-1155 Save Advanc…" at bounding box center [771, 589] width 1019 height 4590
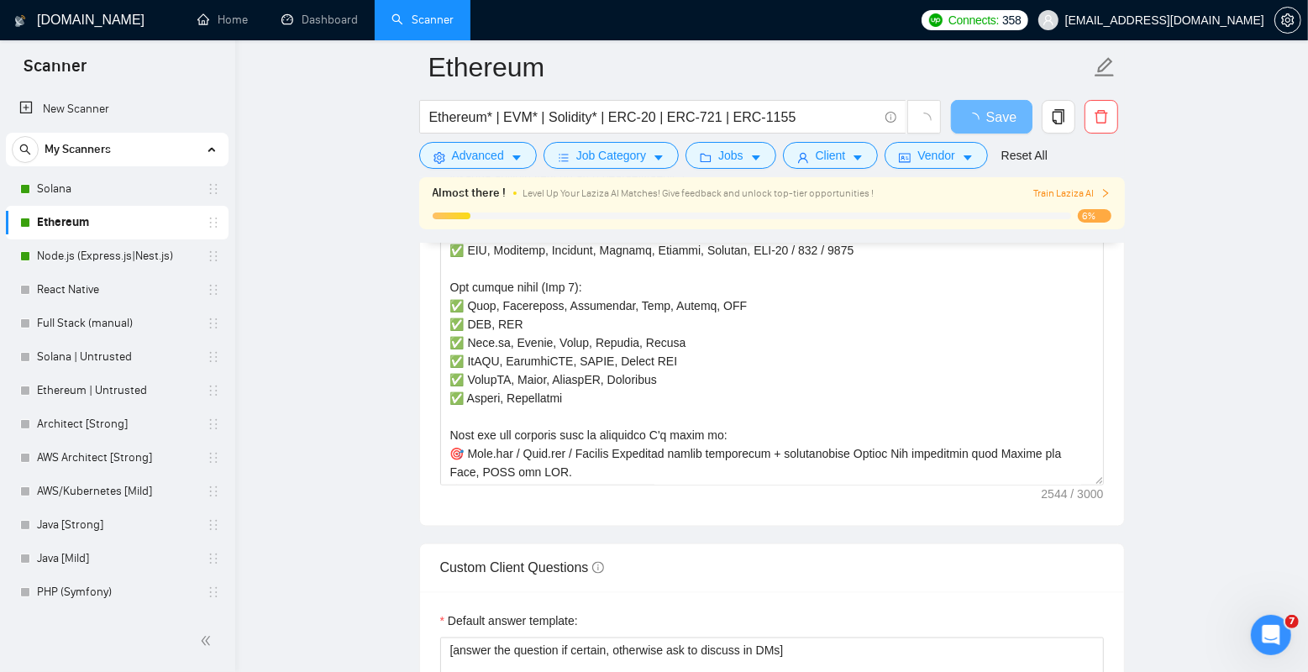
scroll to position [2045, 0]
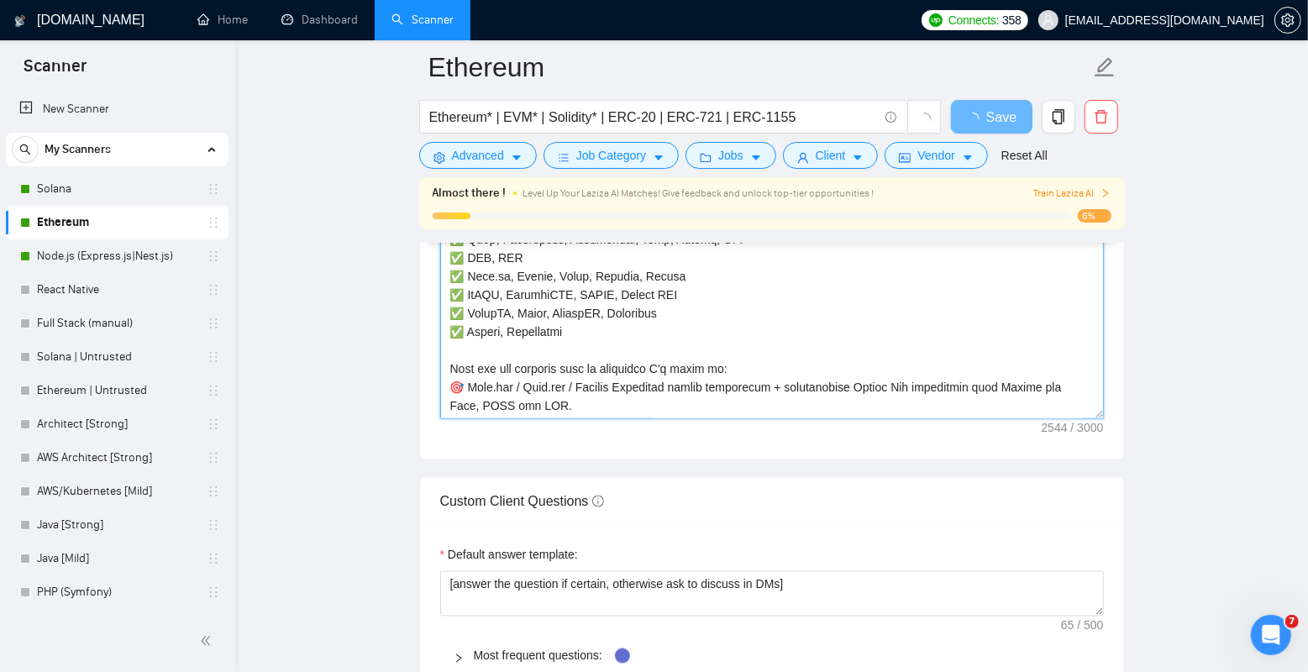
click at [939, 368] on textarea "Cover letter template:" at bounding box center [772, 230] width 664 height 378
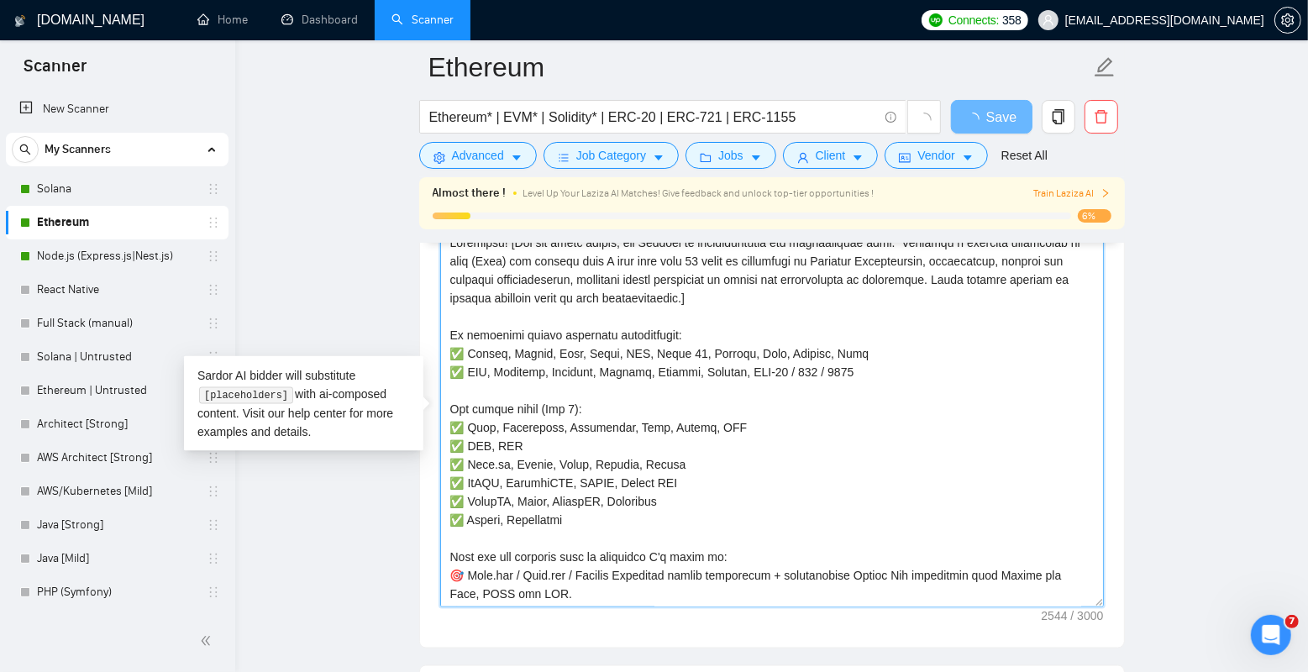
click at [833, 393] on textarea "Cover letter template:" at bounding box center [772, 418] width 664 height 378
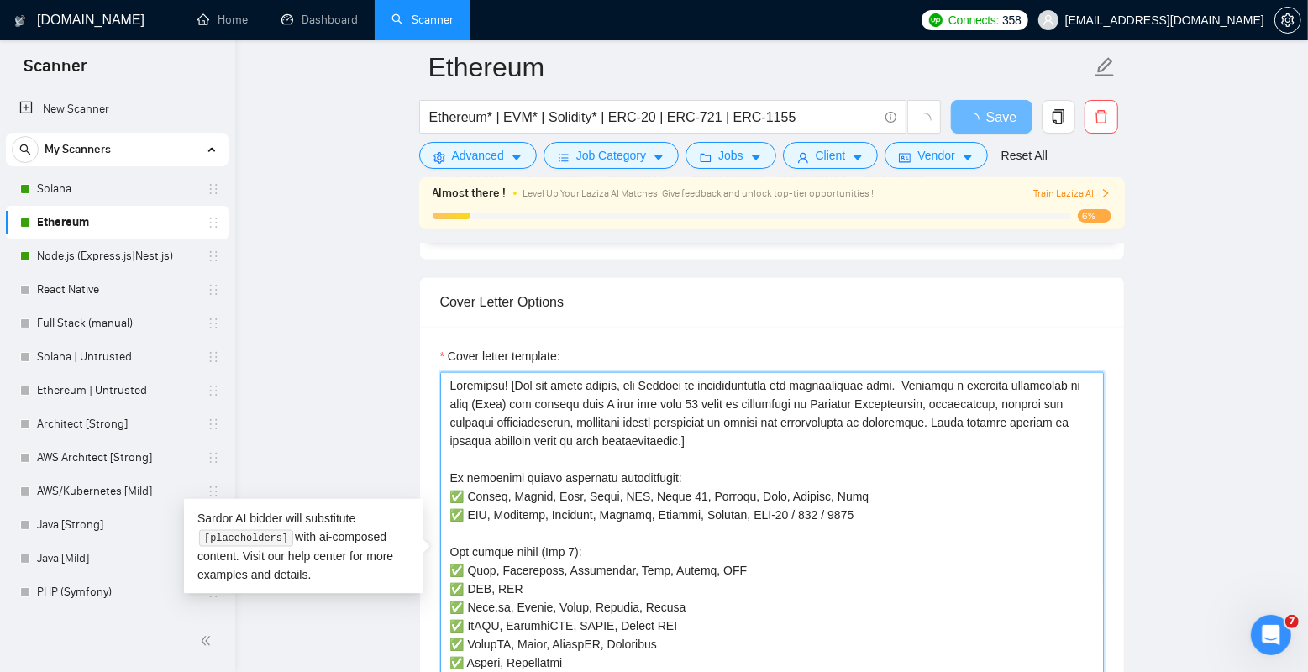
scroll to position [1646, 0]
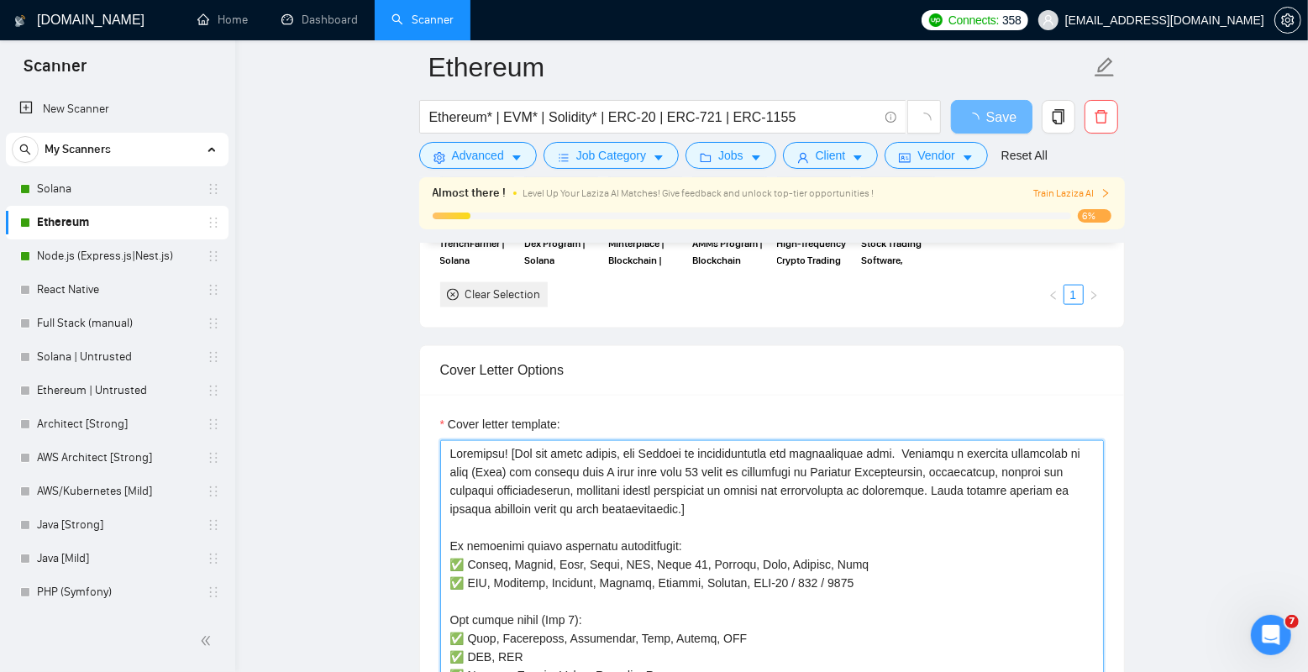
click at [691, 490] on textarea "Cover letter template:" at bounding box center [772, 629] width 664 height 378
click at [686, 532] on textarea "Cover letter template:" at bounding box center [772, 629] width 664 height 378
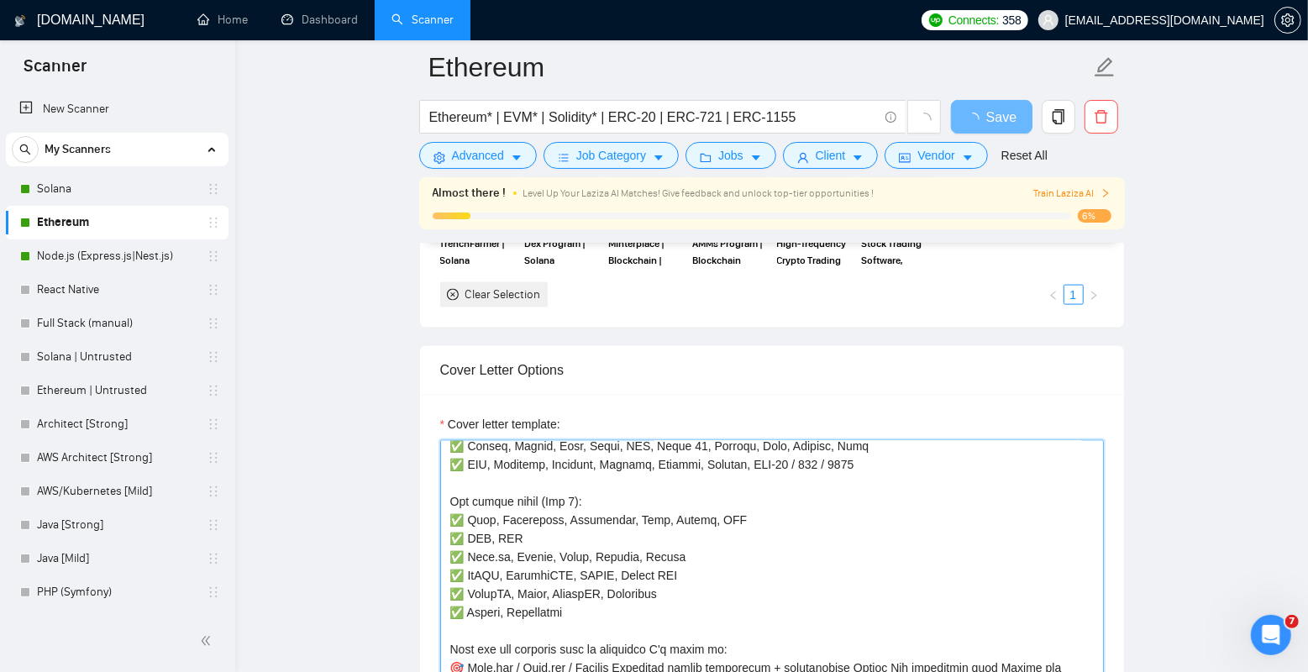
scroll to position [163, 0]
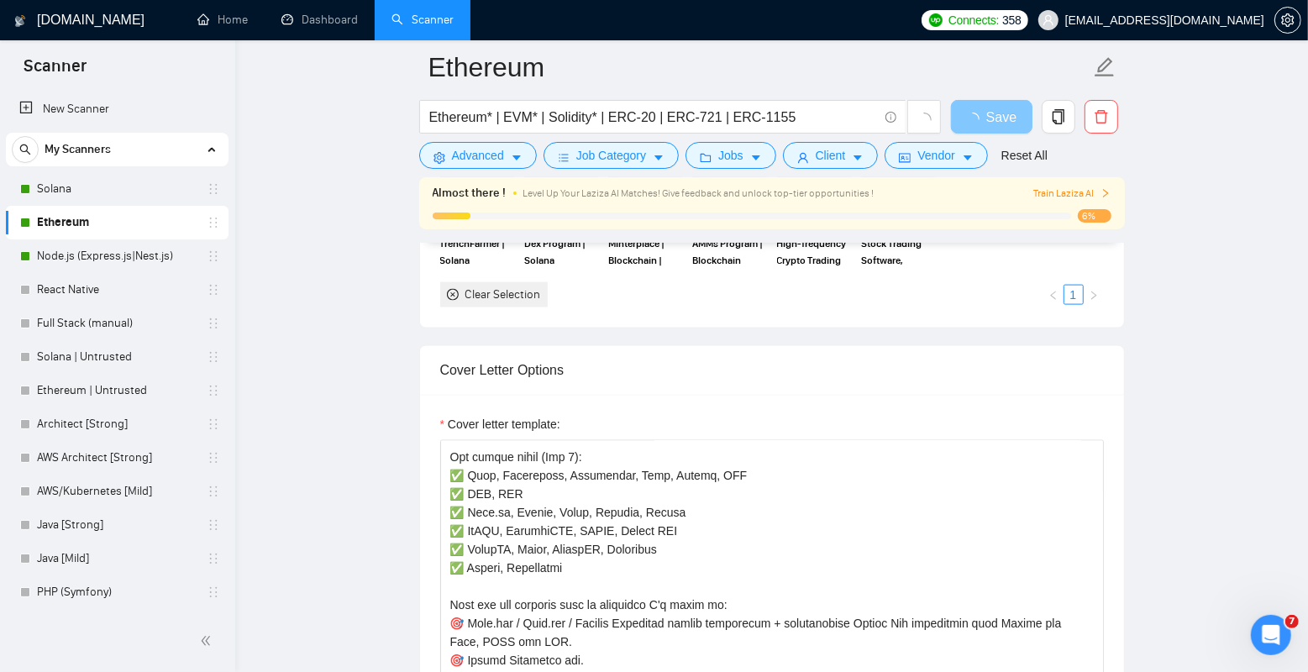
click at [992, 122] on span "Save" at bounding box center [1001, 117] width 30 height 21
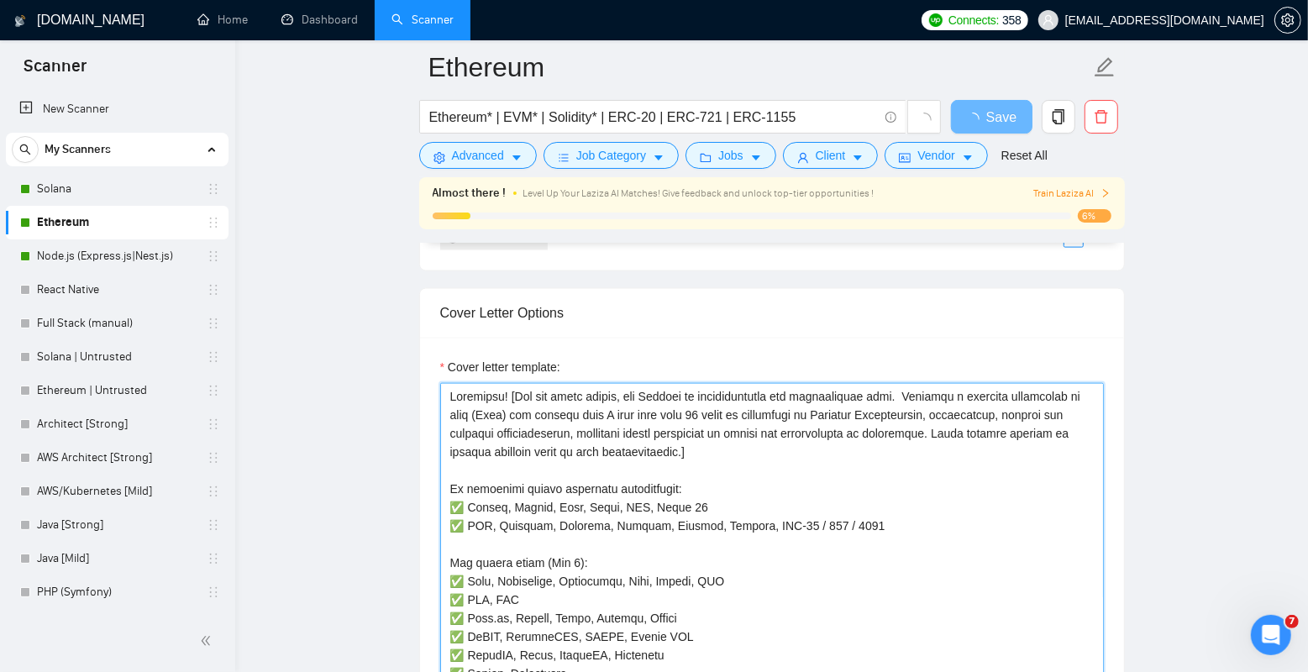
click at [627, 519] on textarea "Cover letter template:" at bounding box center [772, 572] width 664 height 378
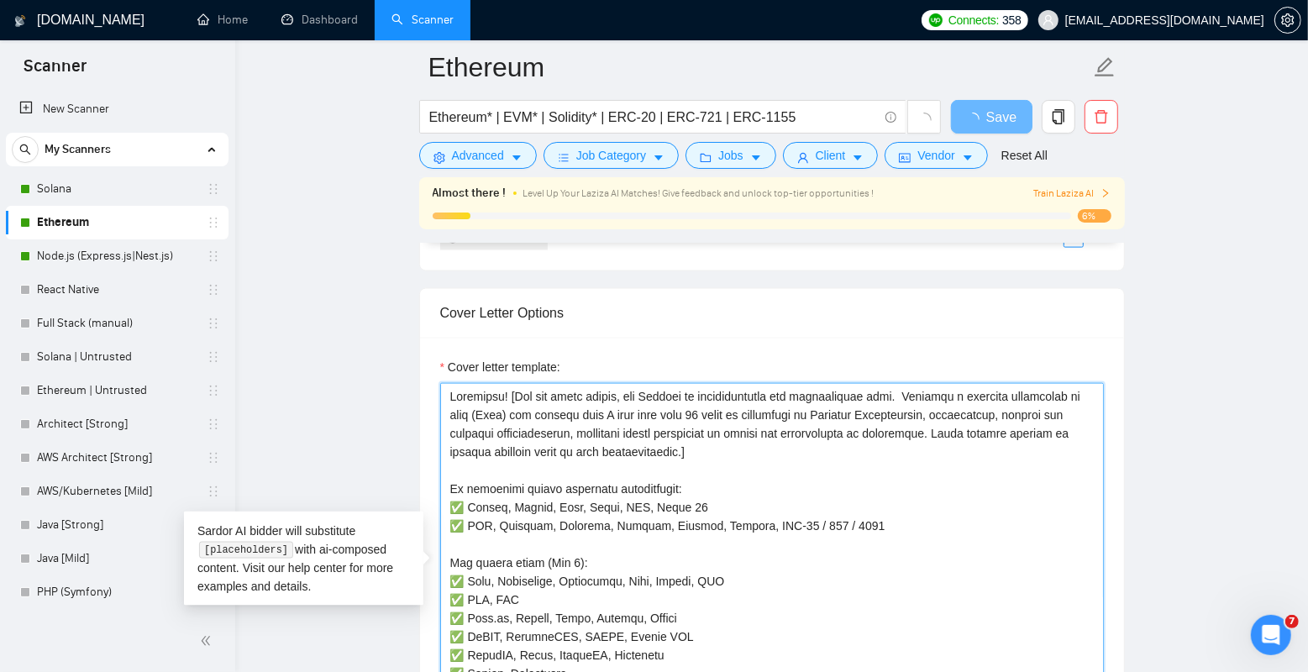
click at [634, 509] on textarea "Cover letter template:" at bounding box center [772, 572] width 664 height 378
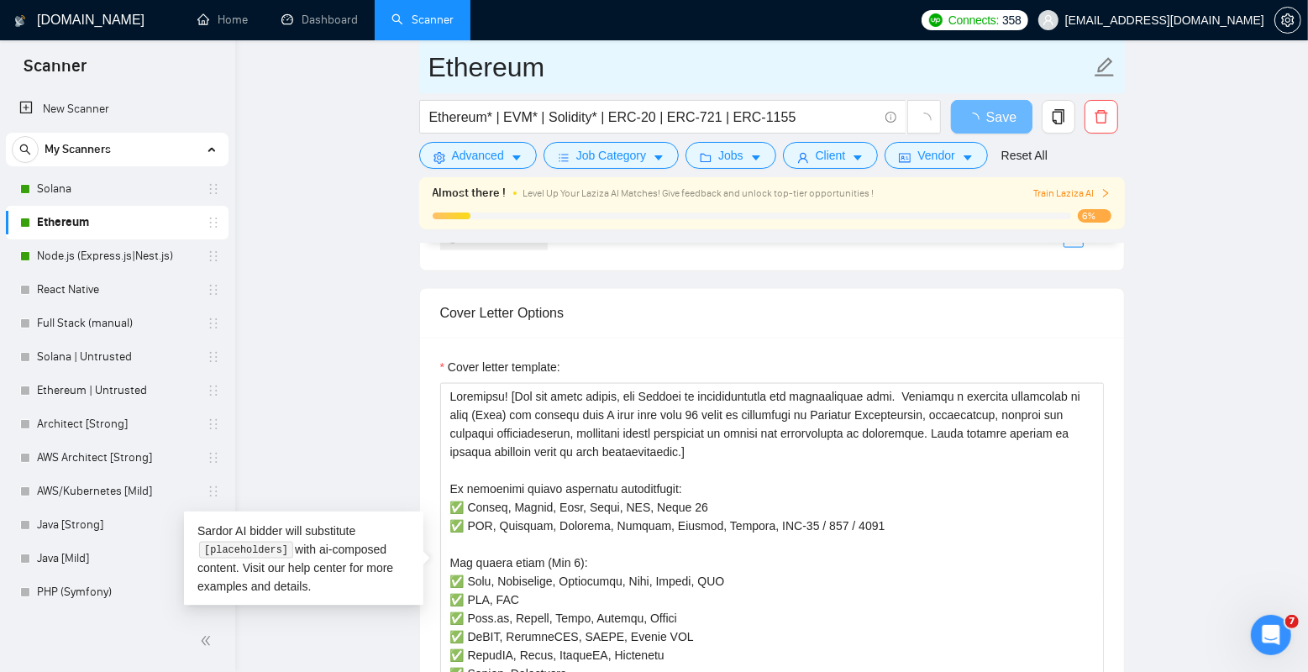
click at [886, 66] on input "Ethereum" at bounding box center [759, 67] width 662 height 42
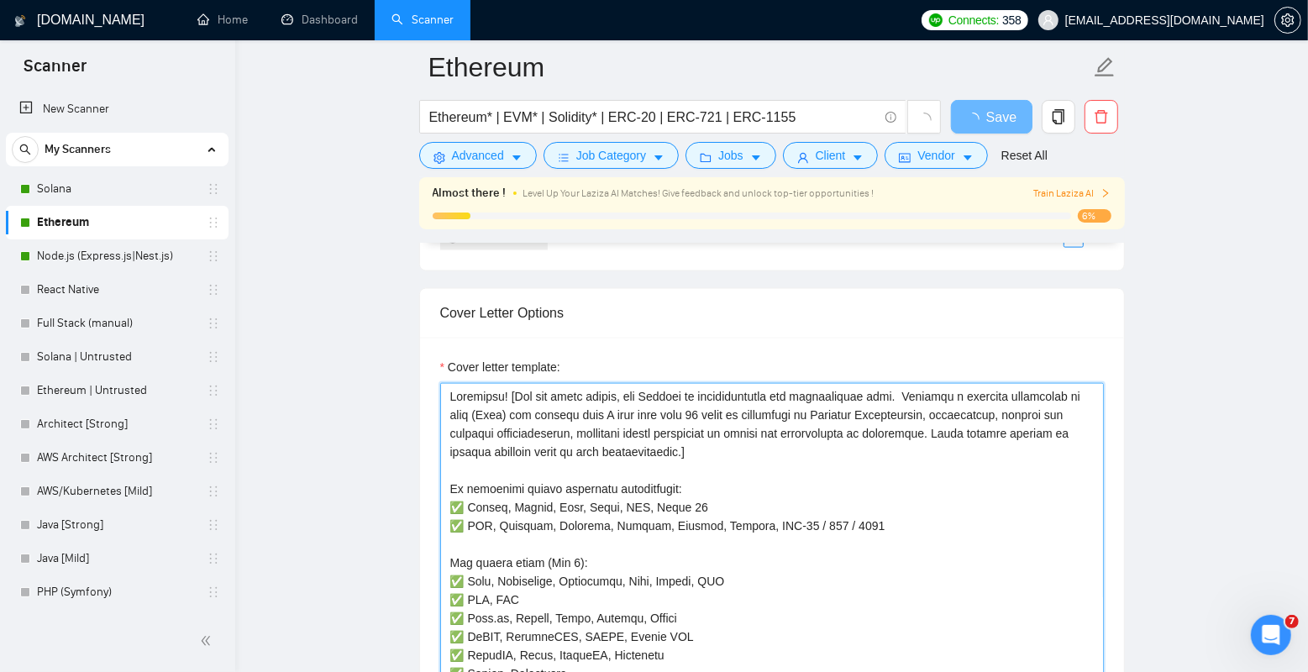
click at [672, 502] on textarea "Cover letter template:" at bounding box center [772, 572] width 664 height 378
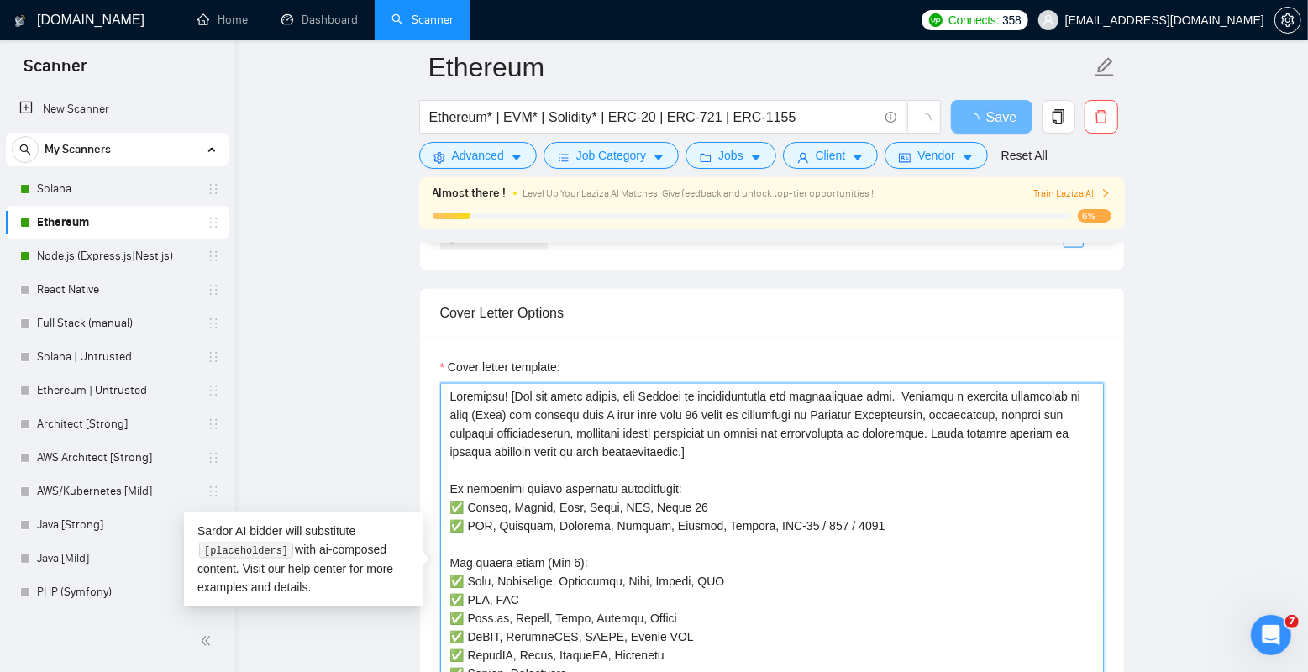
click at [672, 502] on textarea "Cover letter template:" at bounding box center [772, 572] width 664 height 378
click at [717, 479] on textarea "Cover letter template:" at bounding box center [772, 572] width 664 height 378
click at [697, 502] on textarea "Cover letter template:" at bounding box center [772, 572] width 664 height 378
click at [671, 502] on textarea "Cover letter template:" at bounding box center [772, 572] width 664 height 378
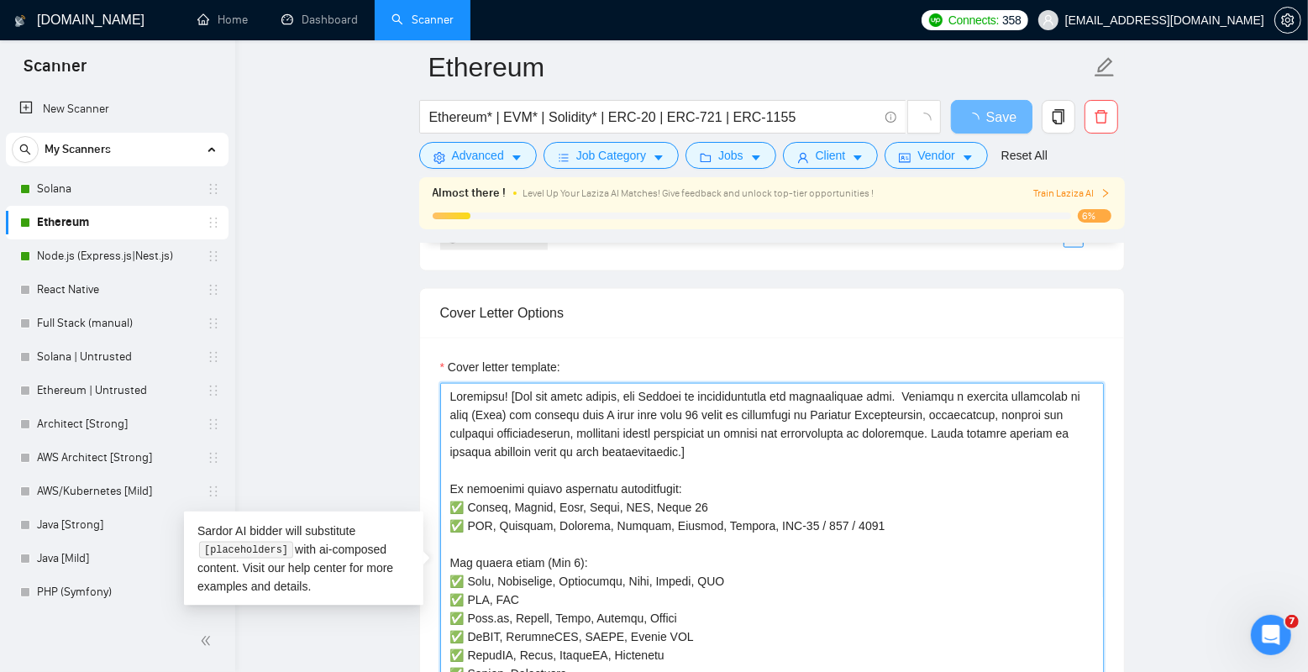
click at [671, 502] on textarea "Cover letter template:" at bounding box center [772, 572] width 664 height 378
click at [709, 502] on textarea "Cover letter template:" at bounding box center [772, 572] width 664 height 378
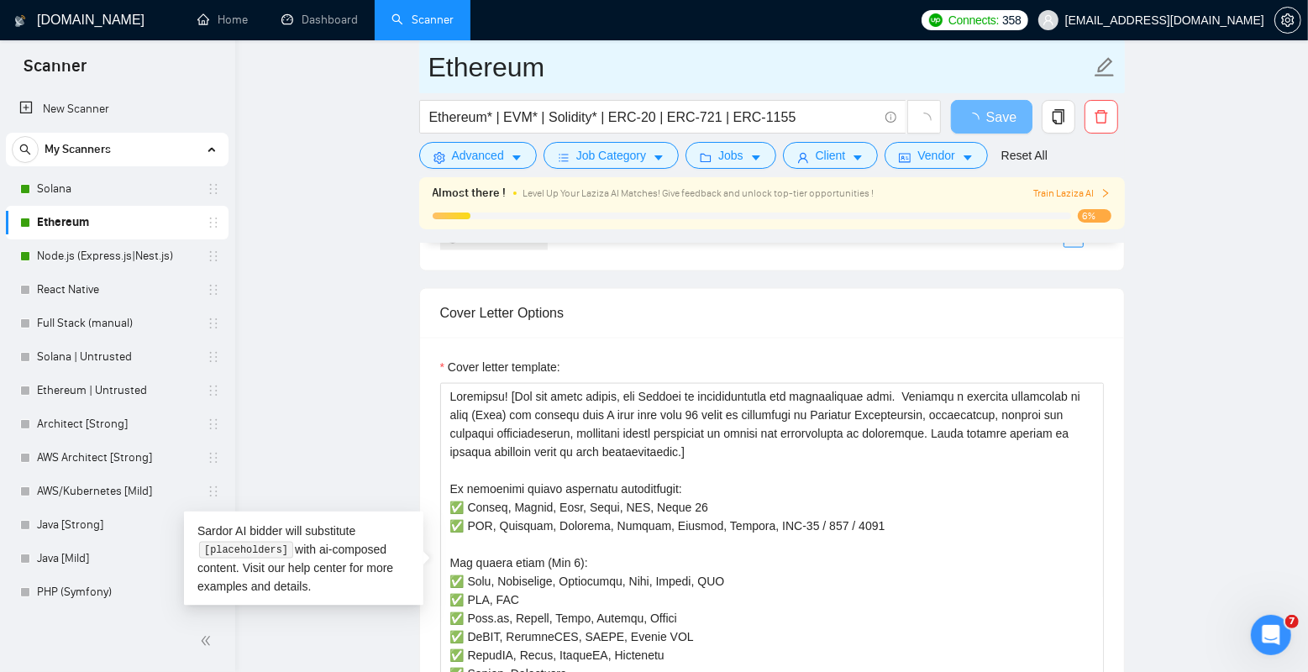
click at [989, 76] on input "Ethereum" at bounding box center [759, 67] width 662 height 42
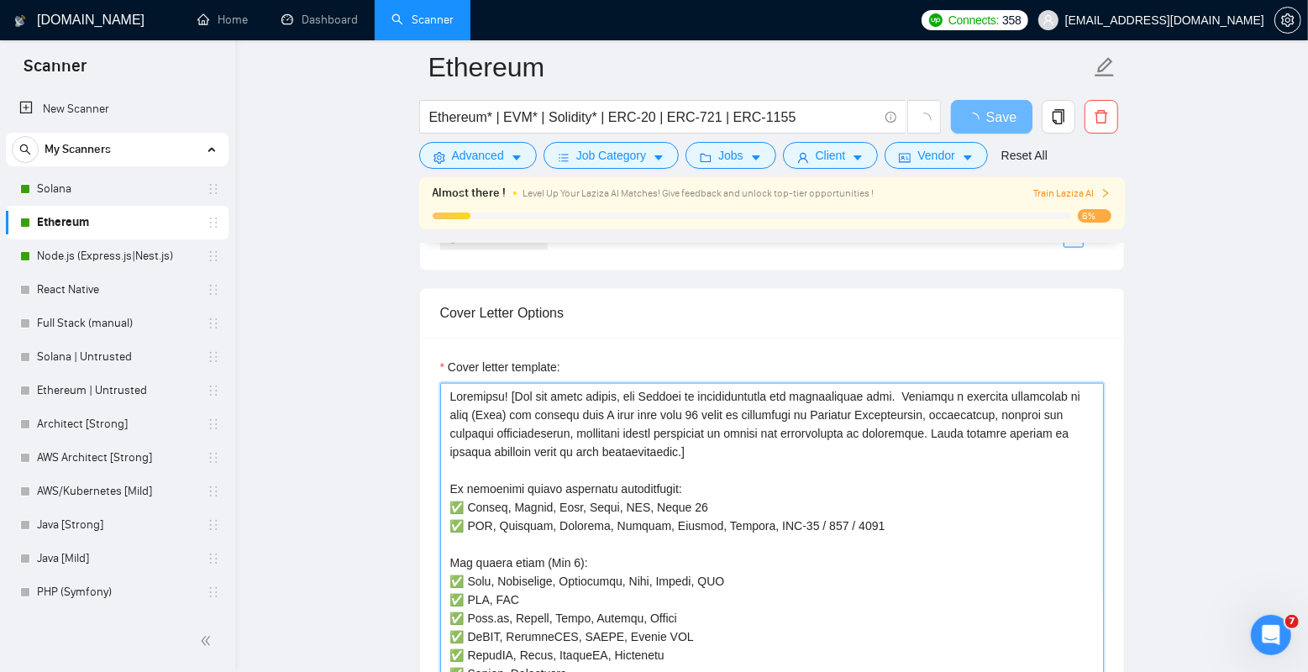
click at [698, 512] on textarea "Cover letter template:" at bounding box center [772, 572] width 664 height 378
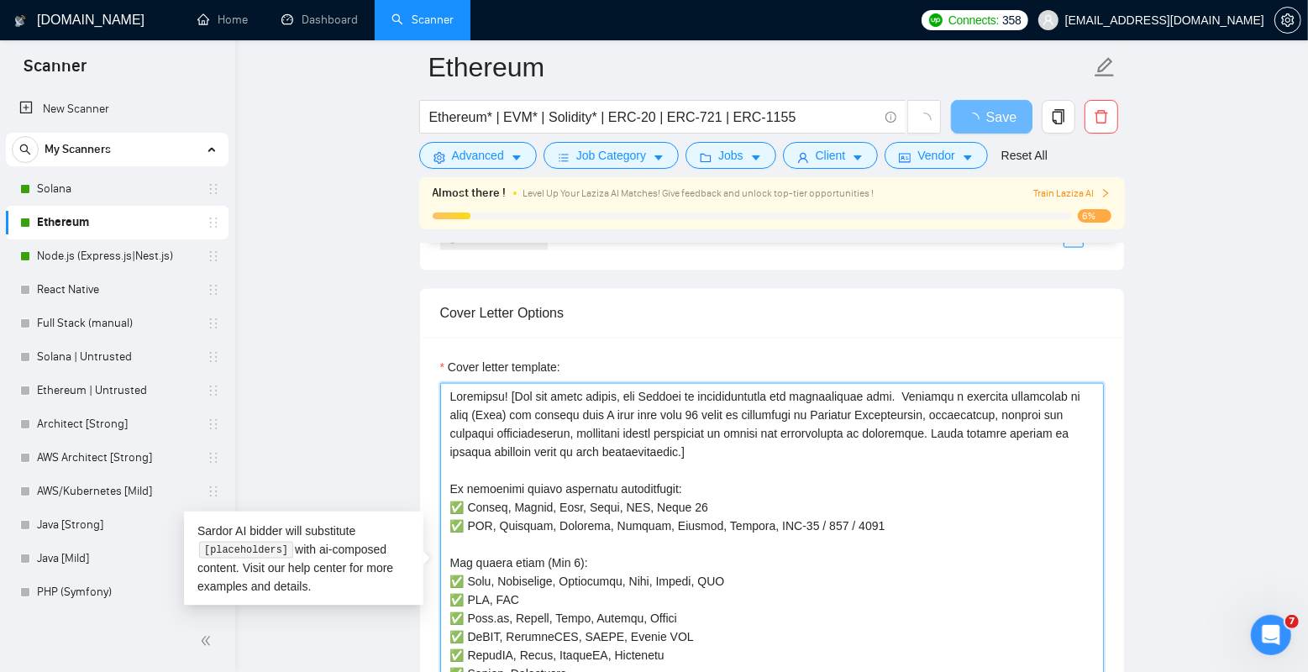
click at [678, 508] on textarea "Cover letter template:" at bounding box center [772, 572] width 664 height 378
click at [708, 508] on textarea "Cover letter template:" at bounding box center [772, 572] width 664 height 378
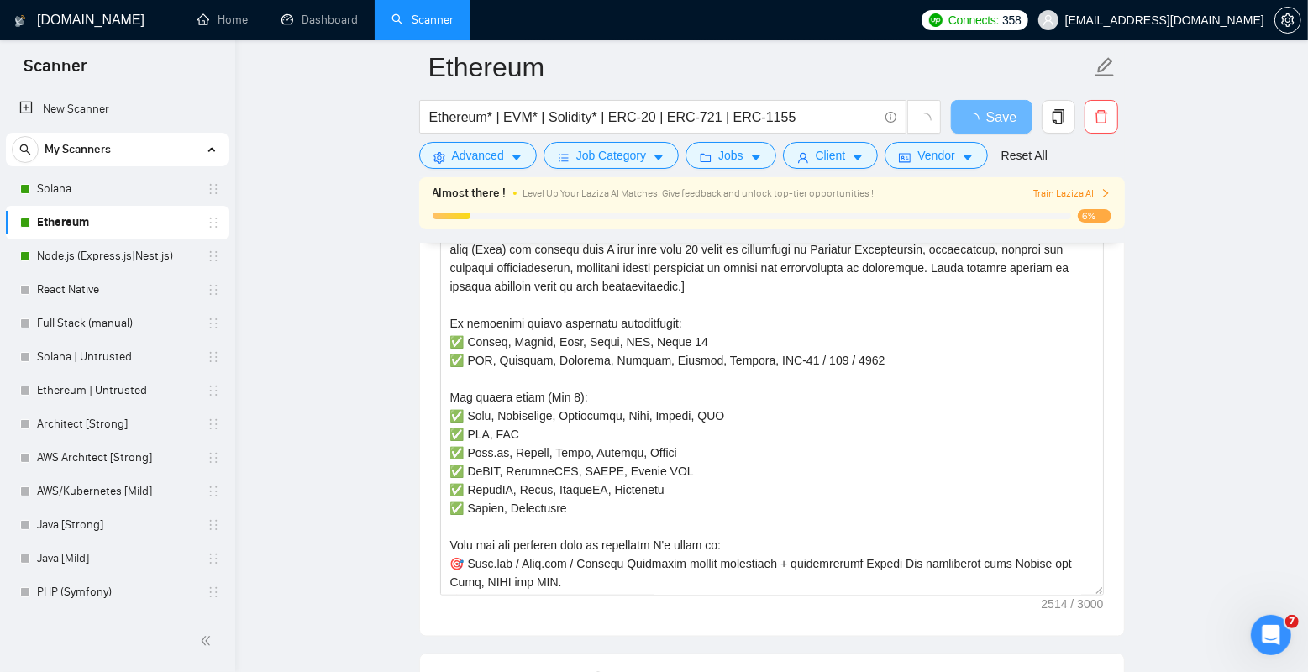
scroll to position [1858, 0]
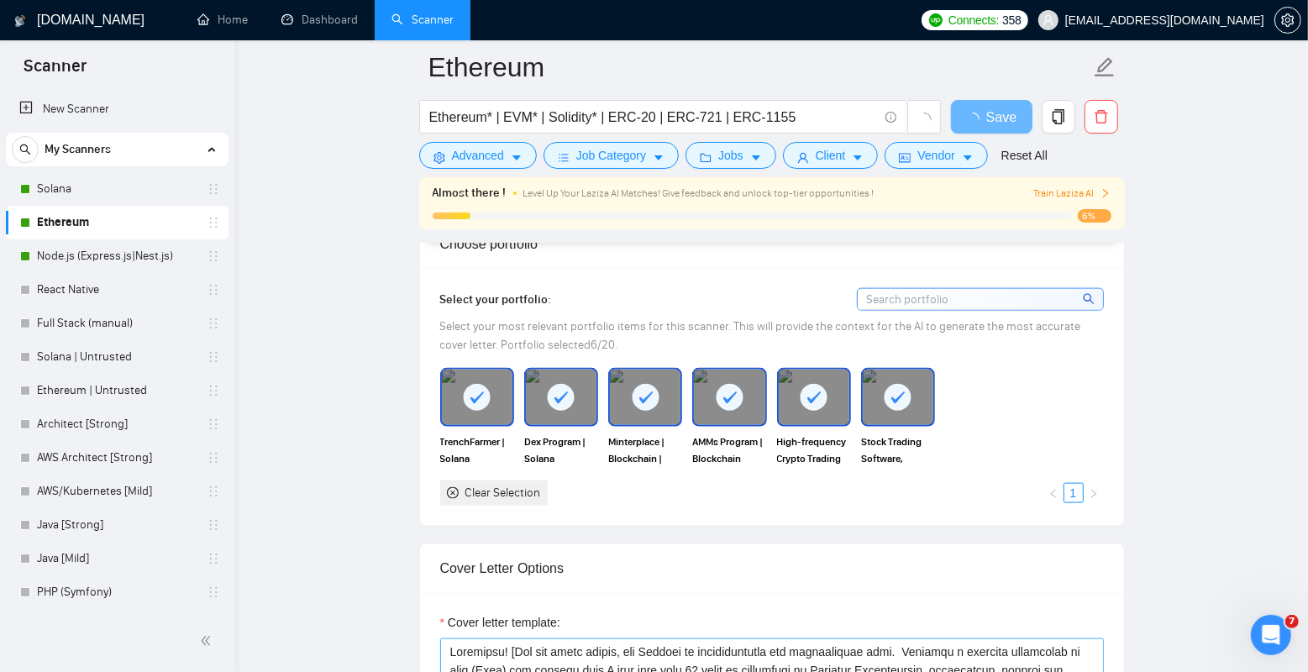
scroll to position [1421, 0]
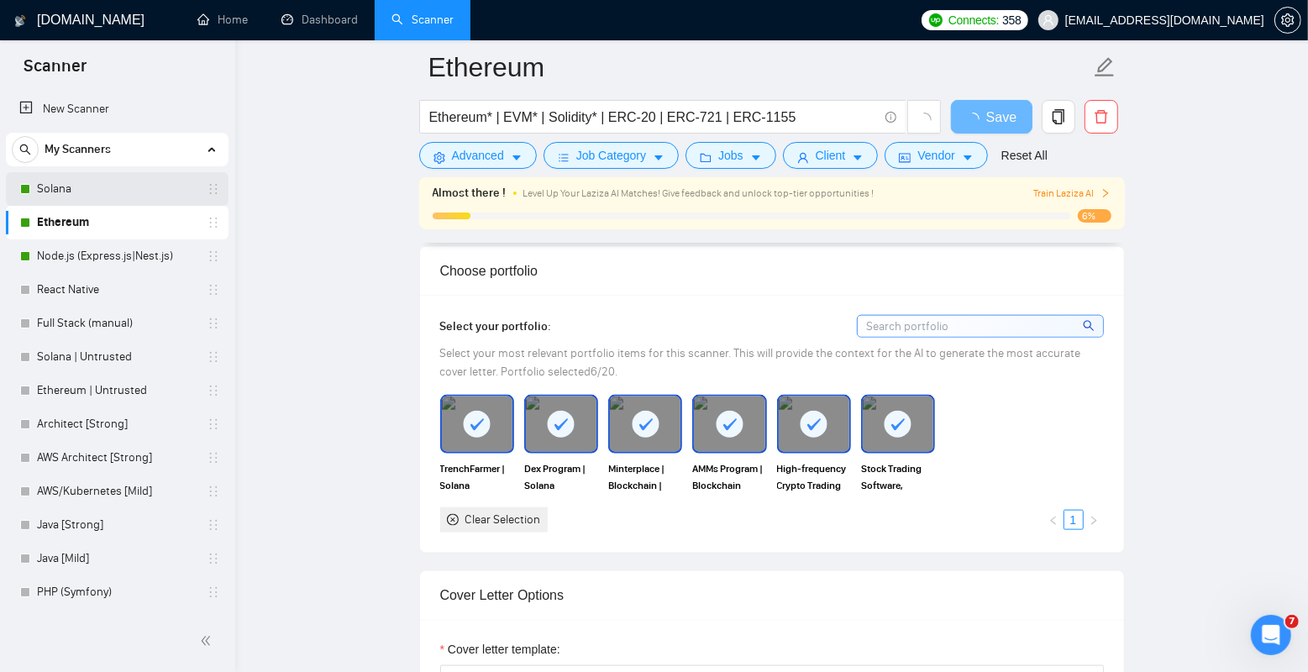
click at [108, 188] on link "Solana" at bounding box center [117, 189] width 160 height 34
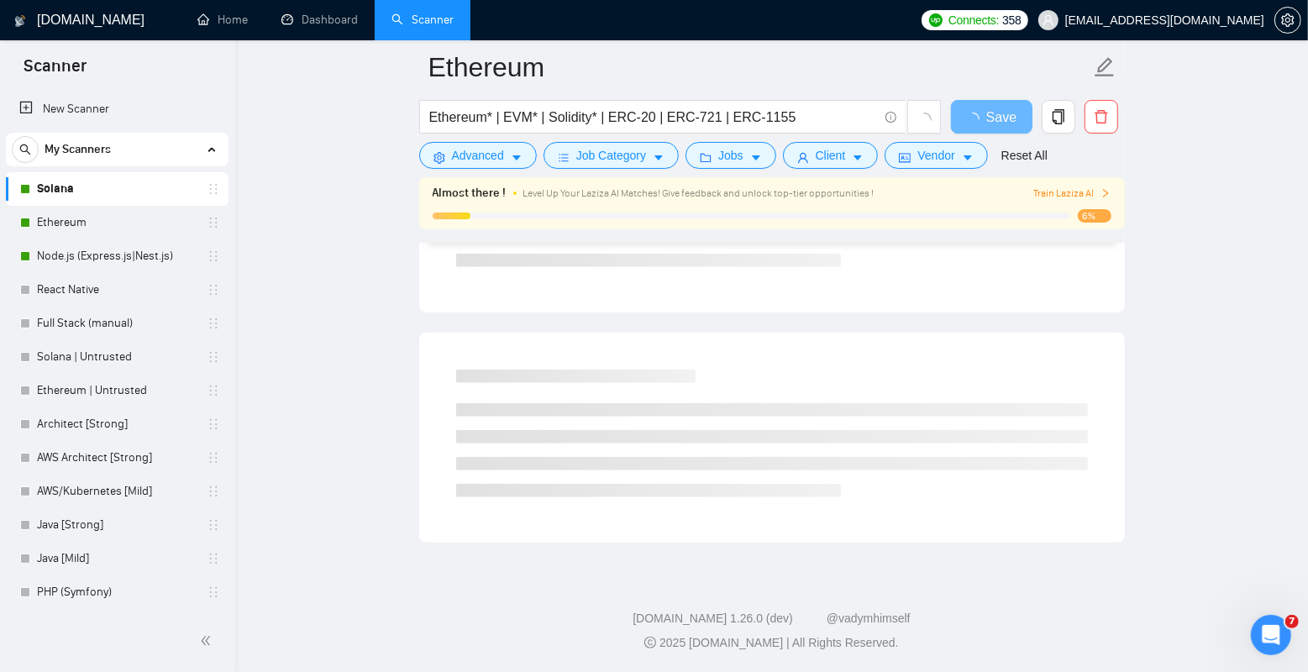
scroll to position [991, 0]
click at [123, 225] on link "Ethereum" at bounding box center [117, 223] width 160 height 34
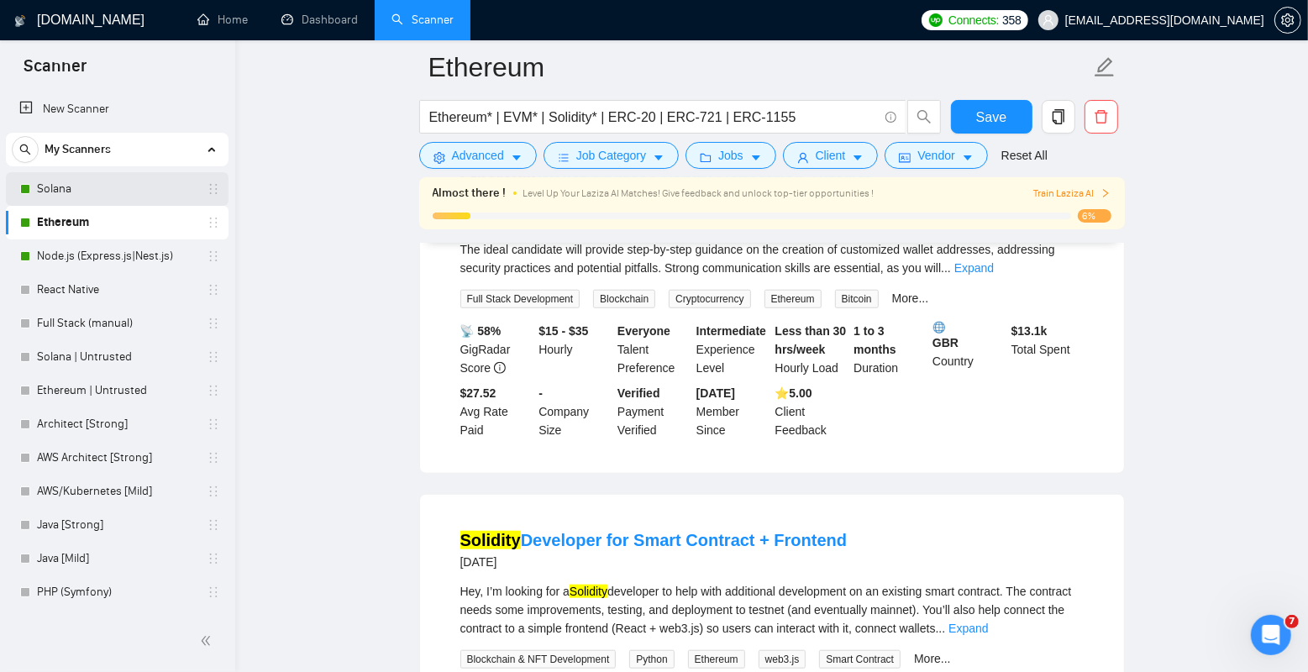
click at [113, 187] on link "Solana" at bounding box center [117, 189] width 160 height 34
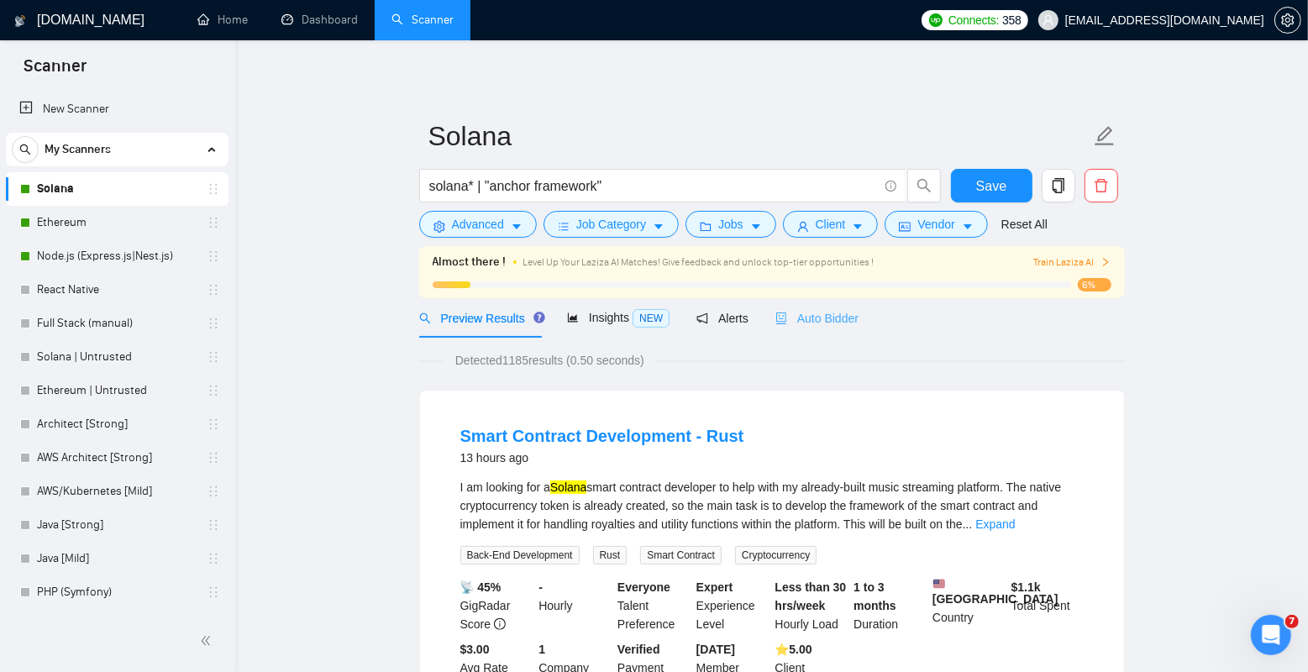
click at [829, 327] on div "Auto Bidder" at bounding box center [816, 317] width 83 height 39
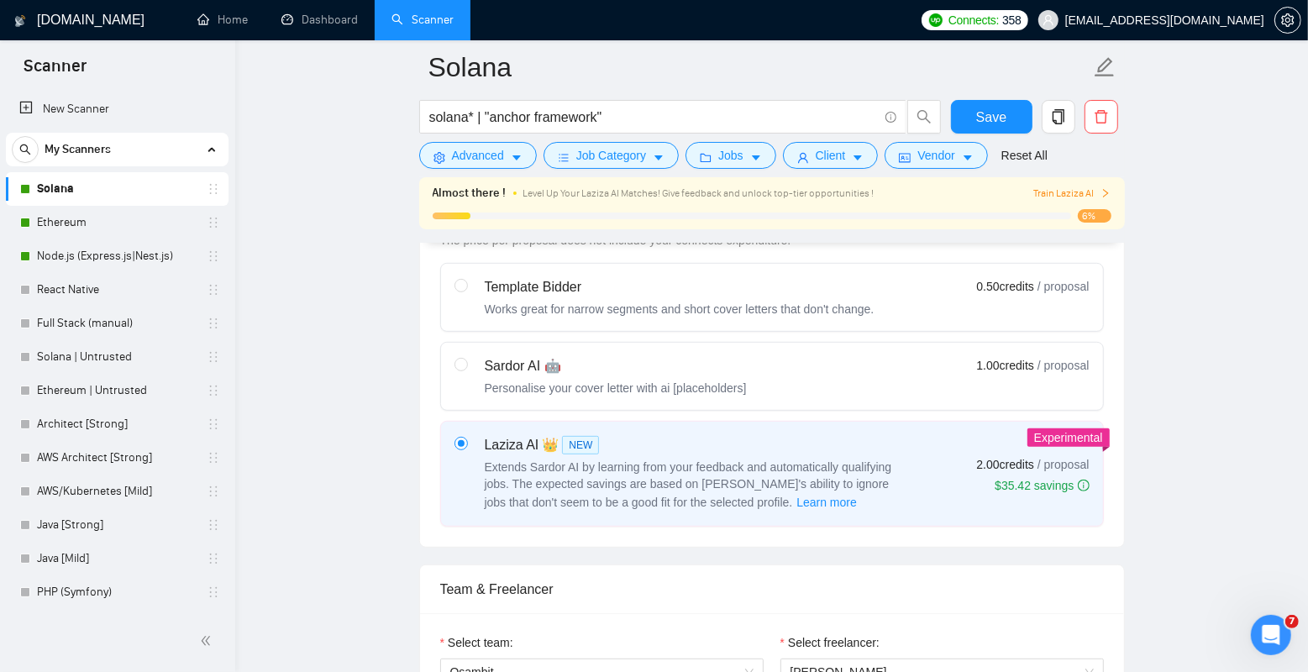
scroll to position [528, 0]
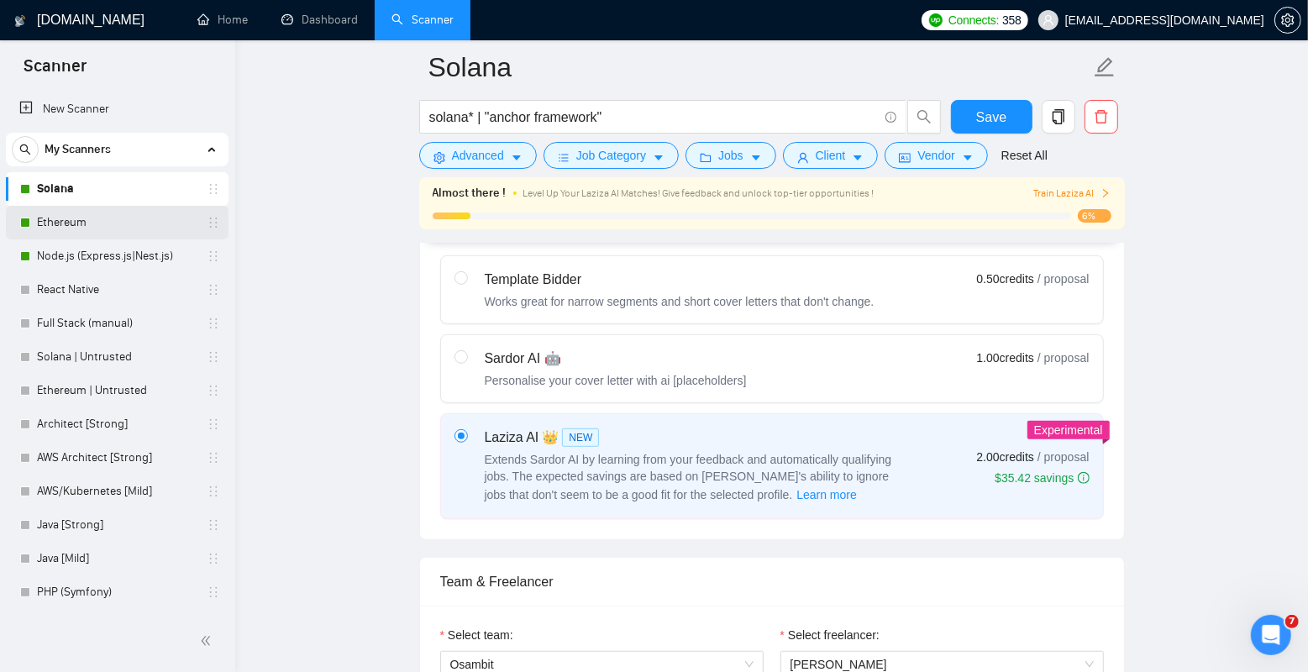
click at [87, 228] on link "Ethereum" at bounding box center [117, 223] width 160 height 34
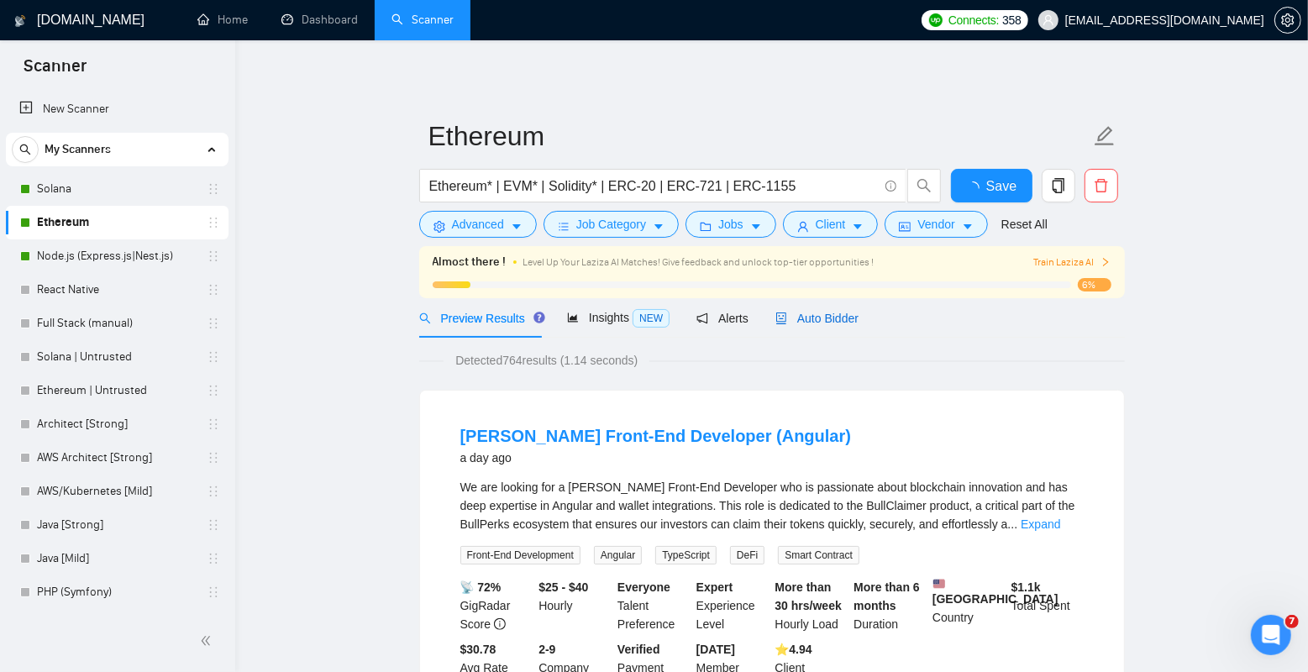
click at [838, 320] on span "Auto Bidder" at bounding box center [816, 318] width 83 height 13
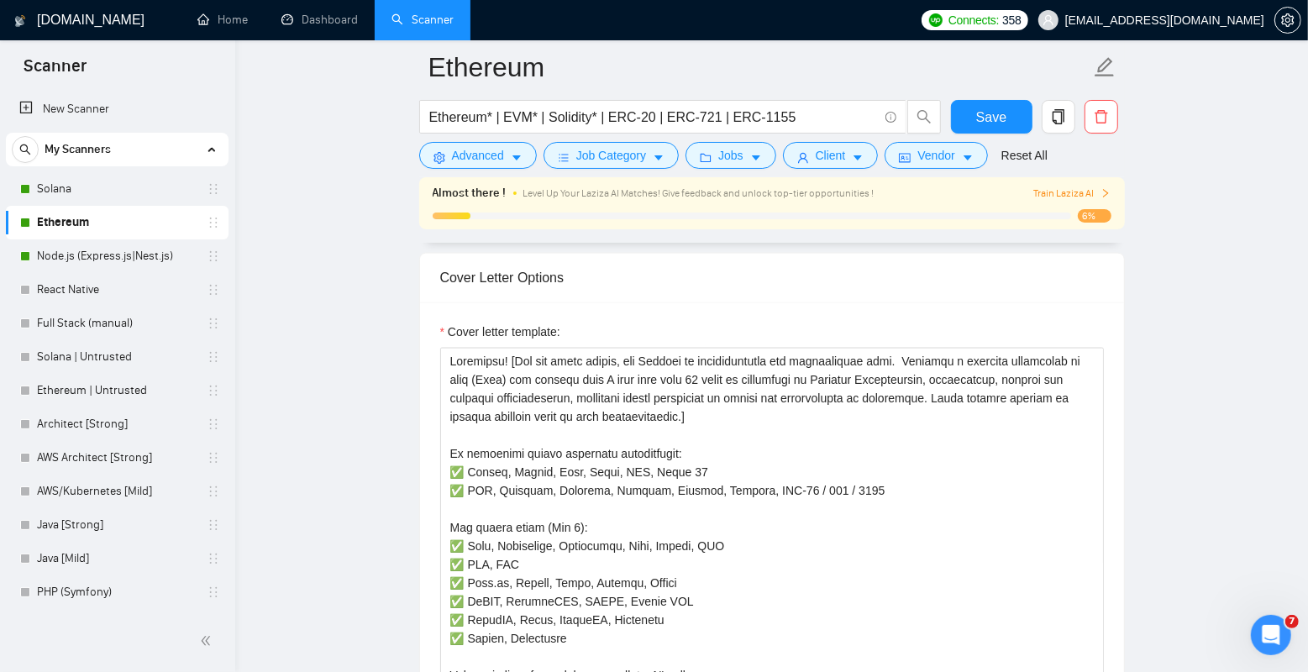
scroll to position [1798, 0]
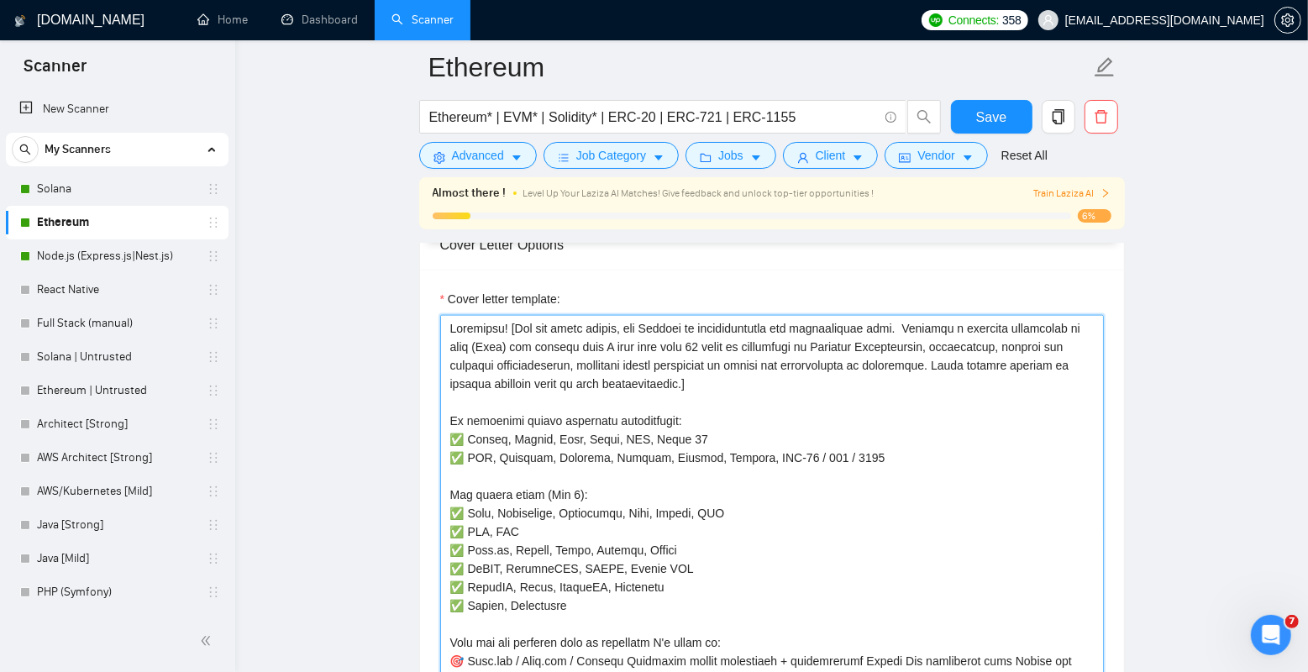
click at [651, 433] on textarea "Cover letter template:" at bounding box center [772, 504] width 664 height 378
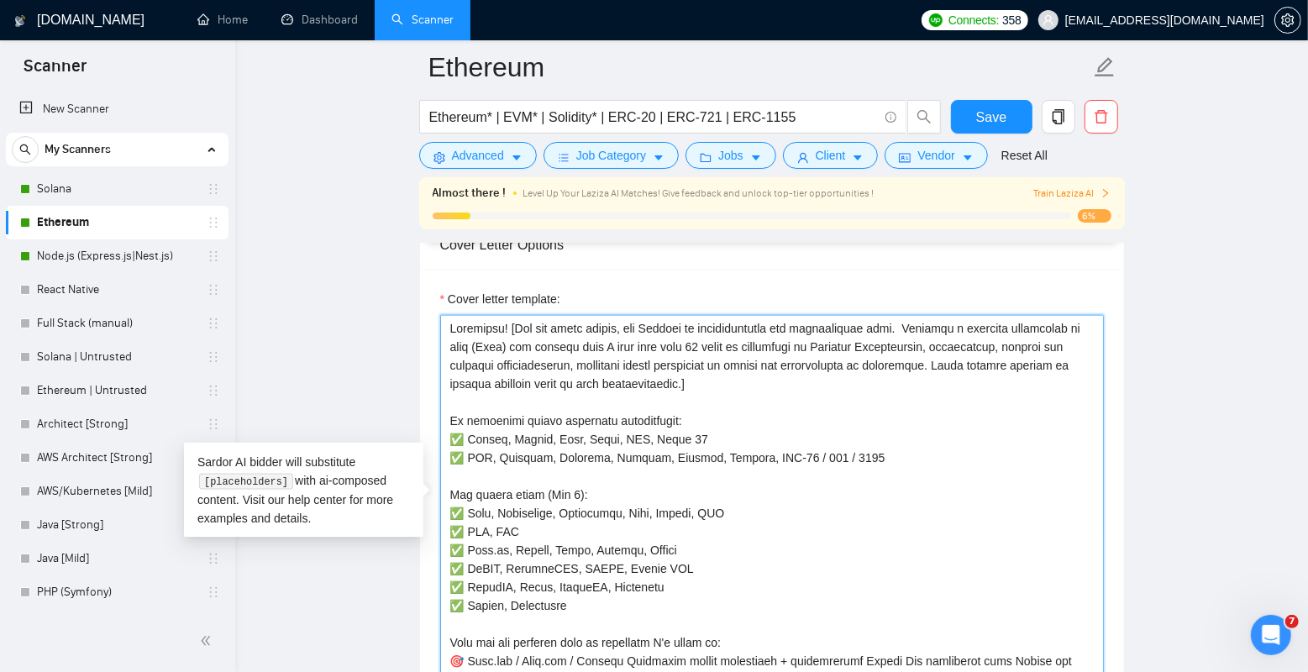
click at [651, 433] on textarea "Cover letter template:" at bounding box center [772, 504] width 664 height 378
paste textarea ", Raydium, Pump, Jupiter, Bonk"
type textarea "Greetings! [For the cover letter, use English in conversational yet professiona…"
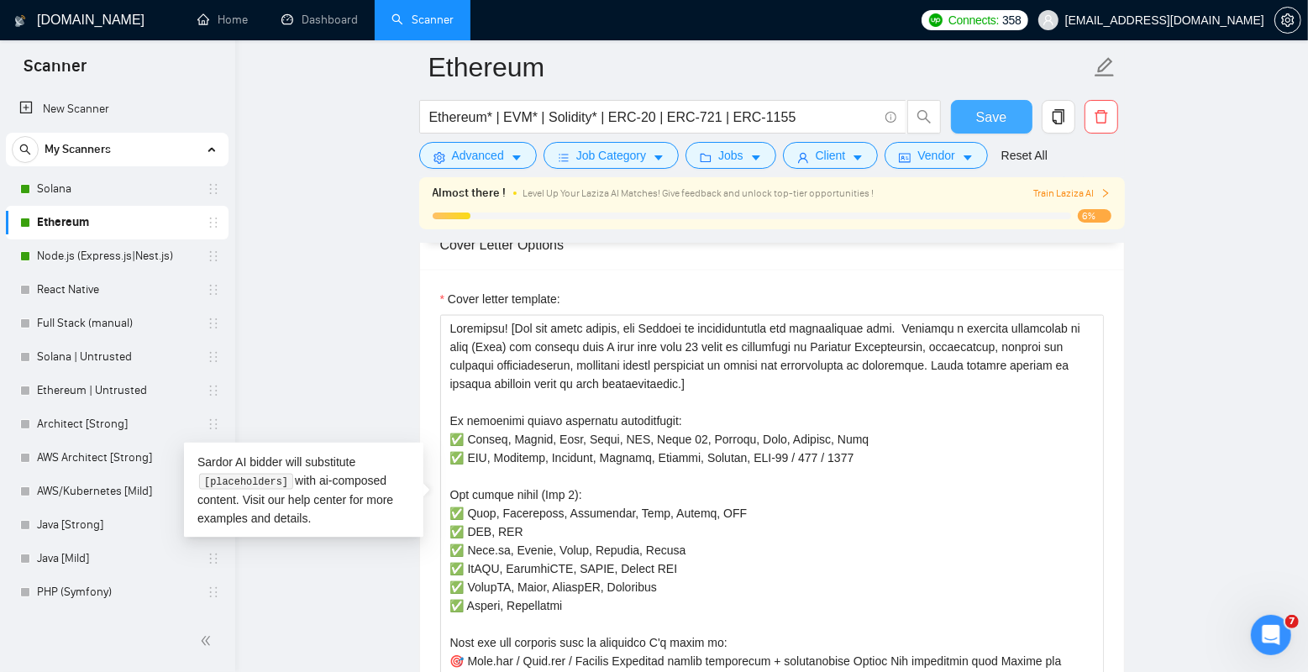
click at [981, 110] on span "Save" at bounding box center [991, 117] width 30 height 21
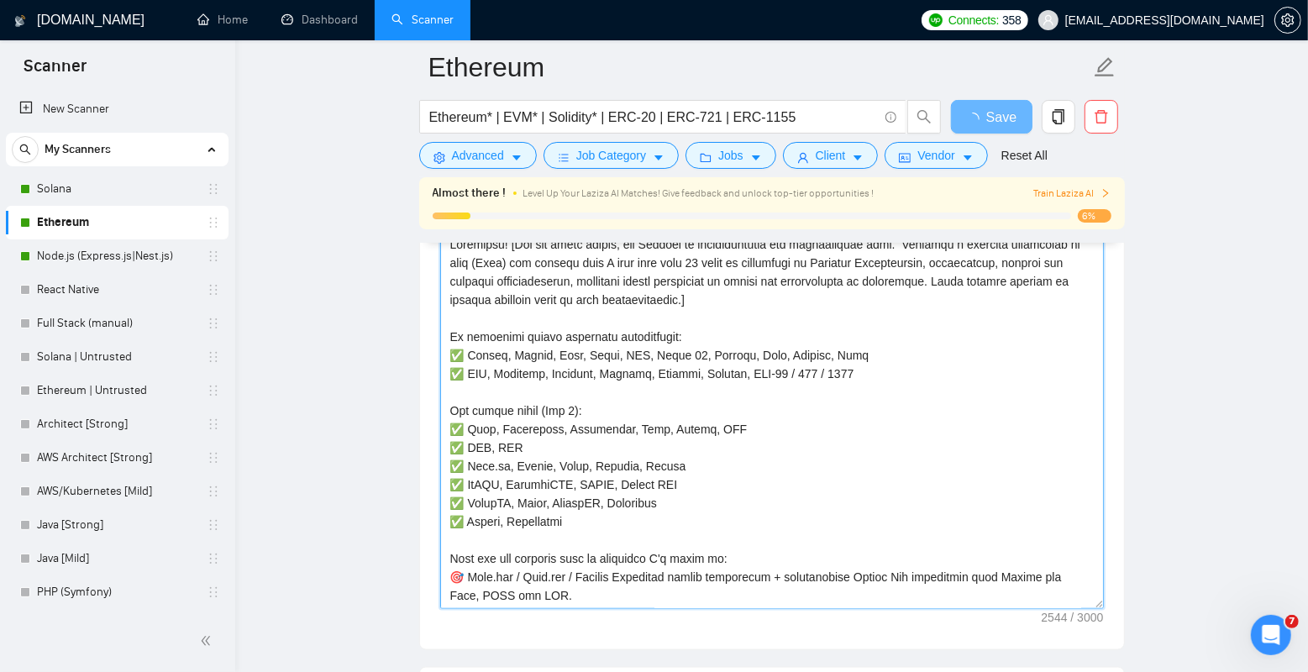
click at [927, 368] on textarea "Cover letter template:" at bounding box center [772, 420] width 664 height 378
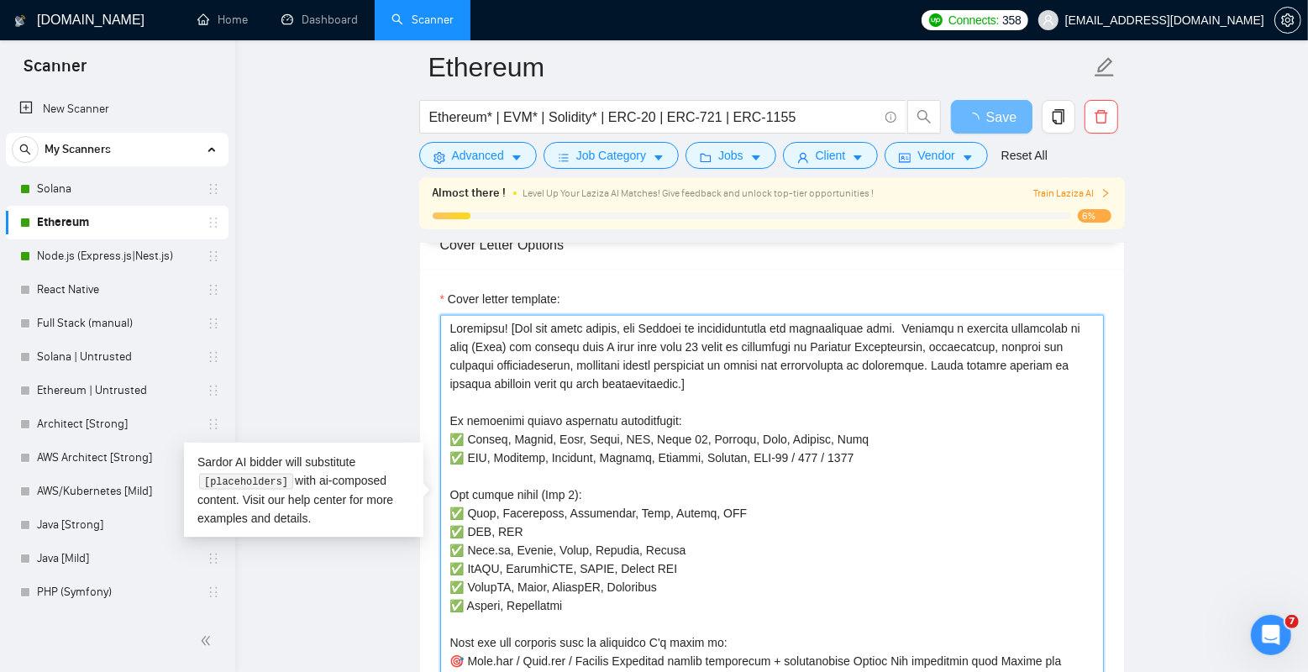
click at [899, 440] on textarea "Cover letter template:" at bounding box center [772, 504] width 664 height 378
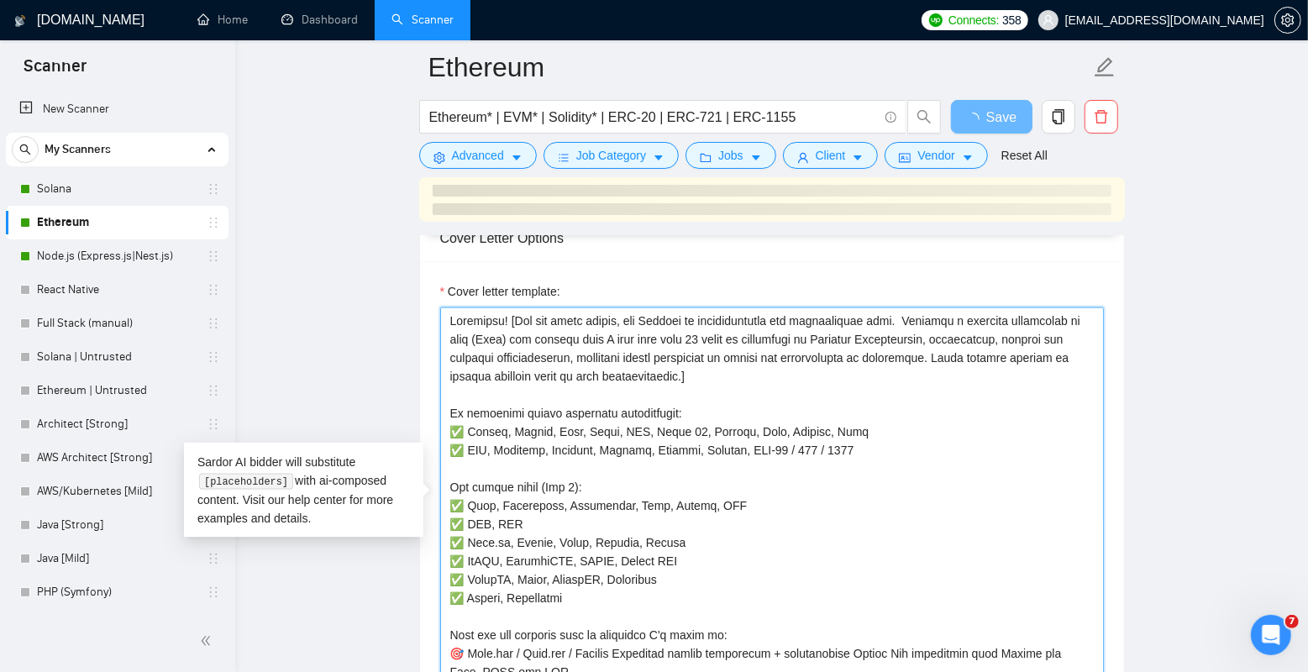
click at [896, 467] on textarea "Cover letter template:" at bounding box center [772, 496] width 664 height 378
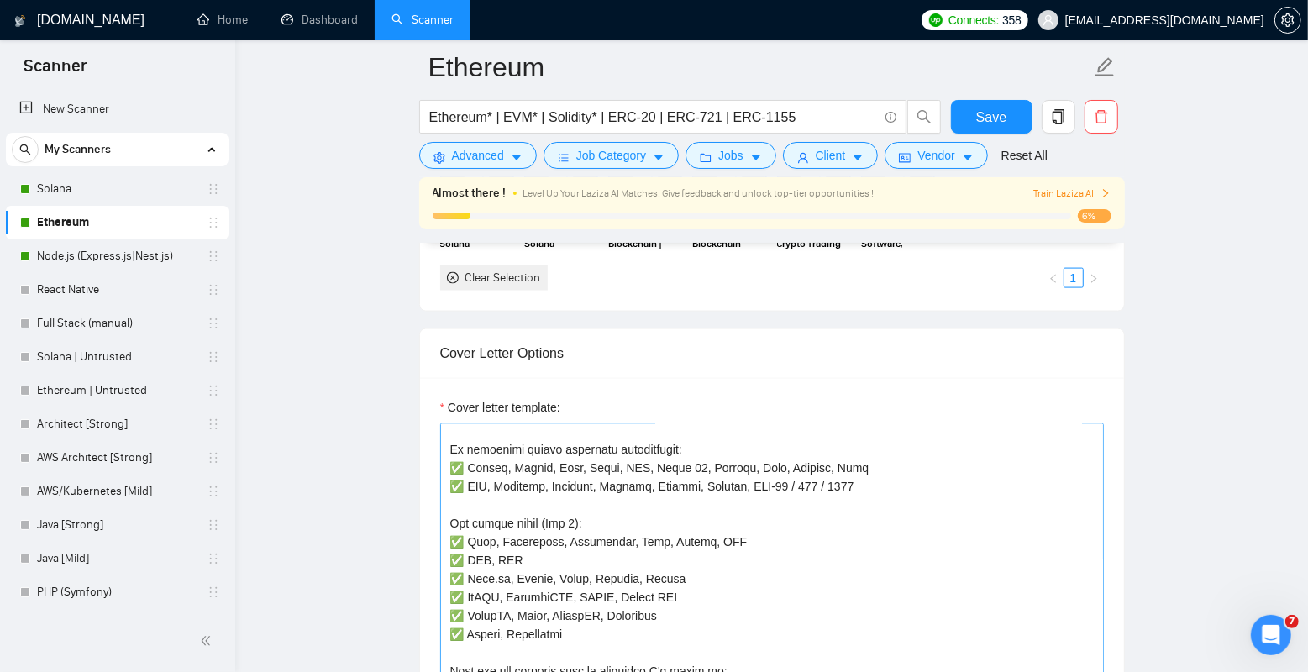
scroll to position [108, 0]
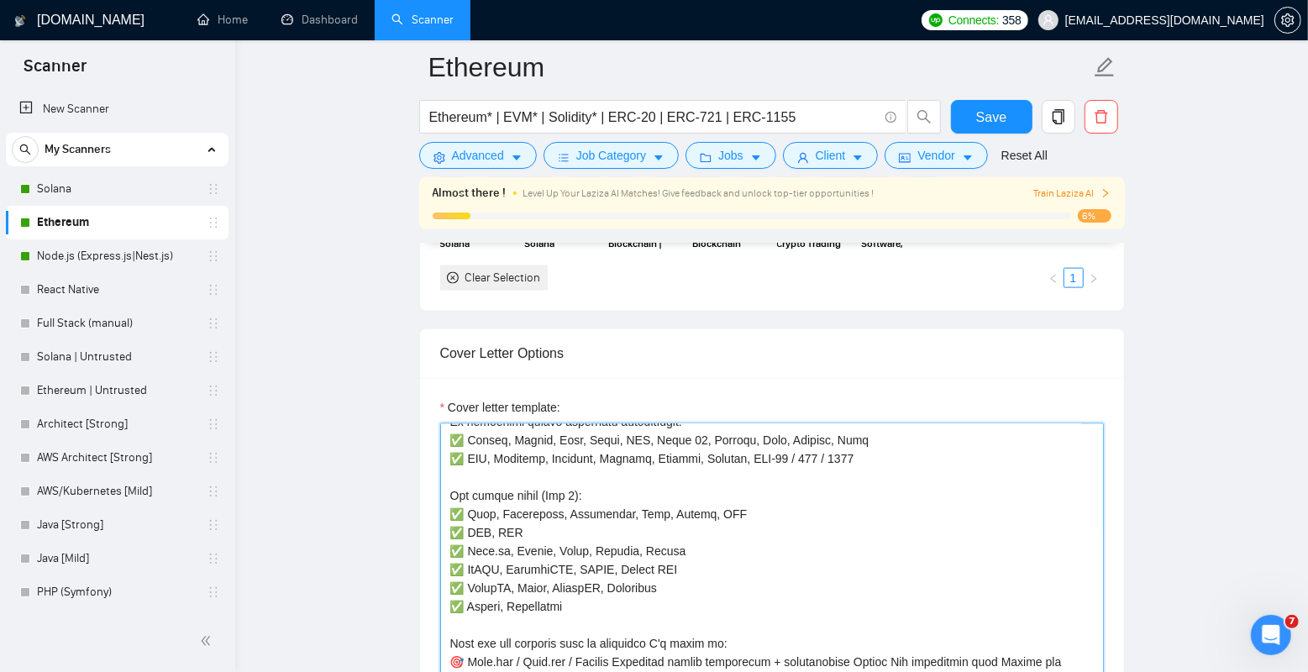
click at [474, 491] on textarea "Cover letter template:" at bounding box center [772, 612] width 664 height 378
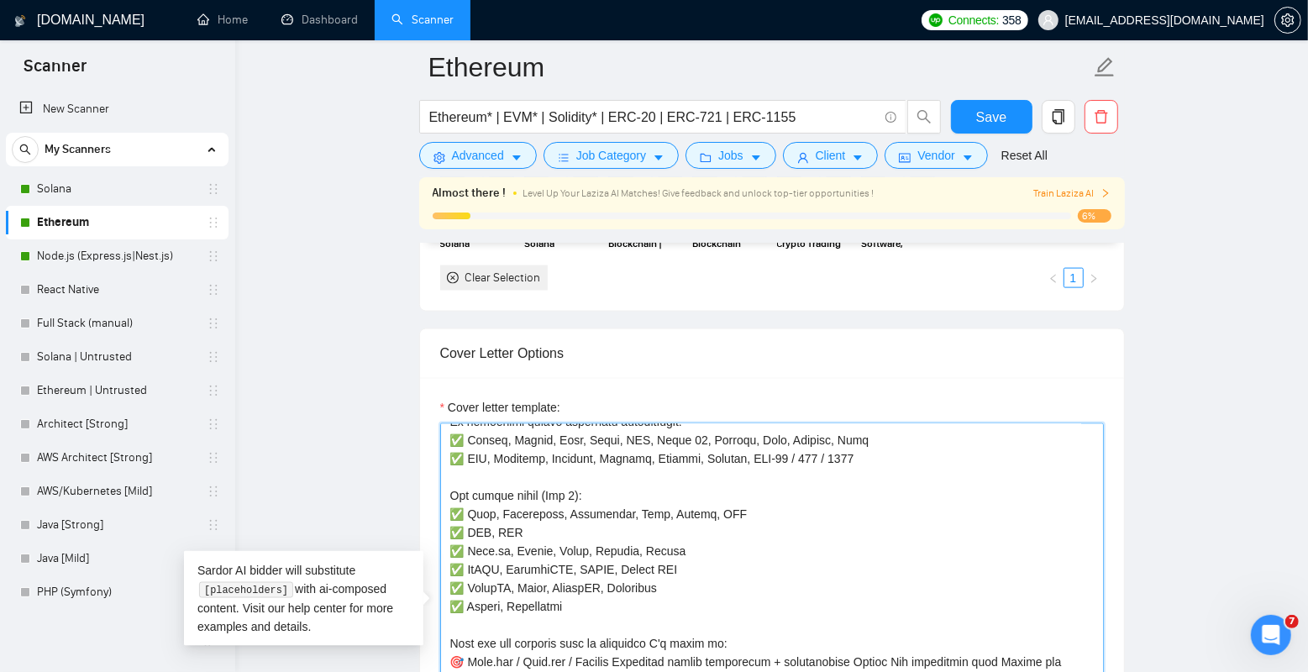
drag, startPoint x: 508, startPoint y: 492, endPoint x: 390, endPoint y: 492, distance: 118.5
click at [576, 495] on textarea "Cover letter template:" at bounding box center [772, 612] width 664 height 378
click at [614, 495] on textarea "Cover letter template:" at bounding box center [772, 612] width 664 height 378
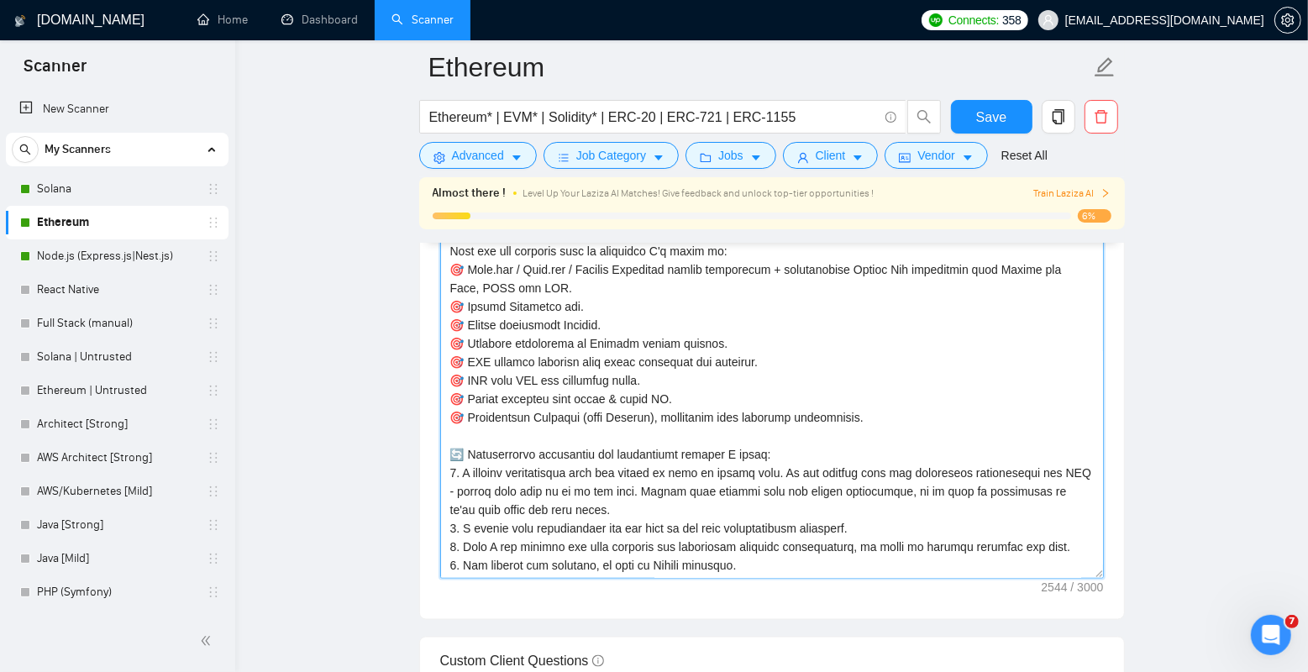
scroll to position [279, 0]
click at [538, 298] on textarea "Cover letter template:" at bounding box center [772, 390] width 664 height 378
click at [612, 299] on textarea "Cover letter template:" at bounding box center [772, 390] width 664 height 378
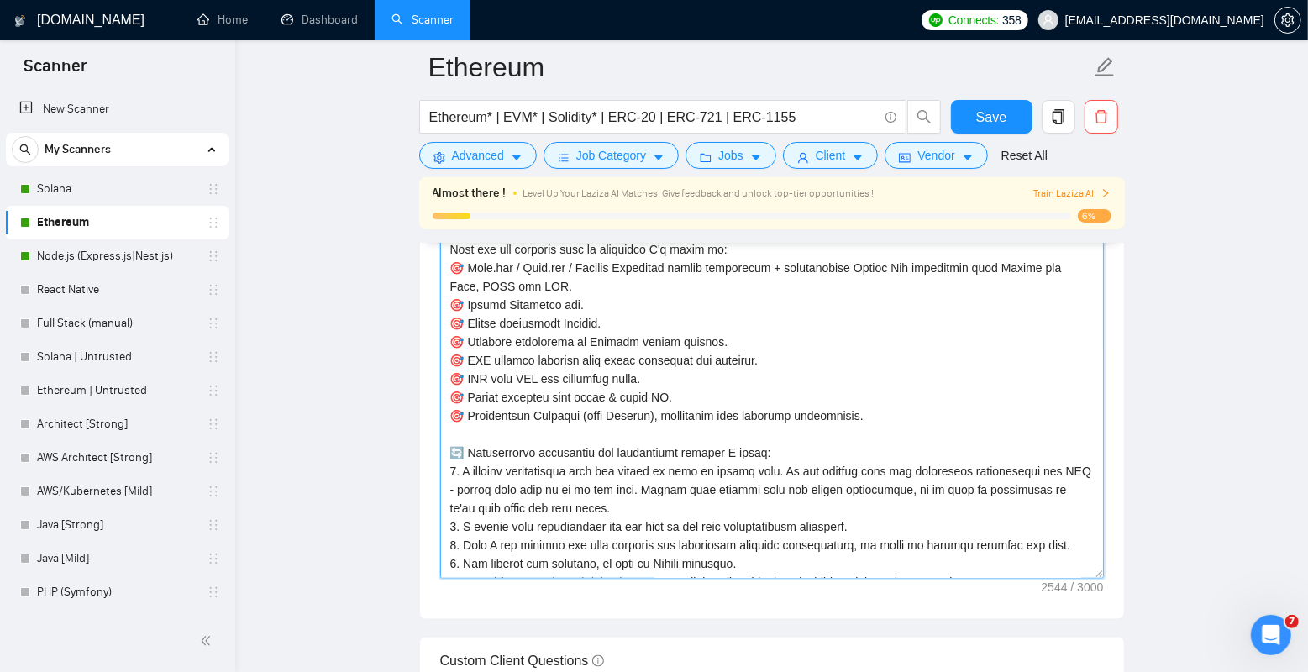
click at [566, 318] on textarea "Cover letter template:" at bounding box center [772, 390] width 664 height 378
click at [601, 318] on textarea "Cover letter template:" at bounding box center [772, 390] width 664 height 378
click at [581, 339] on textarea "Cover letter template:" at bounding box center [772, 390] width 664 height 378
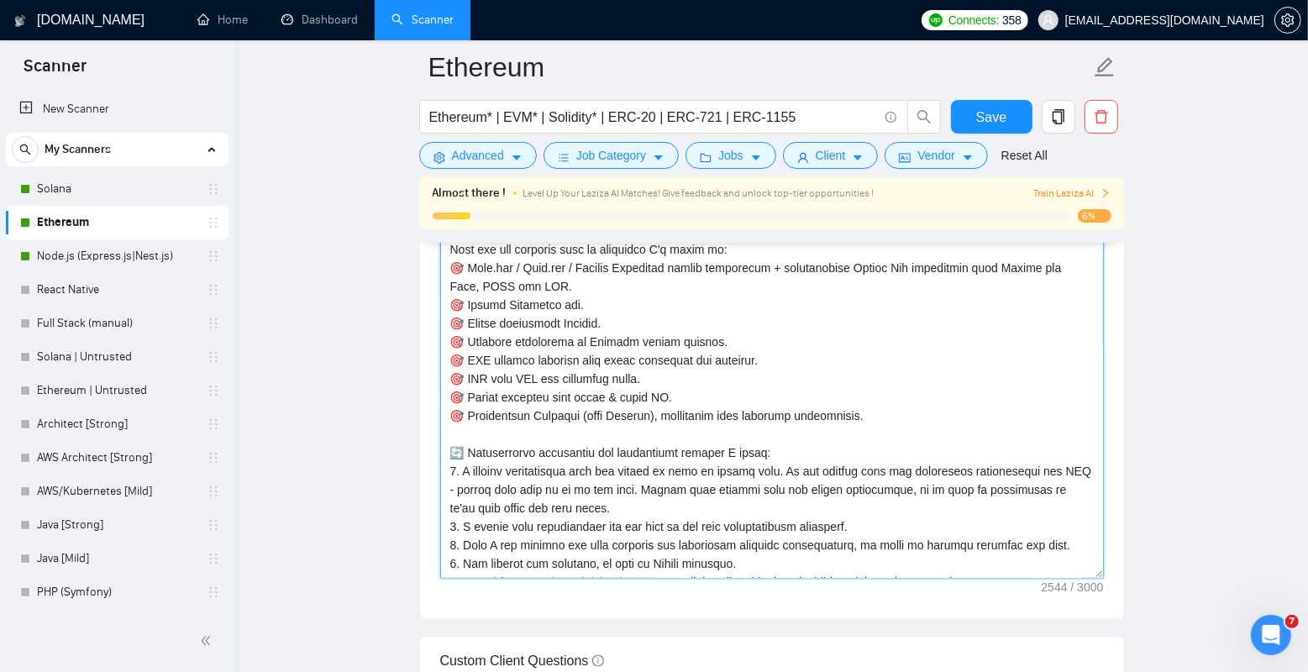
click at [581, 339] on textarea "Cover letter template:" at bounding box center [772, 390] width 664 height 378
click at [607, 343] on textarea "Cover letter template:" at bounding box center [772, 390] width 664 height 378
click at [604, 357] on textarea "Cover letter template:" at bounding box center [772, 390] width 664 height 378
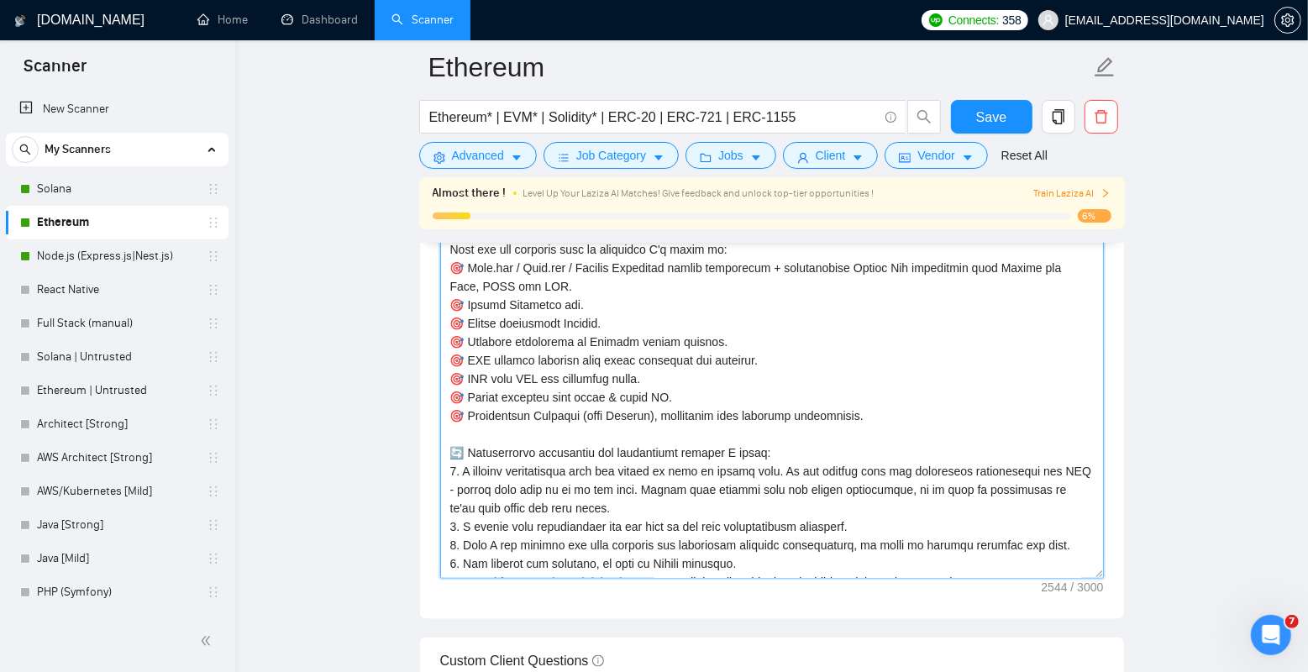
click at [604, 357] on textarea "Cover letter template:" at bounding box center [772, 390] width 664 height 378
click at [617, 357] on textarea "Cover letter template:" at bounding box center [772, 390] width 664 height 378
click at [594, 370] on textarea "Cover letter template:" at bounding box center [772, 390] width 664 height 378
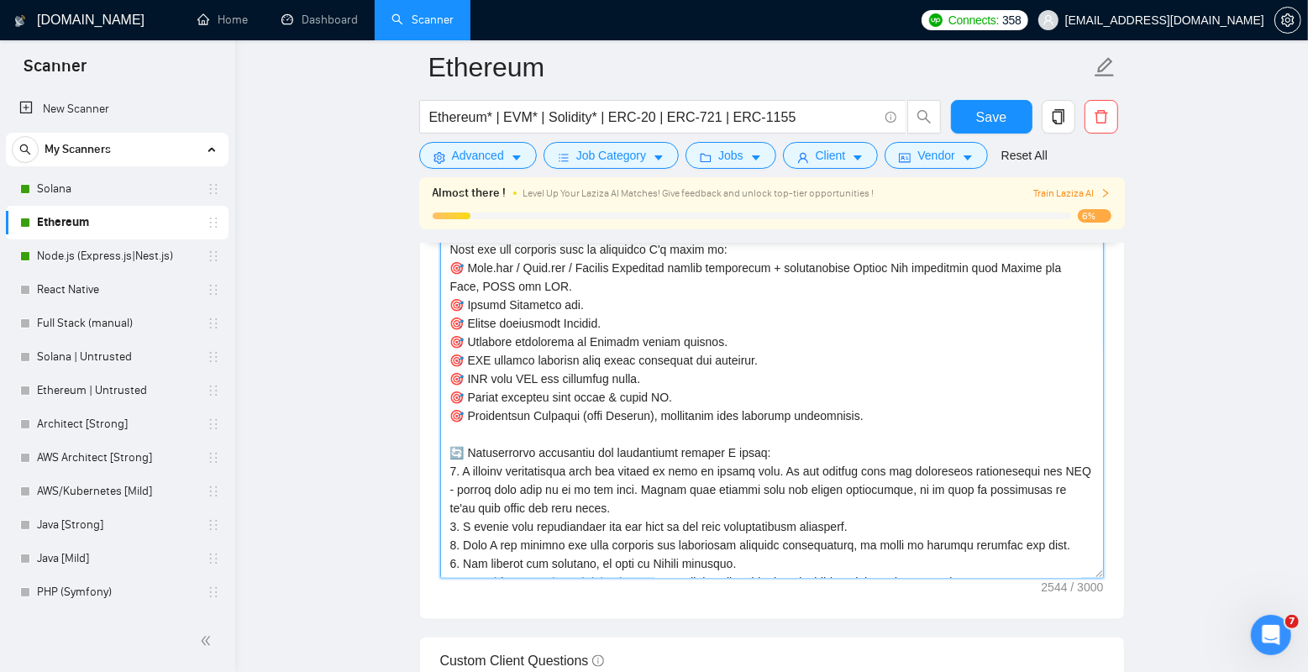
click at [608, 384] on textarea "Cover letter template:" at bounding box center [772, 390] width 664 height 378
click at [603, 401] on textarea "Cover letter template:" at bounding box center [772, 390] width 664 height 378
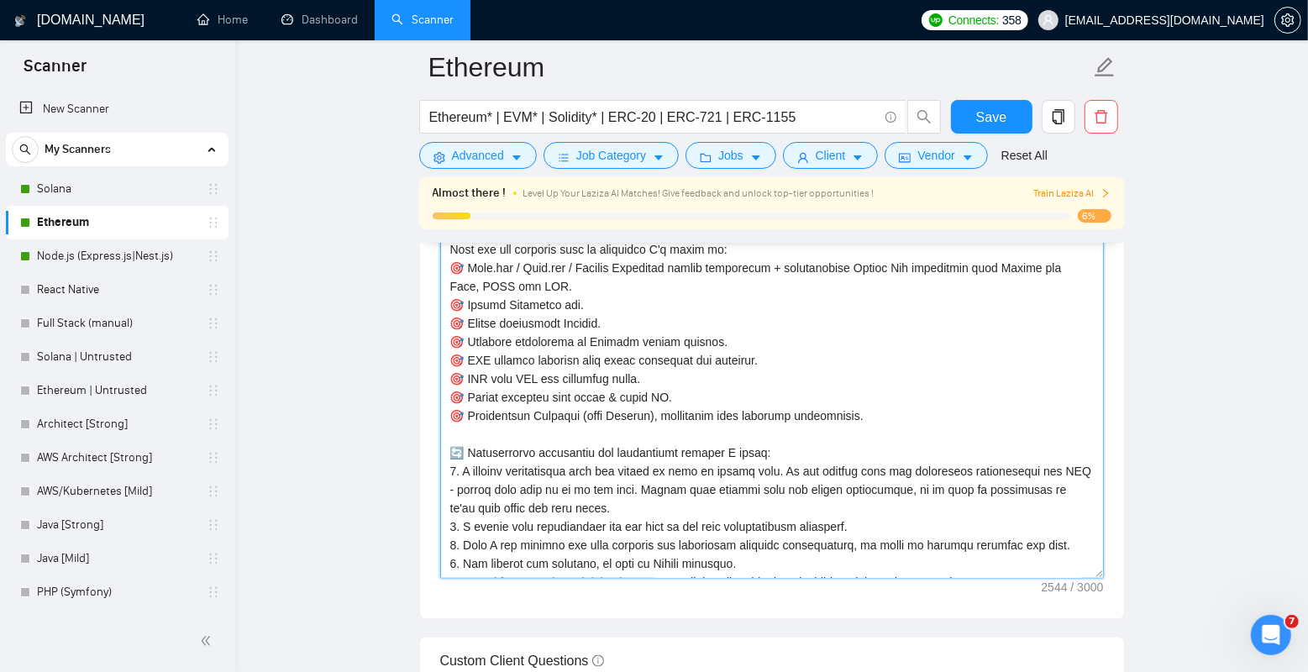
click at [603, 401] on textarea "Cover letter template:" at bounding box center [772, 390] width 664 height 378
click at [597, 425] on textarea "Cover letter template:" at bounding box center [772, 390] width 664 height 378
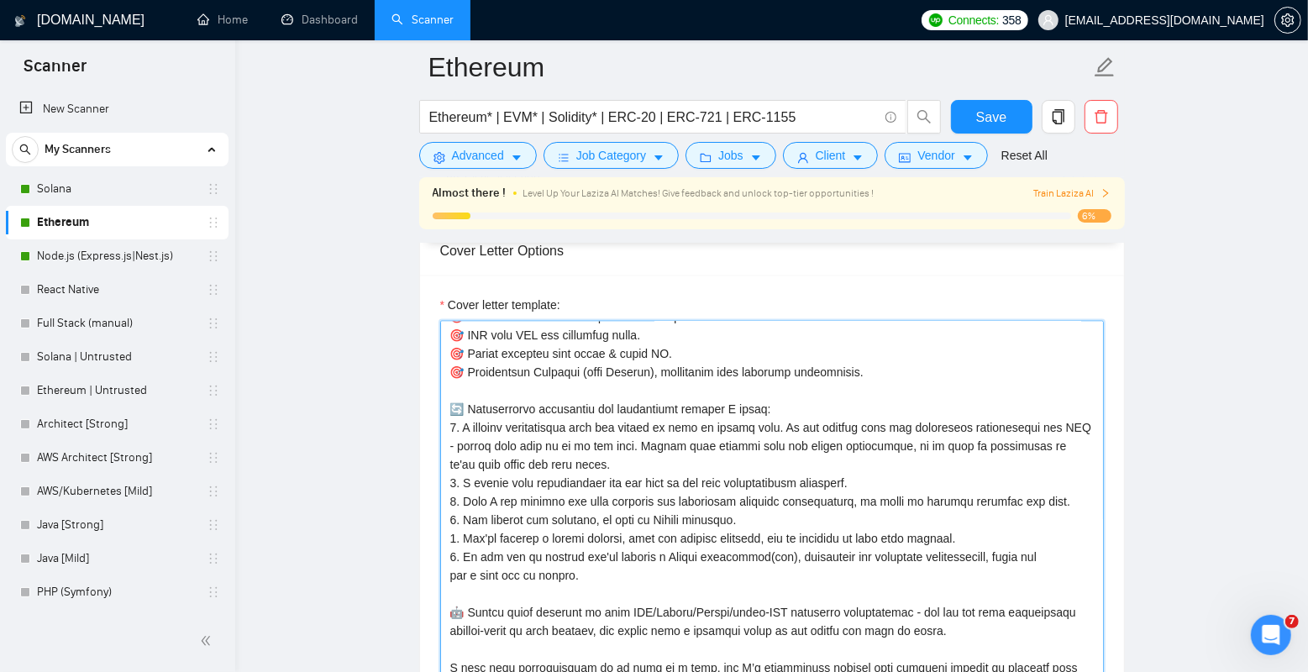
scroll to position [1760, 0]
